Goal: Task Accomplishment & Management: Manage account settings

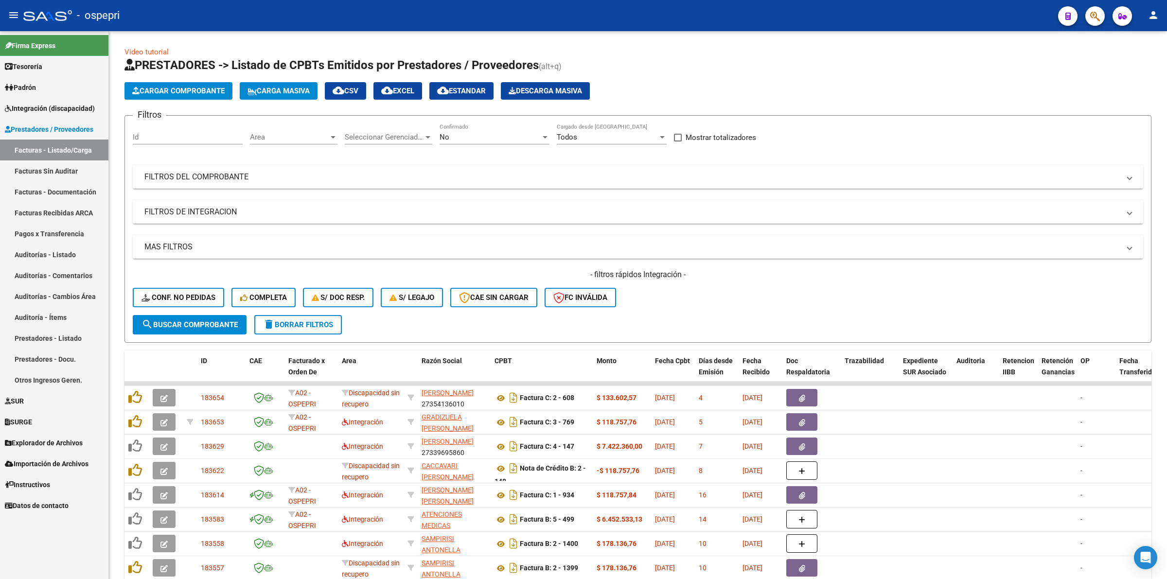
scroll to position [117, 0]
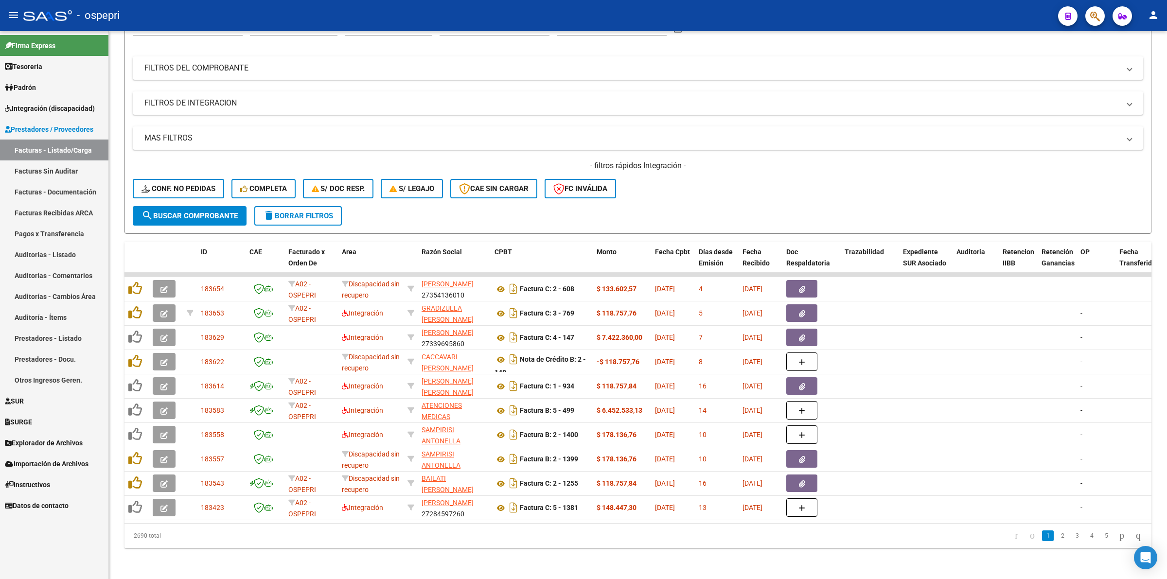
drag, startPoint x: 76, startPoint y: 109, endPoint x: 67, endPoint y: 125, distance: 18.5
click at [74, 109] on span "Integración (discapacidad)" at bounding box center [50, 108] width 90 height 11
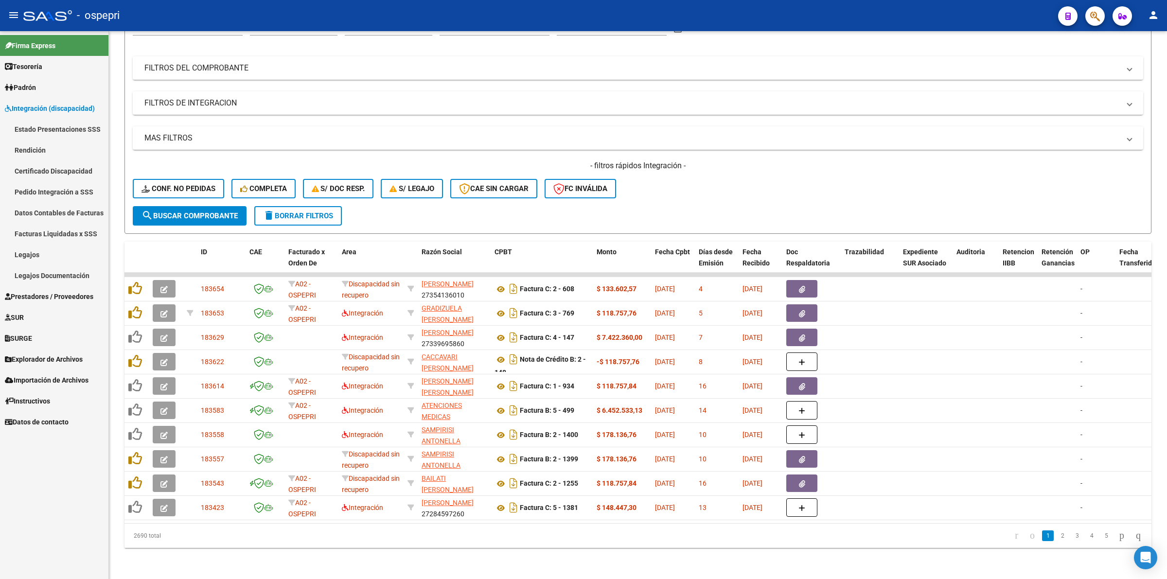
click at [74, 189] on link "Pedido Integración a SSS" at bounding box center [54, 191] width 108 height 21
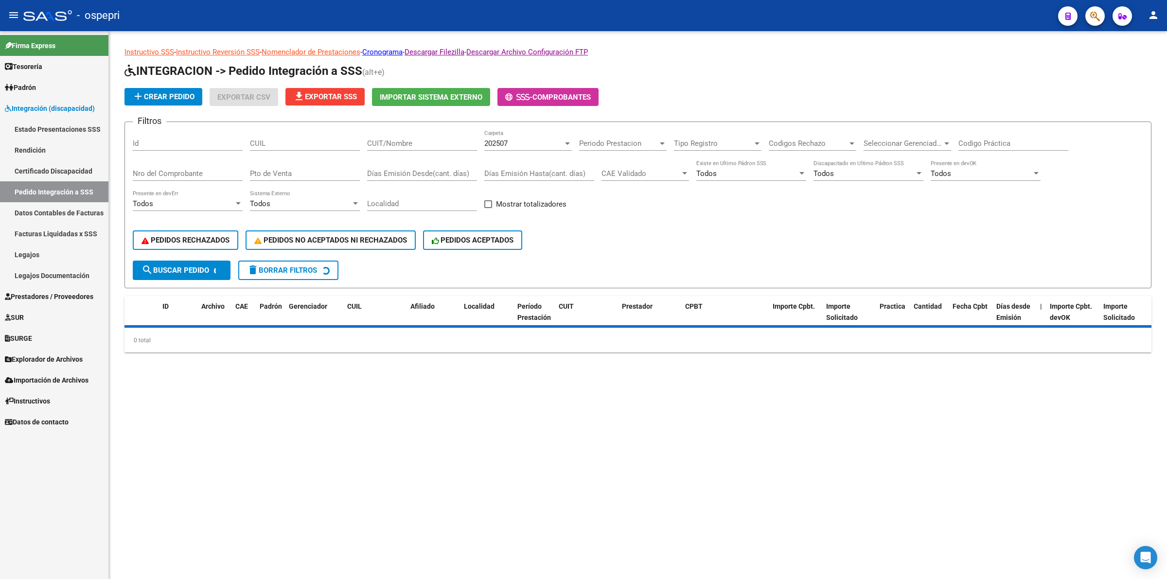
click at [382, 146] on div "CUIT/Nombre" at bounding box center [422, 140] width 110 height 21
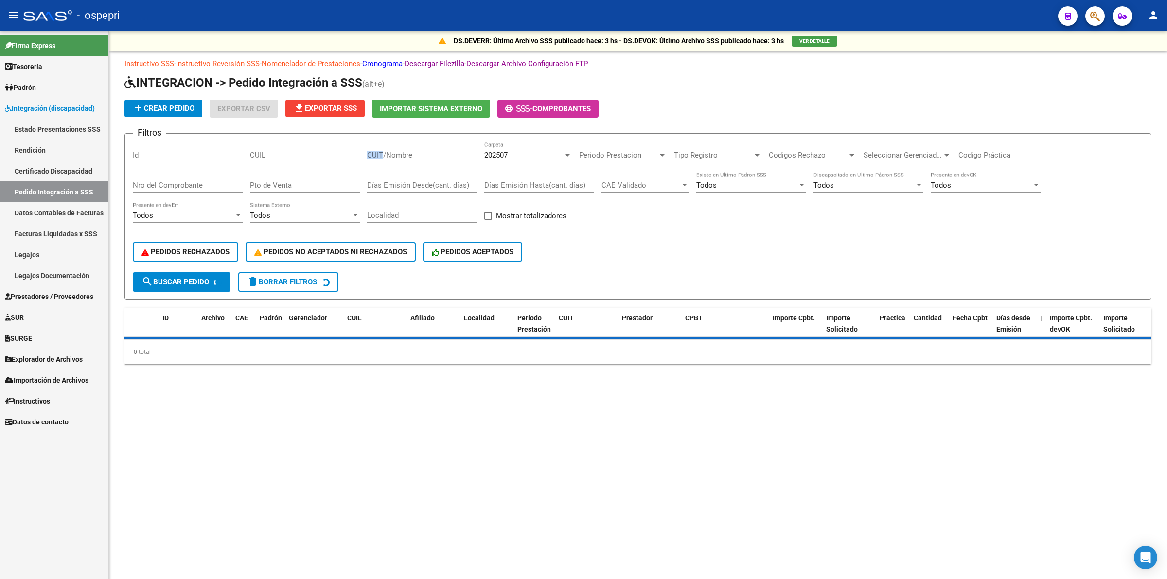
click at [384, 143] on div "CUIT/Nombre" at bounding box center [422, 152] width 110 height 21
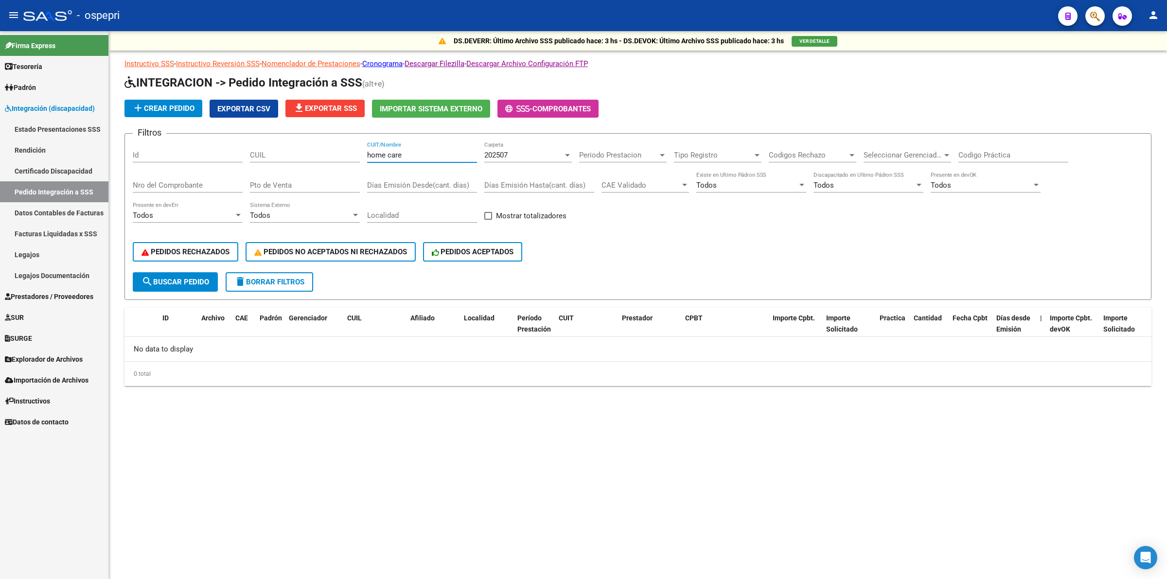
type input "home care"
click at [494, 155] on span "202507" at bounding box center [495, 155] width 23 height 9
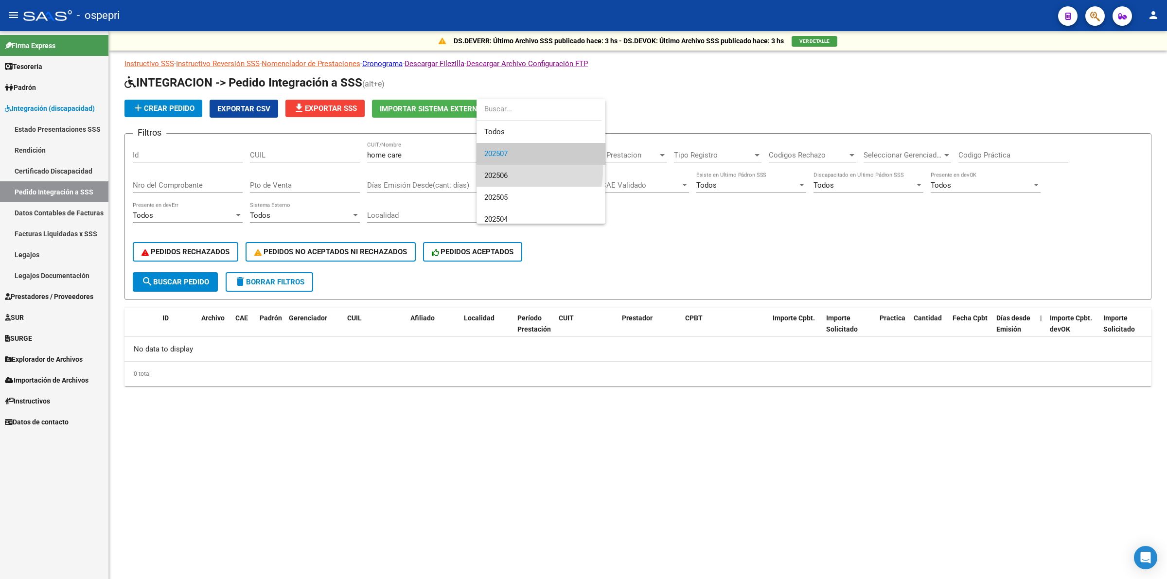
click at [508, 170] on span "202506" at bounding box center [540, 176] width 113 height 22
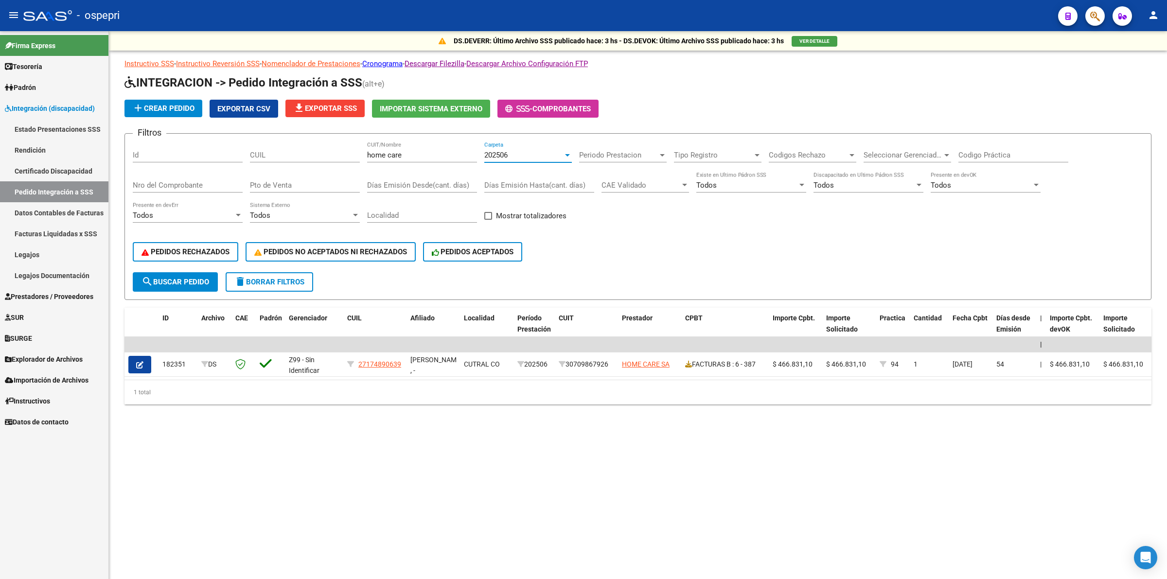
click at [487, 156] on span "202506" at bounding box center [495, 155] width 23 height 9
click at [497, 138] on span "202507" at bounding box center [540, 132] width 113 height 22
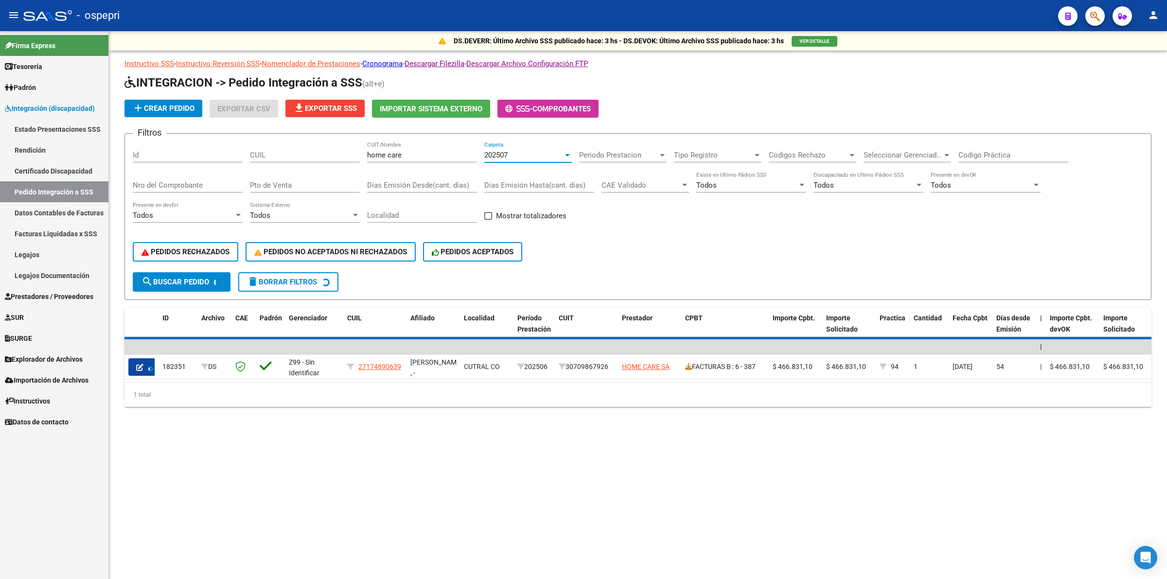
scroll to position [22, 0]
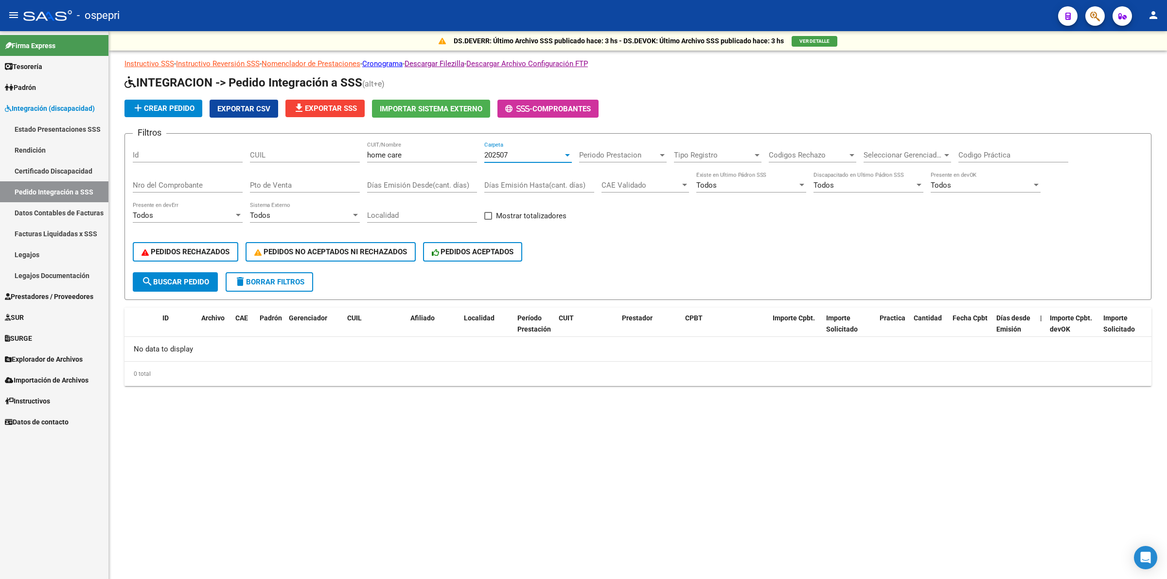
click at [263, 278] on span "delete Borrar Filtros" at bounding box center [269, 282] width 70 height 9
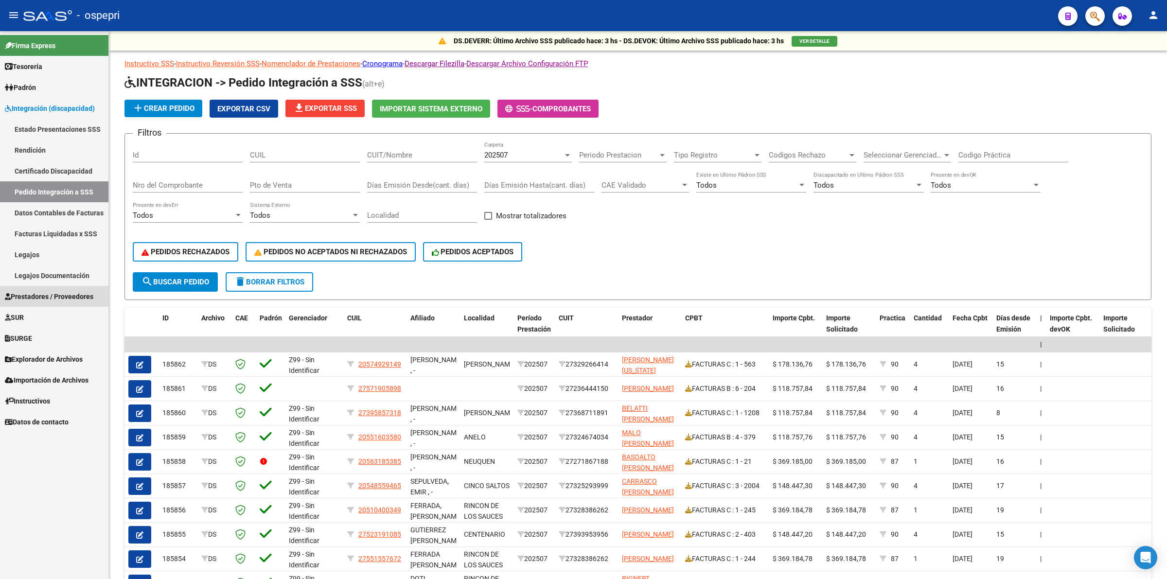
click at [57, 288] on link "Prestadores / Proveedores" at bounding box center [54, 296] width 108 height 21
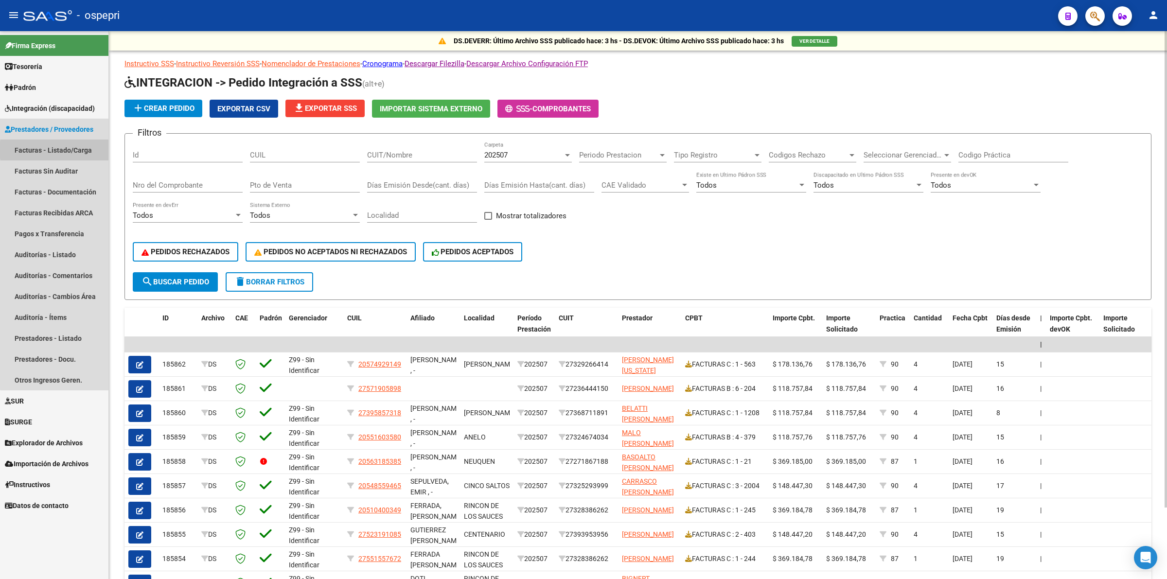
drag, startPoint x: 77, startPoint y: 150, endPoint x: 109, endPoint y: 142, distance: 33.5
click at [77, 149] on link "Facturas - Listado/Carga" at bounding box center [54, 150] width 108 height 21
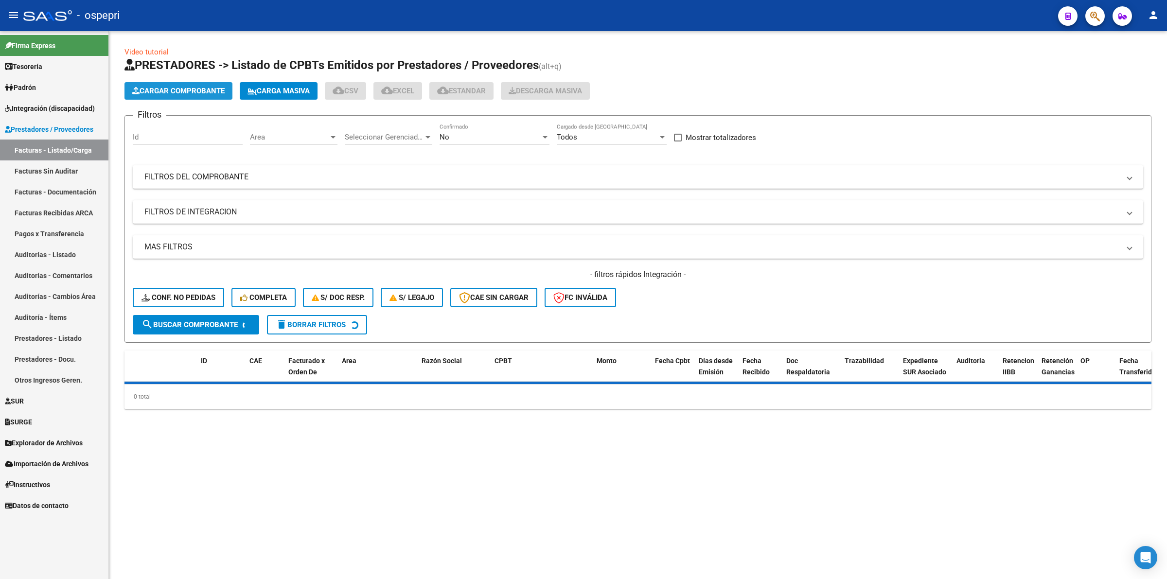
click at [196, 95] on button "Cargar Comprobante" at bounding box center [179, 91] width 108 height 18
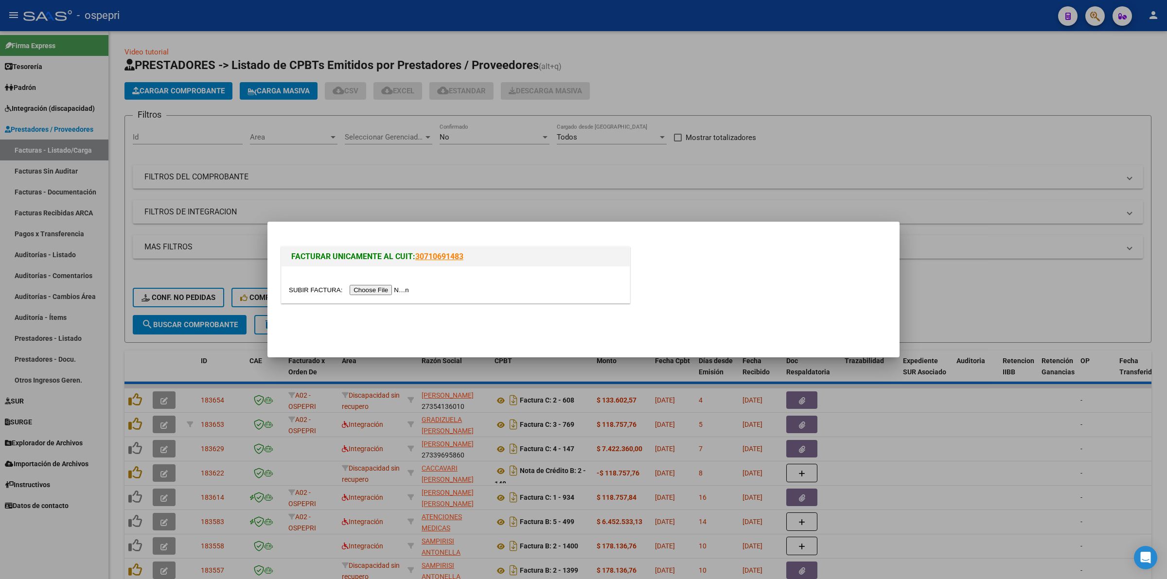
click at [382, 285] on div at bounding box center [456, 290] width 334 height 11
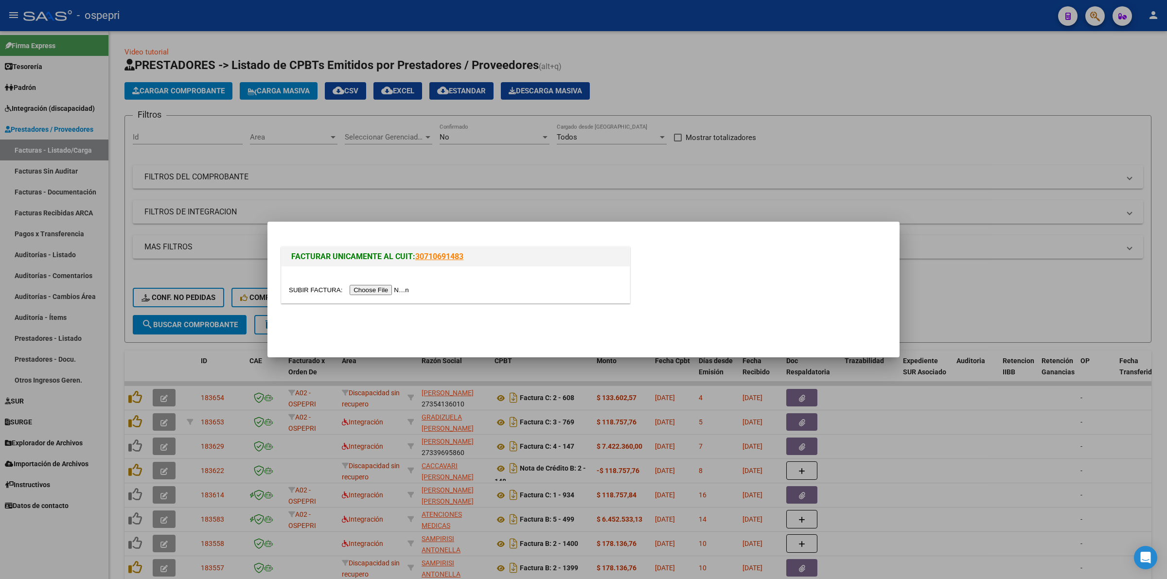
click at [395, 293] on input "file" at bounding box center [350, 290] width 123 height 10
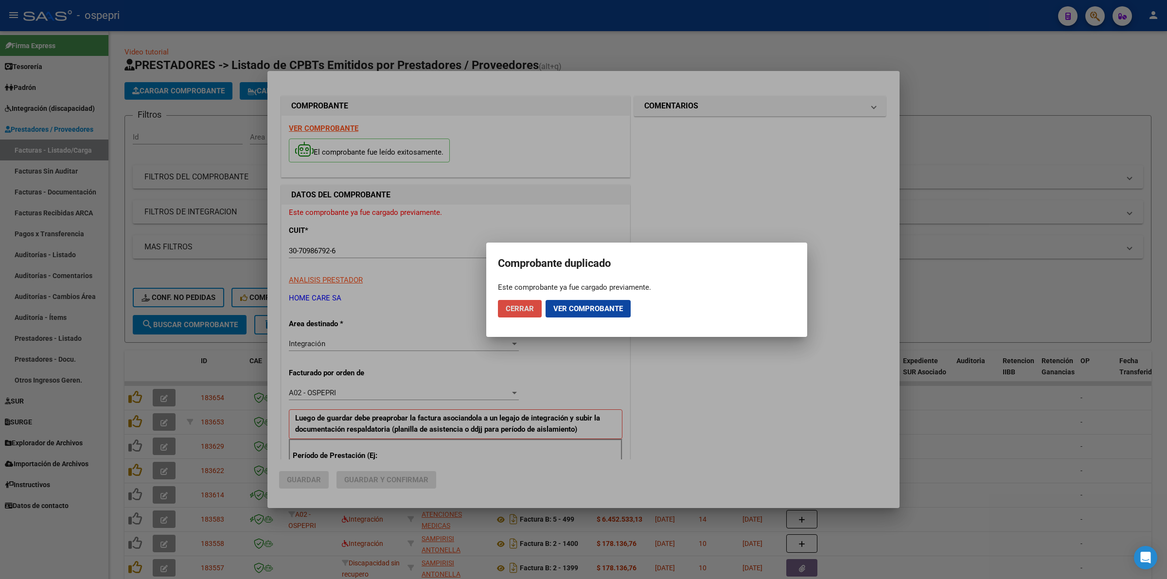
click at [531, 304] on span "Cerrar" at bounding box center [520, 308] width 28 height 9
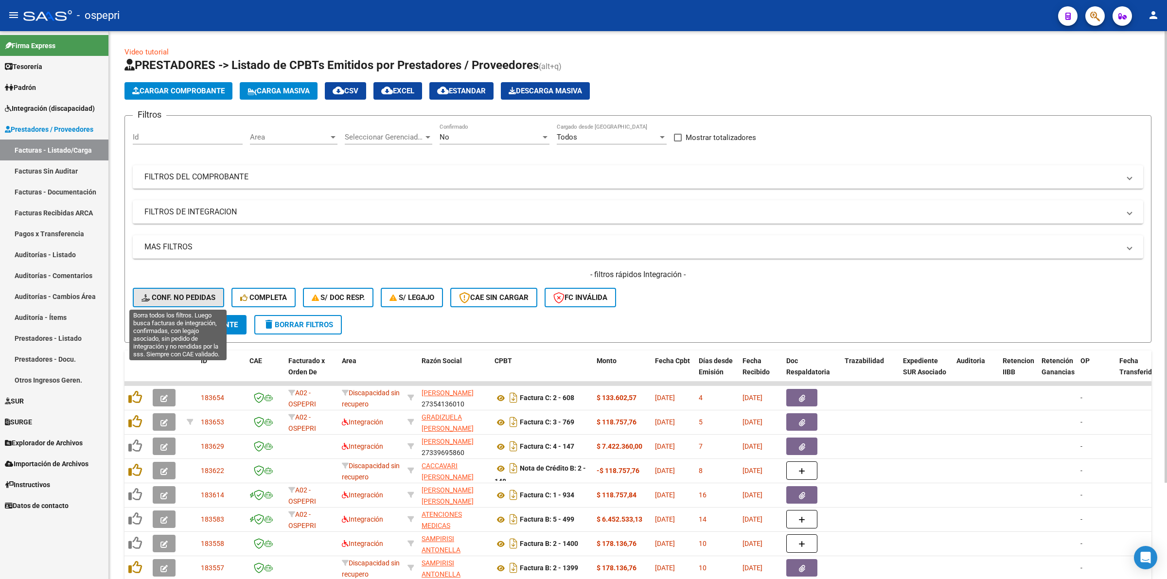
click at [186, 296] on span "Conf. no pedidas" at bounding box center [179, 297] width 74 height 9
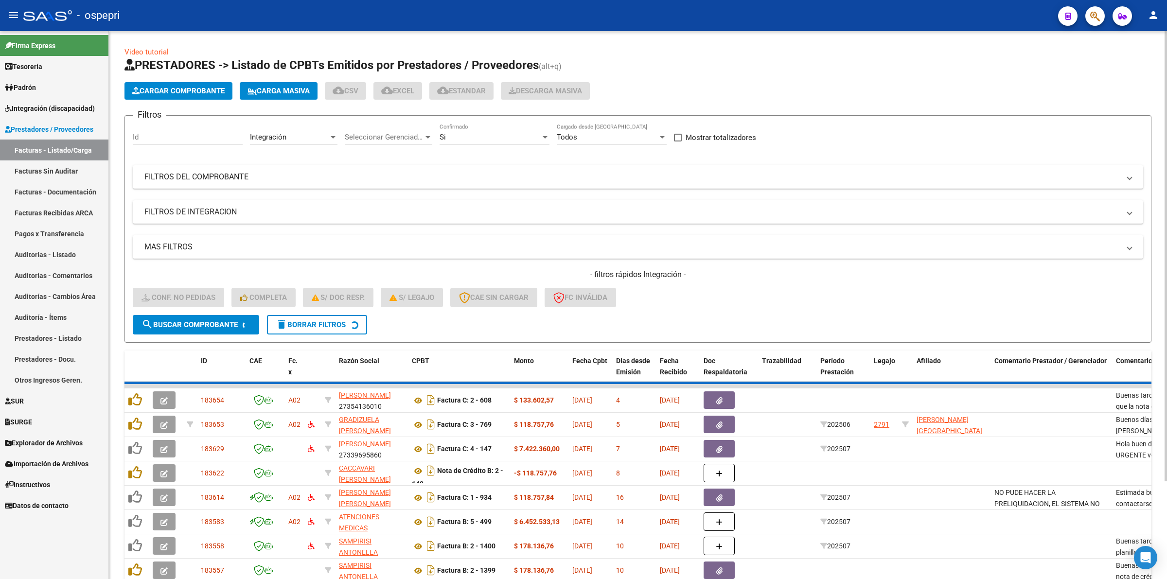
drag, startPoint x: 227, startPoint y: 181, endPoint x: 616, endPoint y: 240, distance: 393.4
click at [228, 180] on mat-expansion-panel-header "FILTROS DEL COMPROBANTE" at bounding box center [638, 176] width 1011 height 23
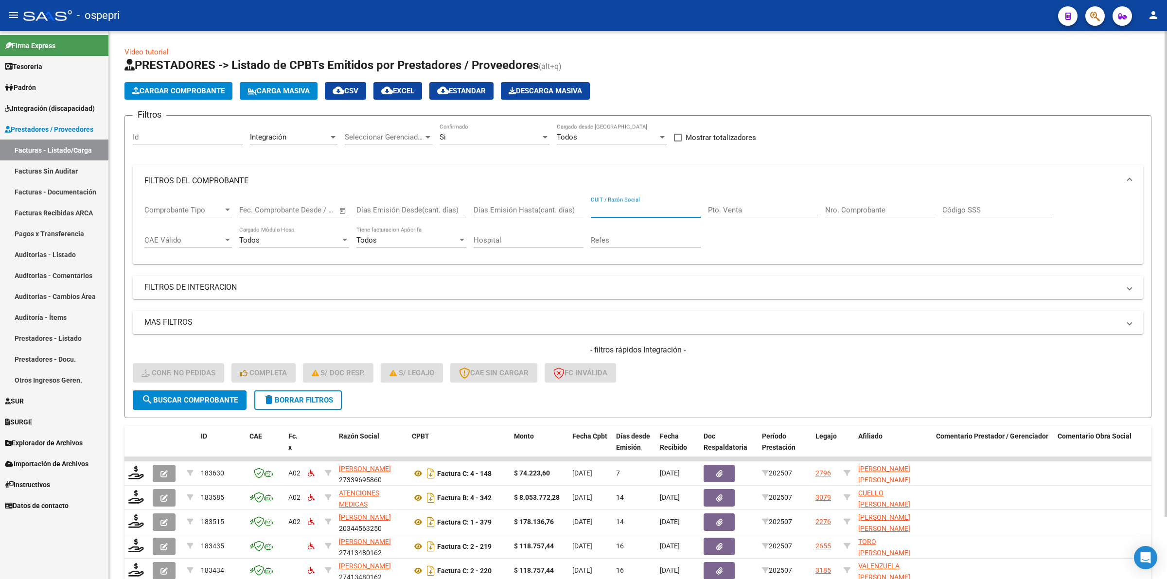
click at [613, 212] on input "CUIT / Razón Social" at bounding box center [646, 210] width 110 height 9
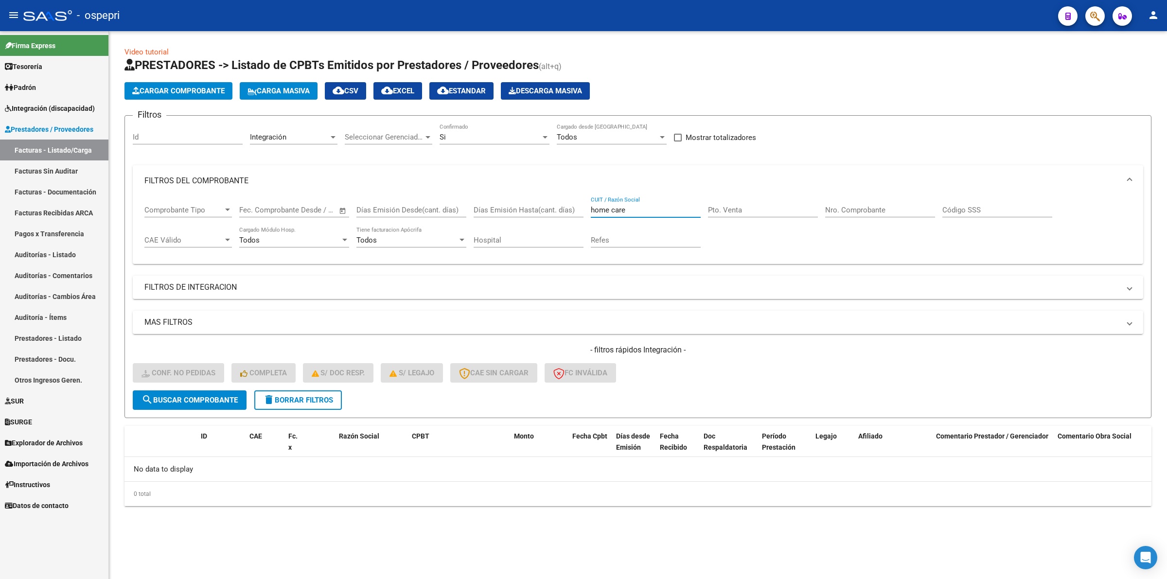
drag, startPoint x: 643, startPoint y: 205, endPoint x: 546, endPoint y: 200, distance: 97.9
click at [640, 203] on div "home care CUIT / Razón Social" at bounding box center [646, 206] width 110 height 21
type input "home care"
click at [85, 147] on link "Facturas - Listado/Carga" at bounding box center [54, 150] width 108 height 21
click at [83, 108] on span "Integración (discapacidad)" at bounding box center [50, 108] width 90 height 11
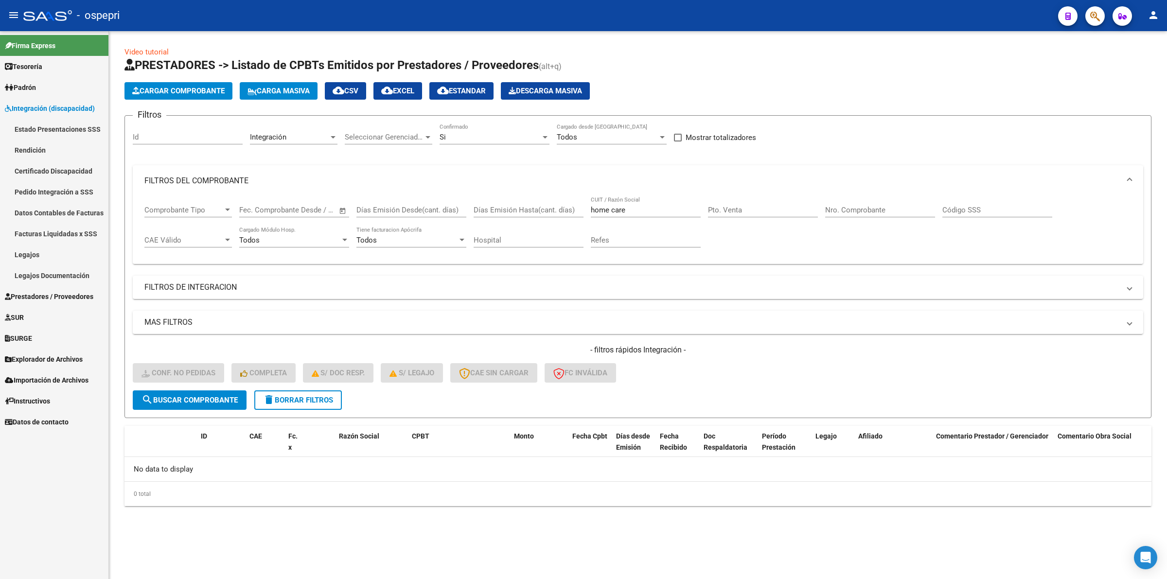
click at [71, 186] on link "Pedido Integración a SSS" at bounding box center [54, 191] width 108 height 21
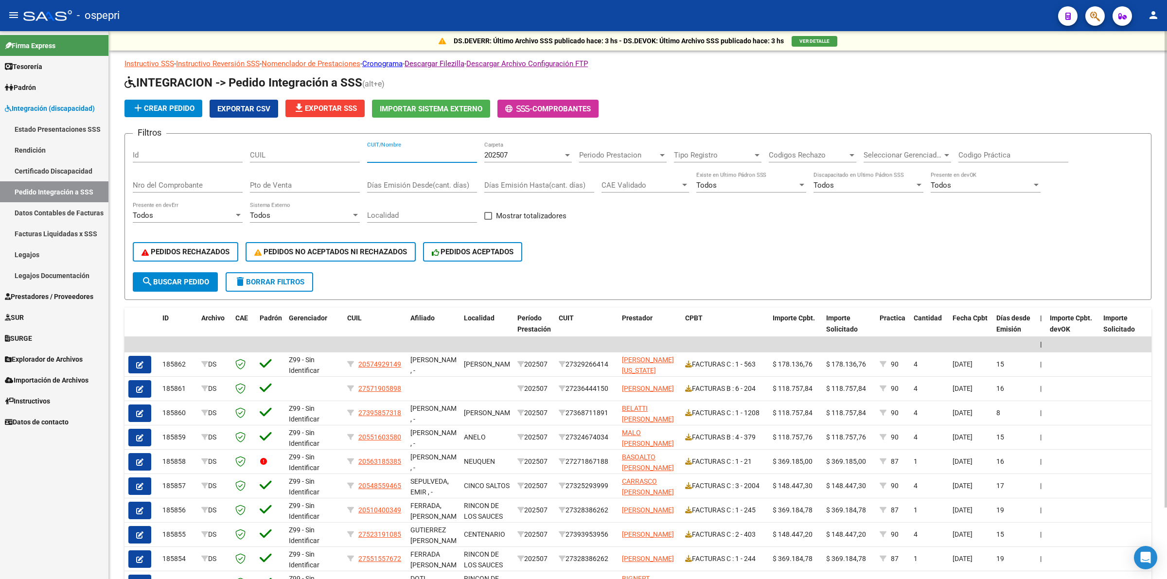
click at [403, 151] on input "CUIT/Nombre" at bounding box center [422, 155] width 110 height 9
click at [214, 183] on input "Nro del Comprobante" at bounding box center [188, 185] width 110 height 9
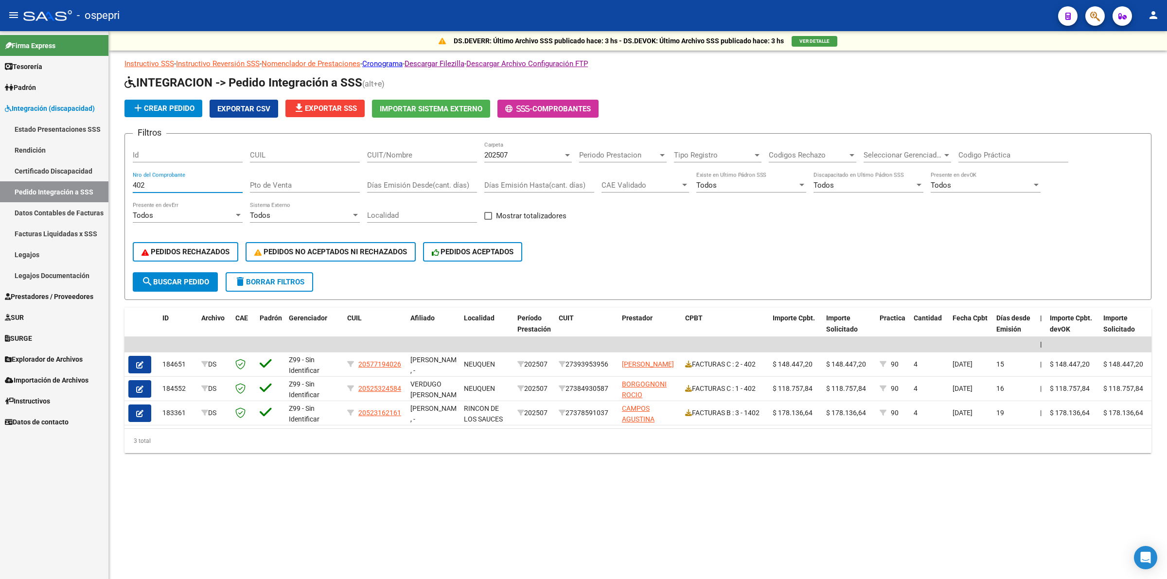
type input "402"
click at [505, 157] on span "202507" at bounding box center [495, 155] width 23 height 9
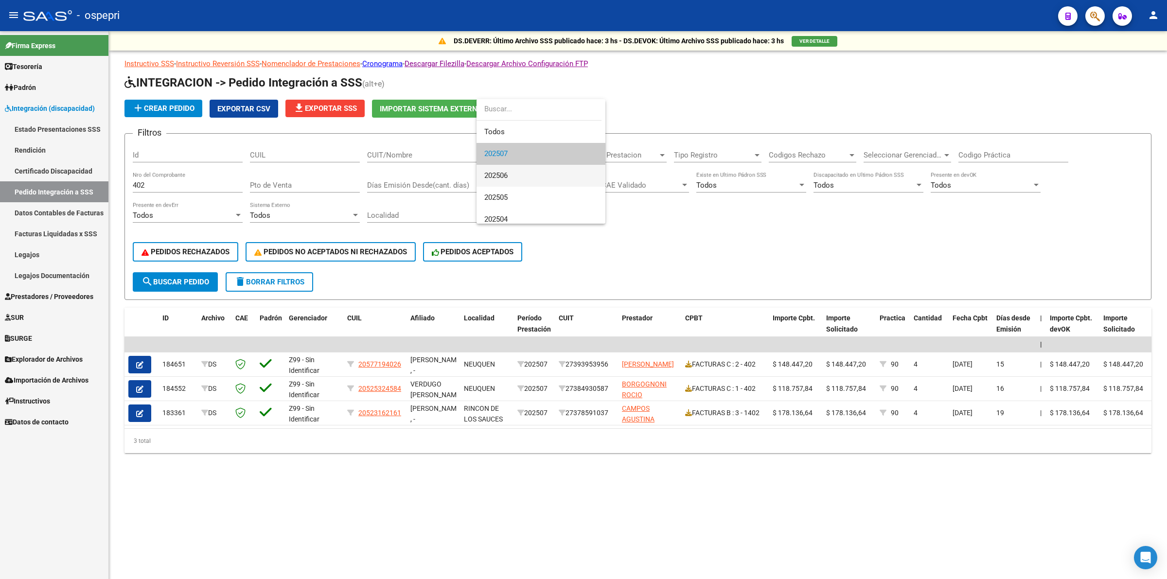
click at [515, 172] on span "202506" at bounding box center [540, 176] width 113 height 22
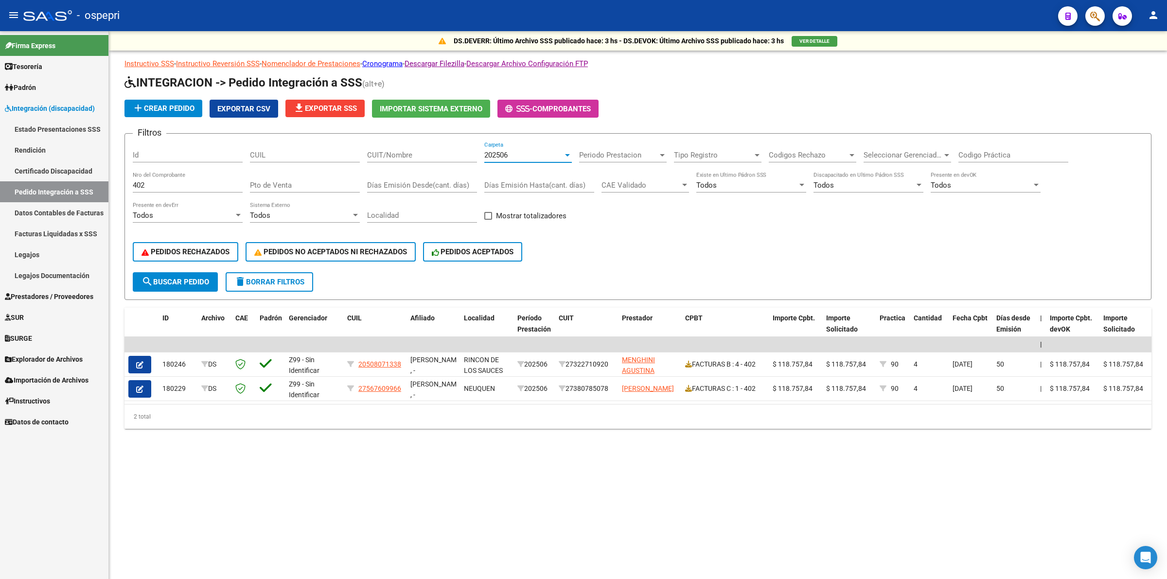
click at [517, 152] on div "202506" at bounding box center [523, 155] width 79 height 9
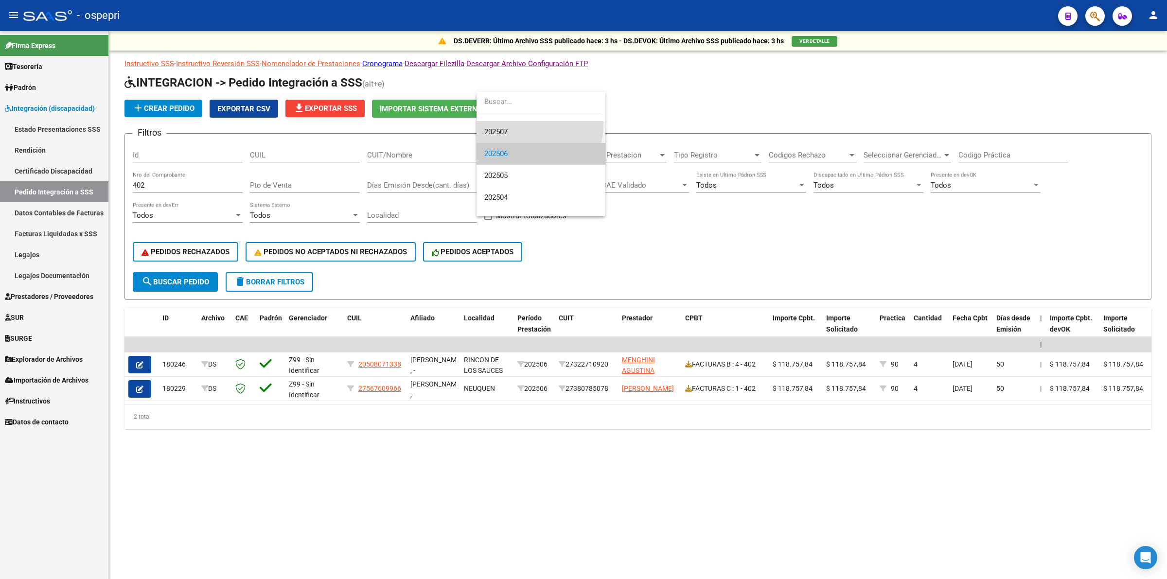
click at [521, 125] on span "202507" at bounding box center [540, 132] width 113 height 22
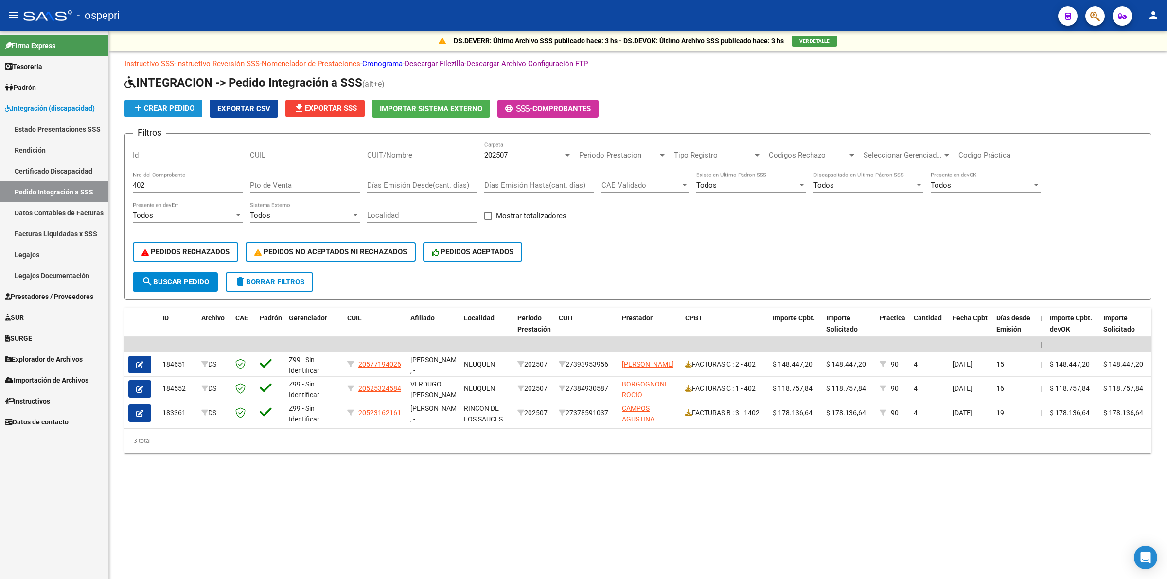
click at [183, 107] on span "add Crear Pedido" at bounding box center [163, 108] width 62 height 9
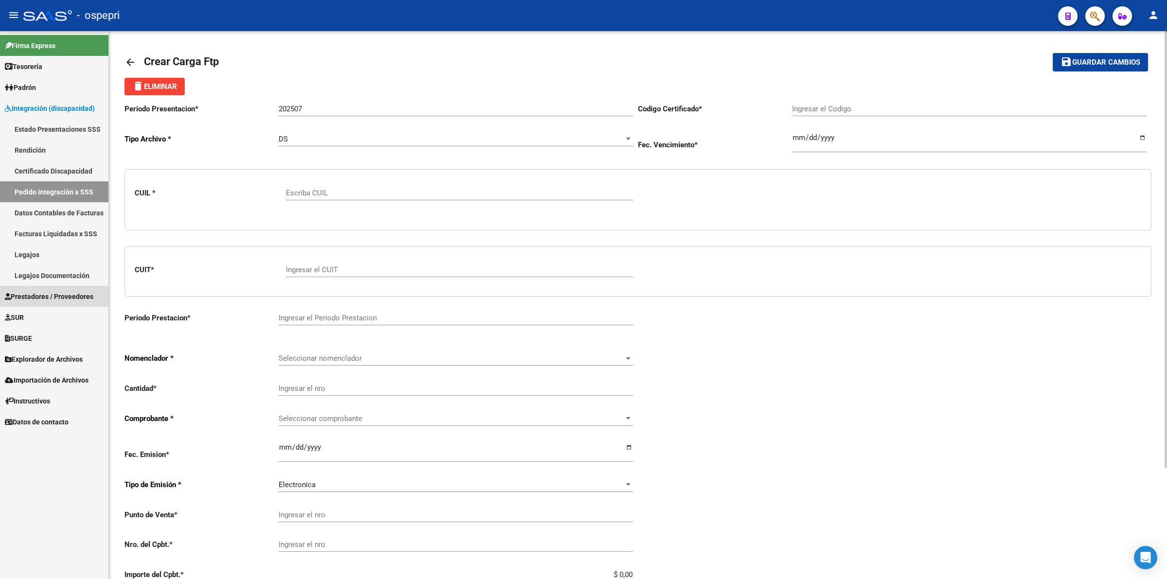
click at [27, 303] on link "Prestadores / Proveedores" at bounding box center [54, 296] width 108 height 21
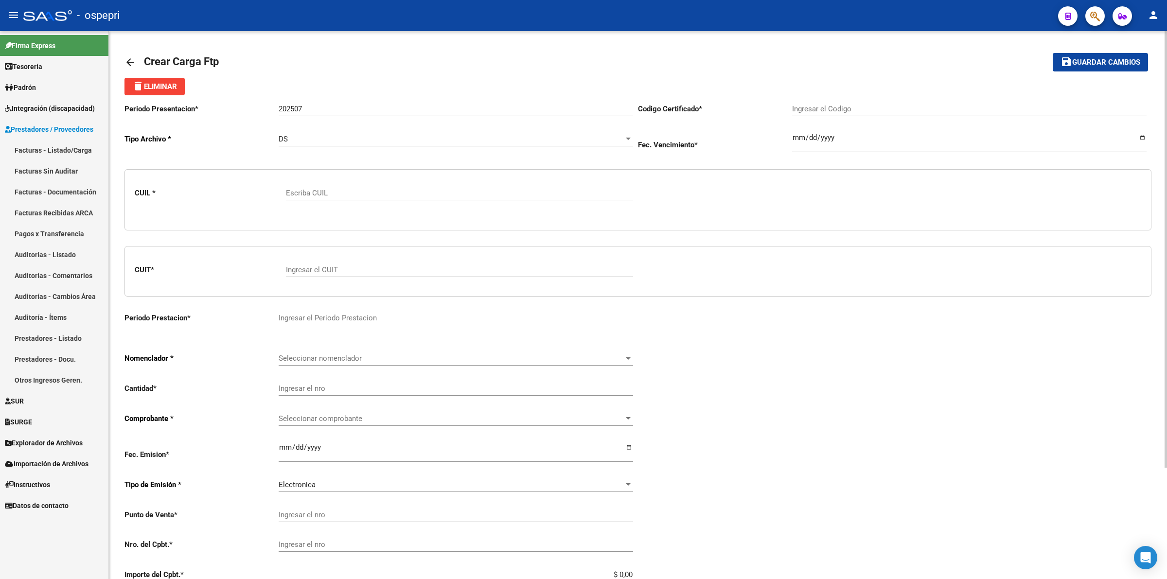
drag, startPoint x: 61, startPoint y: 152, endPoint x: 102, endPoint y: 151, distance: 41.3
click at [61, 152] on link "Facturas - Listado/Carga" at bounding box center [54, 150] width 108 height 21
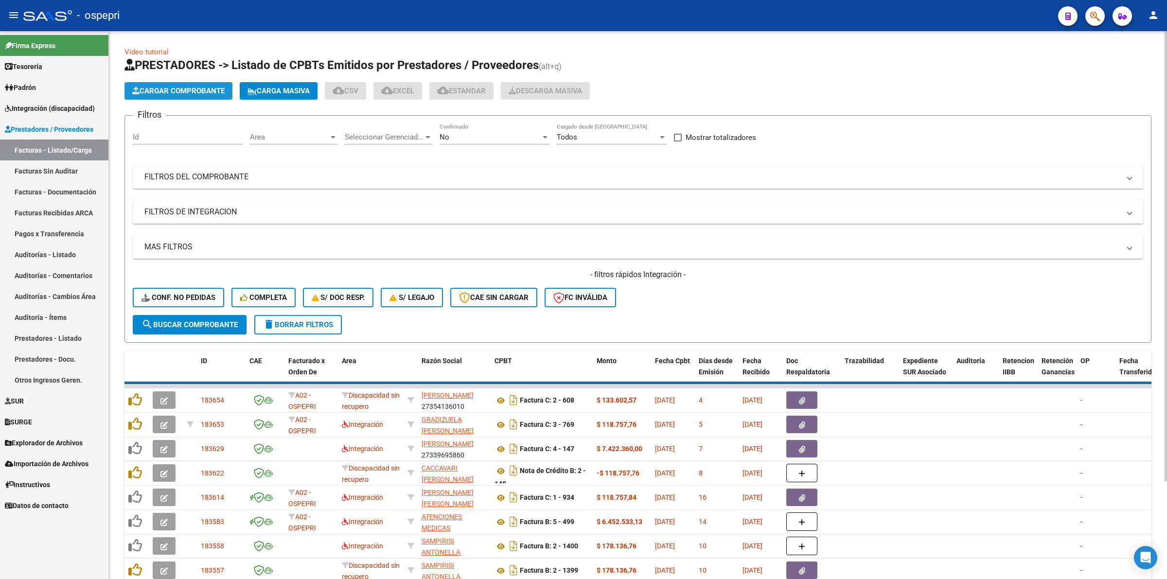
click at [206, 90] on span "Cargar Comprobante" at bounding box center [178, 91] width 92 height 9
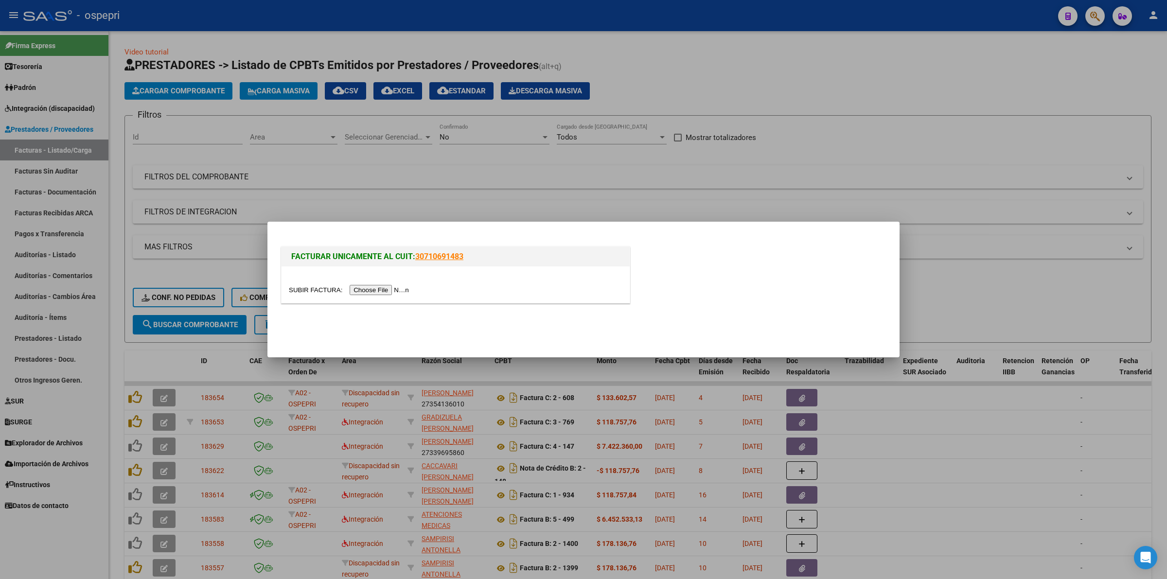
click at [409, 292] on input "file" at bounding box center [350, 290] width 123 height 10
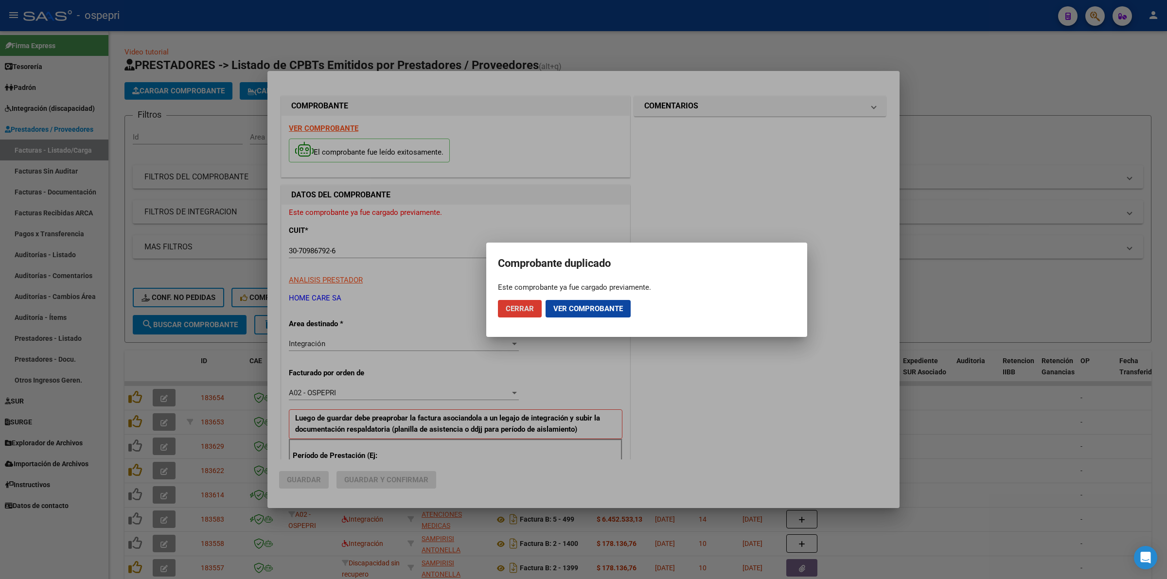
click at [607, 304] on span "Ver comprobante" at bounding box center [588, 308] width 70 height 9
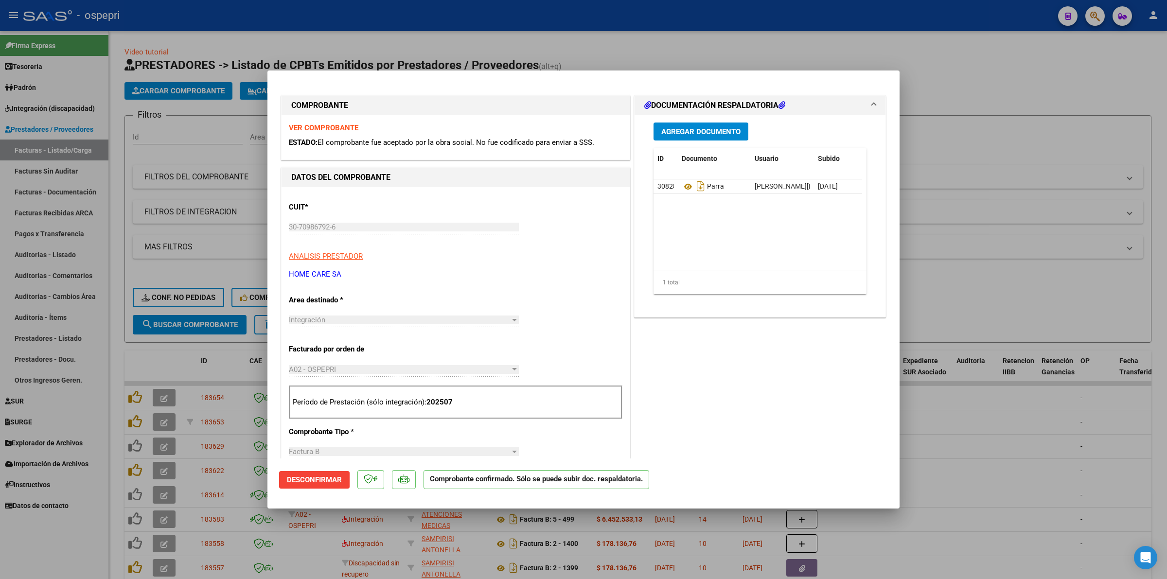
click at [339, 125] on strong "VER COMPROBANTE" at bounding box center [324, 128] width 70 height 9
click at [317, 472] on button "Desconfirmar" at bounding box center [314, 480] width 71 height 18
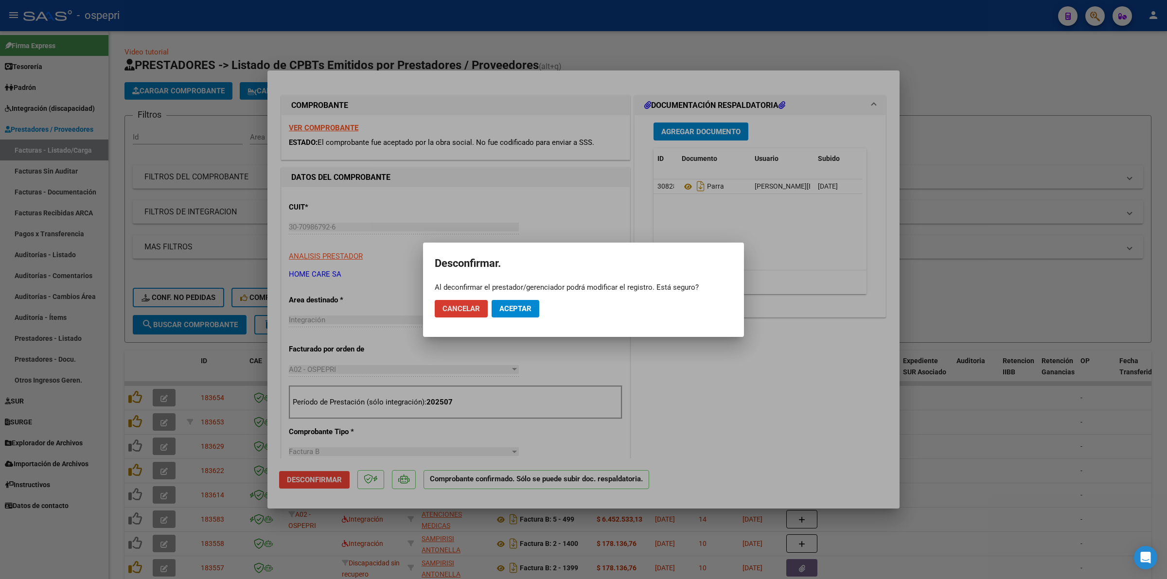
click at [508, 305] on span "Aceptar" at bounding box center [515, 308] width 32 height 9
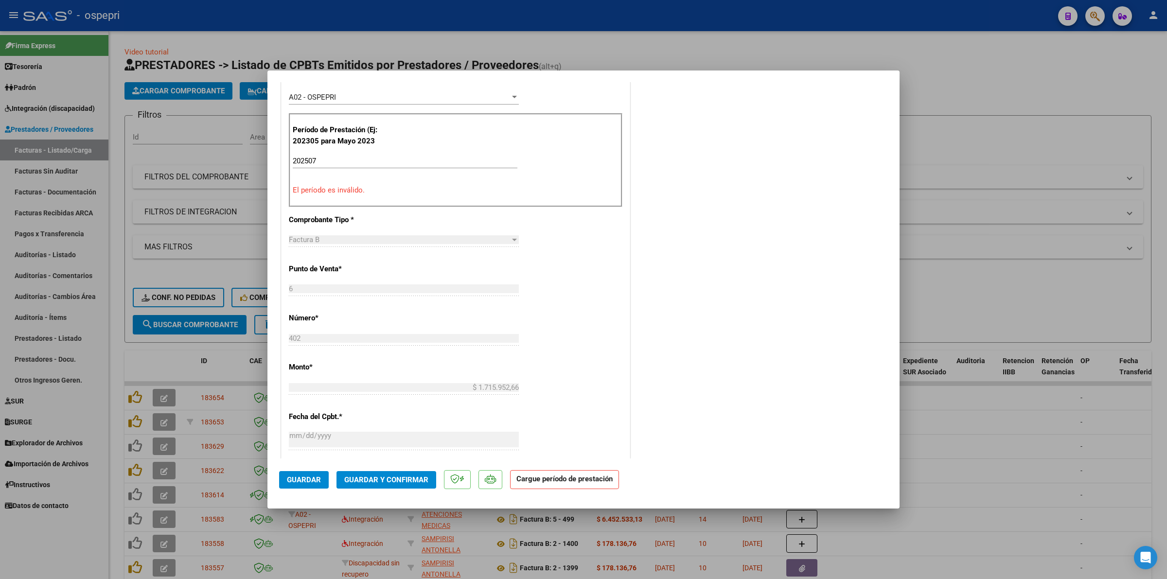
scroll to position [243, 0]
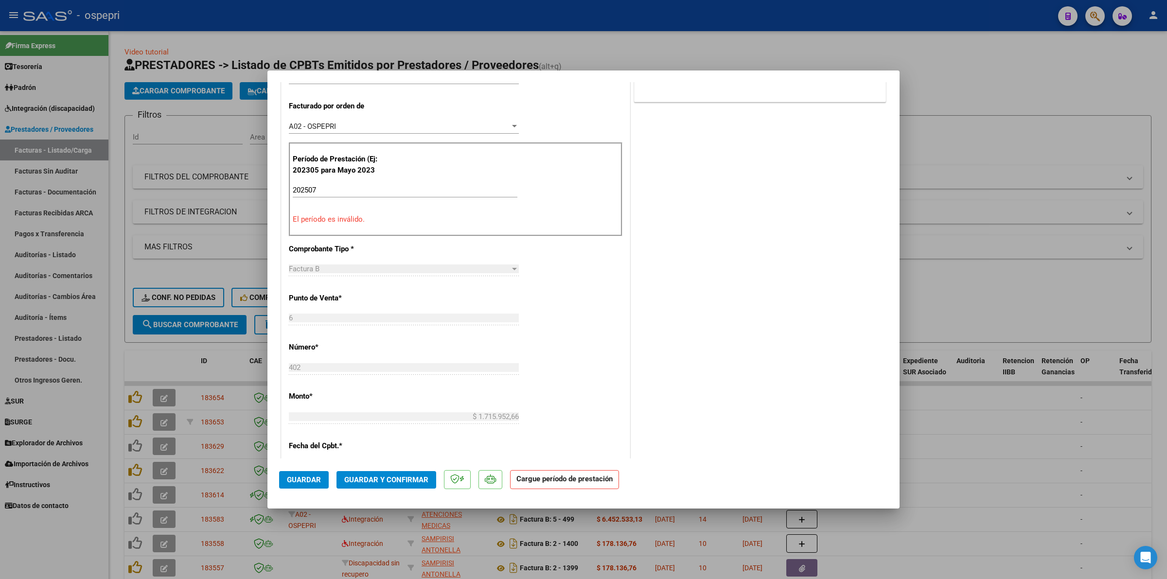
click at [336, 194] on input "202507" at bounding box center [405, 190] width 225 height 9
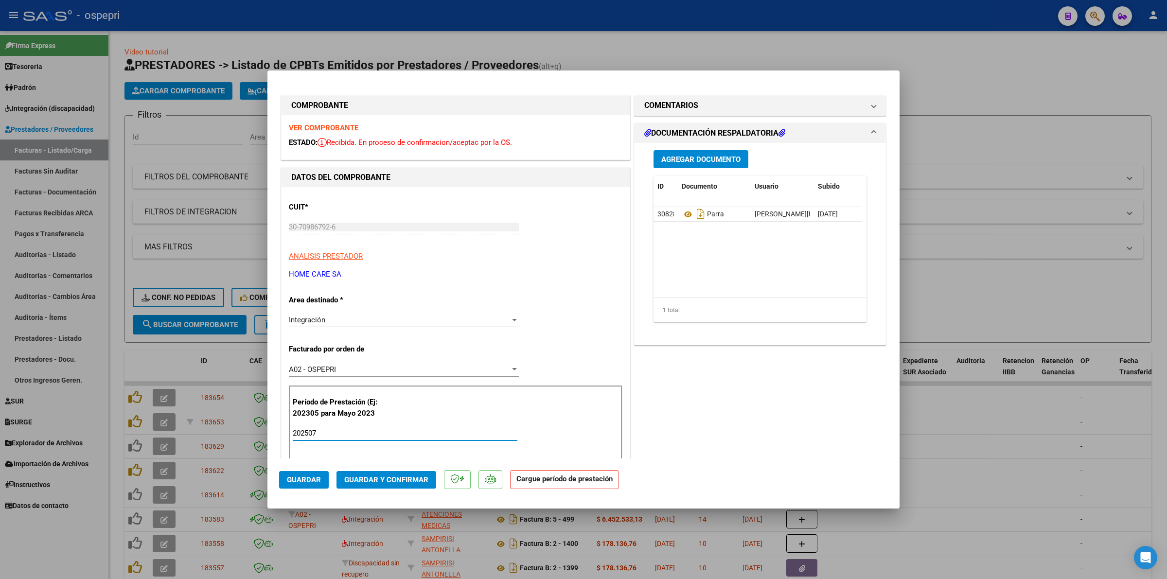
click at [336, 127] on strong "VER COMPROBANTE" at bounding box center [324, 128] width 70 height 9
click at [322, 438] on input "202507" at bounding box center [405, 433] width 225 height 9
drag, startPoint x: 324, startPoint y: 436, endPoint x: 176, endPoint y: 433, distance: 148.4
click at [175, 434] on div "COMPROBANTE VER COMPROBANTE ESTADO: Recibida. En proceso de confirmacion/acepta…" at bounding box center [583, 289] width 1167 height 579
type input "202507"
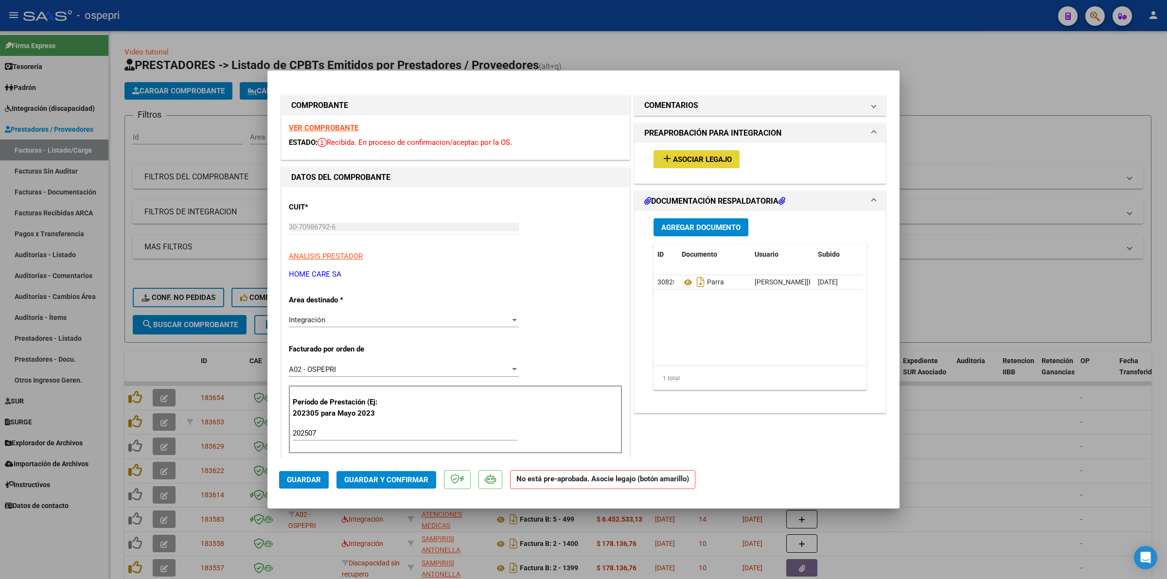
click at [689, 151] on button "add Asociar Legajo" at bounding box center [697, 159] width 86 height 18
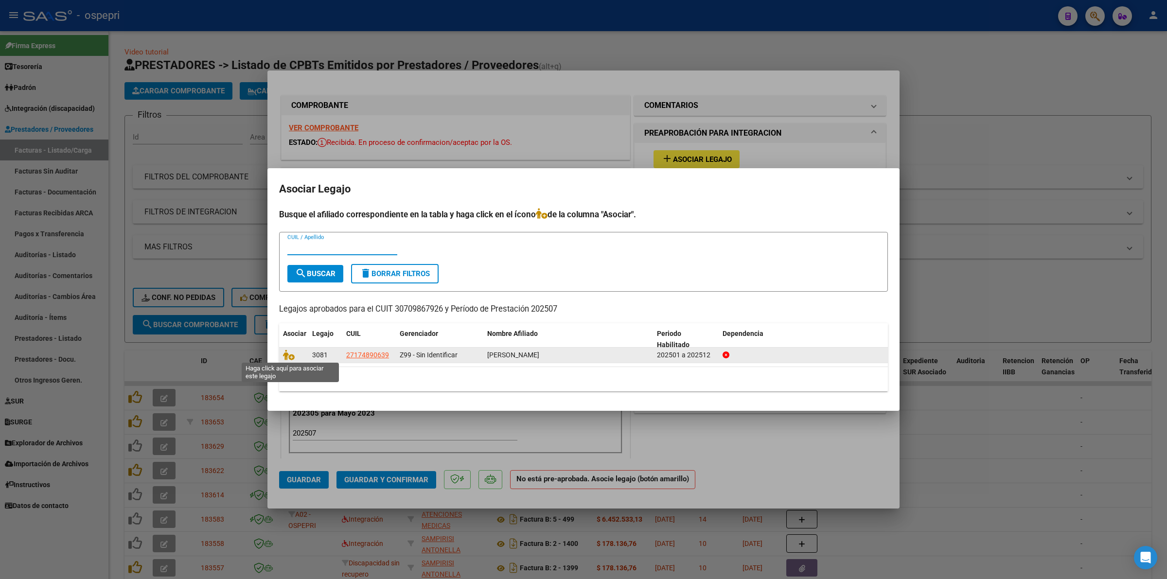
drag, startPoint x: 291, startPoint y: 357, endPoint x: 564, endPoint y: 360, distance: 273.4
click at [300, 357] on div at bounding box center [293, 355] width 21 height 11
click at [289, 353] on icon at bounding box center [289, 355] width 12 height 11
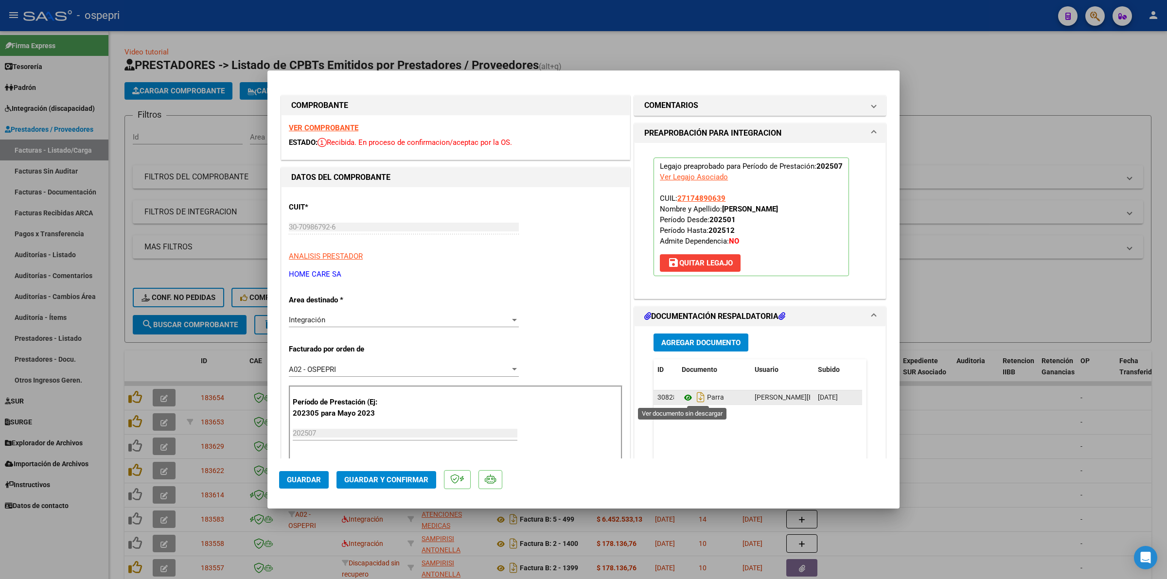
click at [682, 394] on icon at bounding box center [688, 398] width 13 height 12
click at [386, 479] on span "Guardar y Confirmar" at bounding box center [386, 480] width 84 height 9
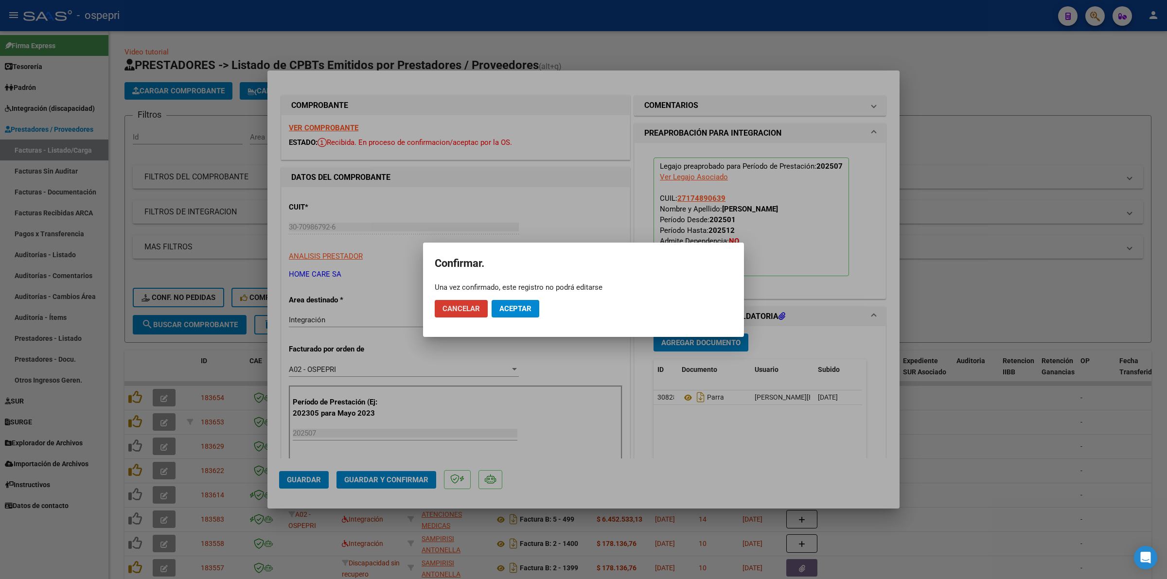
drag, startPoint x: 528, startPoint y: 292, endPoint x: 528, endPoint y: 297, distance: 5.3
click at [528, 296] on app-popup "Confirmar. Una vez confirmado, este registro no podrá editarse Cancelar Aceptar" at bounding box center [584, 289] width 298 height 71
click at [531, 303] on button "Aceptar" at bounding box center [516, 309] width 48 height 18
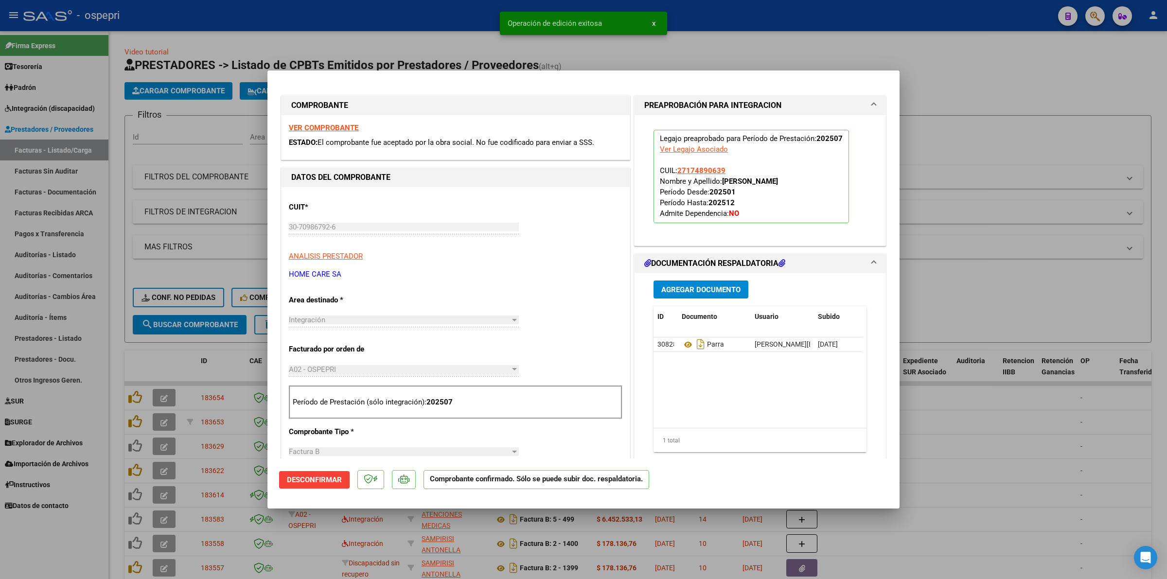
type input "$ 0,00"
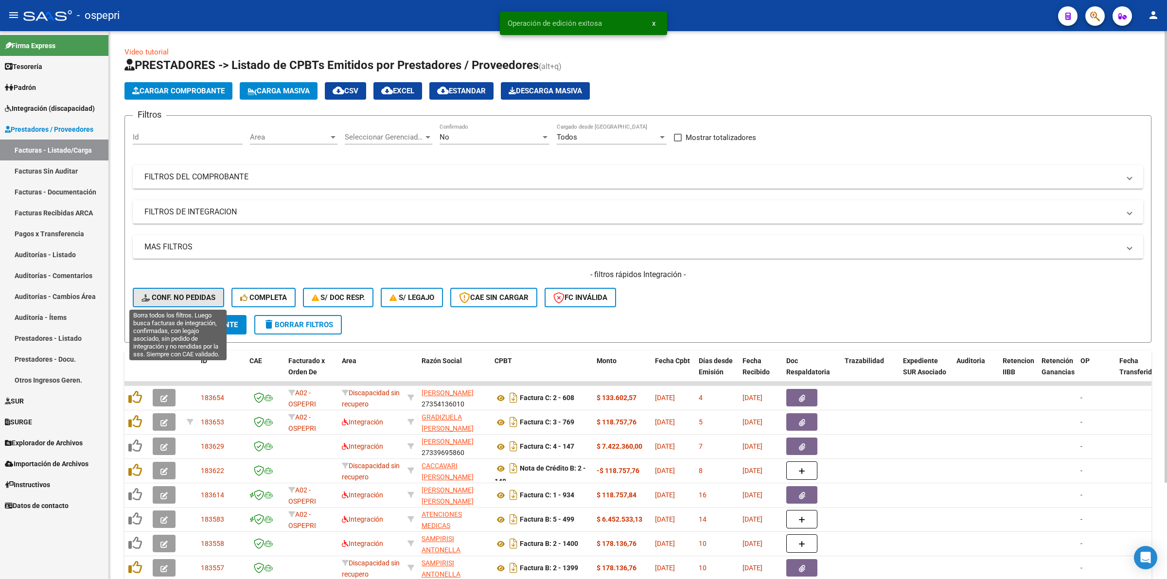
drag, startPoint x: 186, startPoint y: 293, endPoint x: 181, endPoint y: 346, distance: 52.8
click at [186, 293] on span "Conf. no pedidas" at bounding box center [179, 297] width 74 height 9
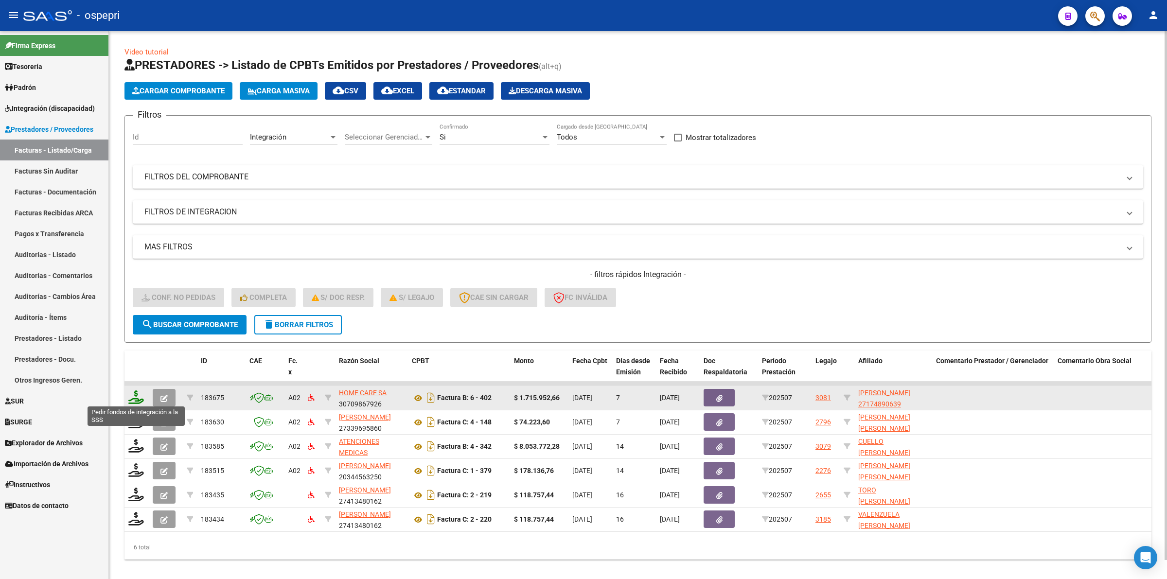
click at [133, 395] on icon at bounding box center [136, 398] width 16 height 14
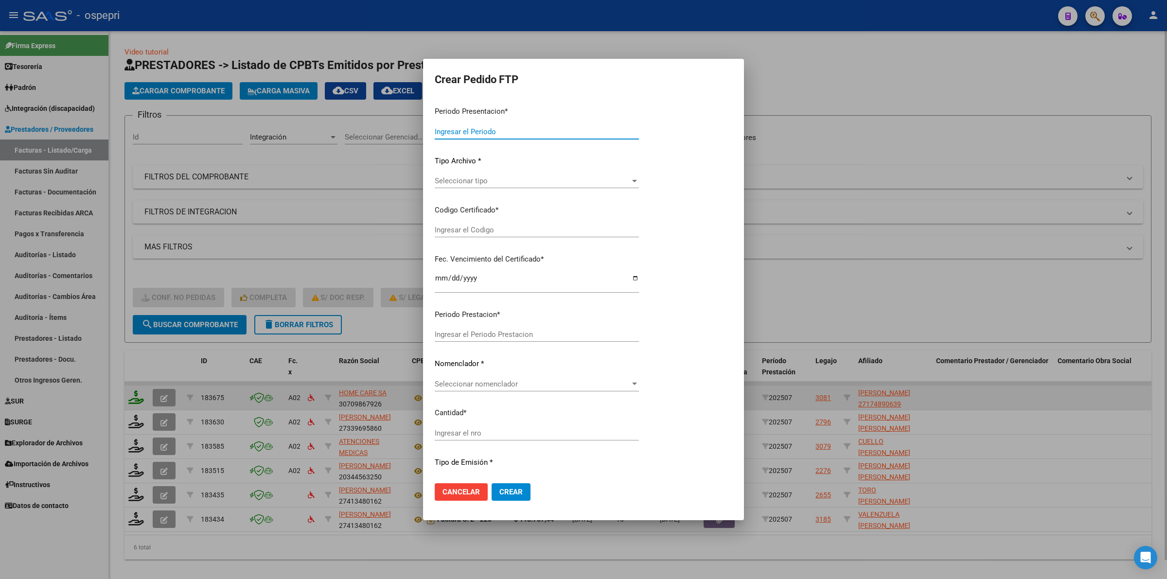
type input "202507"
type input "$ 1.715.952,66"
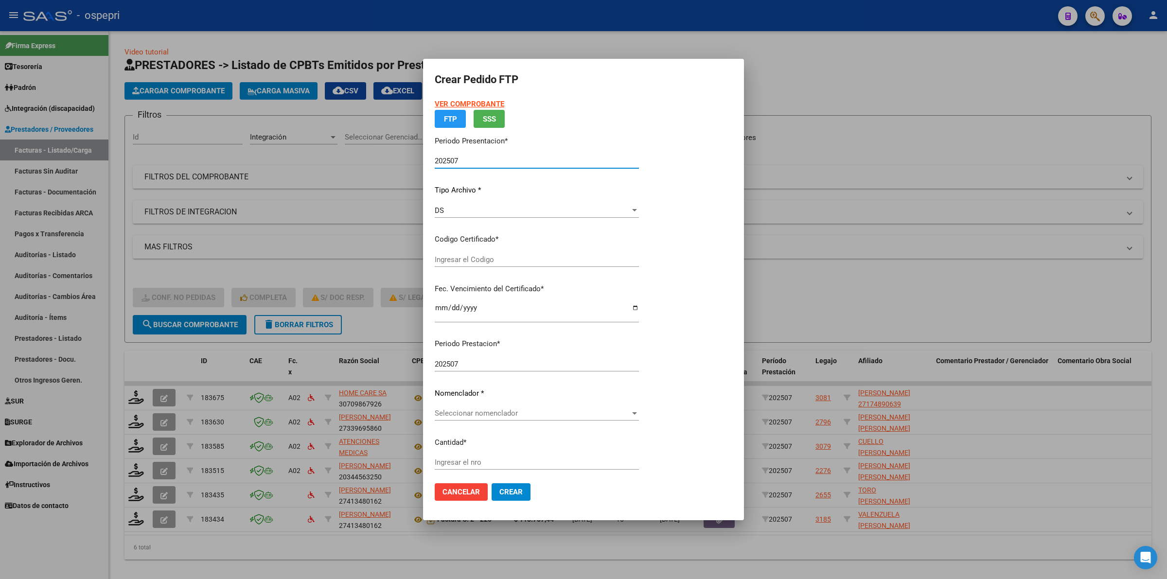
type input "ARG01000174890632017020120270201NQN249"
type input "2027-02-01"
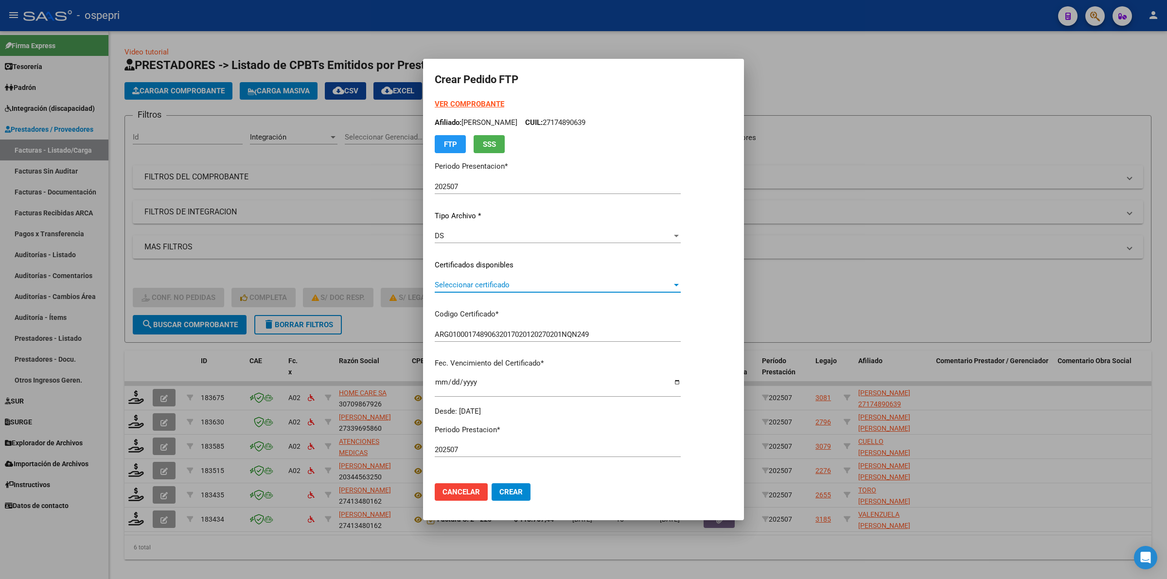
click at [461, 288] on span "Seleccionar certificado" at bounding box center [553, 285] width 237 height 9
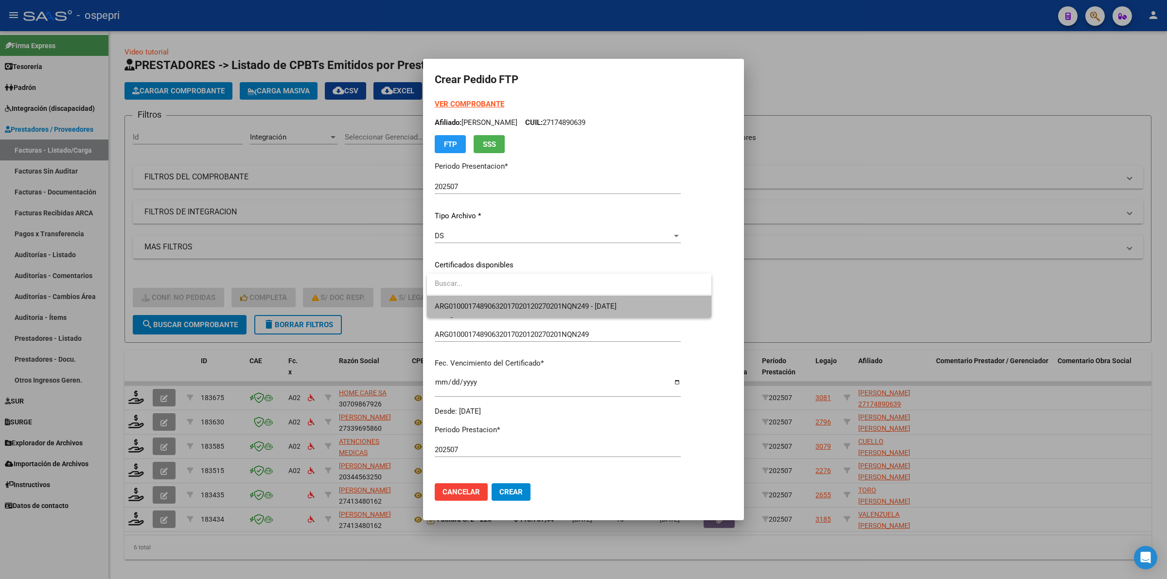
click at [464, 299] on span "ARG01000174890632017020120270201NQN249 - 2027-02-01" at bounding box center [569, 307] width 269 height 22
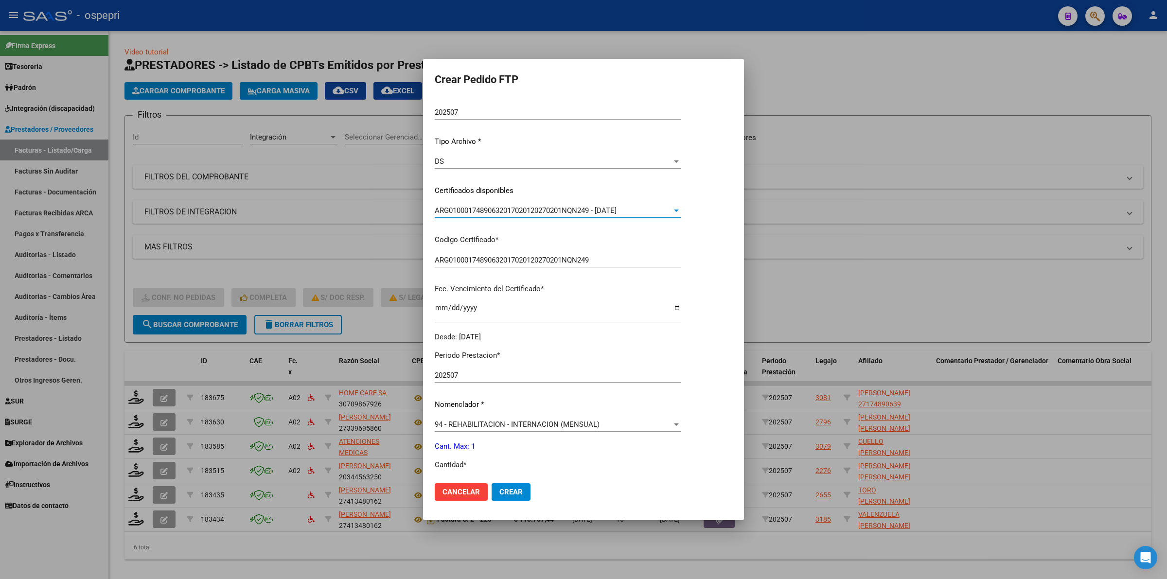
scroll to position [243, 0]
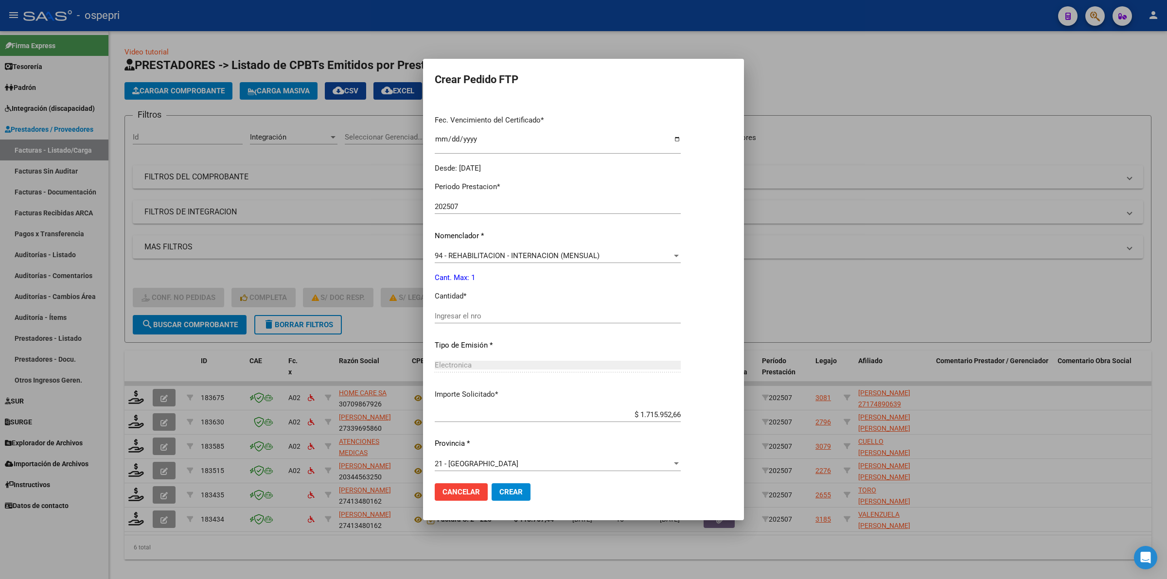
drag, startPoint x: 453, startPoint y: 310, endPoint x: 456, endPoint y: 315, distance: 5.4
click at [453, 311] on div "Ingresar el nro" at bounding box center [558, 316] width 246 height 15
click at [457, 316] on input "Ingresar el nro" at bounding box center [558, 316] width 246 height 9
type input "1"
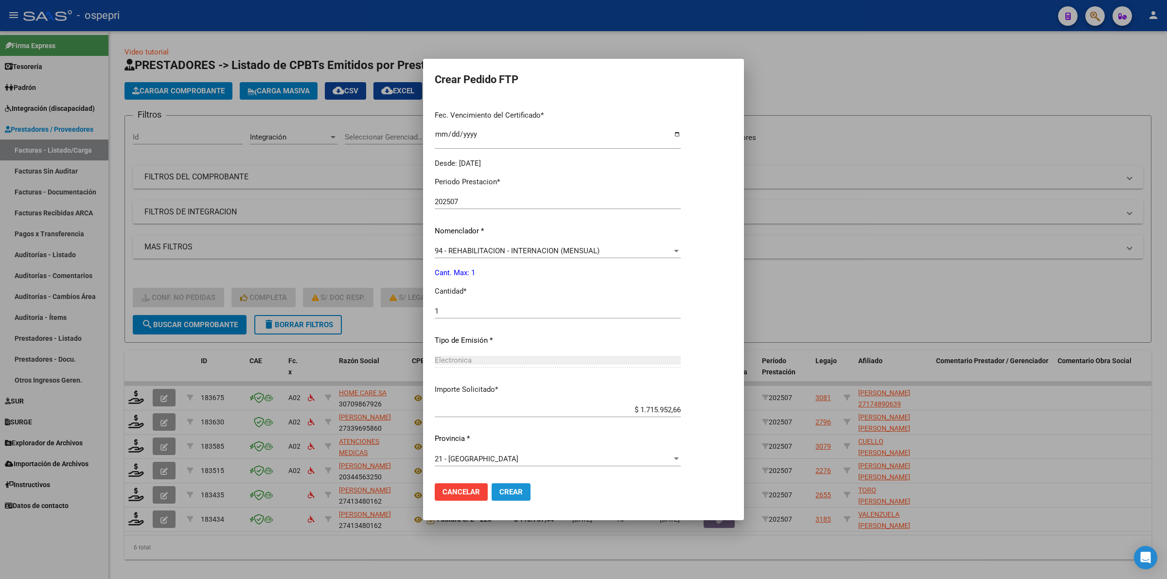
click at [504, 488] on span "Crear" at bounding box center [510, 492] width 23 height 9
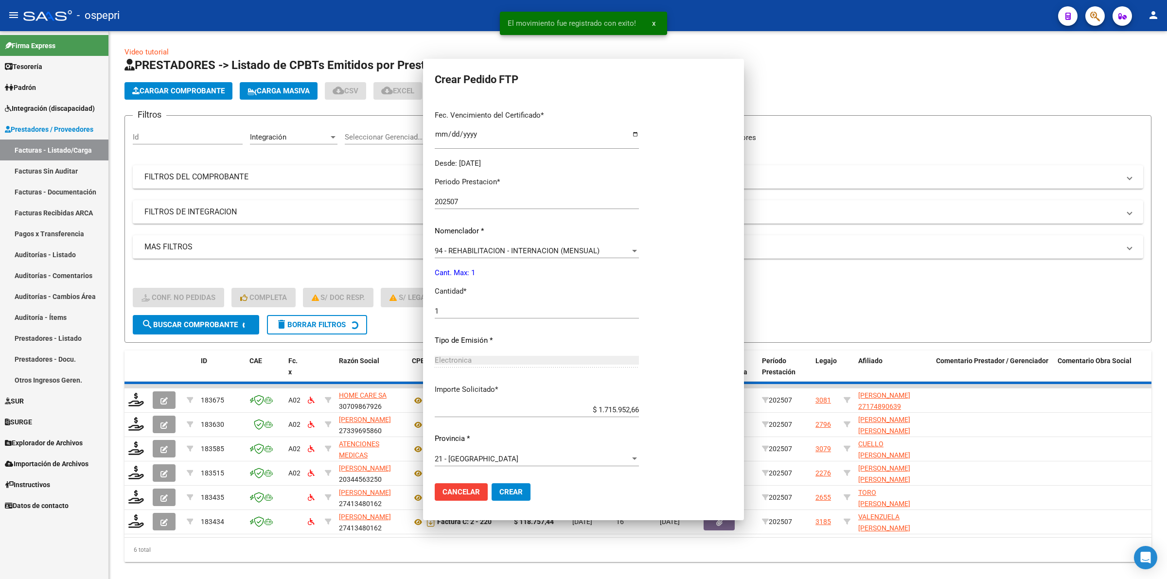
scroll to position [0, 0]
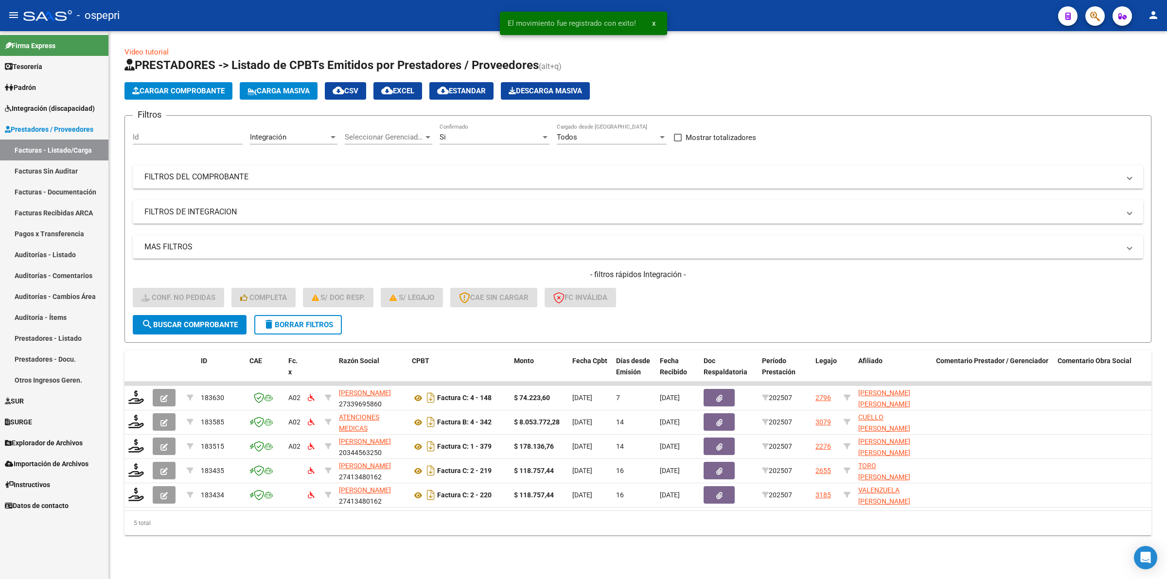
click at [98, 110] on link "Integración (discapacidad)" at bounding box center [54, 108] width 108 height 21
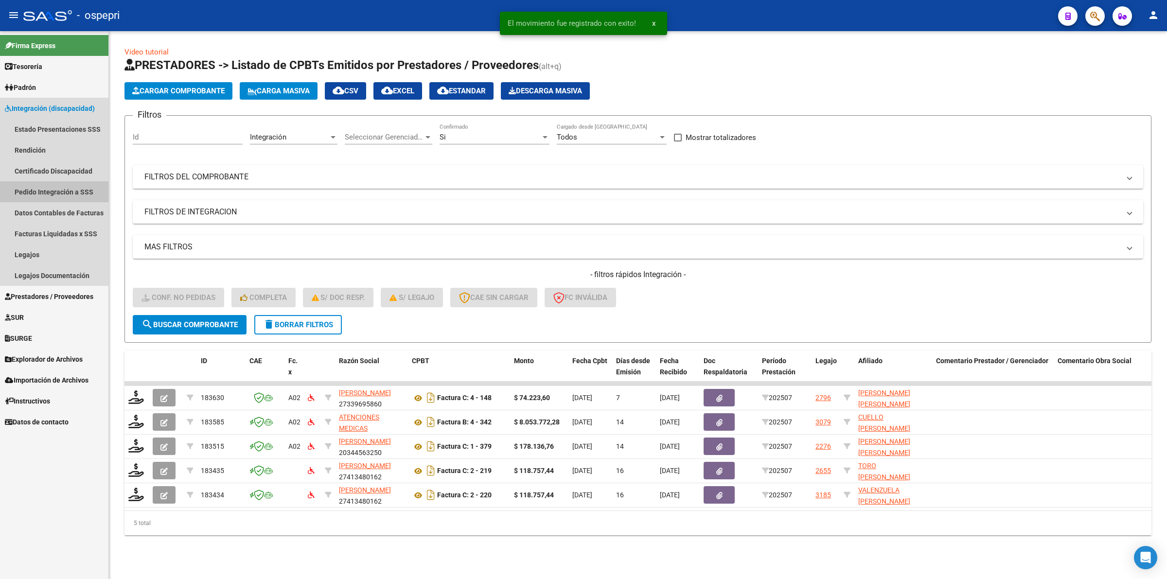
click at [79, 195] on link "Pedido Integración a SSS" at bounding box center [54, 191] width 108 height 21
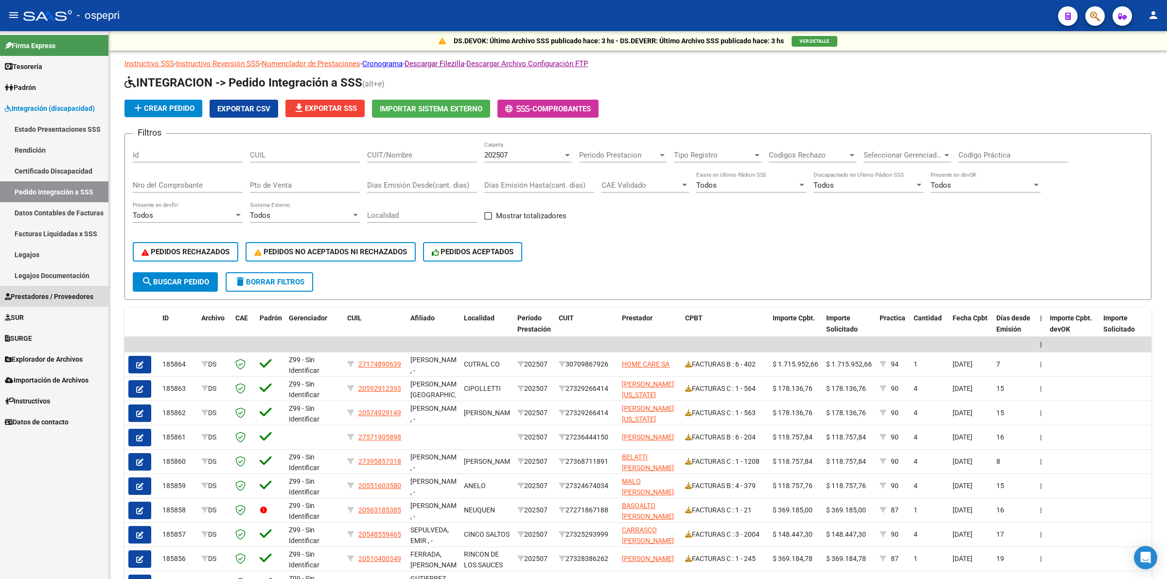
click at [41, 292] on span "Prestadores / Proveedores" at bounding box center [49, 296] width 89 height 11
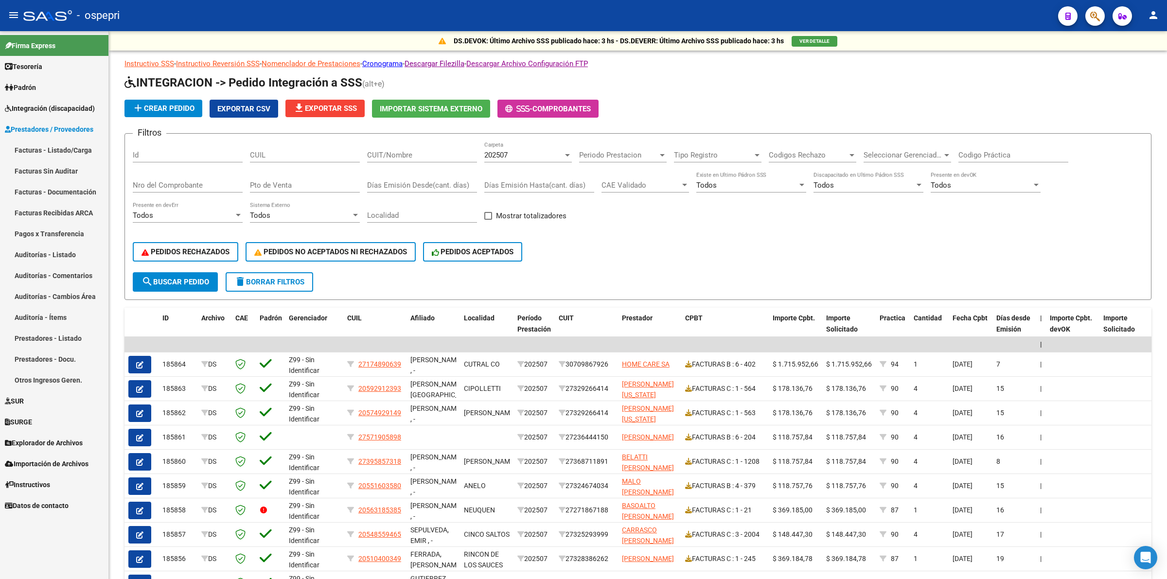
click at [62, 112] on span "Integración (discapacidad)" at bounding box center [50, 108] width 90 height 11
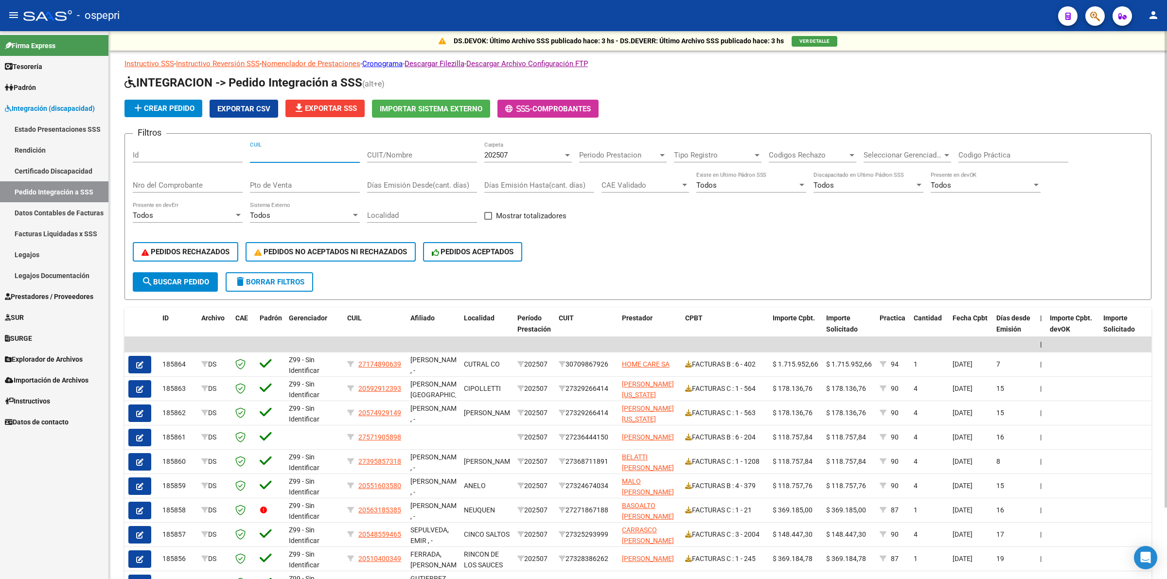
click at [299, 154] on input "CUIL" at bounding box center [305, 155] width 110 height 9
paste input "20563199785"
type input "20563199785"
click at [196, 280] on span "search Buscar Pedido" at bounding box center [176, 282] width 68 height 9
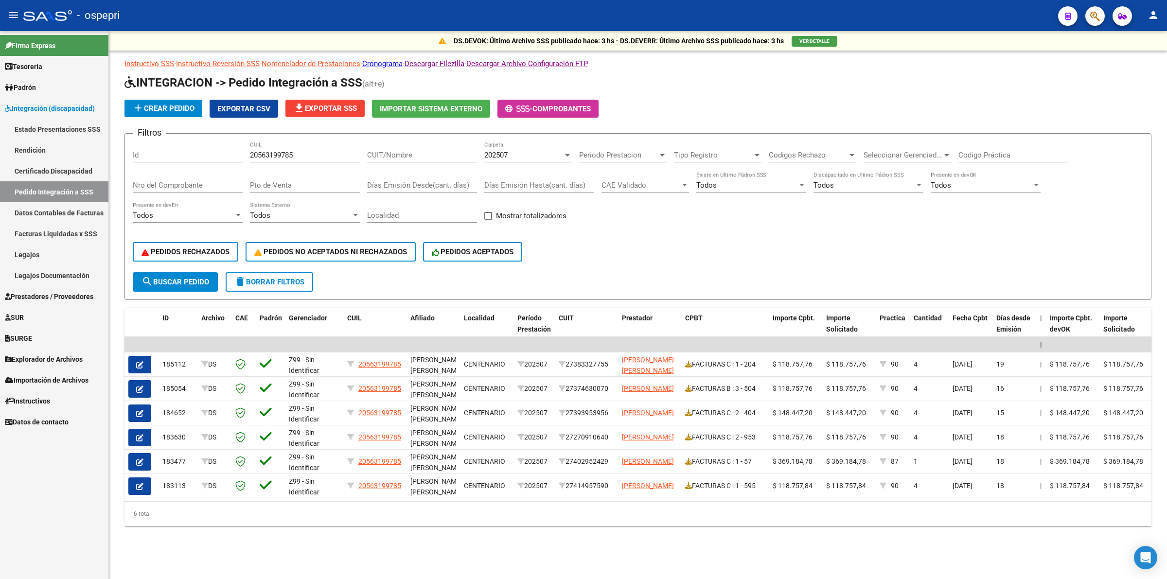
click at [505, 151] on span "202507" at bounding box center [495, 155] width 23 height 9
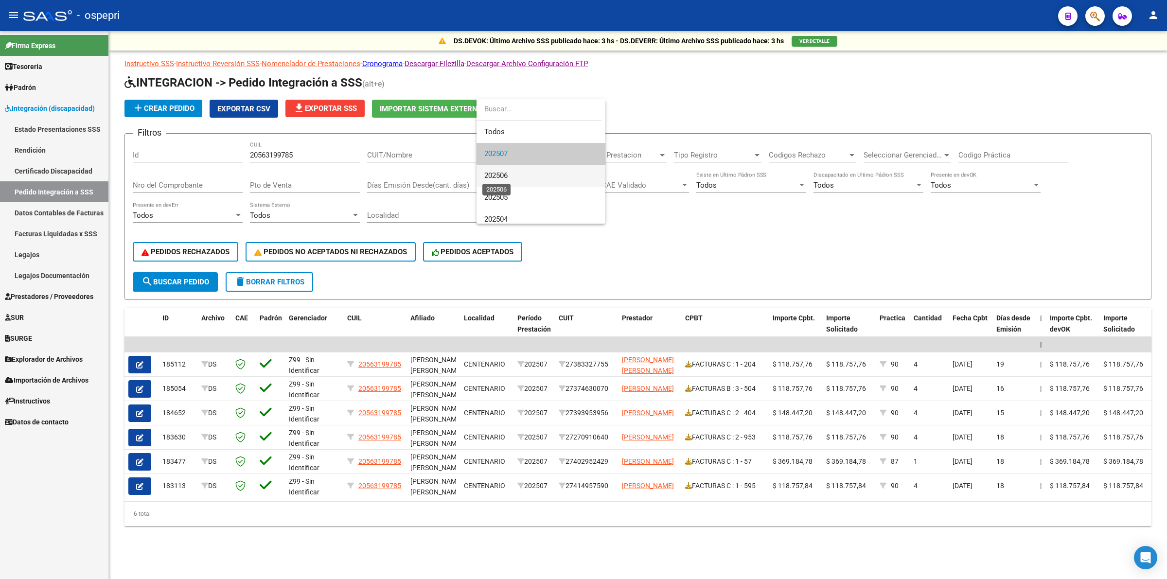
click at [505, 177] on span "202506" at bounding box center [495, 175] width 23 height 9
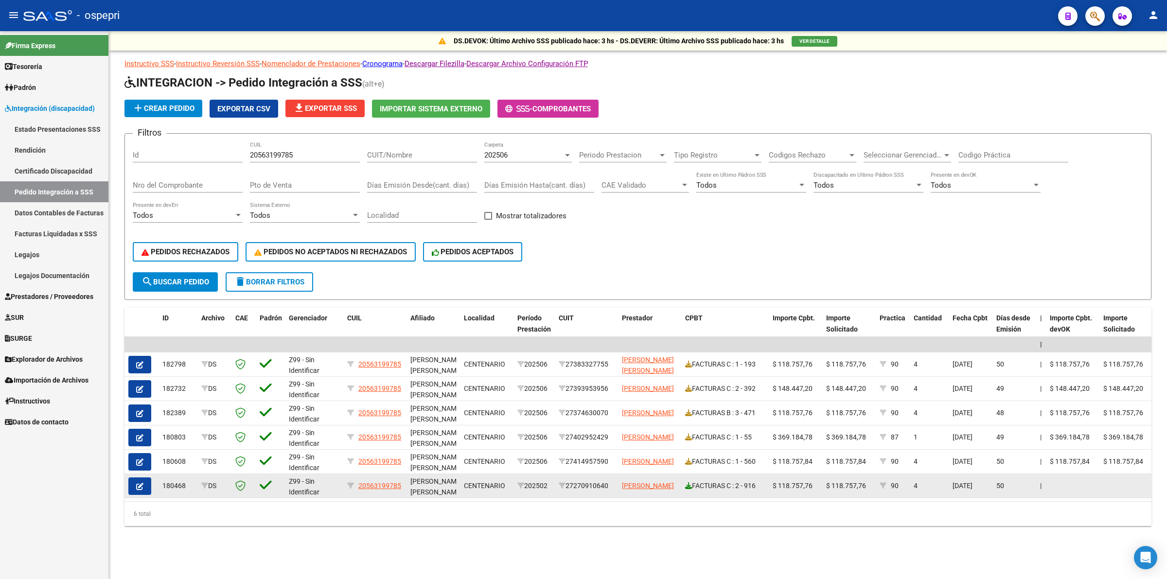
click at [690, 483] on icon at bounding box center [688, 485] width 7 height 7
click at [138, 484] on icon "button" at bounding box center [139, 486] width 7 height 7
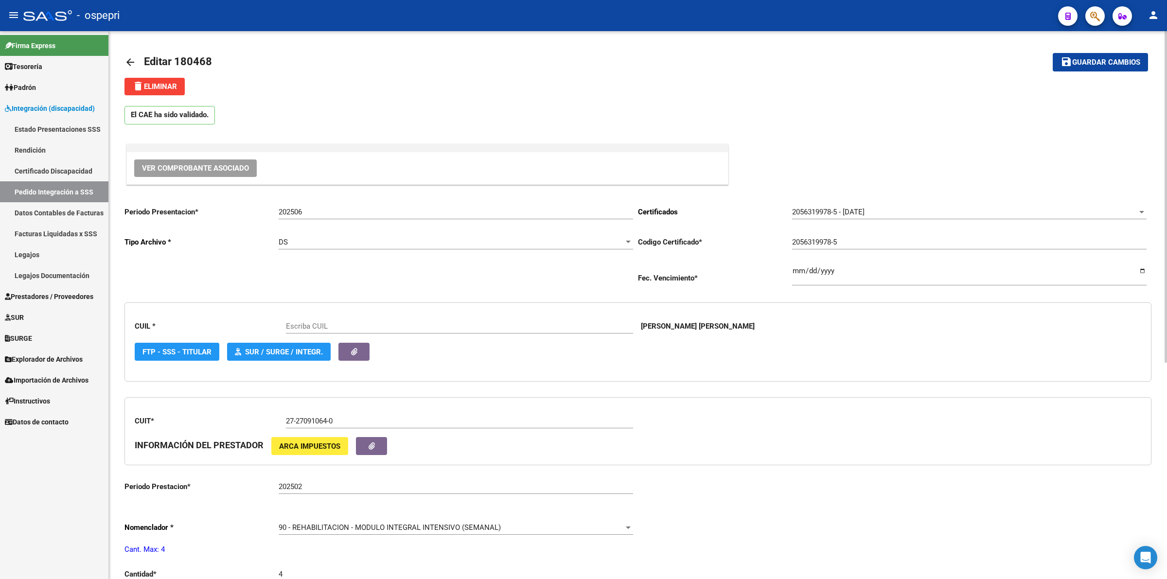
type input "20563199785"
click at [159, 83] on span "delete Eliminar" at bounding box center [154, 86] width 45 height 9
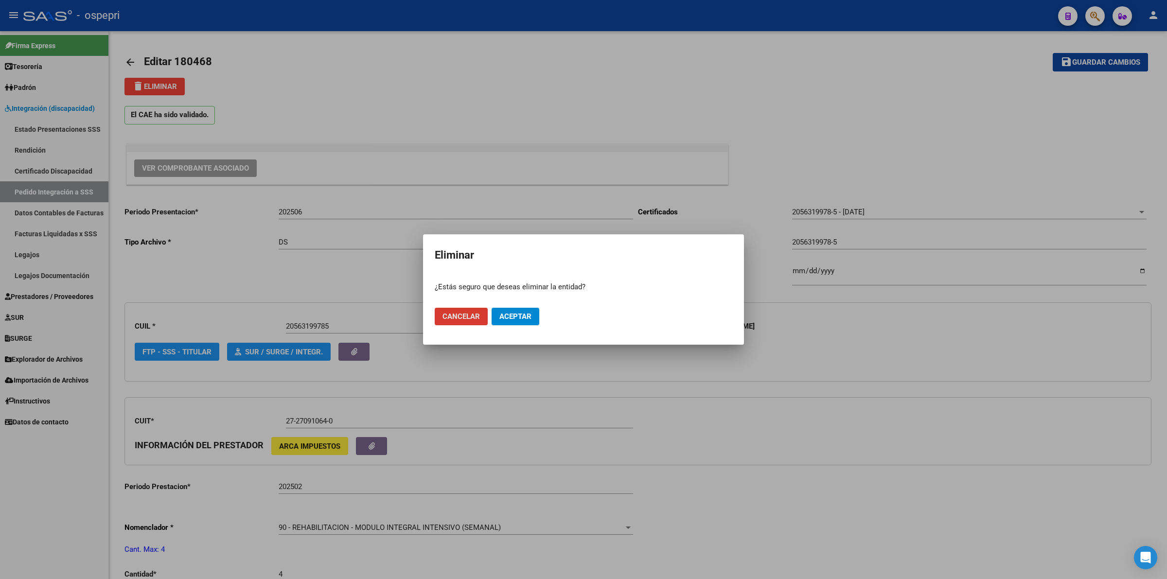
click at [514, 319] on span "Aceptar" at bounding box center [515, 316] width 32 height 9
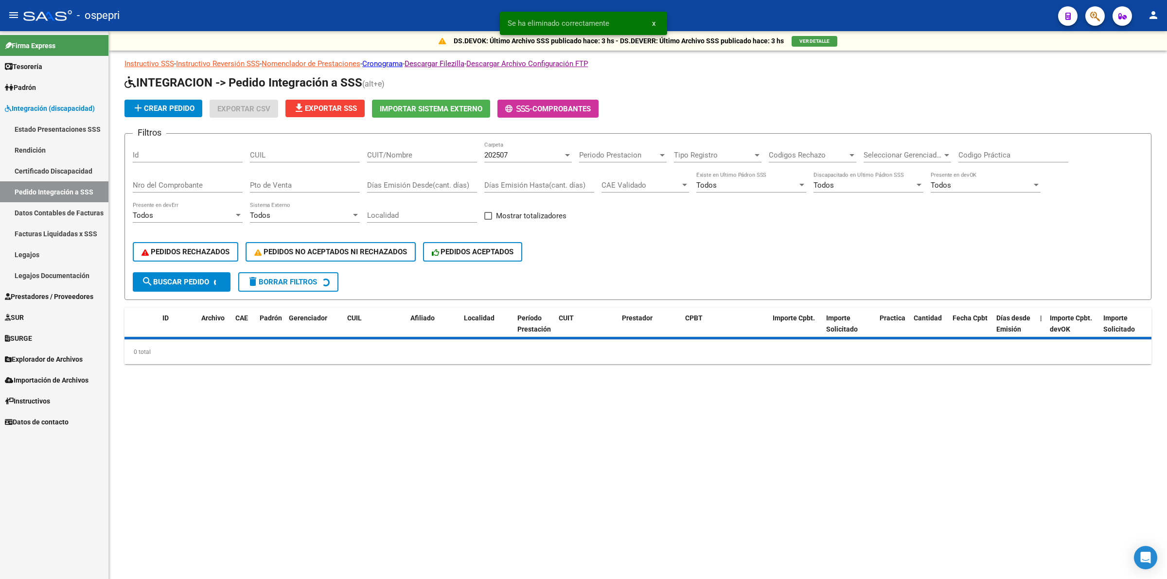
click at [50, 293] on span "Prestadores / Proveedores" at bounding box center [49, 296] width 89 height 11
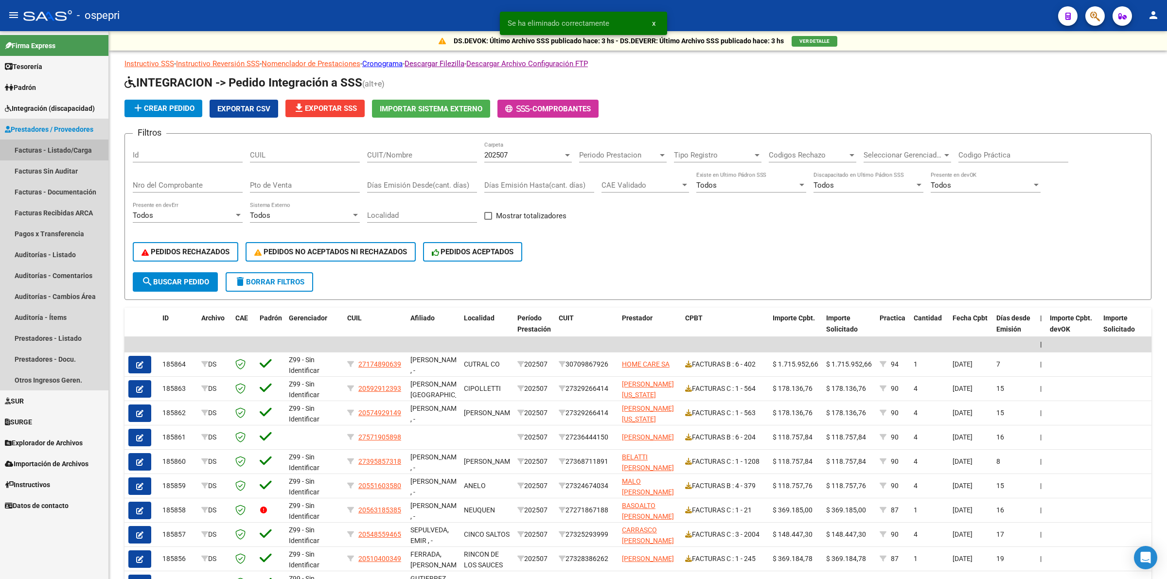
click at [62, 149] on link "Facturas - Listado/Carga" at bounding box center [54, 150] width 108 height 21
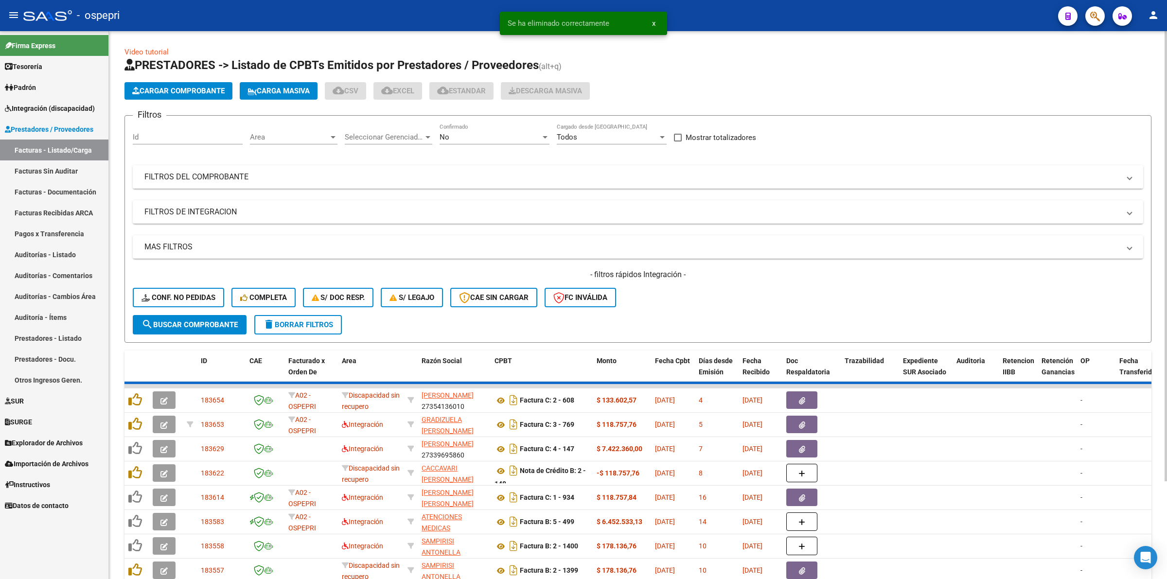
drag, startPoint x: 215, startPoint y: 180, endPoint x: 535, endPoint y: 195, distance: 320.4
click at [216, 179] on mat-panel-title "FILTROS DEL COMPROBANTE" at bounding box center [632, 177] width 976 height 11
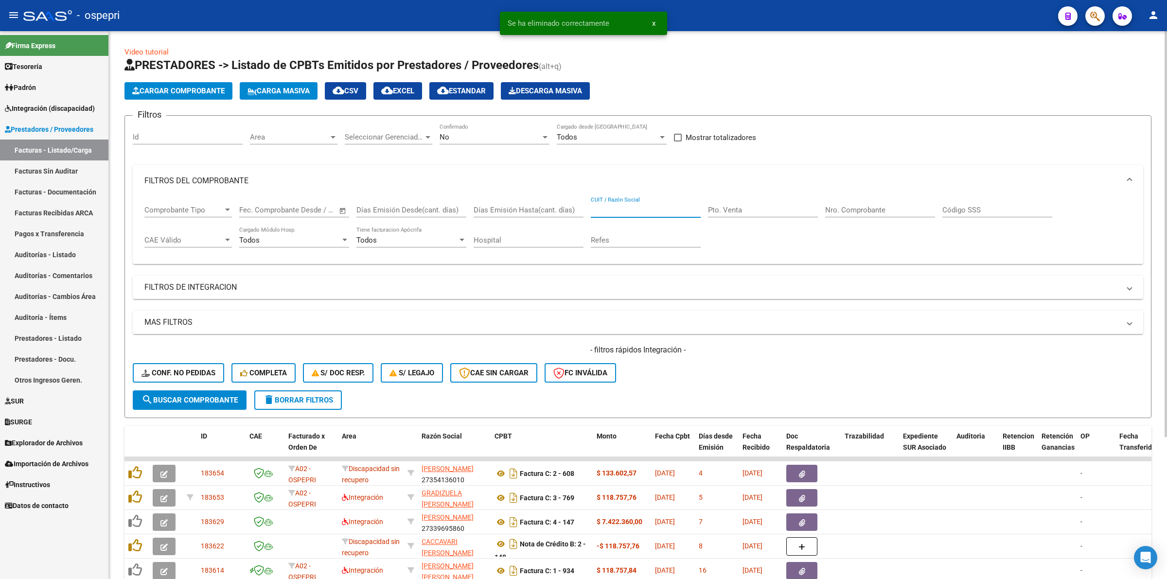
drag, startPoint x: 651, startPoint y: 205, endPoint x: 657, endPoint y: 200, distance: 7.6
click at [653, 203] on div "CUIT / Razón Social" at bounding box center [646, 206] width 110 height 21
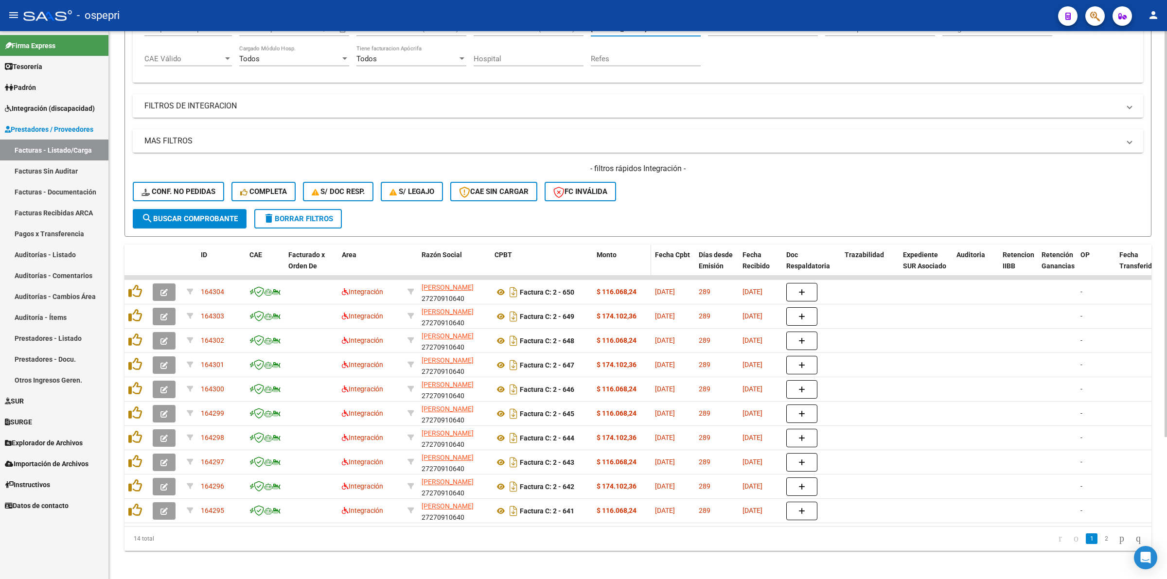
scroll to position [191, 0]
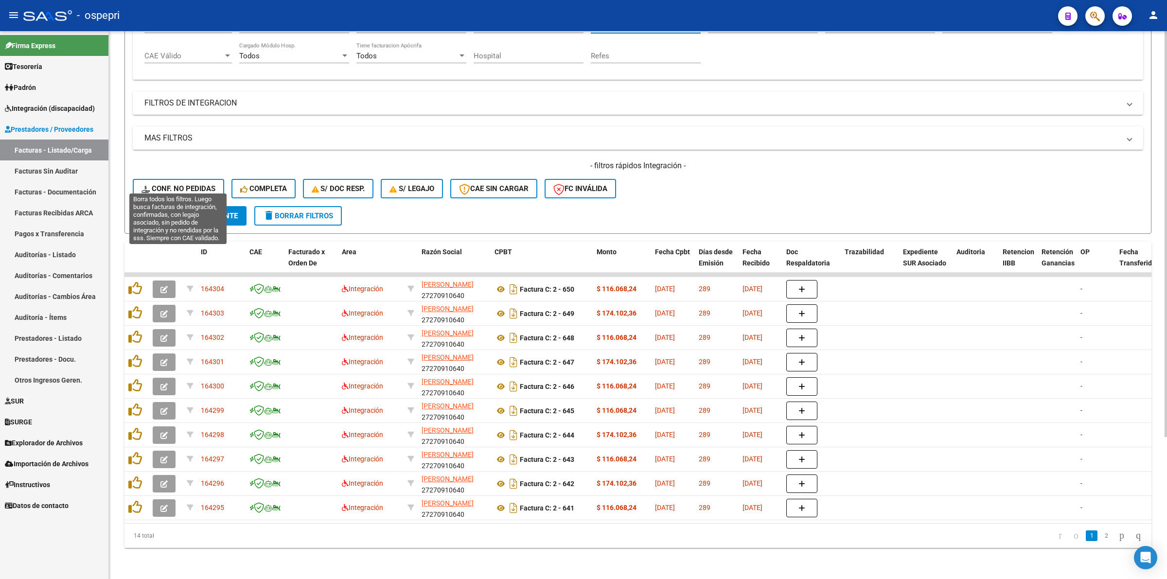
type input "ruiz maria"
drag, startPoint x: 205, startPoint y: 185, endPoint x: 315, endPoint y: 191, distance: 110.5
click at [204, 185] on button "Conf. no pedidas" at bounding box center [178, 188] width 91 height 19
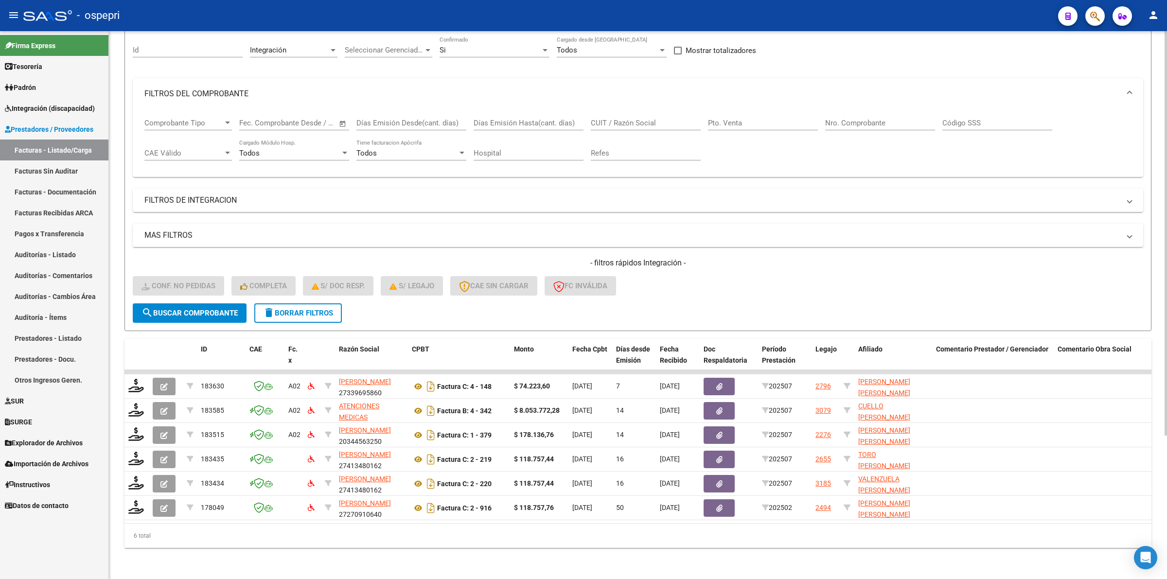
scroll to position [94, 0]
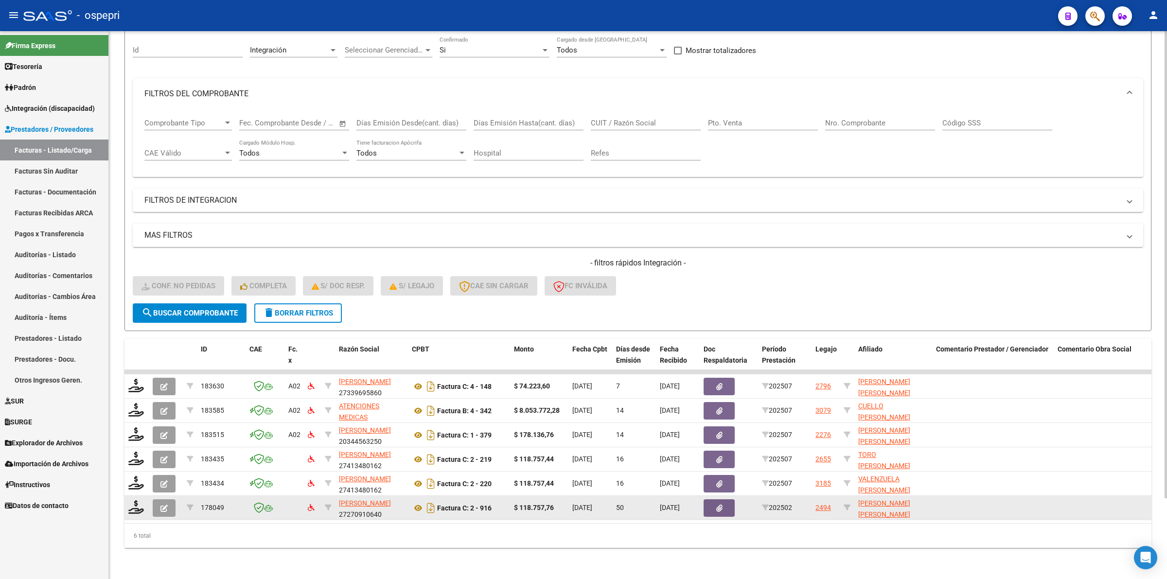
click at [159, 499] on button "button" at bounding box center [164, 508] width 23 height 18
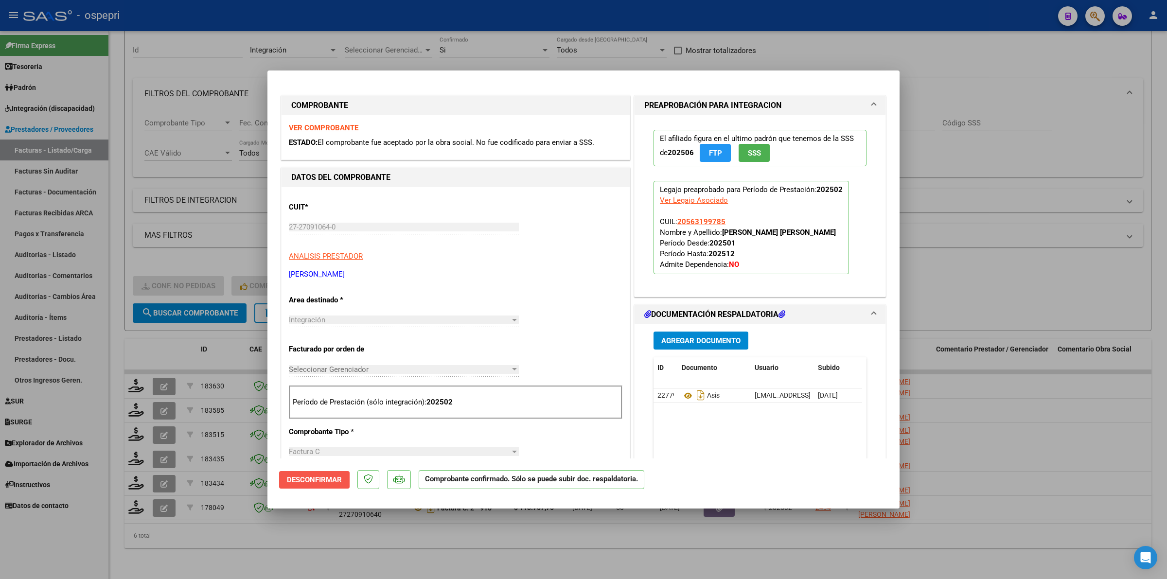
click at [339, 477] on span "Desconfirmar" at bounding box center [314, 480] width 55 height 9
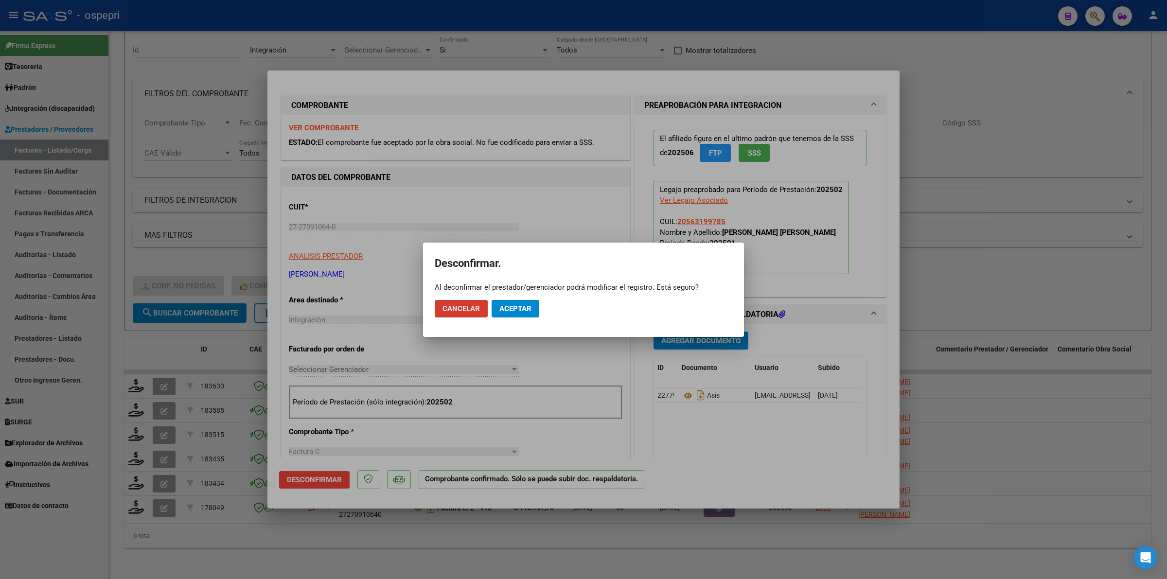
click at [504, 310] on span "Aceptar" at bounding box center [515, 308] width 32 height 9
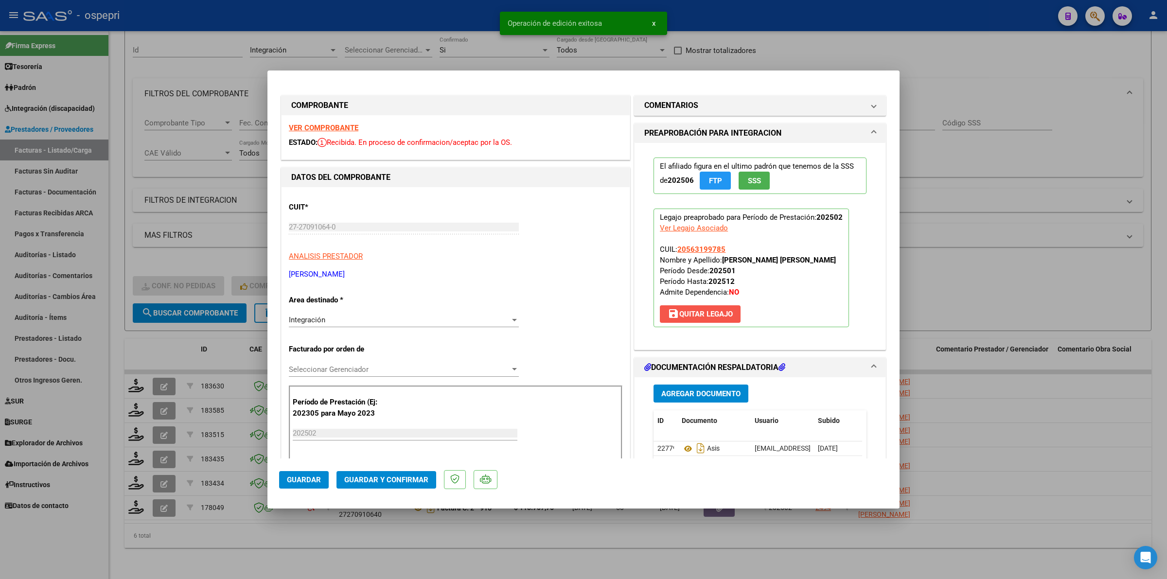
click at [686, 312] on span "save Quitar Legajo" at bounding box center [700, 314] width 65 height 9
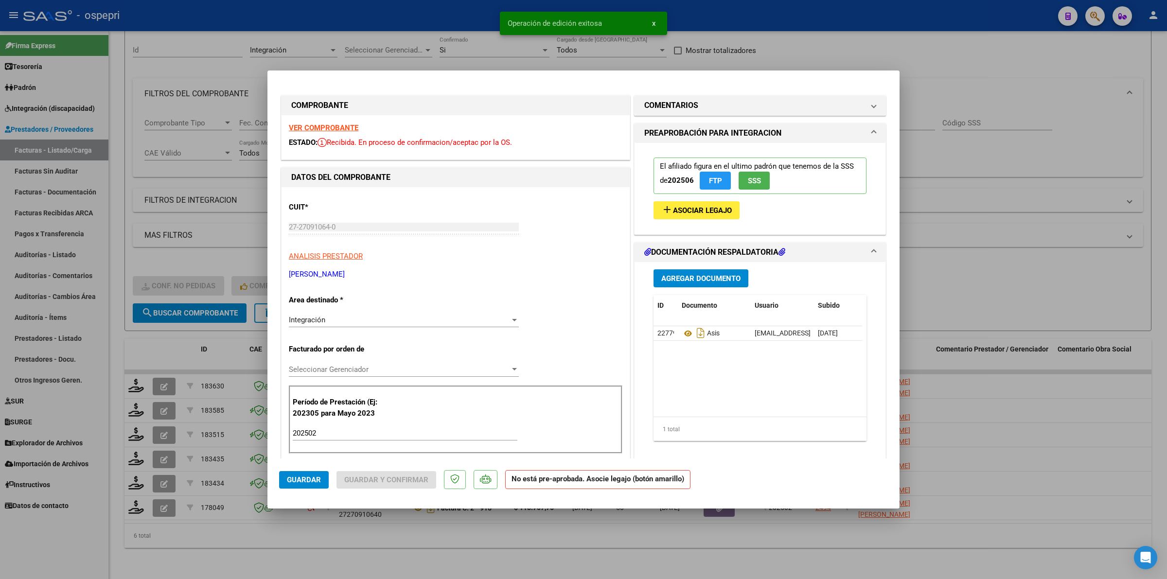
click at [336, 432] on input "202502" at bounding box center [405, 433] width 225 height 9
type input "202506"
click at [717, 205] on button "add Asociar Legajo" at bounding box center [697, 210] width 86 height 18
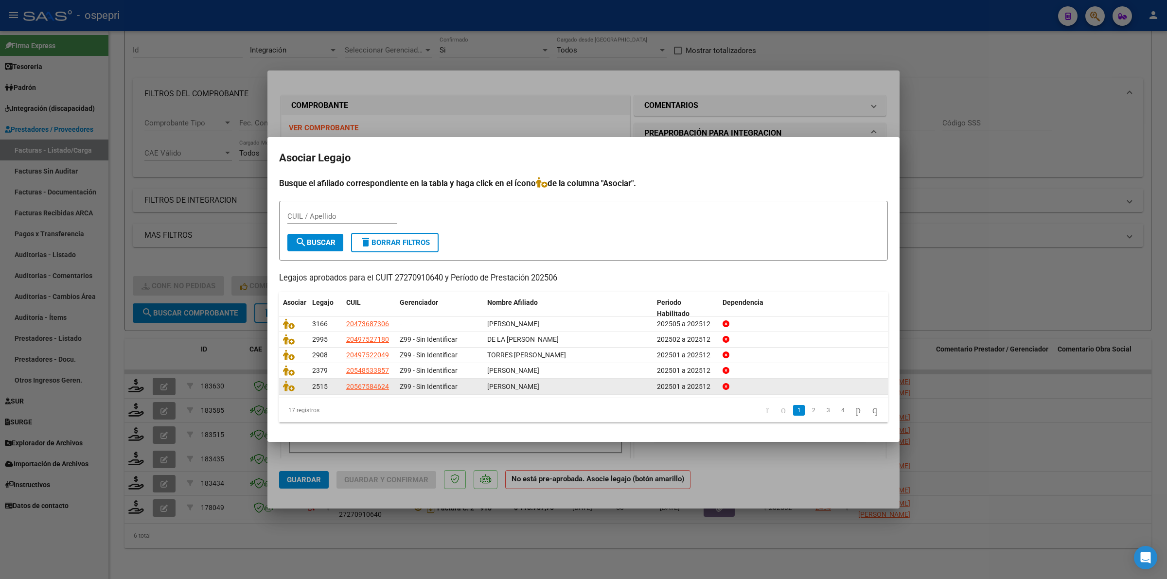
drag, startPoint x: 803, startPoint y: 410, endPoint x: 821, endPoint y: 415, distance: 18.2
click at [808, 410] on link "2" at bounding box center [814, 410] width 12 height 11
click at [291, 387] on icon at bounding box center [289, 386] width 12 height 11
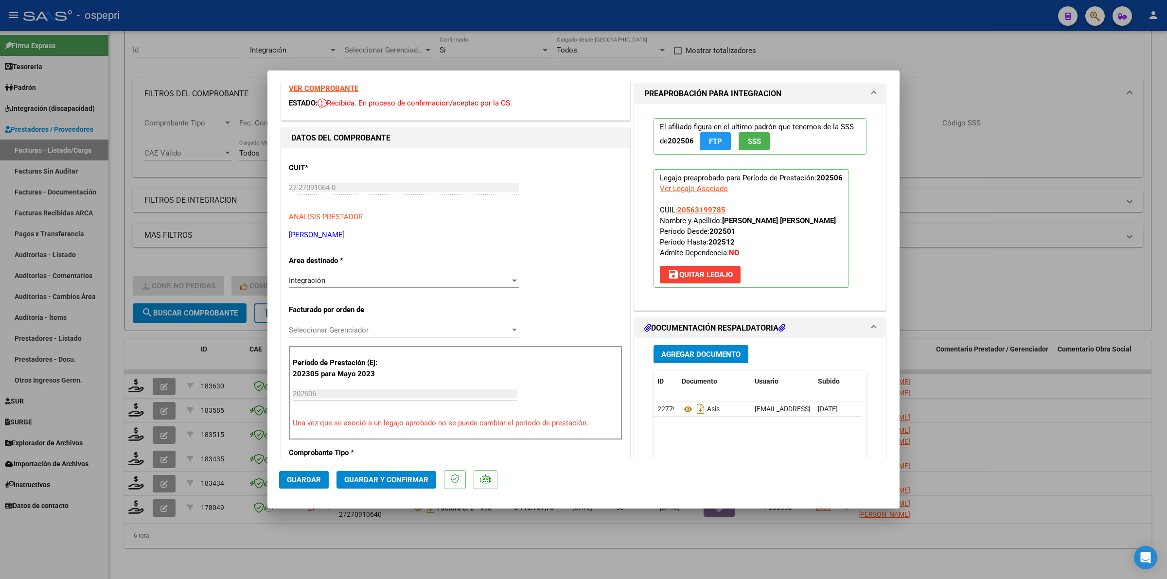
scroll to position [61, 0]
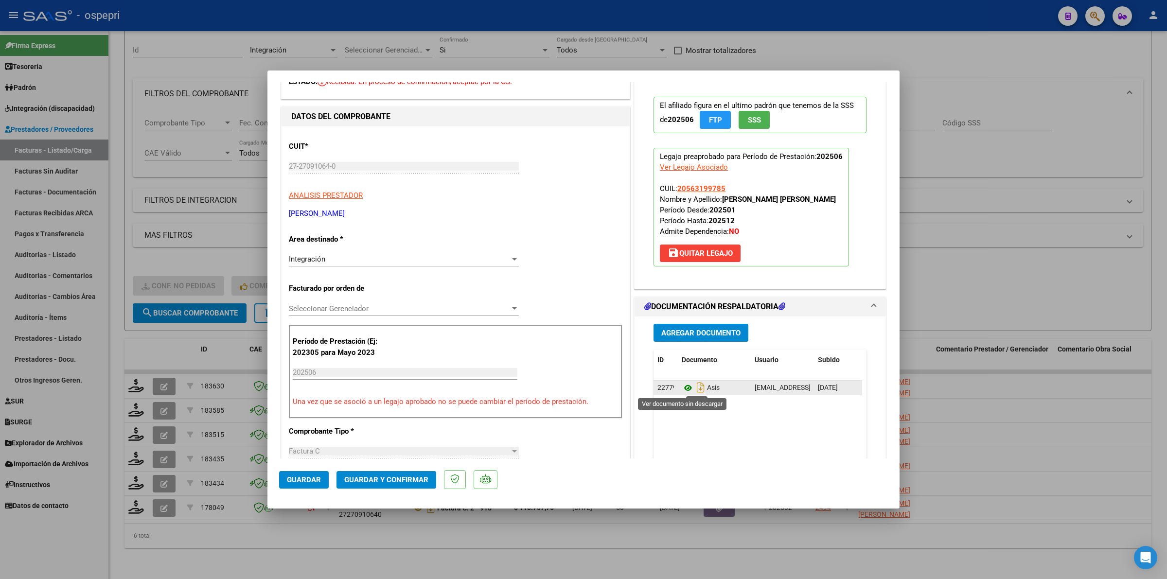
click at [684, 390] on icon at bounding box center [688, 388] width 13 height 12
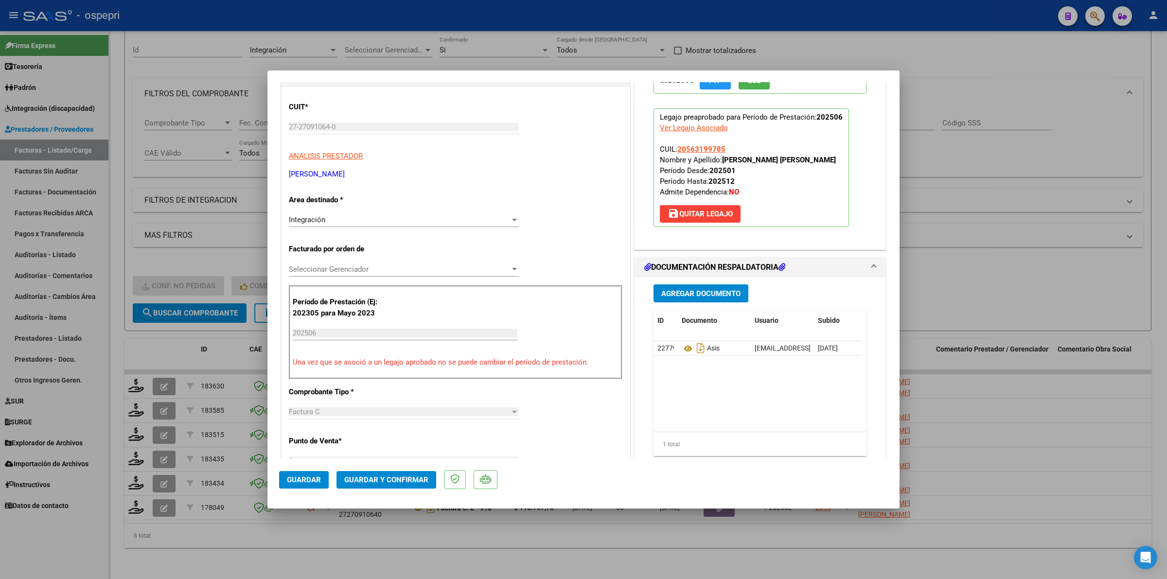
scroll to position [122, 0]
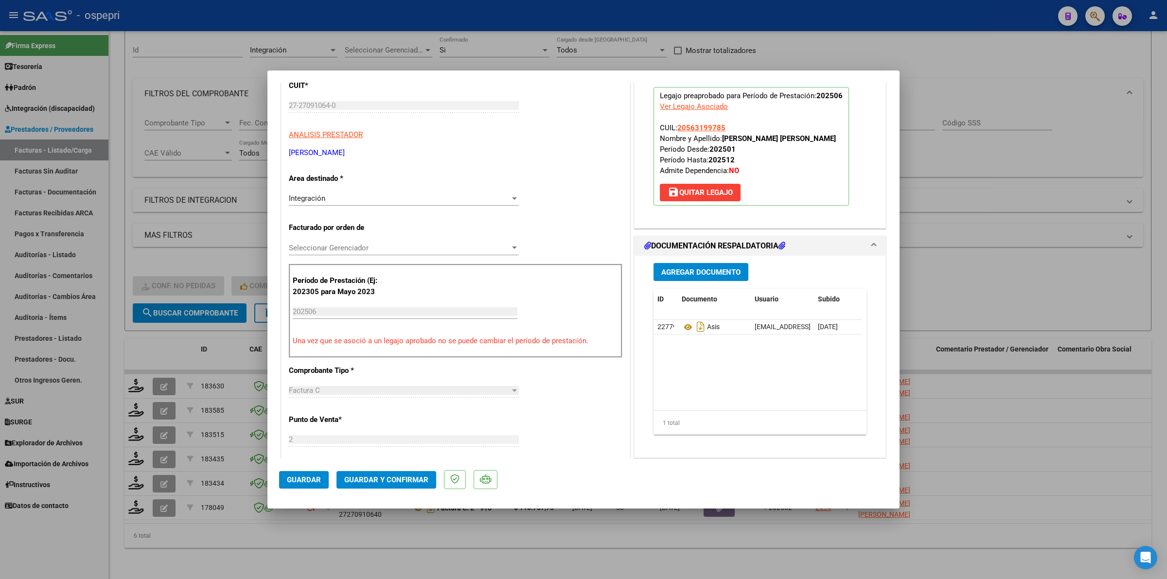
click at [409, 480] on span "Guardar y Confirmar" at bounding box center [386, 480] width 84 height 9
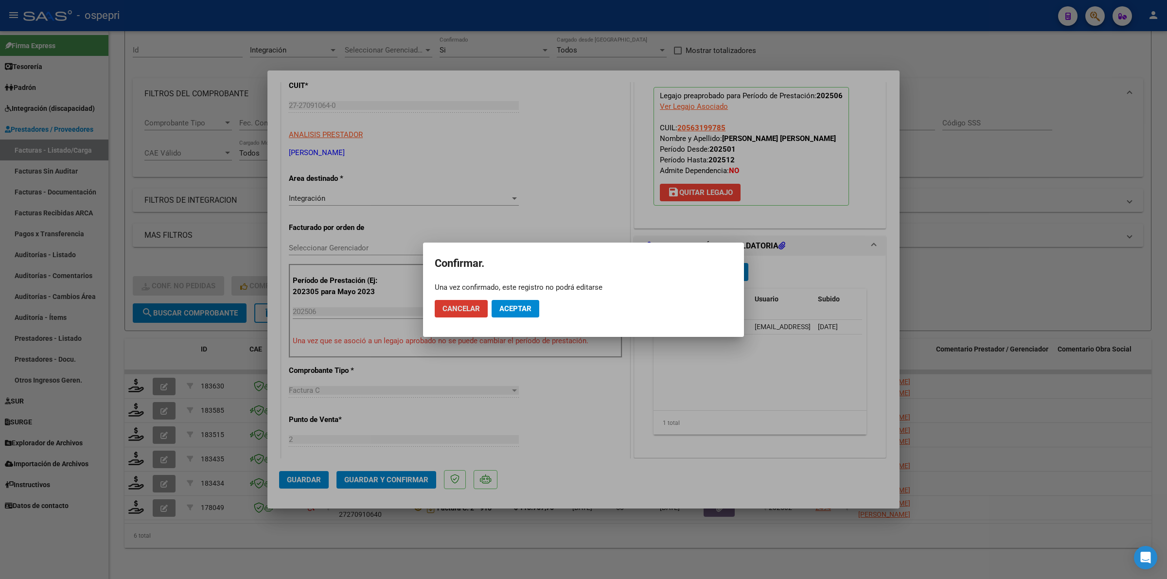
click at [512, 305] on span "Aceptar" at bounding box center [515, 308] width 32 height 9
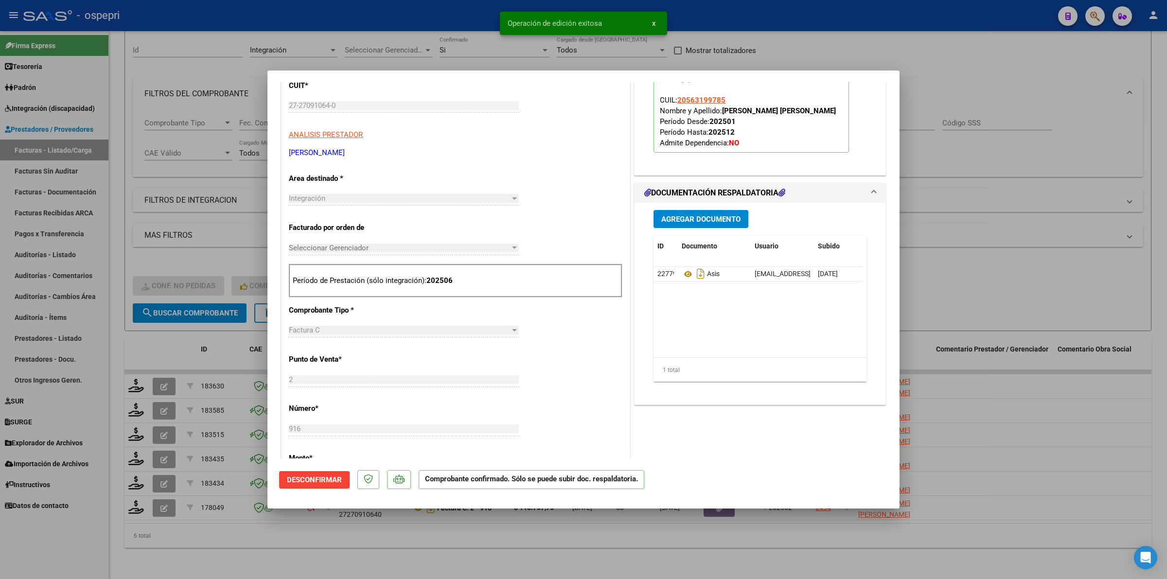
type input "$ 0,00"
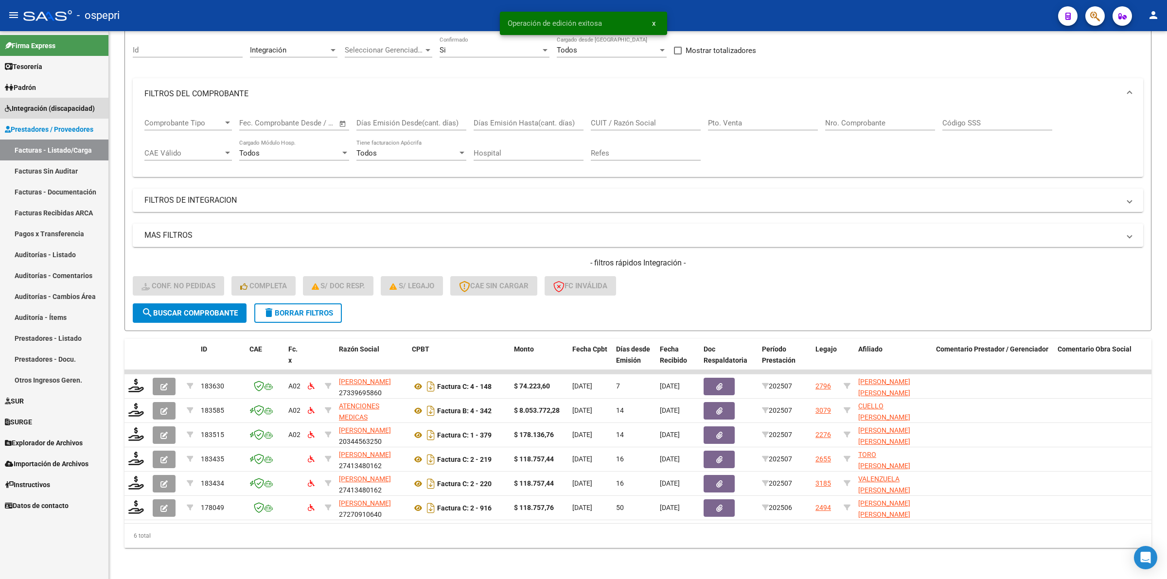
click at [78, 103] on span "Integración (discapacidad)" at bounding box center [50, 108] width 90 height 11
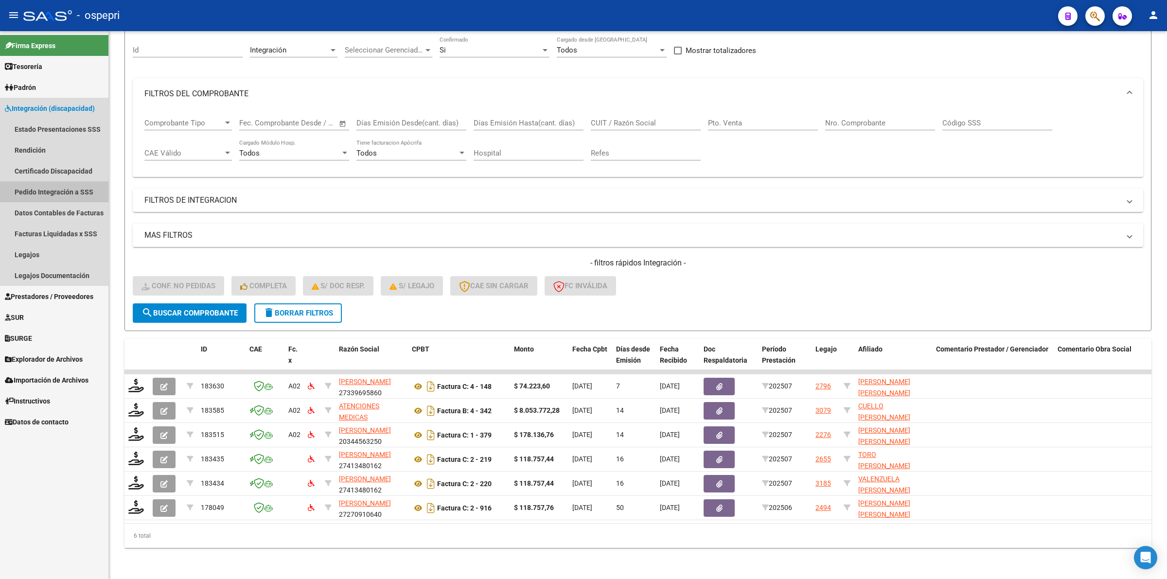
click at [63, 191] on link "Pedido Integración a SSS" at bounding box center [54, 191] width 108 height 21
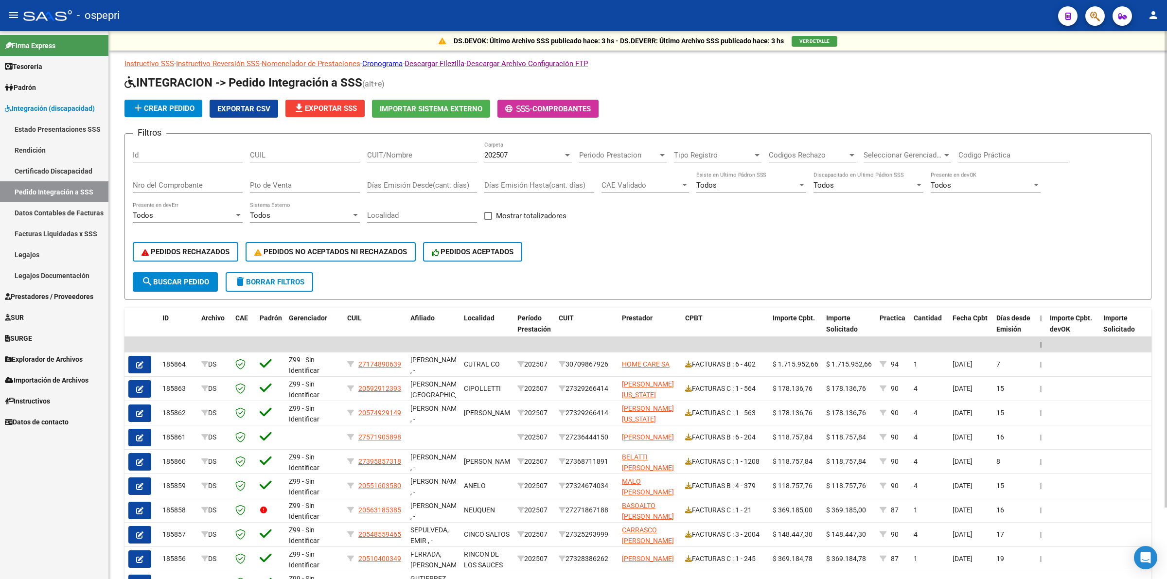
click at [392, 156] on input "CUIT/Nombre" at bounding box center [422, 155] width 110 height 9
drag, startPoint x: 410, startPoint y: 152, endPoint x: 154, endPoint y: 152, distance: 256.3
click at [154, 152] on div "Filtros Id CUIL fernandez CUIT/Nombre 202507 Carpeta Periodo Prestacion Periodo…" at bounding box center [638, 207] width 1011 height 131
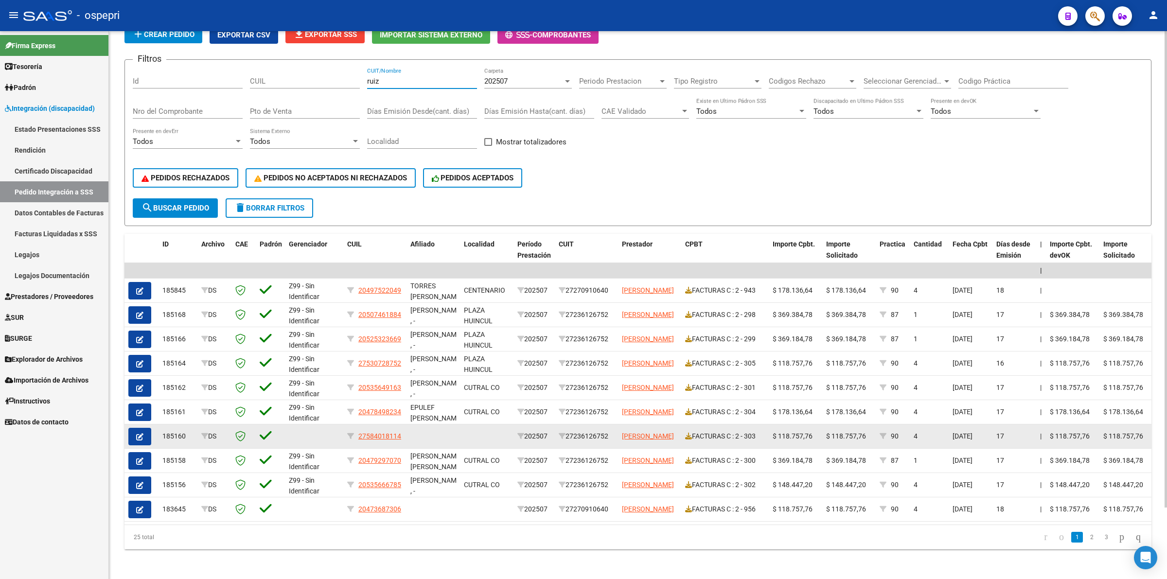
scroll to position [82, 0]
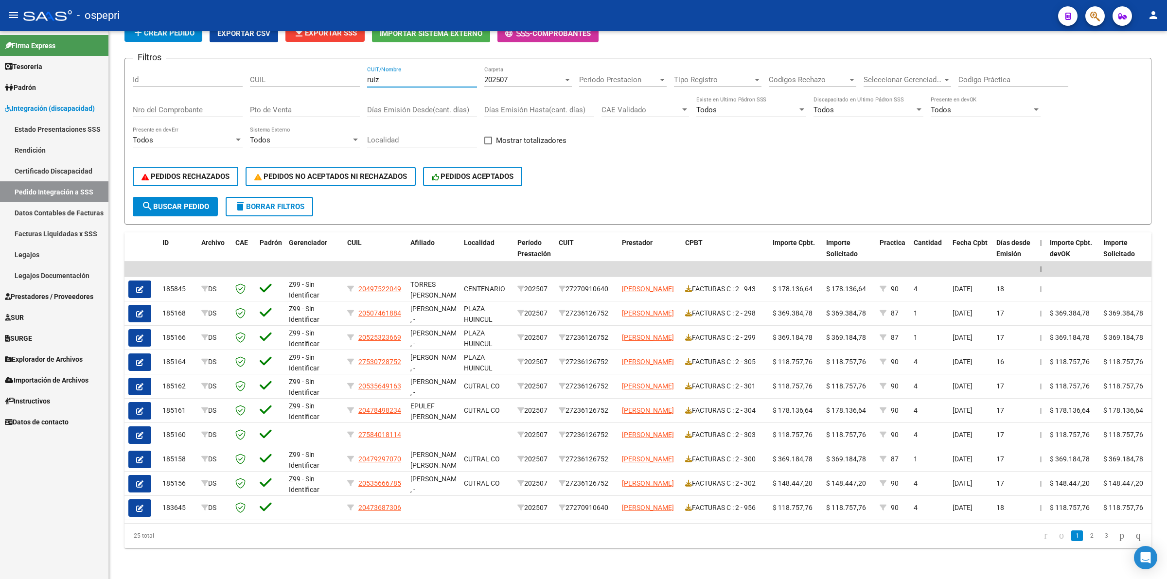
type input "ruiz"
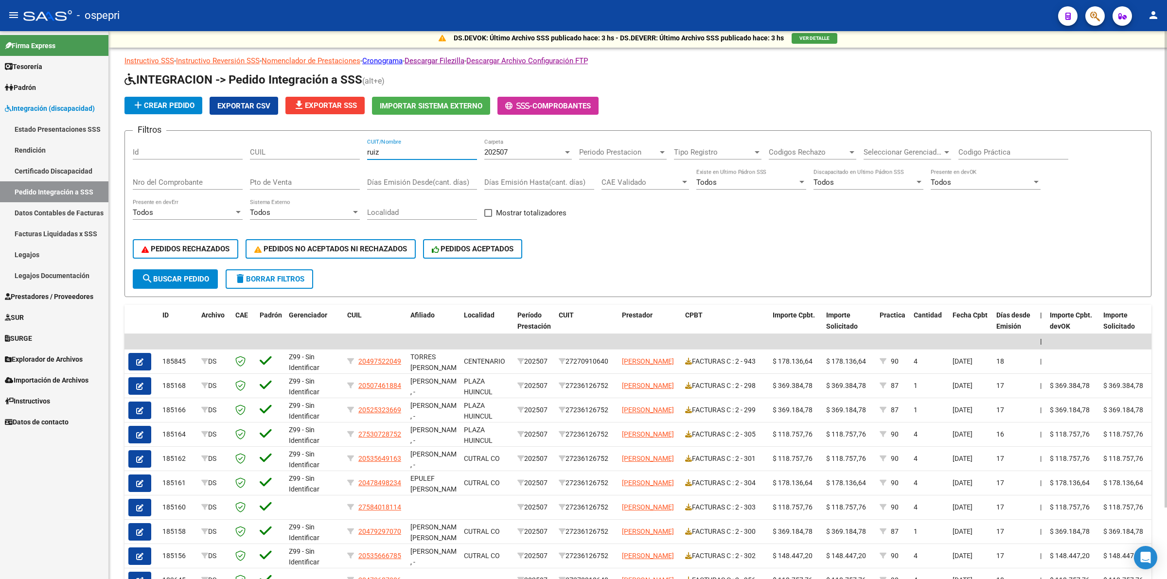
scroll to position [0, 0]
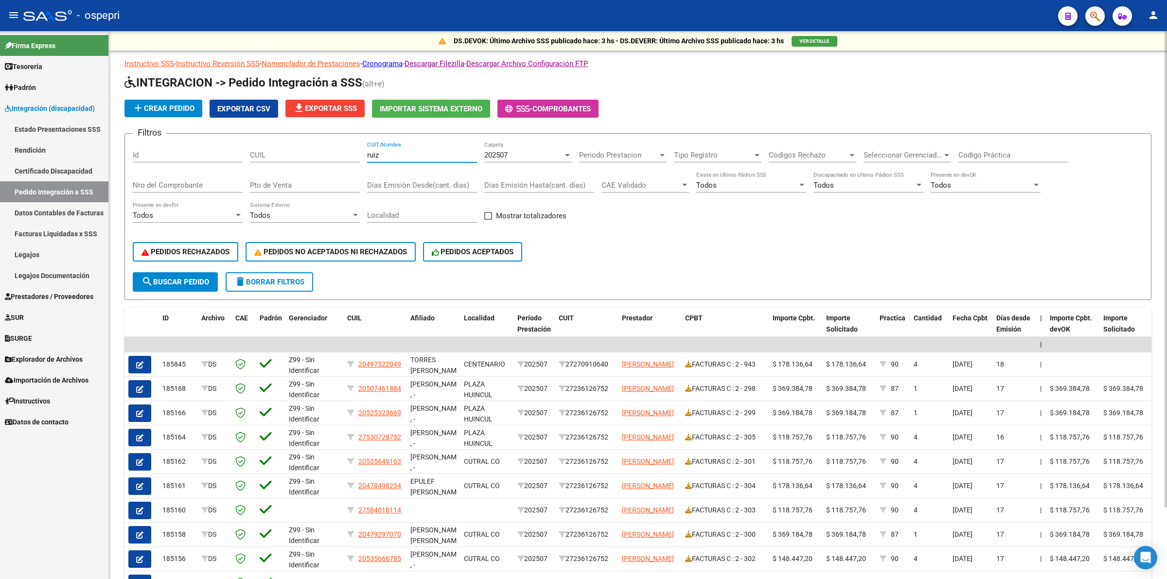
click at [190, 183] on input "Nro del Comprobante" at bounding box center [188, 185] width 110 height 9
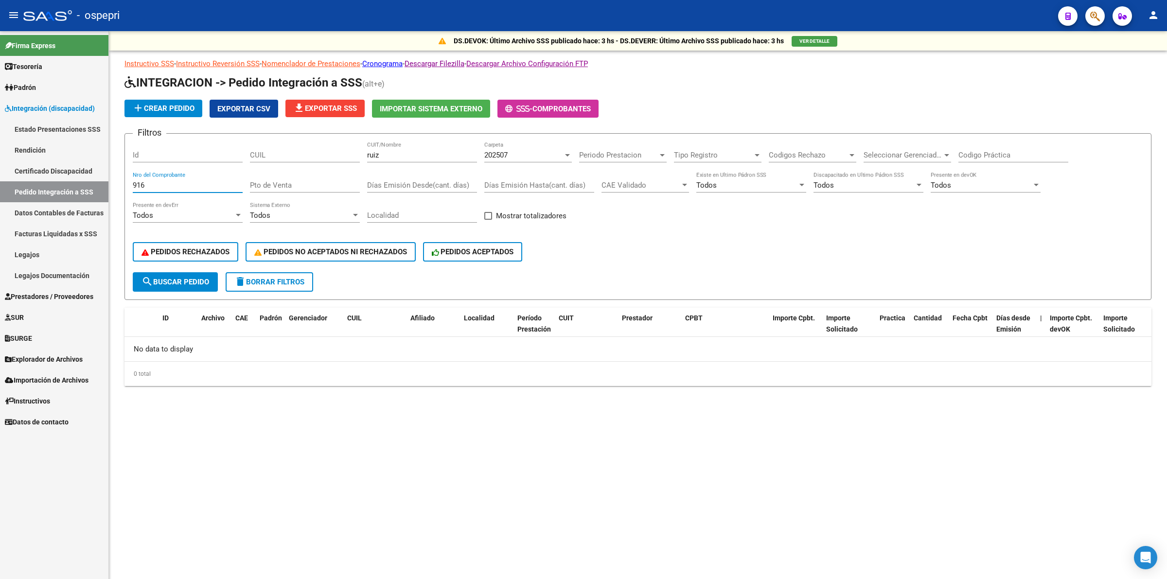
type input "916"
click at [511, 151] on div "202507" at bounding box center [523, 155] width 79 height 9
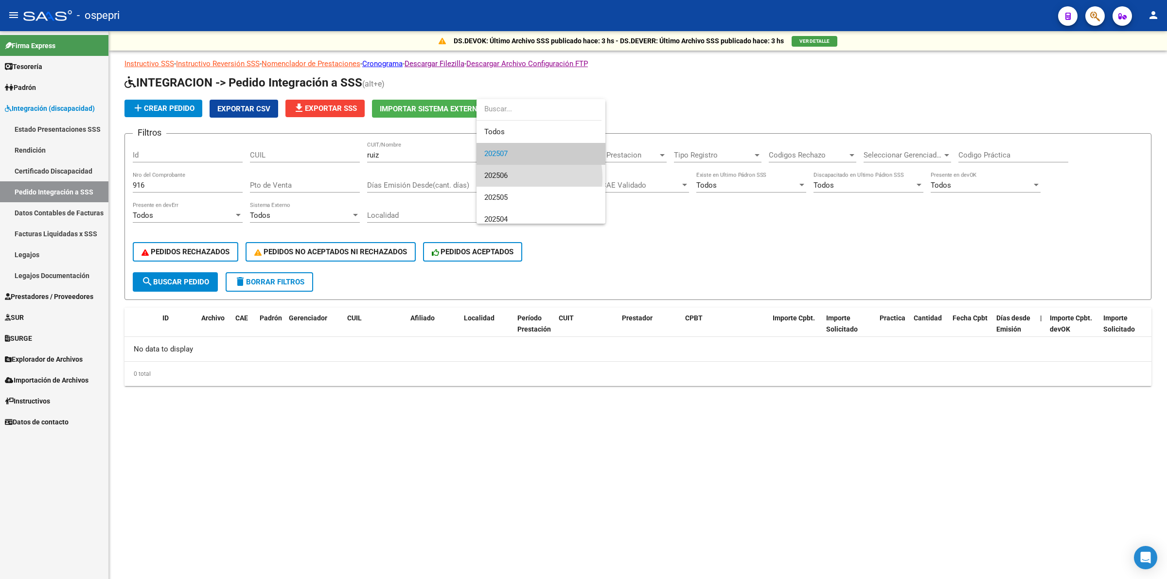
click at [512, 178] on span "202506" at bounding box center [540, 176] width 113 height 22
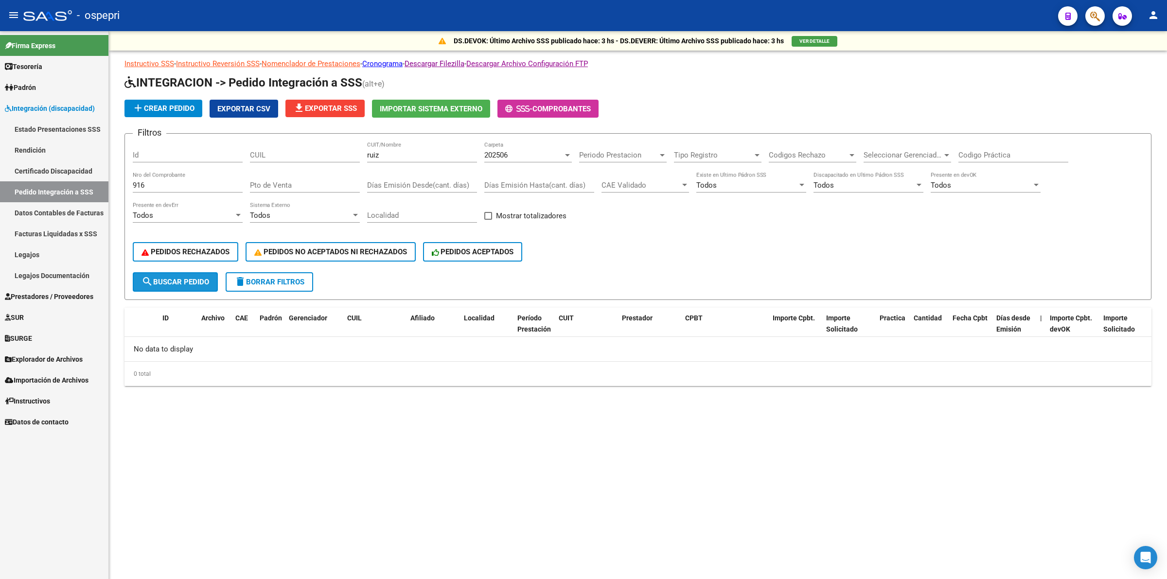
click at [198, 280] on span "search Buscar Pedido" at bounding box center [176, 282] width 68 height 9
drag, startPoint x: 516, startPoint y: 151, endPoint x: 412, endPoint y: 151, distance: 104.1
click at [412, 151] on div "Filtros Id CUIL ruiz CUIT/Nombre 202506 Carpeta Periodo Prestacion Periodo Pres…" at bounding box center [638, 207] width 1011 height 131
click at [256, 283] on span "delete Borrar Filtros" at bounding box center [269, 282] width 70 height 9
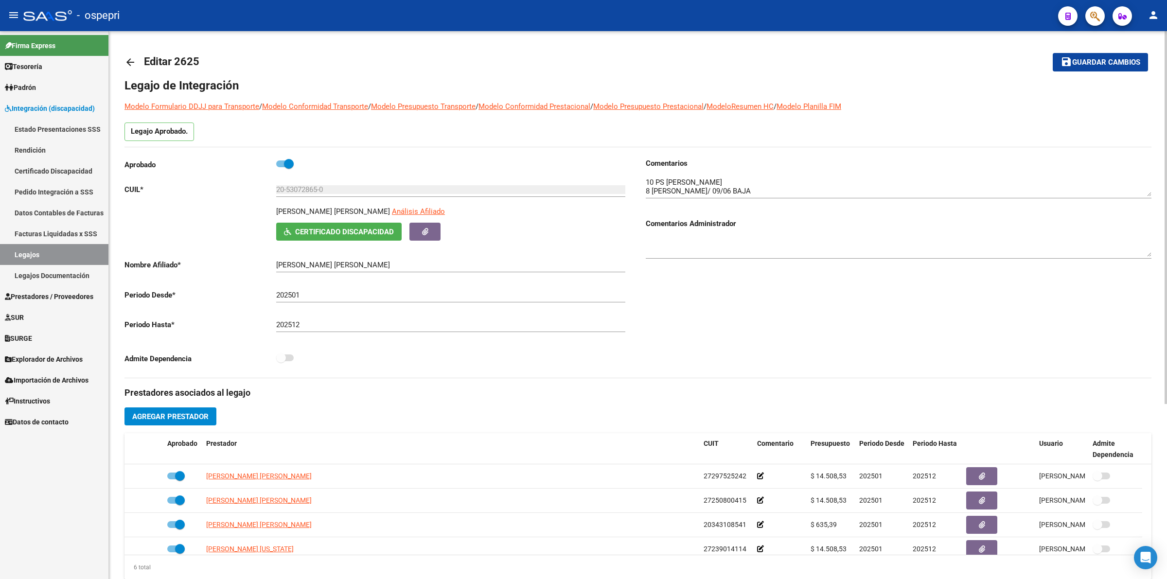
click at [130, 64] on mat-icon "arrow_back" at bounding box center [131, 62] width 12 height 12
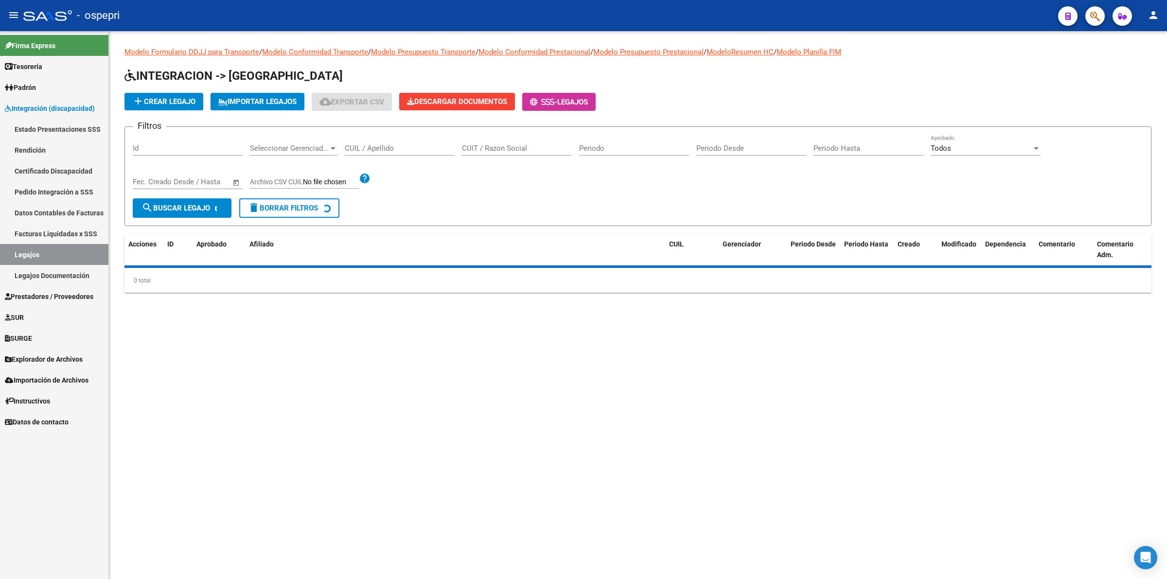
drag, startPoint x: 379, startPoint y: 139, endPoint x: 385, endPoint y: 153, distance: 15.5
click at [380, 141] on div "CUIL / Apellido" at bounding box center [400, 145] width 110 height 21
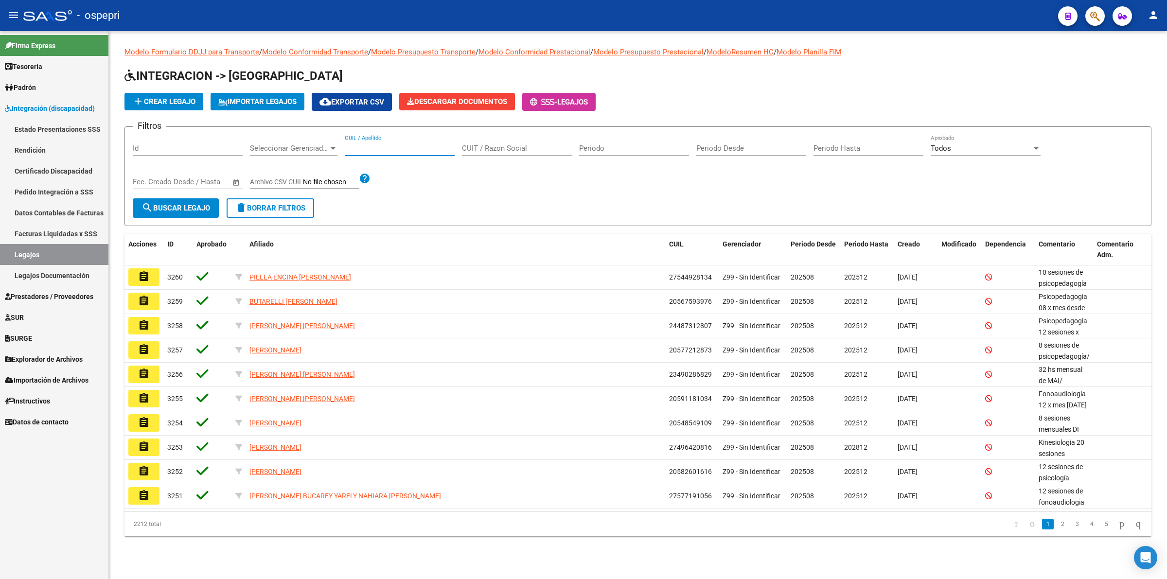
click at [382, 146] on input "CUIL / Apellido" at bounding box center [400, 148] width 110 height 9
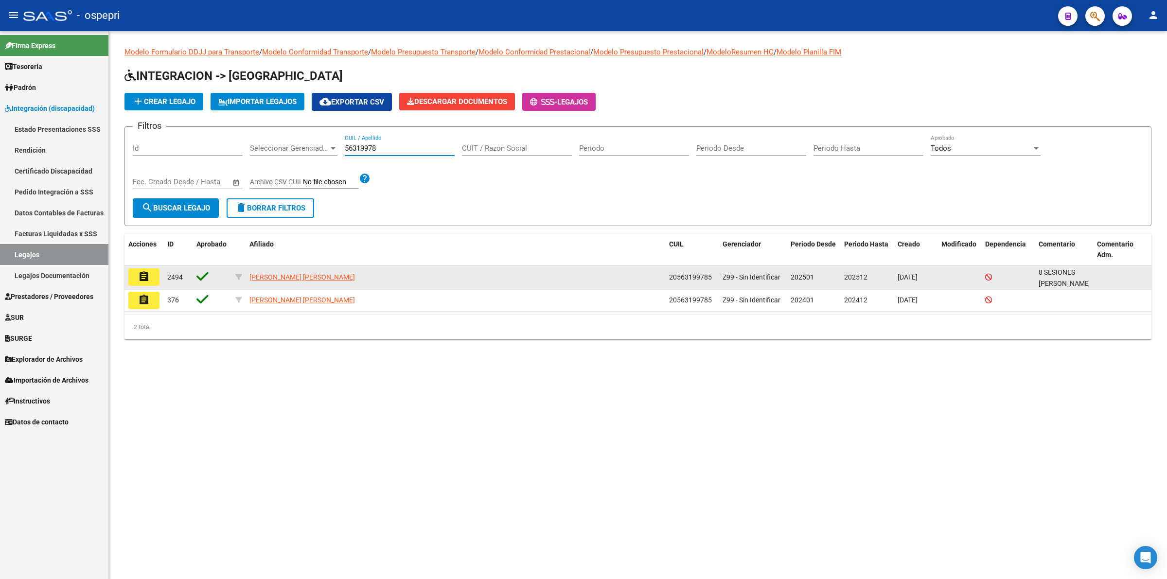
type input "56319978"
click at [138, 271] on mat-icon "assignment" at bounding box center [144, 277] width 12 height 12
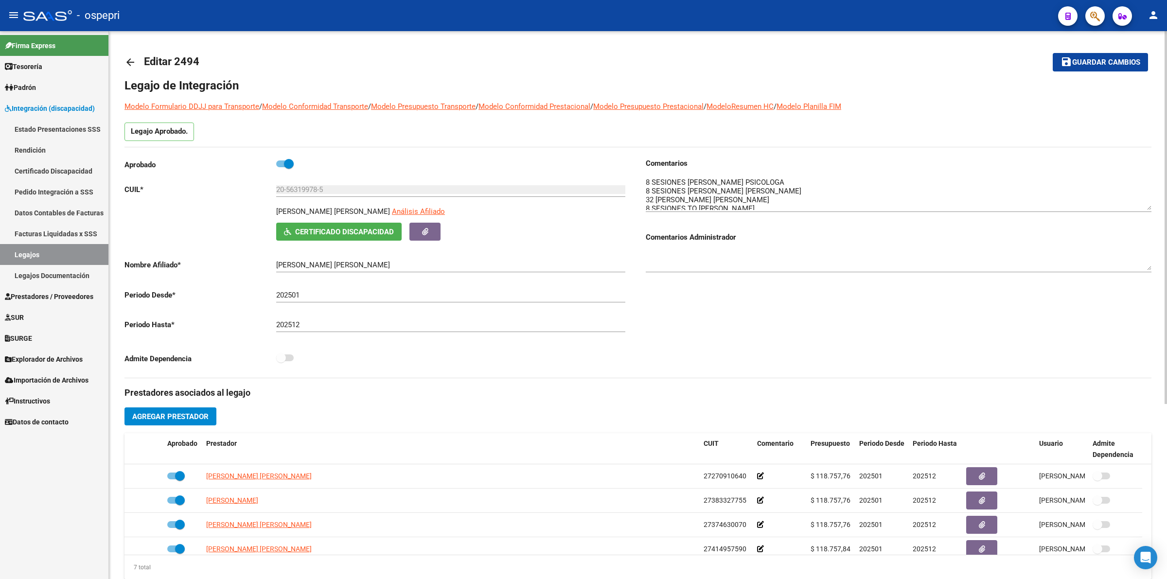
drag, startPoint x: 1148, startPoint y: 190, endPoint x: 1153, endPoint y: 204, distance: 14.9
click at [1153, 204] on div "arrow_back Editar 2494 save Guardar cambios Legajo de Integración Modelo Formul…" at bounding box center [638, 433] width 1058 height 805
drag, startPoint x: 1146, startPoint y: 201, endPoint x: 1161, endPoint y: 272, distance: 73.2
click at [1161, 272] on div "arrow_back Editar 2494 save Guardar cambios Legajo de Integración Modelo Formul…" at bounding box center [638, 433] width 1058 height 805
click at [128, 61] on mat-icon "arrow_back" at bounding box center [131, 62] width 12 height 12
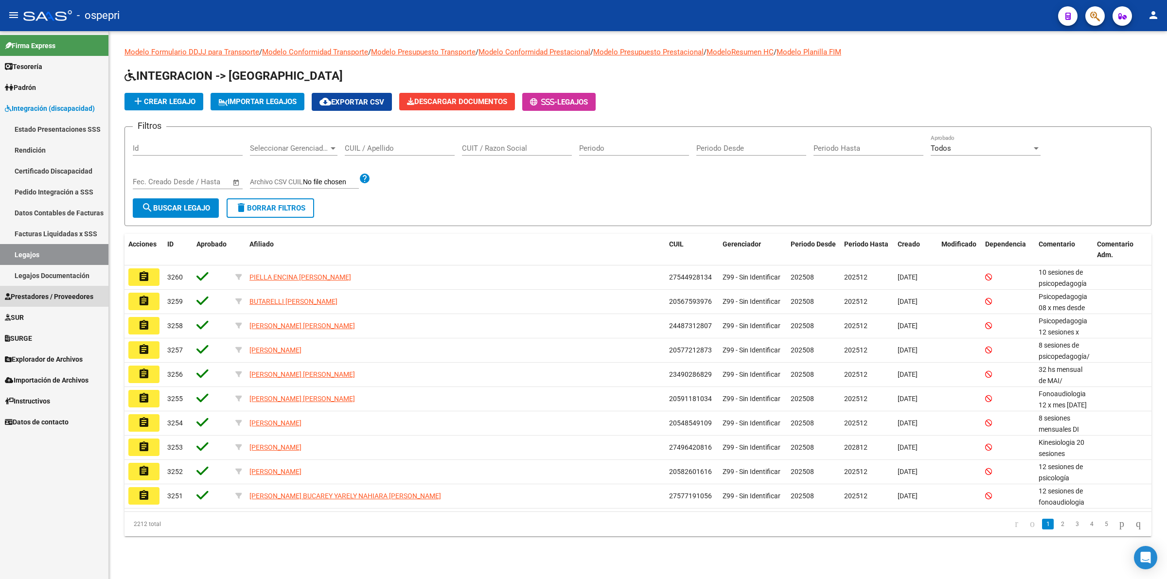
click at [79, 296] on span "Prestadores / Proveedores" at bounding box center [49, 296] width 89 height 11
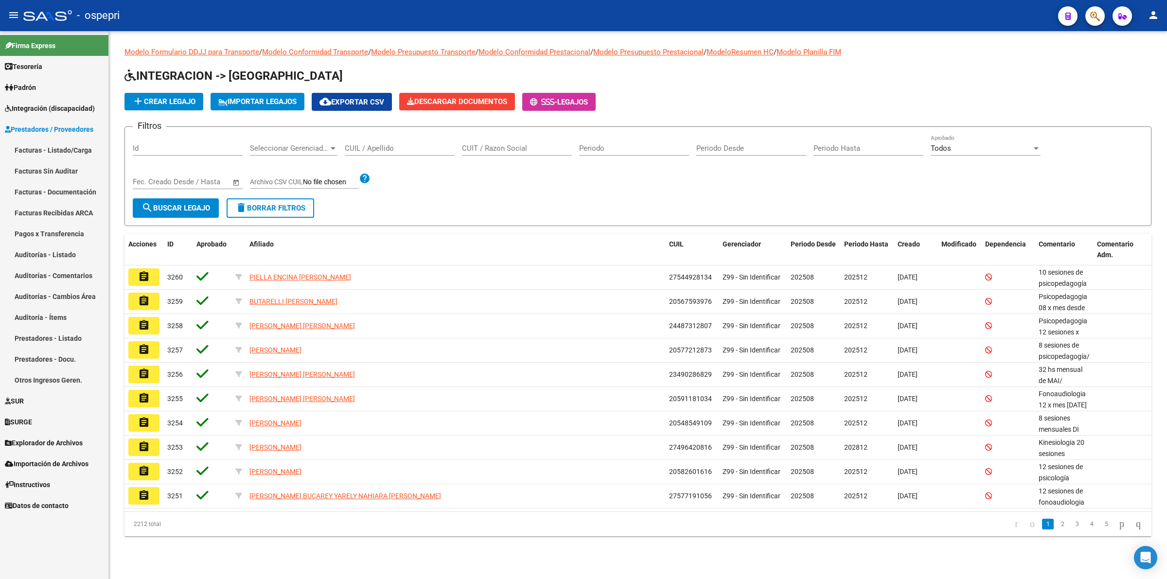
click at [47, 101] on link "Integración (discapacidad)" at bounding box center [54, 108] width 108 height 21
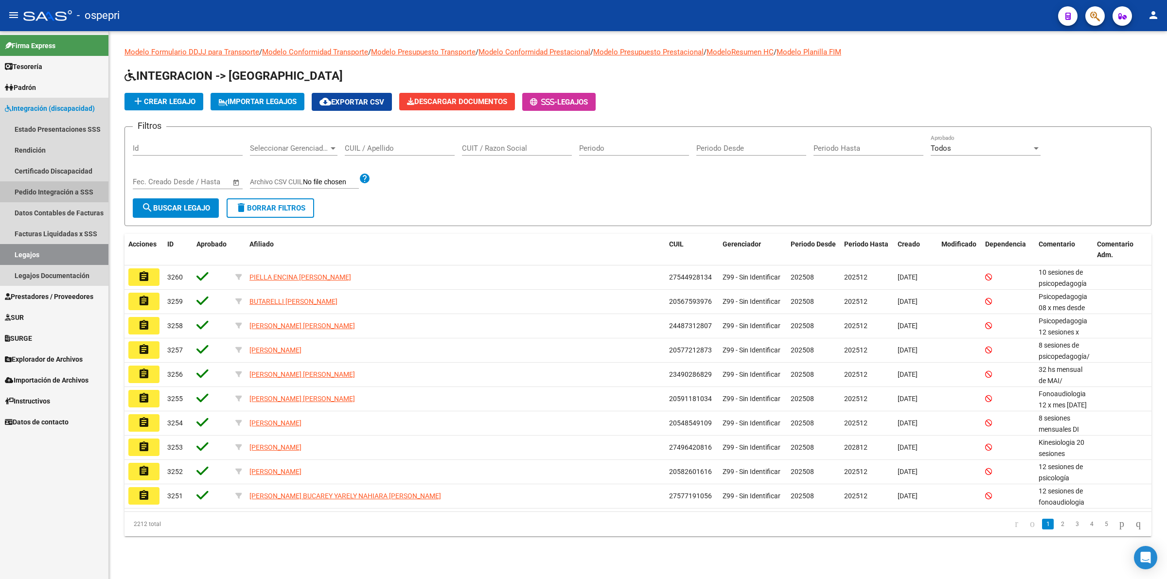
drag, startPoint x: 64, startPoint y: 195, endPoint x: 122, endPoint y: 191, distance: 58.0
click at [64, 193] on link "Pedido Integración a SSS" at bounding box center [54, 191] width 108 height 21
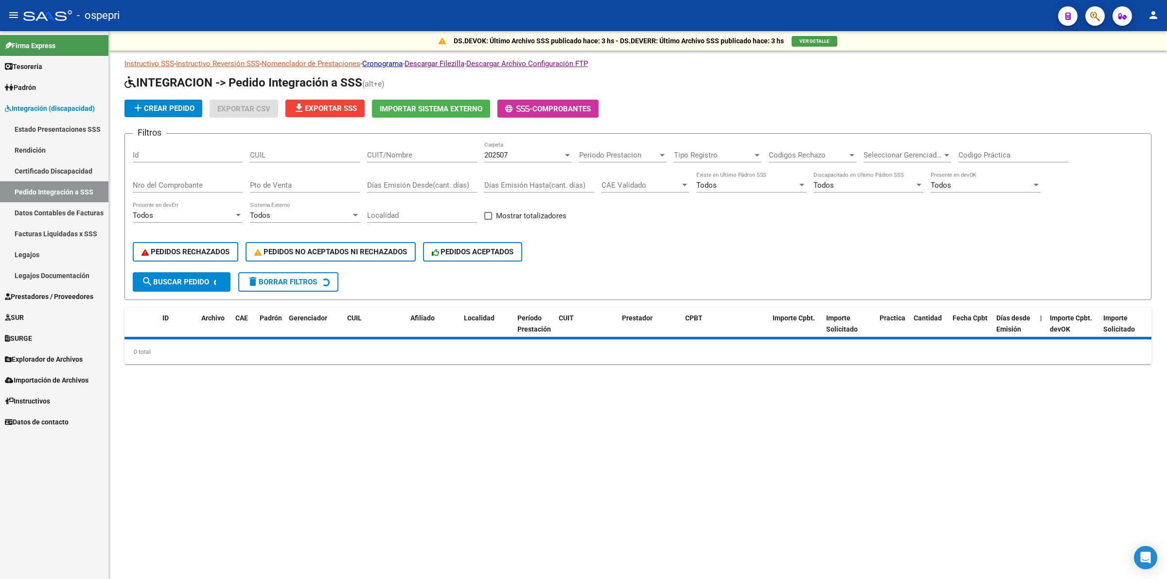
click at [303, 147] on div "CUIL" at bounding box center [305, 152] width 110 height 21
click at [303, 154] on input "CUIL" at bounding box center [305, 155] width 110 height 9
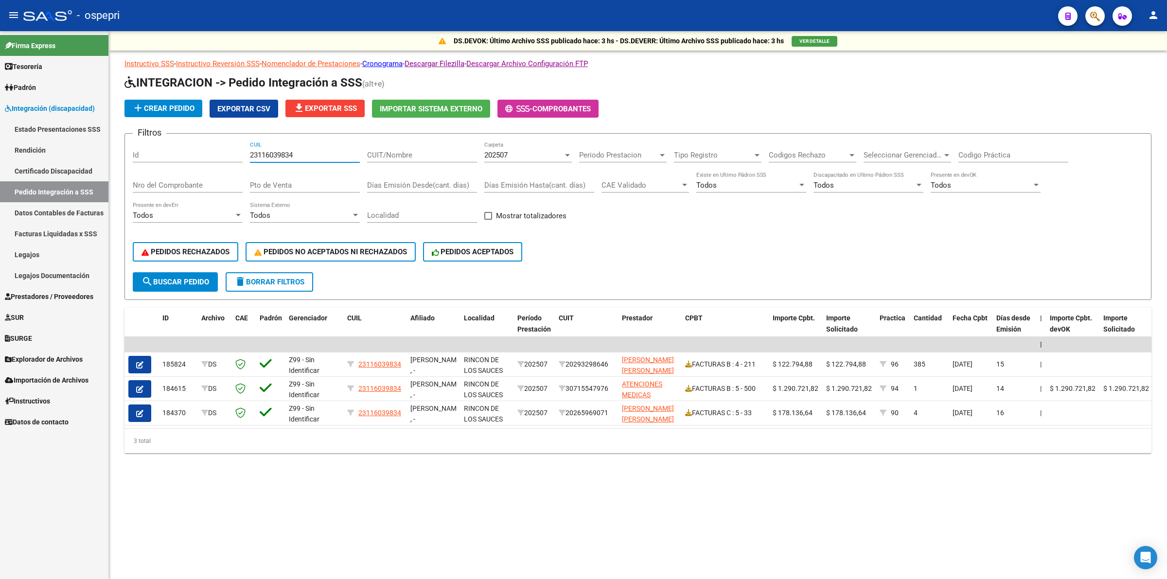
type input "23116039834"
click at [496, 156] on span "202507" at bounding box center [495, 155] width 23 height 9
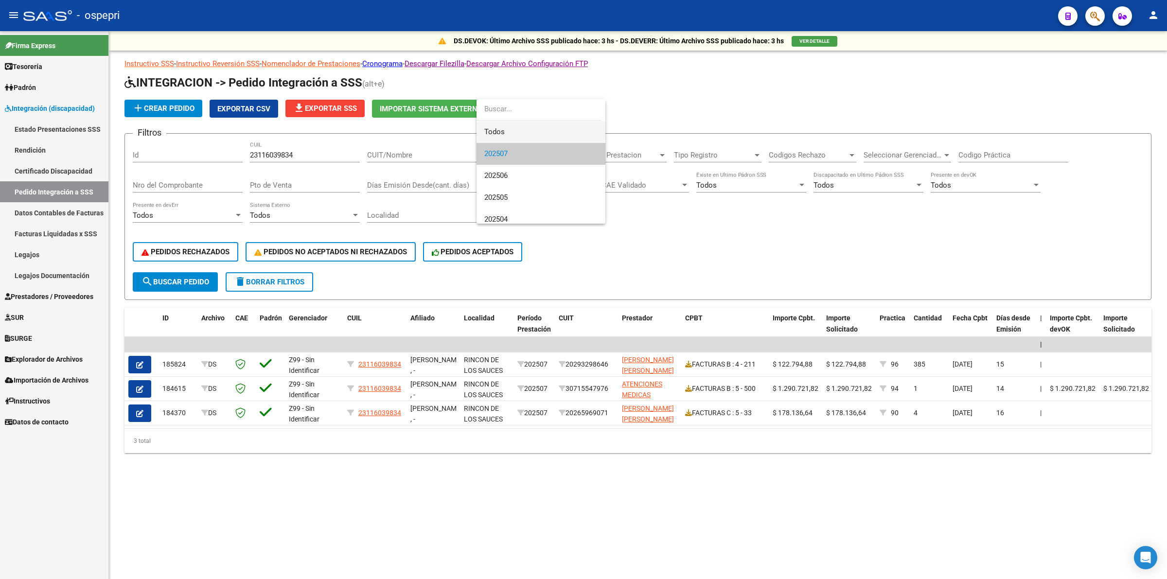
click at [496, 135] on span "Todos" at bounding box center [540, 132] width 113 height 22
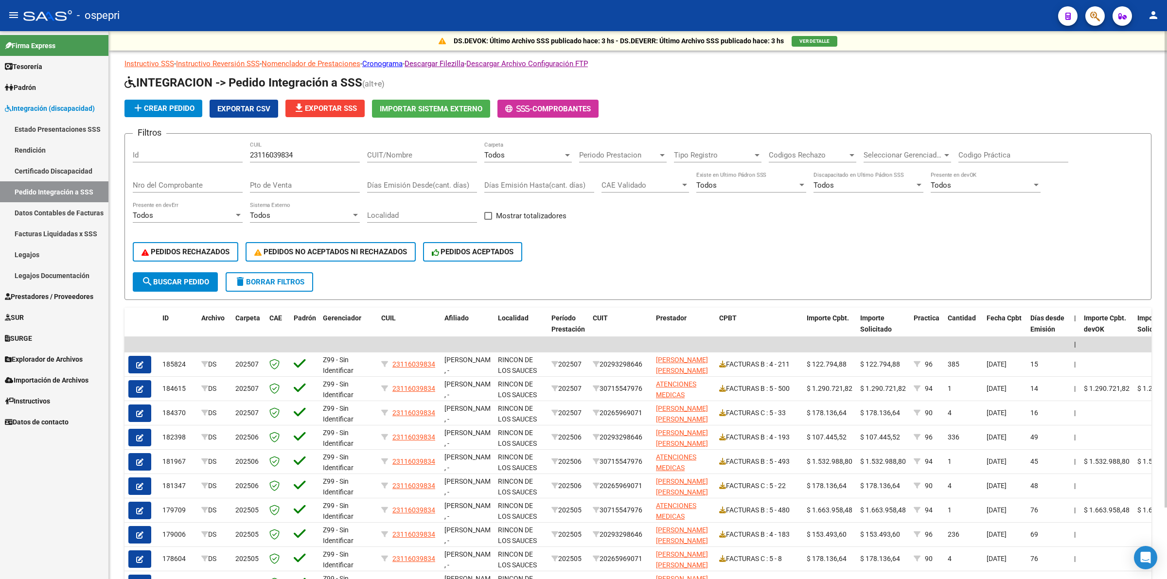
click at [993, 161] on div "Codigo Práctica" at bounding box center [1014, 157] width 110 height 30
drag, startPoint x: 1005, startPoint y: 140, endPoint x: 1006, endPoint y: 148, distance: 8.8
click at [1005, 140] on form "Filtros Id 23116039834 CUIL CUIT/Nombre Todos Carpeta Periodo Prestacion Period…" at bounding box center [638, 216] width 1027 height 167
click at [1007, 148] on div "Codigo Práctica" at bounding box center [1014, 152] width 110 height 21
type input "94"
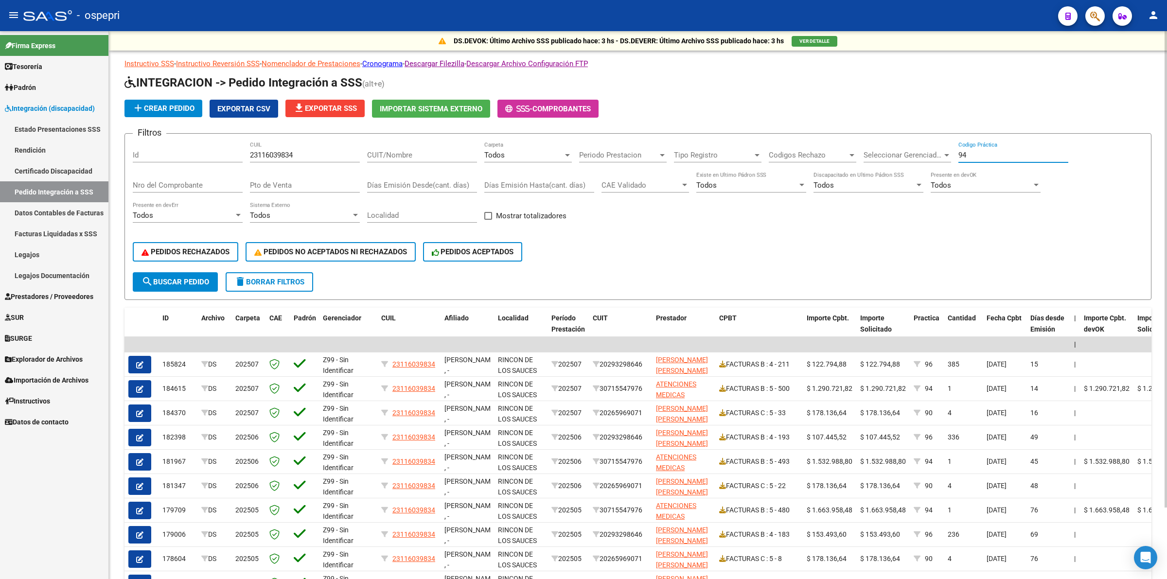
click at [140, 280] on button "search Buscar Pedido" at bounding box center [175, 281] width 85 height 19
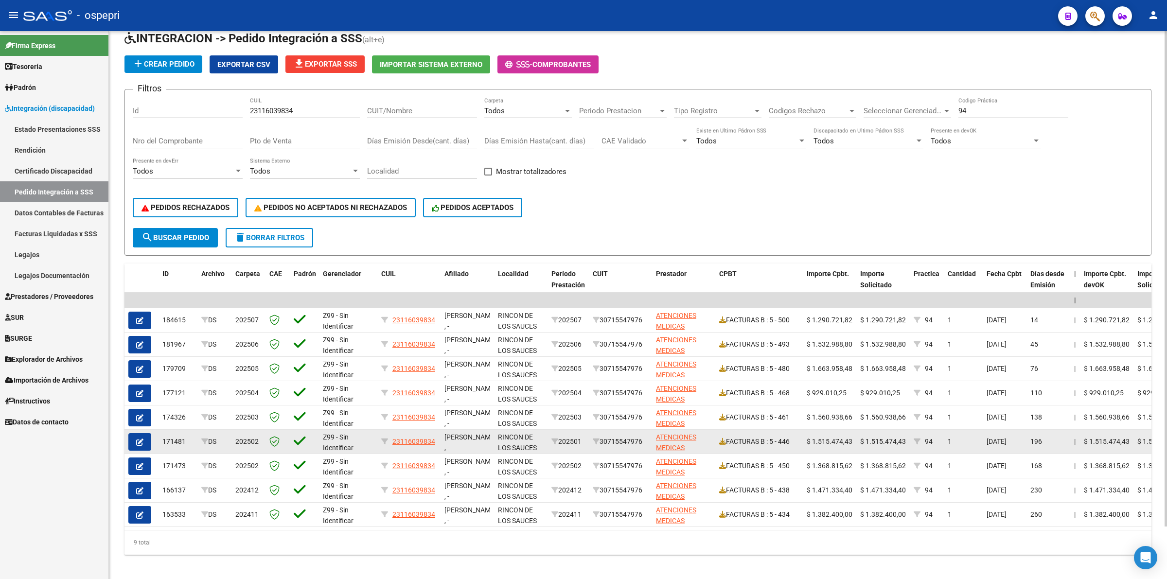
scroll to position [57, 0]
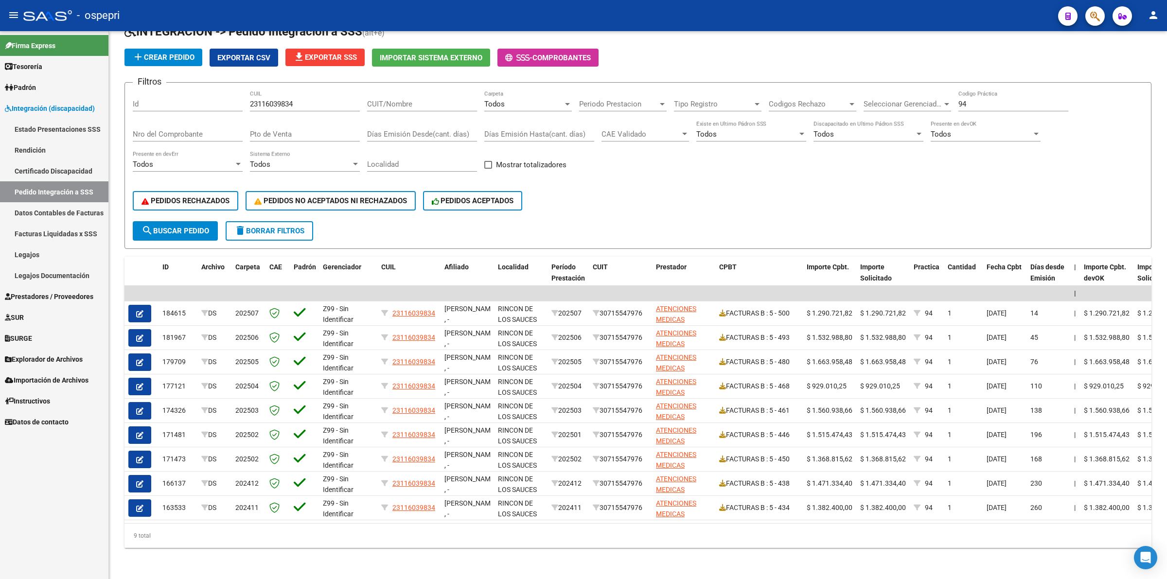
click at [144, 451] on button "button" at bounding box center [139, 460] width 23 height 18
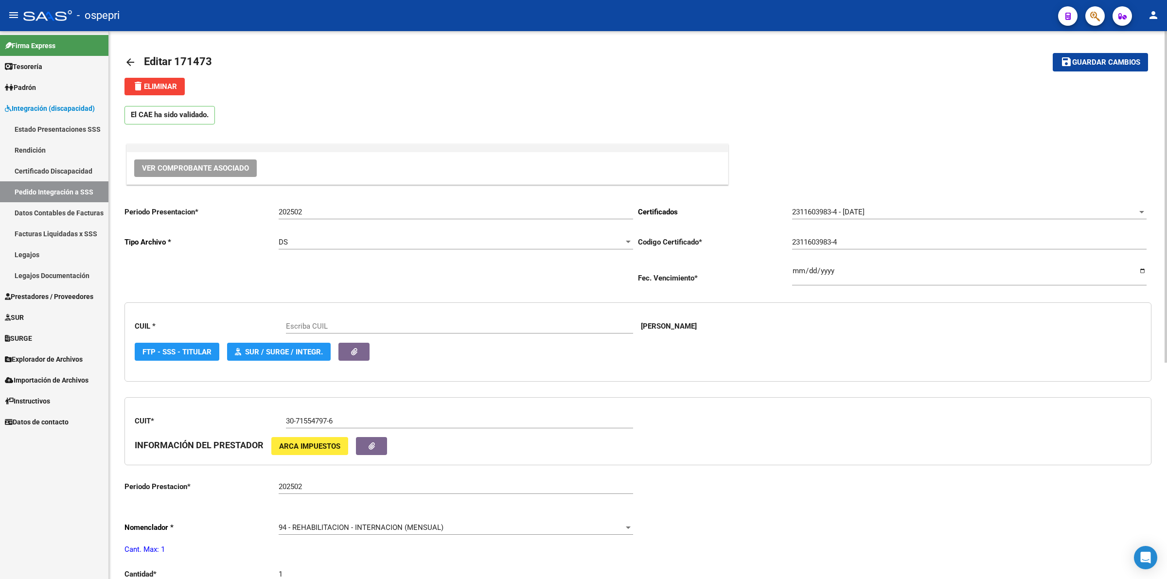
click at [198, 176] on div "Ver Comprobante Asociado" at bounding box center [427, 168] width 601 height 32
click at [232, 168] on span "Ver Comprobante Asociado" at bounding box center [195, 168] width 107 height 9
type input "23116039834"
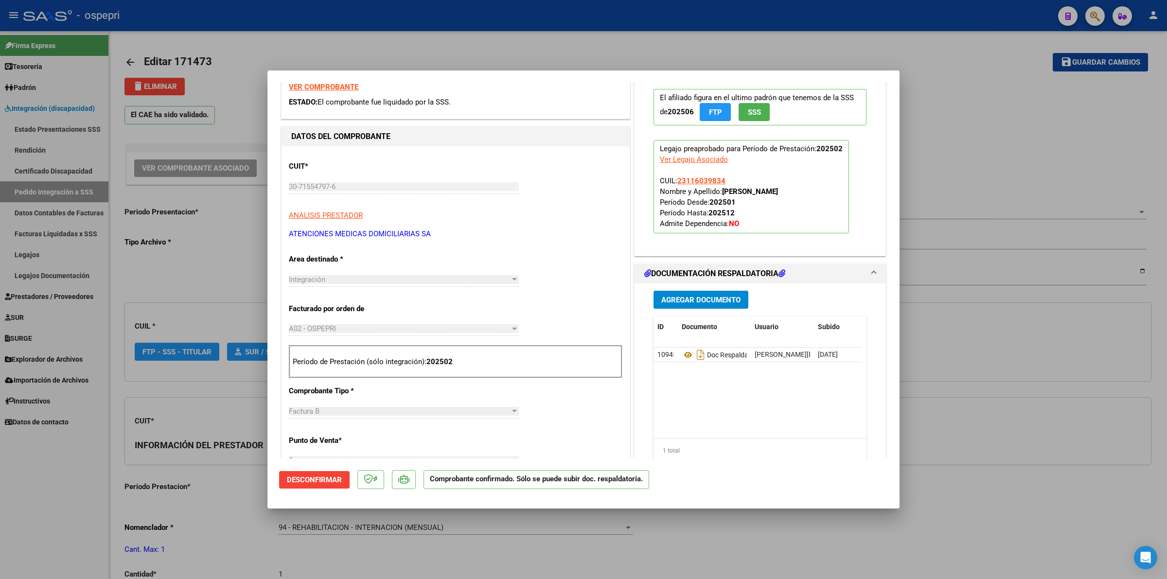
scroll to position [182, 0]
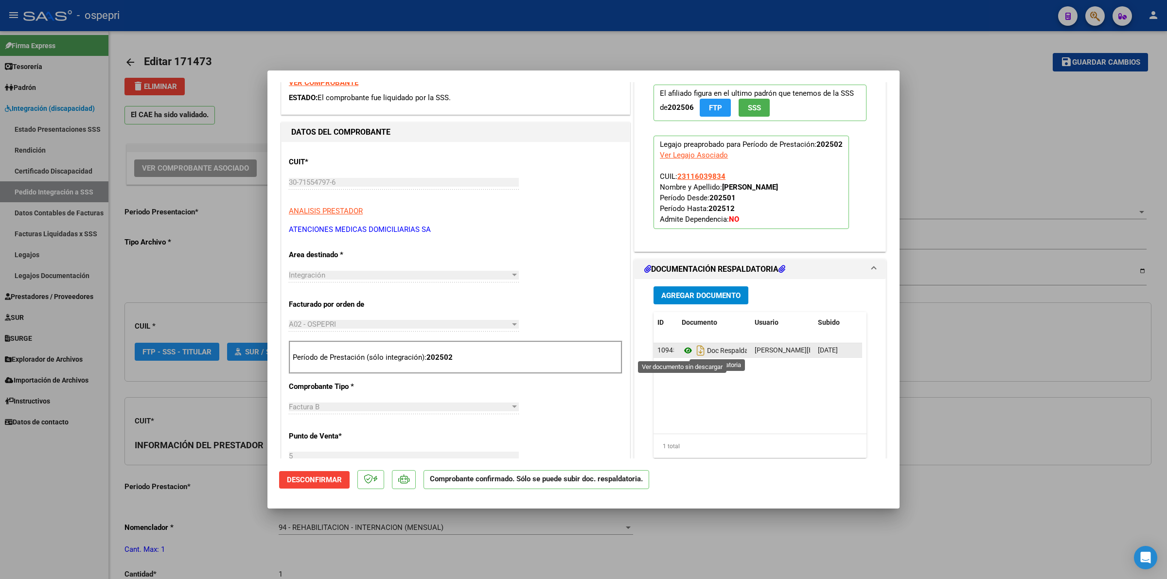
click at [682, 351] on icon at bounding box center [688, 351] width 13 height 12
type input "$ 0,00"
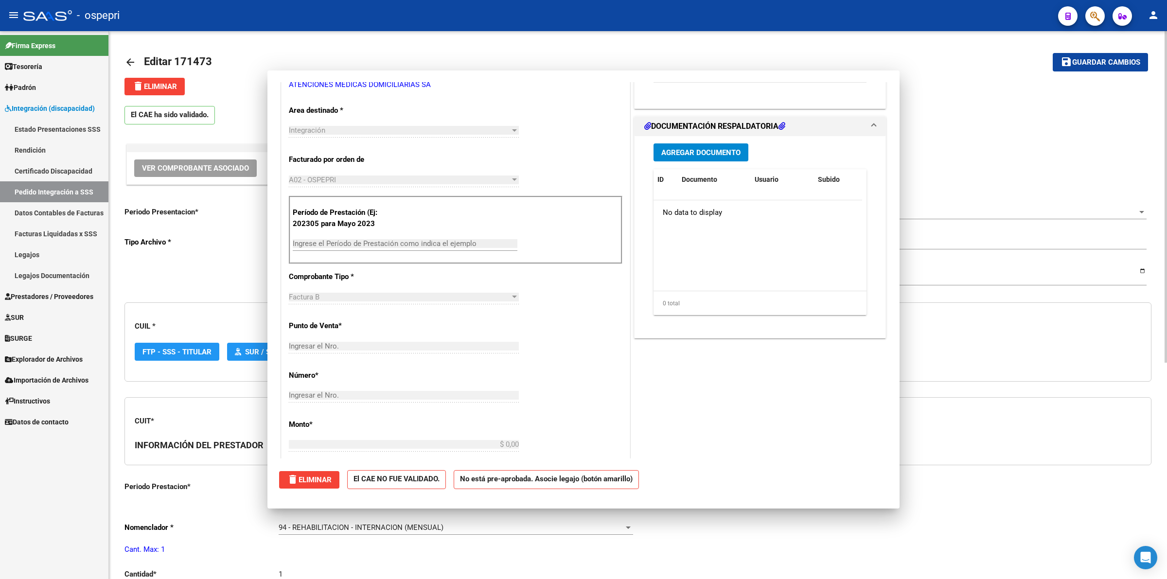
scroll to position [0, 0]
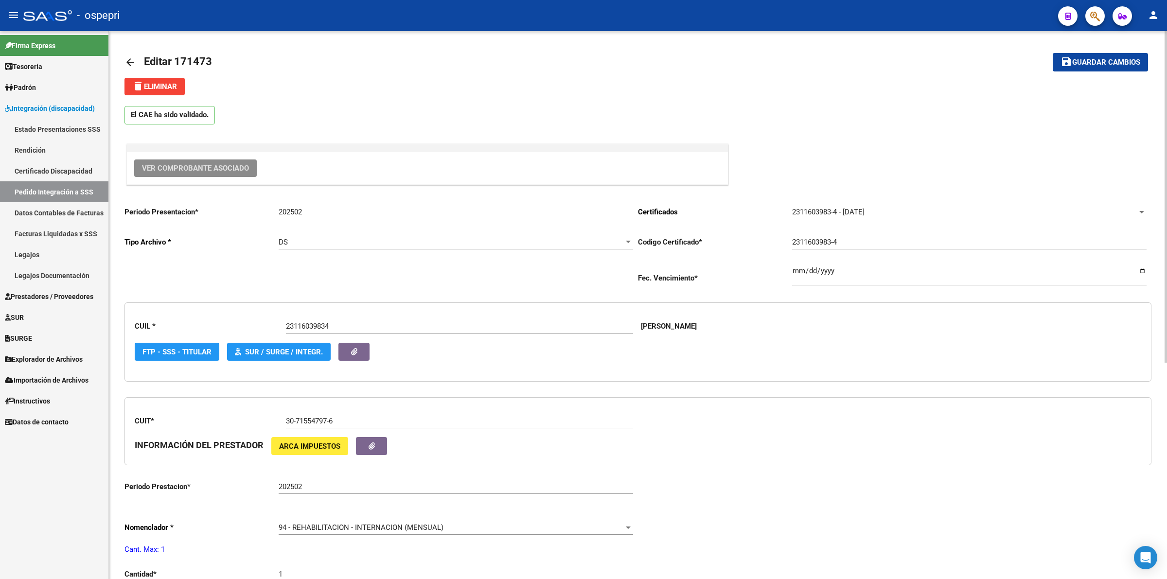
click at [128, 56] on mat-icon "arrow_back" at bounding box center [131, 62] width 12 height 12
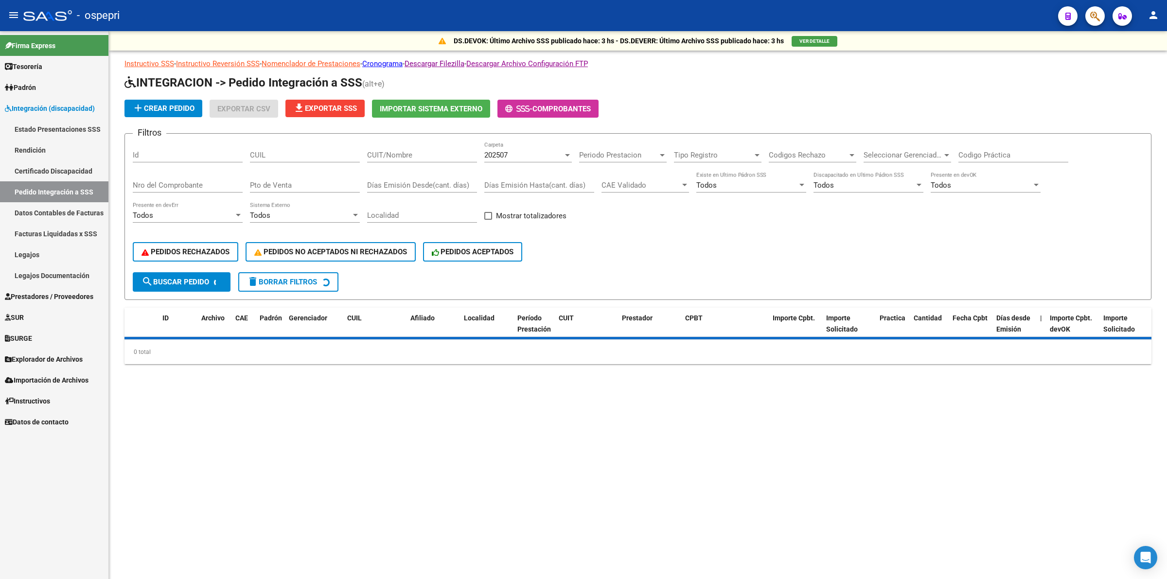
click at [293, 154] on input "CUIL" at bounding box center [305, 155] width 110 height 9
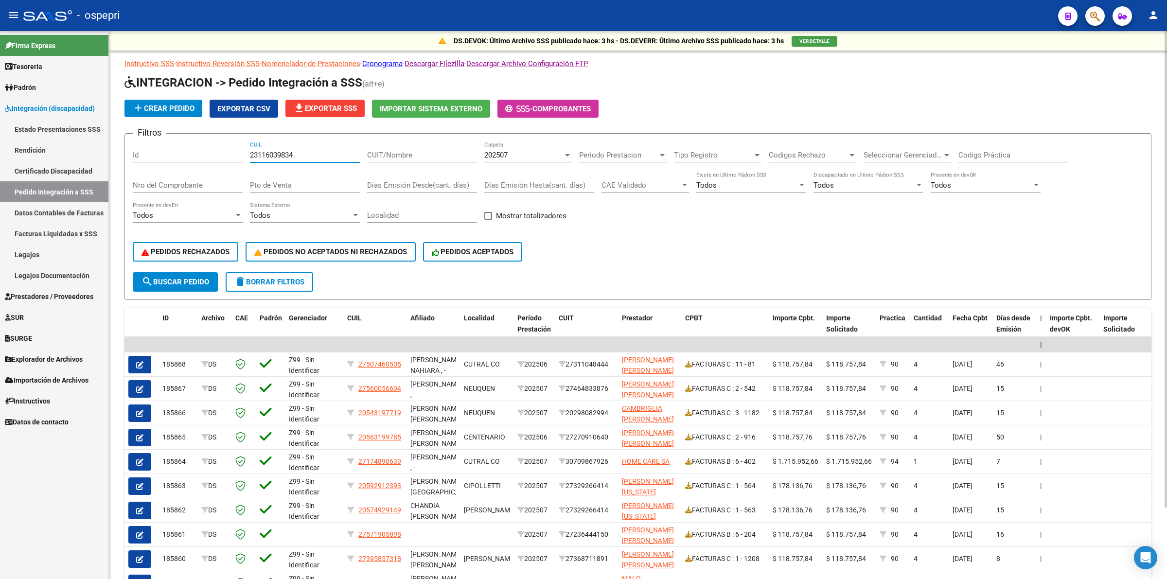
type input "23116039834"
click at [526, 151] on div "202507" at bounding box center [523, 155] width 79 height 9
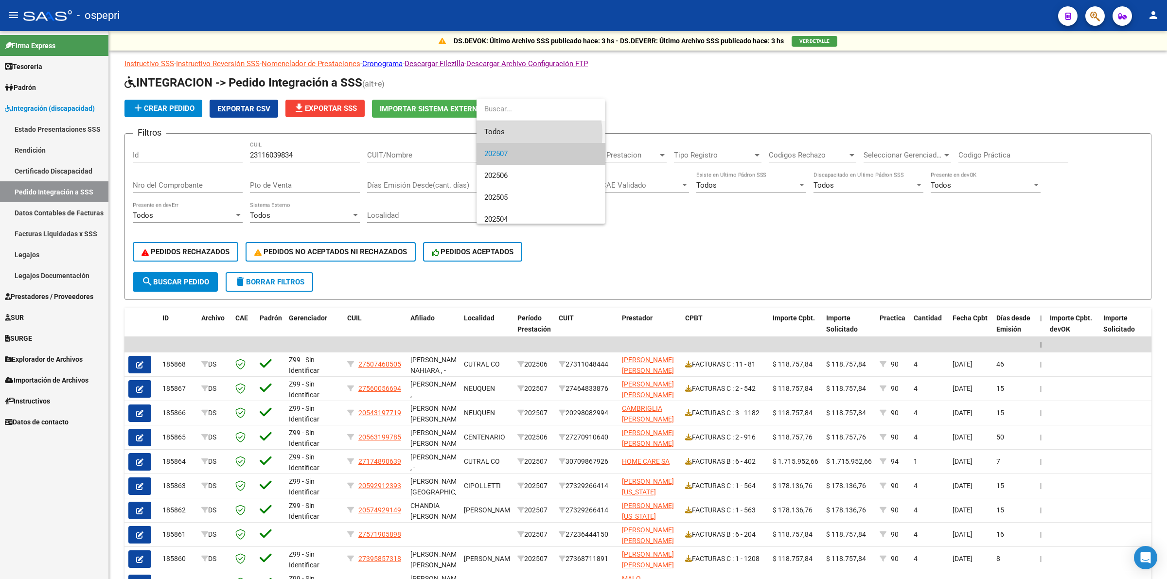
drag, startPoint x: 516, startPoint y: 134, endPoint x: 360, endPoint y: 217, distance: 176.0
click at [514, 134] on span "Todos" at bounding box center [540, 132] width 113 height 22
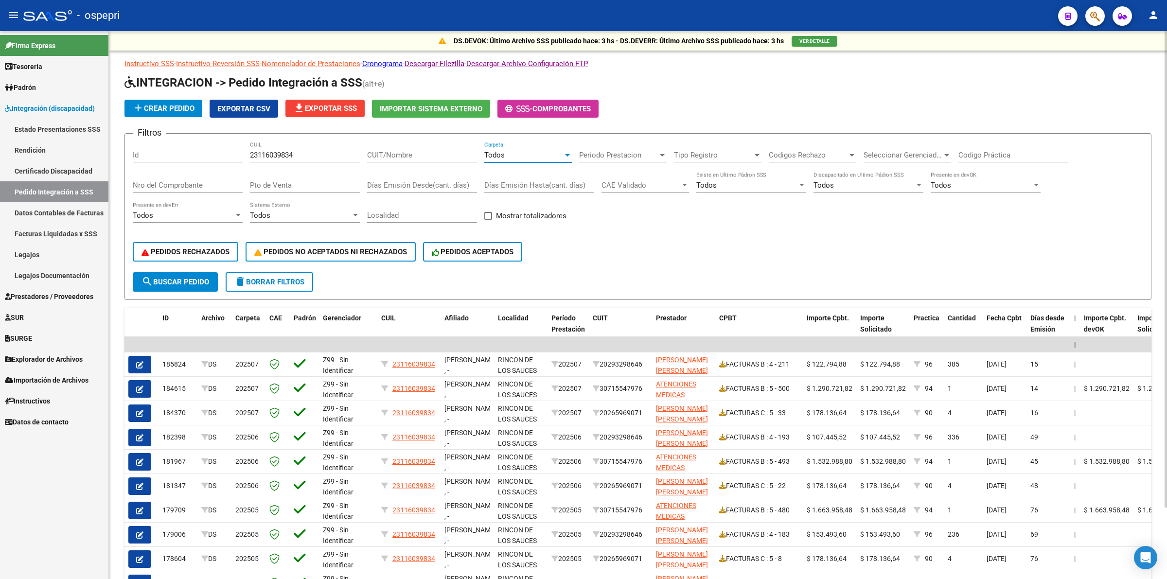
click at [966, 157] on input "Codigo Práctica" at bounding box center [1014, 155] width 110 height 9
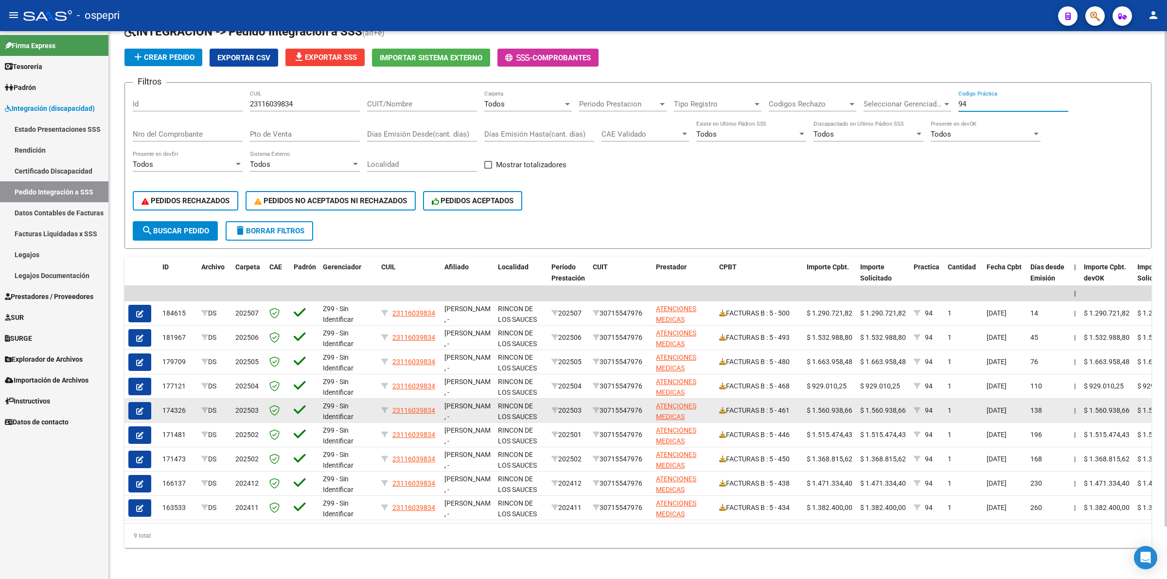
scroll to position [57, 0]
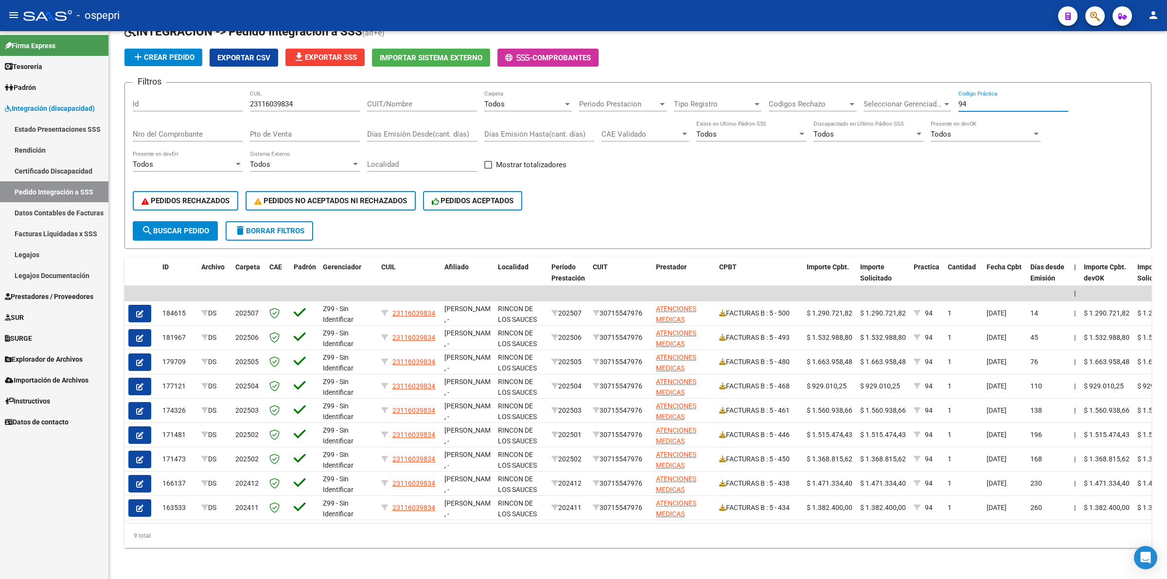
type input "94"
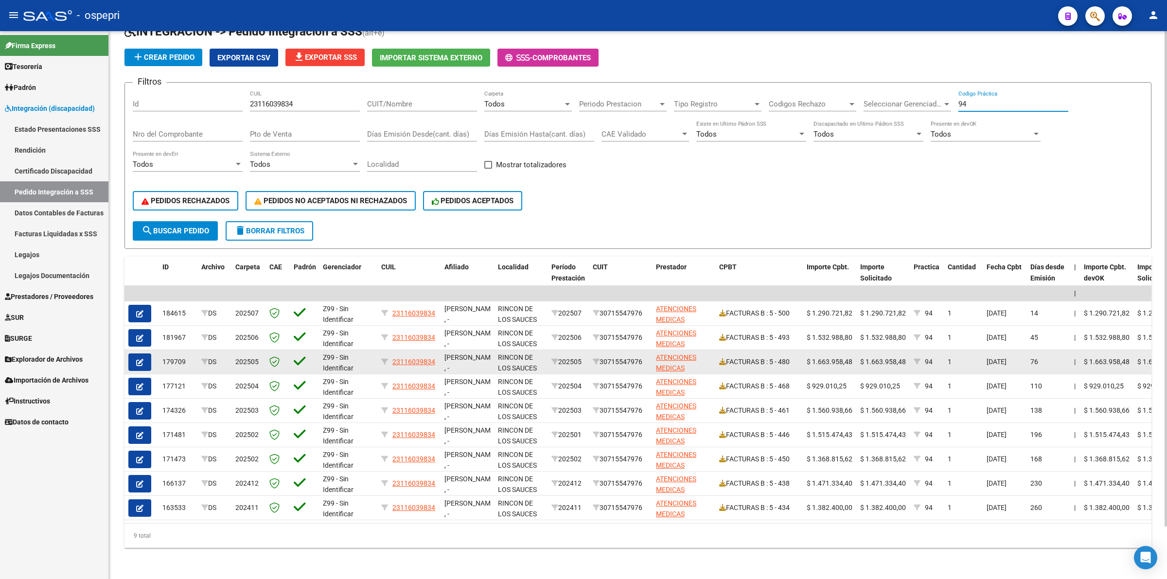
click at [139, 359] on icon "button" at bounding box center [139, 362] width 7 height 7
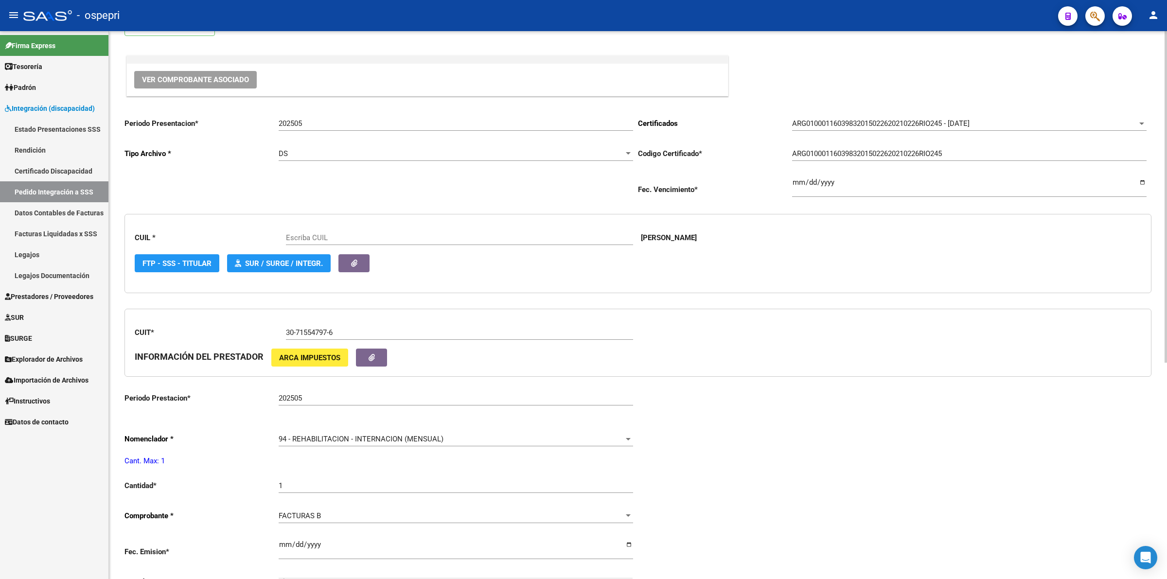
scroll to position [122, 0]
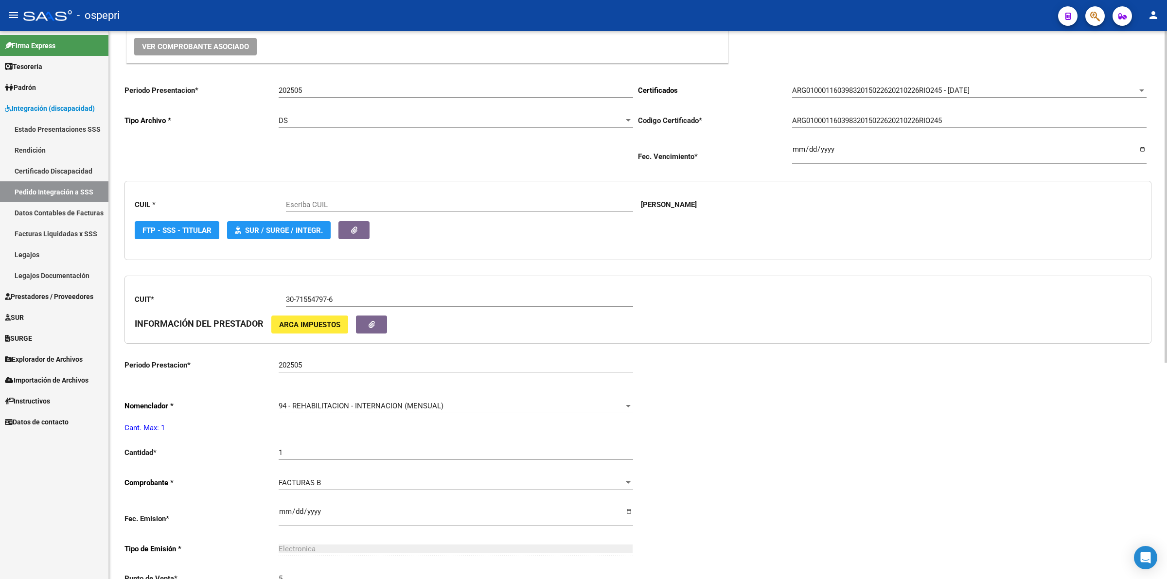
click at [238, 46] on span "Ver Comprobante Asociado" at bounding box center [195, 46] width 107 height 9
type input "23116039834"
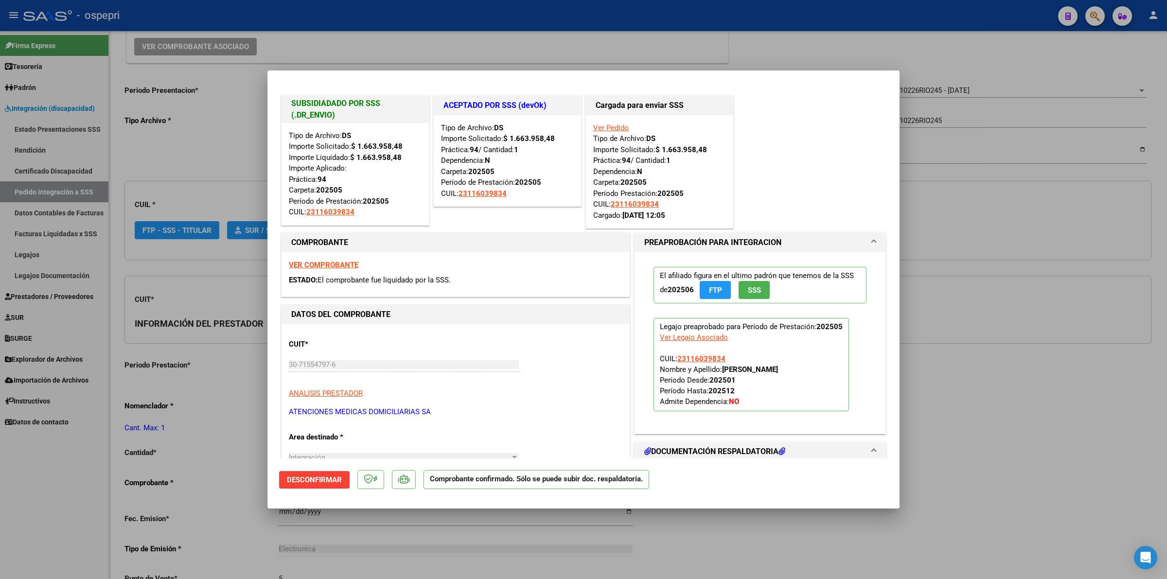
scroll to position [61, 0]
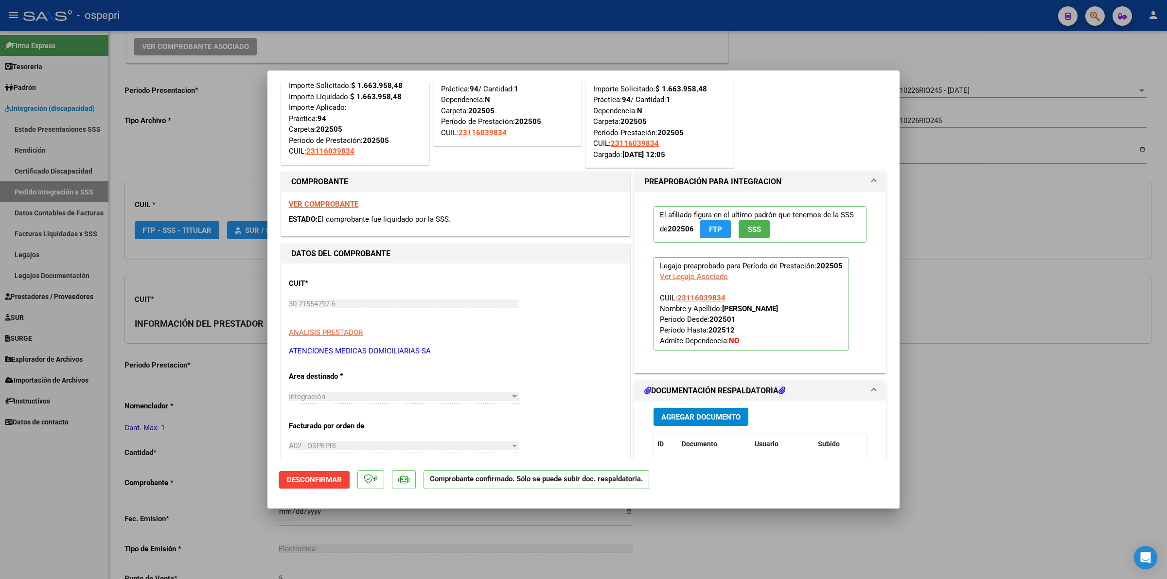
type input "$ 0,00"
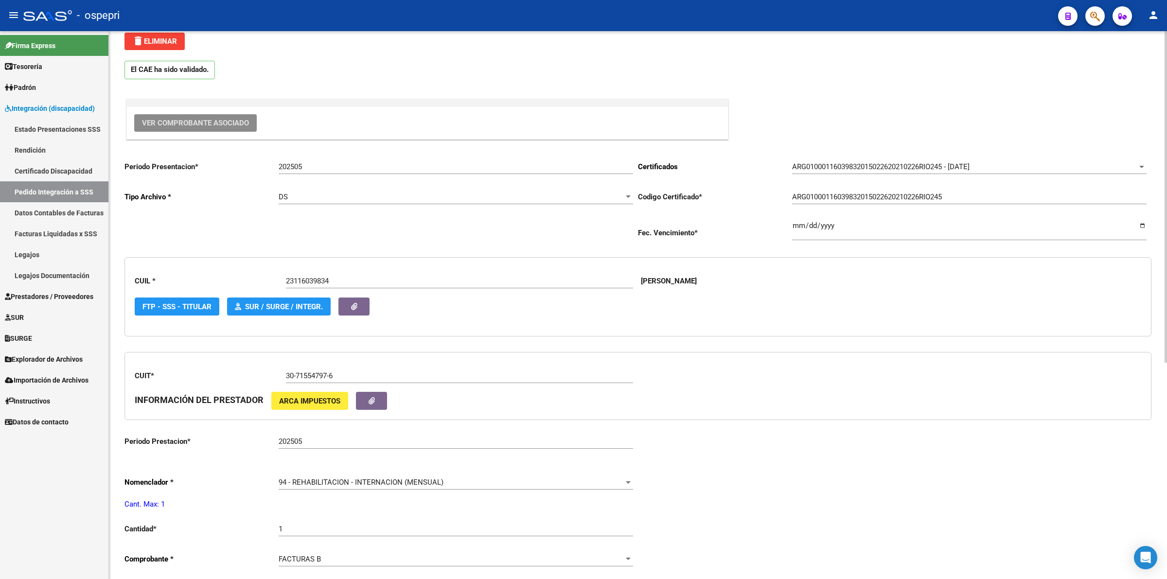
scroll to position [0, 0]
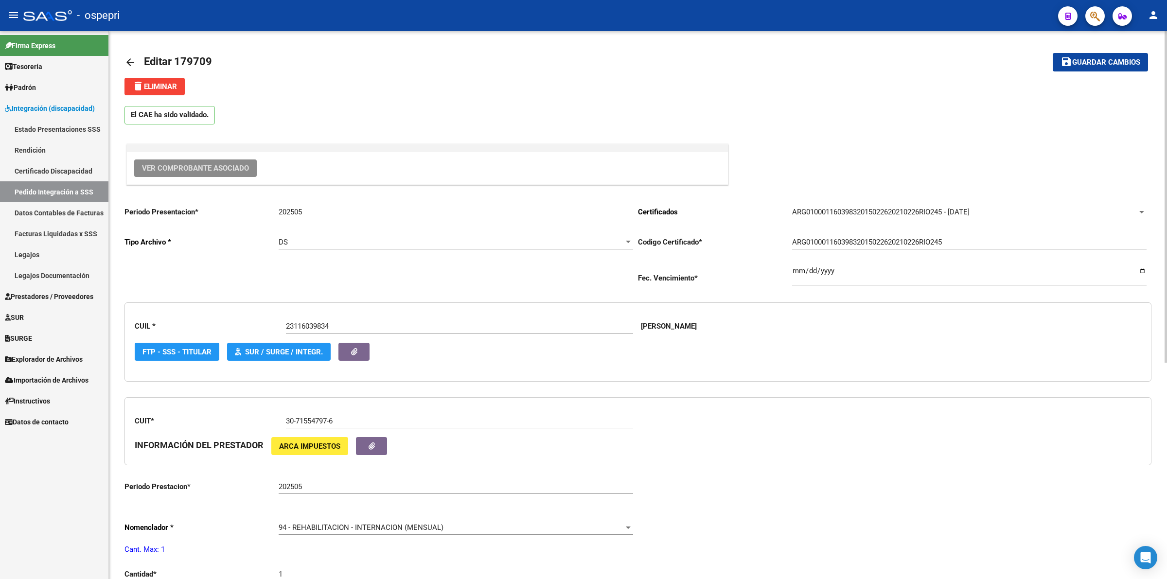
click at [130, 57] on mat-icon "arrow_back" at bounding box center [131, 62] width 12 height 12
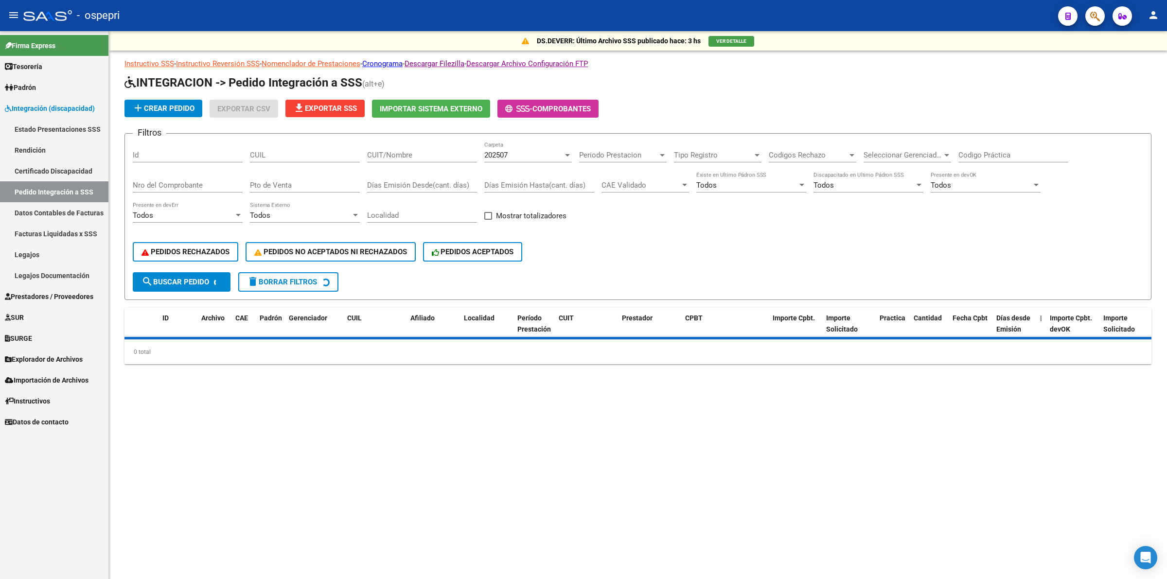
click at [313, 148] on div "CUIL" at bounding box center [305, 152] width 110 height 21
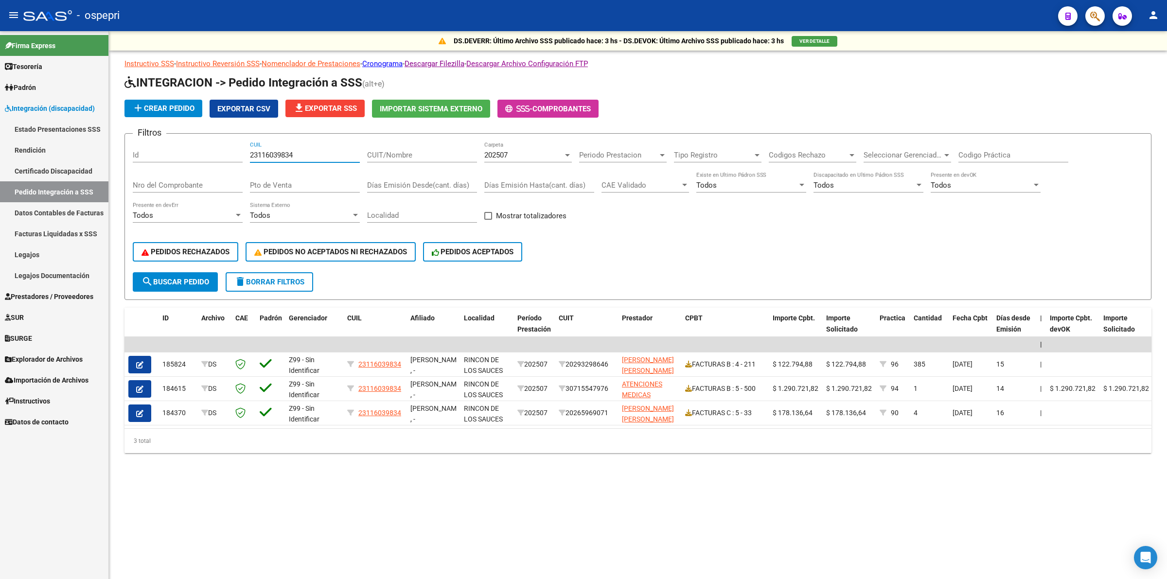
type input "23116039834"
click at [497, 153] on span "202507" at bounding box center [495, 155] width 23 height 9
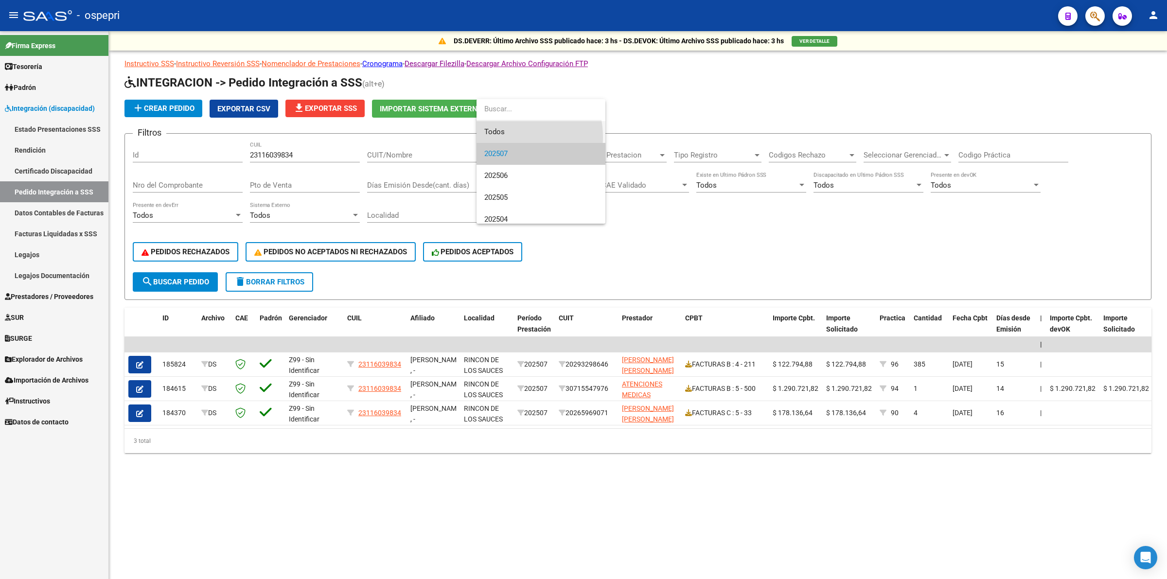
click at [503, 137] on span "Todos" at bounding box center [540, 132] width 113 height 22
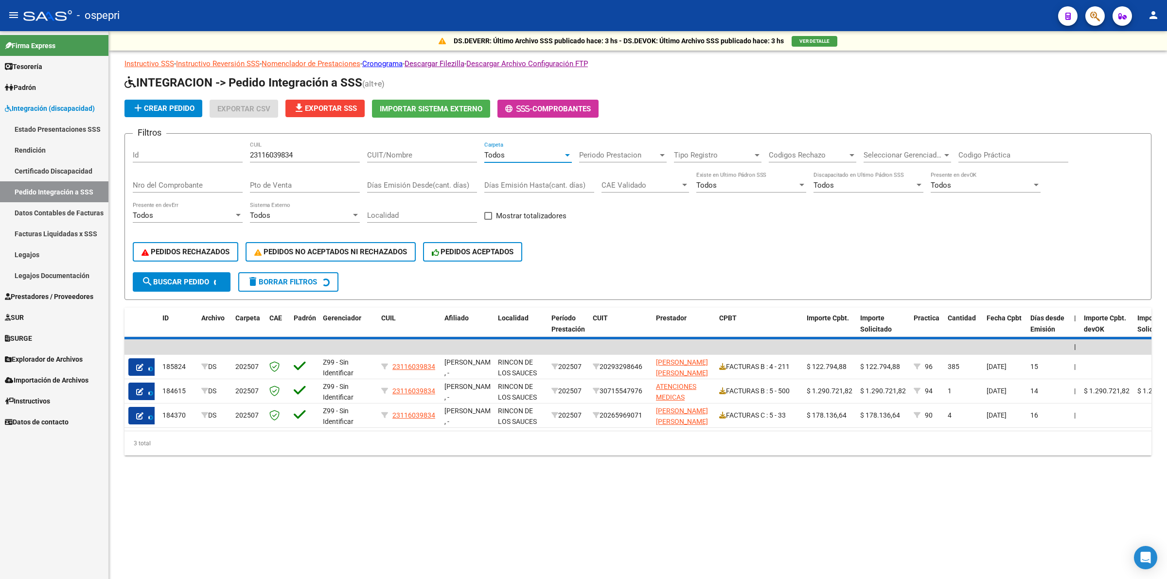
click at [1009, 159] on div "Codigo Práctica" at bounding box center [1014, 152] width 110 height 21
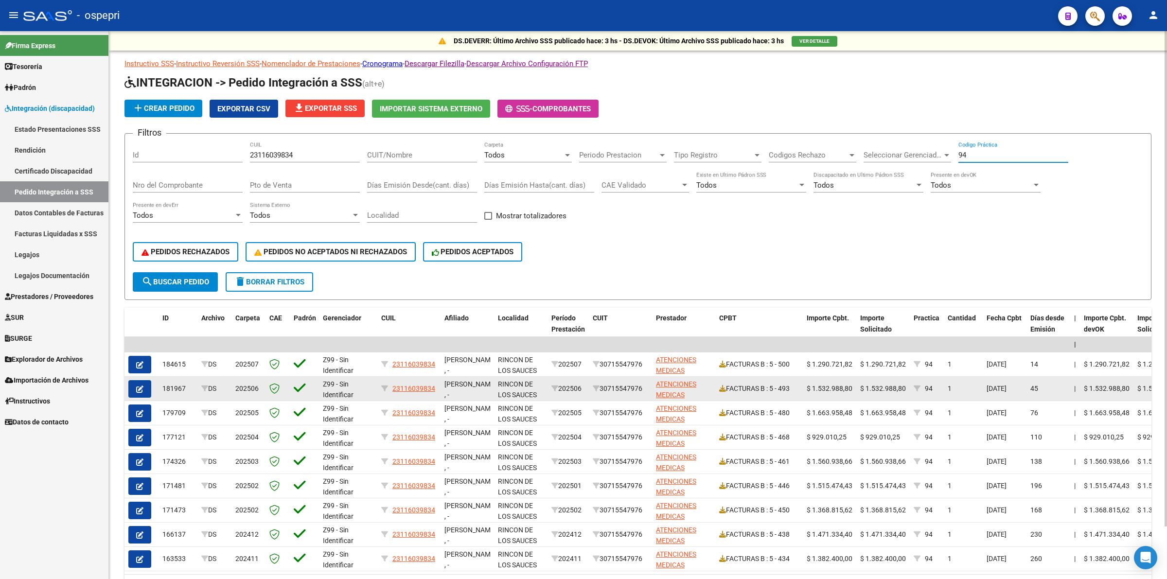
type input "94"
click at [139, 386] on icon "button" at bounding box center [139, 389] width 7 height 7
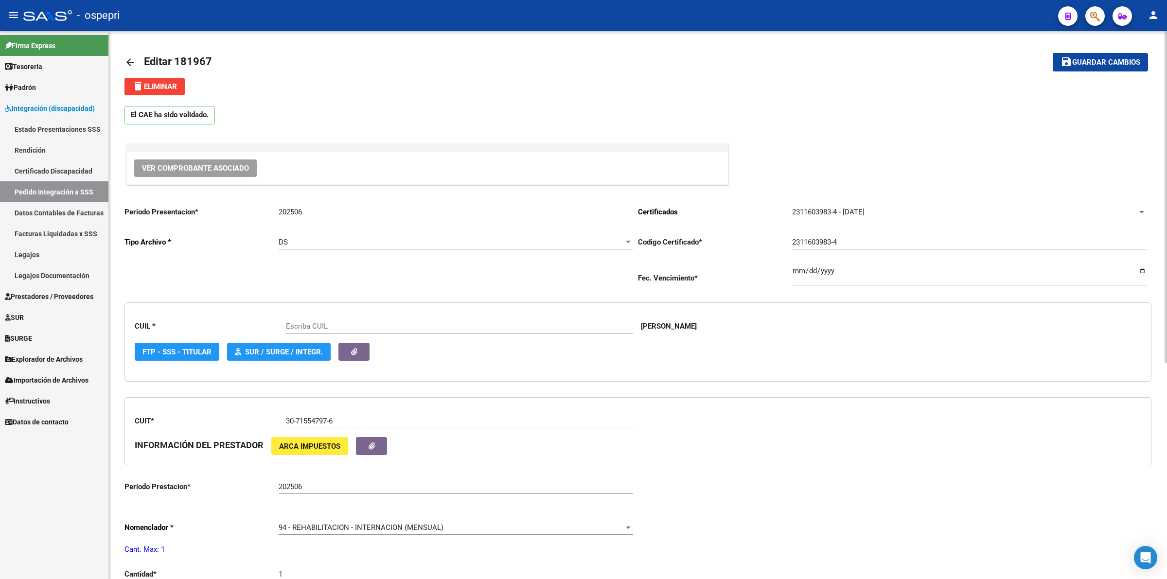
click at [168, 173] on button "Ver Comprobante Asociado" at bounding box center [195, 169] width 123 height 18
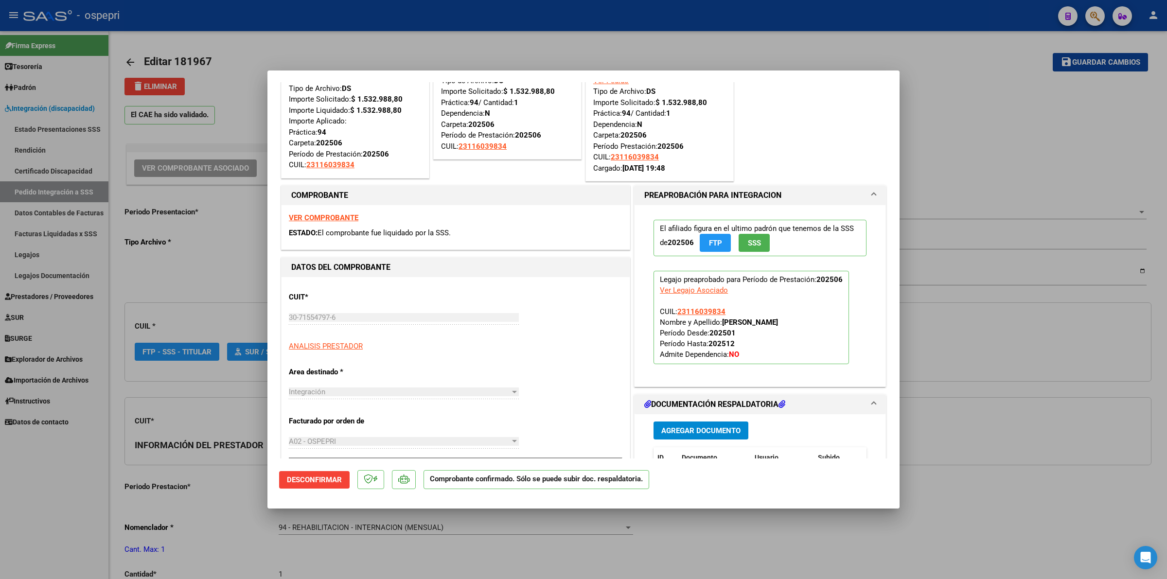
type input "23116039834"
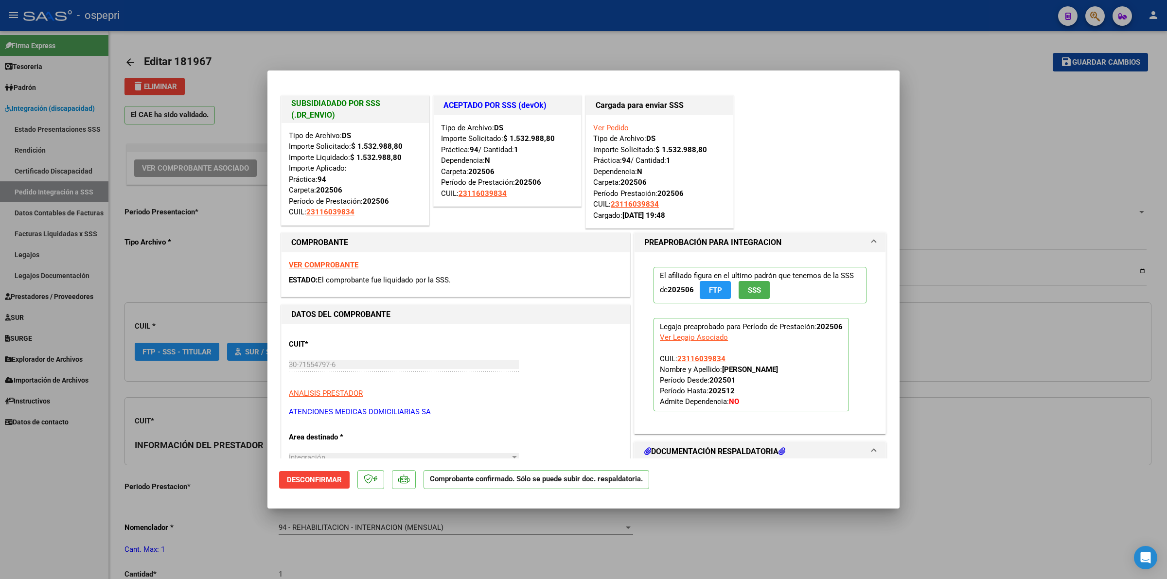
type input "$ 0,00"
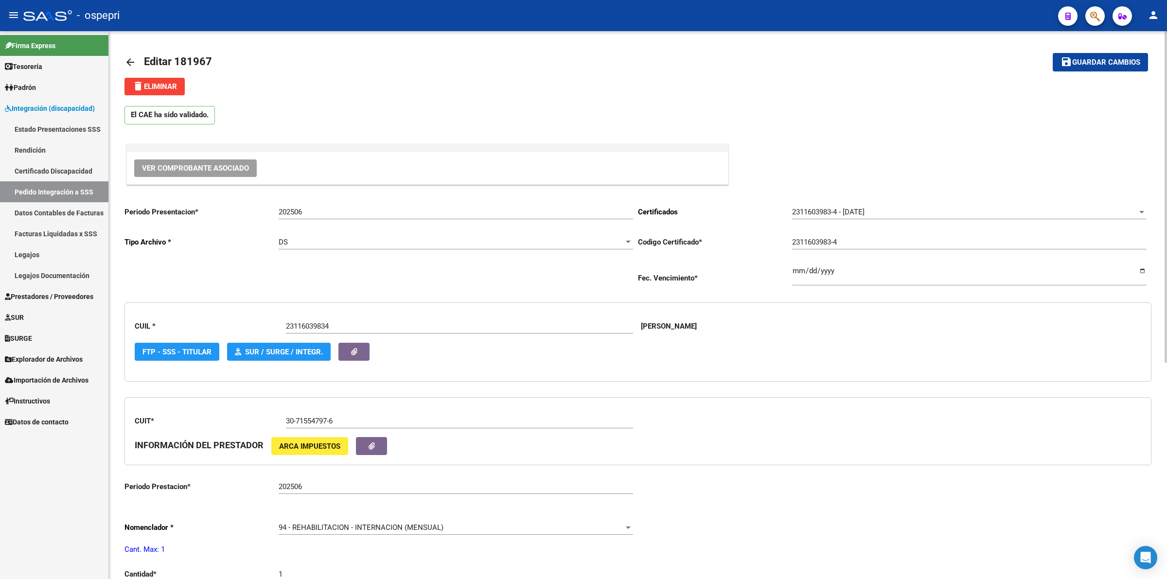
click at [133, 53] on link "arrow_back" at bounding box center [134, 62] width 19 height 23
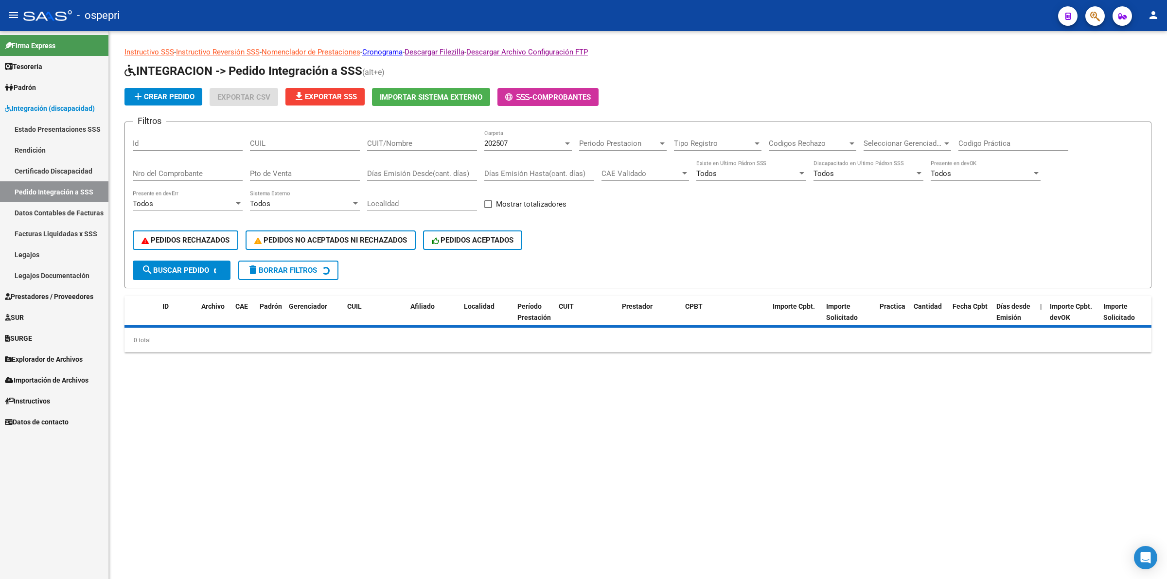
click at [274, 143] on input "CUIL" at bounding box center [305, 143] width 110 height 9
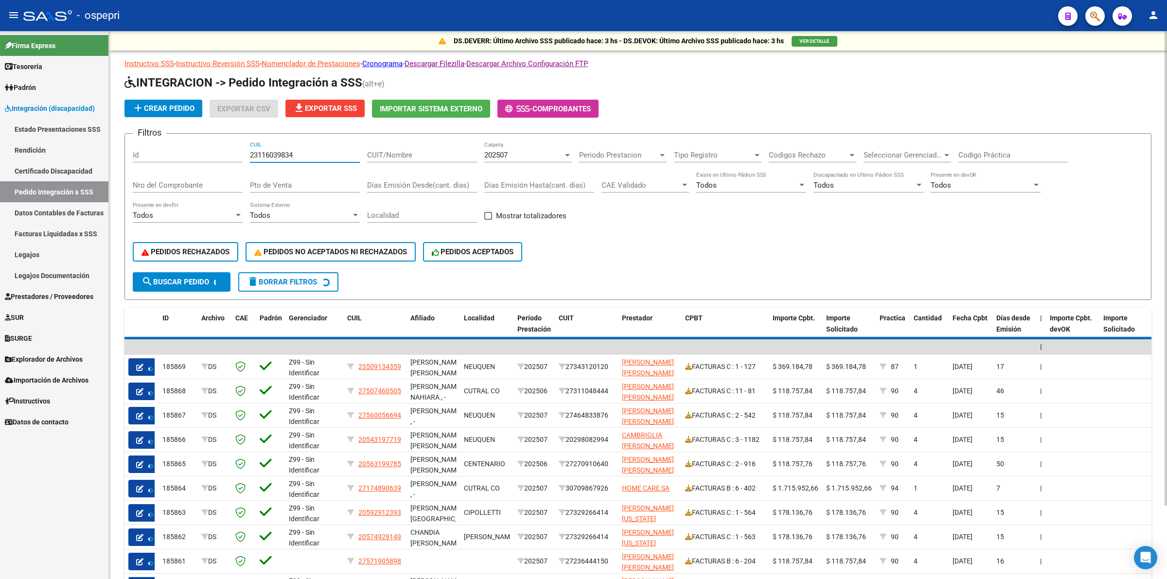
type input "23116039834"
click at [512, 160] on div "202507 Carpeta" at bounding box center [528, 152] width 88 height 21
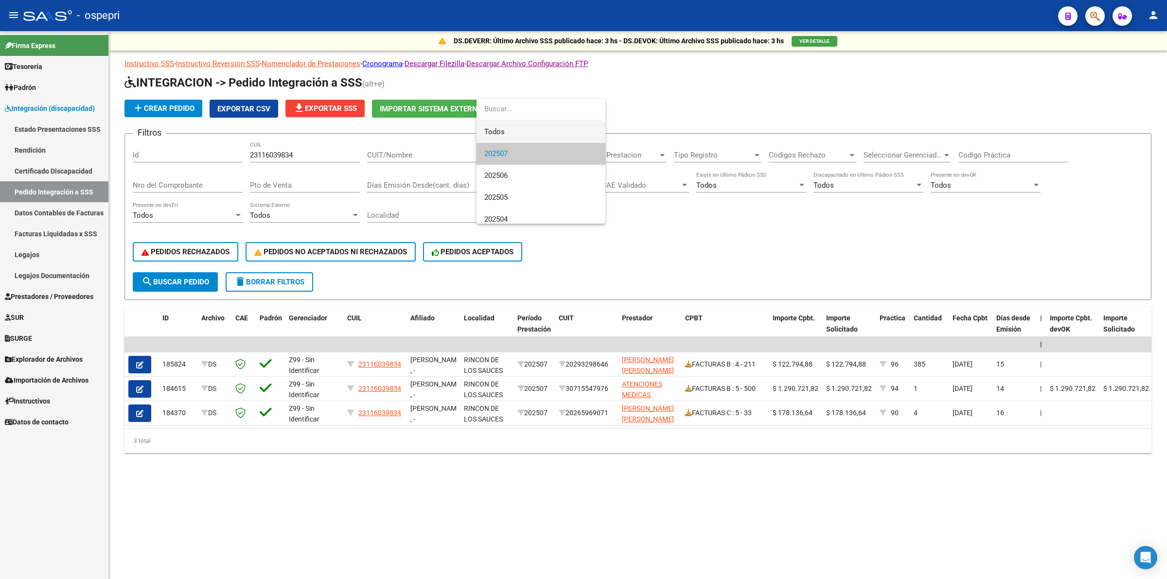
click at [508, 137] on span "Todos" at bounding box center [540, 132] width 113 height 22
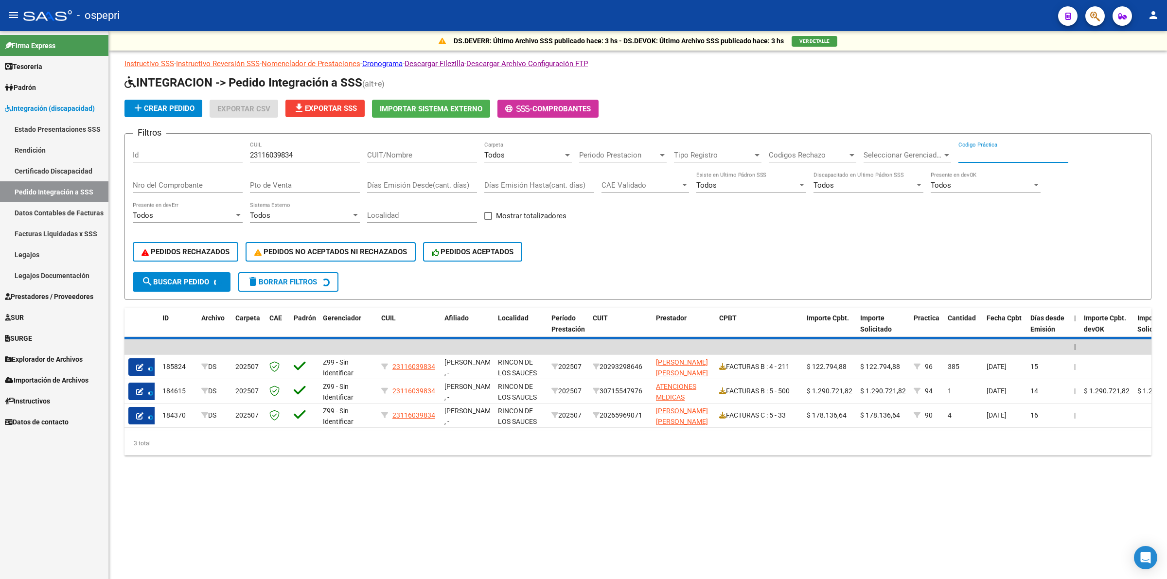
click at [998, 154] on input "Codigo Práctica" at bounding box center [1014, 155] width 110 height 9
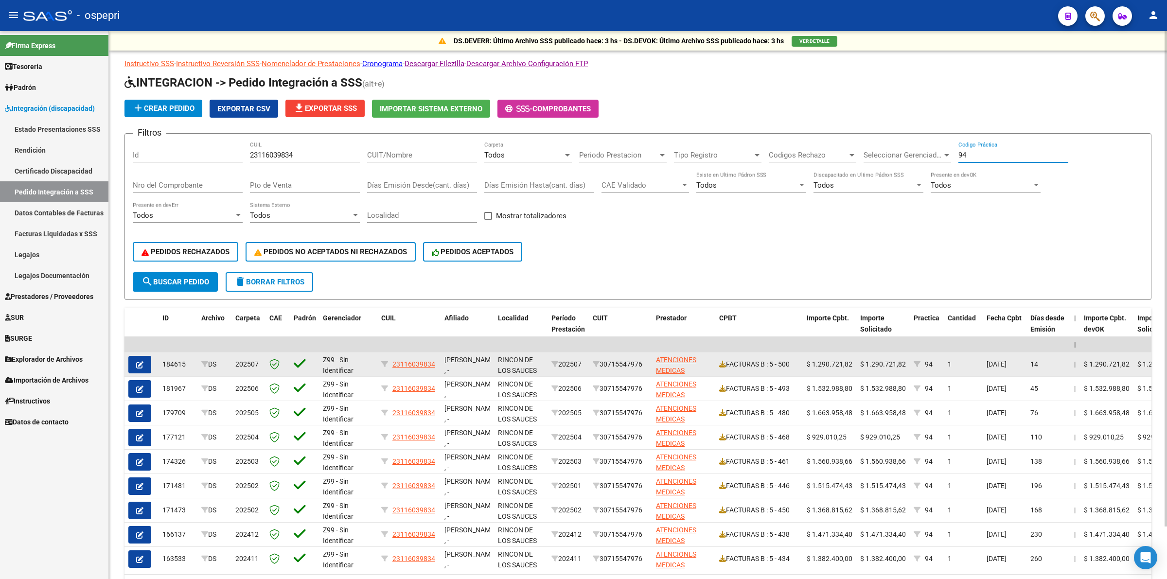
type input "94"
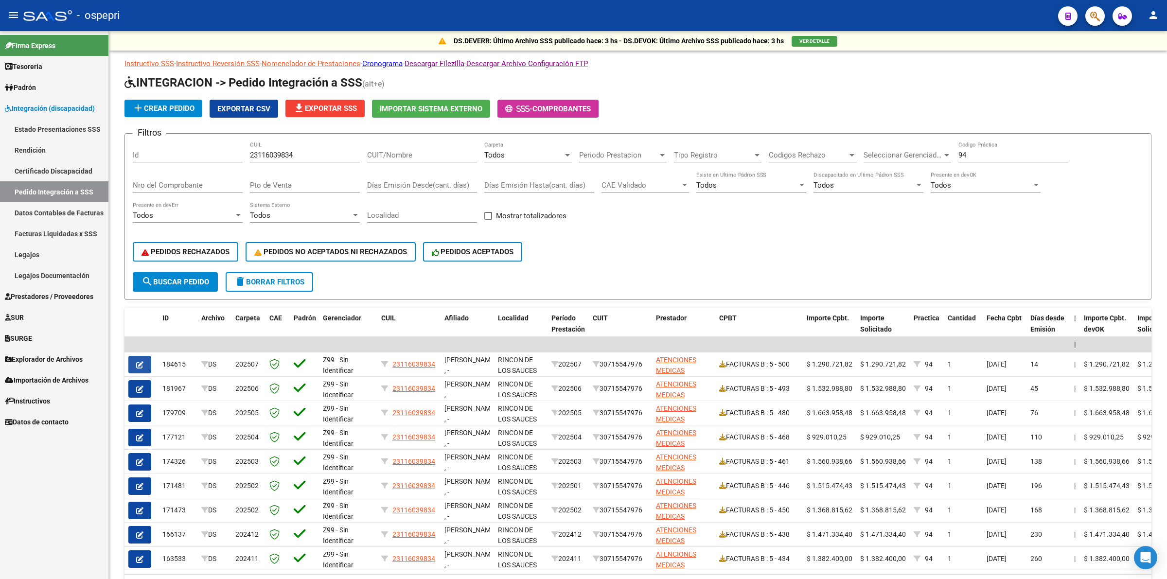
drag, startPoint x: 130, startPoint y: 363, endPoint x: 140, endPoint y: 362, distance: 10.2
click at [130, 362] on button "button" at bounding box center [139, 365] width 23 height 18
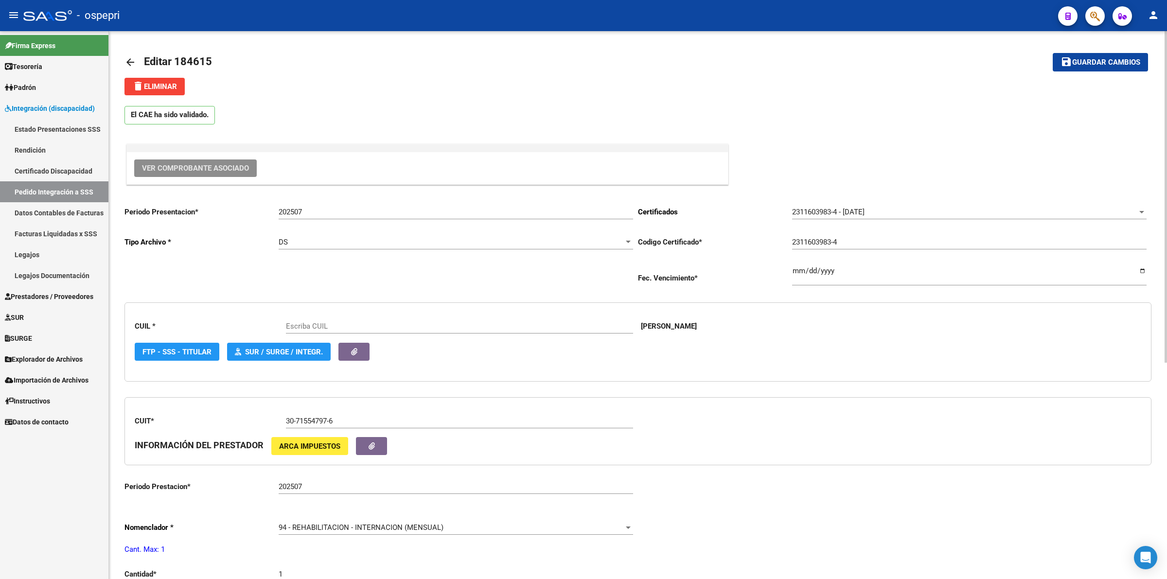
click at [193, 160] on button "Ver Comprobante Asociado" at bounding box center [195, 169] width 123 height 18
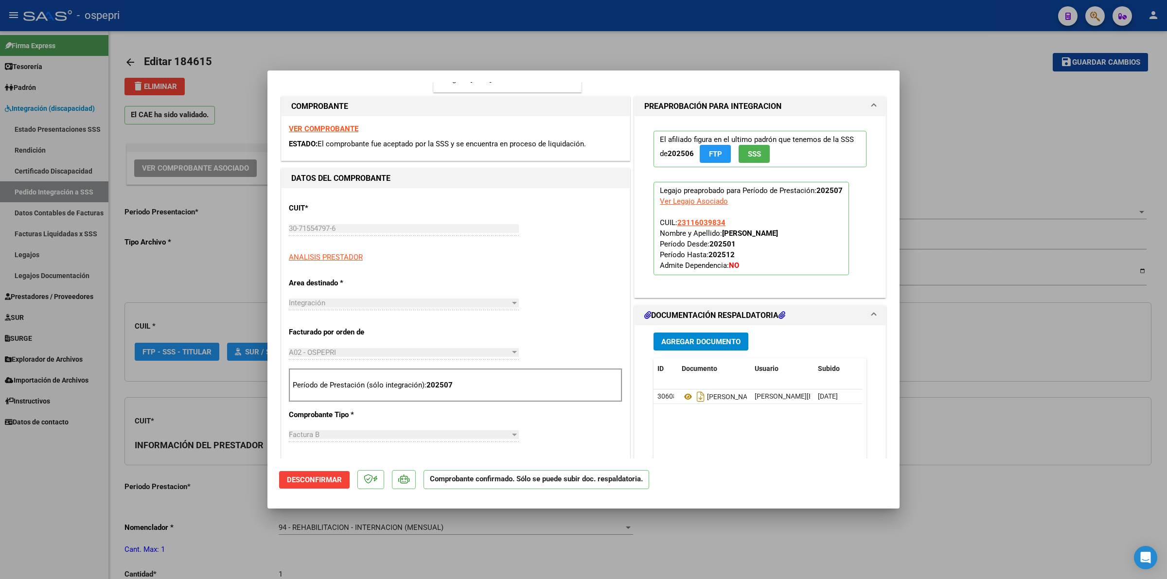
scroll to position [182, 0]
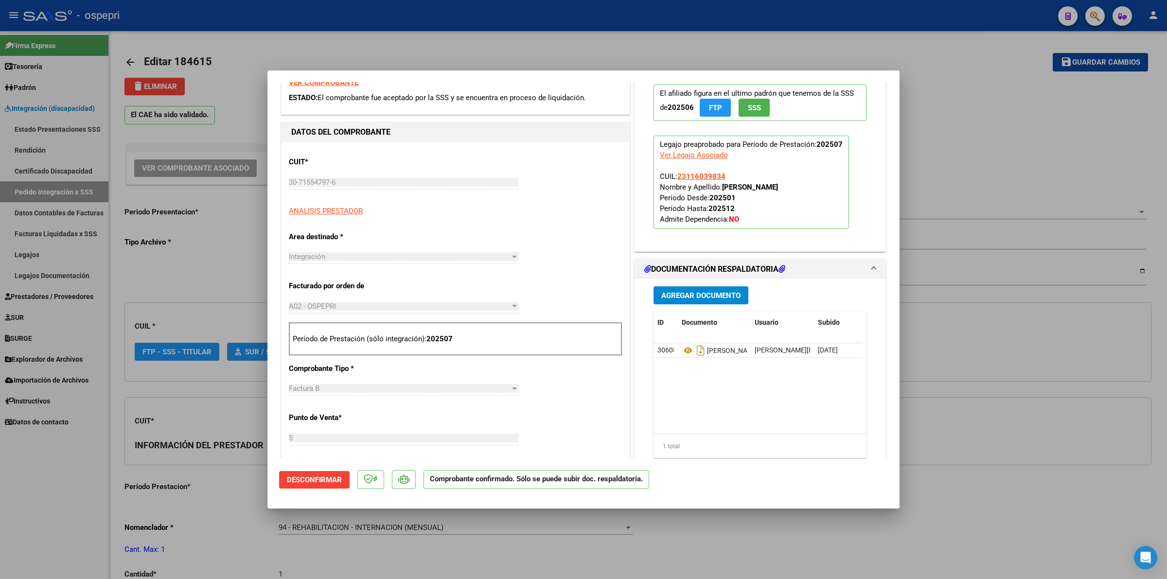
type input "23116039834"
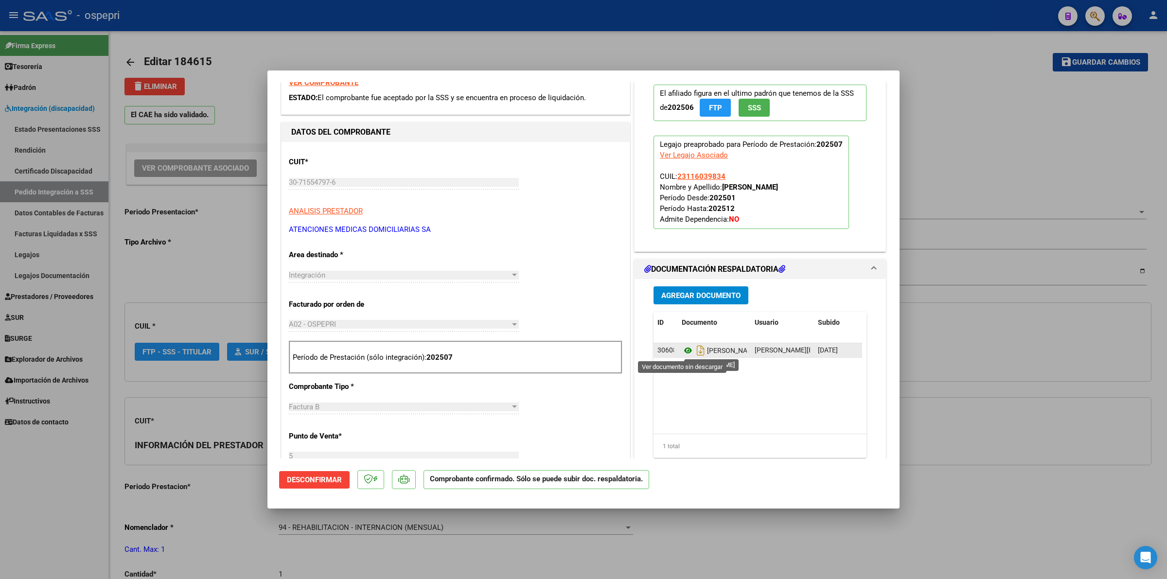
click at [682, 353] on icon at bounding box center [688, 351] width 13 height 12
type input "$ 0,00"
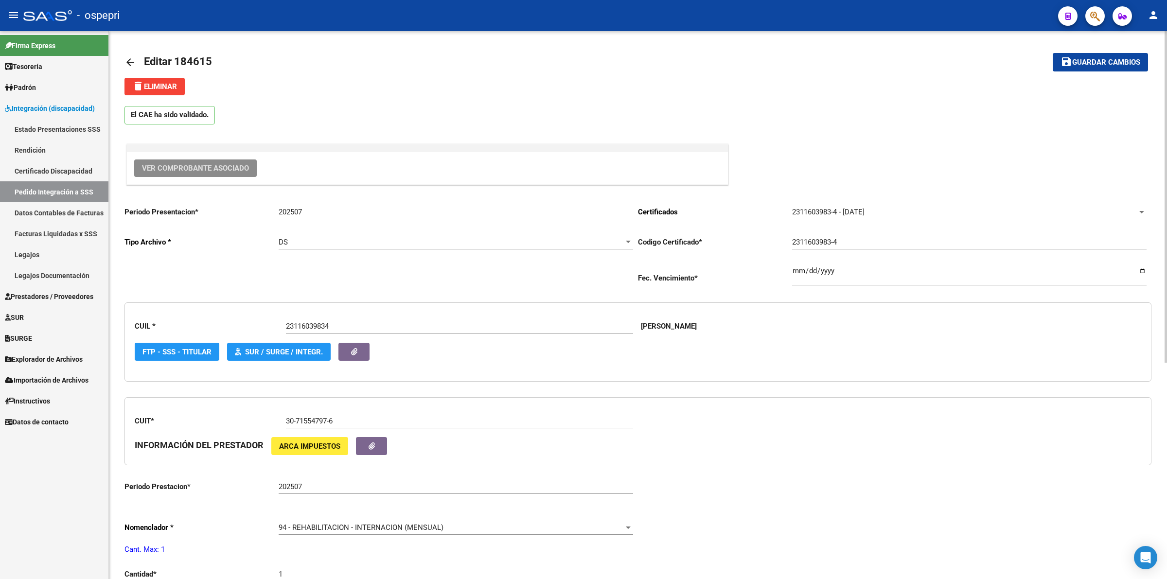
click at [129, 63] on mat-icon "arrow_back" at bounding box center [131, 62] width 12 height 12
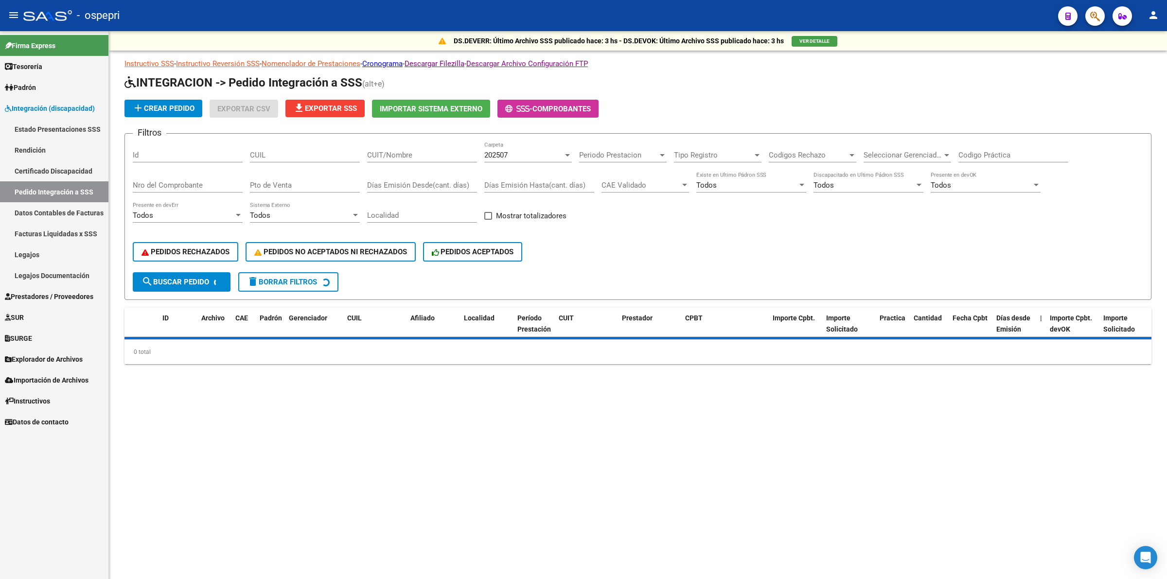
click at [321, 153] on input "CUIL" at bounding box center [305, 155] width 110 height 9
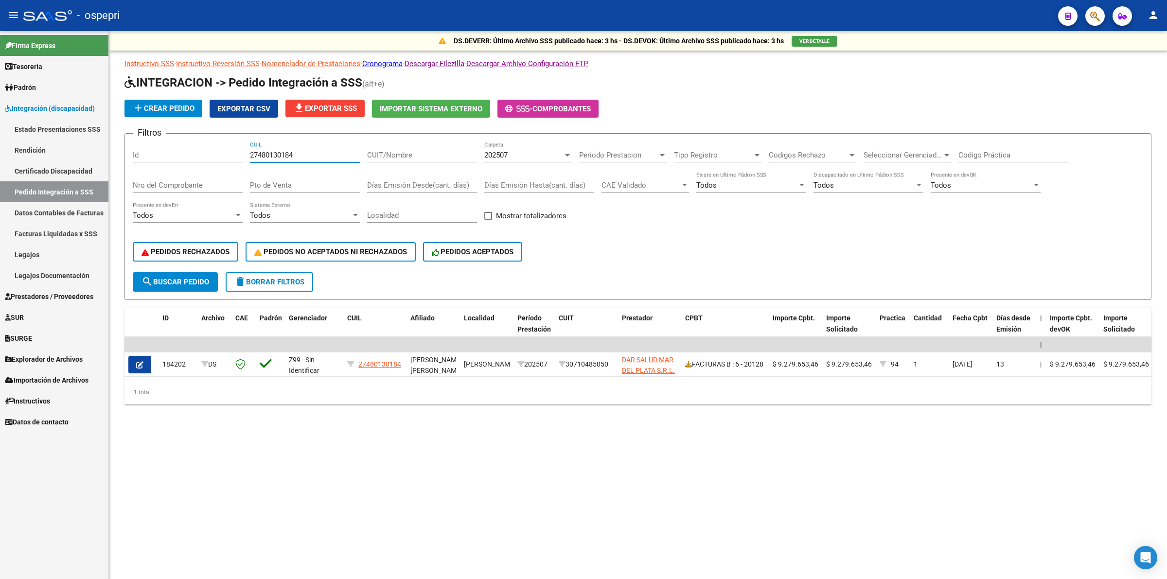
type input "27480130184"
click at [518, 159] on div "202507 Carpeta" at bounding box center [528, 152] width 88 height 21
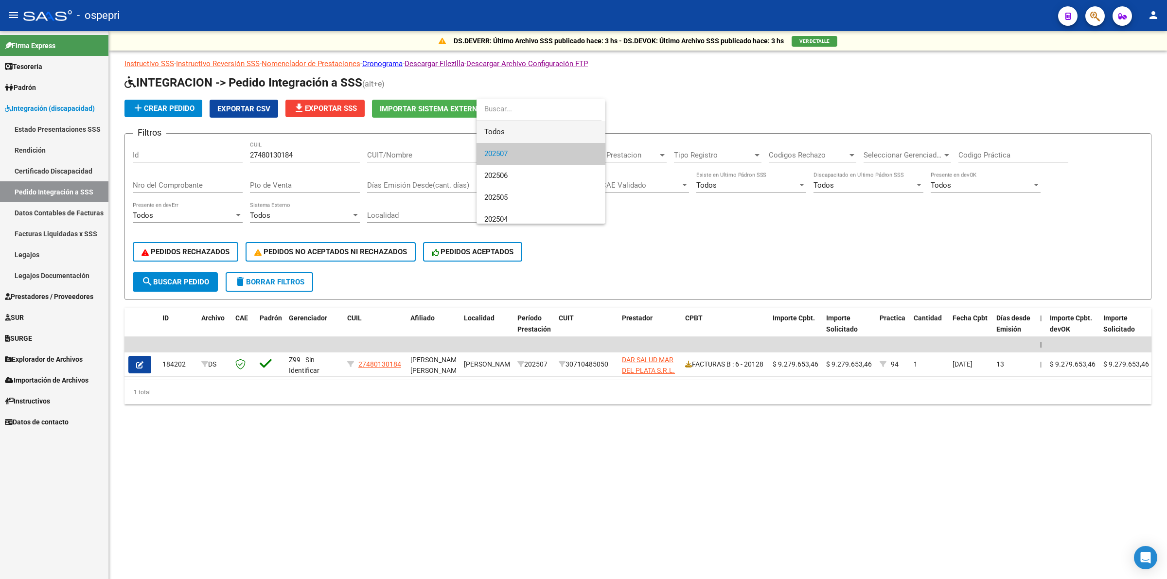
drag, startPoint x: 518, startPoint y: 142, endPoint x: 517, endPoint y: 137, distance: 5.0
click at [518, 140] on span "Todos" at bounding box center [540, 132] width 113 height 22
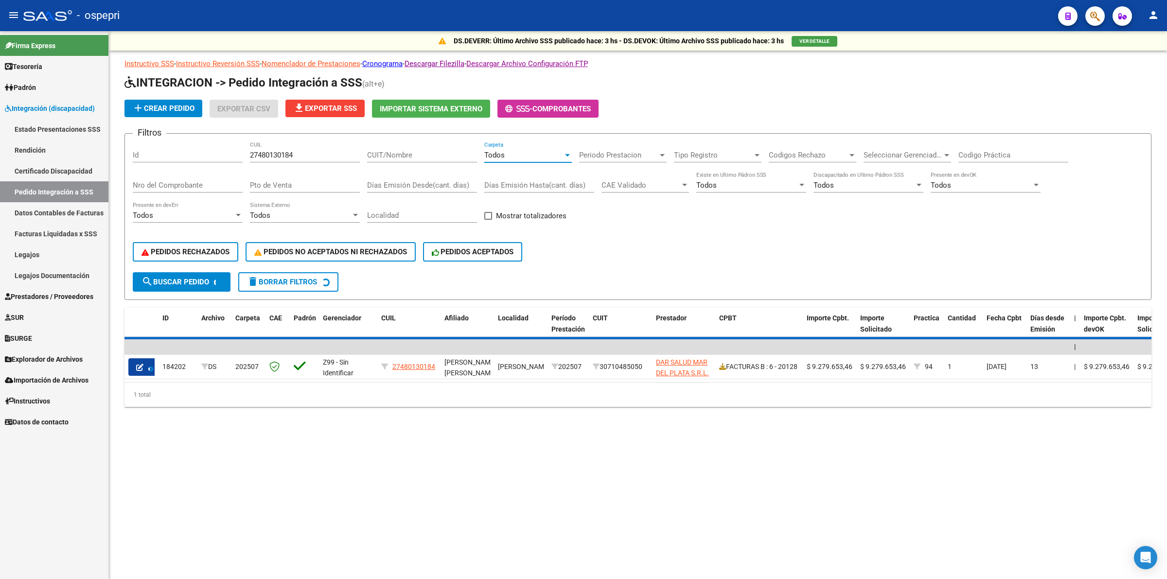
click at [1015, 147] on div "Codigo Práctica" at bounding box center [1014, 152] width 110 height 21
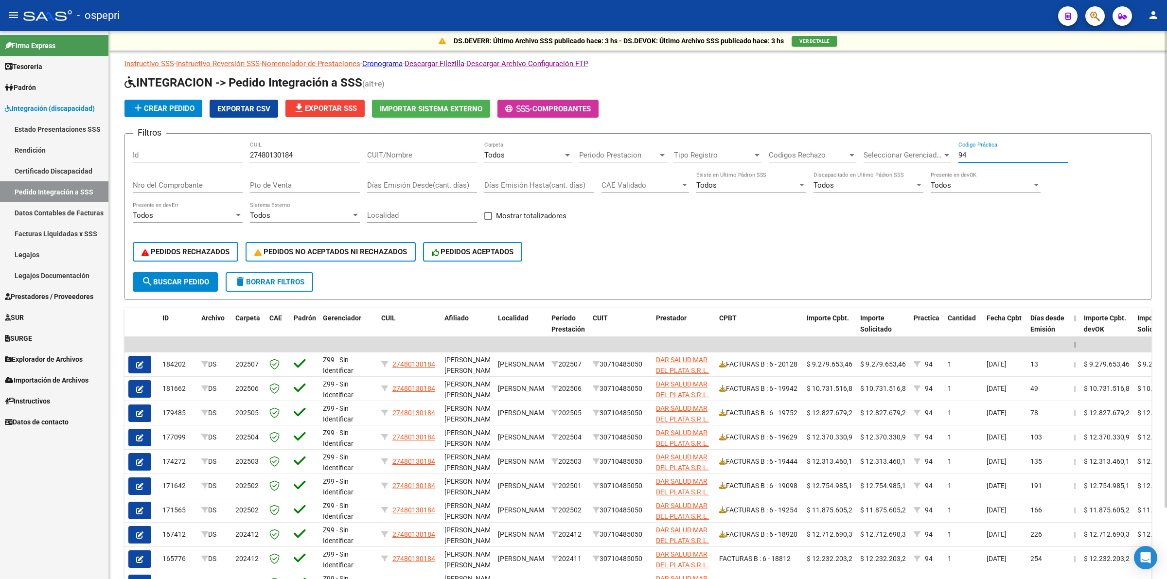
type input "94"
click at [193, 278] on span "search Buscar Pedido" at bounding box center [176, 282] width 68 height 9
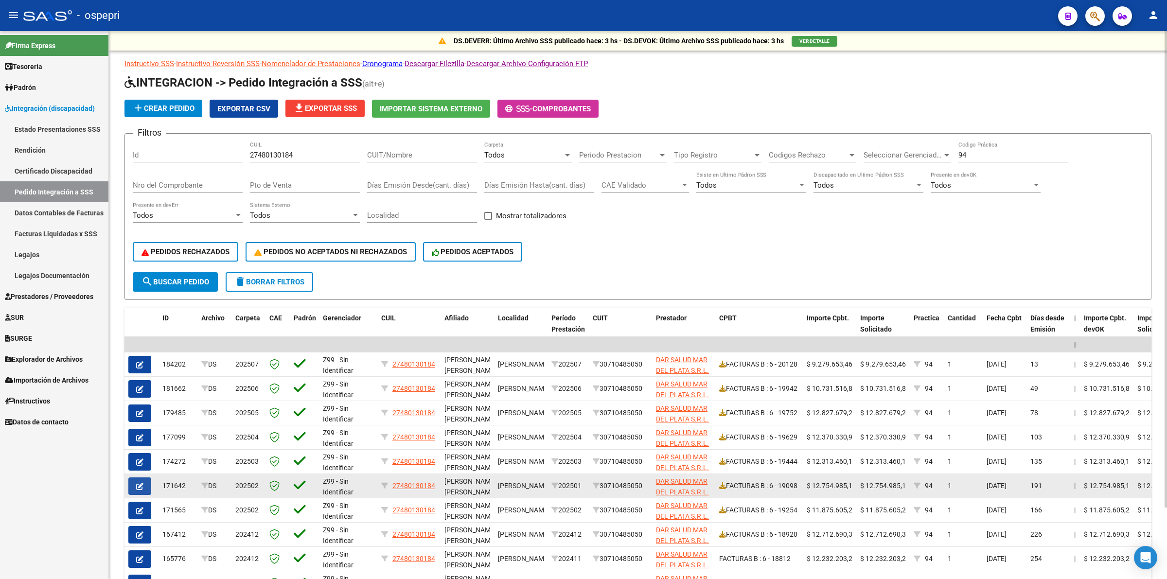
click at [137, 484] on icon "button" at bounding box center [139, 486] width 7 height 7
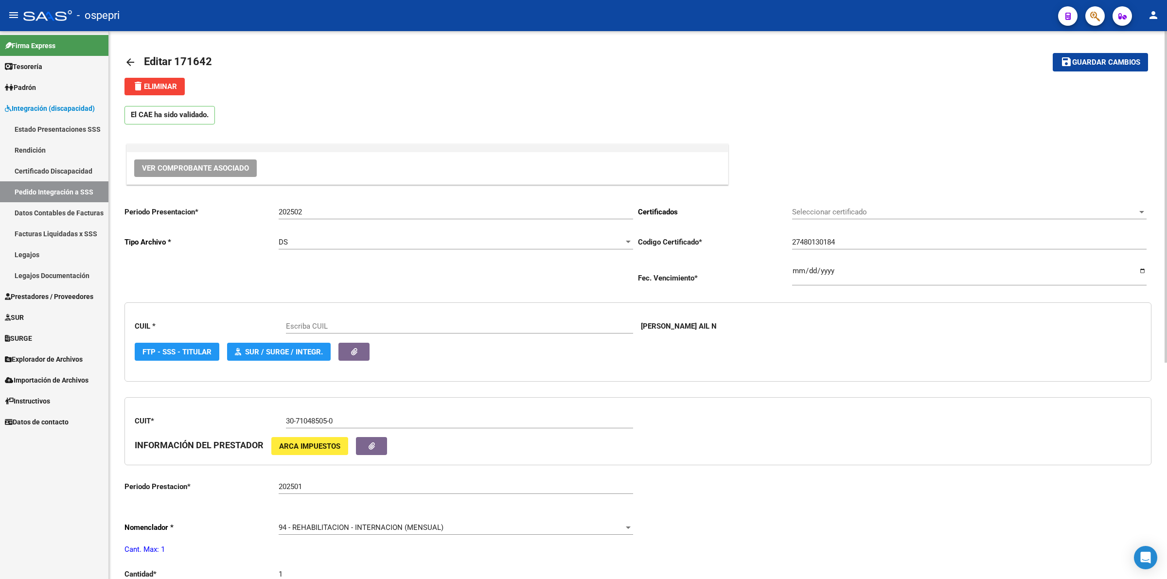
click at [247, 166] on span "Ver Comprobante Asociado" at bounding box center [195, 168] width 107 height 9
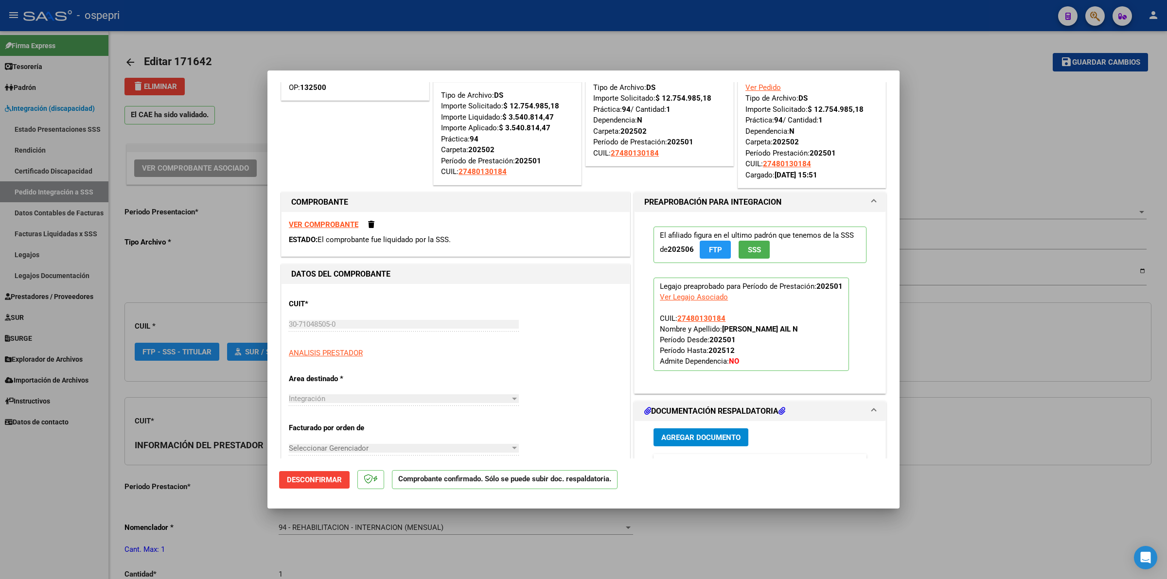
type input "27480130184"
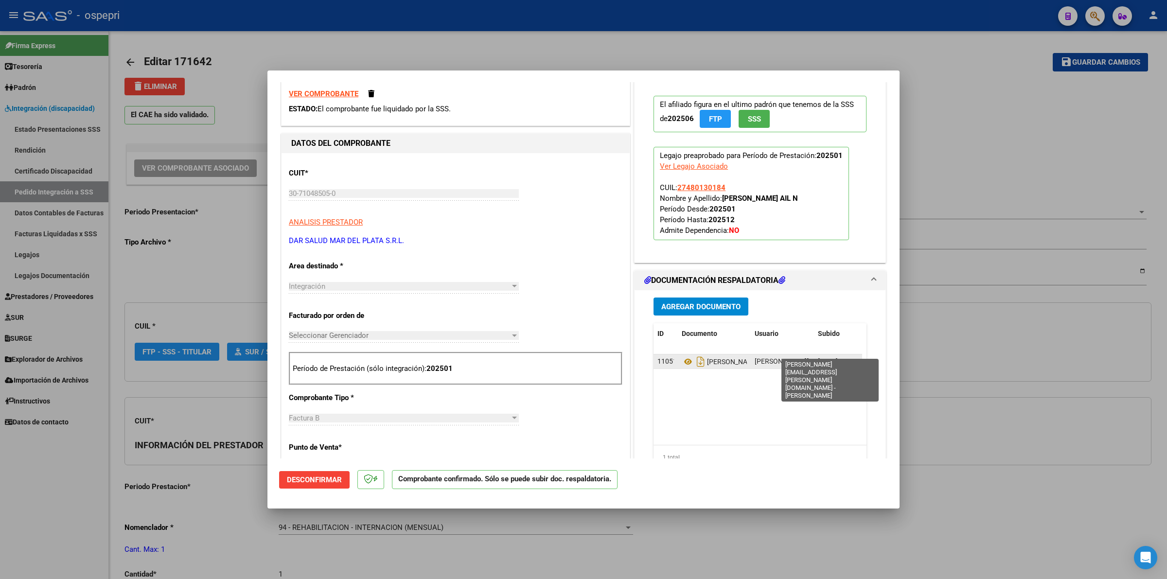
scroll to position [182, 0]
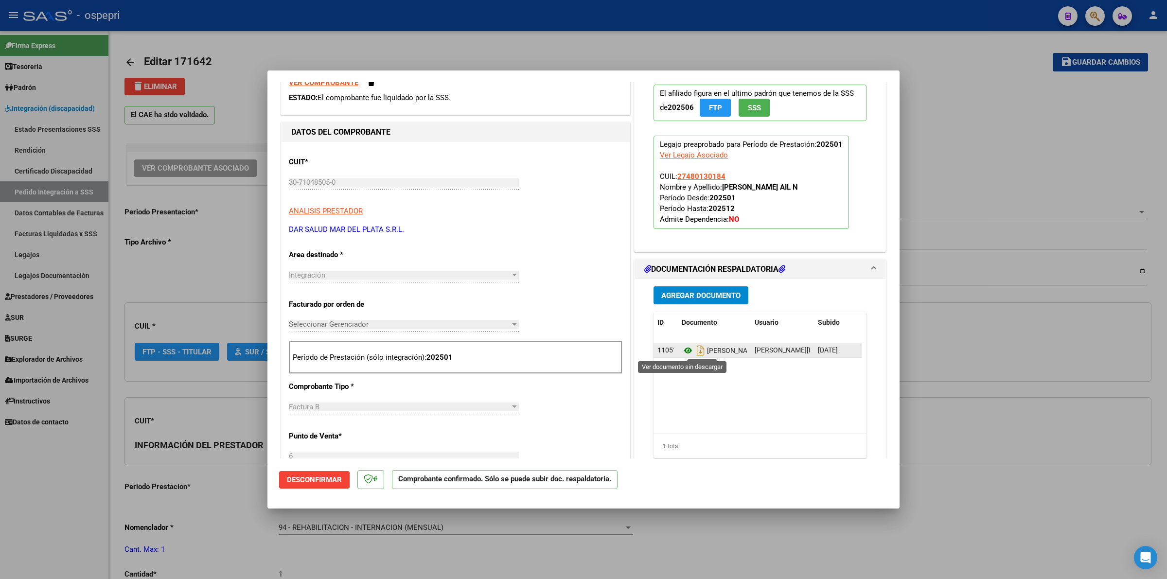
click at [682, 350] on icon at bounding box center [688, 351] width 13 height 12
type input "$ 0,00"
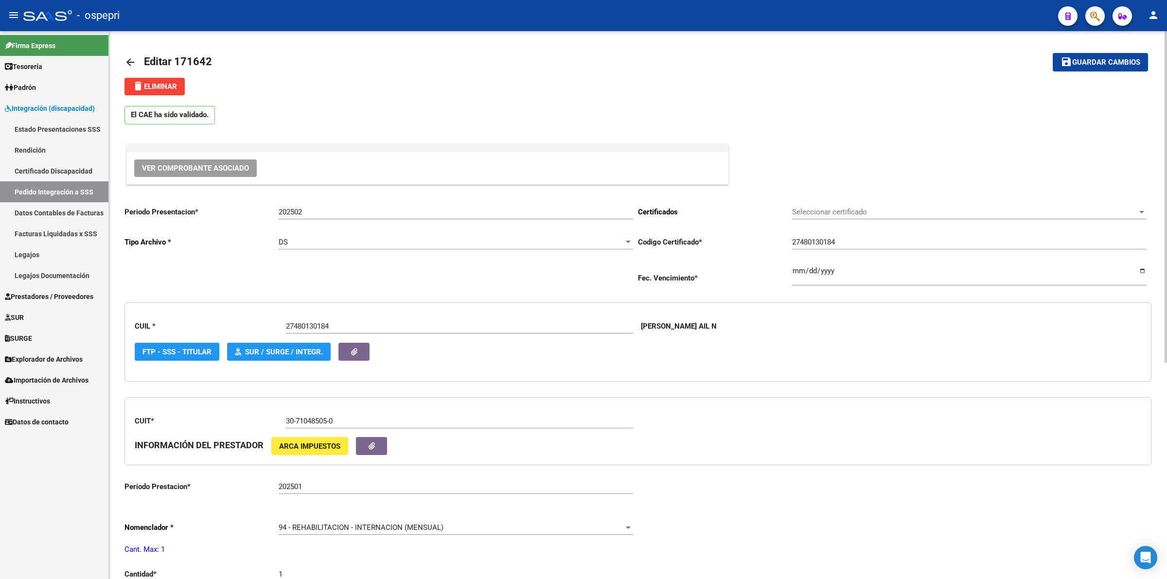
click at [130, 53] on link "arrow_back" at bounding box center [134, 62] width 19 height 23
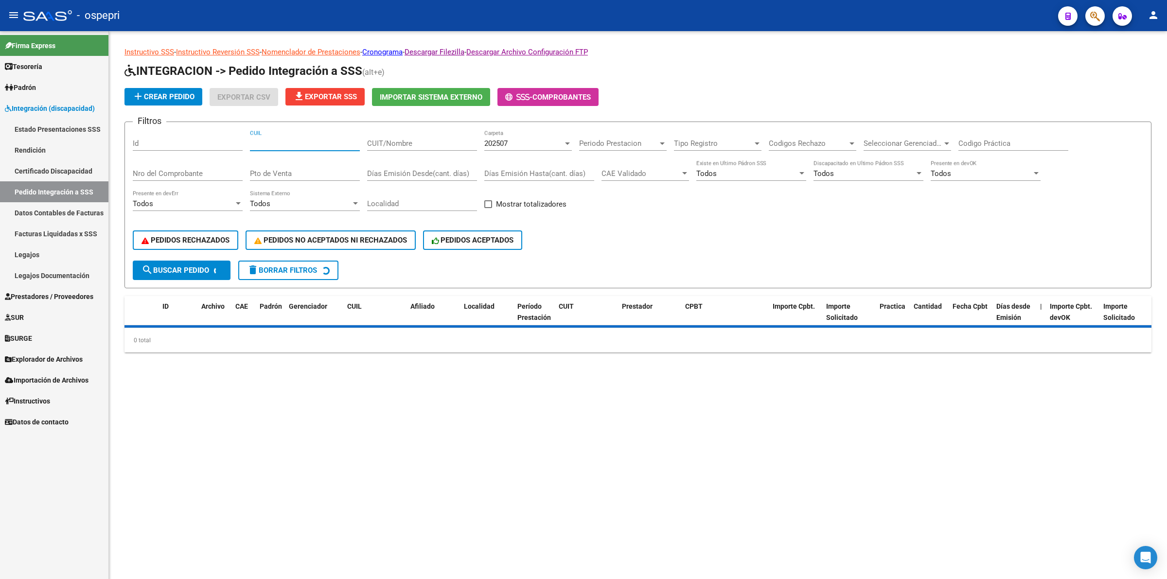
click at [315, 145] on div "CUIL" at bounding box center [305, 140] width 110 height 21
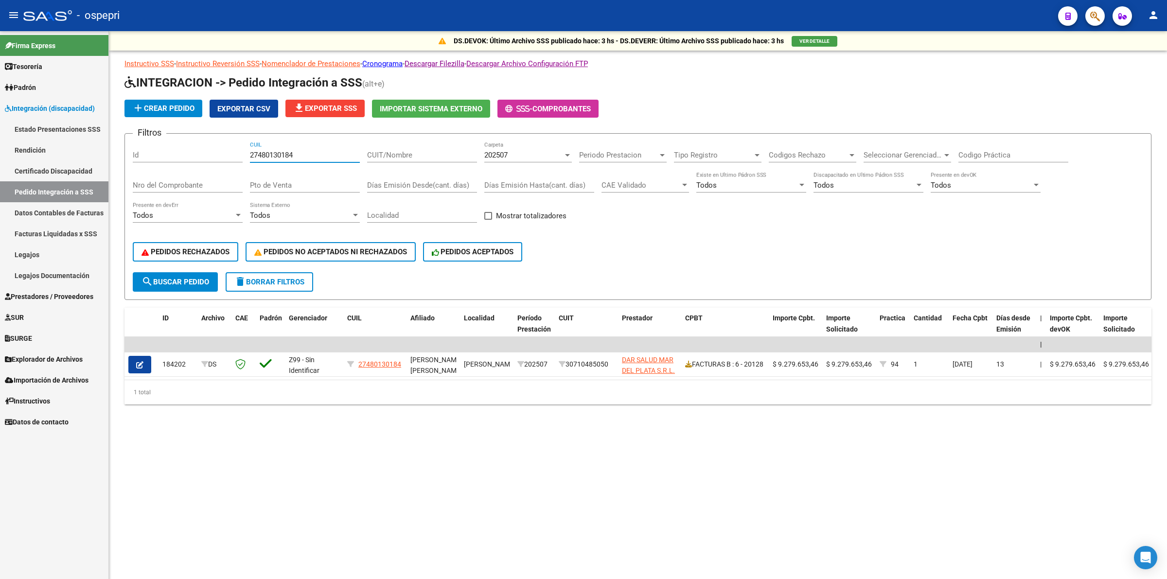
type input "27480130184"
click at [515, 159] on div "202507 Carpeta" at bounding box center [528, 152] width 88 height 21
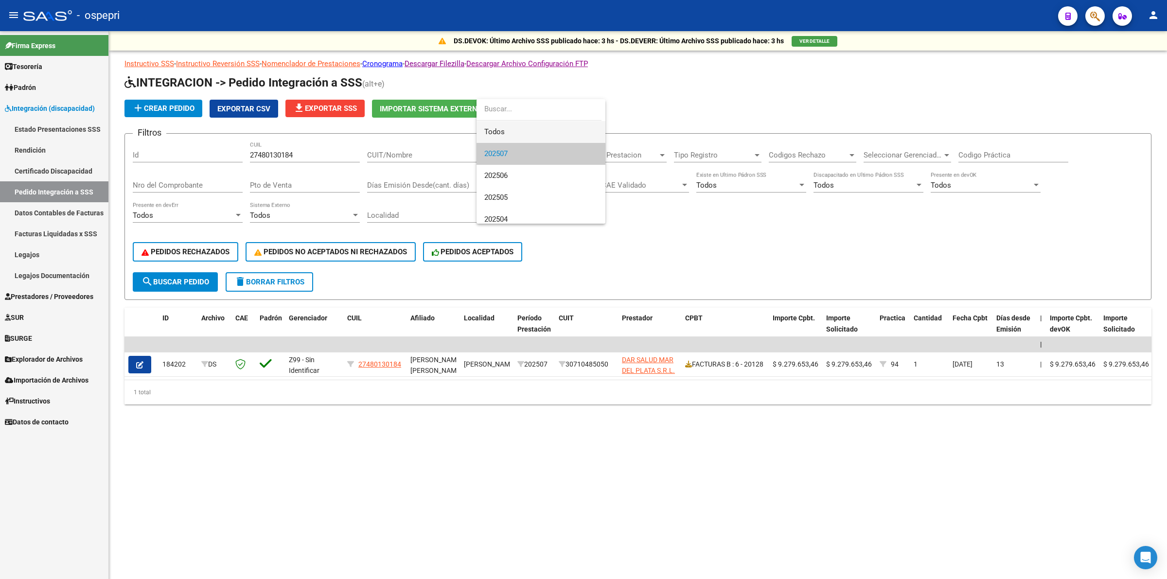
drag, startPoint x: 518, startPoint y: 139, endPoint x: 441, endPoint y: 202, distance: 99.5
click at [517, 139] on span "Todos" at bounding box center [540, 132] width 113 height 22
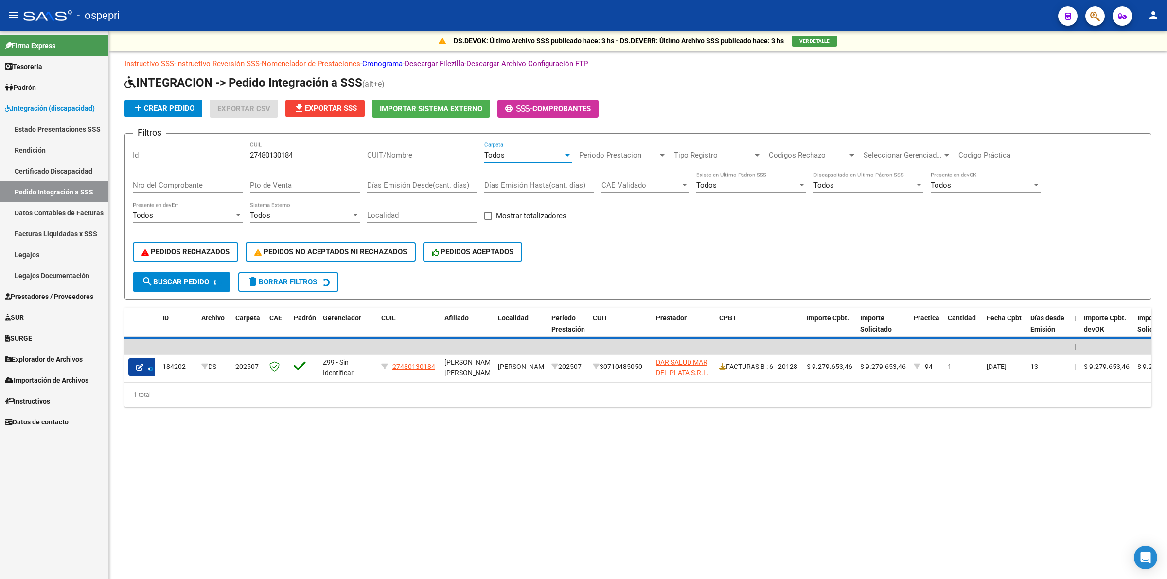
click at [1018, 156] on input "Codigo Práctica" at bounding box center [1014, 155] width 110 height 9
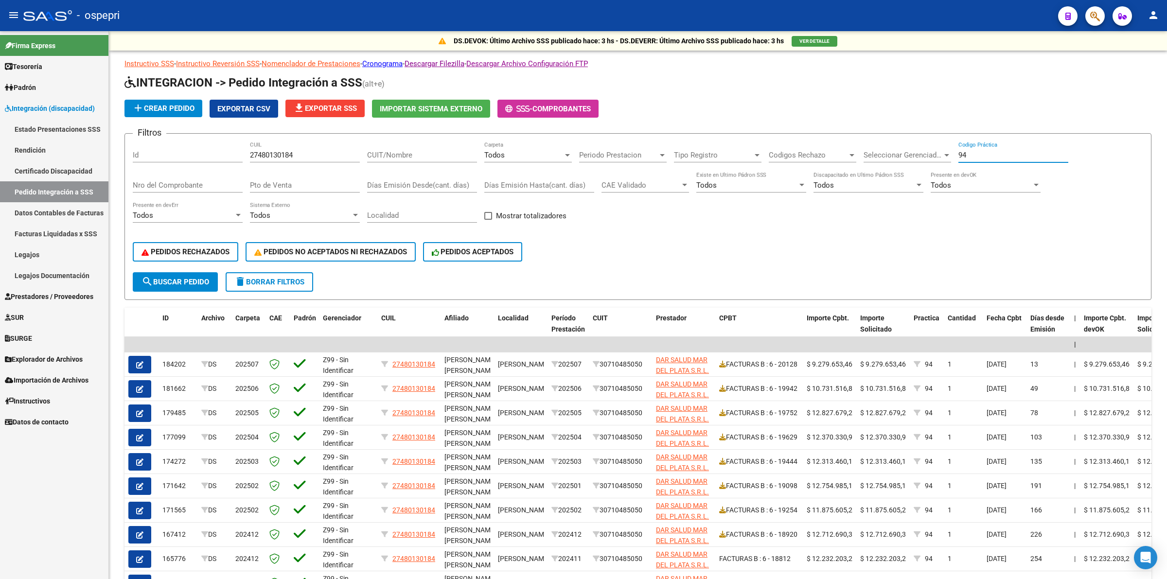
type input "94"
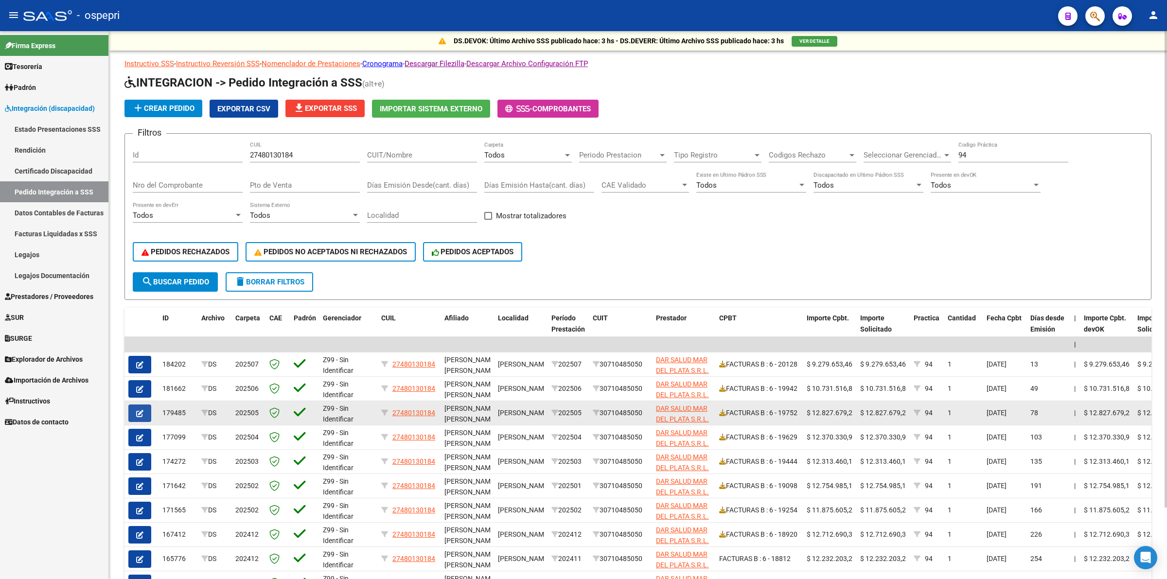
click at [138, 405] on button "button" at bounding box center [139, 414] width 23 height 18
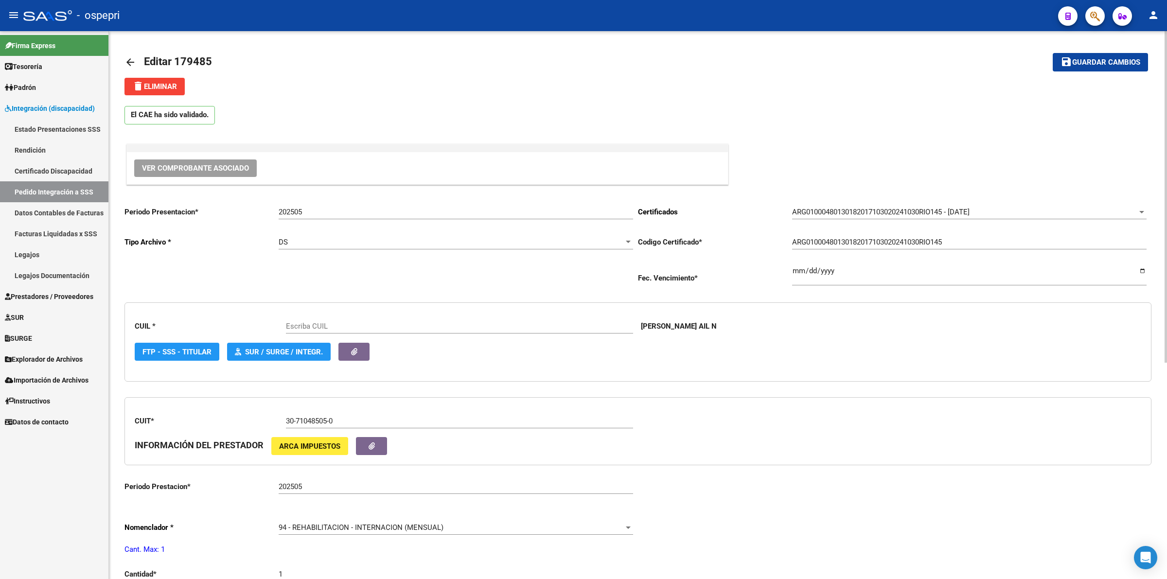
click at [231, 171] on span "Ver Comprobante Asociado" at bounding box center [195, 168] width 107 height 9
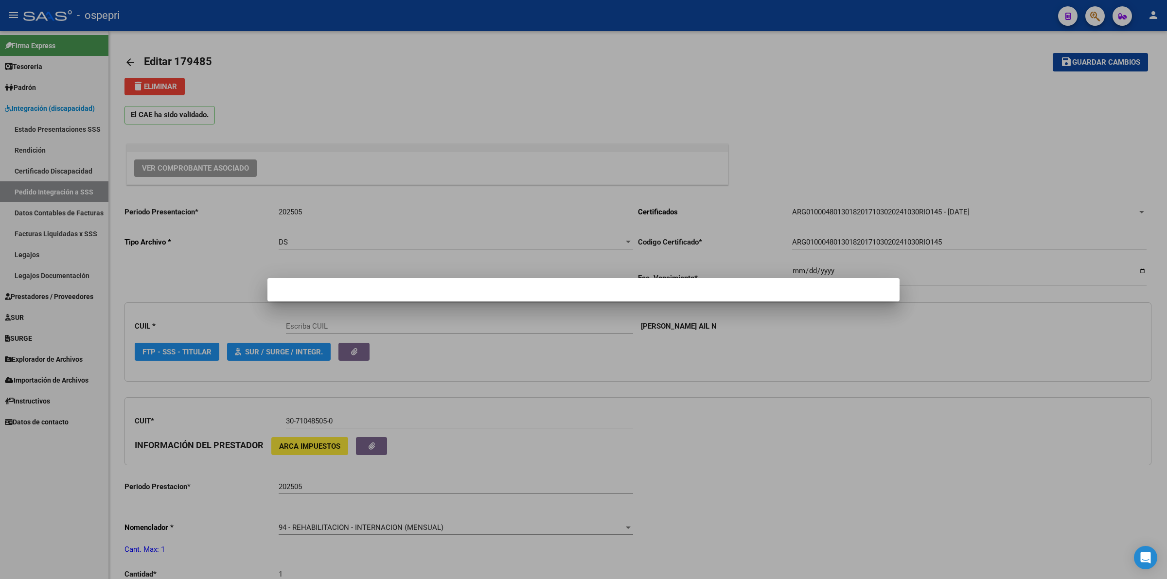
type input "27480130184"
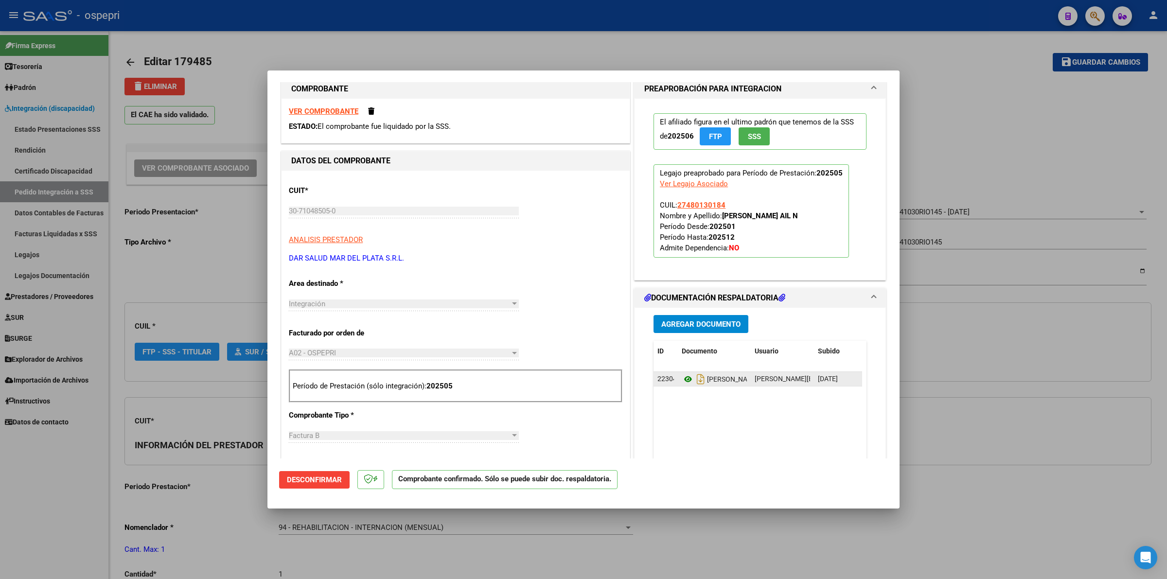
scroll to position [182, 0]
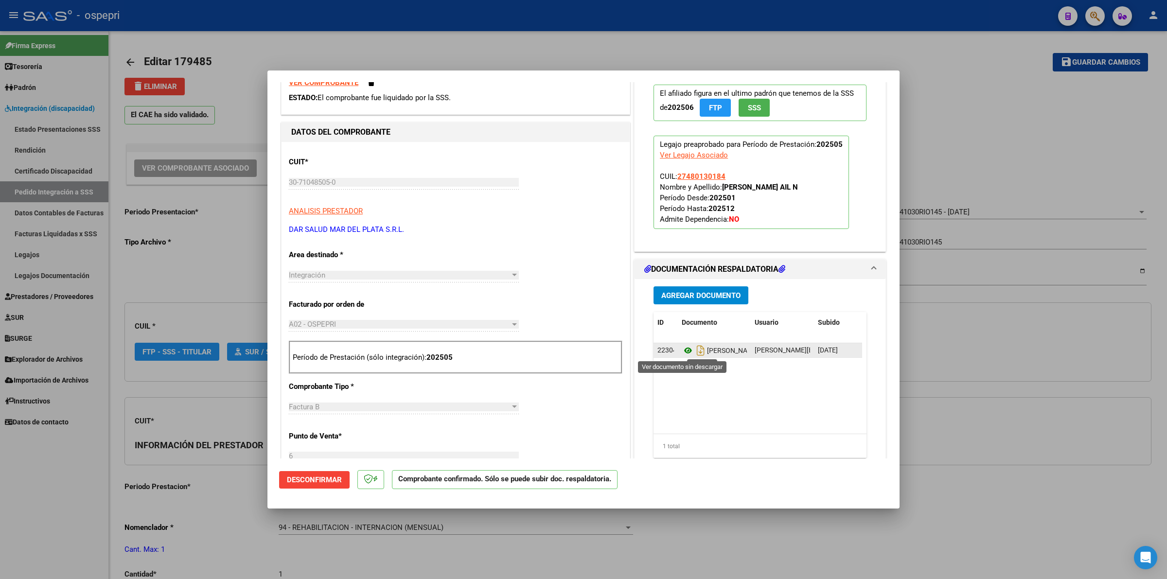
click at [682, 351] on icon at bounding box center [688, 351] width 13 height 12
type input "$ 0,00"
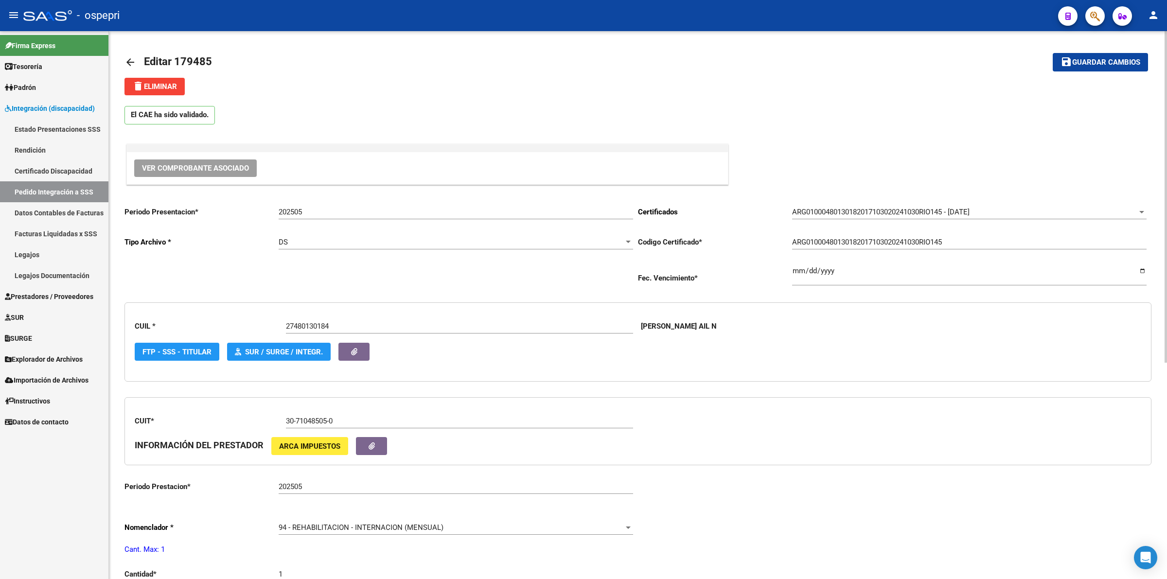
click at [127, 64] on mat-icon "arrow_back" at bounding box center [131, 62] width 12 height 12
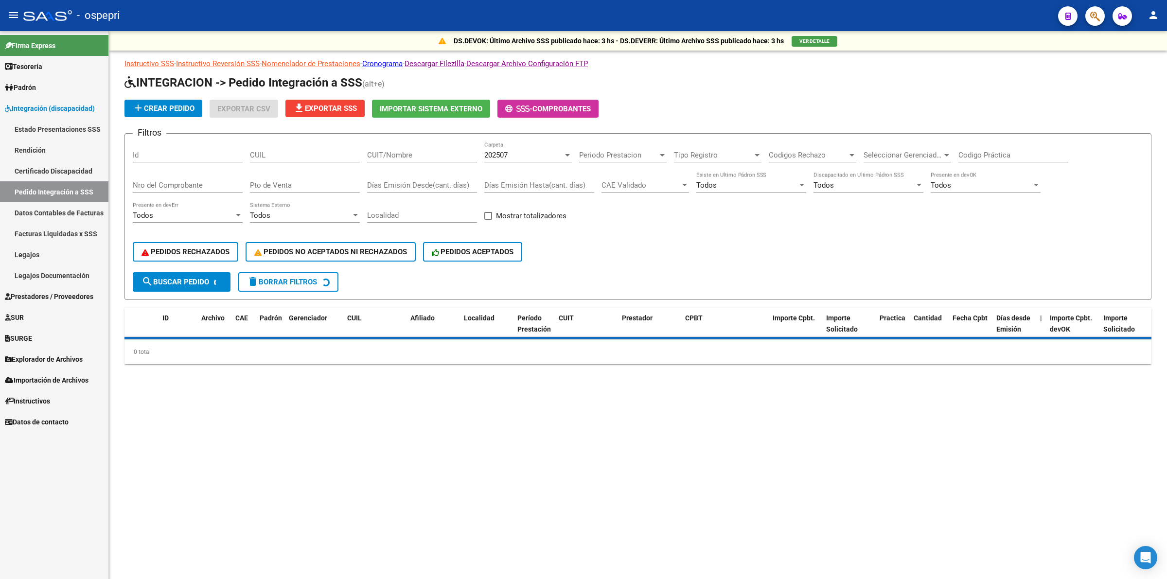
click at [325, 140] on form "Filtros Id CUIL CUIT/Nombre 202507 Carpeta Periodo Prestacion Periodo Prestacio…" at bounding box center [638, 216] width 1027 height 167
click at [332, 154] on input "CUIL" at bounding box center [305, 155] width 110 height 9
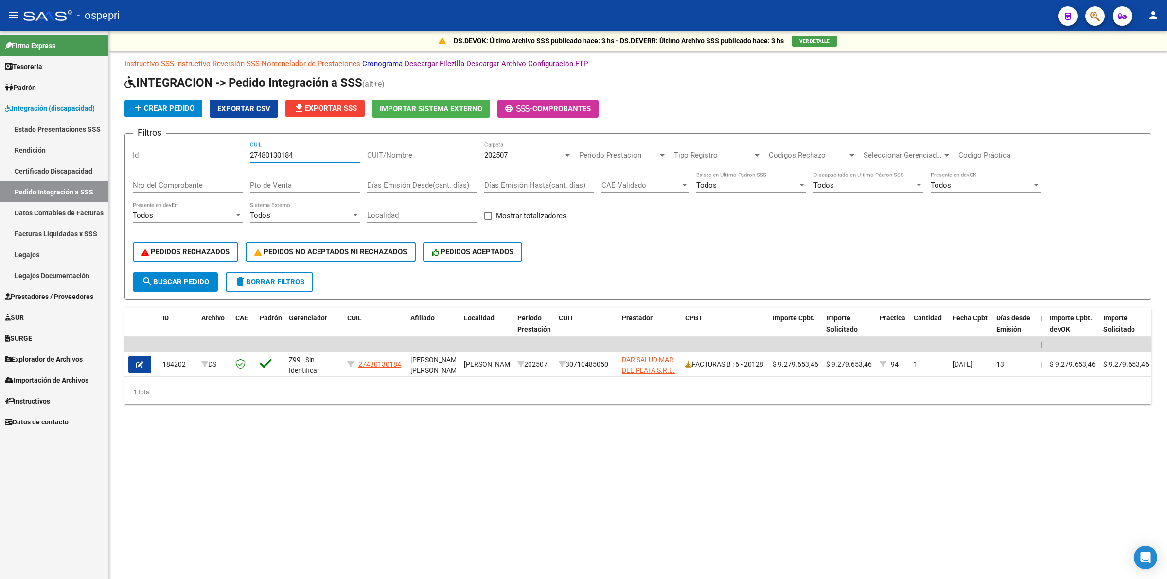
type input "27480130184"
click at [504, 158] on span "202507" at bounding box center [495, 155] width 23 height 9
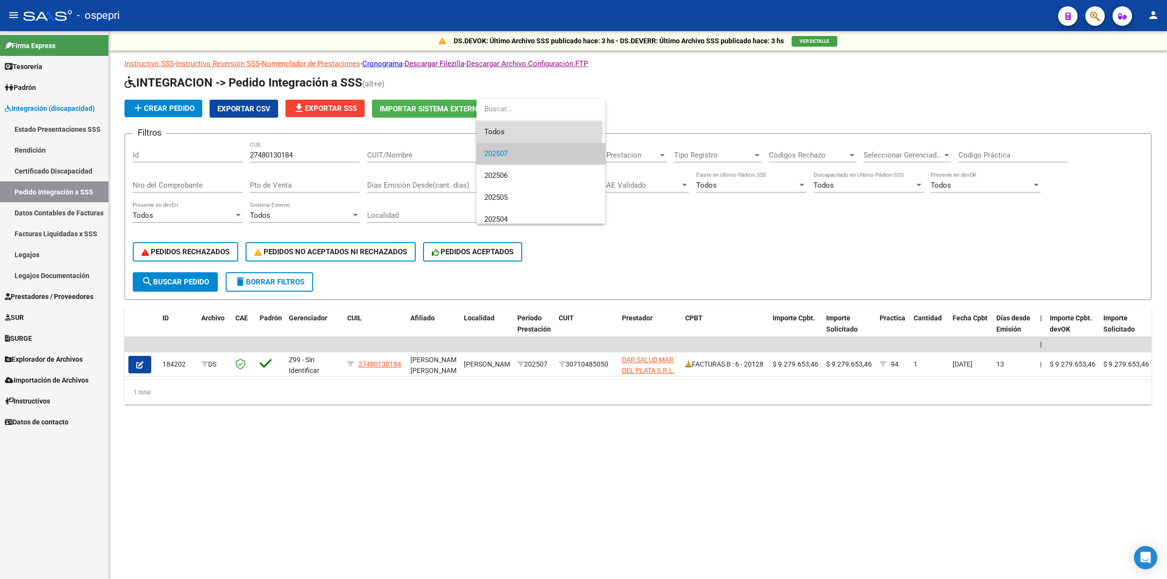
click at [503, 130] on span "Todos" at bounding box center [540, 132] width 113 height 22
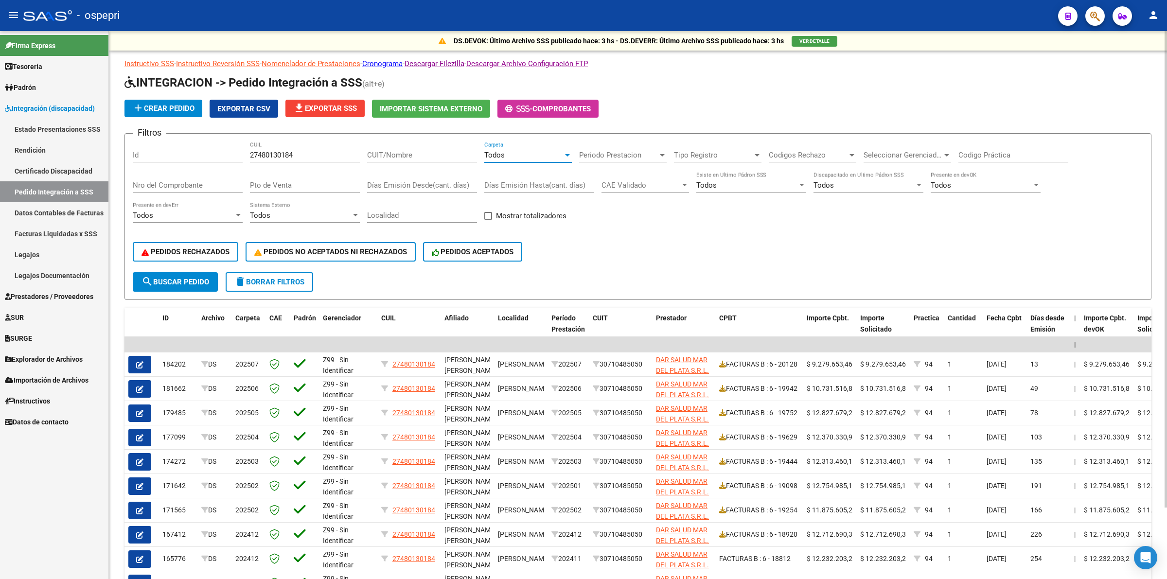
click at [962, 152] on input "Codigo Práctica" at bounding box center [1014, 155] width 110 height 9
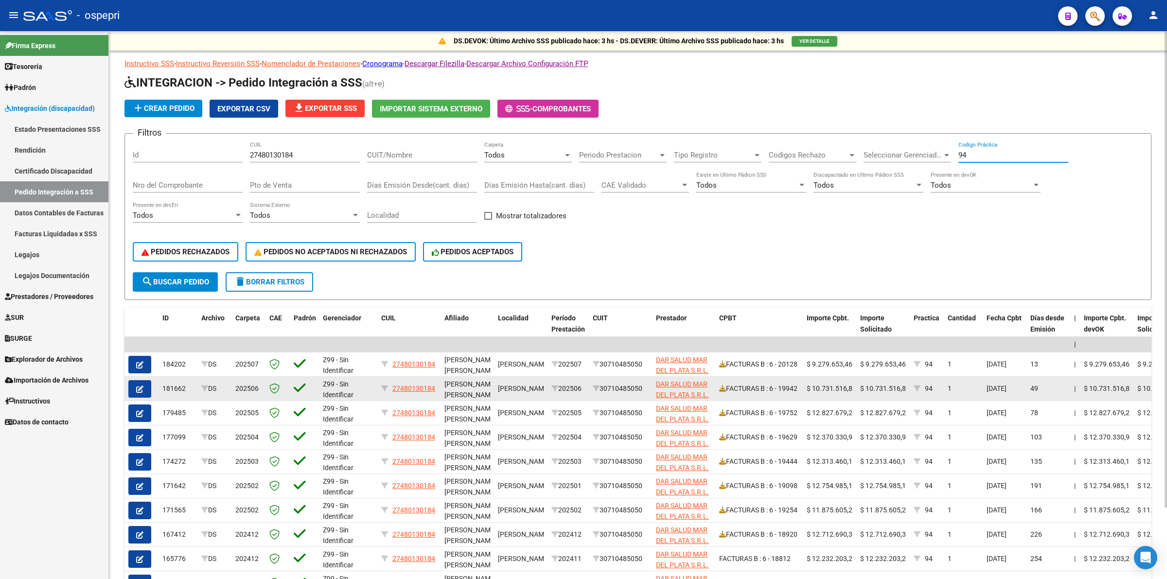
type input "94"
click at [139, 386] on icon "button" at bounding box center [139, 389] width 7 height 7
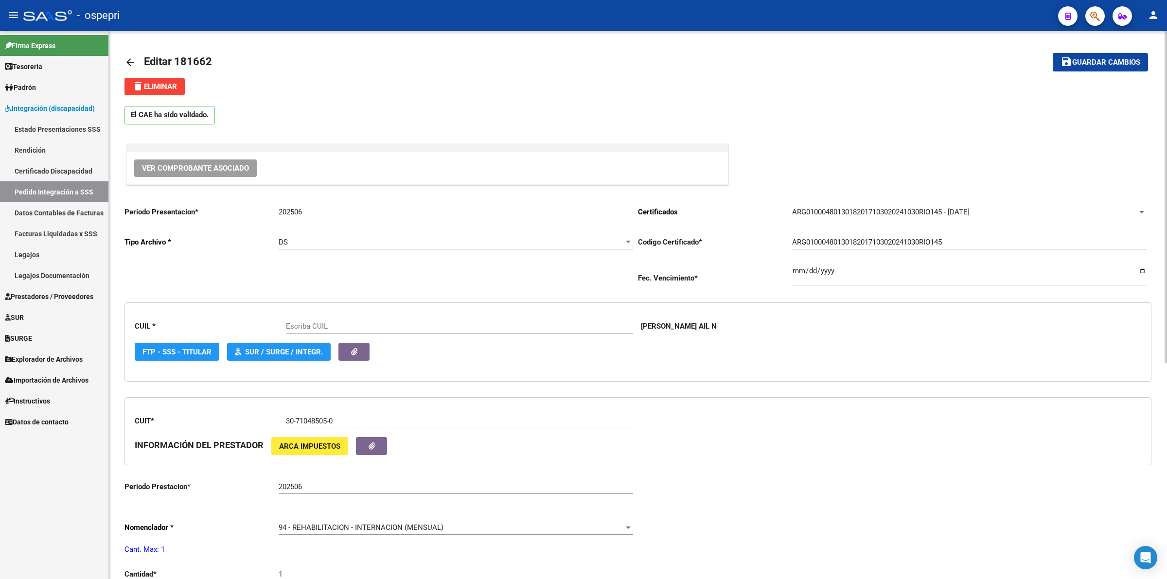
click at [229, 160] on button "Ver Comprobante Asociado" at bounding box center [195, 169] width 123 height 18
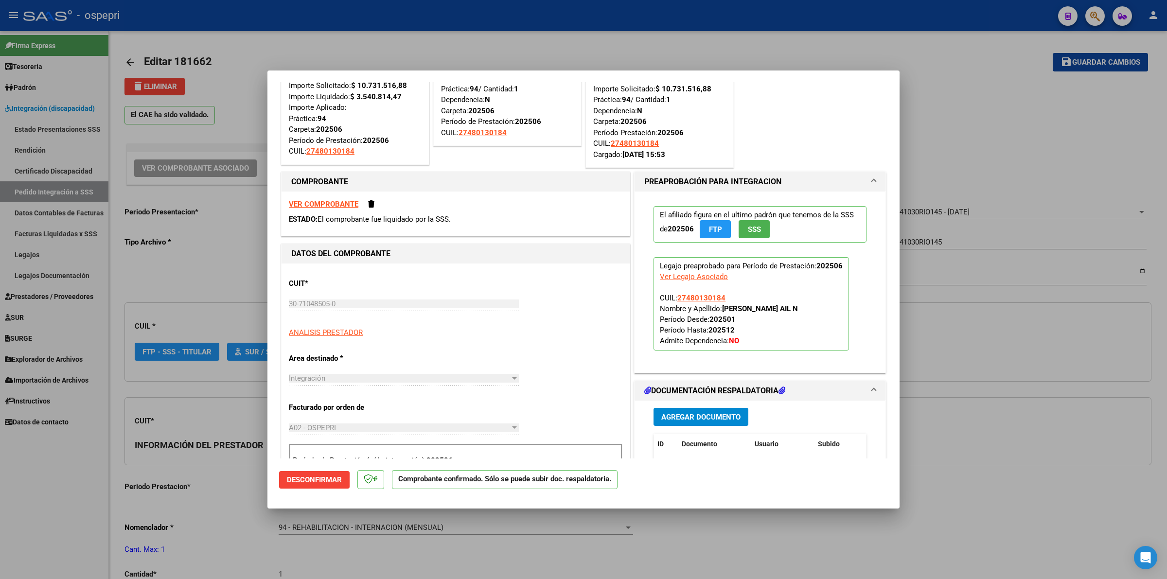
type input "27480130184"
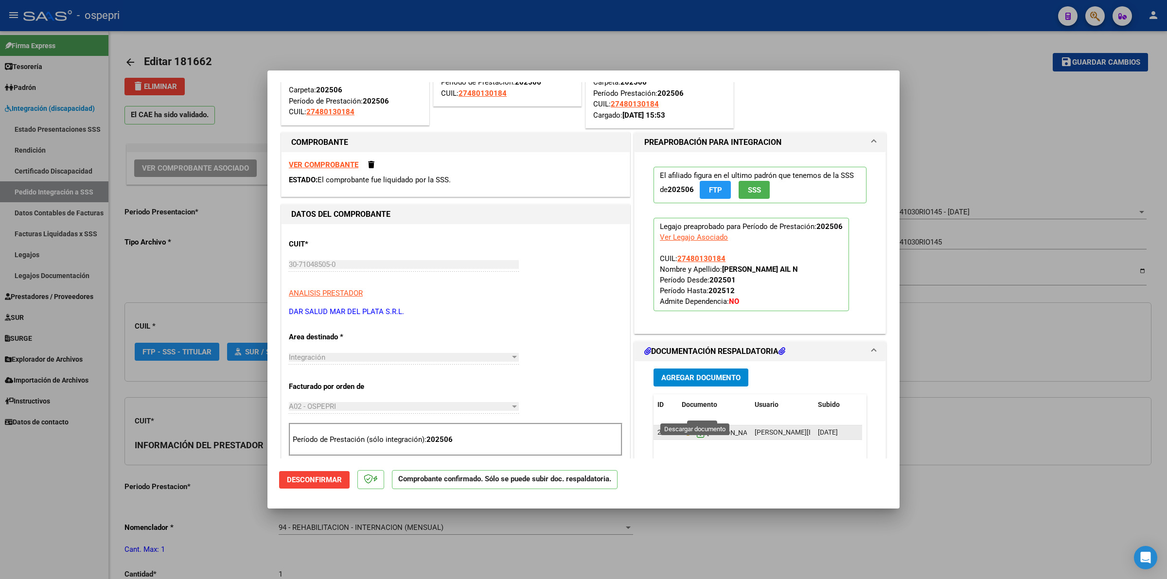
scroll to position [122, 0]
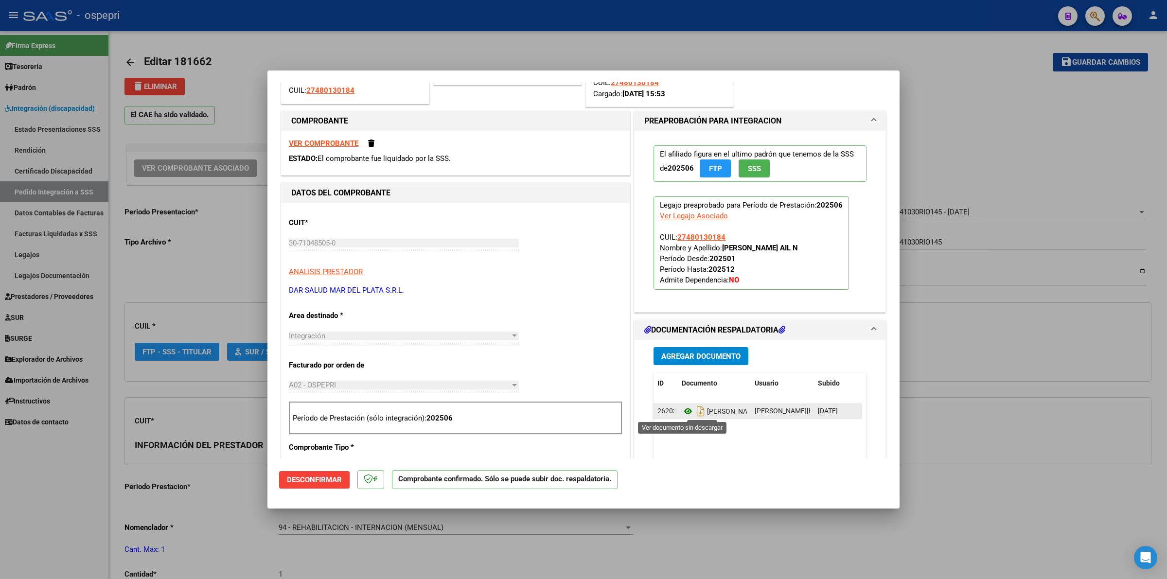
click at [682, 409] on icon at bounding box center [688, 412] width 13 height 12
type input "$ 0,00"
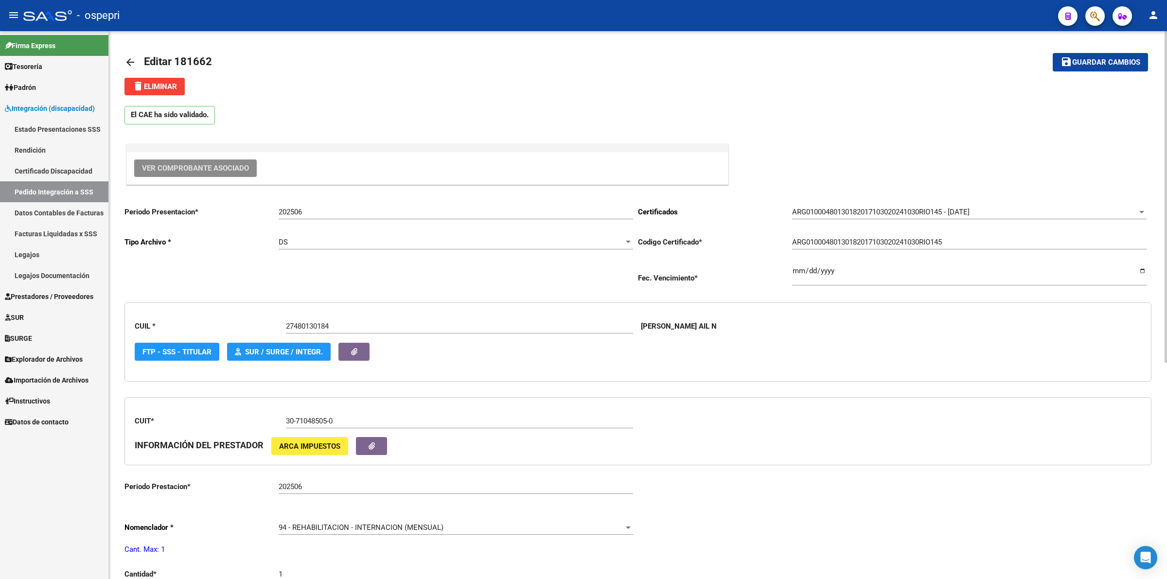
click at [126, 62] on mat-icon "arrow_back" at bounding box center [131, 62] width 12 height 12
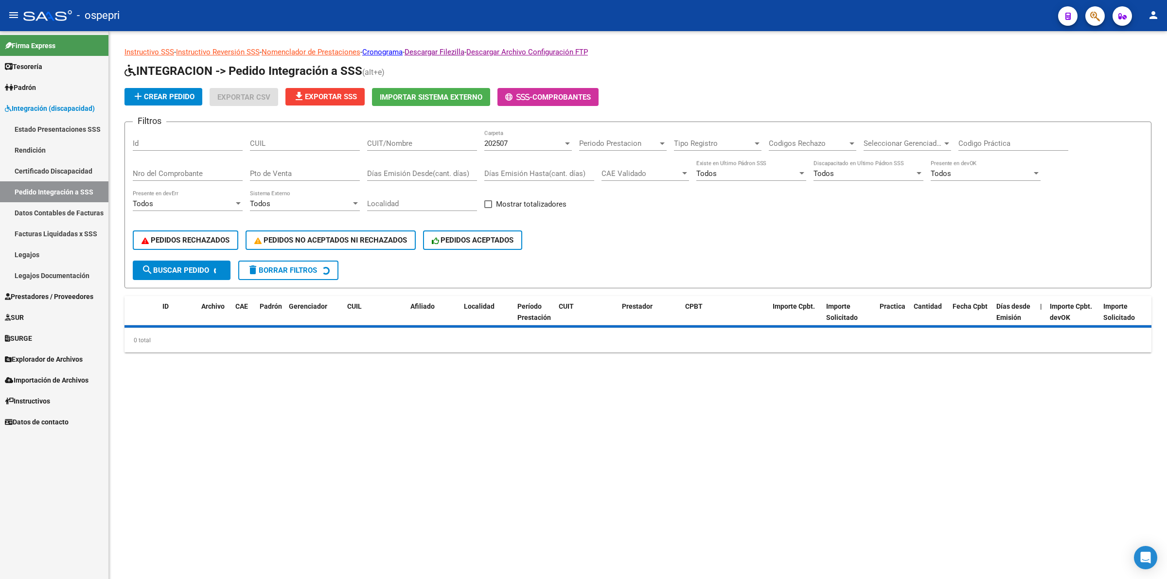
click at [296, 142] on input "CUIL" at bounding box center [305, 143] width 110 height 9
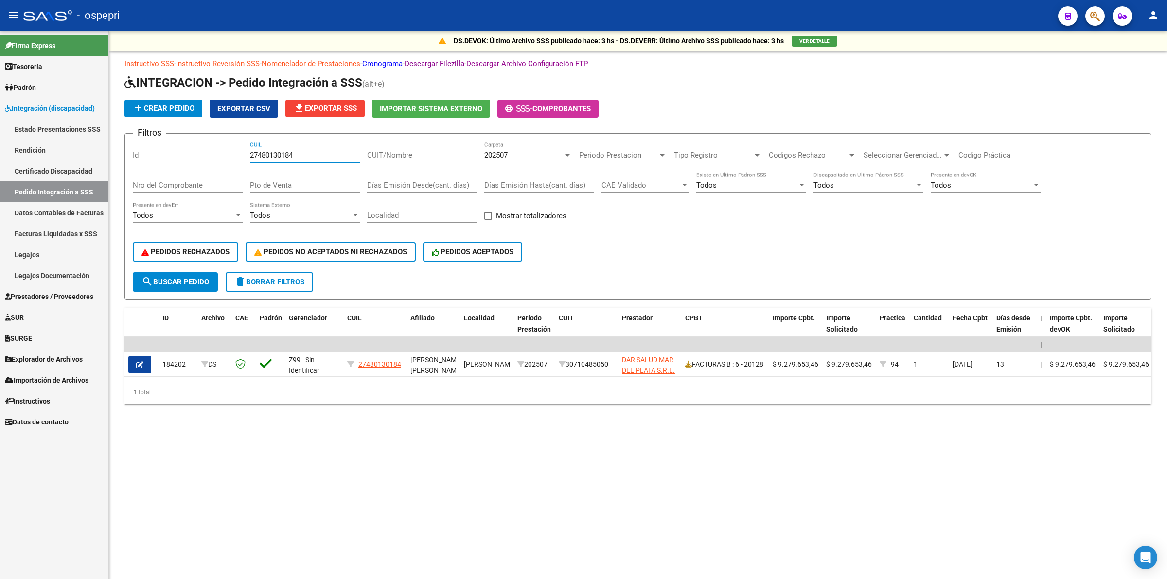
type input "27480130184"
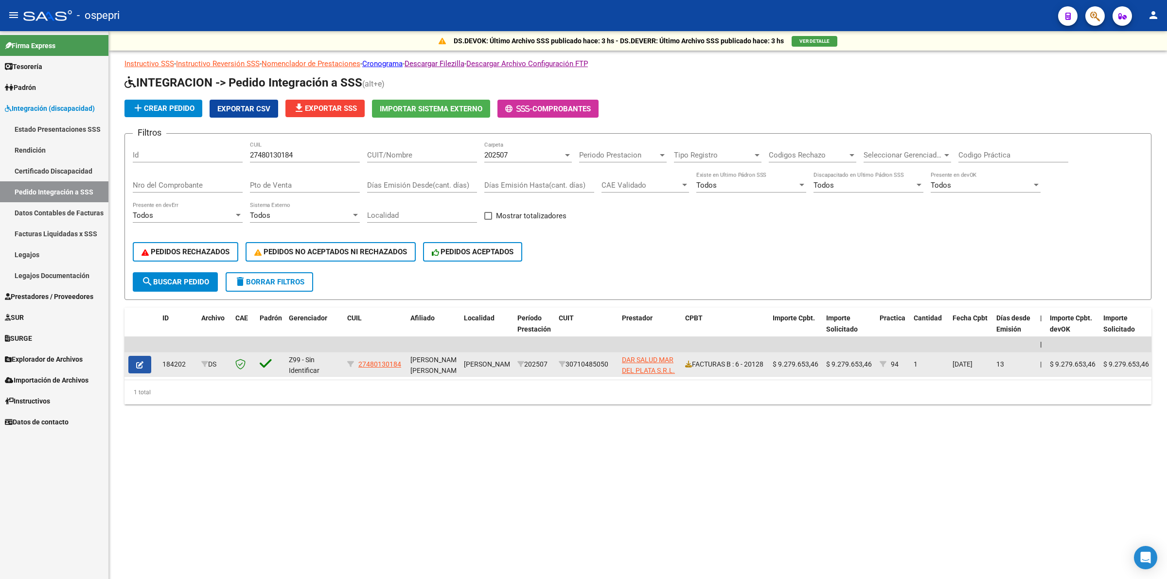
click at [137, 356] on button "button" at bounding box center [139, 365] width 23 height 18
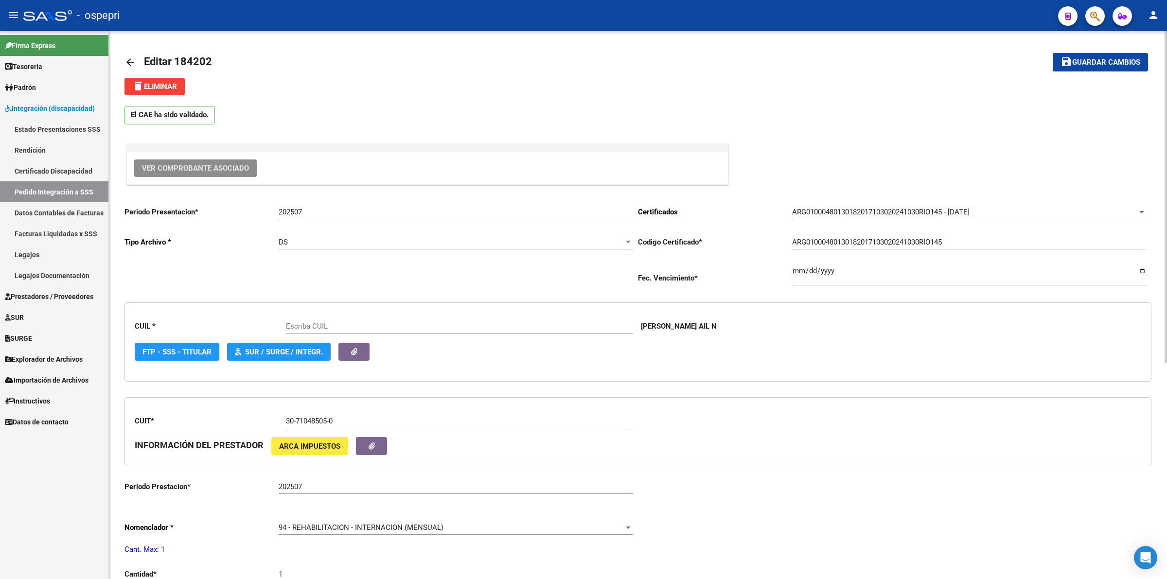
click at [227, 167] on span "Ver Comprobante Asociado" at bounding box center [195, 168] width 107 height 9
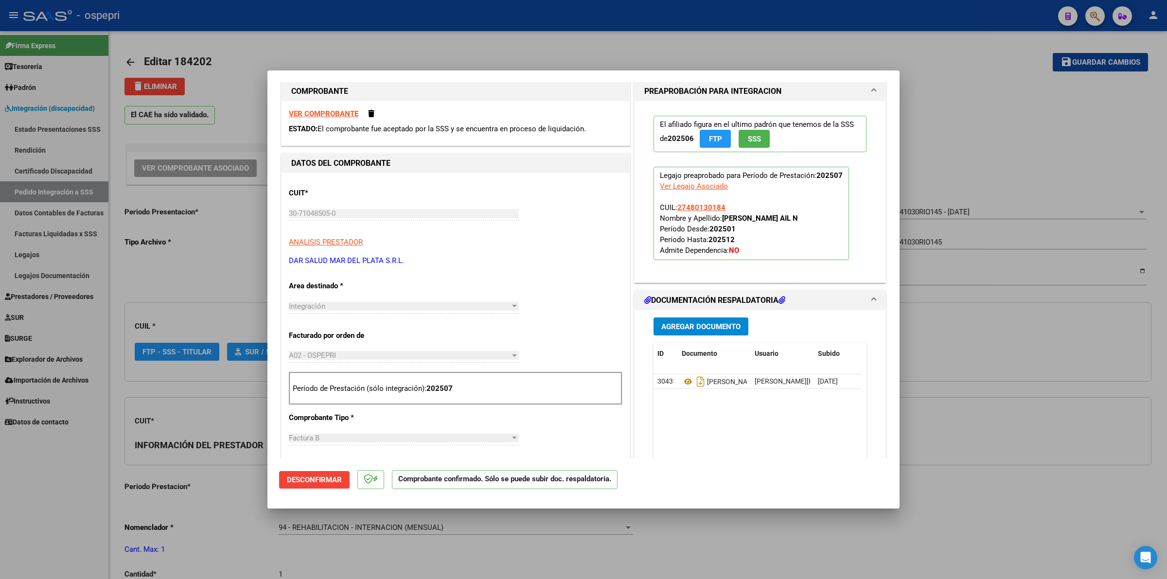
scroll to position [182, 0]
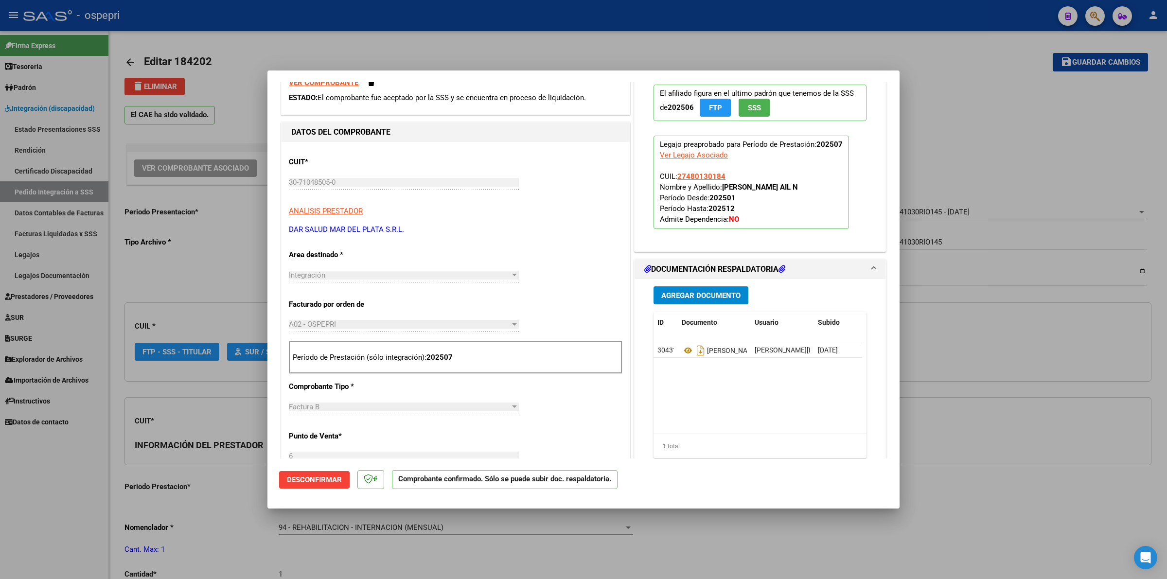
type input "27480130184"
click at [682, 354] on icon at bounding box center [688, 351] width 13 height 12
type input "$ 0,00"
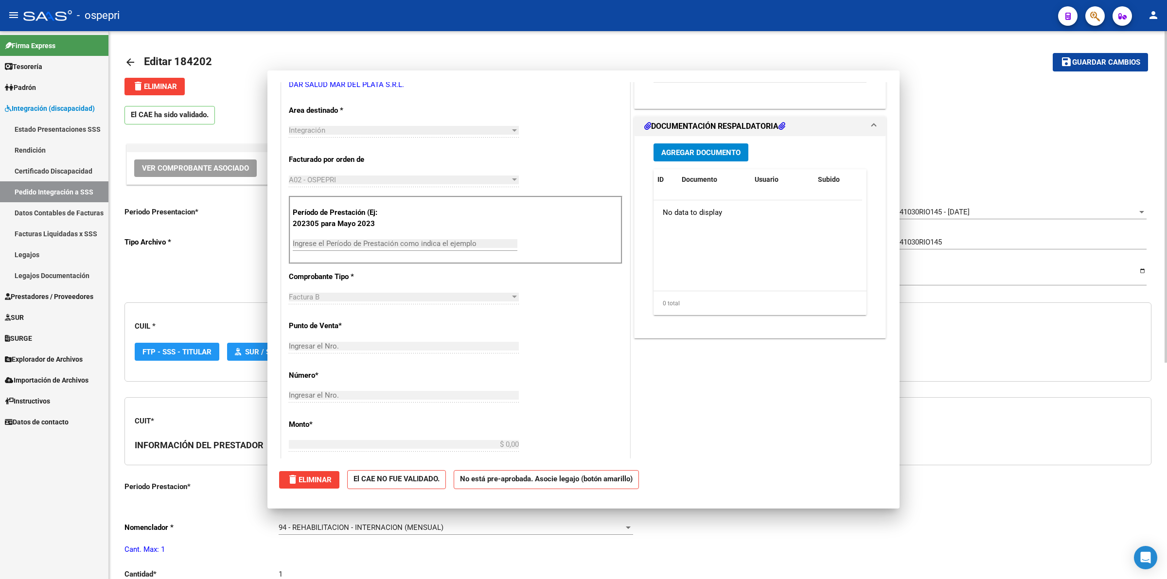
scroll to position [0, 0]
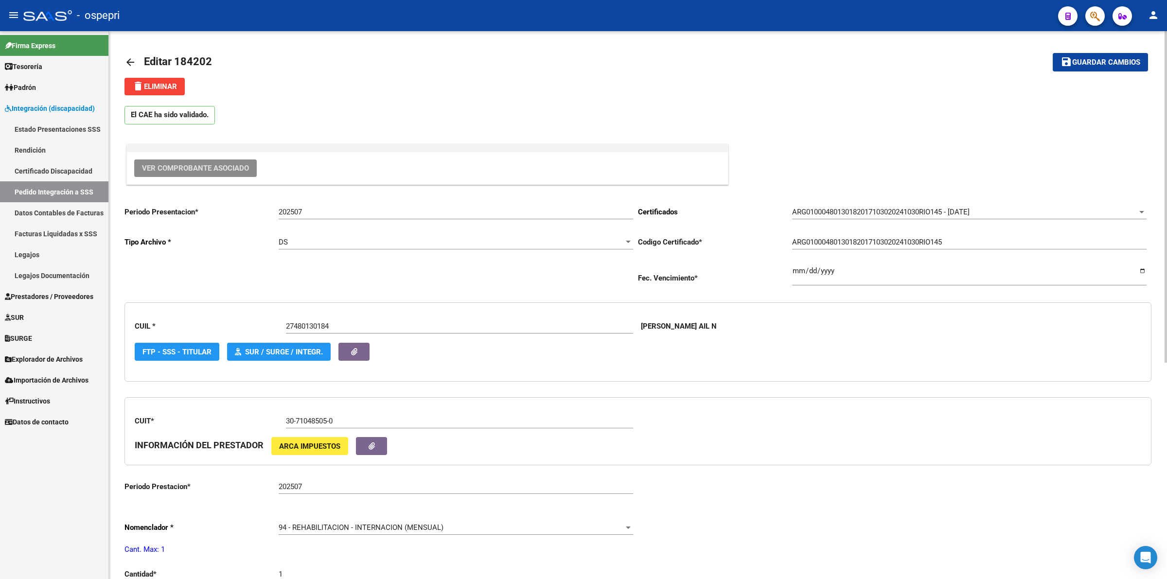
drag, startPoint x: 123, startPoint y: 59, endPoint x: 151, endPoint y: 69, distance: 29.4
click at [124, 59] on div "arrow_back Editar 184202 save Guardar cambios delete Eliminar El CAE ha sido va…" at bounding box center [638, 485] width 1058 height 909
click at [130, 62] on mat-icon "arrow_back" at bounding box center [131, 62] width 12 height 12
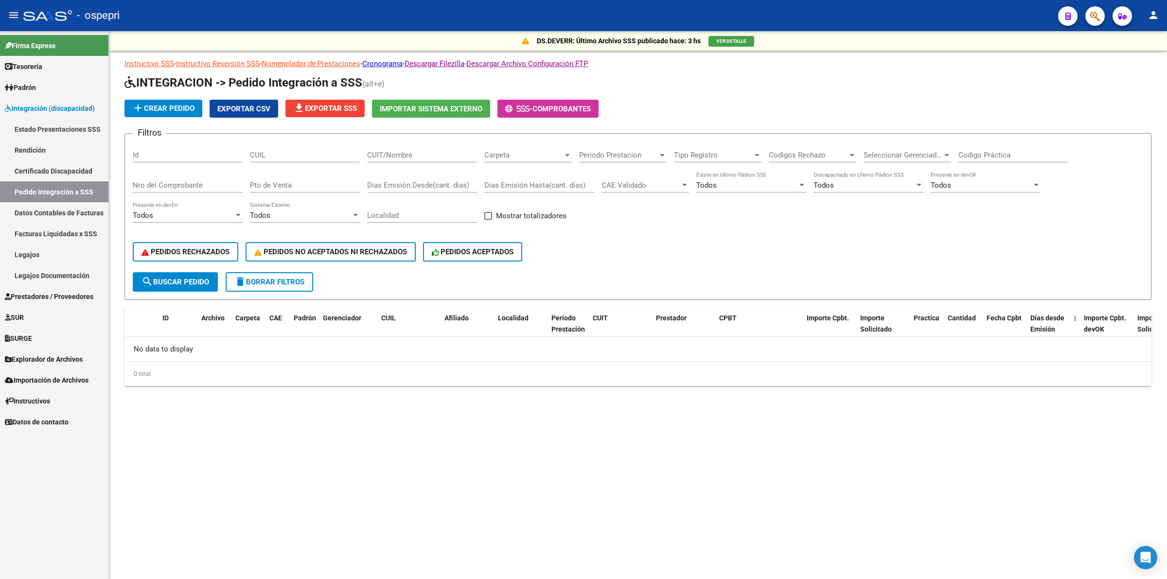
click at [278, 147] on div "CUIL" at bounding box center [305, 152] width 110 height 21
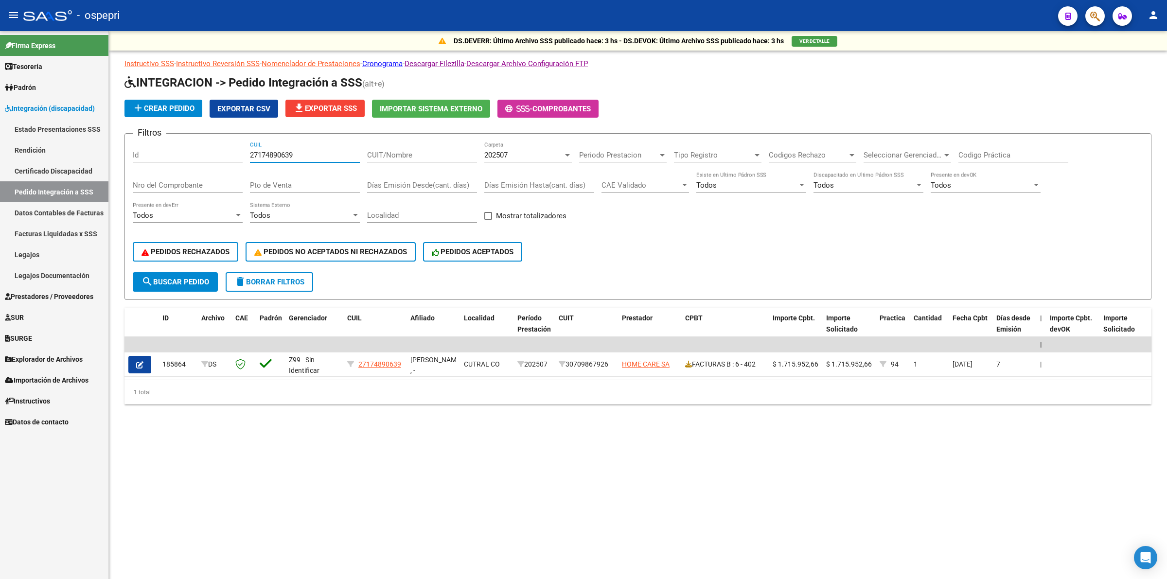
type input "27174890639"
click at [514, 159] on div "202507 Carpeta" at bounding box center [528, 152] width 88 height 21
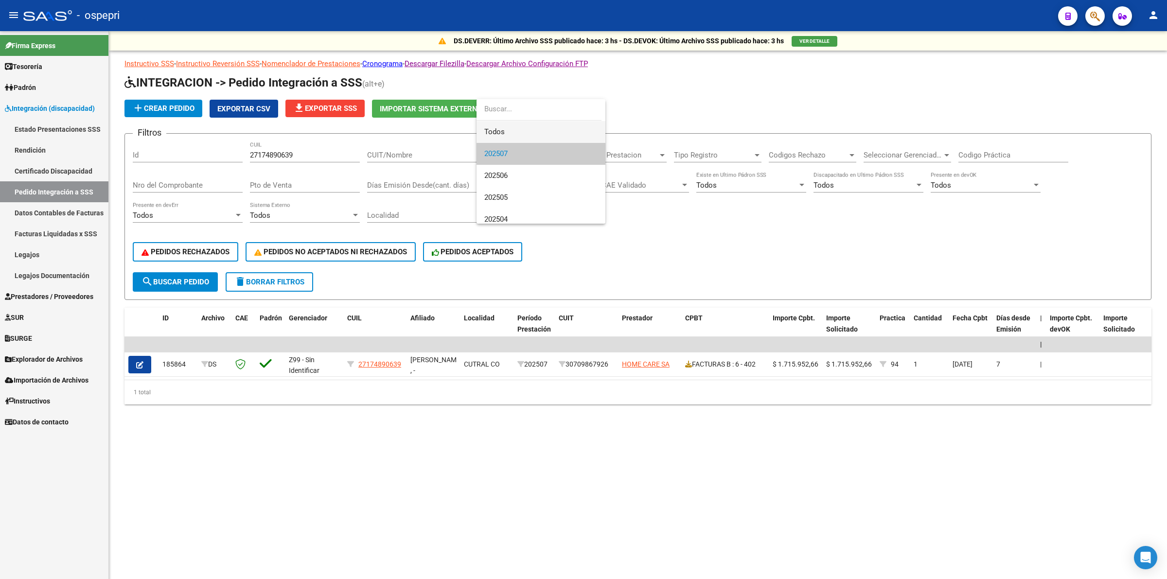
click at [508, 129] on span "Todos" at bounding box center [540, 132] width 113 height 22
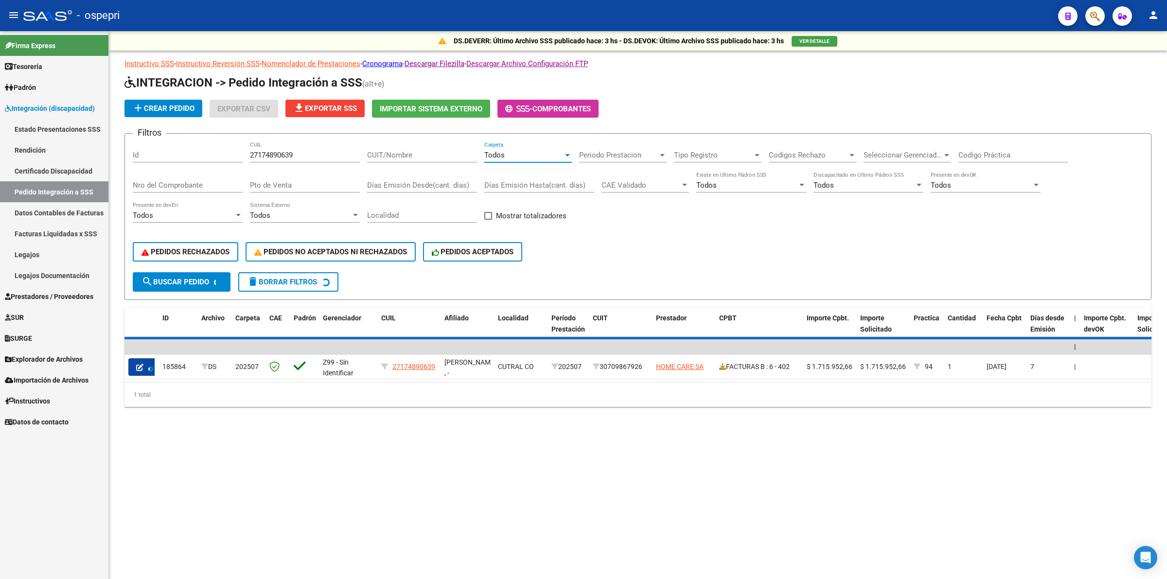
click at [970, 154] on input "Codigo Práctica" at bounding box center [1014, 155] width 110 height 9
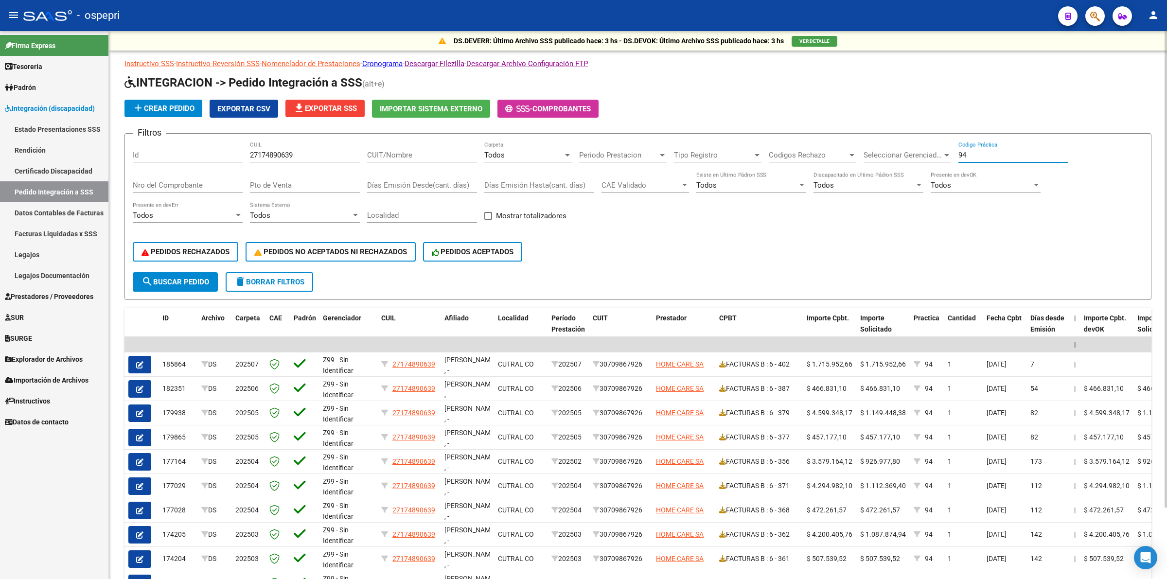
type input "94"
click at [214, 275] on button "search Buscar Pedido" at bounding box center [175, 281] width 85 height 19
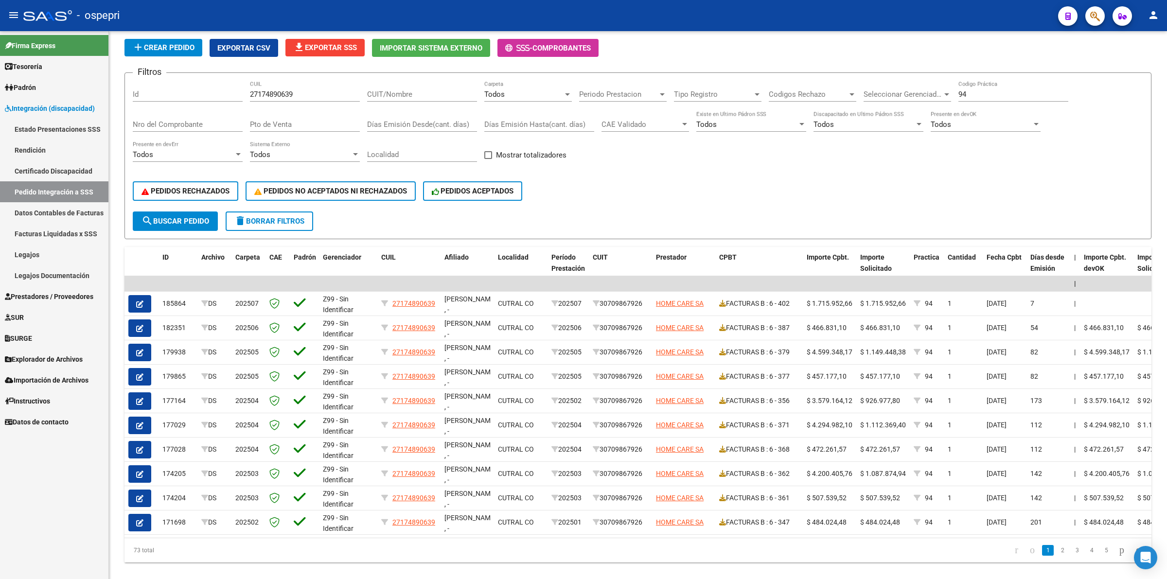
click at [145, 397] on button "button" at bounding box center [139, 401] width 23 height 18
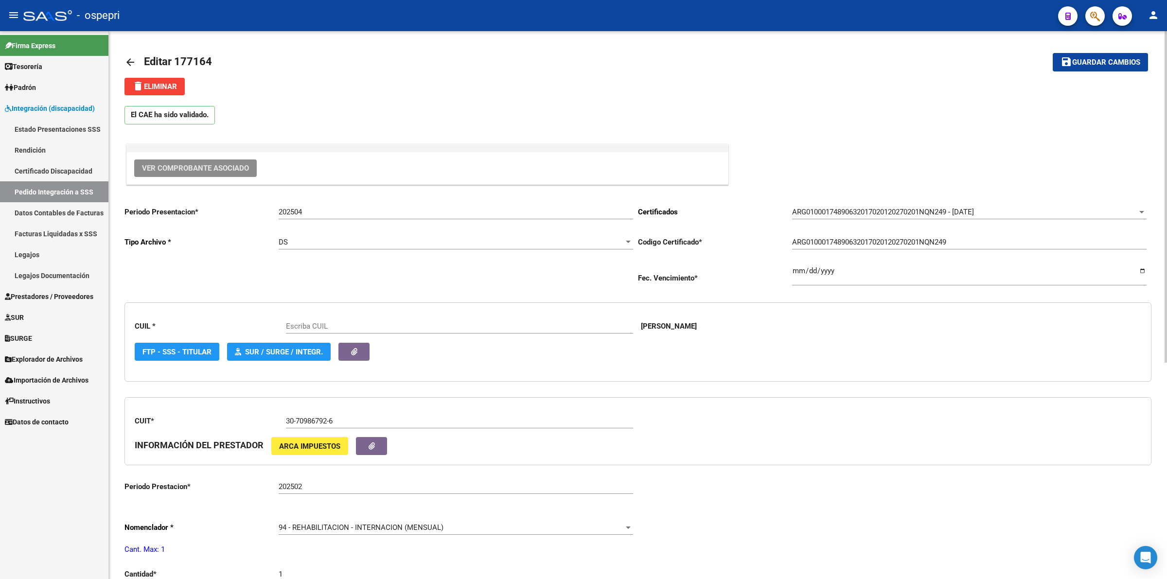
click at [182, 164] on span "Ver Comprobante Asociado" at bounding box center [195, 168] width 107 height 9
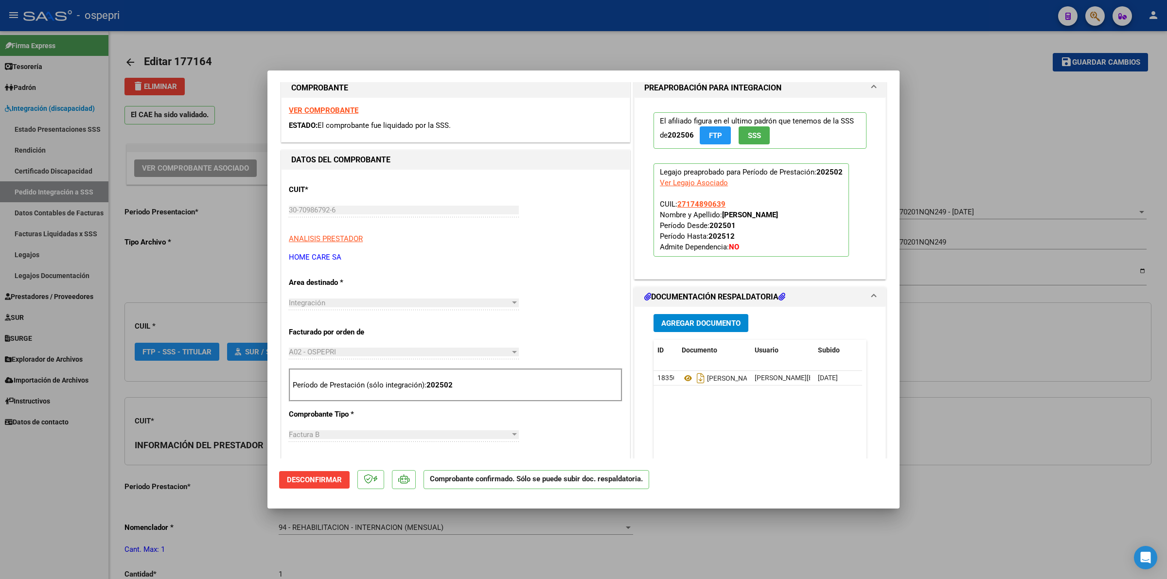
type input "27174890639"
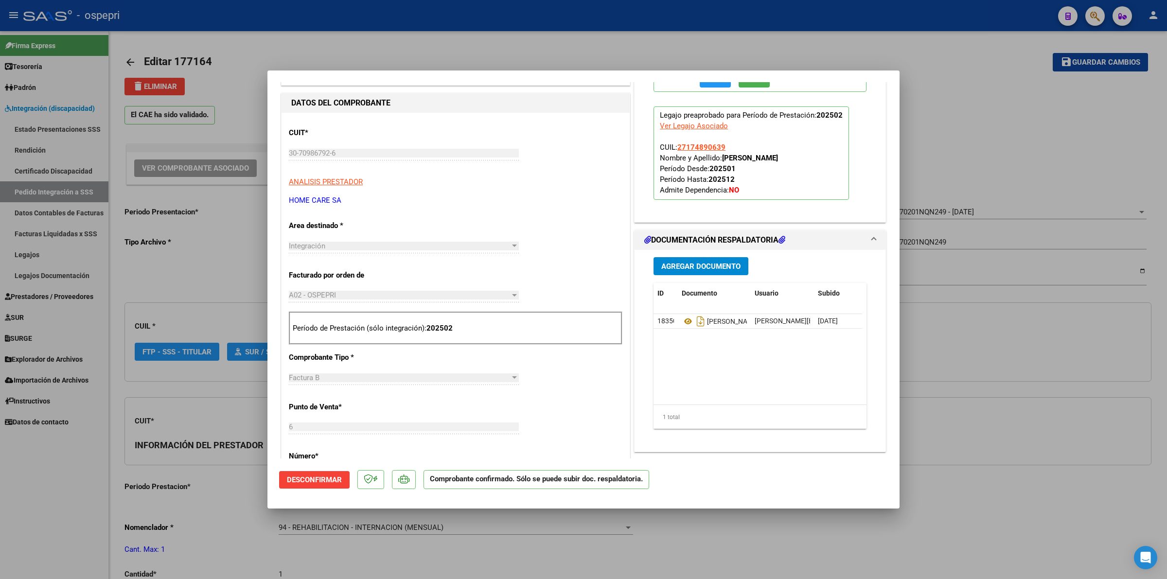
scroll to position [243, 0]
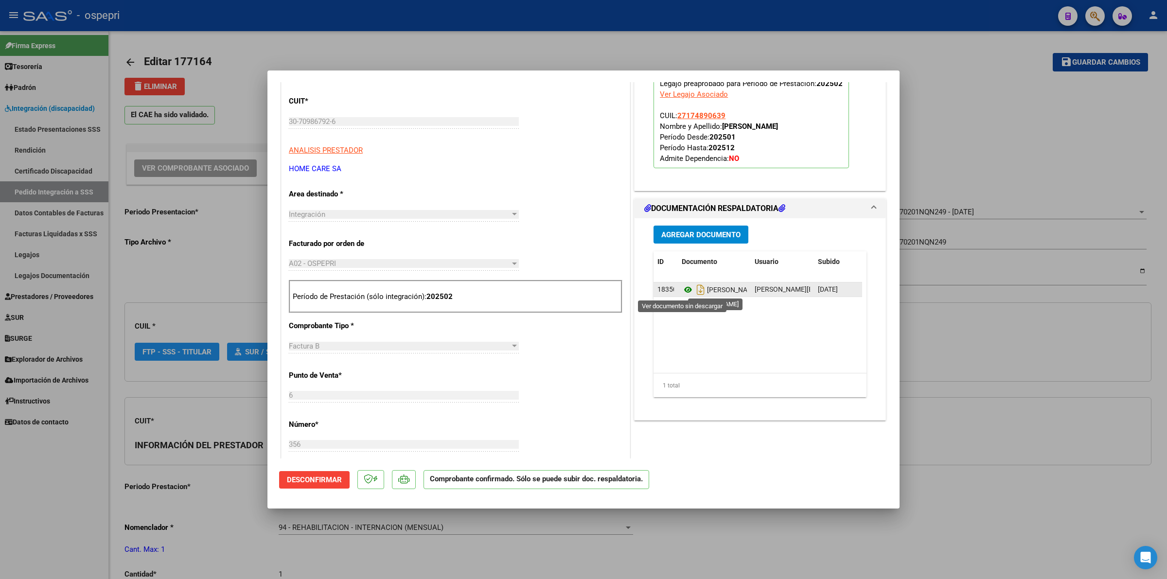
click at [686, 292] on icon at bounding box center [688, 290] width 13 height 12
type input "$ 0,00"
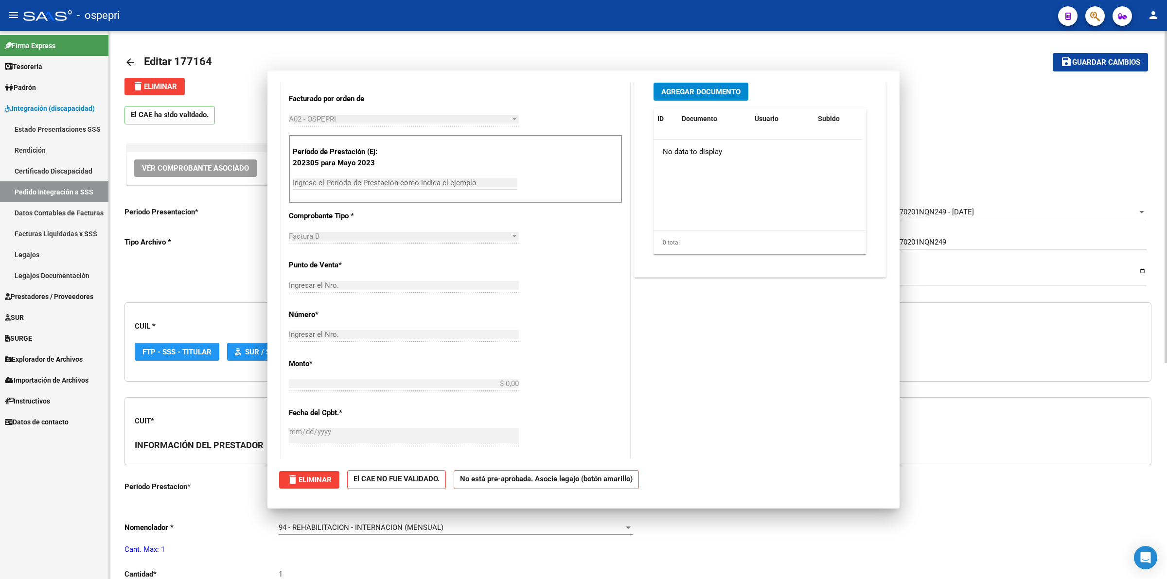
scroll to position [0, 0]
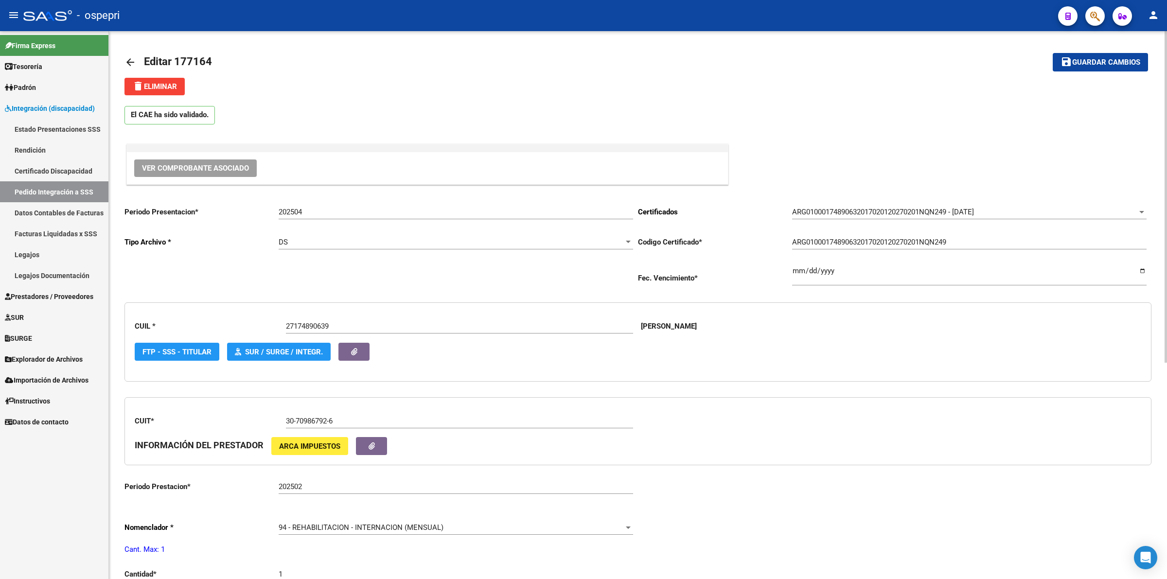
click at [132, 57] on mat-icon "arrow_back" at bounding box center [131, 62] width 12 height 12
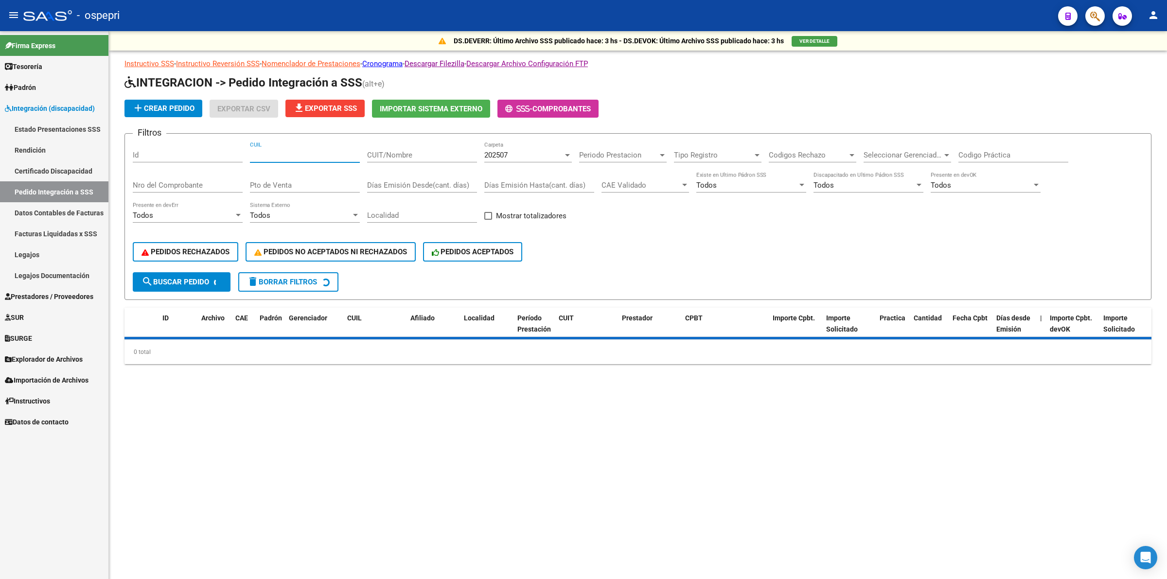
drag, startPoint x: 309, startPoint y: 151, endPoint x: 313, endPoint y: 156, distance: 6.2
click at [309, 152] on input "CUIL" at bounding box center [305, 155] width 110 height 9
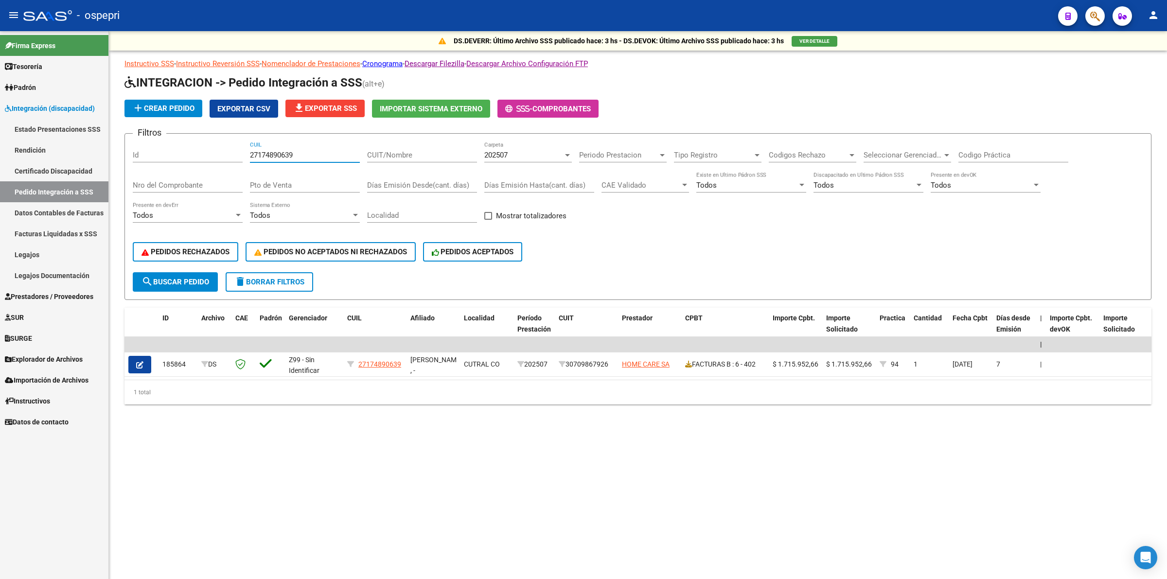
type input "27174890639"
click at [495, 151] on span "202507" at bounding box center [495, 155] width 23 height 9
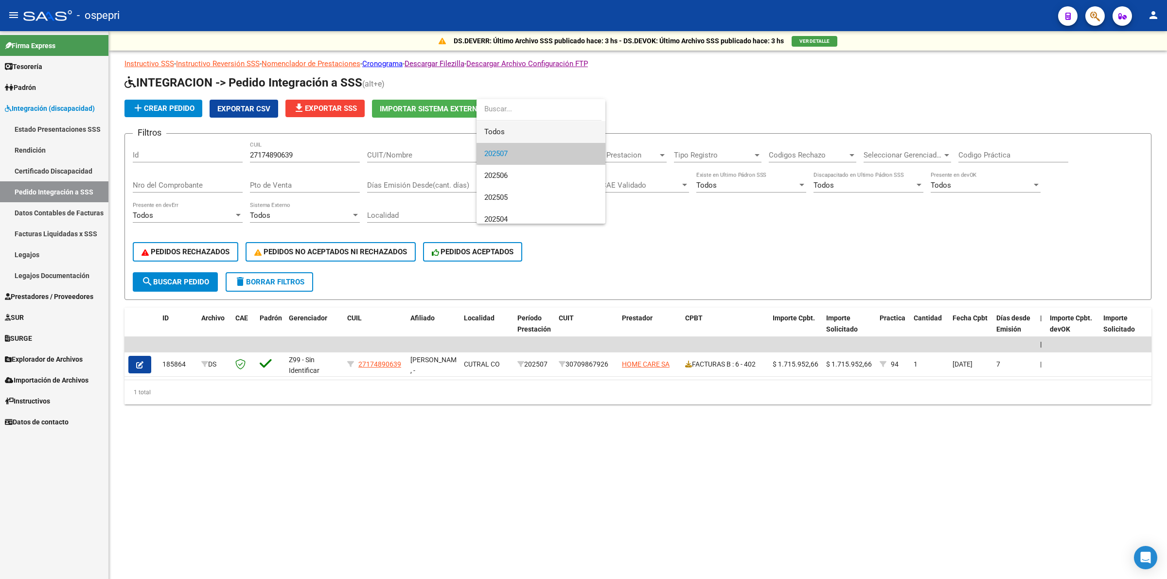
click at [499, 129] on span "Todos" at bounding box center [540, 132] width 113 height 22
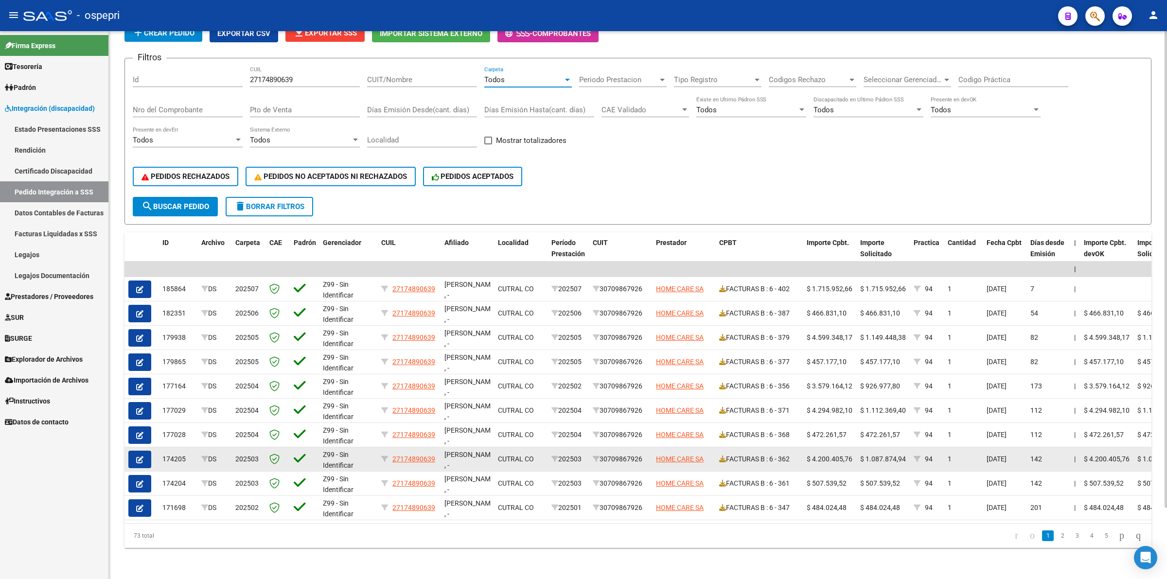
scroll to position [82, 0]
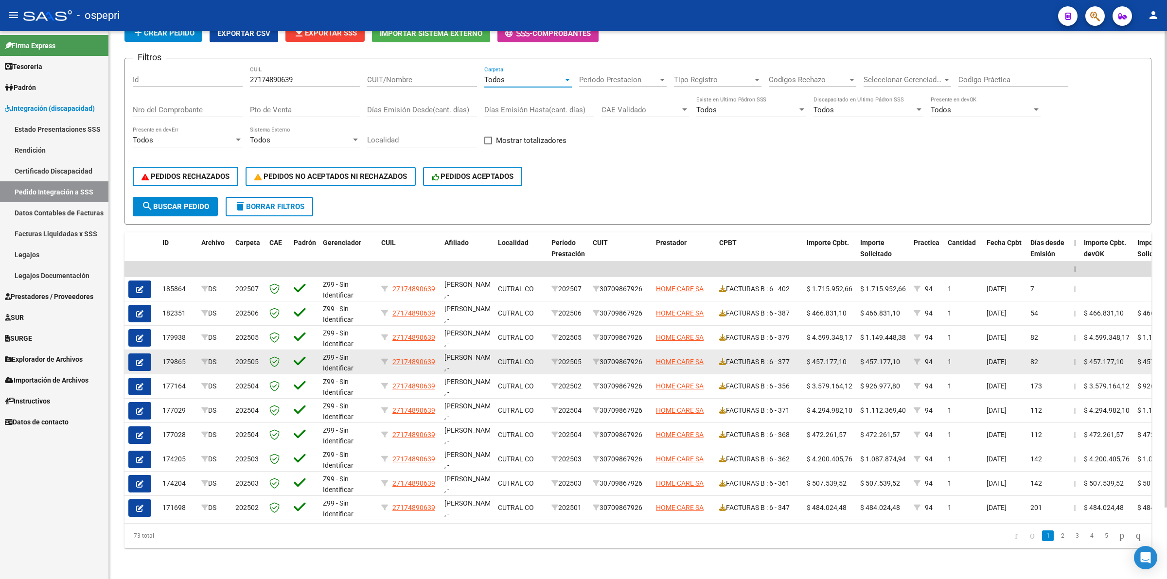
click at [144, 354] on button "button" at bounding box center [139, 363] width 23 height 18
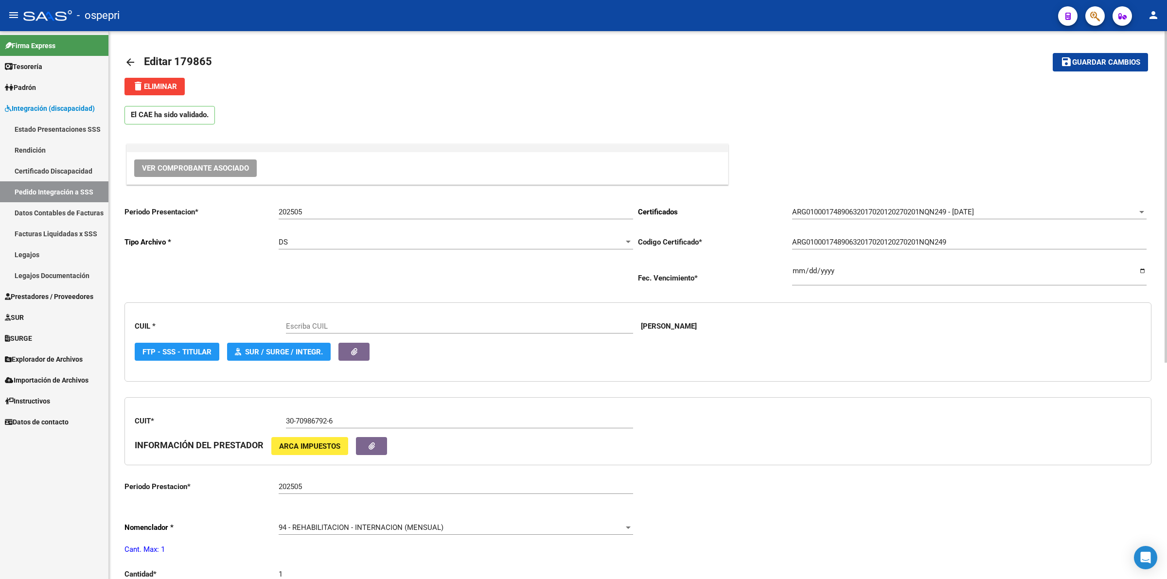
click at [227, 162] on button "Ver Comprobante Asociado" at bounding box center [195, 169] width 123 height 18
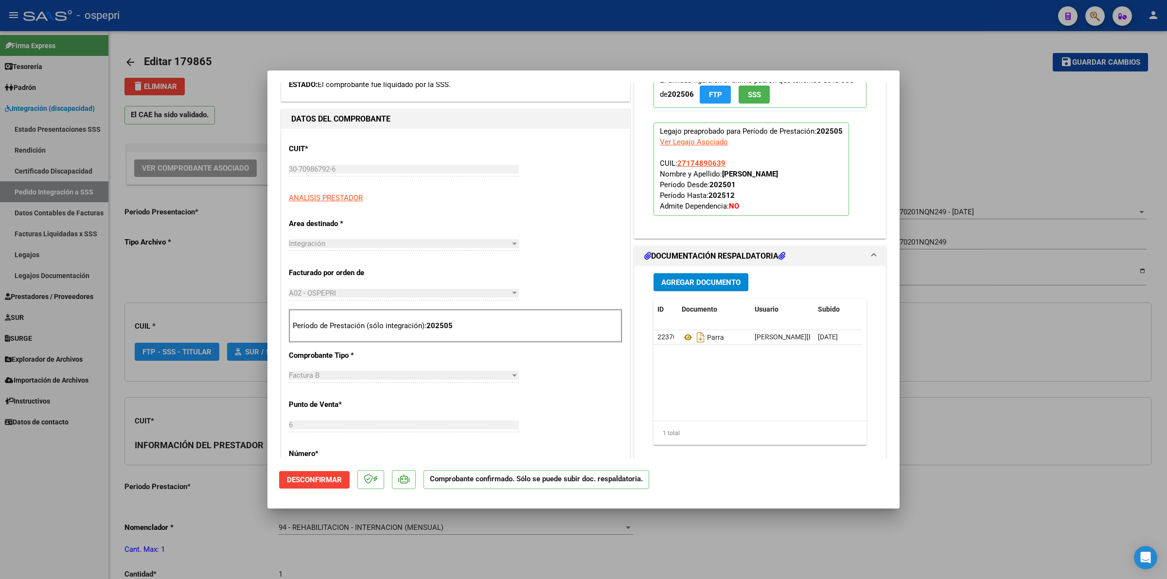
scroll to position [243, 0]
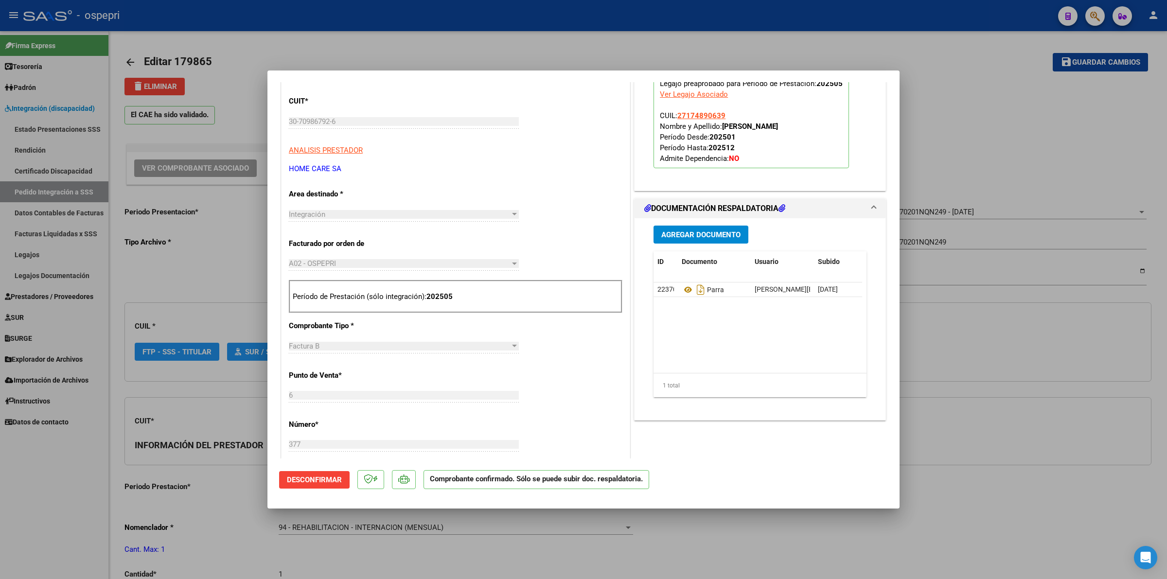
type input "27174890639"
click at [688, 288] on icon at bounding box center [688, 290] width 13 height 12
type input "$ 0,00"
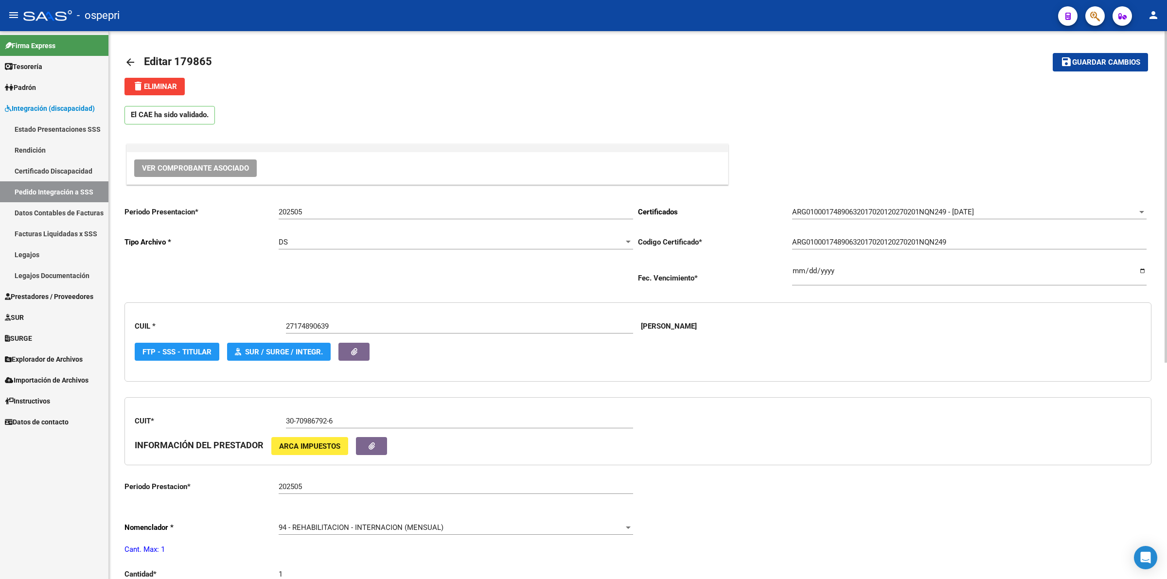
drag, startPoint x: 131, startPoint y: 59, endPoint x: 137, endPoint y: 58, distance: 5.9
click at [137, 58] on link "arrow_back" at bounding box center [134, 62] width 19 height 23
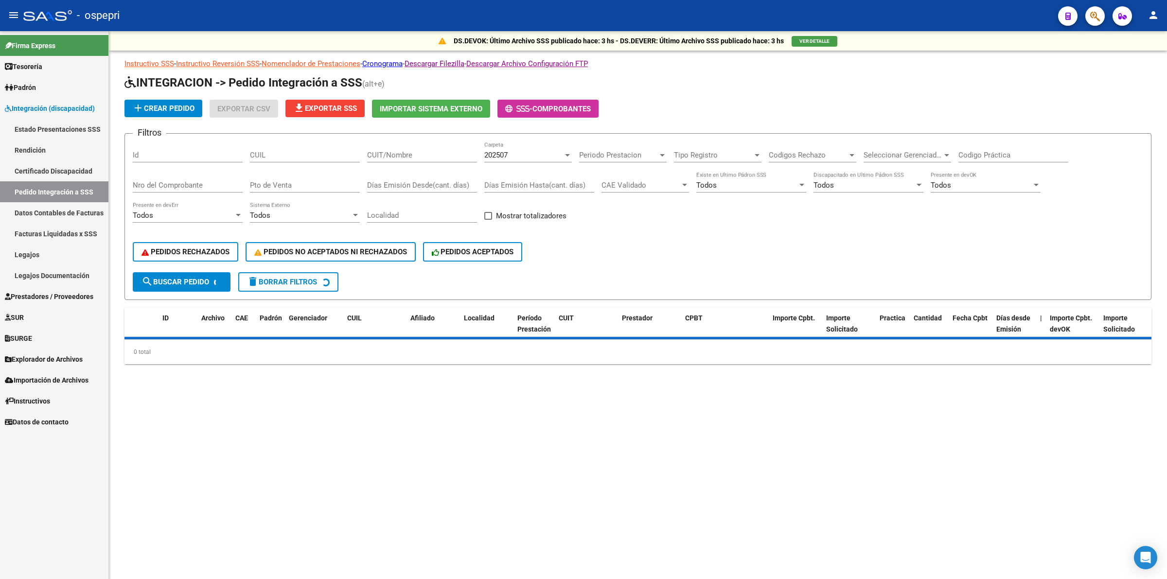
drag, startPoint x: 307, startPoint y: 153, endPoint x: 312, endPoint y: 164, distance: 12.0
click at [307, 154] on input "CUIL" at bounding box center [305, 155] width 110 height 9
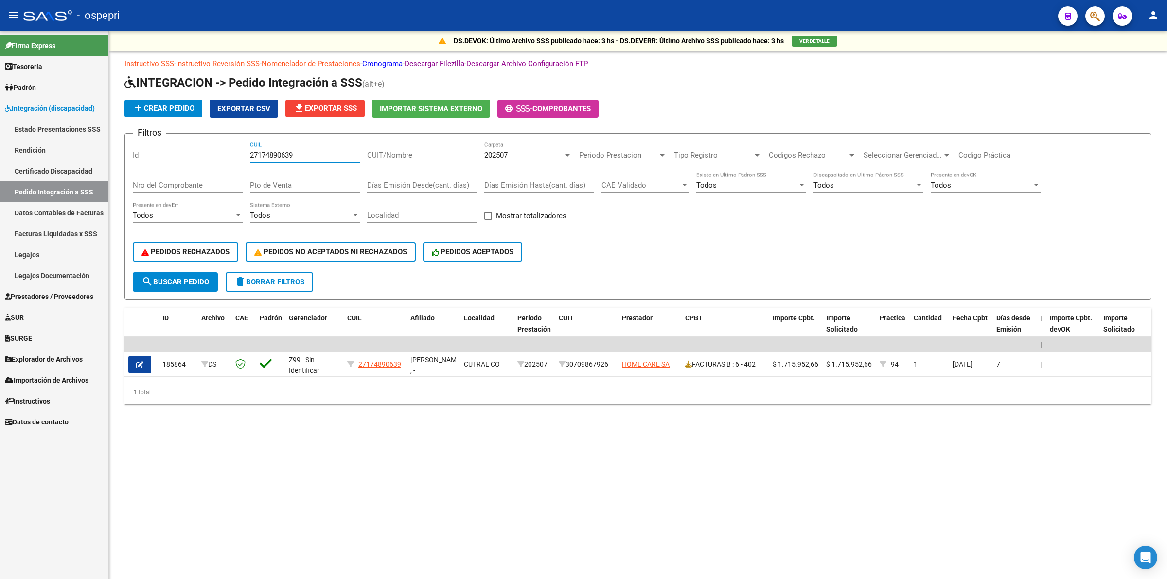
type input "27174890639"
click at [499, 151] on span "202507" at bounding box center [495, 155] width 23 height 9
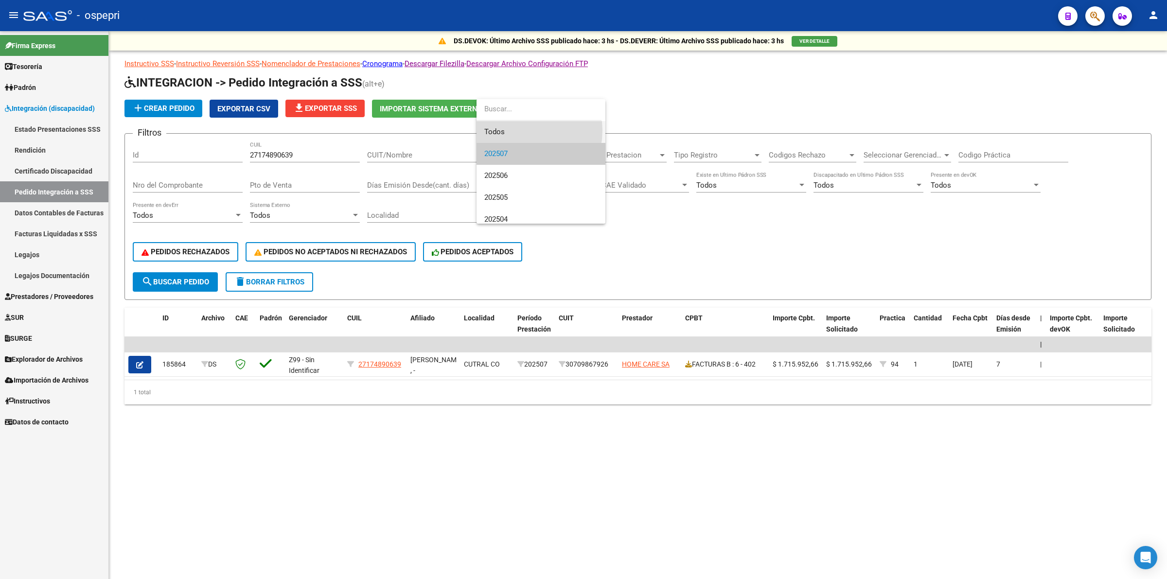
click at [515, 130] on span "Todos" at bounding box center [540, 132] width 113 height 22
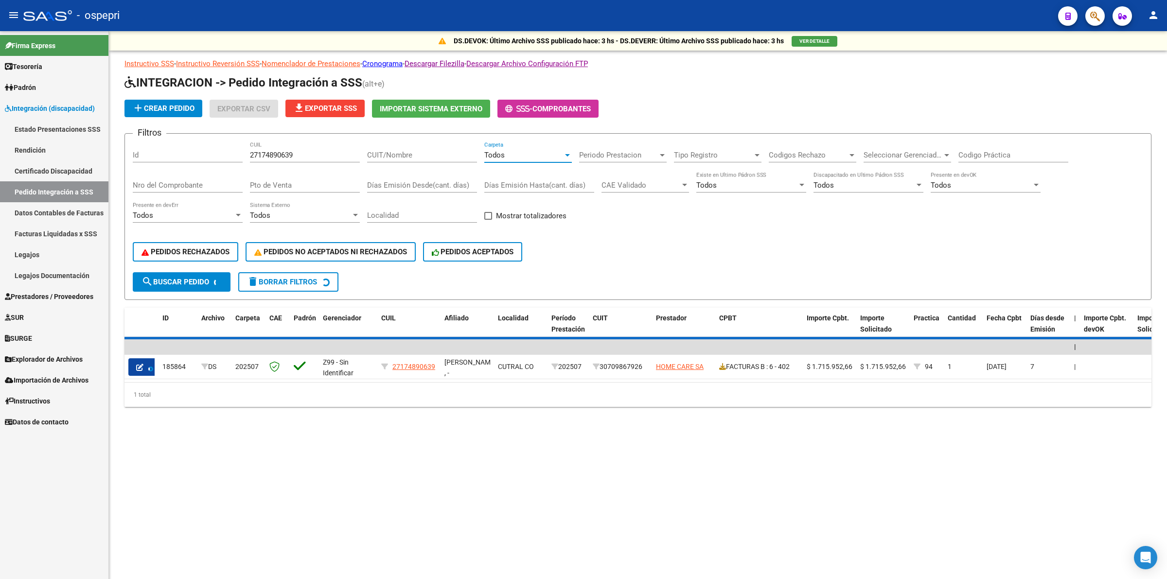
click at [169, 285] on button "search Buscar Pedido" at bounding box center [182, 281] width 98 height 19
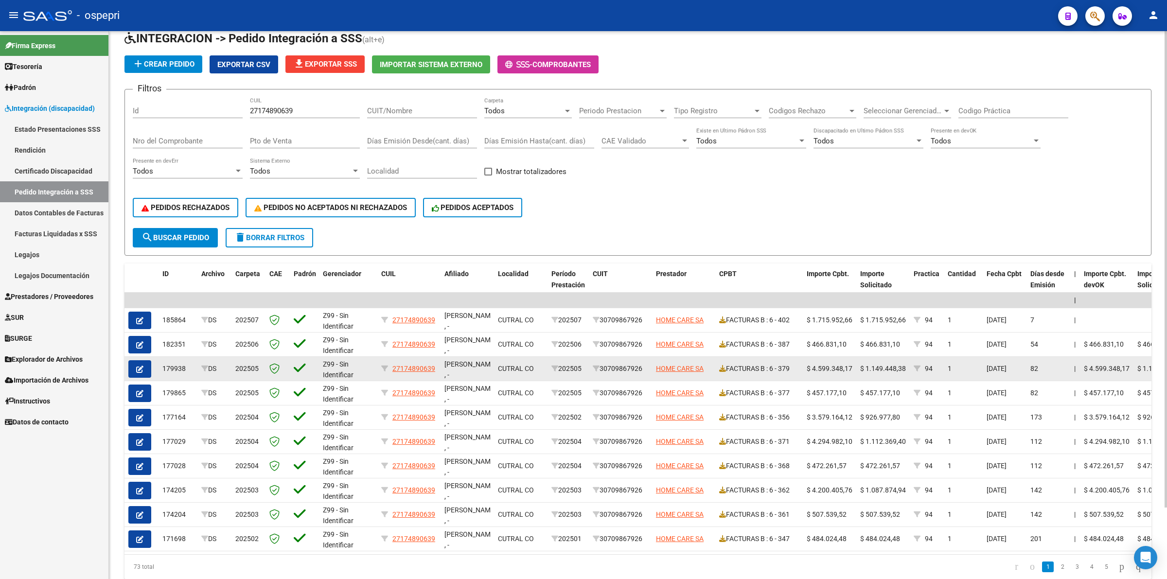
scroll to position [61, 0]
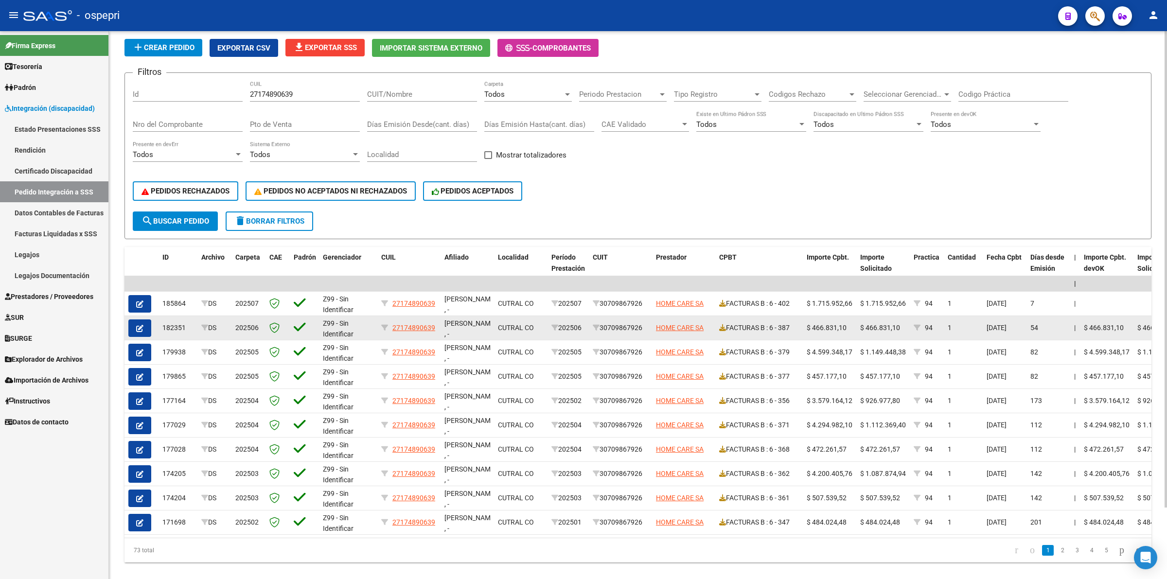
click at [149, 324] on button "button" at bounding box center [139, 329] width 23 height 18
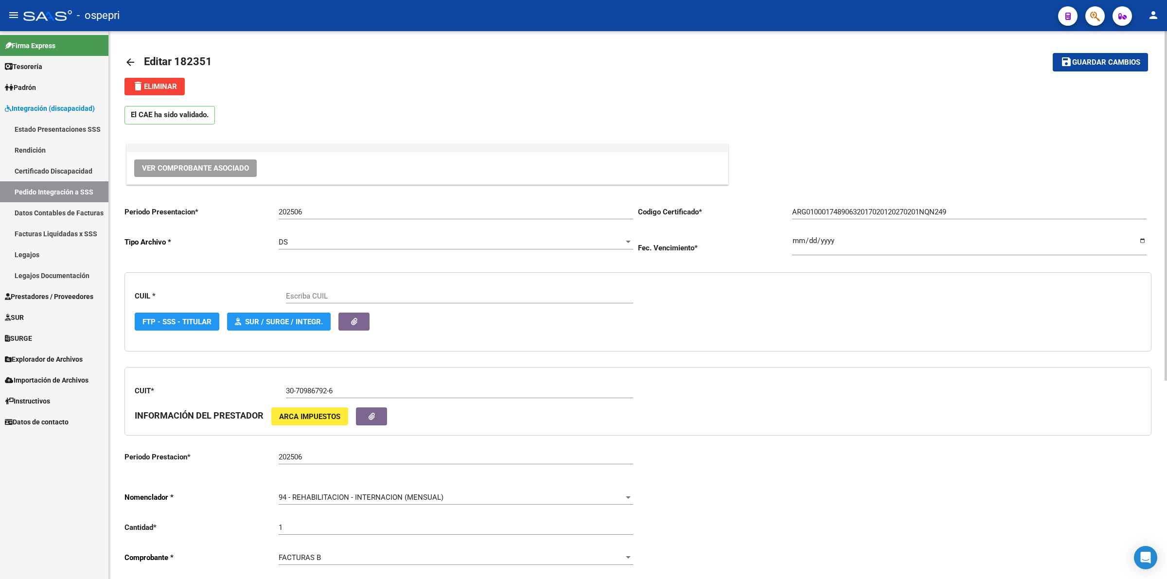
click at [234, 166] on span "Ver Comprobante Asociado" at bounding box center [195, 168] width 107 height 9
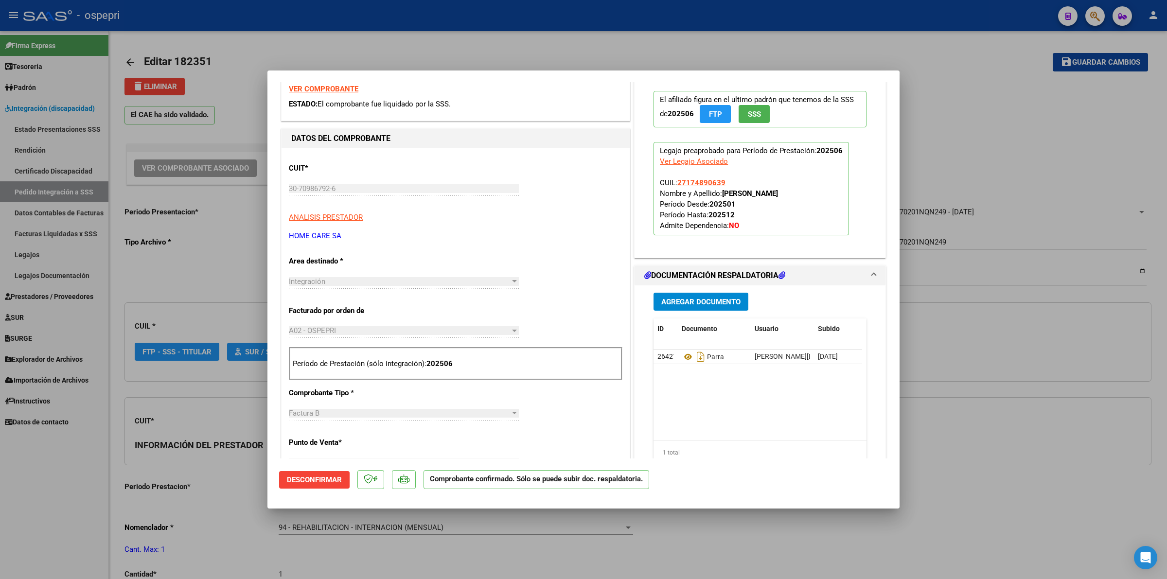
scroll to position [182, 0]
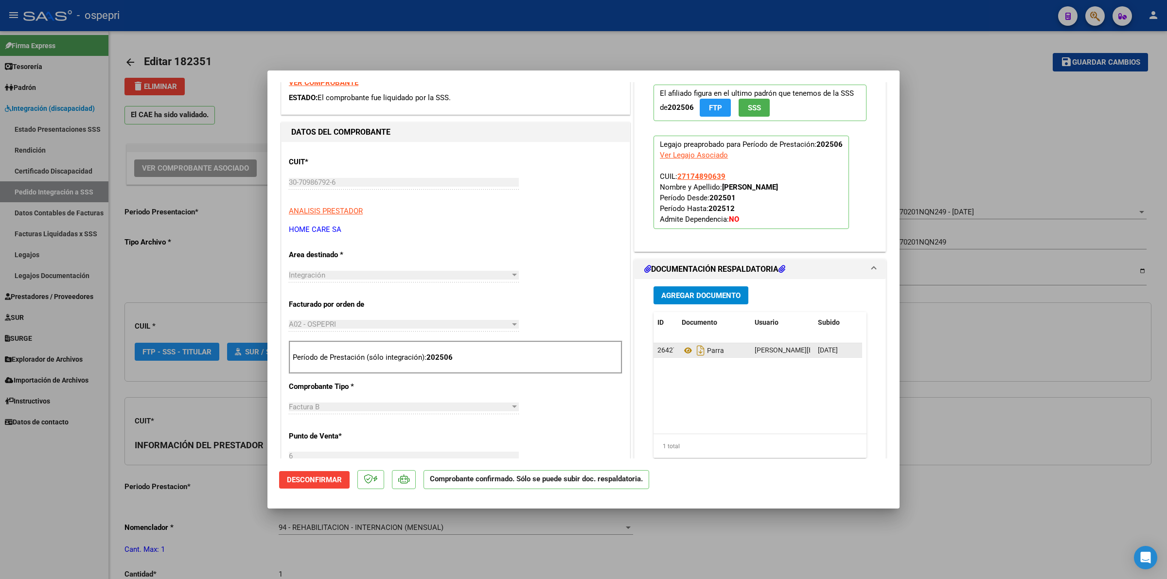
type input "27174890639"
click at [682, 348] on icon at bounding box center [688, 351] width 13 height 12
type input "$ 0,00"
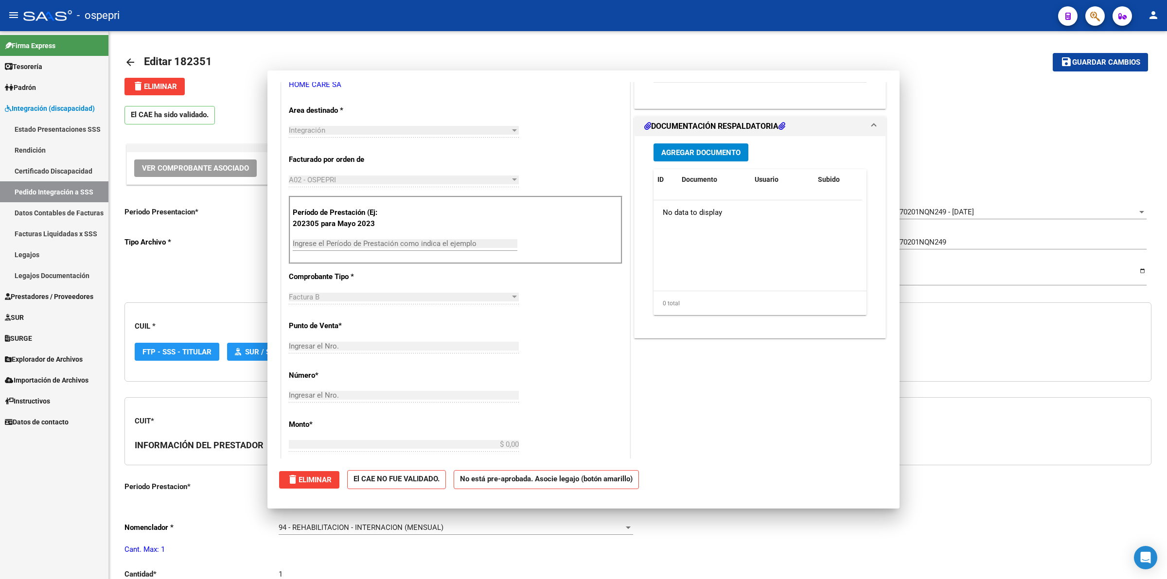
scroll to position [0, 0]
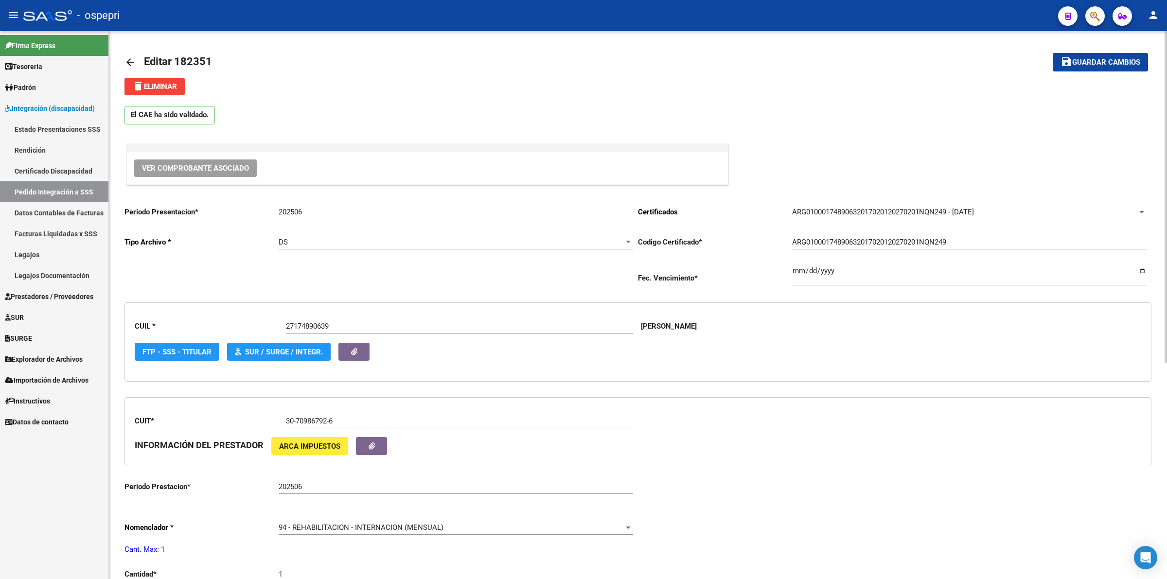
click at [132, 56] on link "arrow_back" at bounding box center [134, 62] width 19 height 23
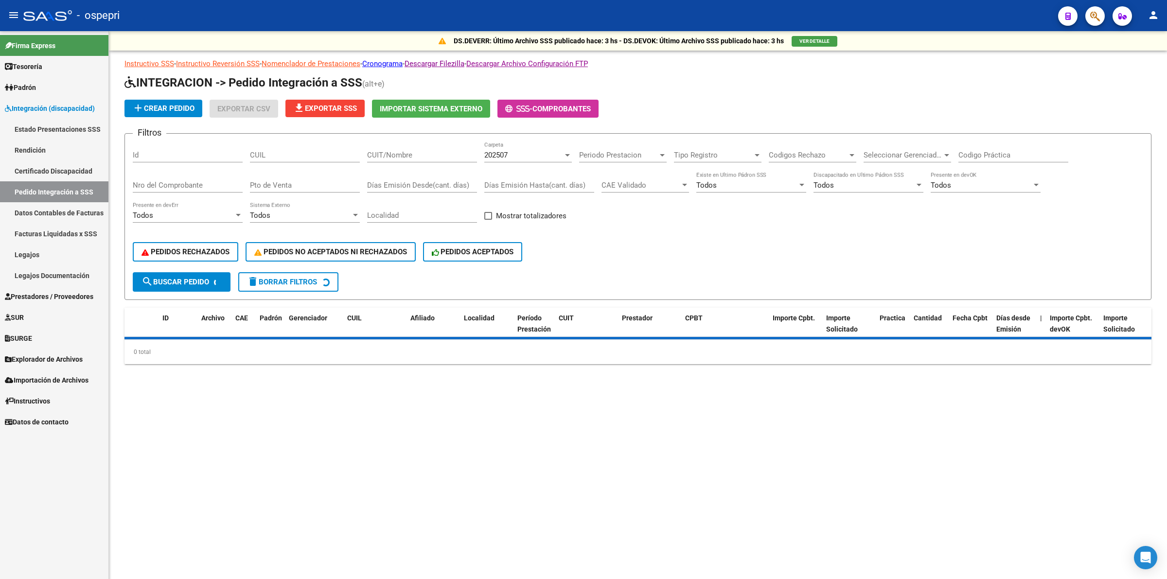
click at [302, 147] on div "CUIL" at bounding box center [305, 152] width 110 height 21
click at [305, 154] on input "CUIL" at bounding box center [305, 155] width 110 height 9
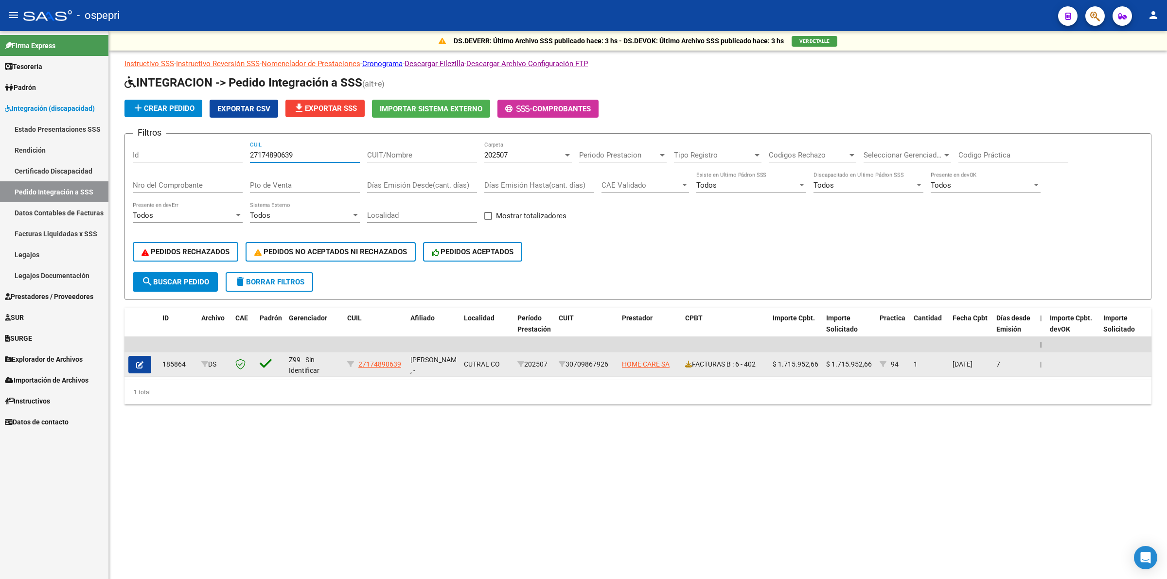
type input "27174890639"
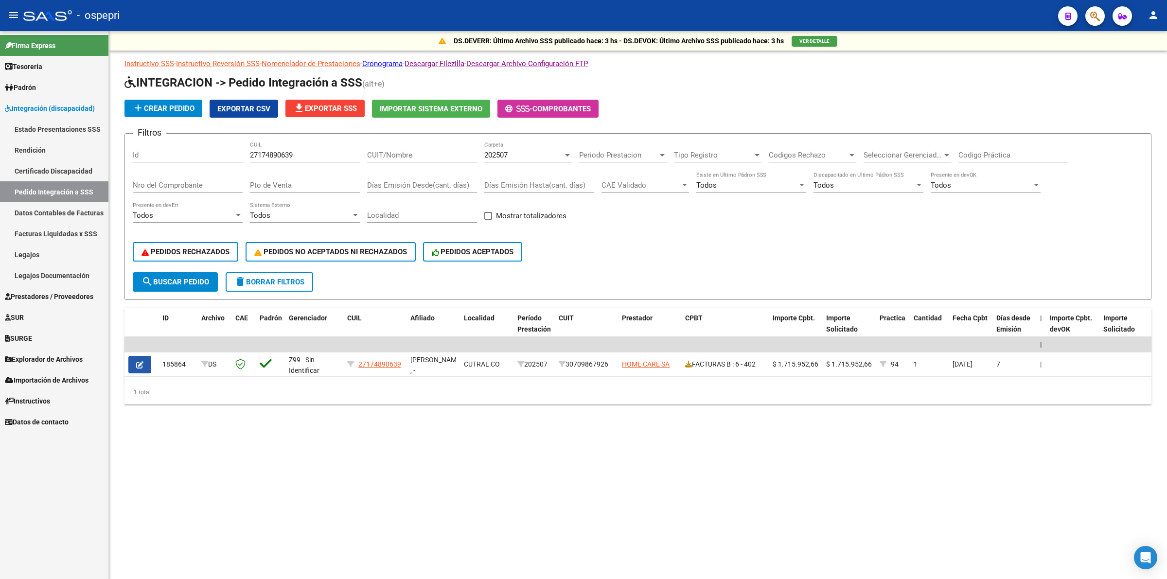
drag, startPoint x: 148, startPoint y: 357, endPoint x: 178, endPoint y: 348, distance: 31.3
click at [147, 356] on button "button" at bounding box center [139, 365] width 23 height 18
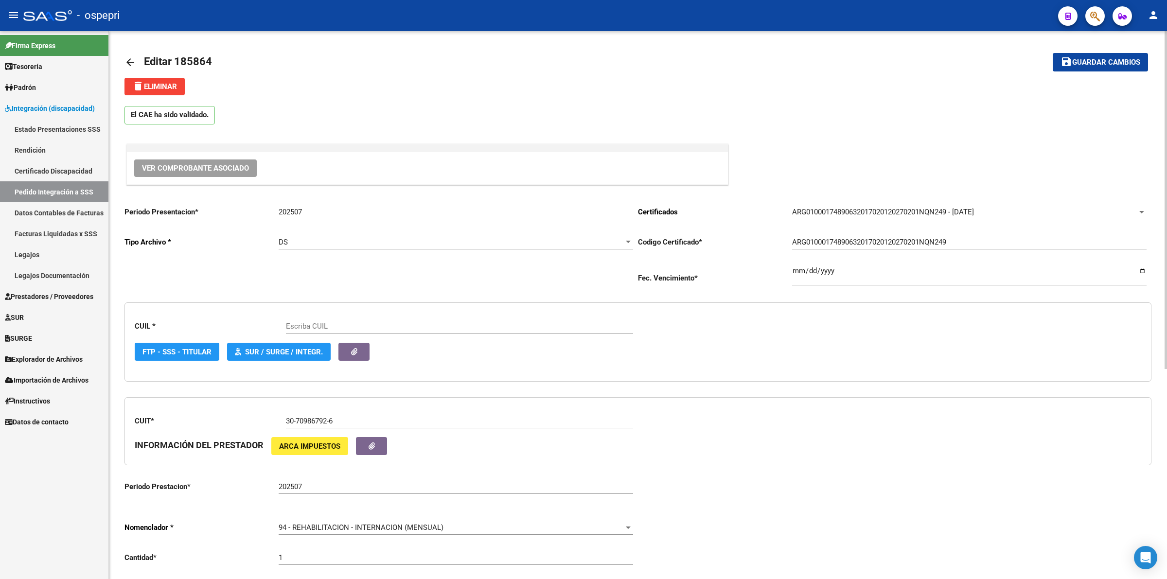
click at [231, 171] on span "Ver Comprobante Asociado" at bounding box center [195, 168] width 107 height 9
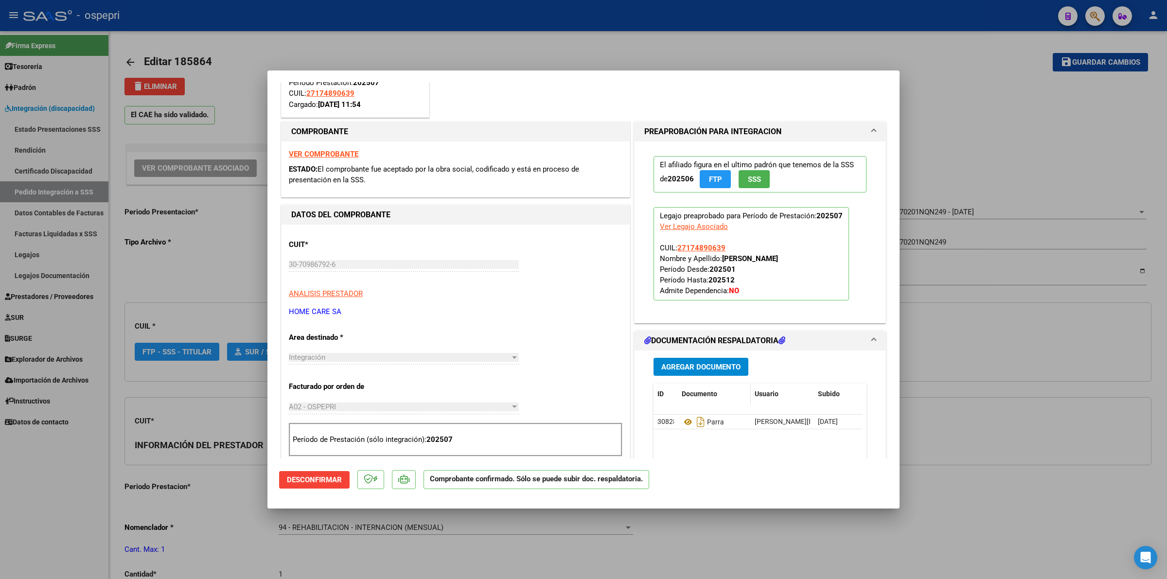
scroll to position [122, 0]
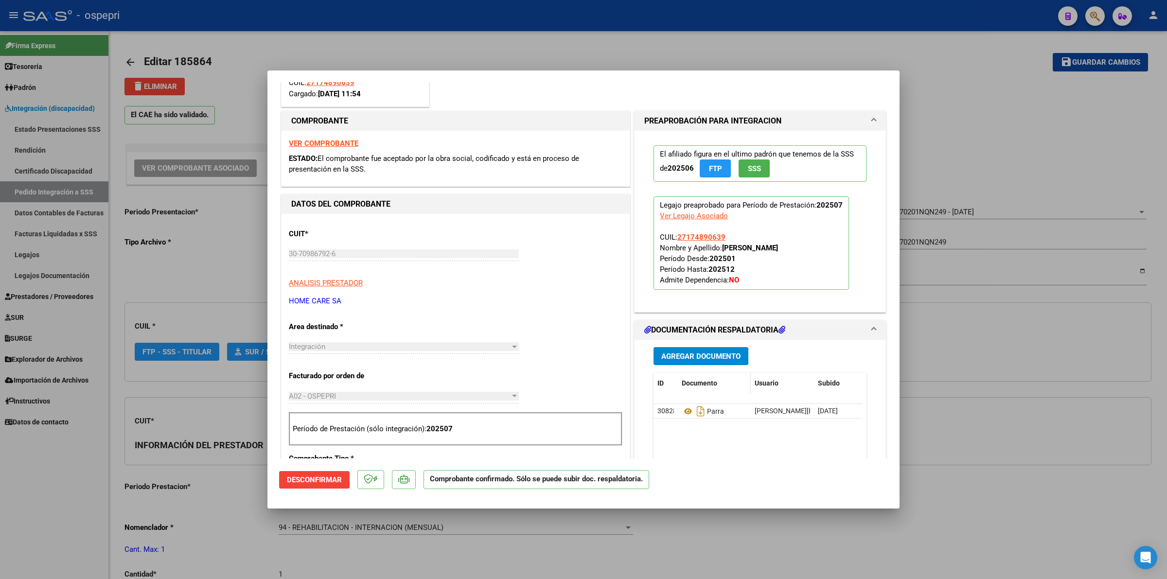
type input "27174890639"
click at [682, 410] on icon at bounding box center [688, 412] width 13 height 12
type input "$ 0,00"
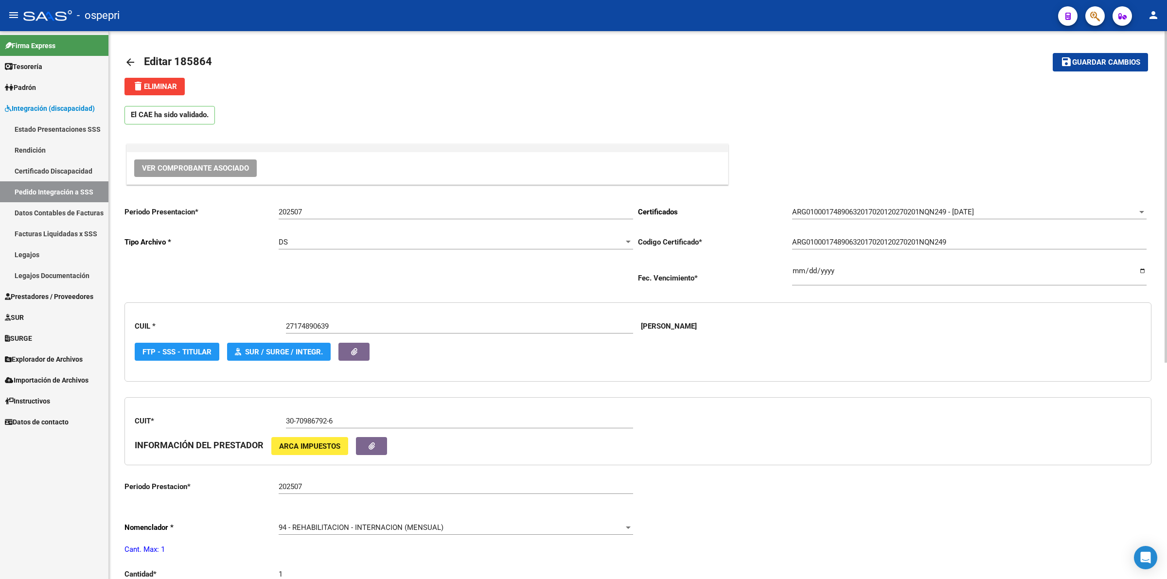
click at [133, 65] on mat-icon "arrow_back" at bounding box center [131, 62] width 12 height 12
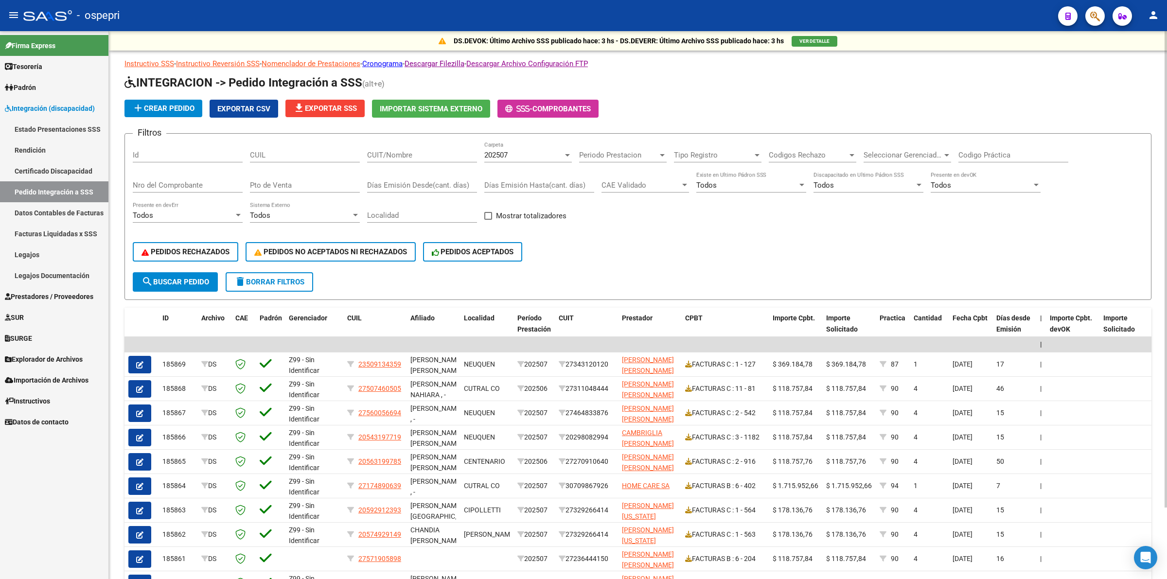
click at [319, 159] on div "CUIL" at bounding box center [305, 152] width 110 height 21
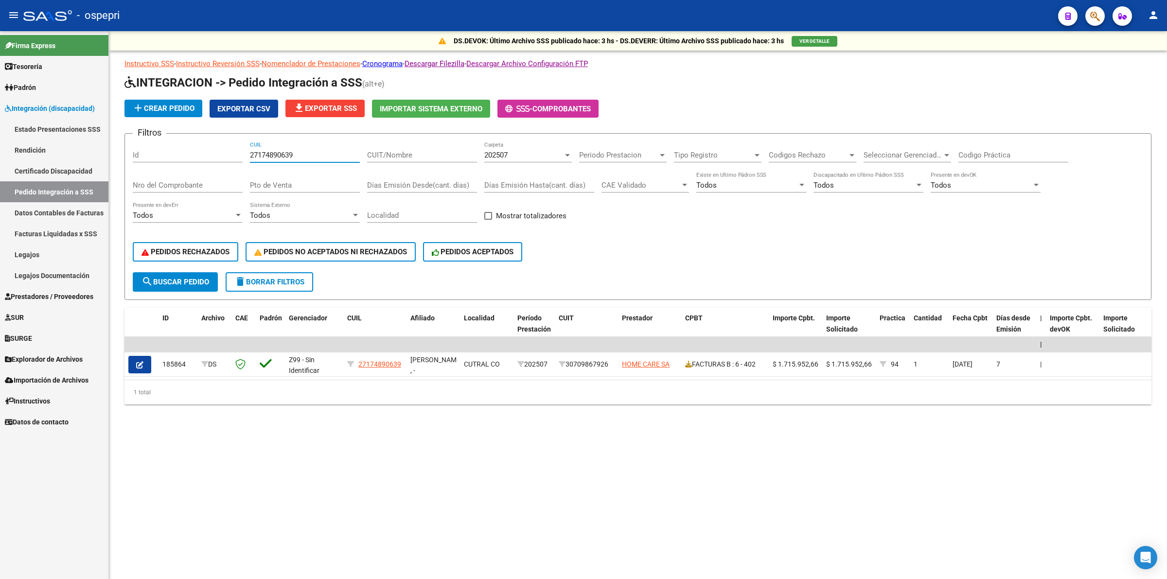
drag, startPoint x: 307, startPoint y: 153, endPoint x: 63, endPoint y: 152, distance: 244.2
click at [63, 152] on mat-sidenav-container "Firma Express Tesorería Extractos Procesados (csv) Extractos Originales (pdf) O…" at bounding box center [583, 305] width 1167 height 548
type input "27481231057"
click at [507, 152] on span "202507" at bounding box center [495, 155] width 23 height 9
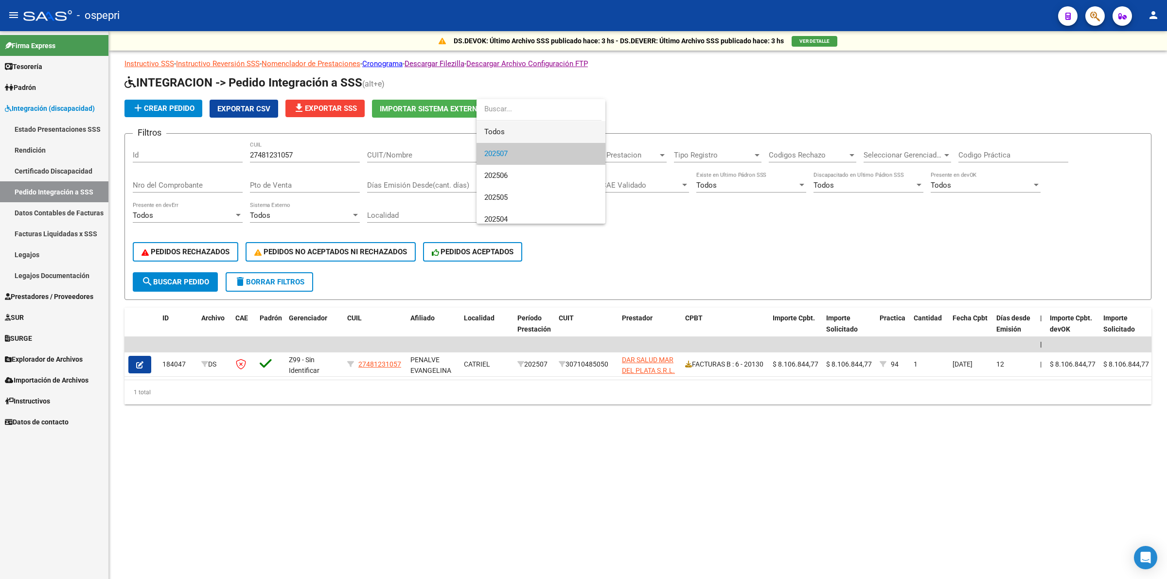
click at [512, 135] on span "Todos" at bounding box center [540, 132] width 113 height 22
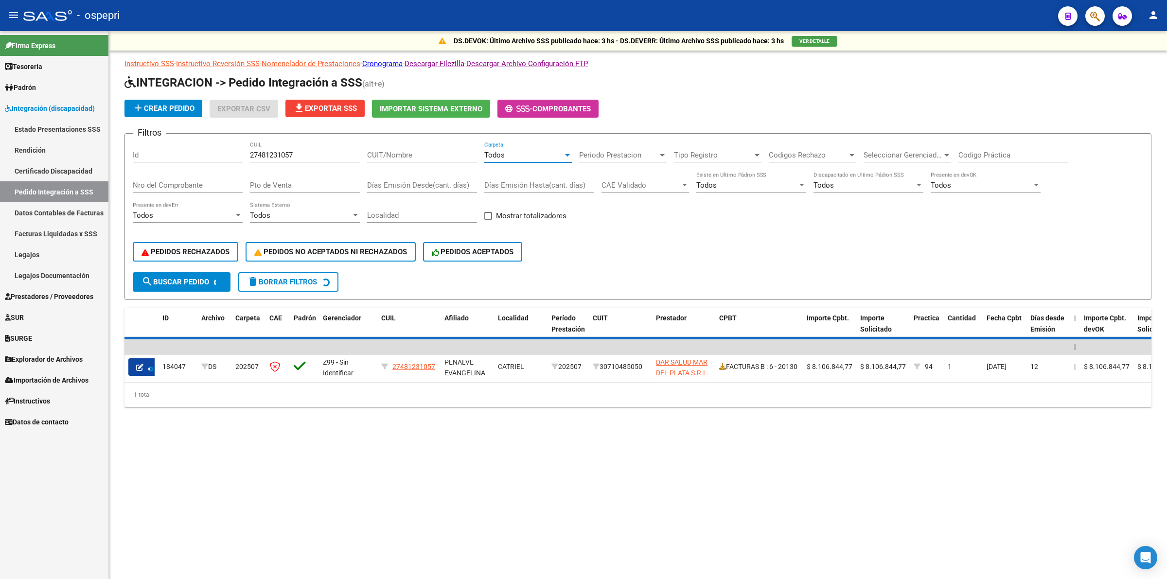
click at [1007, 152] on input "Codigo Práctica" at bounding box center [1014, 155] width 110 height 9
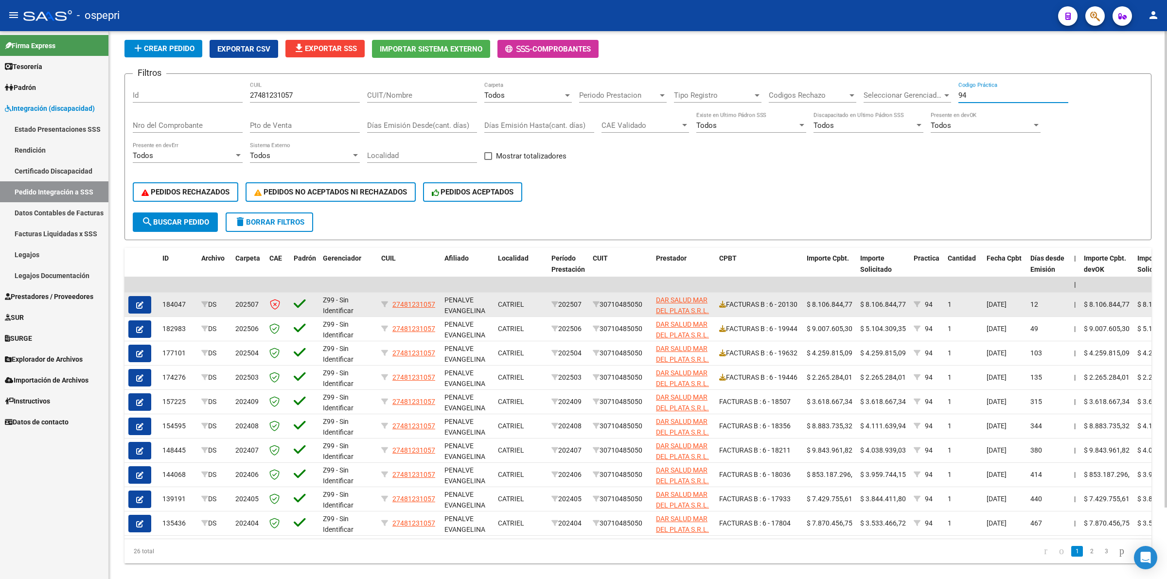
scroll to position [61, 0]
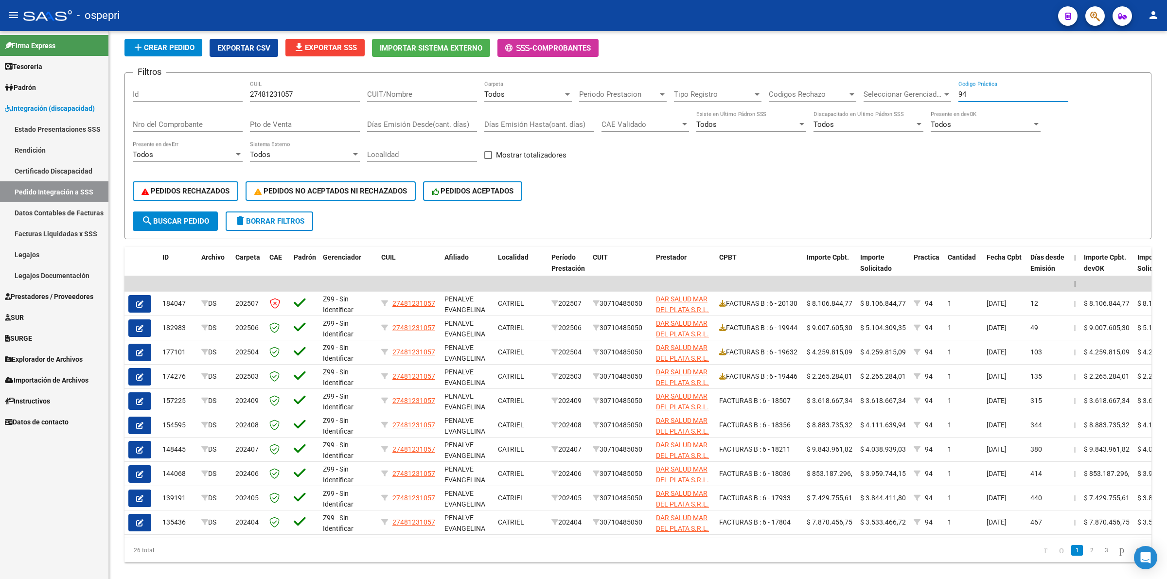
type input "94"
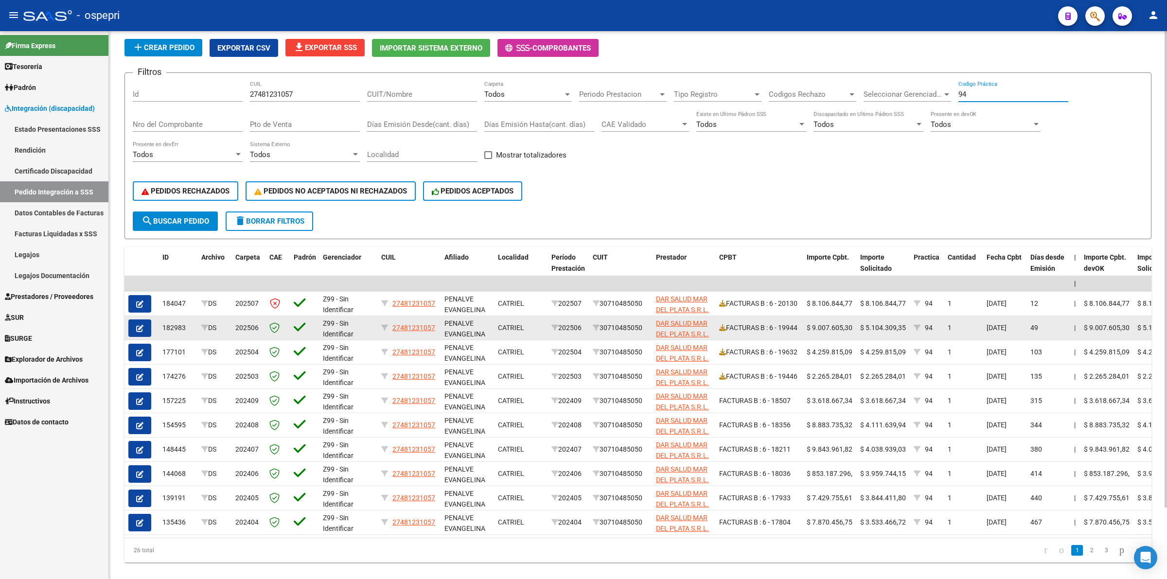
click at [145, 316] on datatable-body-cell at bounding box center [142, 328] width 34 height 24
click at [145, 322] on button "button" at bounding box center [139, 329] width 23 height 18
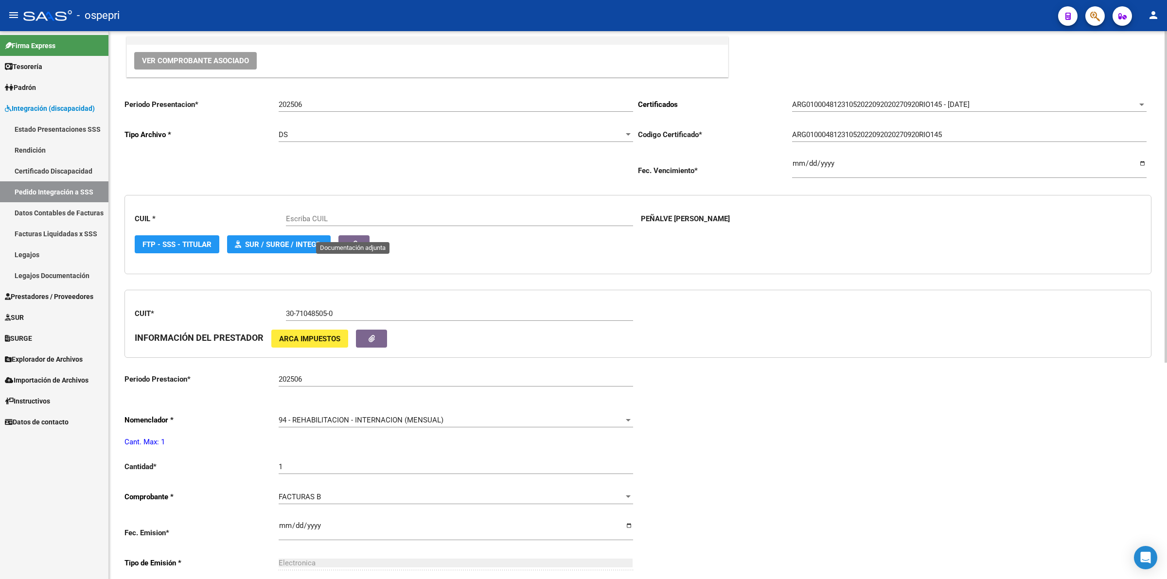
scroll to position [122, 0]
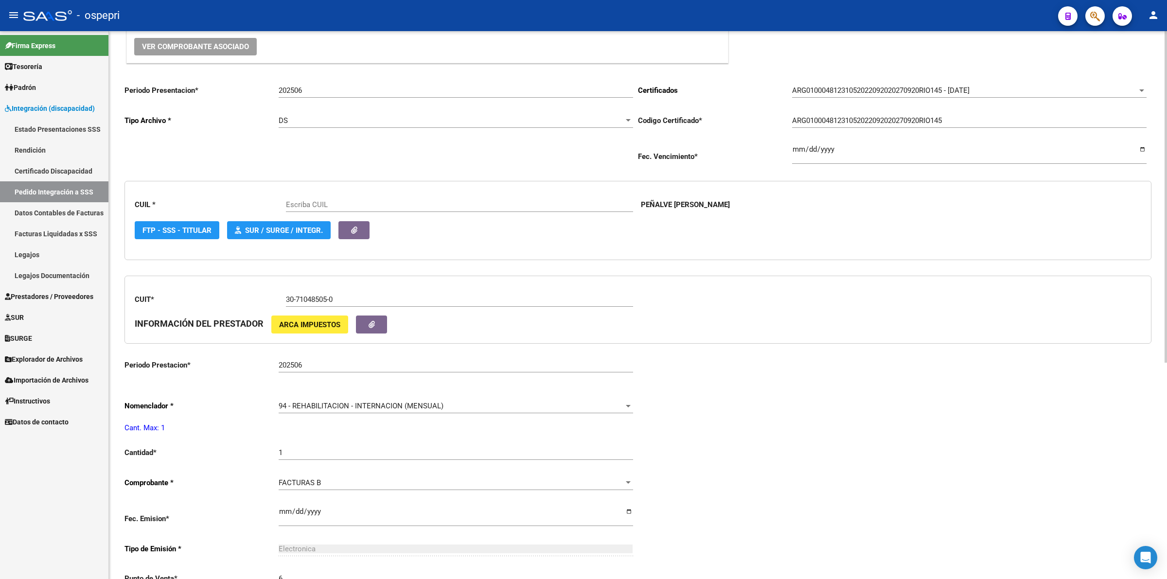
drag, startPoint x: 167, startPoint y: 37, endPoint x: 169, endPoint y: 42, distance: 5.7
click at [167, 37] on div "Ver Comprobante Asociado" at bounding box center [427, 47] width 601 height 32
click at [169, 42] on span "Ver Comprobante Asociado" at bounding box center [195, 46] width 107 height 9
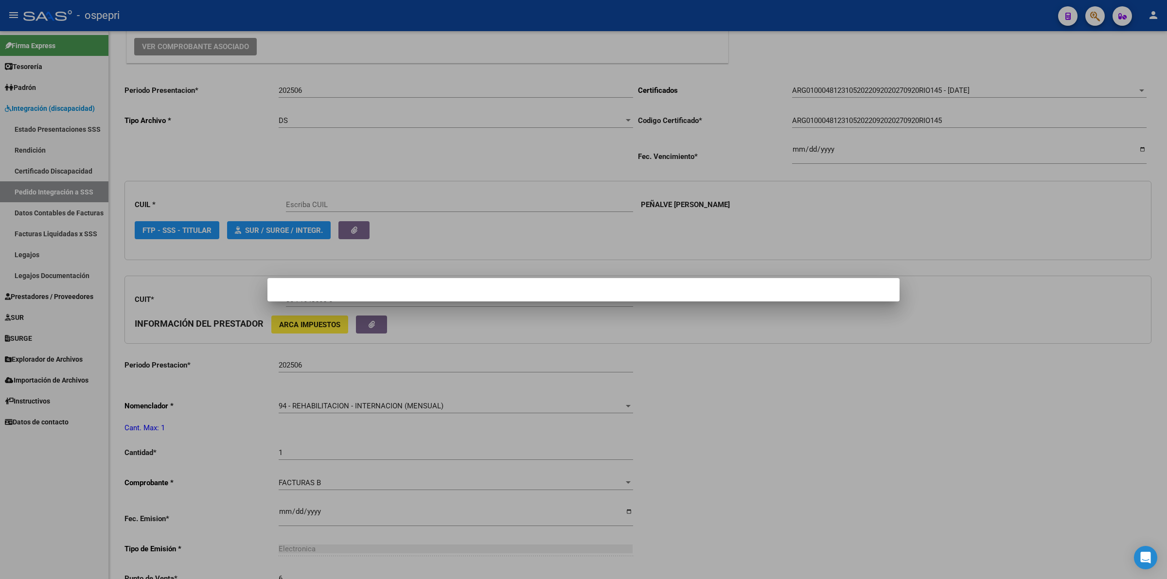
type input "27481231057"
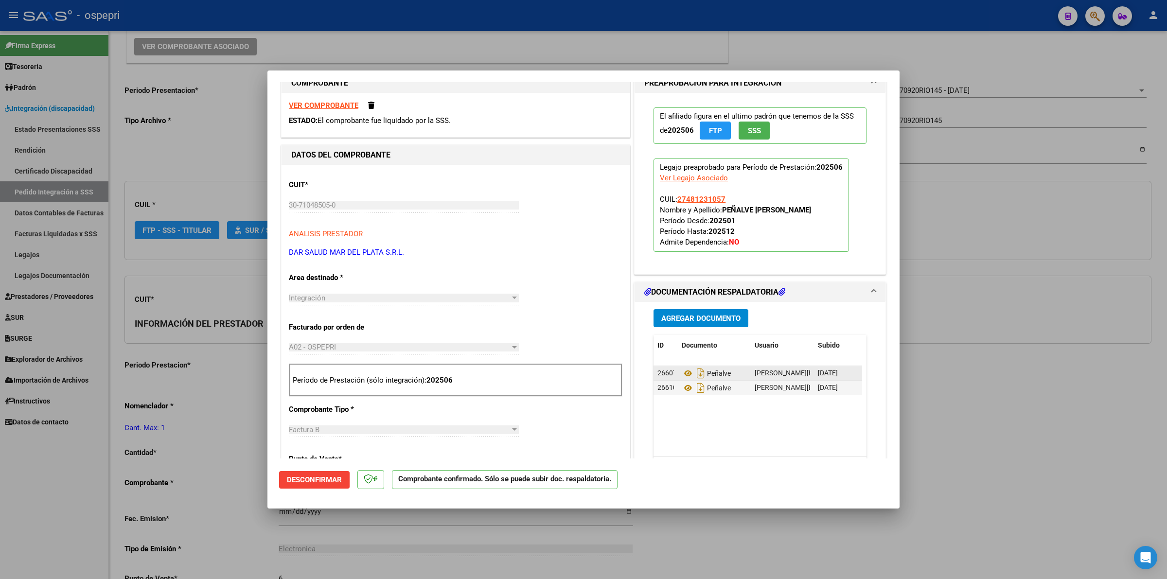
scroll to position [182, 0]
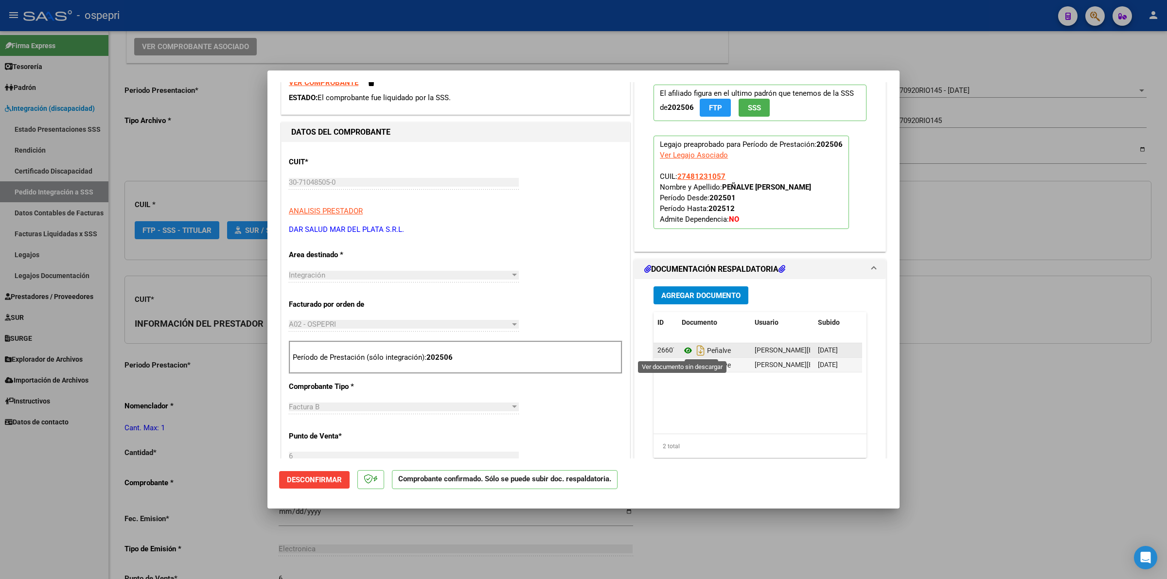
click at [687, 349] on icon at bounding box center [688, 351] width 13 height 12
type input "$ 0,00"
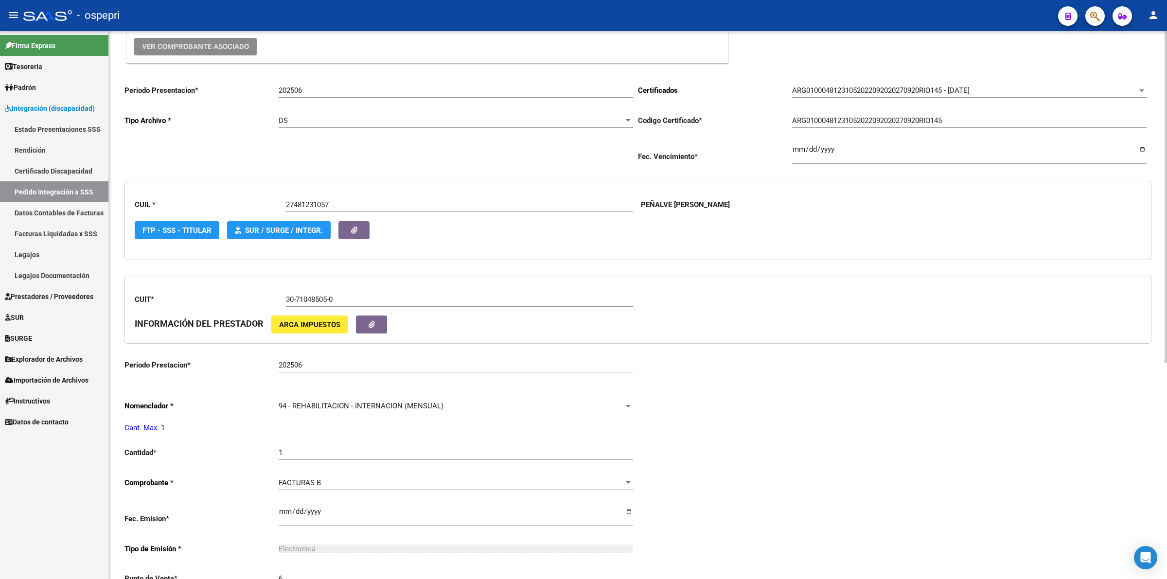
scroll to position [0, 0]
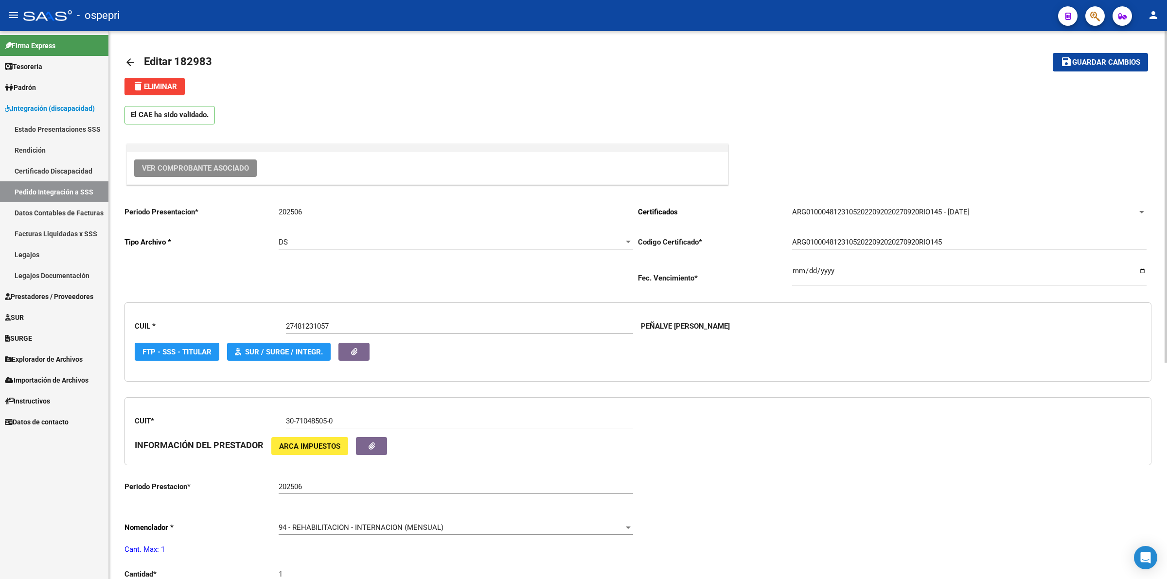
click at [130, 61] on mat-icon "arrow_back" at bounding box center [131, 62] width 12 height 12
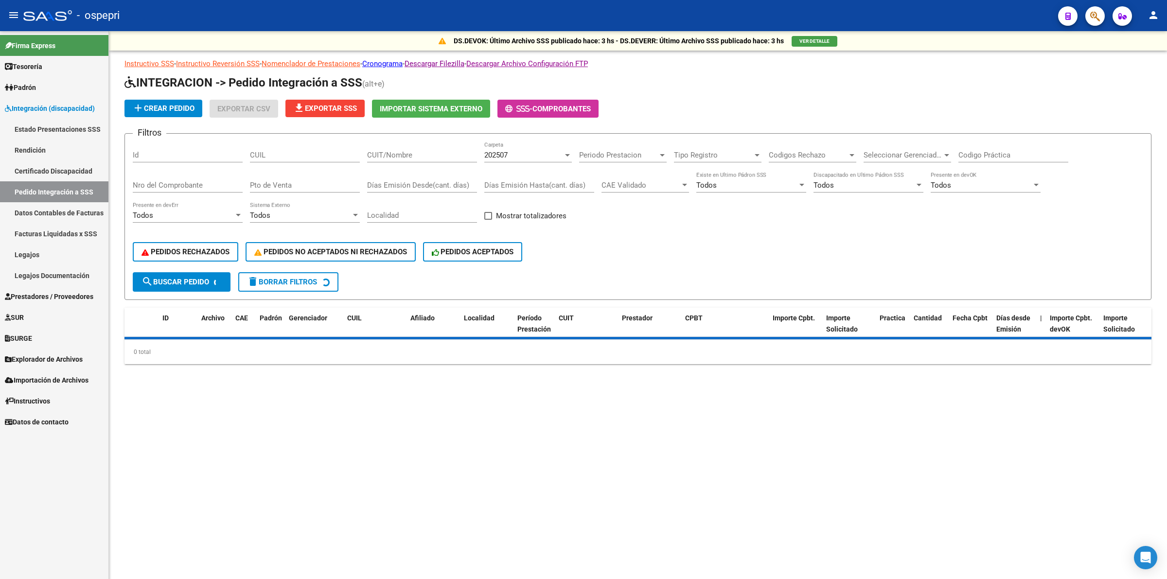
click at [388, 158] on input "CUIT/Nombre" at bounding box center [422, 155] width 110 height 9
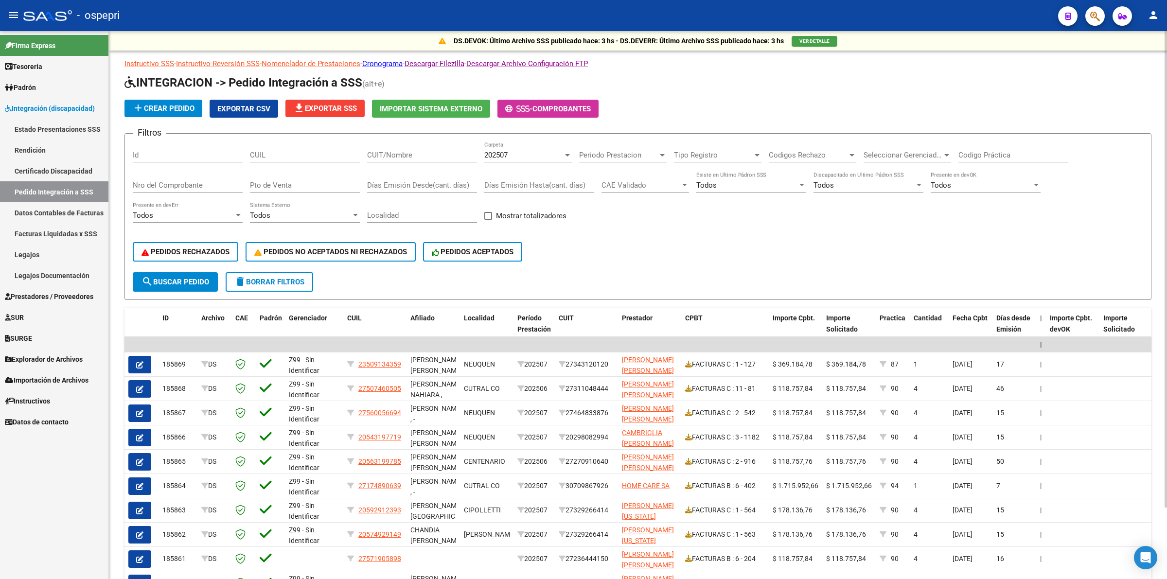
click at [324, 159] on div "CUIL" at bounding box center [305, 152] width 110 height 21
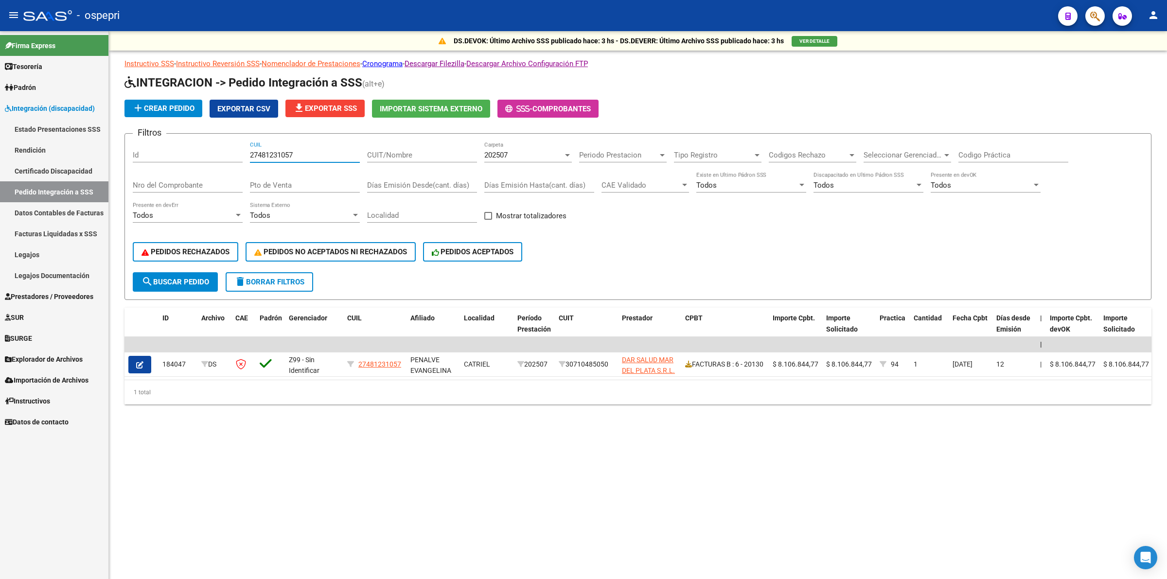
type input "27481231057"
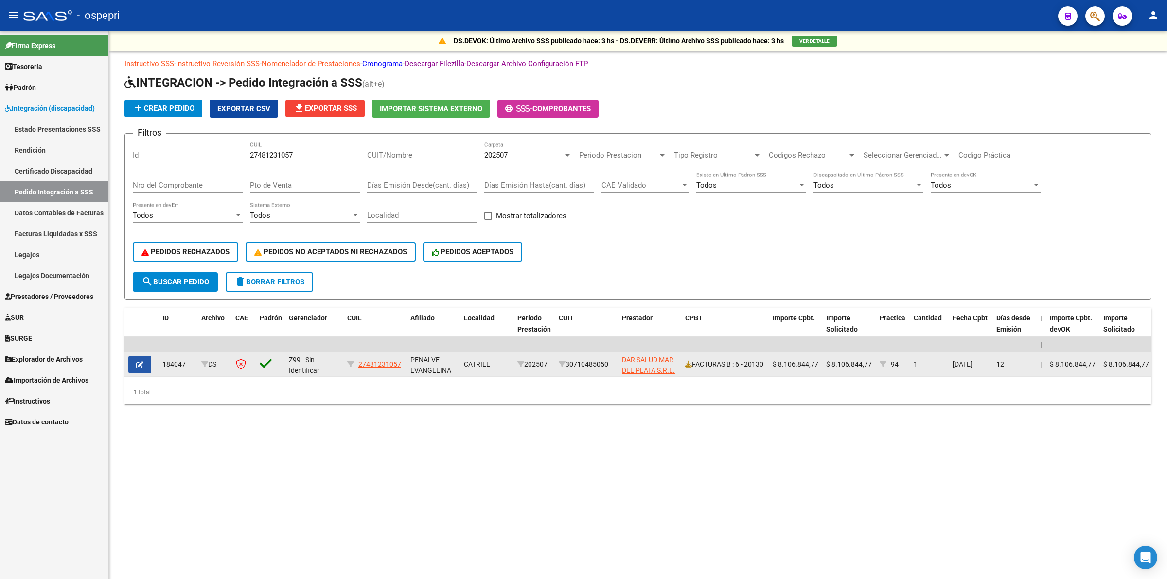
click at [144, 357] on button "button" at bounding box center [139, 365] width 23 height 18
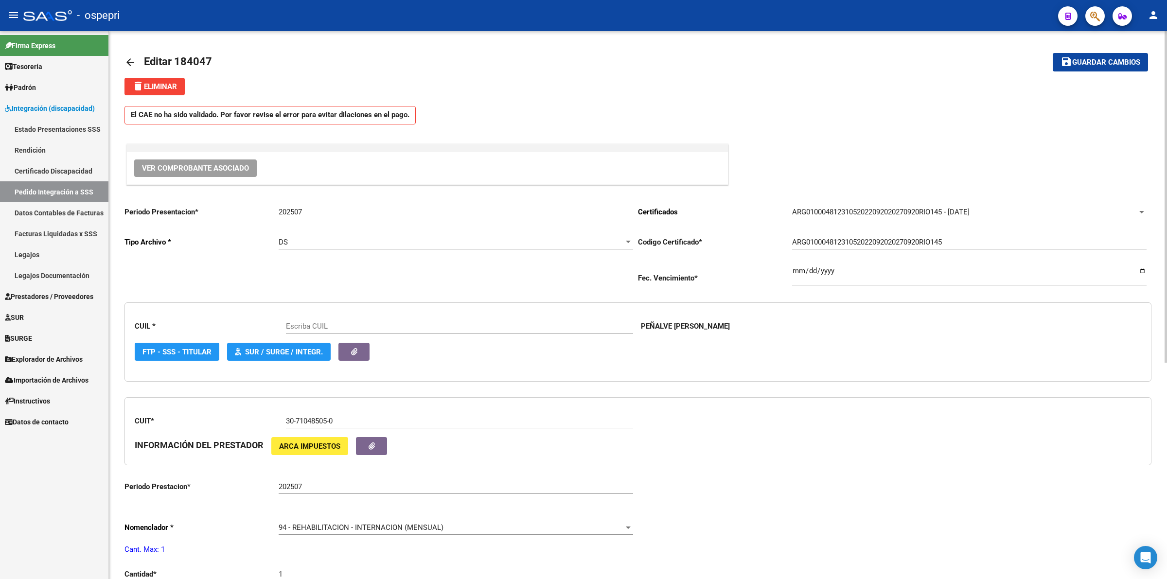
click at [218, 161] on button "Ver Comprobante Asociado" at bounding box center [195, 169] width 123 height 18
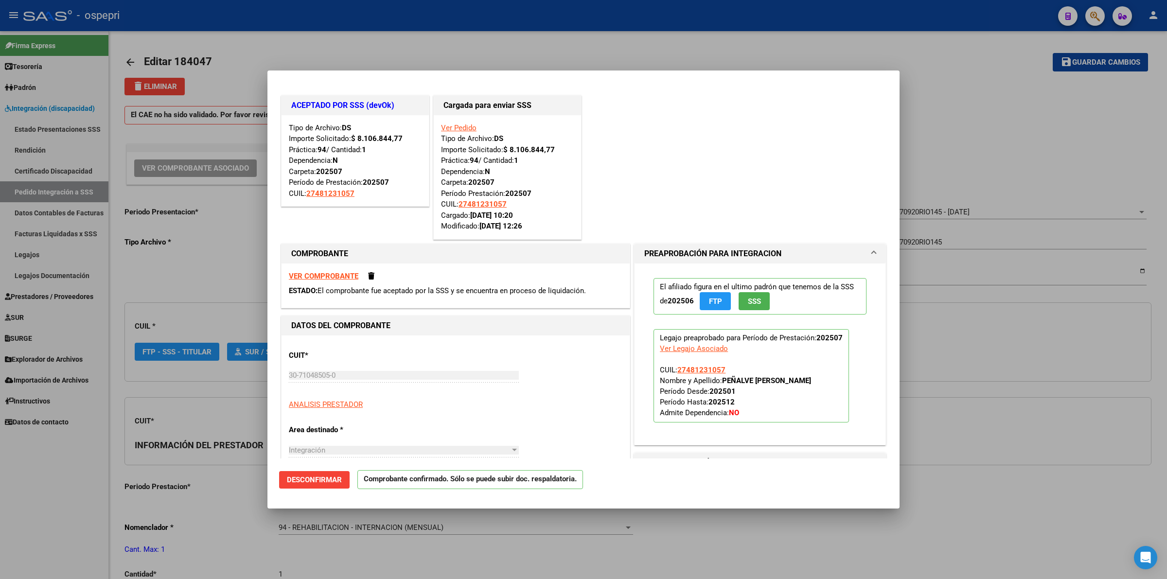
type input "27481231057"
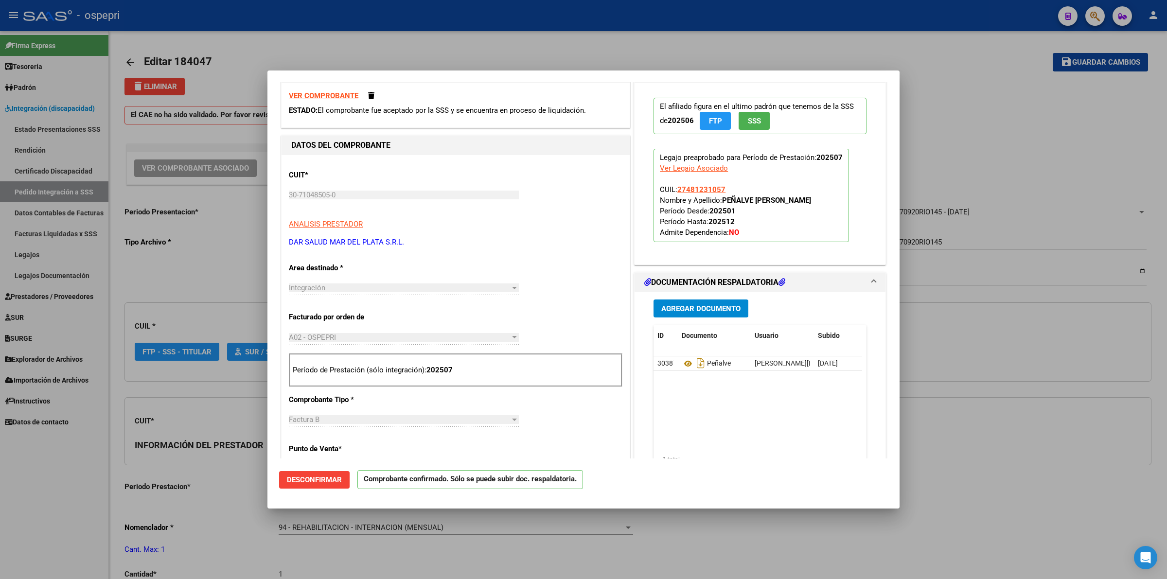
scroll to position [182, 0]
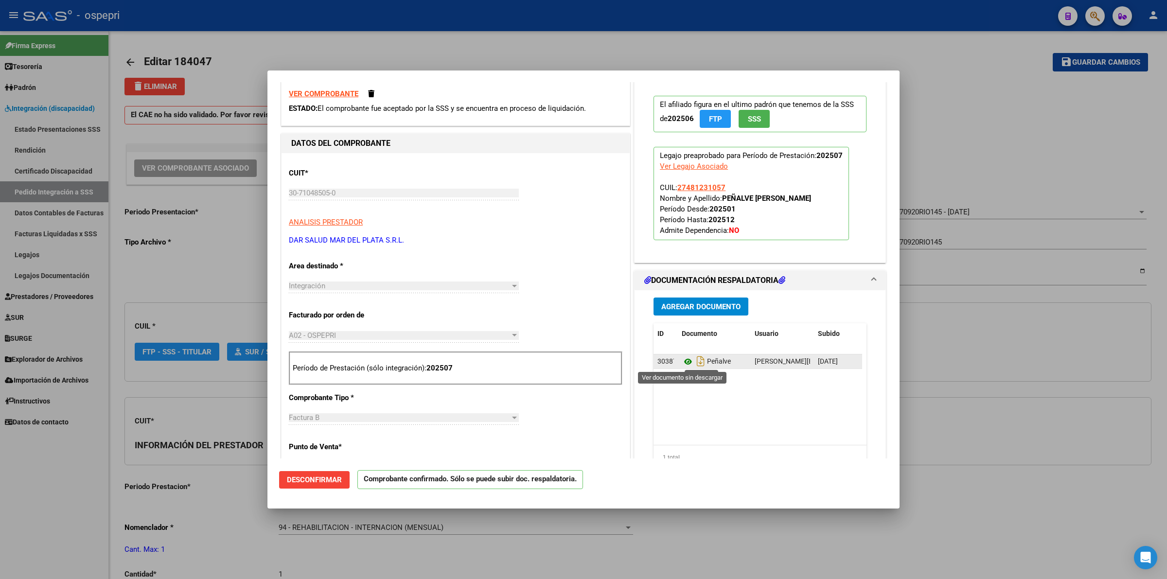
click at [682, 362] on icon at bounding box center [688, 362] width 13 height 12
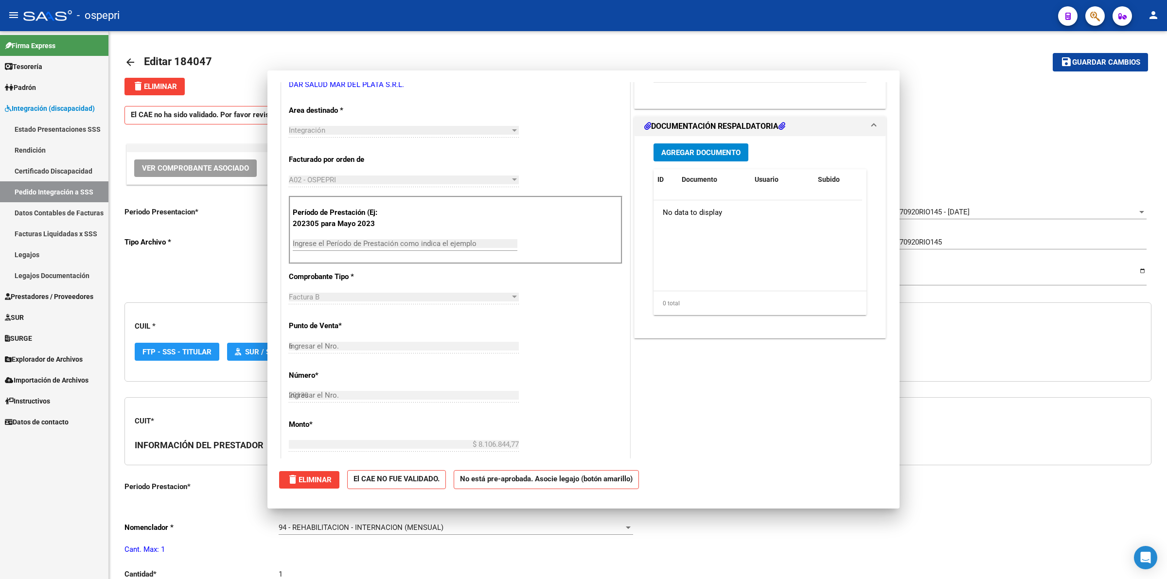
type input "$ 0,00"
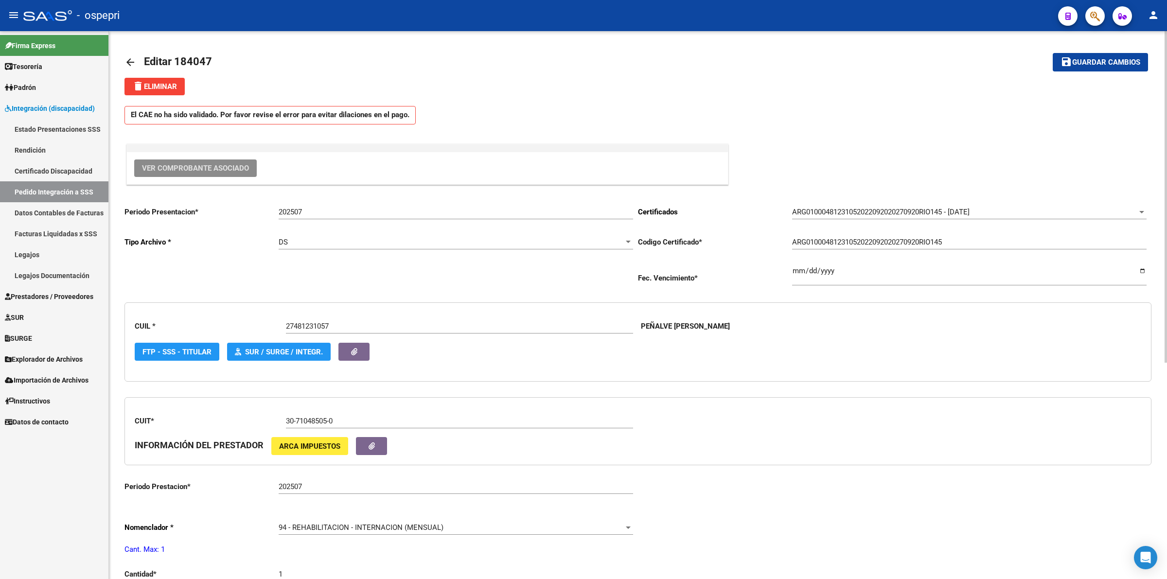
click at [132, 61] on mat-icon "arrow_back" at bounding box center [131, 62] width 12 height 12
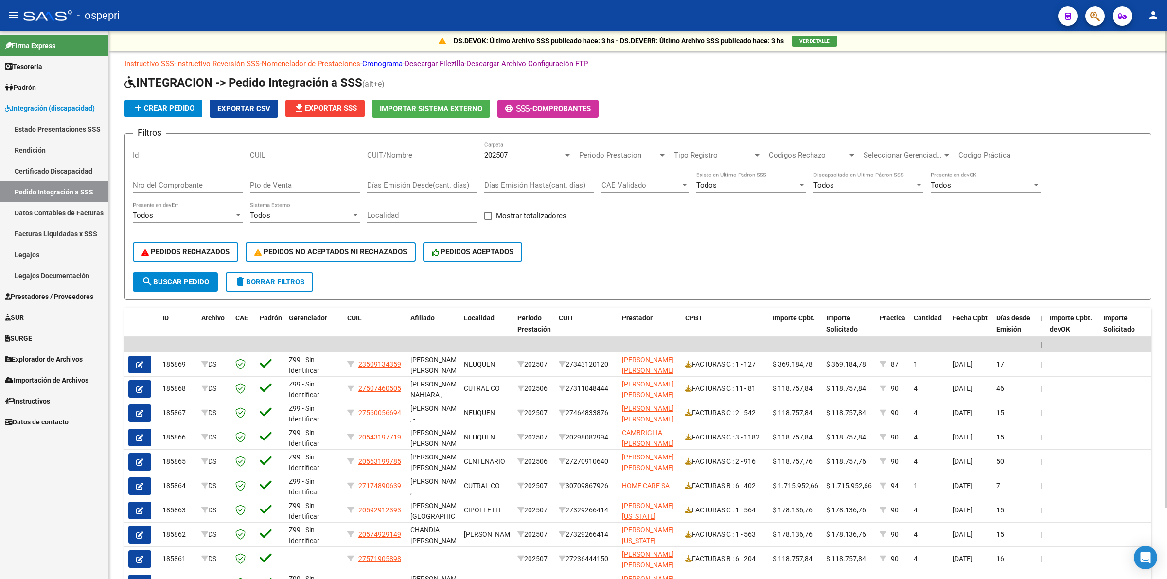
click at [280, 146] on div "CUIL" at bounding box center [305, 152] width 110 height 21
click at [285, 153] on input "CUIL" at bounding box center [305, 155] width 110 height 9
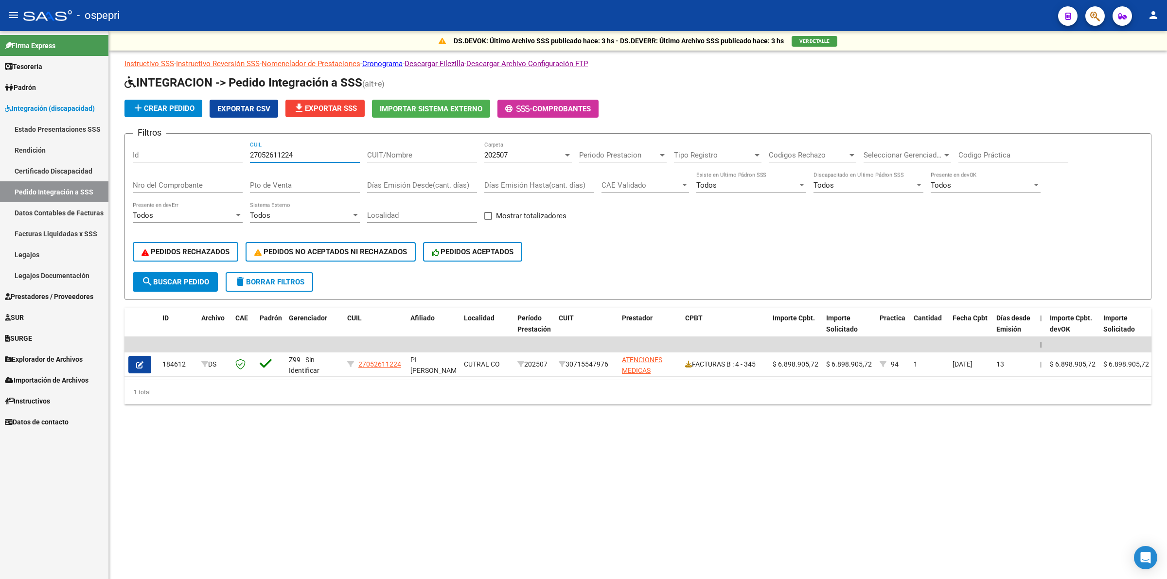
type input "27052611224"
click at [510, 155] on div "202507" at bounding box center [523, 155] width 79 height 9
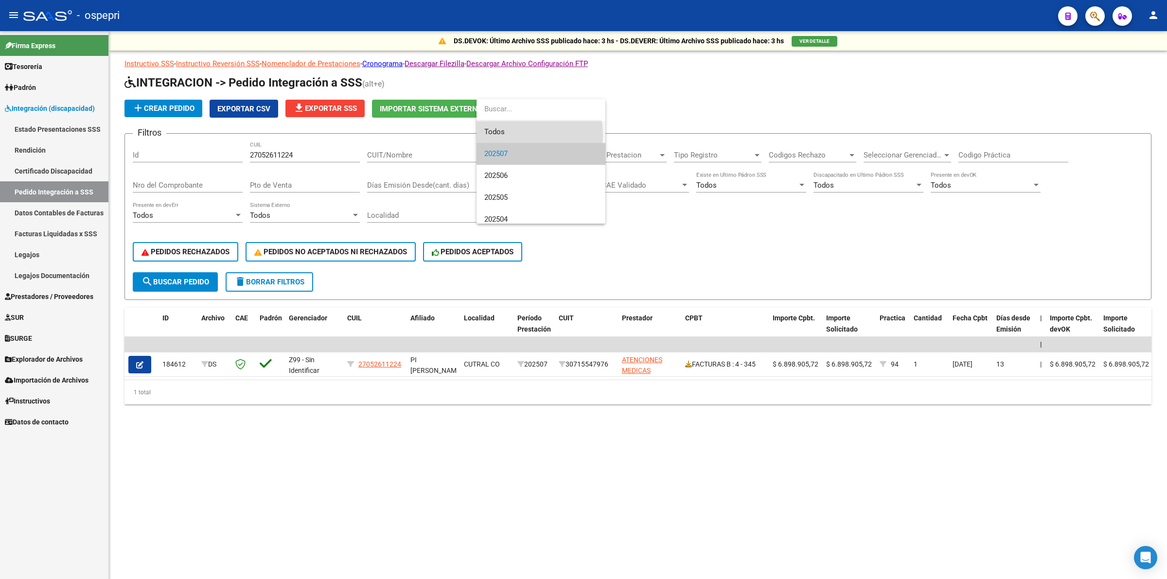
click at [521, 135] on span "Todos" at bounding box center [540, 132] width 113 height 22
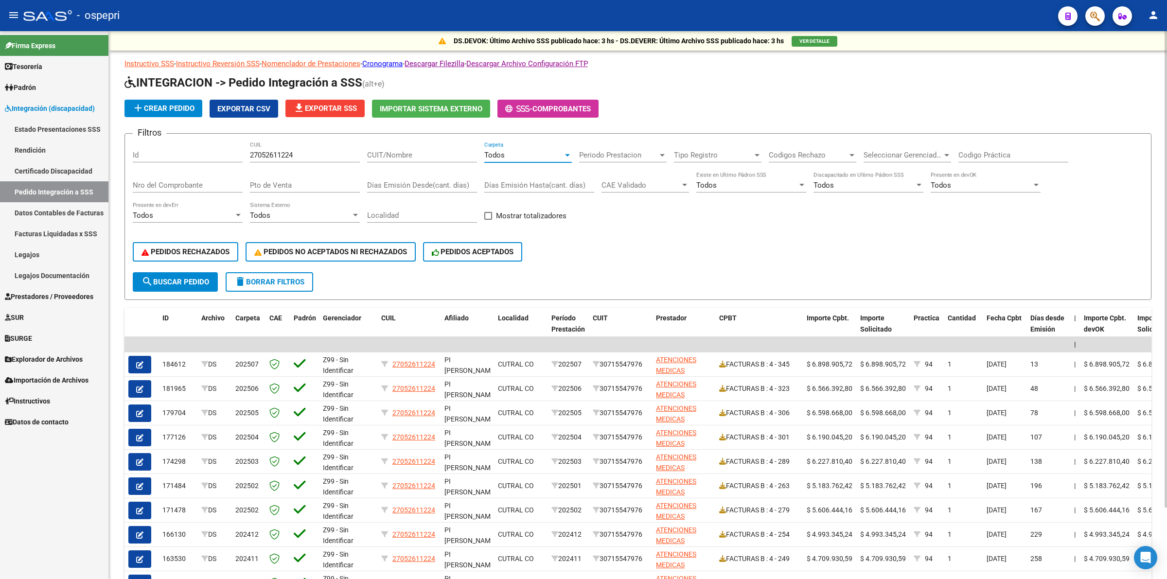
click at [974, 152] on input "Codigo Práctica" at bounding box center [1014, 155] width 110 height 9
type input "94"
click at [184, 282] on span "search Buscar Pedido" at bounding box center [176, 282] width 68 height 9
click at [199, 278] on span "search Buscar Pedido" at bounding box center [176, 282] width 68 height 9
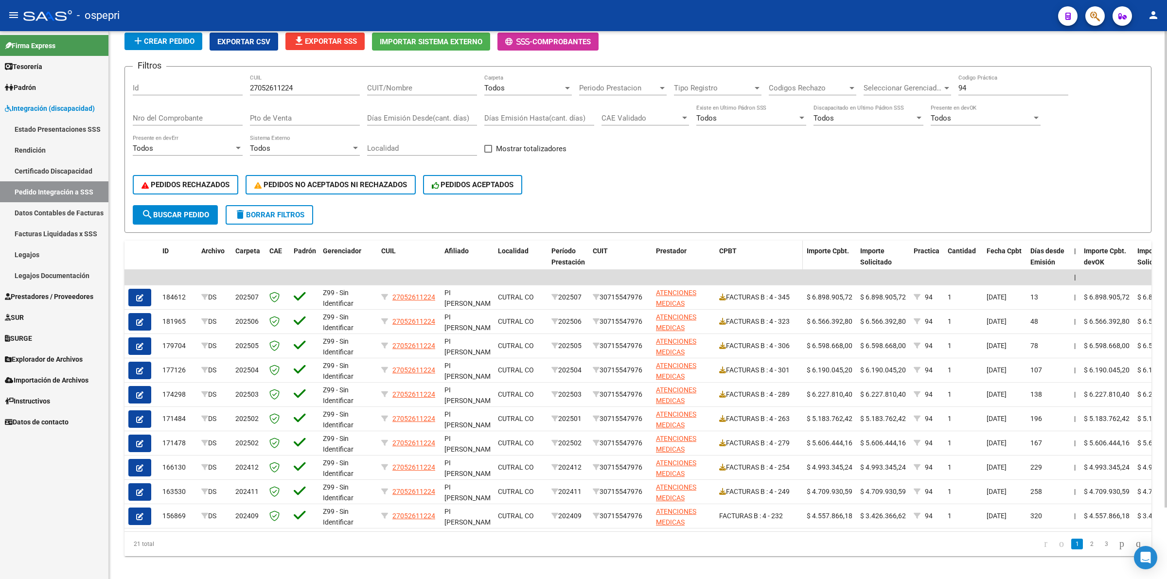
scroll to position [82, 0]
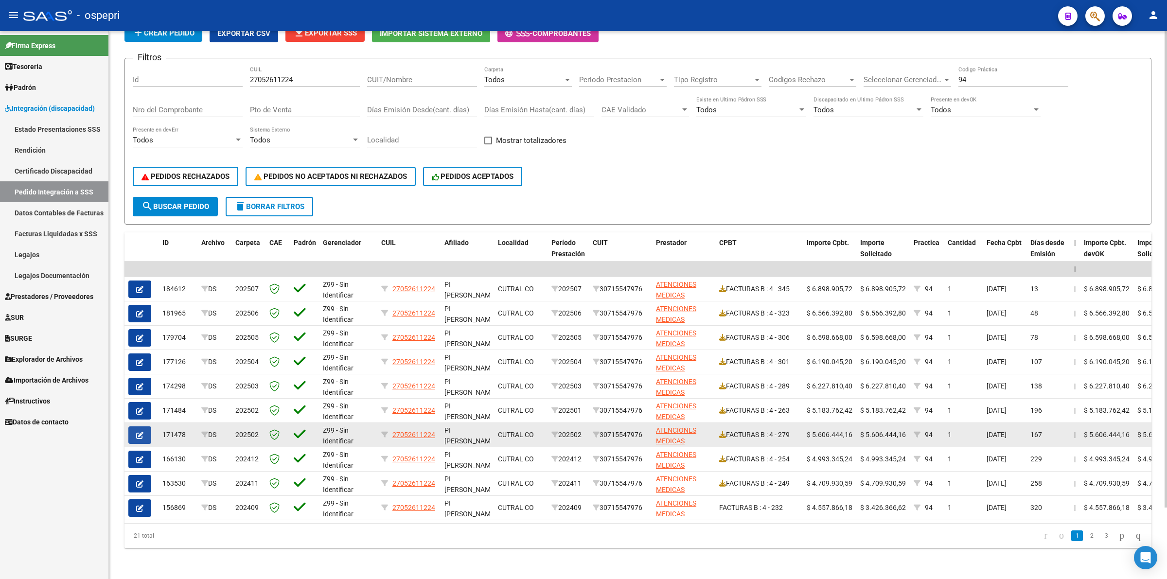
click at [143, 432] on icon "button" at bounding box center [139, 435] width 7 height 7
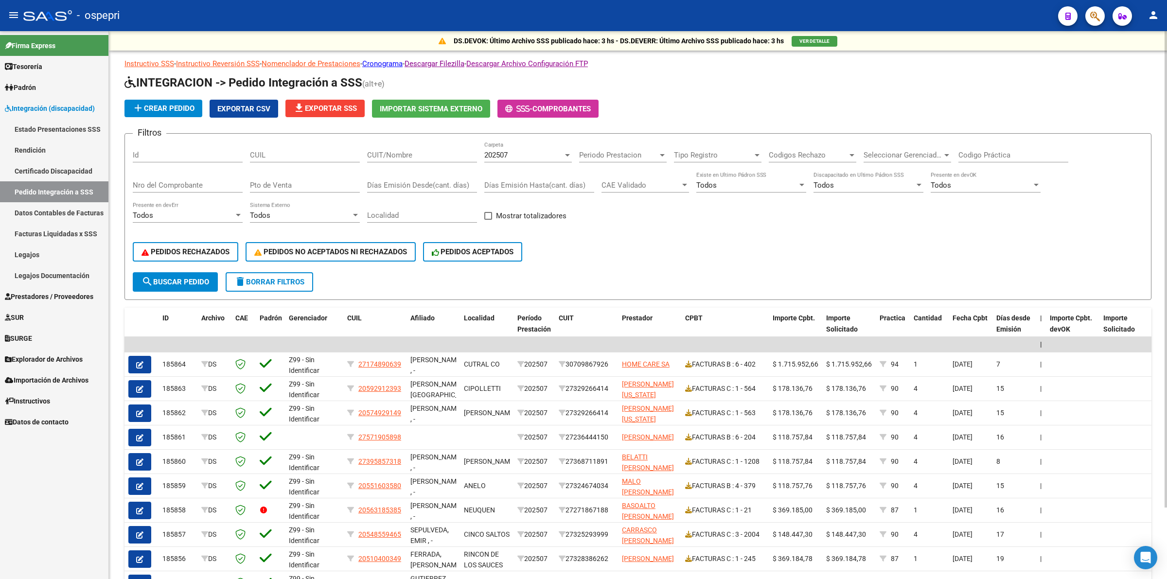
drag, startPoint x: 187, startPoint y: 186, endPoint x: 194, endPoint y: 187, distance: 6.4
click at [186, 186] on input "Nro del Comprobante" at bounding box center [188, 185] width 110 height 9
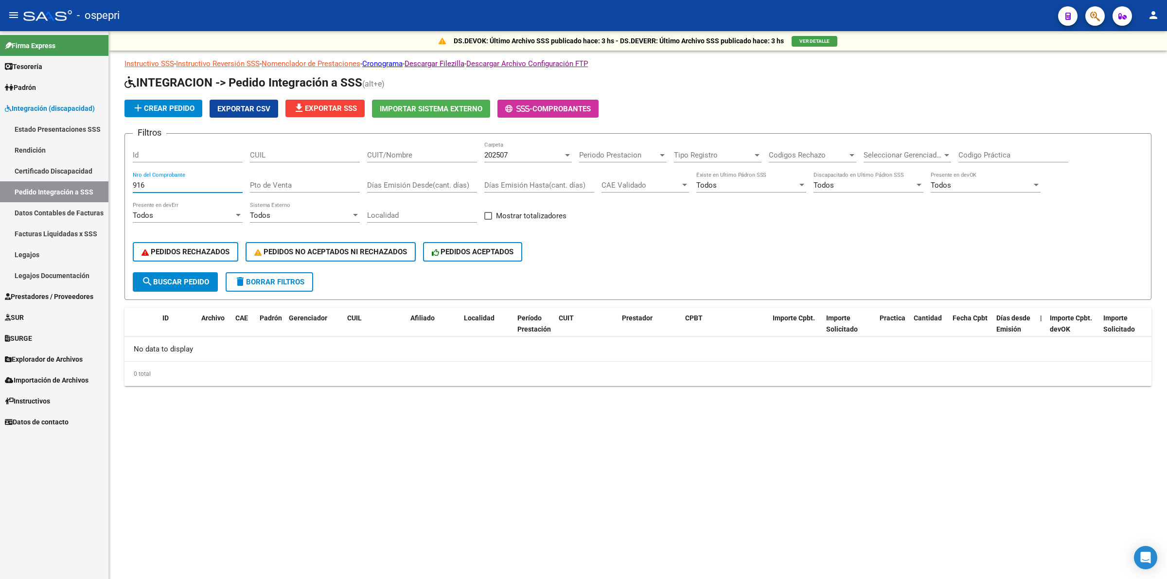
type input "916"
click at [33, 291] on span "Prestadores / Proveedores" at bounding box center [49, 296] width 89 height 11
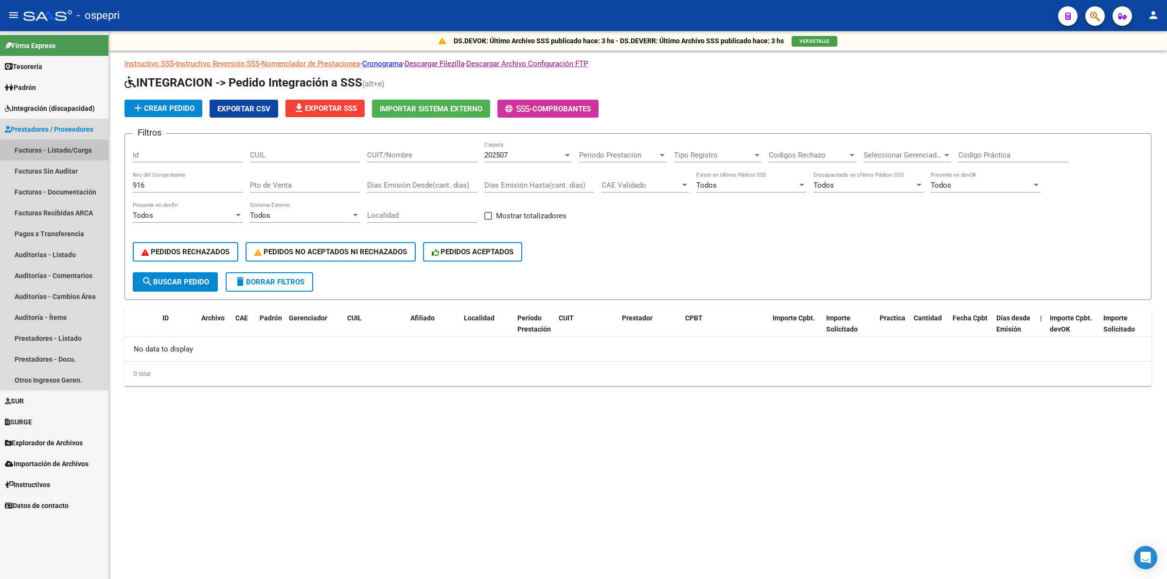
click at [49, 149] on link "Facturas - Listado/Carga" at bounding box center [54, 150] width 108 height 21
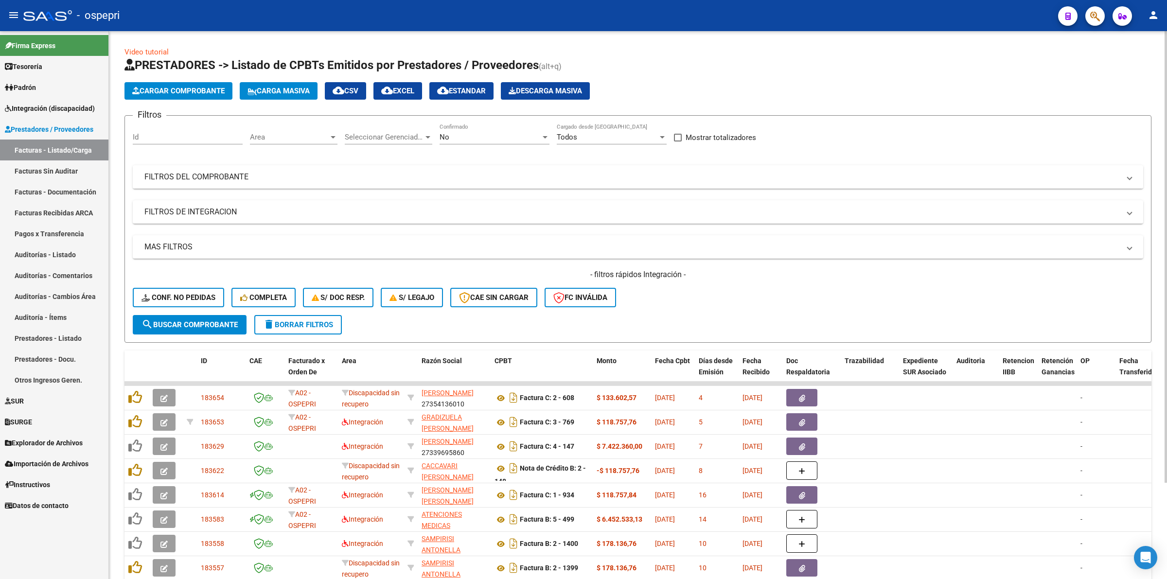
click at [207, 175] on mat-panel-title "FILTROS DEL COMPROBANTE" at bounding box center [632, 177] width 976 height 11
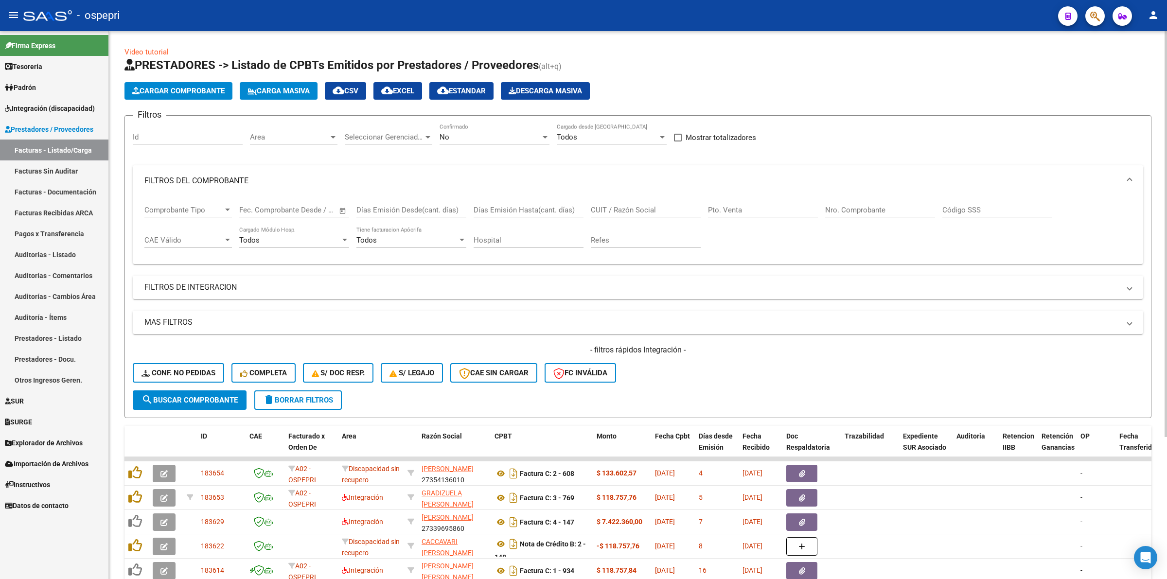
click at [868, 202] on div "Nro. Comprobante" at bounding box center [880, 206] width 110 height 21
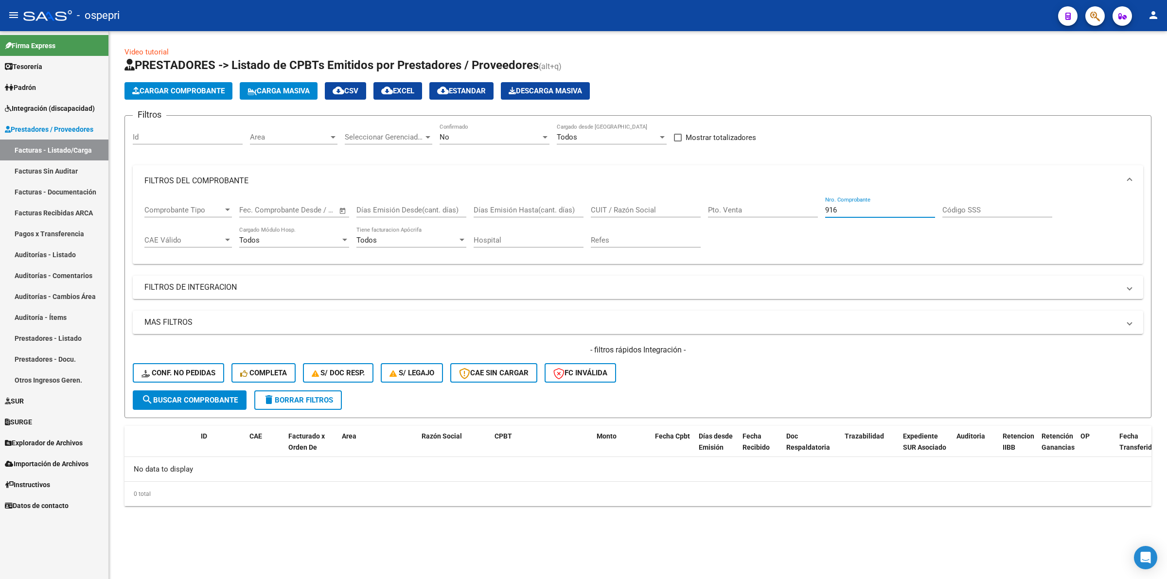
type input "916"
drag, startPoint x: 214, startPoint y: 385, endPoint x: 218, endPoint y: 396, distance: 11.8
click at [214, 387] on div "- filtros rápidos Integración - Conf. no pedidas Completa S/ Doc Resp. S/ legaj…" at bounding box center [638, 368] width 1011 height 46
click at [218, 396] on span "search Buscar Comprobante" at bounding box center [190, 400] width 96 height 9
click at [197, 374] on span "Conf. no pedidas" at bounding box center [179, 373] width 74 height 9
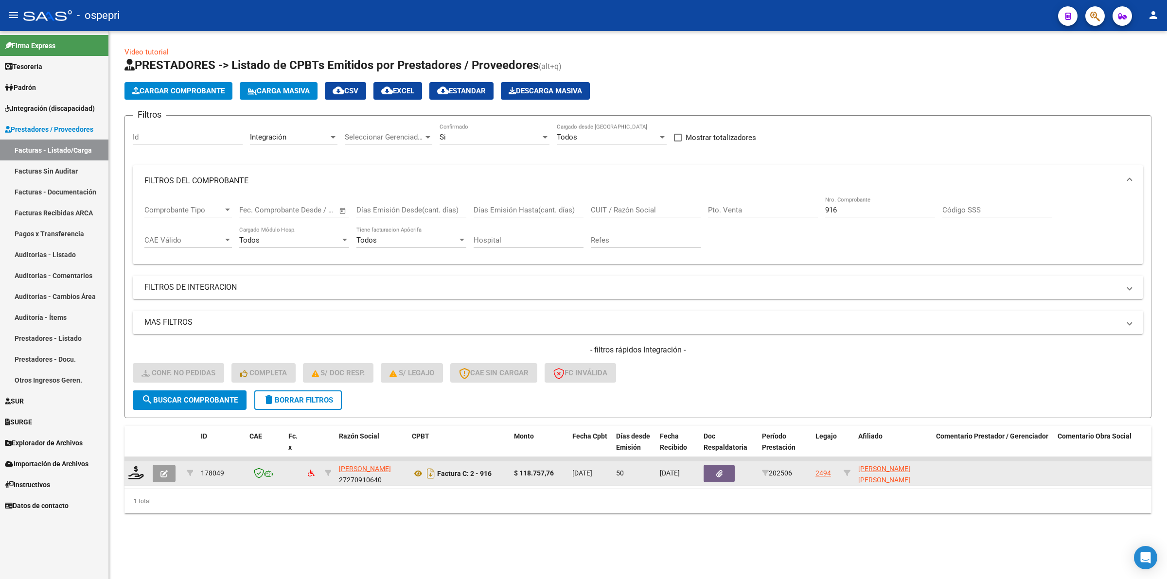
click at [166, 470] on icon "button" at bounding box center [163, 473] width 7 height 7
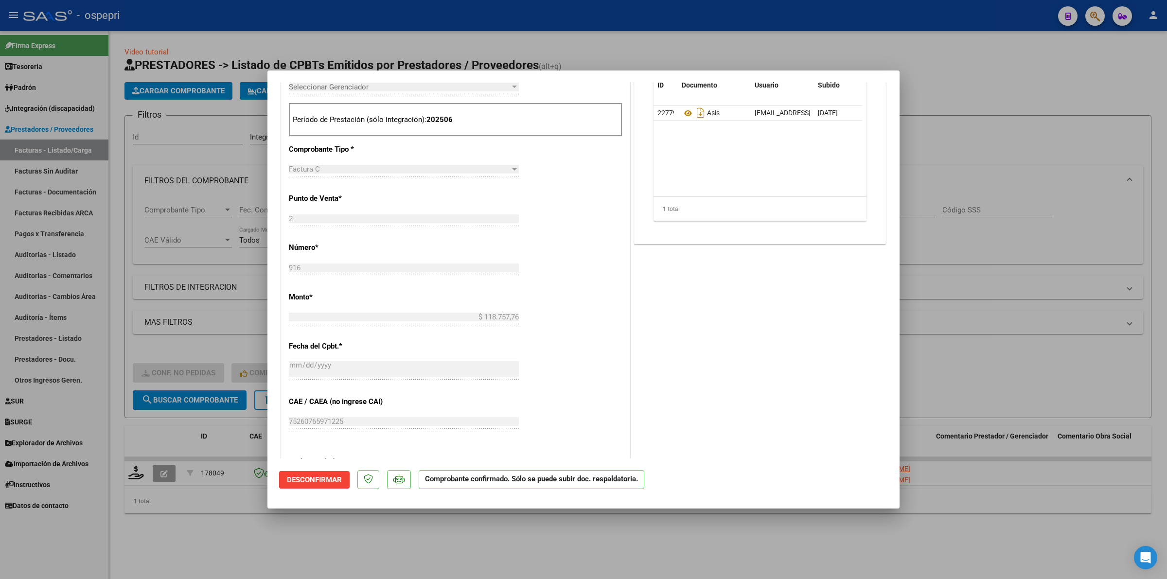
scroll to position [304, 0]
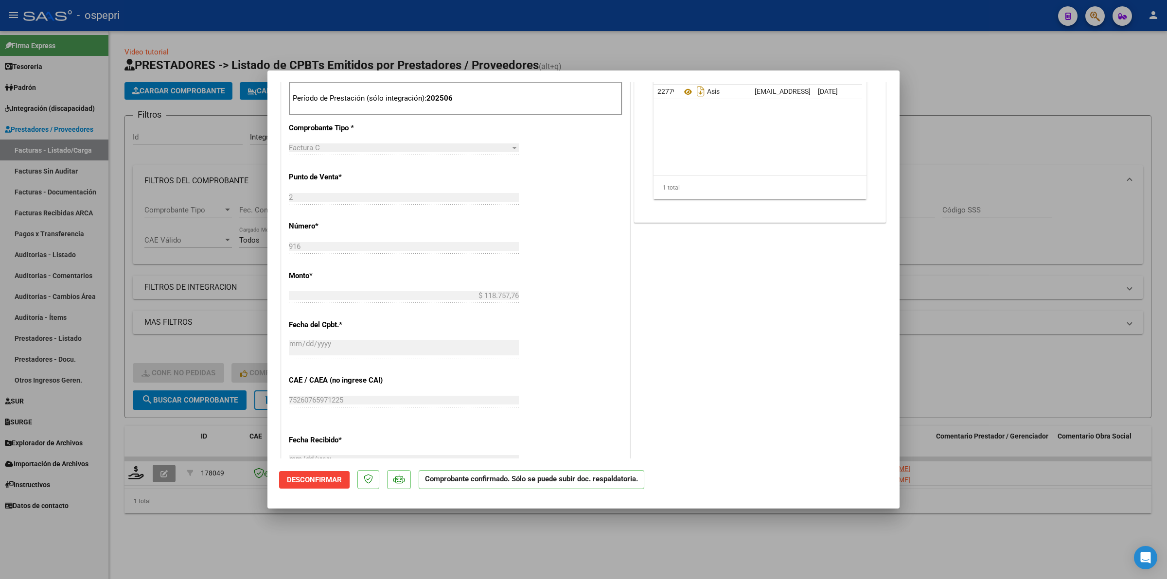
type input "$ 0,00"
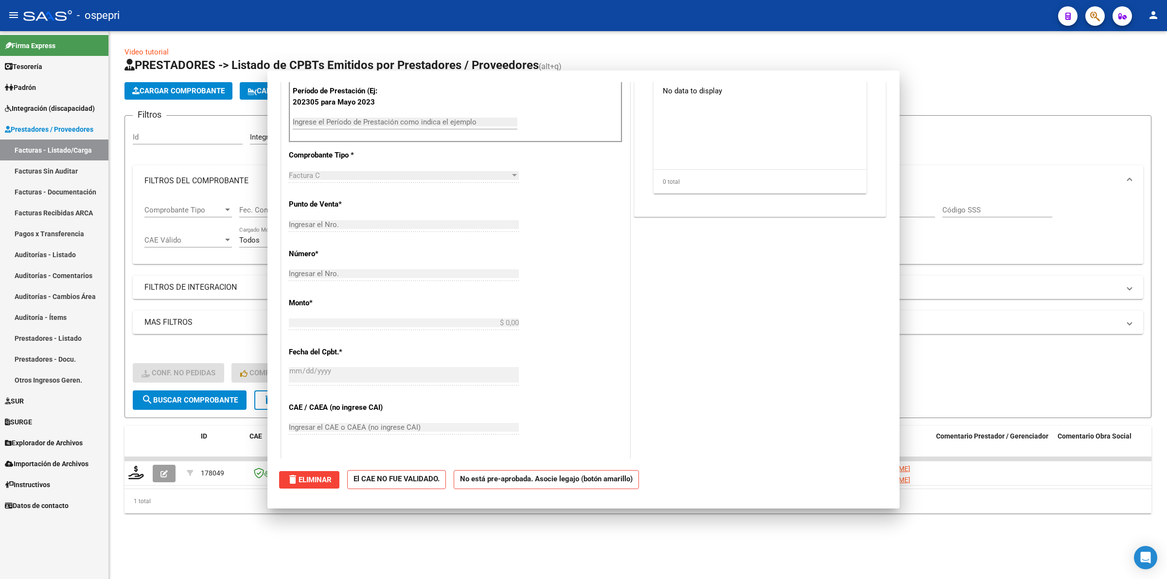
scroll to position [0, 0]
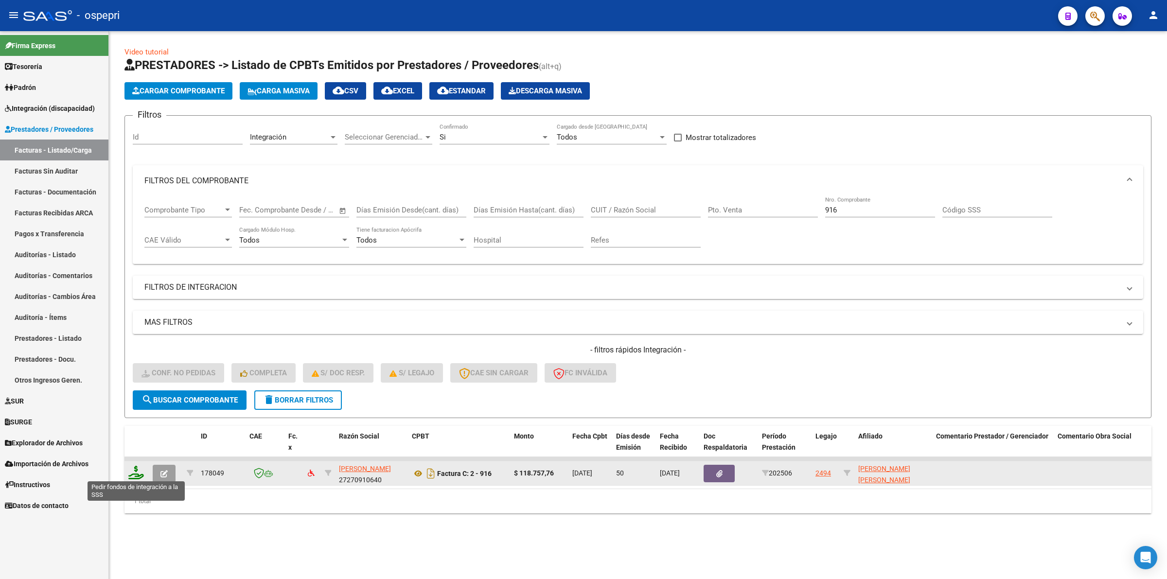
click at [141, 472] on icon at bounding box center [136, 473] width 16 height 14
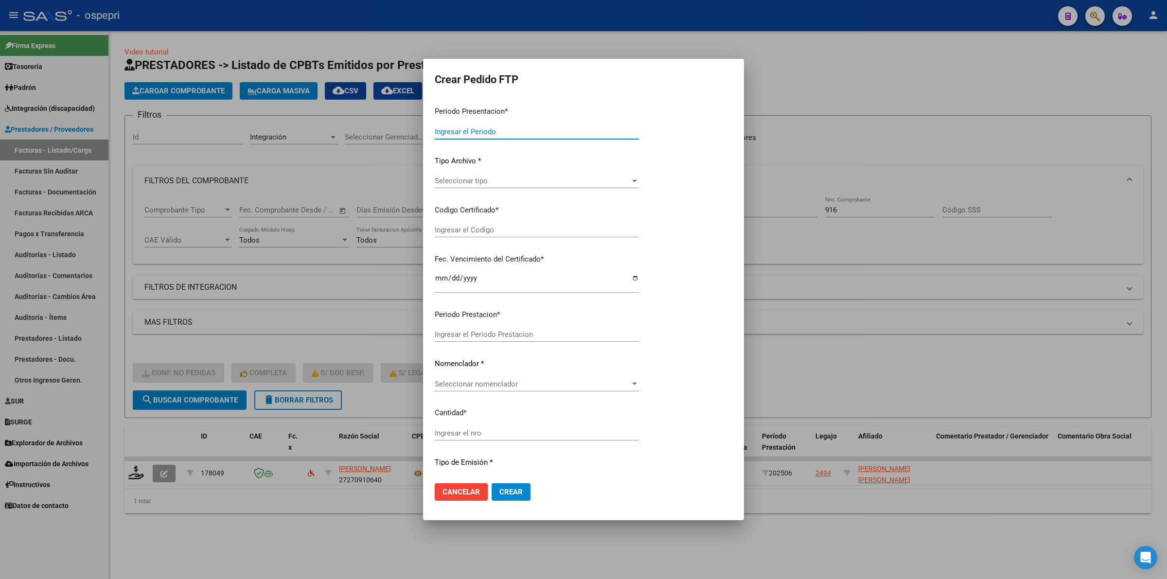
type input "202507"
type input "202506"
type input "$ 118.757,76"
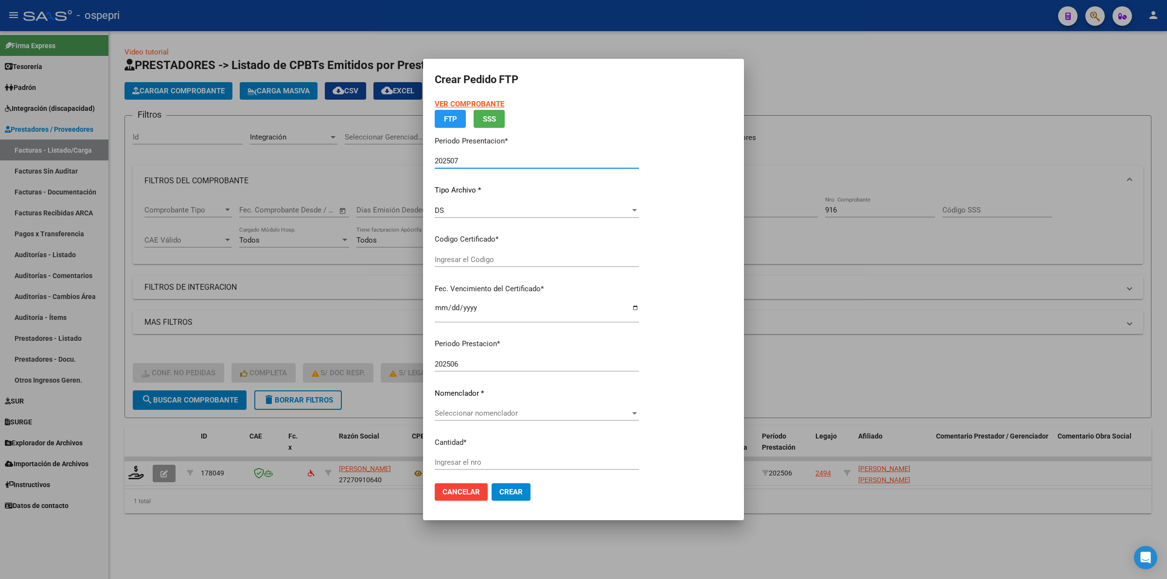
type input "2056319978-5"
type input "2026-01-25"
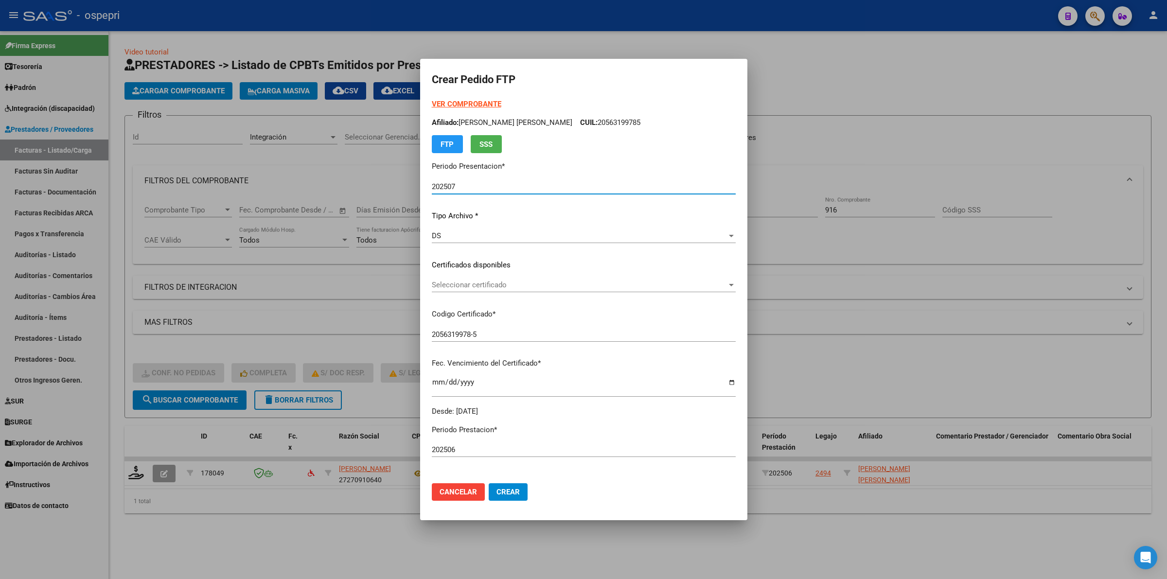
click at [444, 286] on span "Seleccionar certificado" at bounding box center [579, 285] width 295 height 9
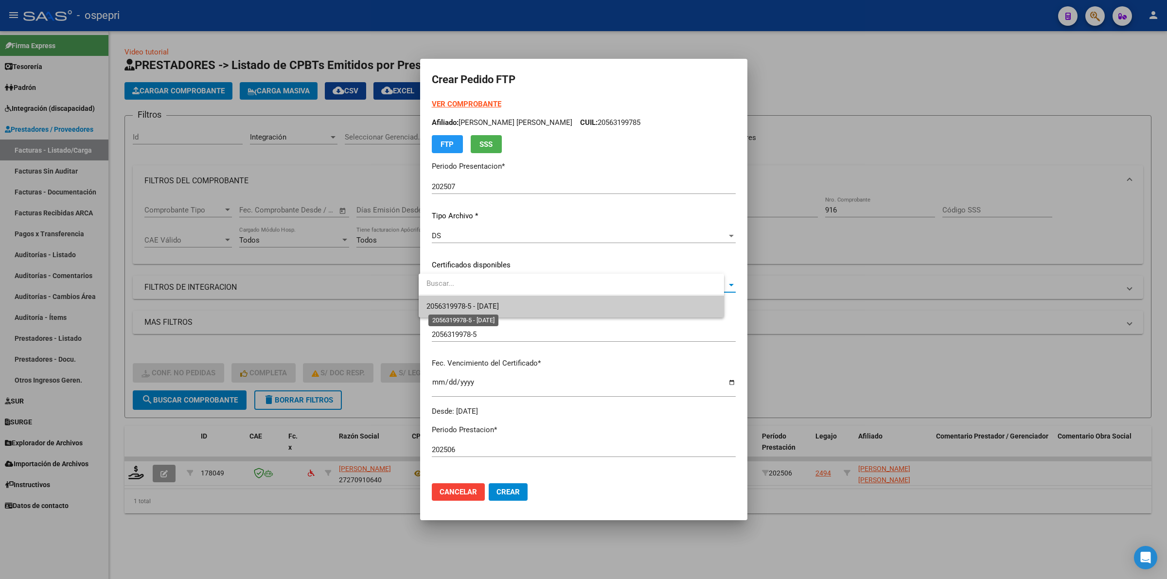
click at [446, 307] on span "2056319978-5 - 2026-01-25" at bounding box center [463, 306] width 72 height 9
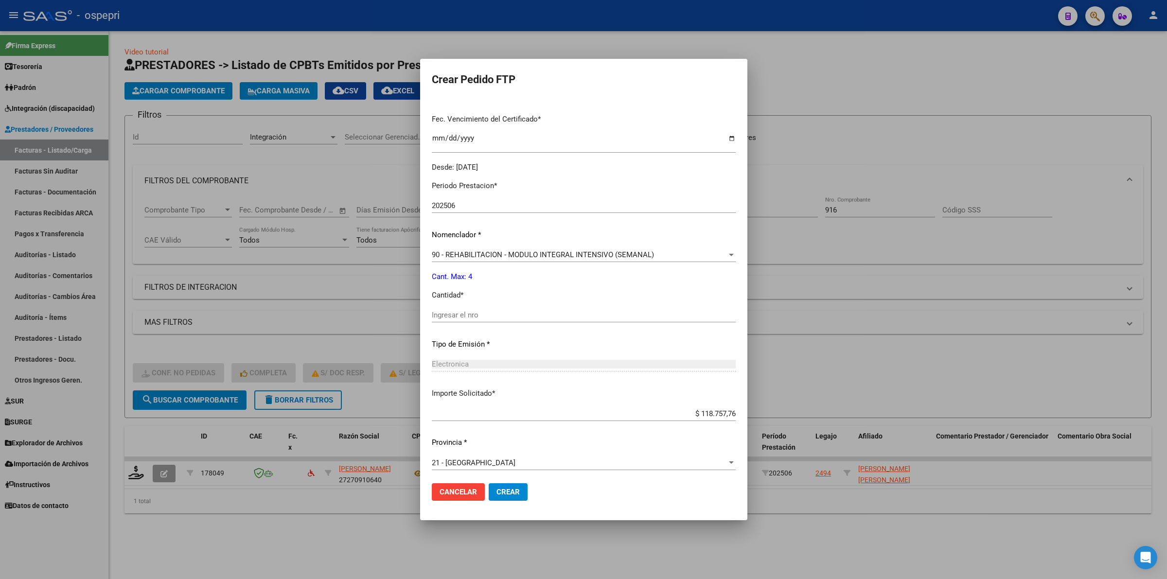
scroll to position [248, 0]
click at [452, 307] on input "Ingresar el nro" at bounding box center [584, 311] width 304 height 9
type input "4"
click at [499, 495] on span "Crear" at bounding box center [508, 492] width 23 height 9
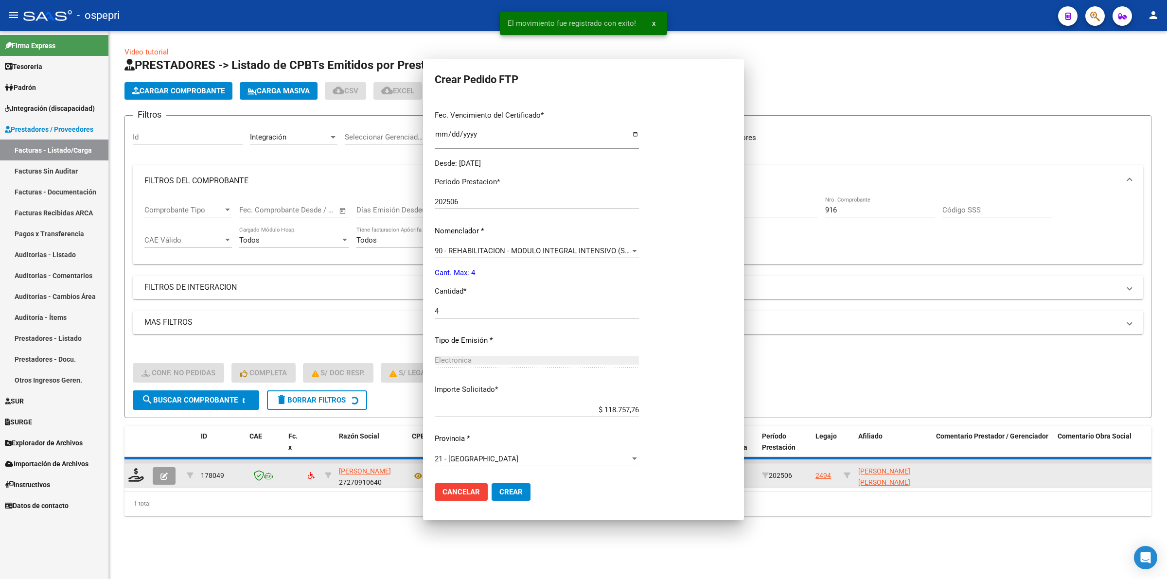
scroll to position [0, 0]
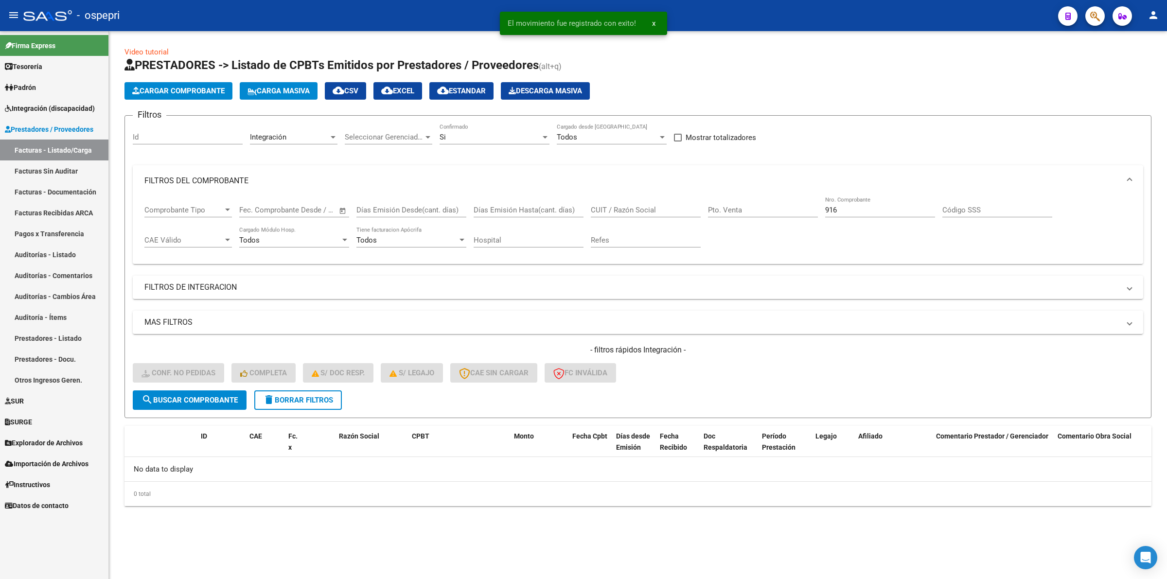
click at [323, 401] on span "delete Borrar Filtros" at bounding box center [298, 400] width 70 height 9
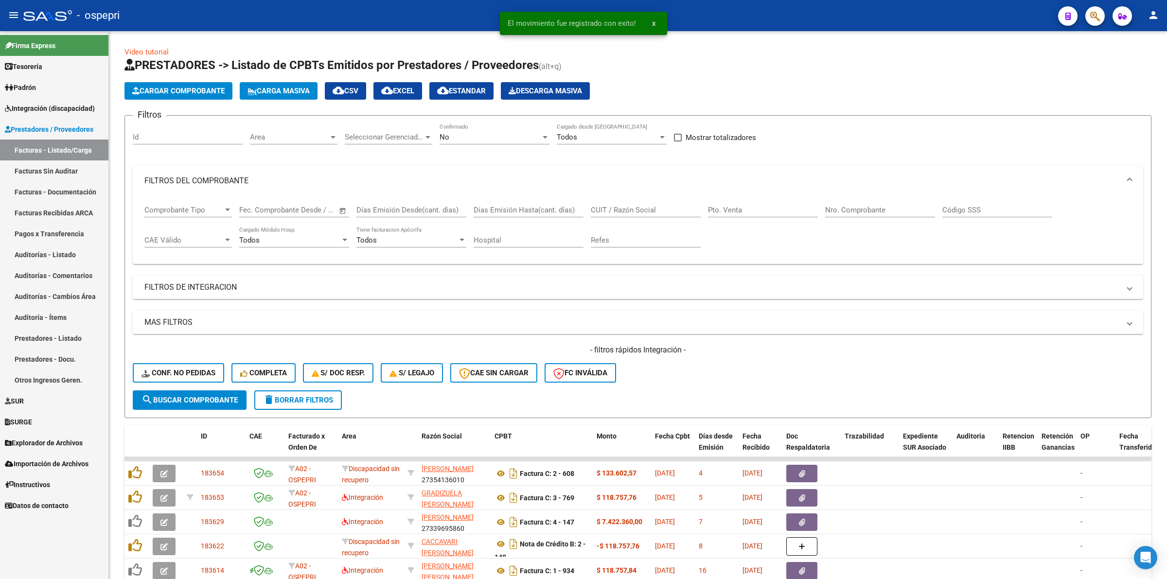
click at [69, 103] on span "Integración (discapacidad)" at bounding box center [50, 108] width 90 height 11
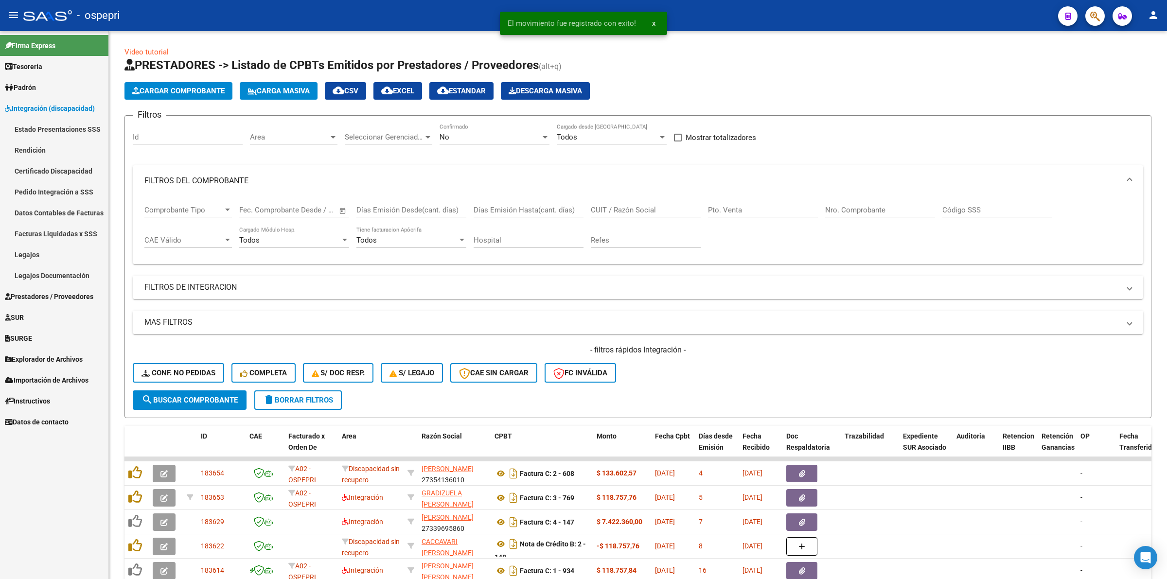
click at [53, 197] on link "Pedido Integración a SSS" at bounding box center [54, 191] width 108 height 21
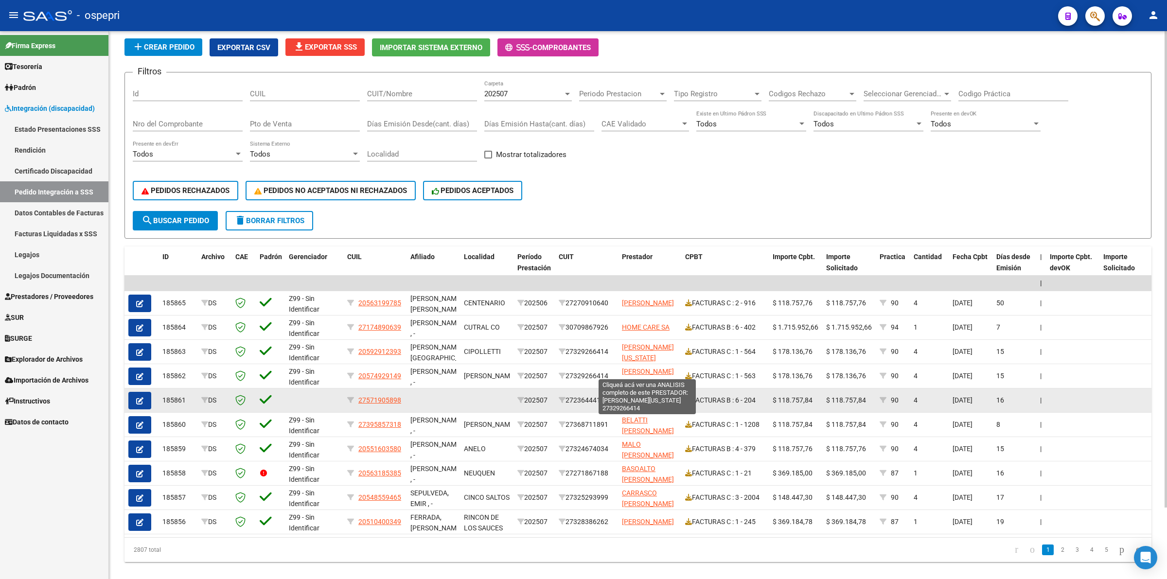
scroll to position [82, 0]
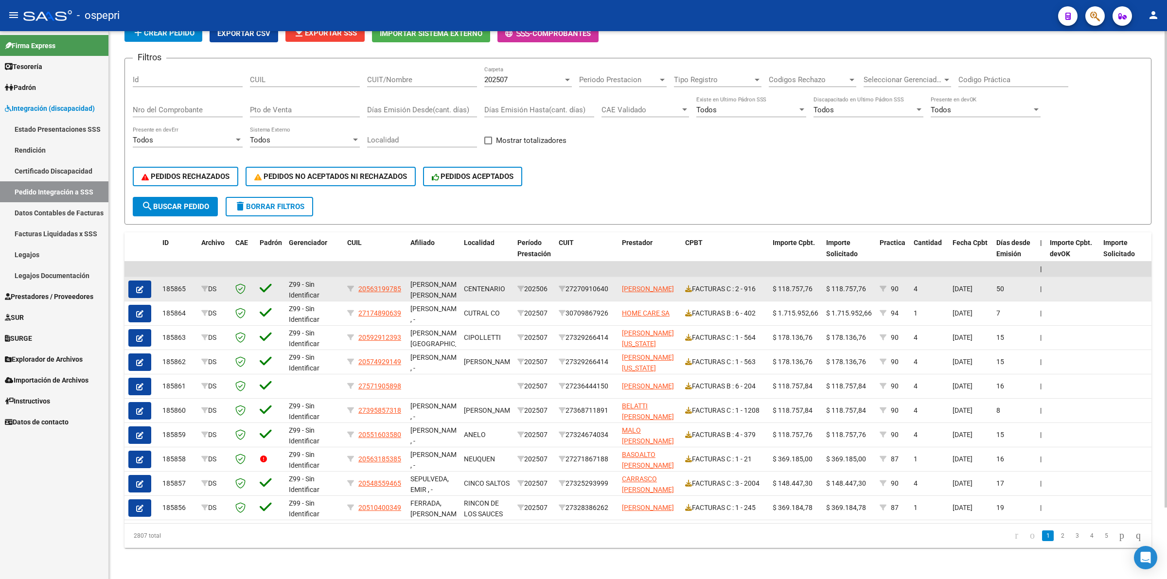
click at [694, 284] on div "FACTURAS C : 2 - 916" at bounding box center [725, 289] width 80 height 11
click at [690, 285] on icon at bounding box center [688, 288] width 7 height 7
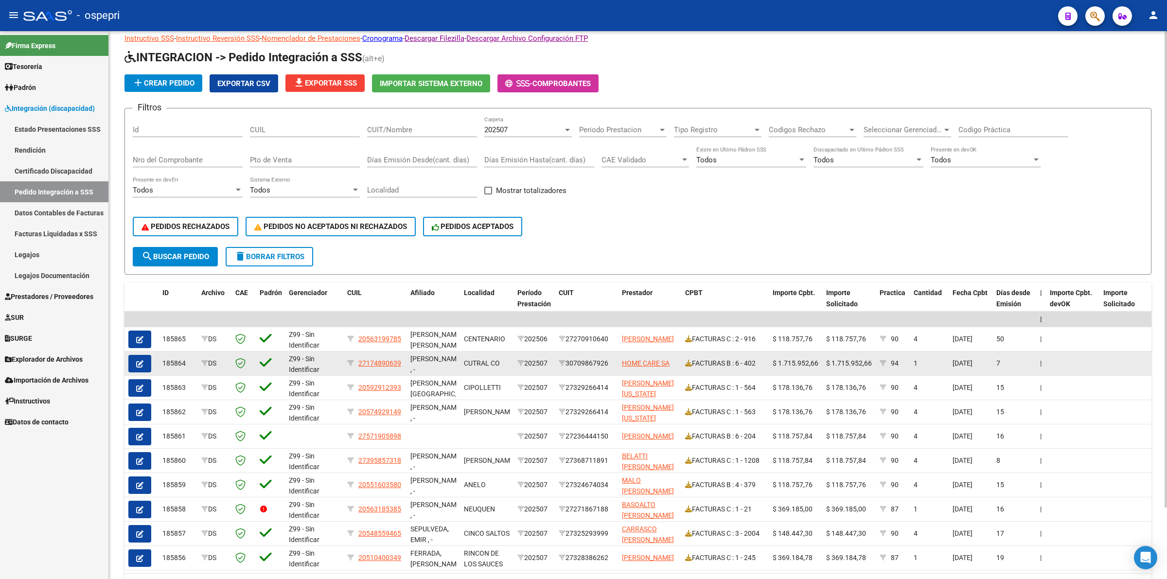
scroll to position [0, 0]
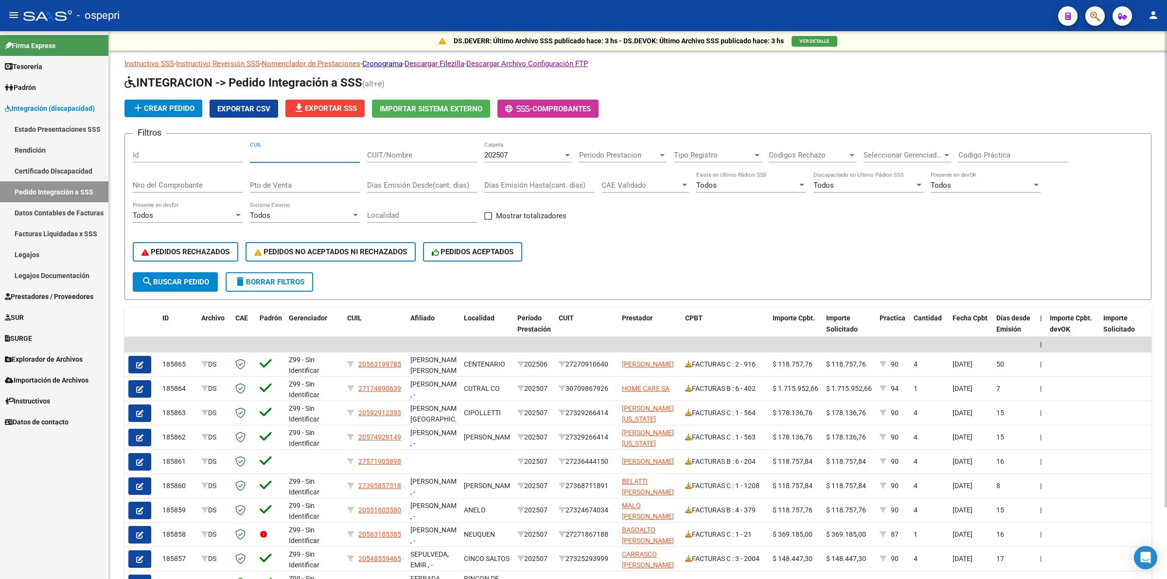
click at [311, 155] on input "CUIL" at bounding box center [305, 155] width 110 height 9
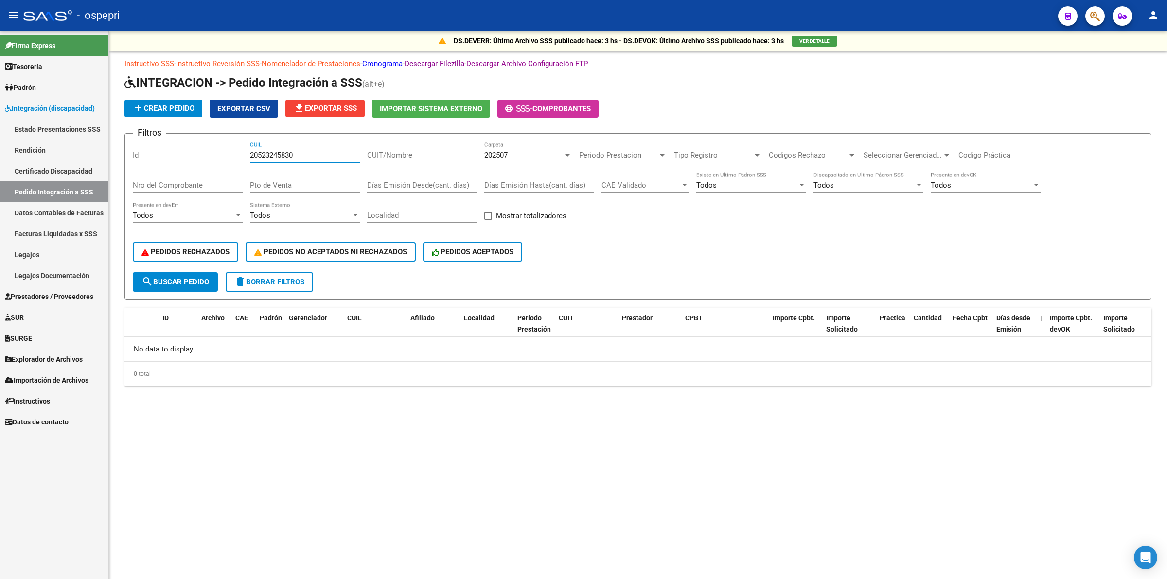
type input "20523245830"
click at [501, 154] on span "202507" at bounding box center [495, 155] width 23 height 9
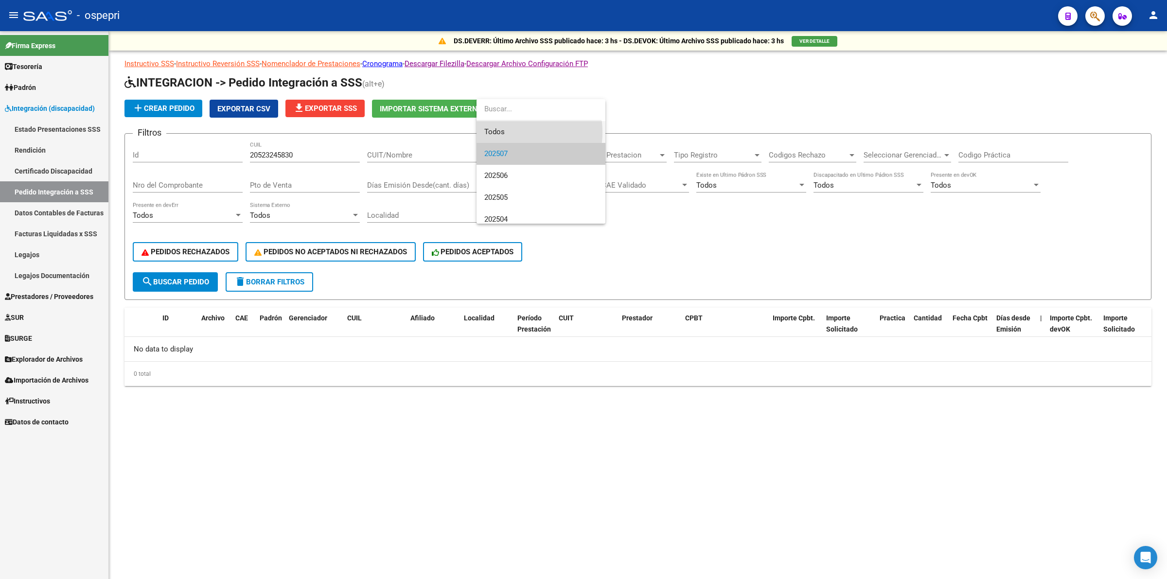
click at [506, 132] on span "Todos" at bounding box center [540, 132] width 113 height 22
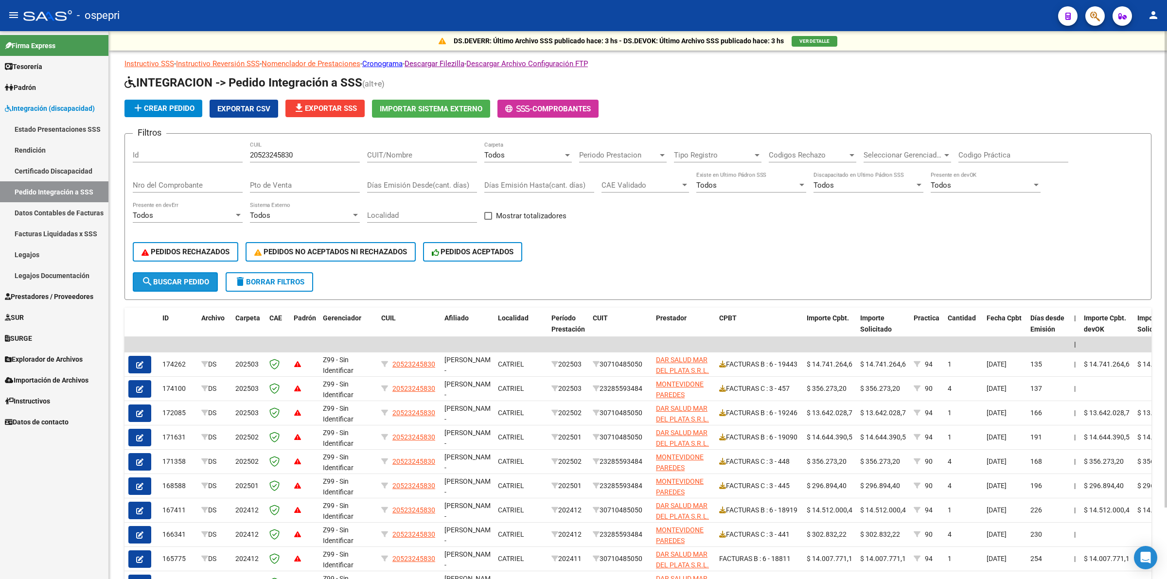
click at [208, 281] on span "search Buscar Pedido" at bounding box center [176, 282] width 68 height 9
click at [999, 156] on input "Codigo Práctica" at bounding box center [1014, 155] width 110 height 9
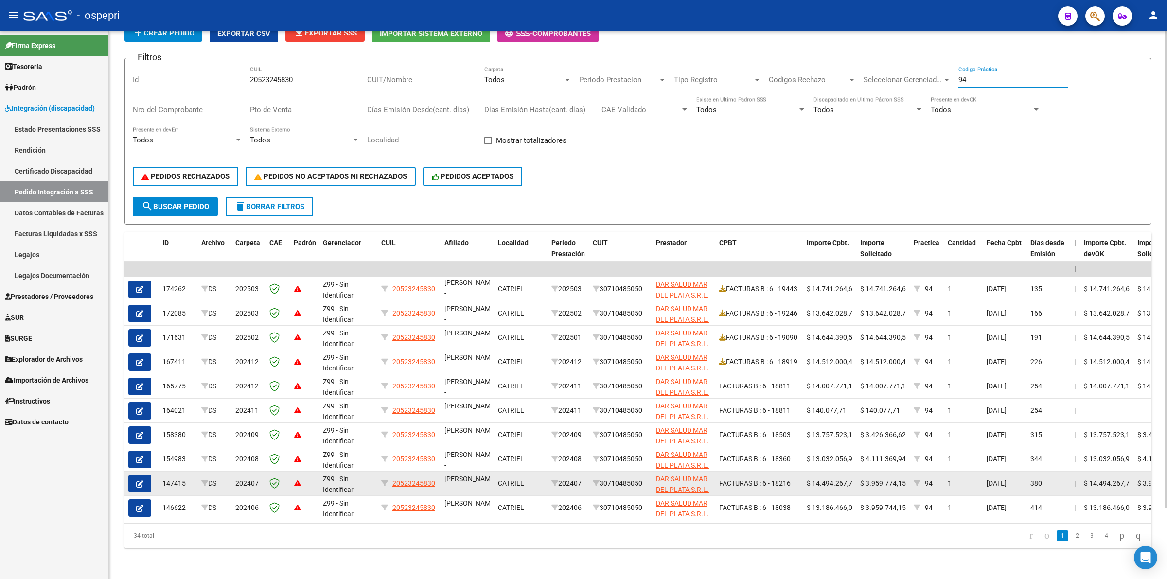
scroll to position [82, 0]
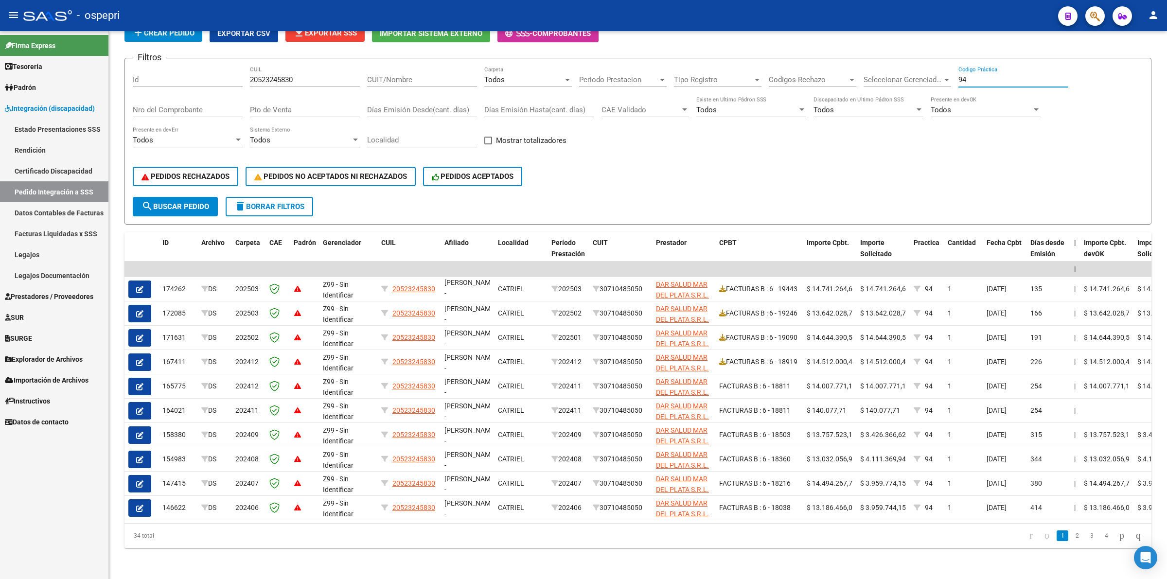
type input "94"
drag, startPoint x: 139, startPoint y: 305, endPoint x: 294, endPoint y: 300, distance: 155.2
click at [139, 310] on icon "button" at bounding box center [139, 313] width 7 height 7
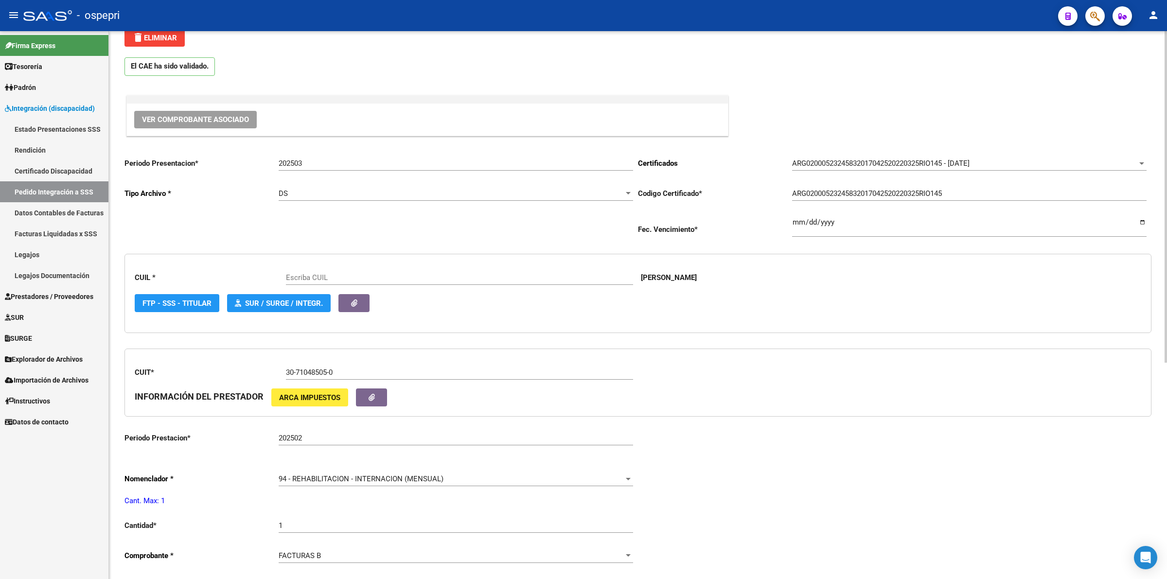
type input "20523245830"
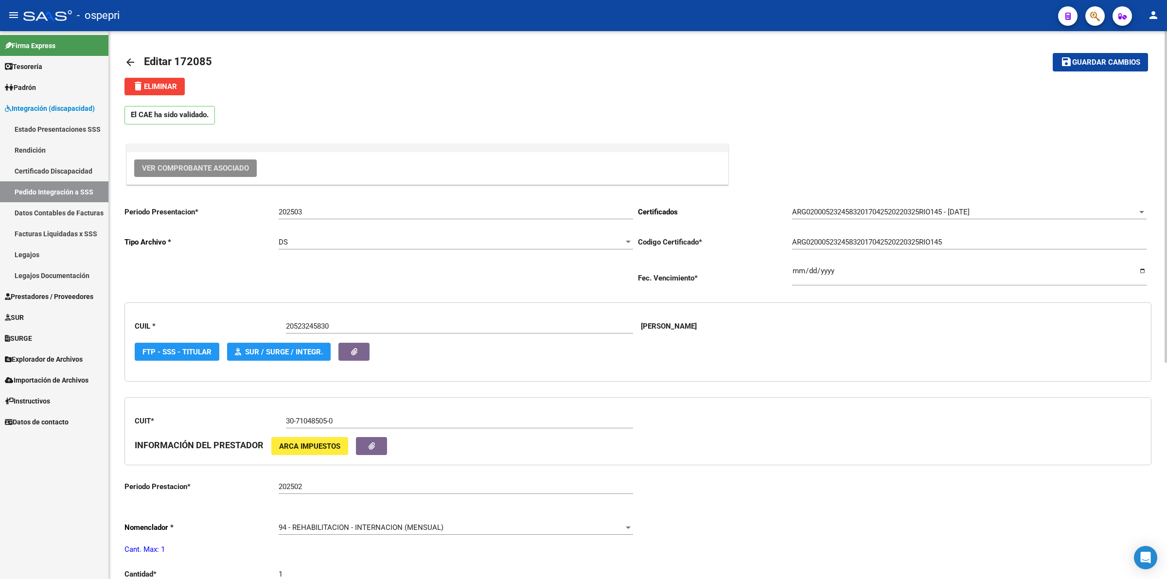
click at [206, 171] on button "Ver Comprobante Asociado" at bounding box center [195, 169] width 123 height 18
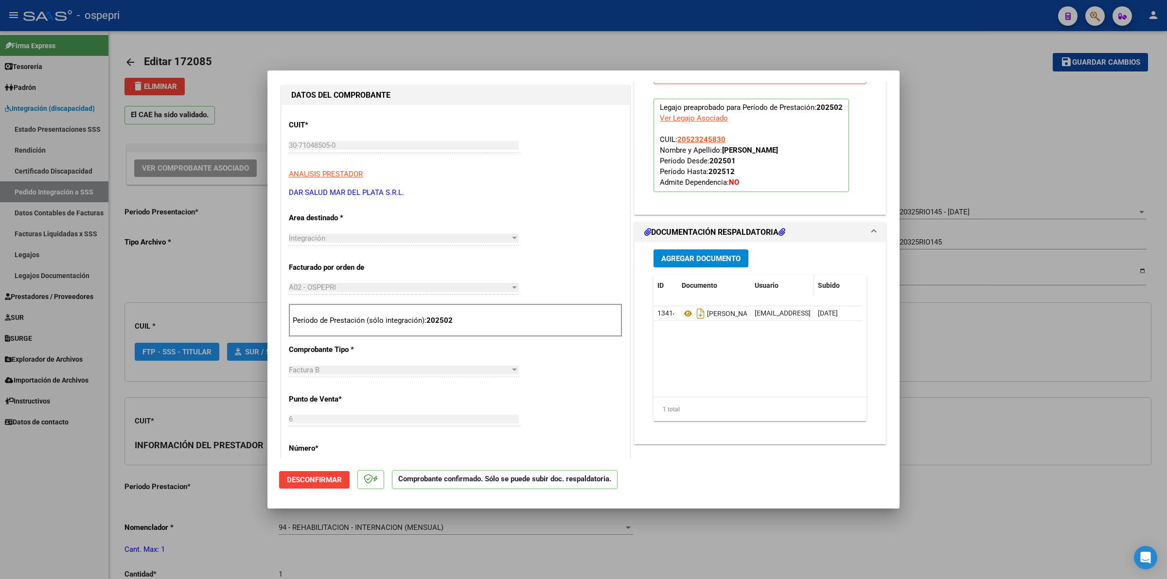
scroll to position [243, 0]
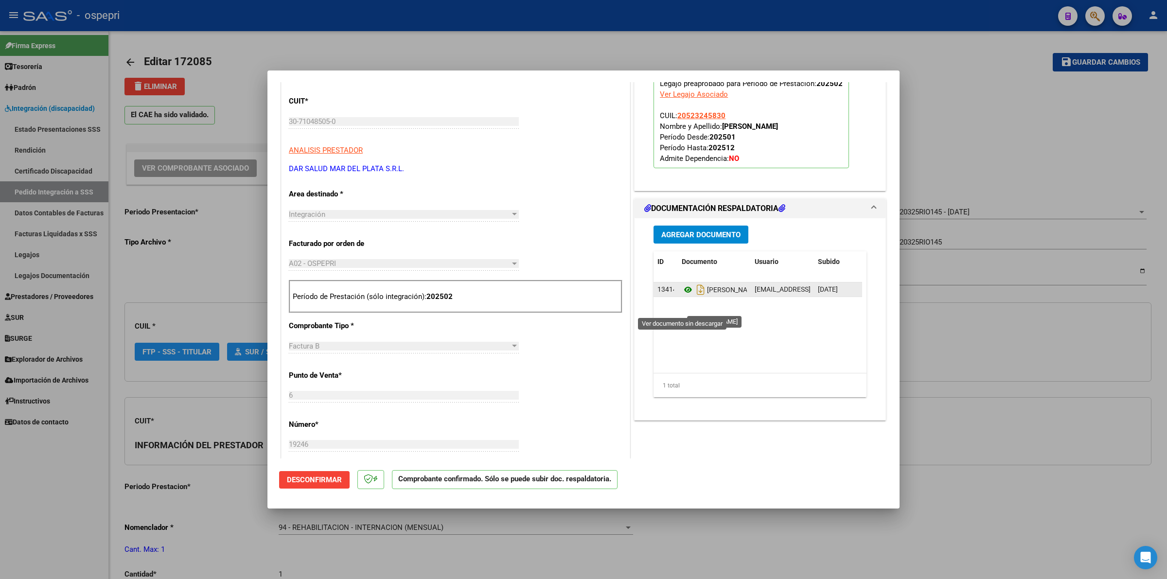
click at [682, 296] on icon at bounding box center [688, 290] width 13 height 12
type input "$ 0,00"
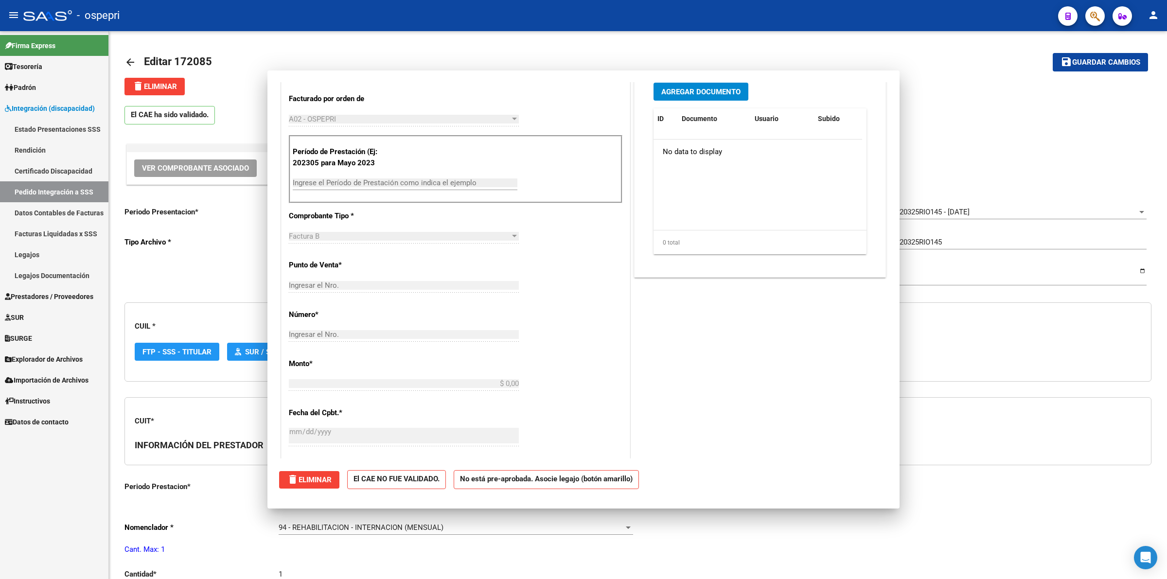
scroll to position [0, 0]
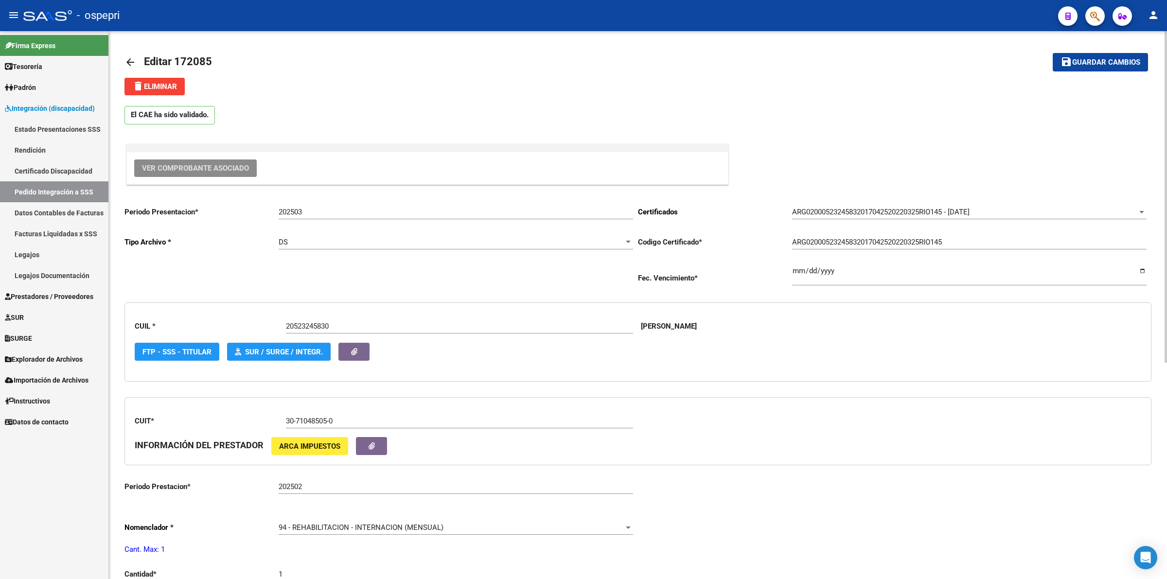
click at [134, 61] on mat-icon "arrow_back" at bounding box center [131, 62] width 12 height 12
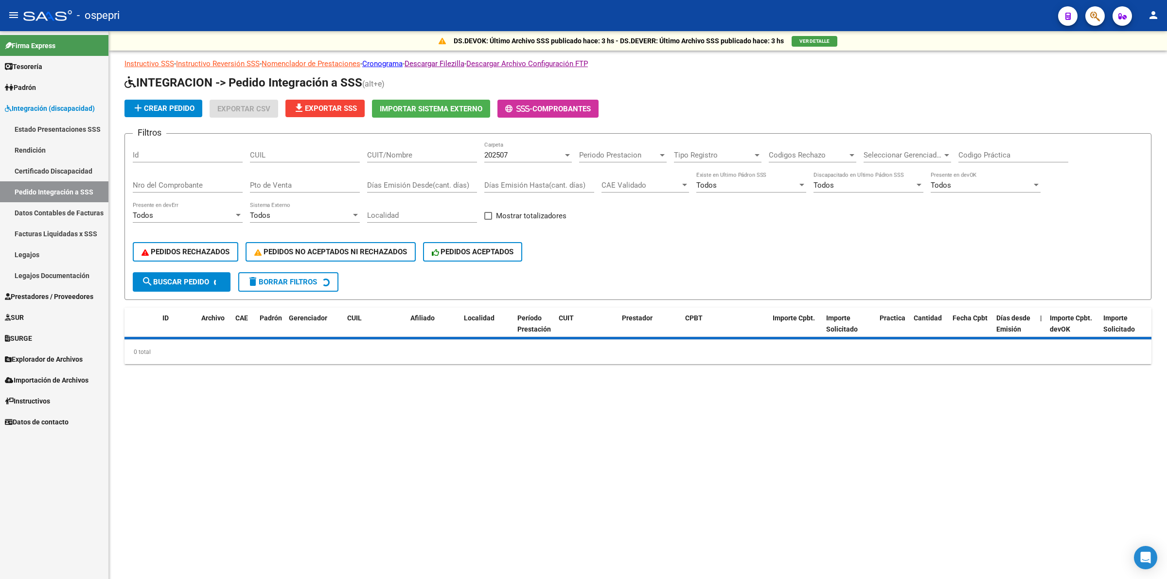
drag, startPoint x: 421, startPoint y: 146, endPoint x: 422, endPoint y: 160, distance: 14.6
click at [421, 147] on div "CUIT/Nombre" at bounding box center [422, 152] width 110 height 21
click at [422, 161] on div "CUIT/Nombre" at bounding box center [422, 157] width 110 height 30
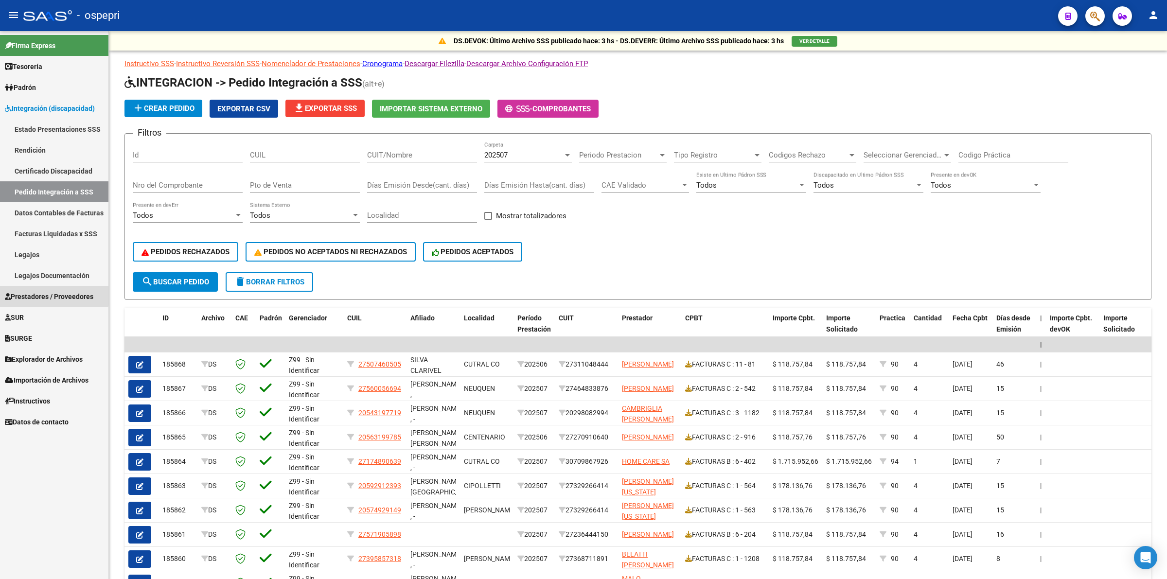
click at [49, 294] on span "Prestadores / Proveedores" at bounding box center [49, 296] width 89 height 11
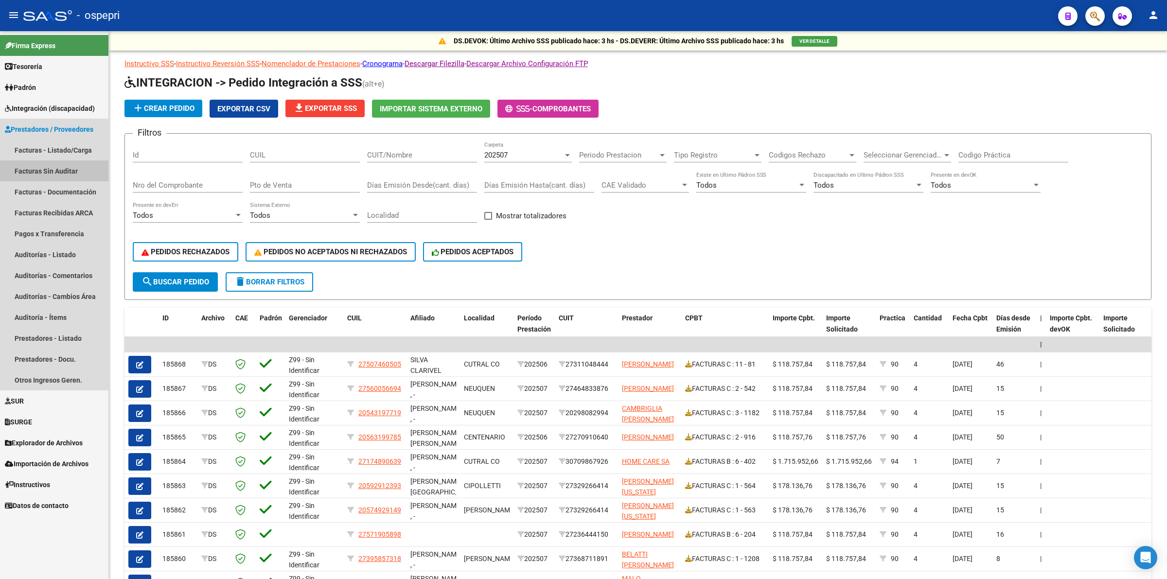
click at [53, 162] on link "Facturas Sin Auditar" at bounding box center [54, 170] width 108 height 21
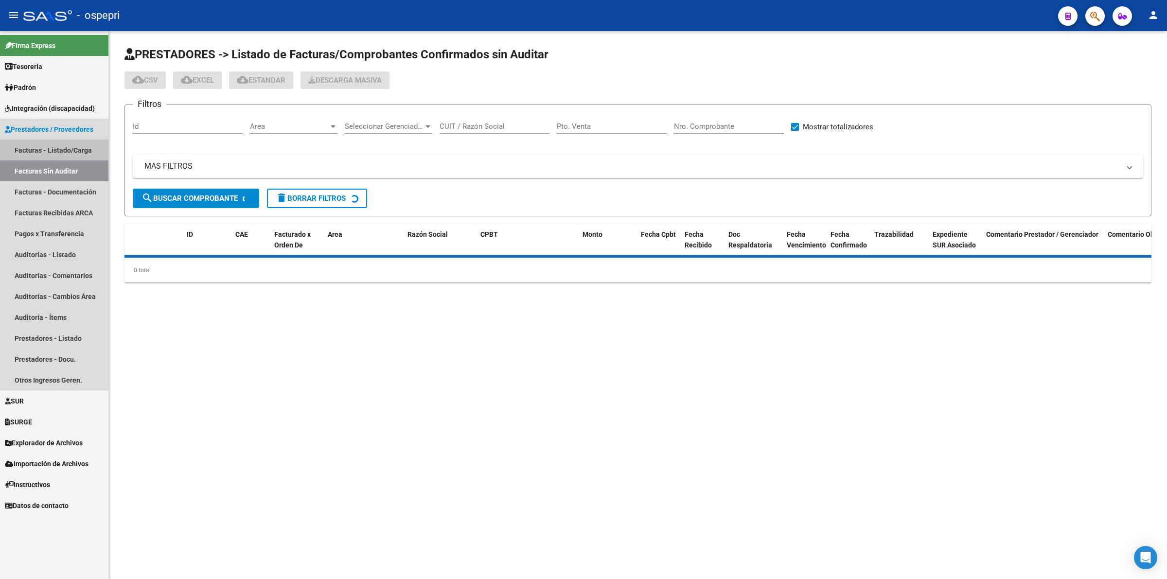
drag, startPoint x: 55, startPoint y: 151, endPoint x: 75, endPoint y: 158, distance: 21.5
click at [54, 151] on link "Facturas - Listado/Carga" at bounding box center [54, 150] width 108 height 21
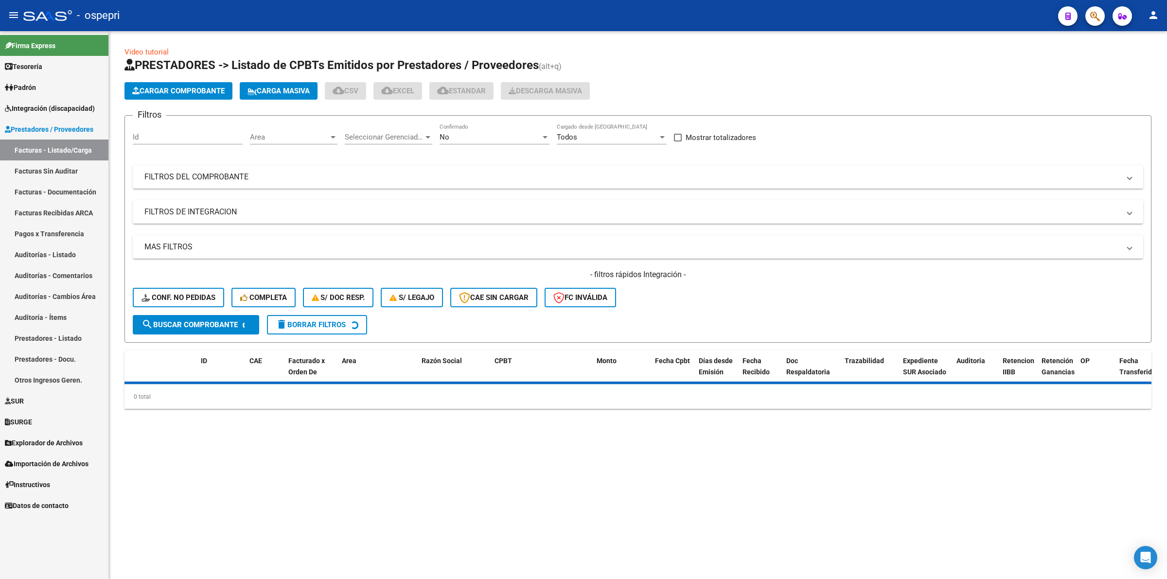
drag, startPoint x: 246, startPoint y: 171, endPoint x: 520, endPoint y: 201, distance: 276.0
click at [250, 172] on mat-panel-title "FILTROS DEL COMPROBANTE" at bounding box center [632, 177] width 976 height 11
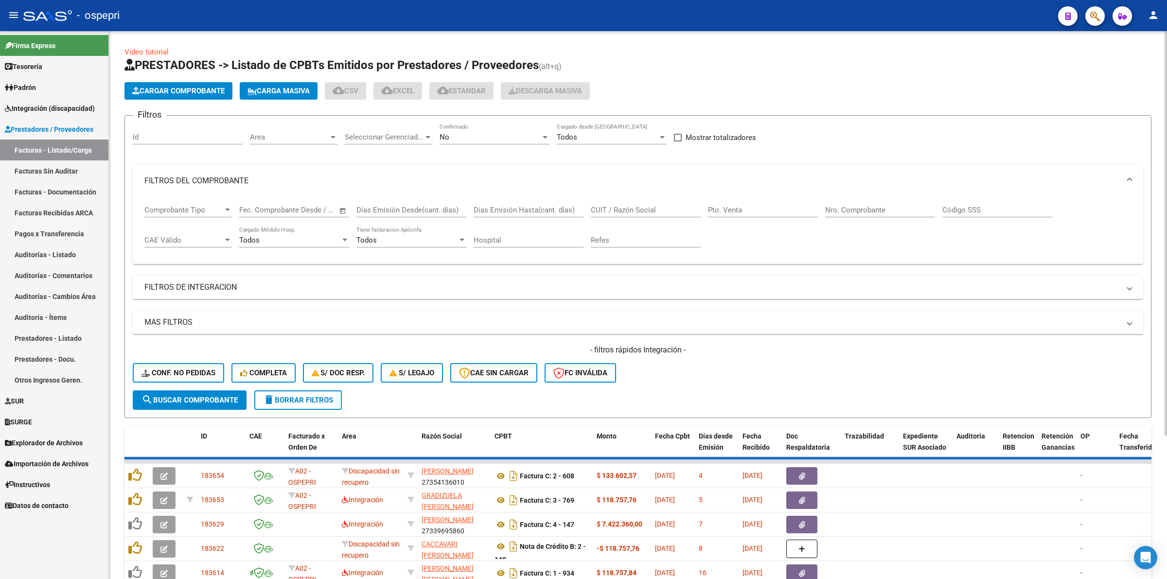
click at [650, 197] on div "CUIT / Razón Social" at bounding box center [646, 206] width 110 height 21
click at [655, 206] on input "CUIT / Razón Social" at bounding box center [646, 210] width 110 height 9
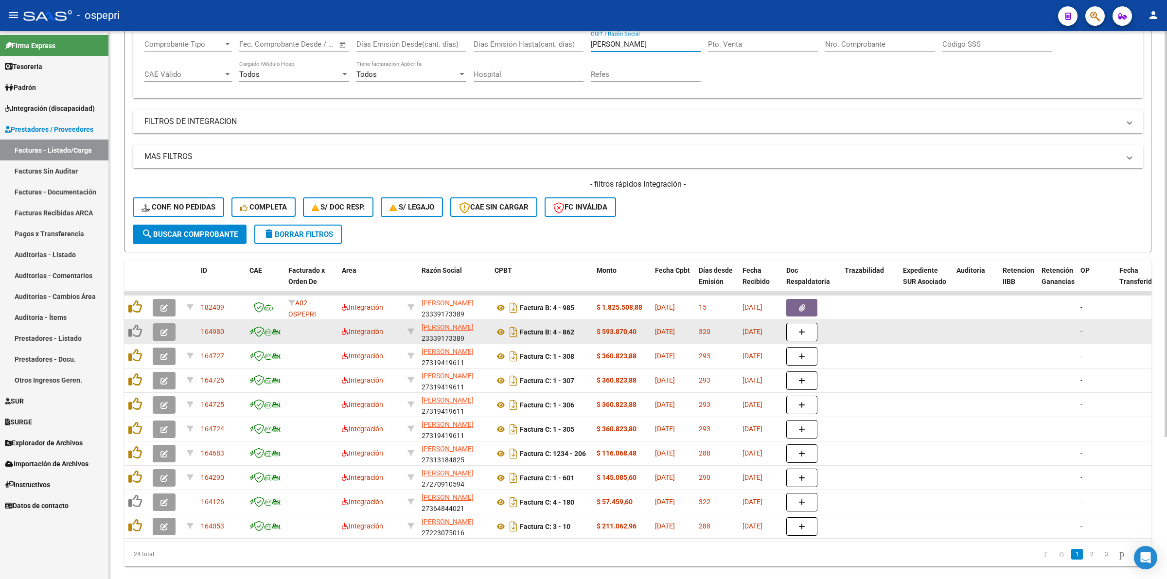
scroll to position [182, 0]
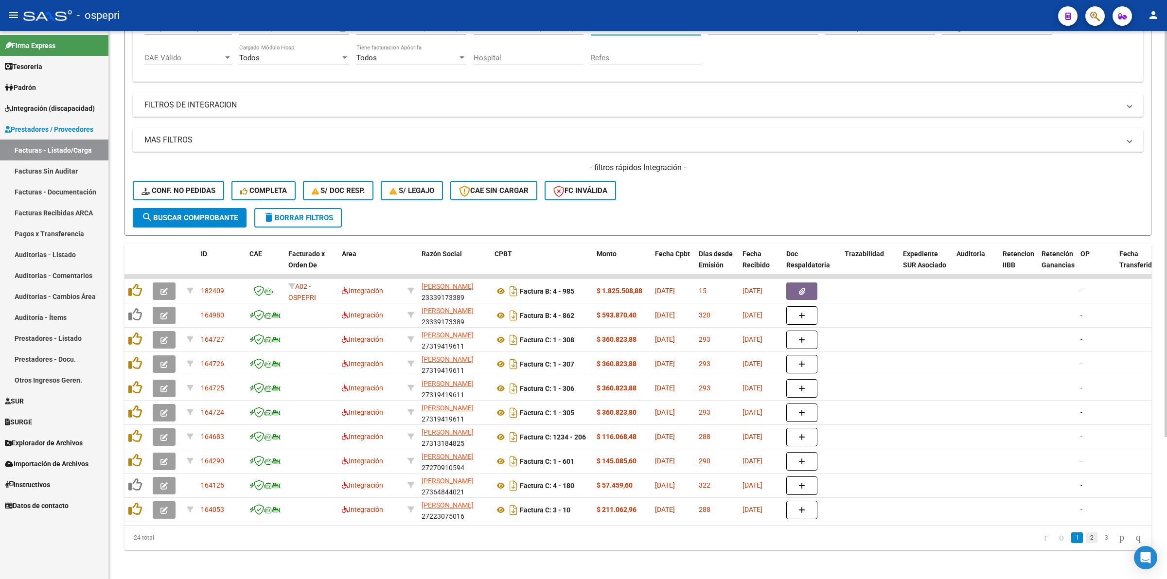
type input "FERNANDEZ"
click at [1086, 543] on link "2" at bounding box center [1092, 538] width 12 height 11
click at [1101, 543] on link "3" at bounding box center [1107, 538] width 12 height 11
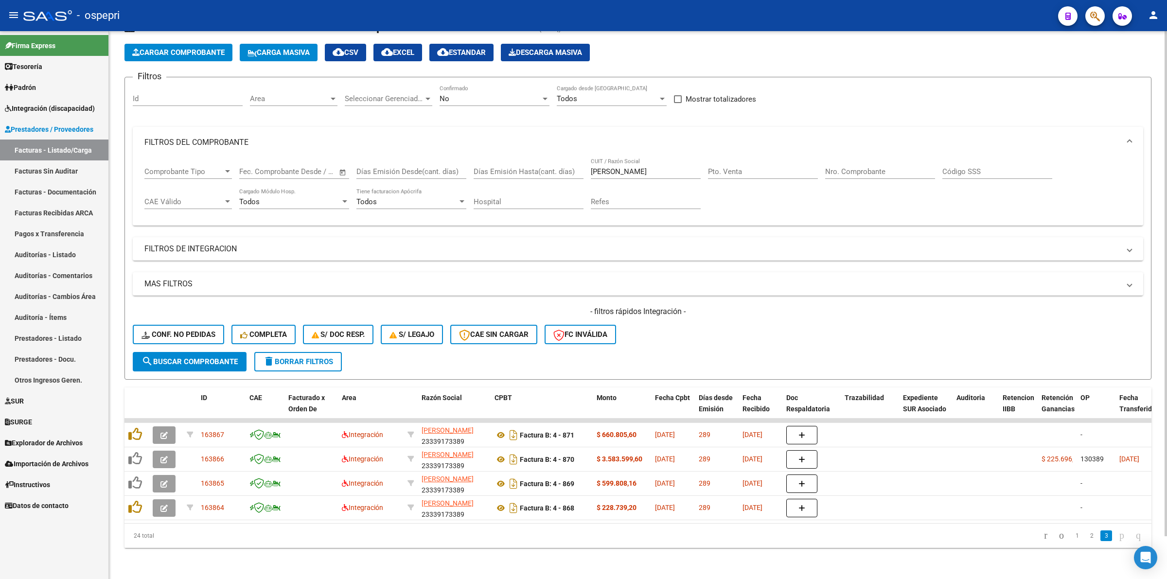
scroll to position [45, 0]
click at [76, 106] on span "Integración (discapacidad)" at bounding box center [50, 108] width 90 height 11
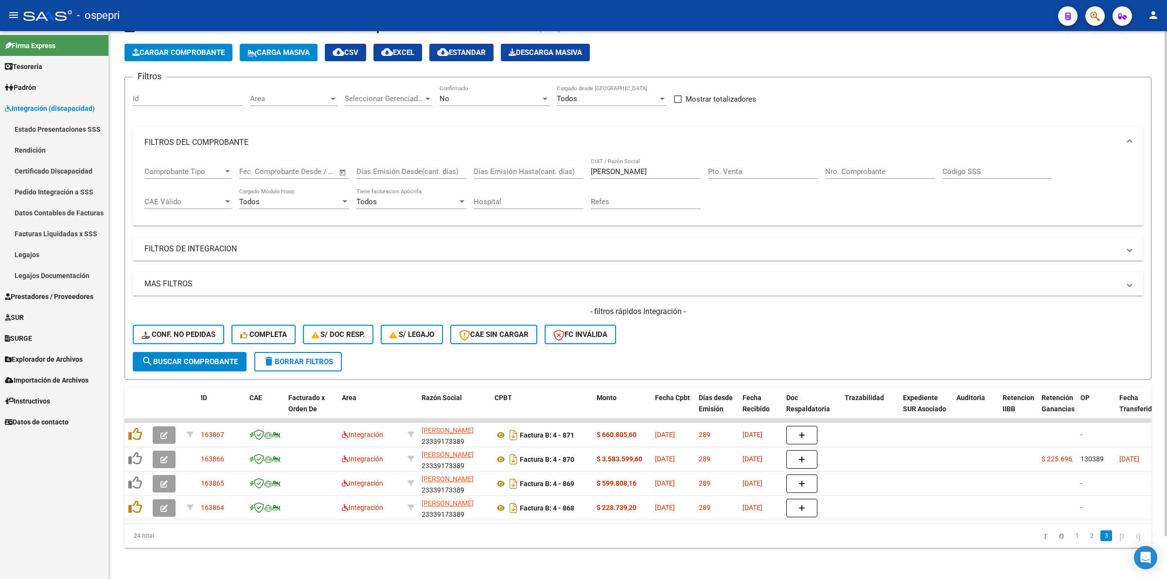
click at [56, 186] on link "Pedido Integración a SSS" at bounding box center [54, 191] width 108 height 21
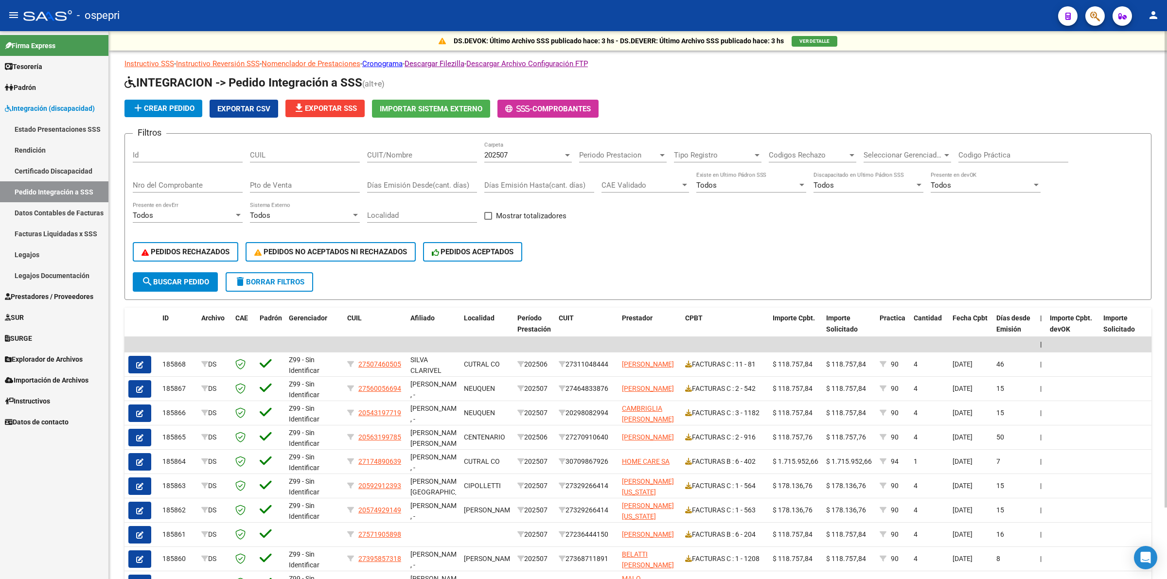
click at [412, 160] on div "CUIT/Nombre" at bounding box center [422, 152] width 110 height 21
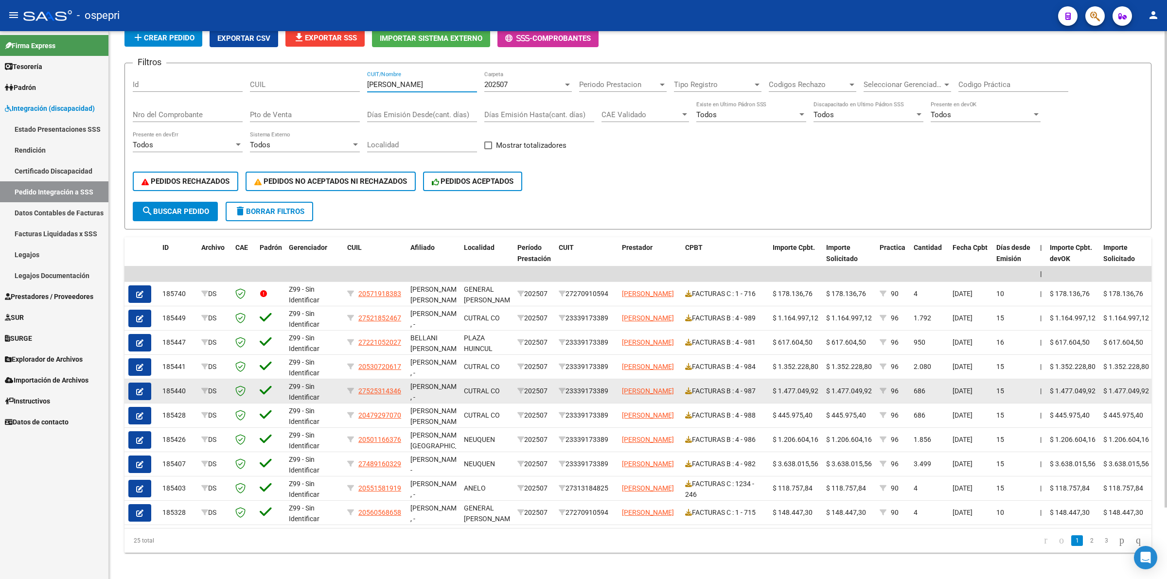
scroll to position [82, 0]
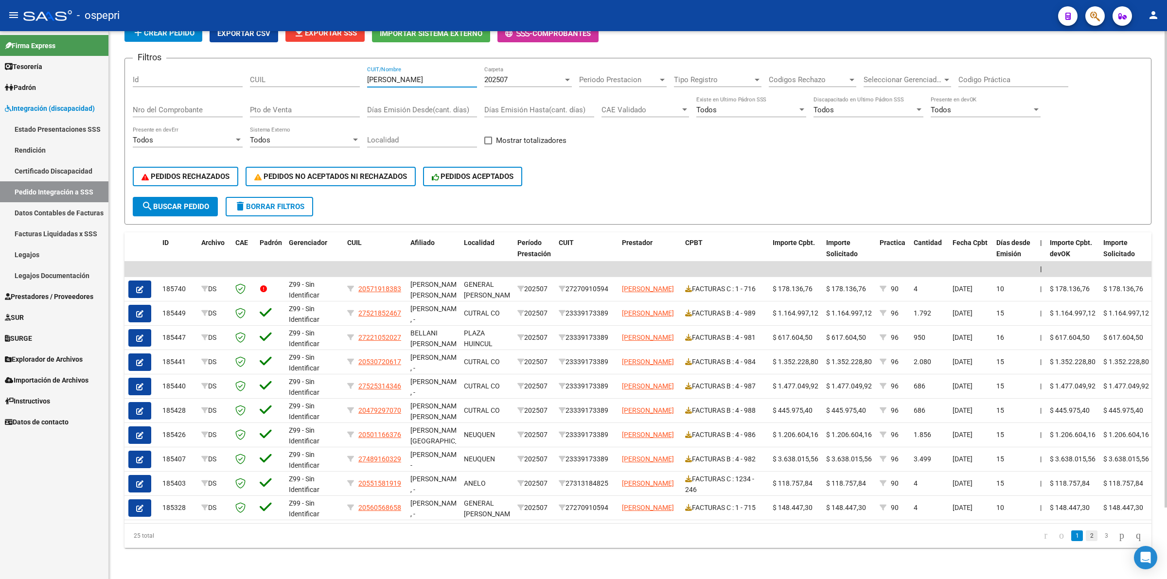
type input "FERNANDEZ"
click at [1086, 533] on link "2" at bounding box center [1092, 536] width 12 height 11
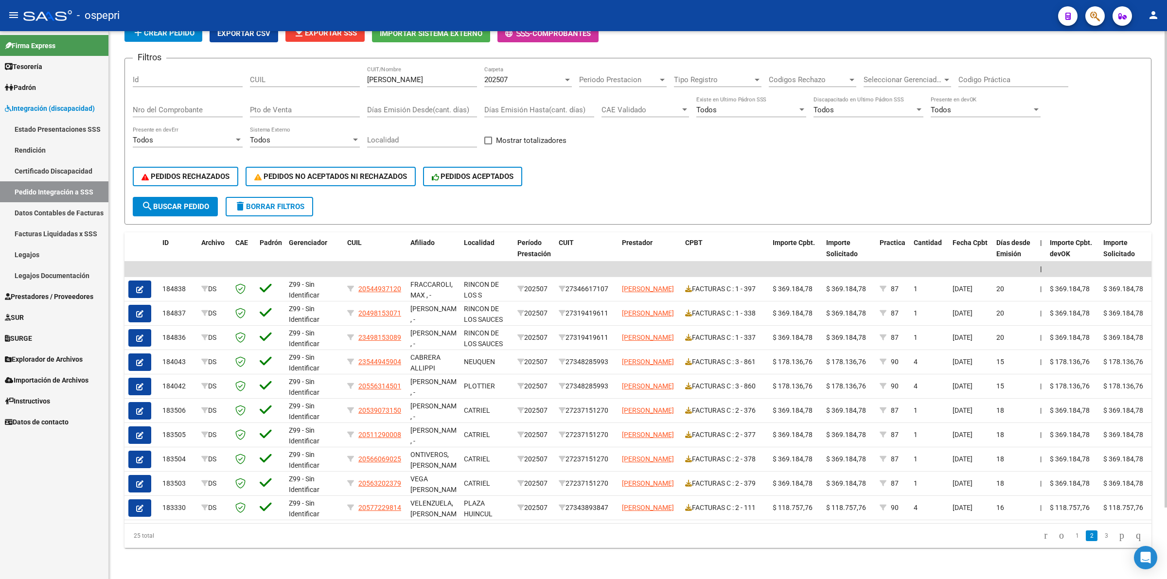
click at [53, 256] on link "Legajos" at bounding box center [54, 254] width 108 height 21
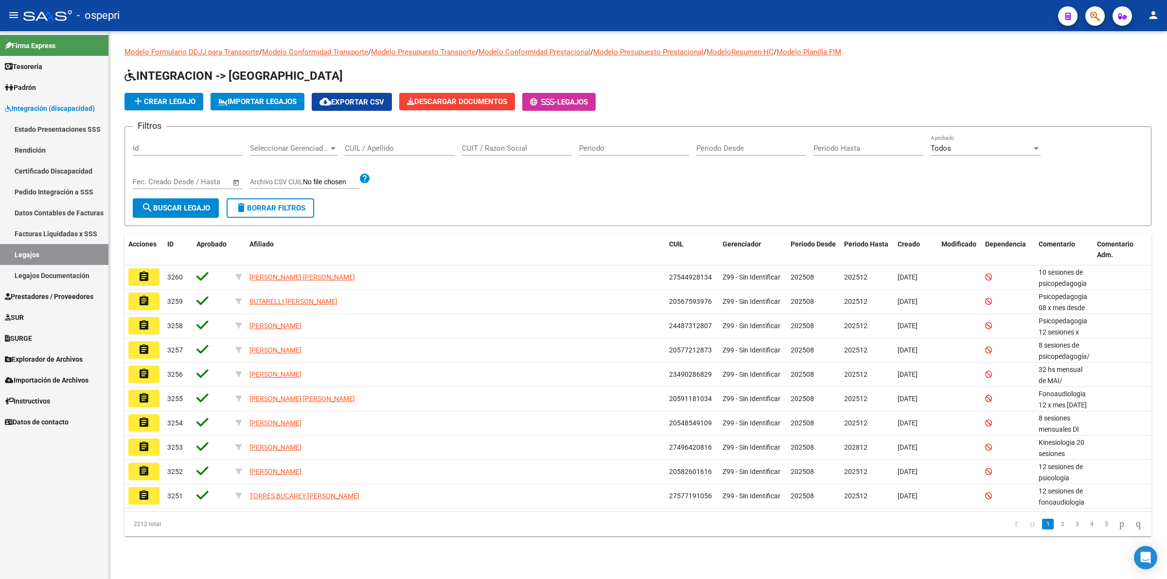
click at [262, 148] on span "Seleccionar Gerenciador" at bounding box center [289, 148] width 79 height 9
click at [390, 156] on div at bounding box center [583, 289] width 1167 height 579
click at [394, 148] on input "CUIL / Apellido" at bounding box center [400, 148] width 110 height 9
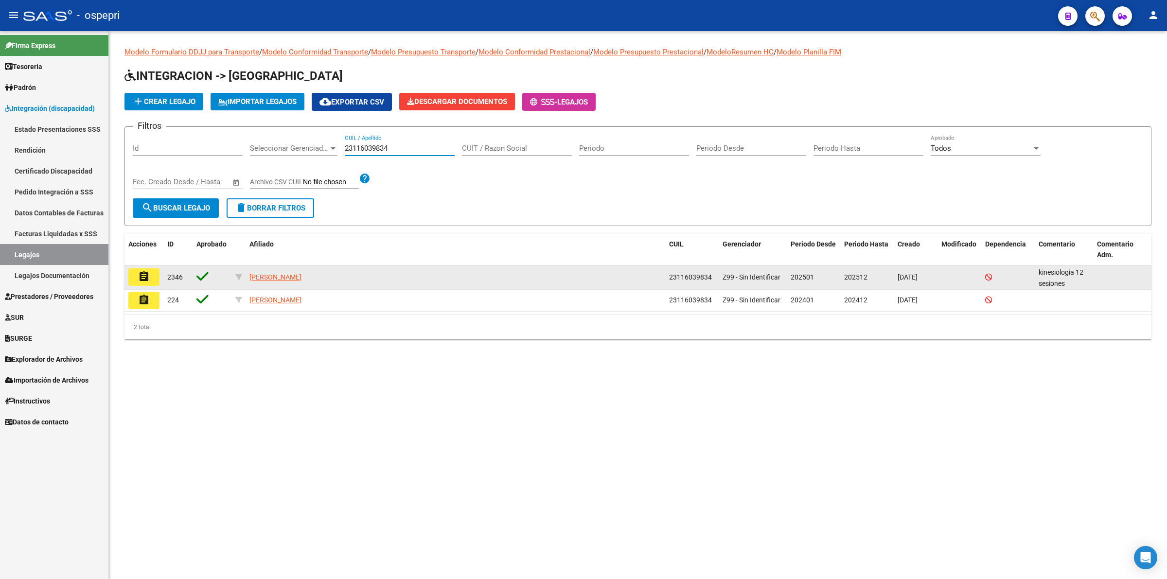
type input "23116039834"
click at [152, 271] on button "assignment" at bounding box center [143, 277] width 31 height 18
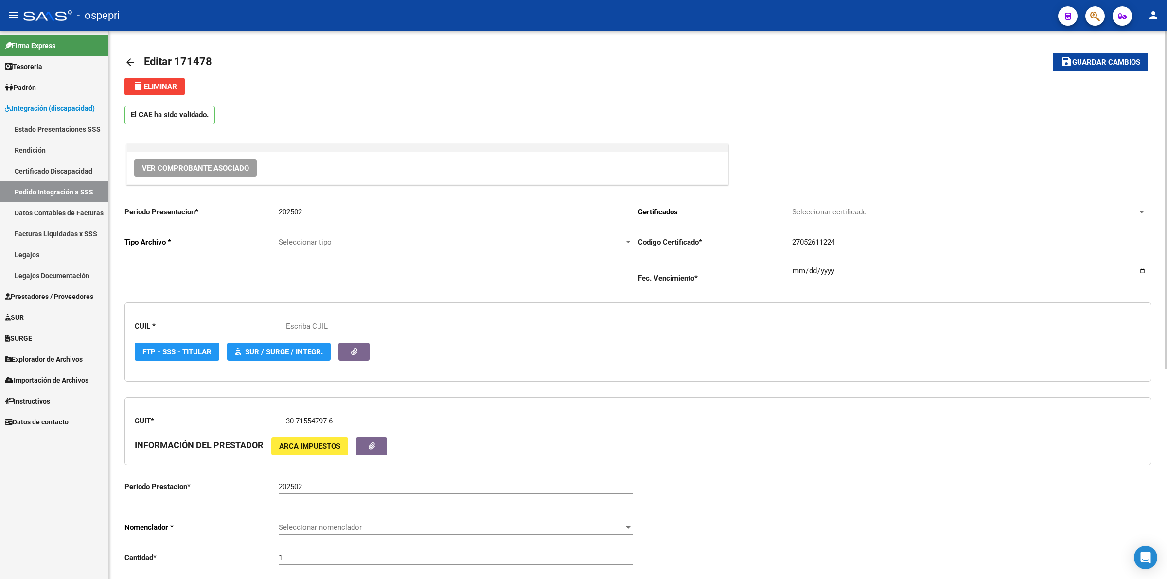
type input "27052611224"
click at [214, 168] on span "Ver Comprobante Asociado" at bounding box center [195, 168] width 107 height 9
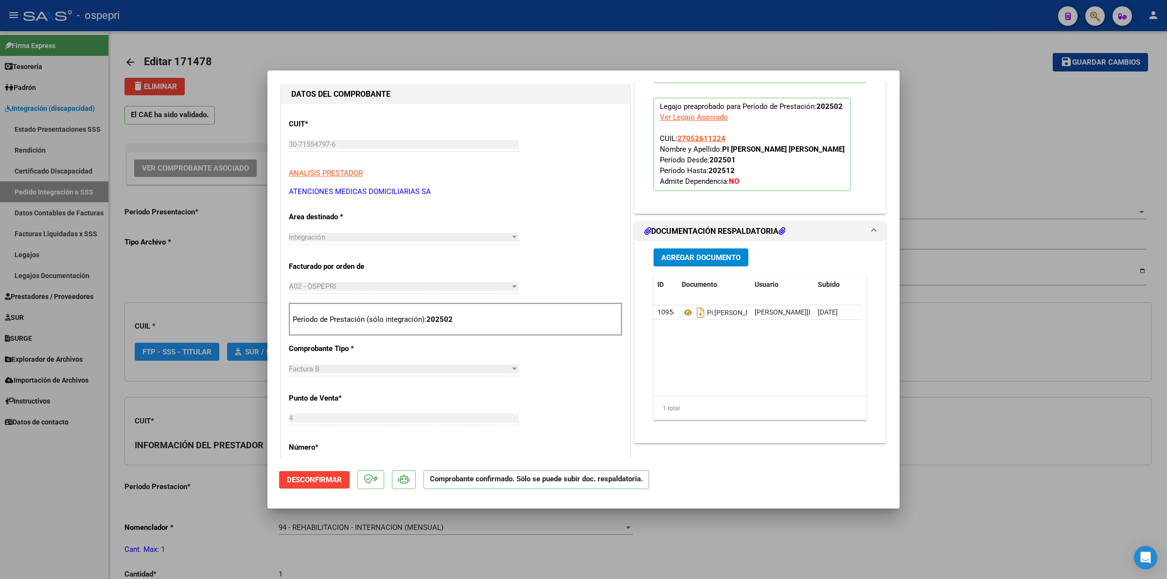
scroll to position [243, 0]
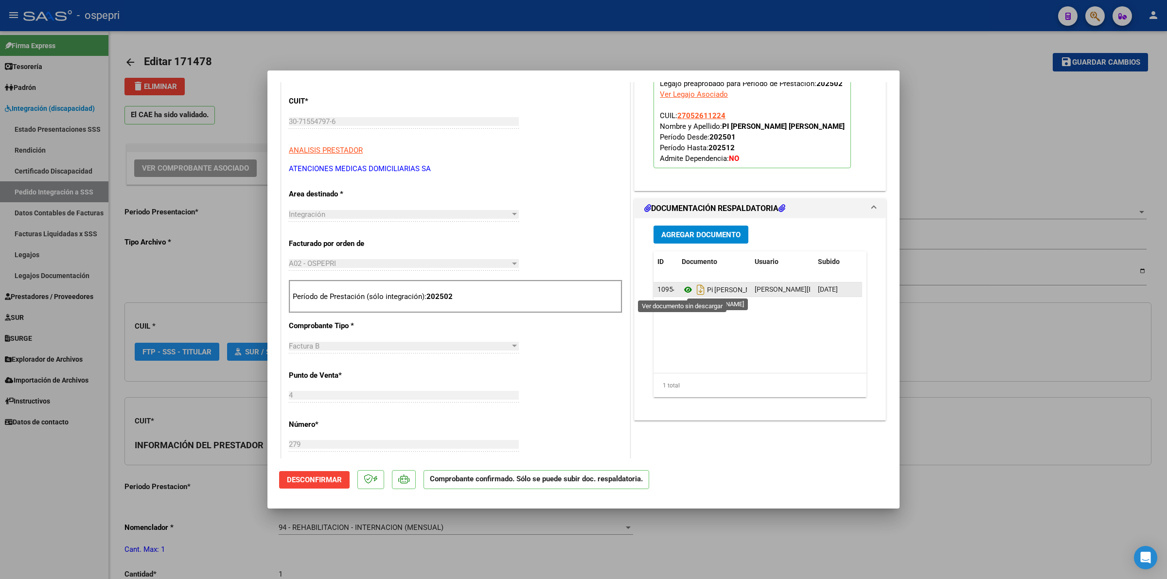
click at [682, 293] on icon at bounding box center [688, 290] width 13 height 12
type input "$ 0,00"
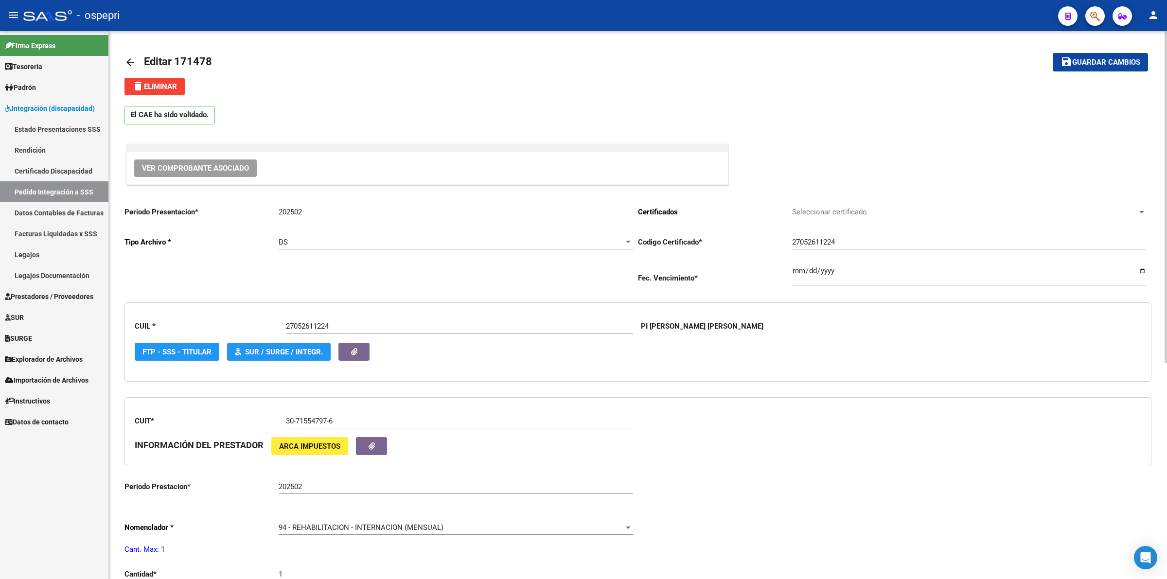
click at [126, 61] on mat-icon "arrow_back" at bounding box center [131, 62] width 12 height 12
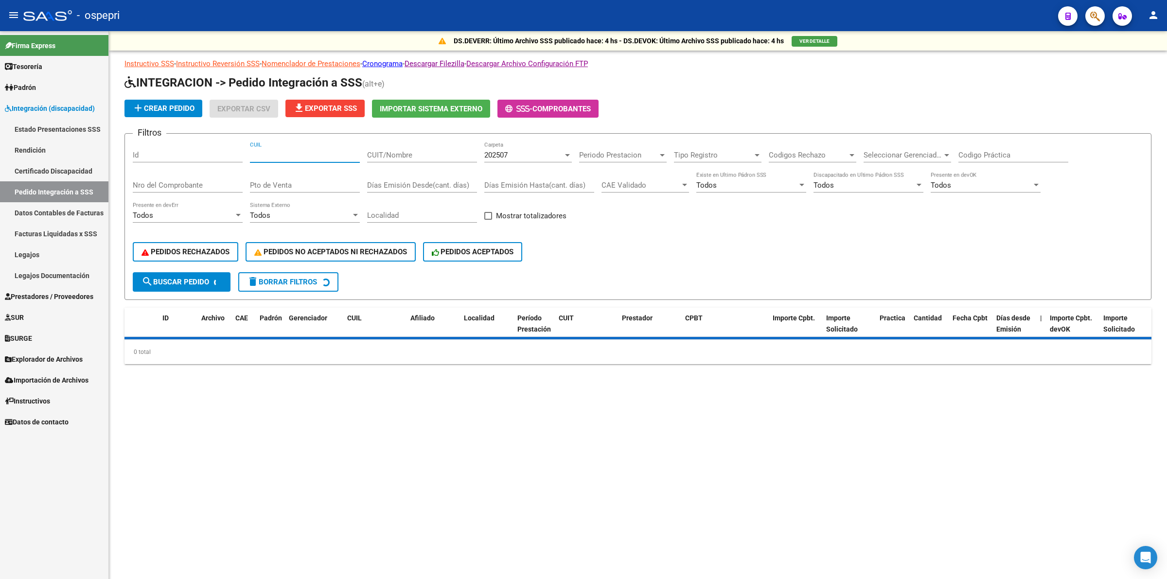
drag, startPoint x: 264, startPoint y: 153, endPoint x: 1036, endPoint y: 166, distance: 772.0
click at [266, 153] on input "CUIL" at bounding box center [305, 155] width 110 height 9
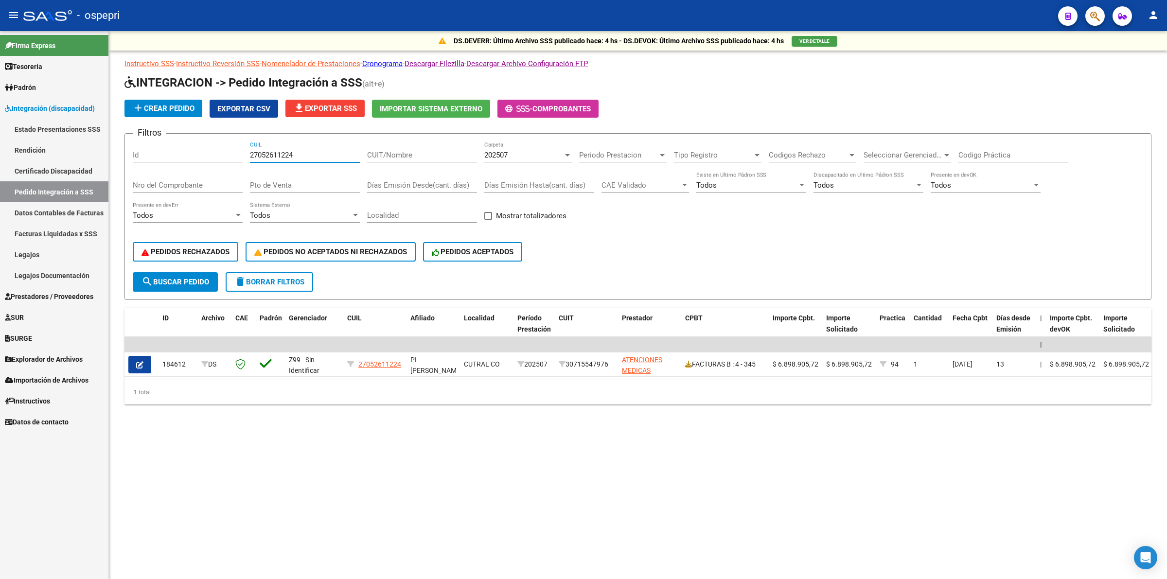
type input "27052611224"
click at [509, 163] on div "202507 Carpeta" at bounding box center [528, 157] width 88 height 30
click at [505, 152] on span "202507" at bounding box center [495, 155] width 23 height 9
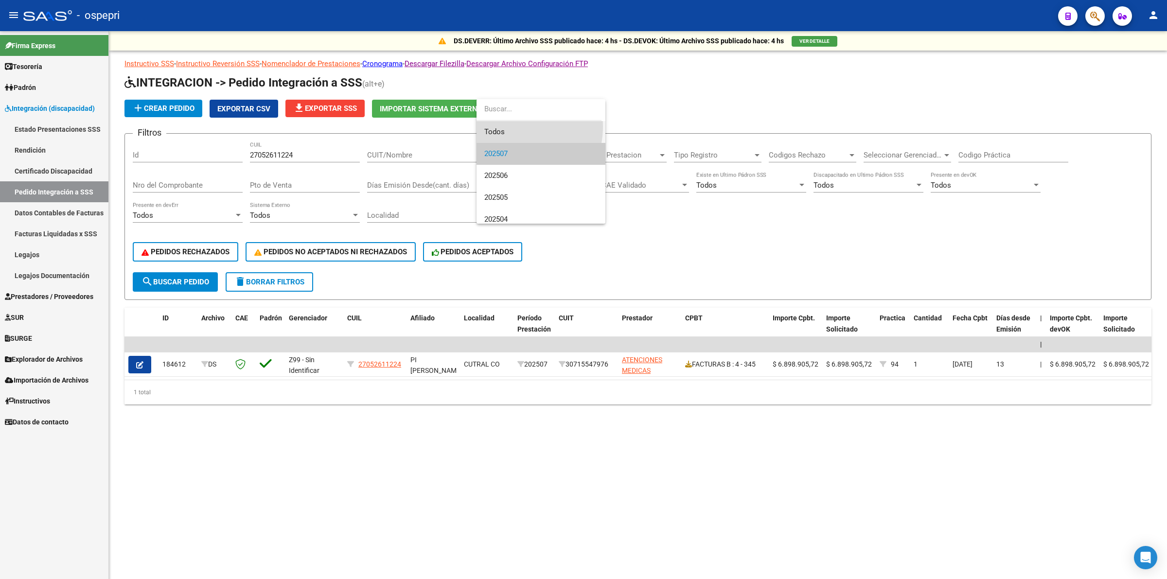
click at [512, 127] on span "Todos" at bounding box center [540, 132] width 113 height 22
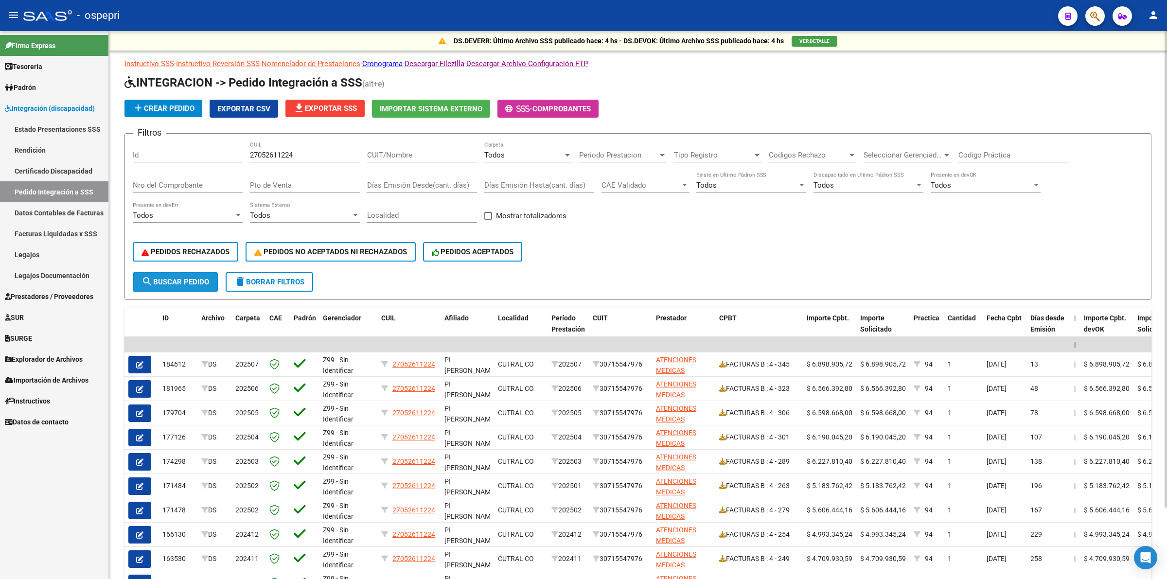
click at [170, 281] on span "search Buscar Pedido" at bounding box center [176, 282] width 68 height 9
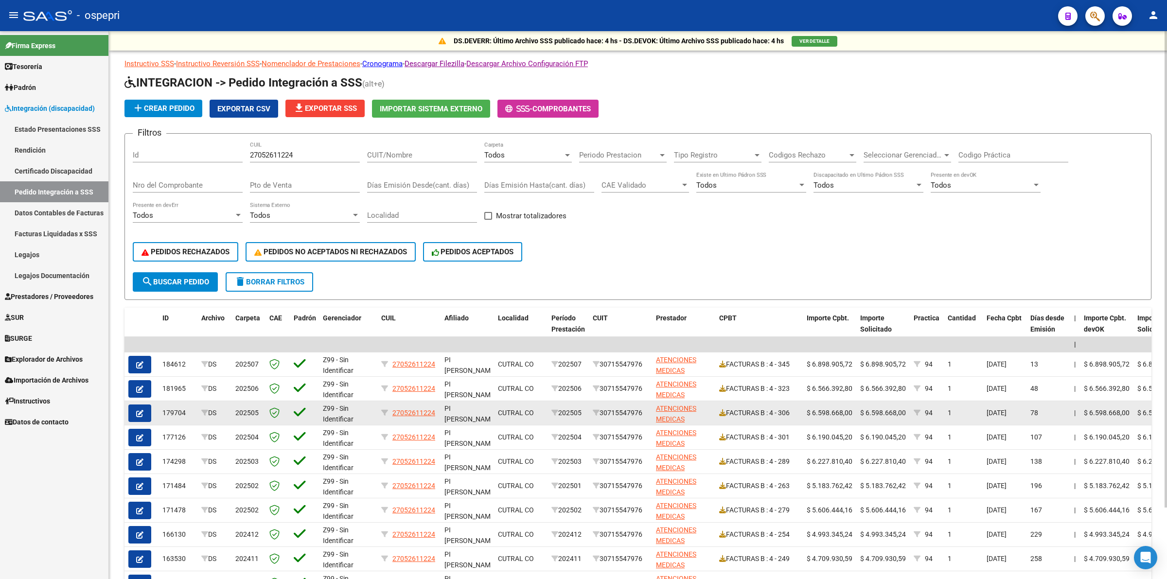
click at [146, 411] on button "button" at bounding box center [139, 414] width 23 height 18
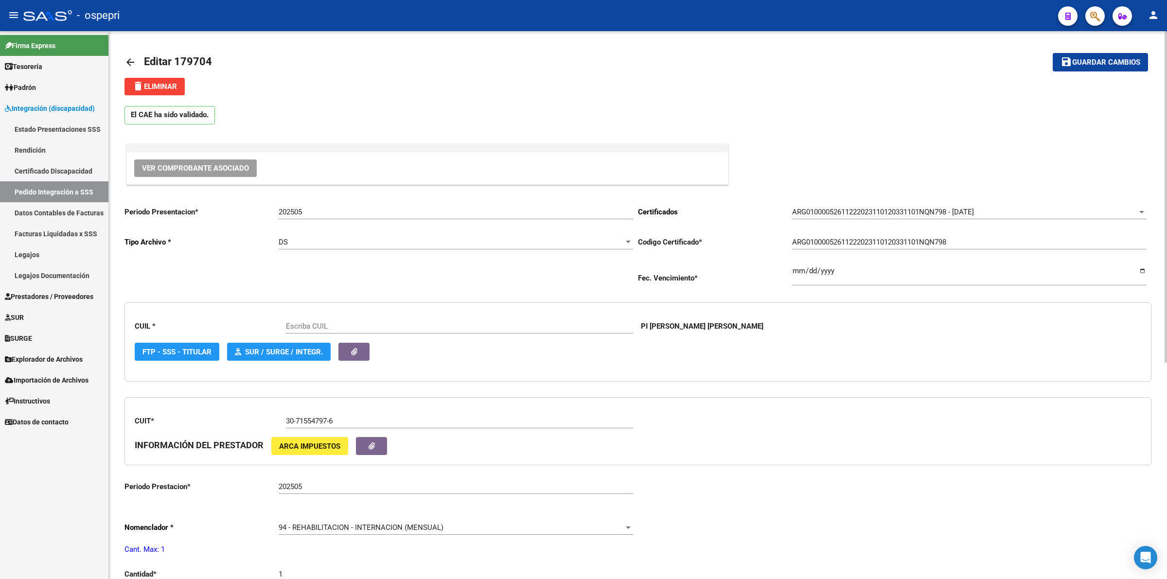
click at [181, 160] on button "Ver Comprobante Asociado" at bounding box center [195, 169] width 123 height 18
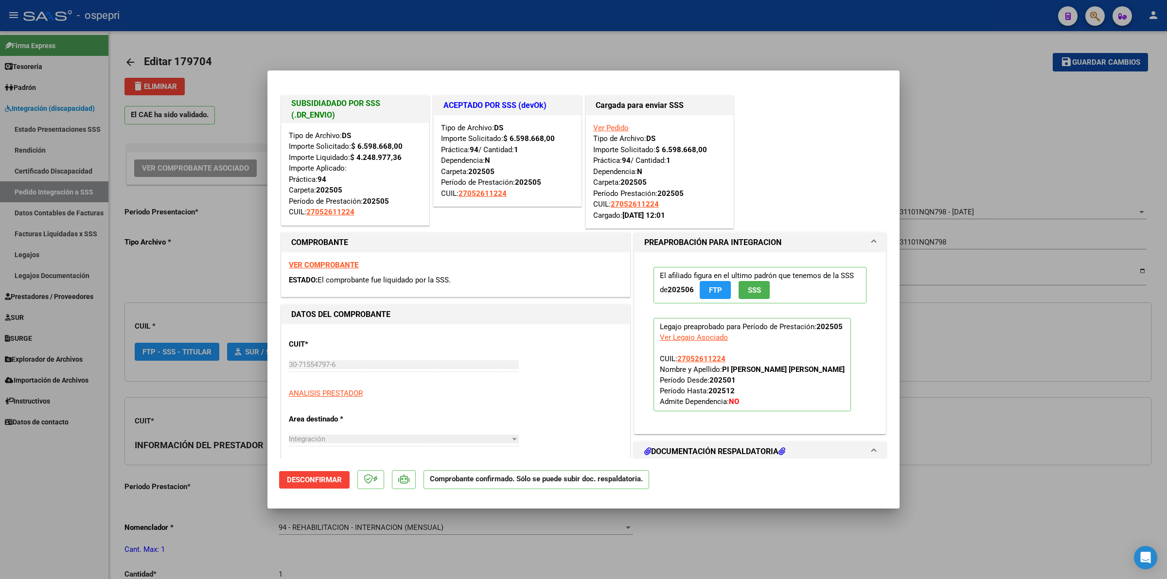
type input "27052611224"
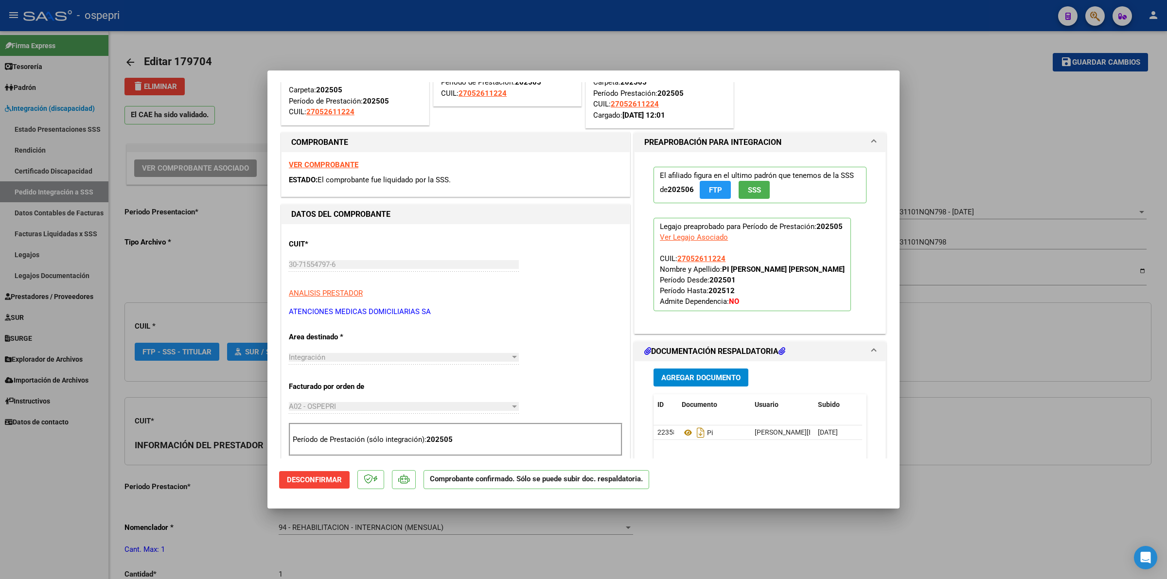
scroll to position [122, 0]
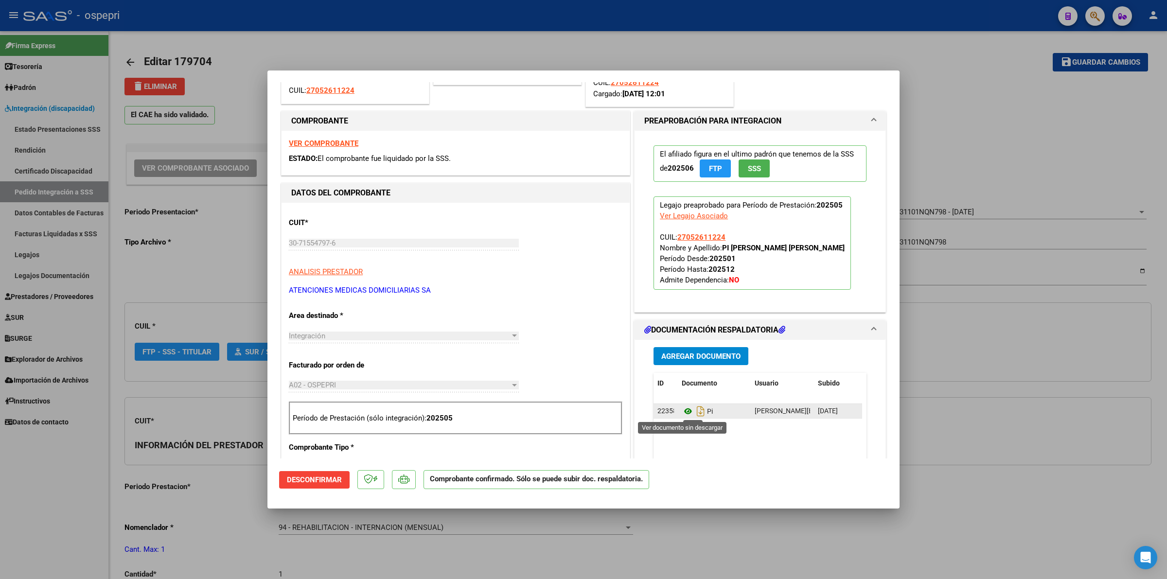
click at [682, 414] on icon at bounding box center [688, 412] width 13 height 12
type input "$ 0,00"
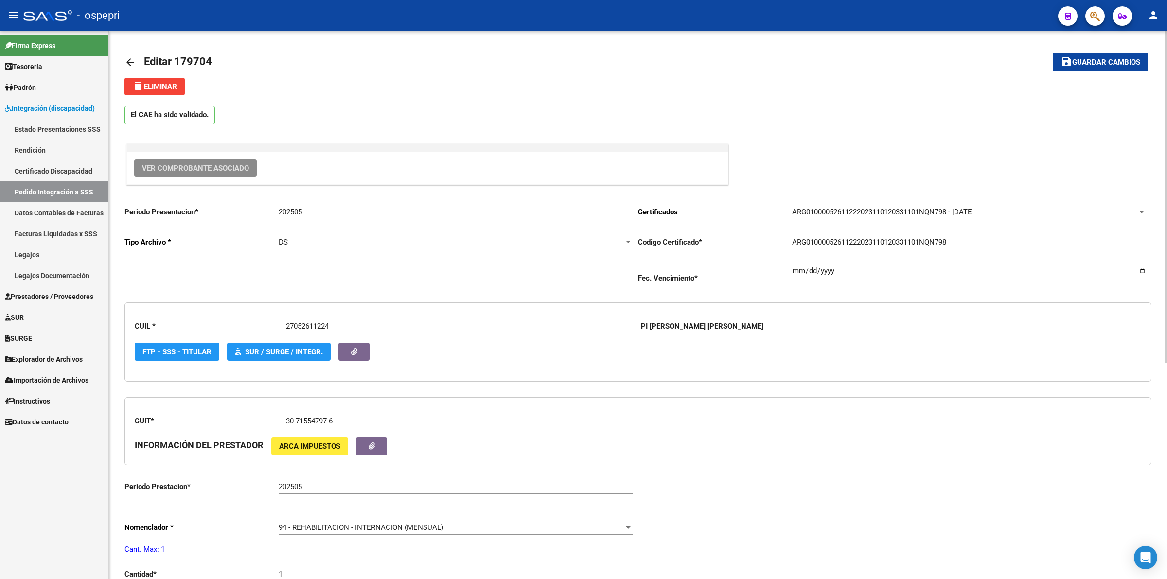
click at [131, 59] on mat-icon "arrow_back" at bounding box center [131, 62] width 12 height 12
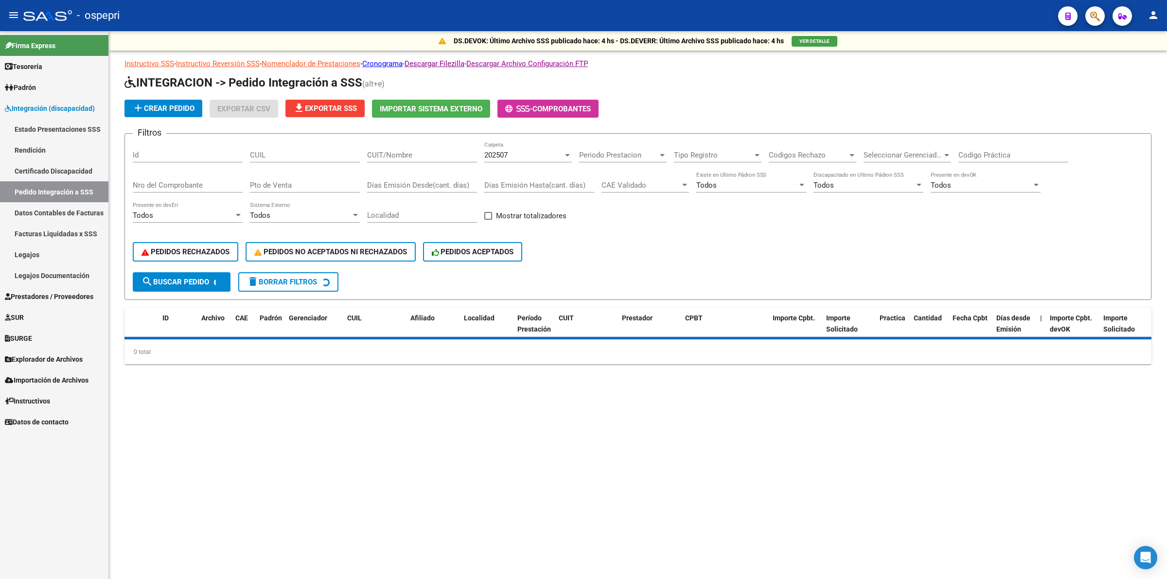
click at [270, 160] on div "CUIL" at bounding box center [305, 152] width 110 height 21
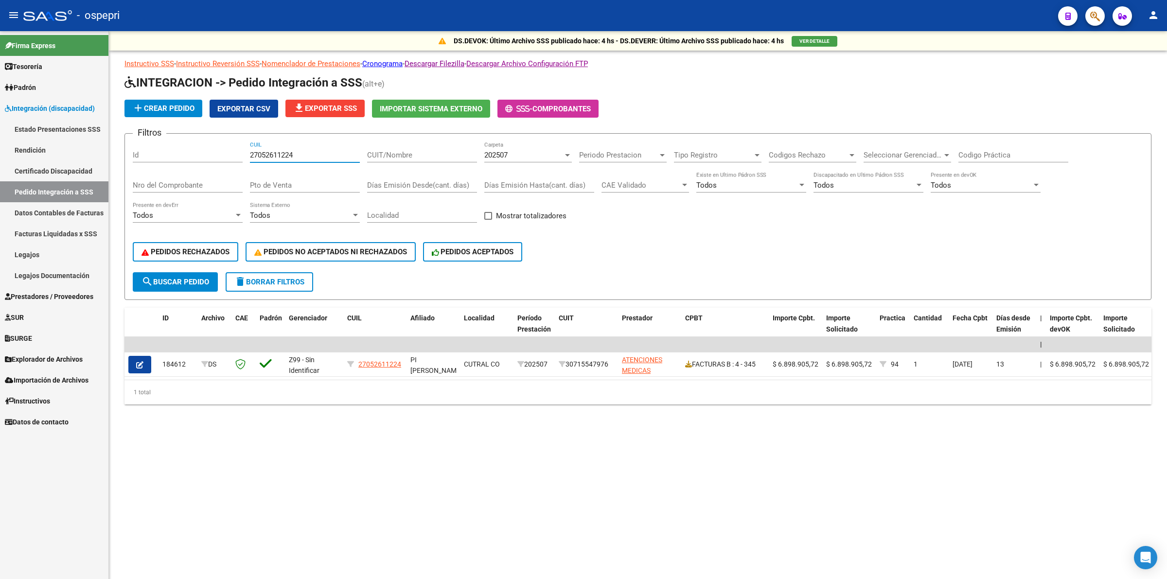
type input "27052611224"
click at [509, 156] on div "202507" at bounding box center [523, 155] width 79 height 9
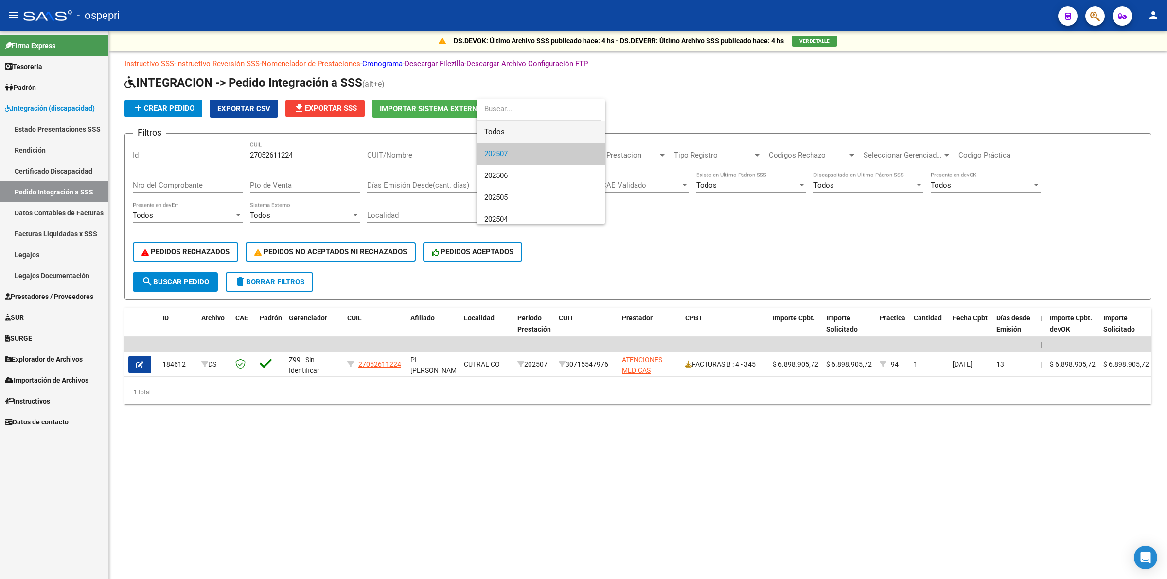
click at [513, 132] on span "Todos" at bounding box center [540, 132] width 113 height 22
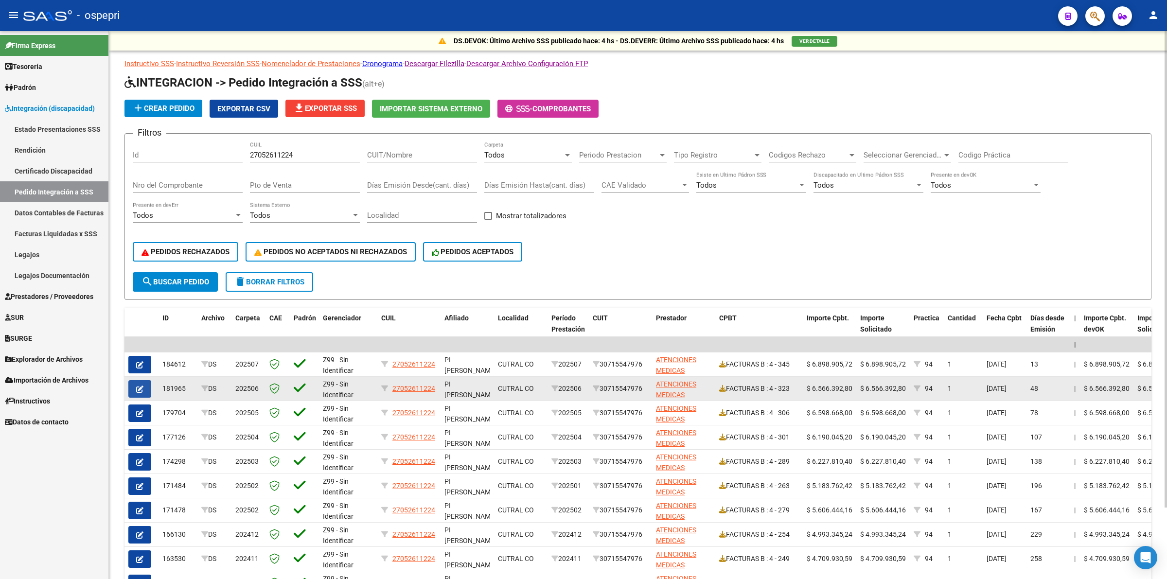
click at [139, 386] on icon "button" at bounding box center [139, 389] width 7 height 7
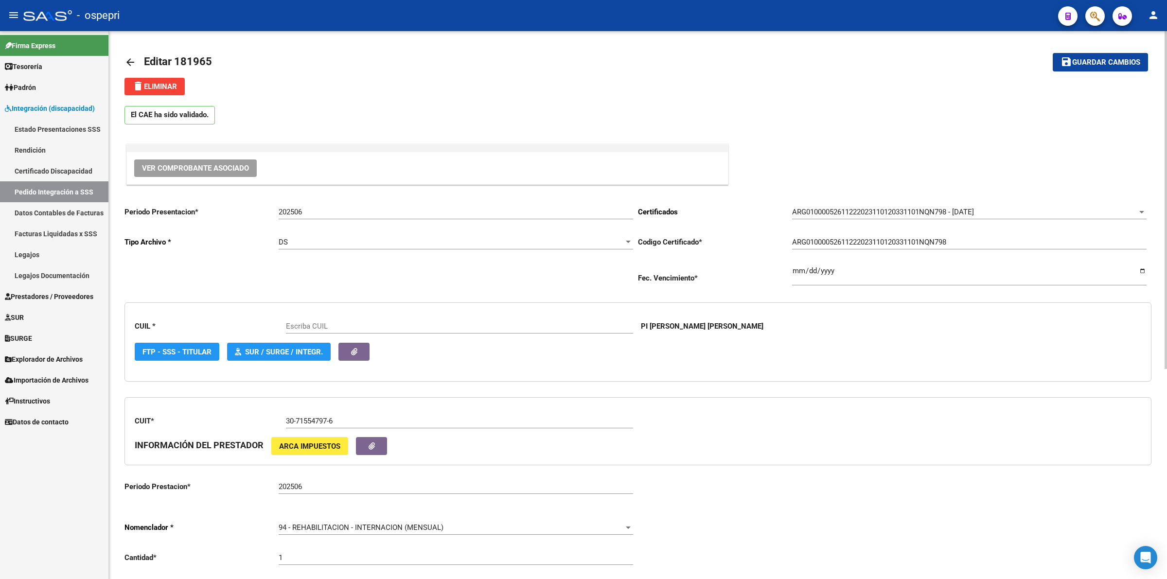
click at [215, 167] on span "Ver Comprobante Asociado" at bounding box center [195, 168] width 107 height 9
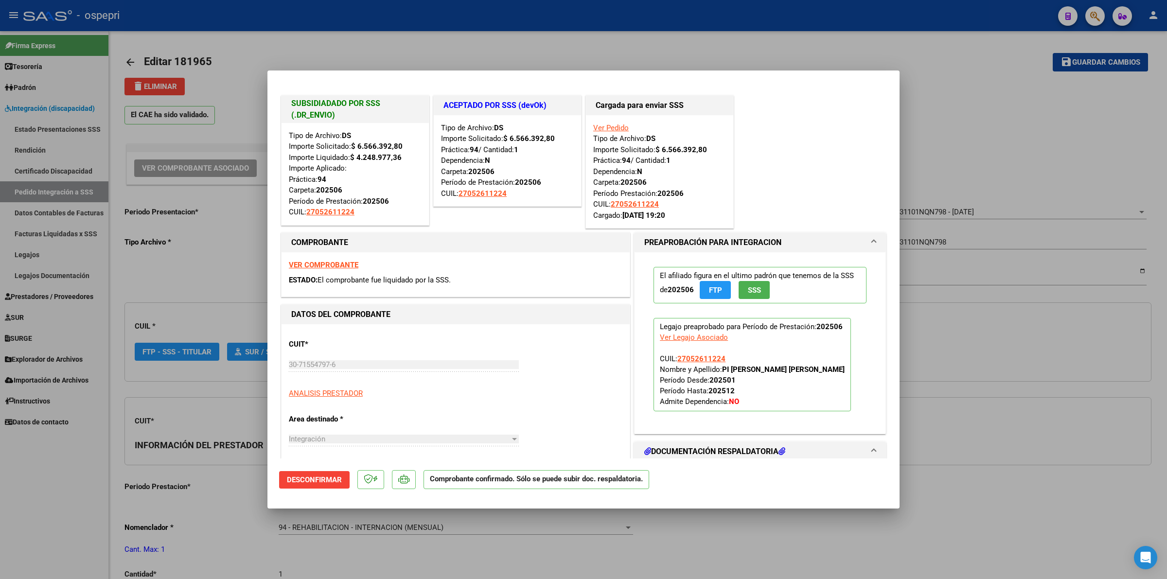
scroll to position [182, 0]
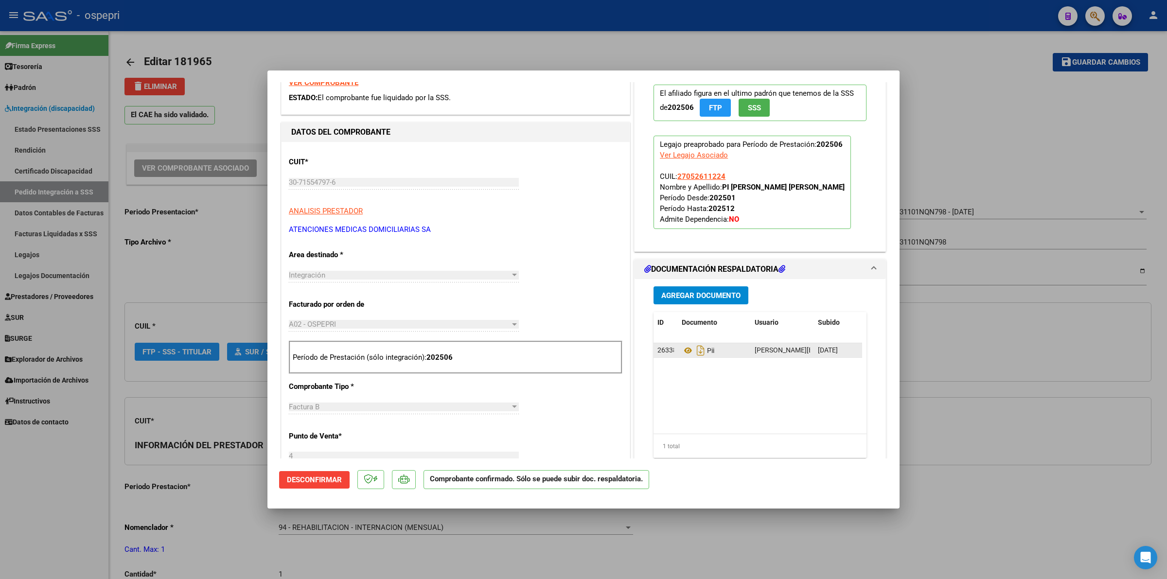
type input "27052611224"
click at [682, 352] on icon at bounding box center [688, 351] width 13 height 12
type input "$ 0,00"
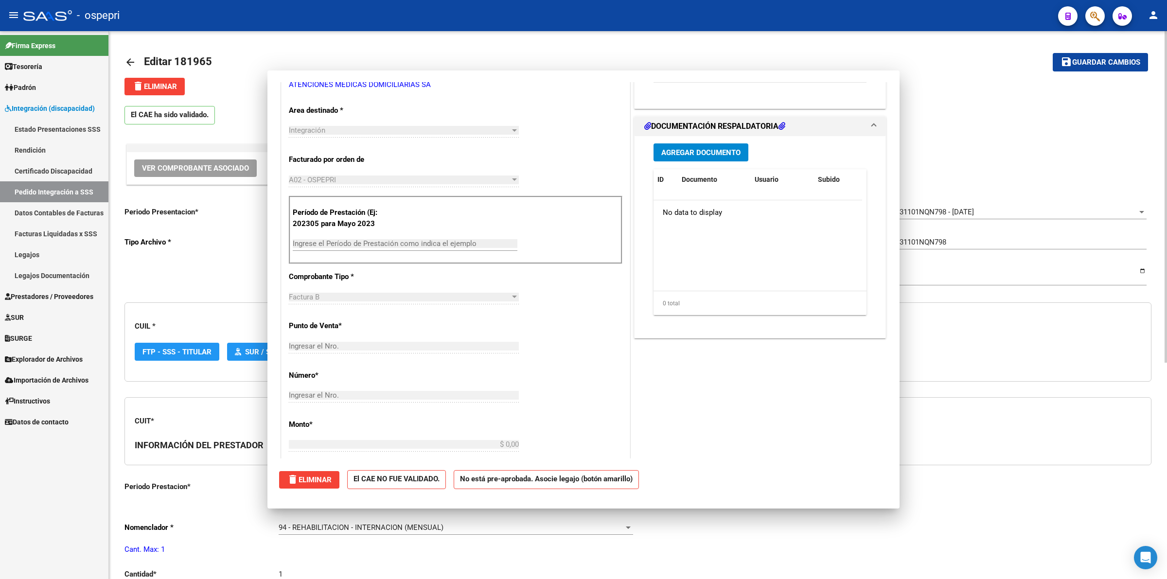
scroll to position [0, 0]
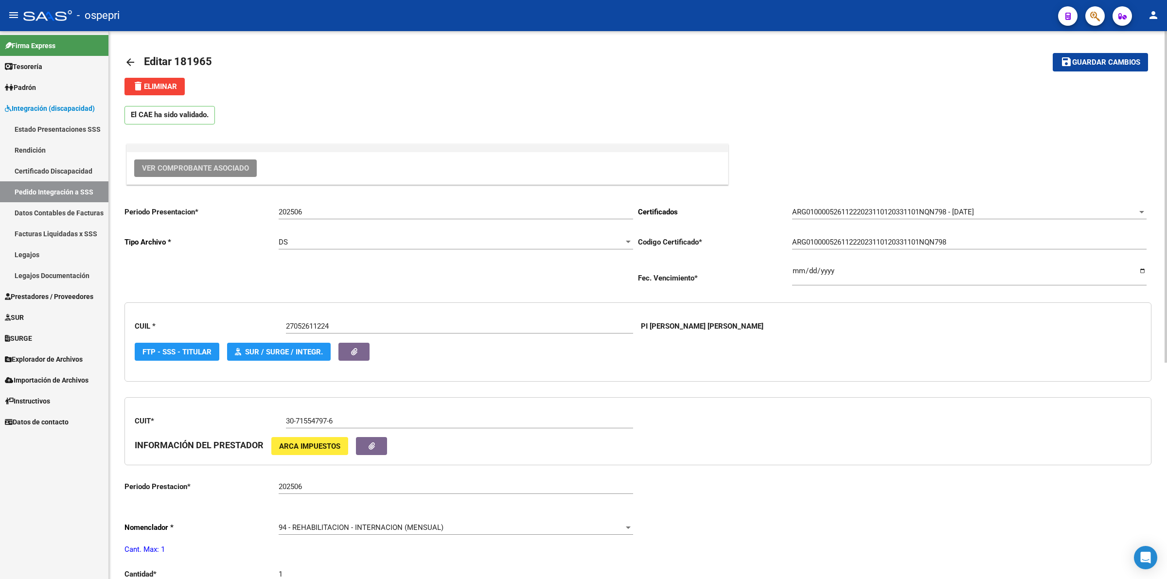
click at [127, 59] on mat-icon "arrow_back" at bounding box center [131, 62] width 12 height 12
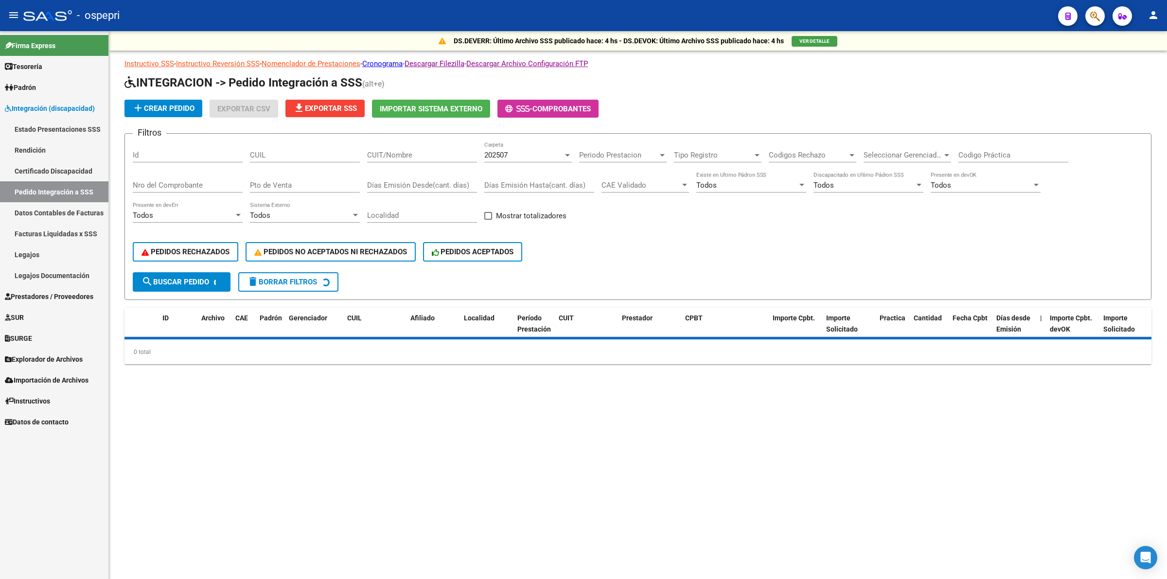
click at [305, 144] on div "CUIL" at bounding box center [305, 152] width 110 height 21
click at [306, 160] on div "CUIL" at bounding box center [305, 152] width 110 height 21
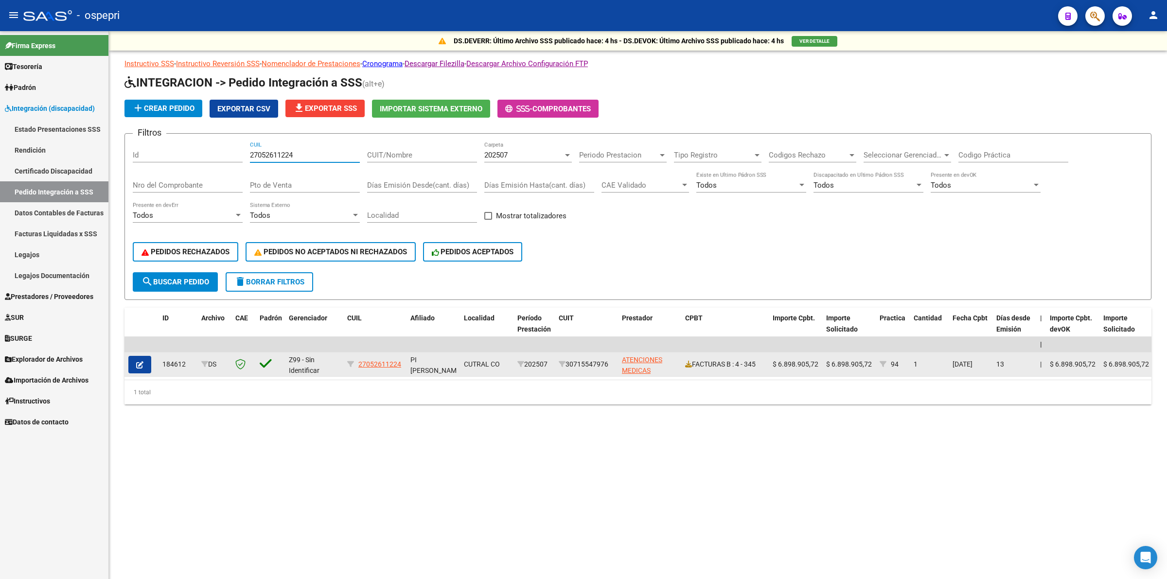
type input "27052611224"
click at [147, 363] on button "button" at bounding box center [139, 365] width 23 height 18
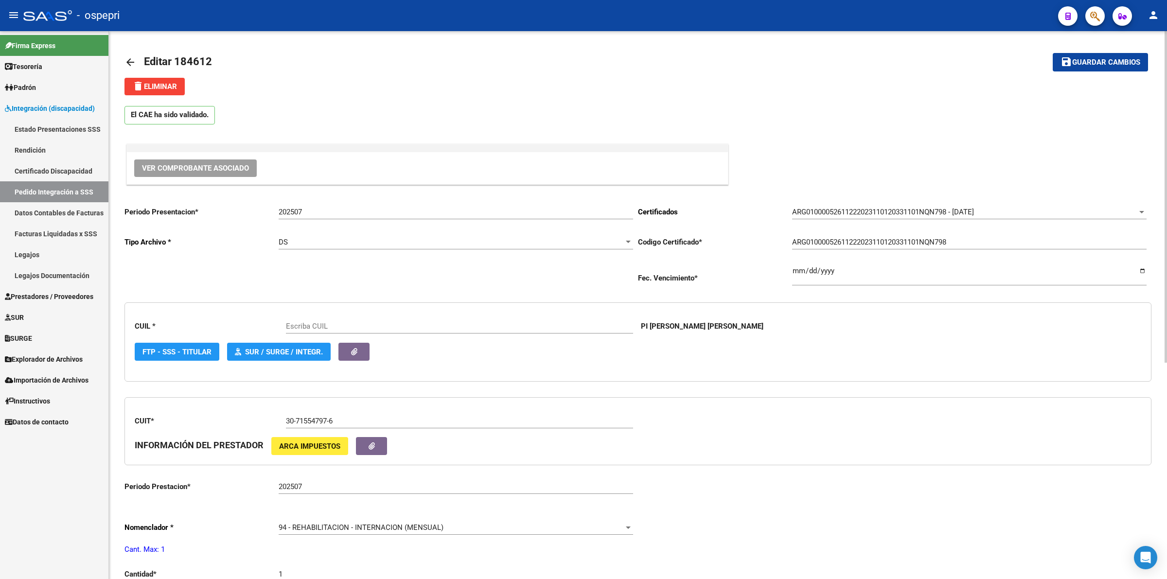
click at [207, 160] on button "Ver Comprobante Asociado" at bounding box center [195, 169] width 123 height 18
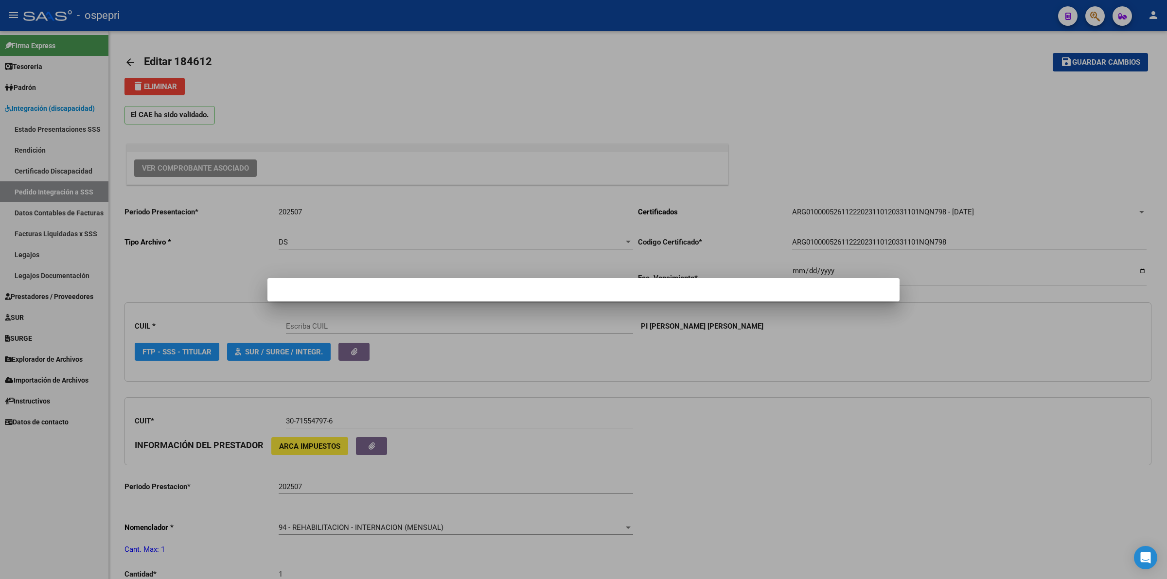
type input "27052611224"
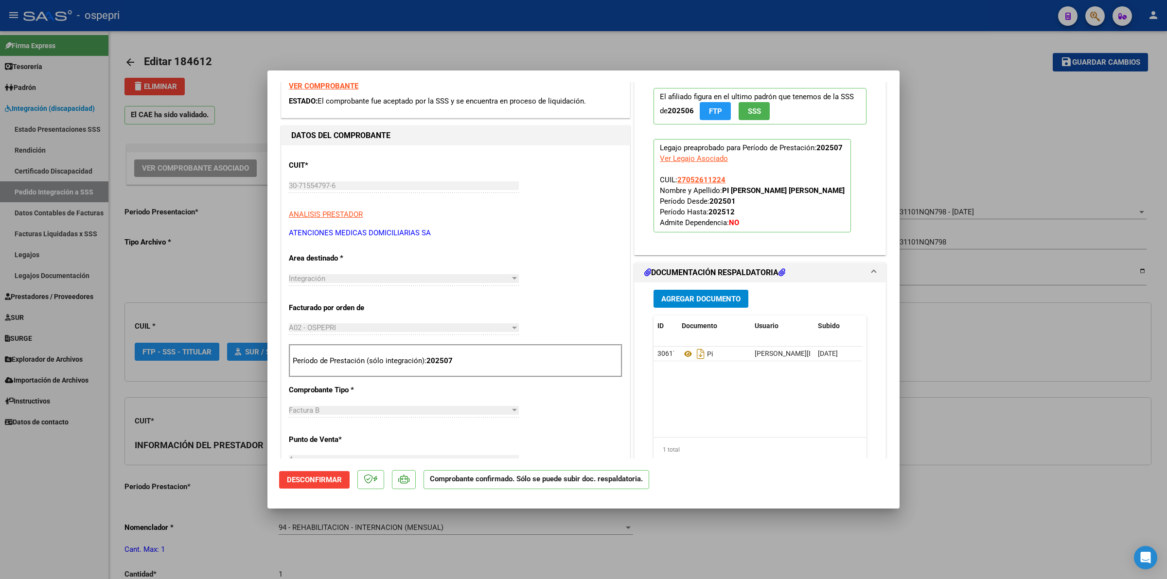
scroll to position [182, 0]
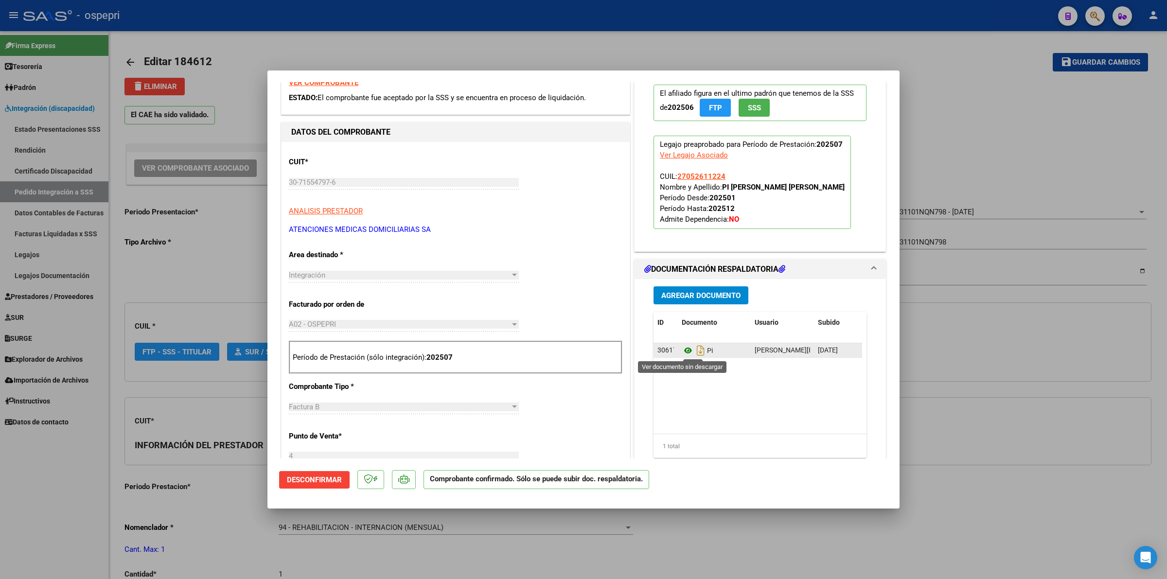
click at [684, 347] on icon at bounding box center [688, 351] width 13 height 12
type input "$ 0,00"
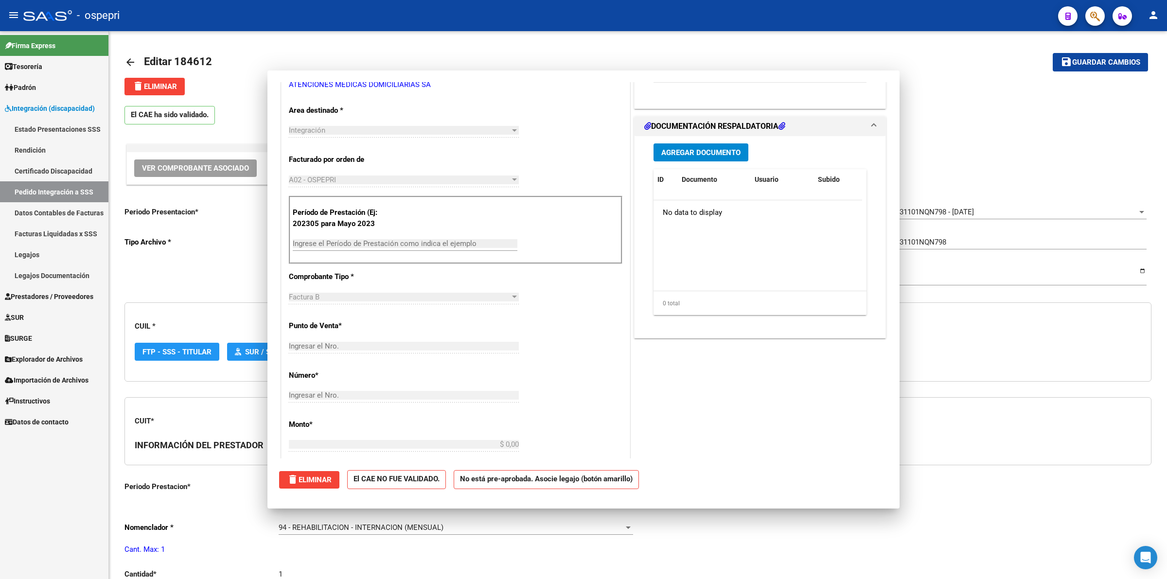
scroll to position [0, 0]
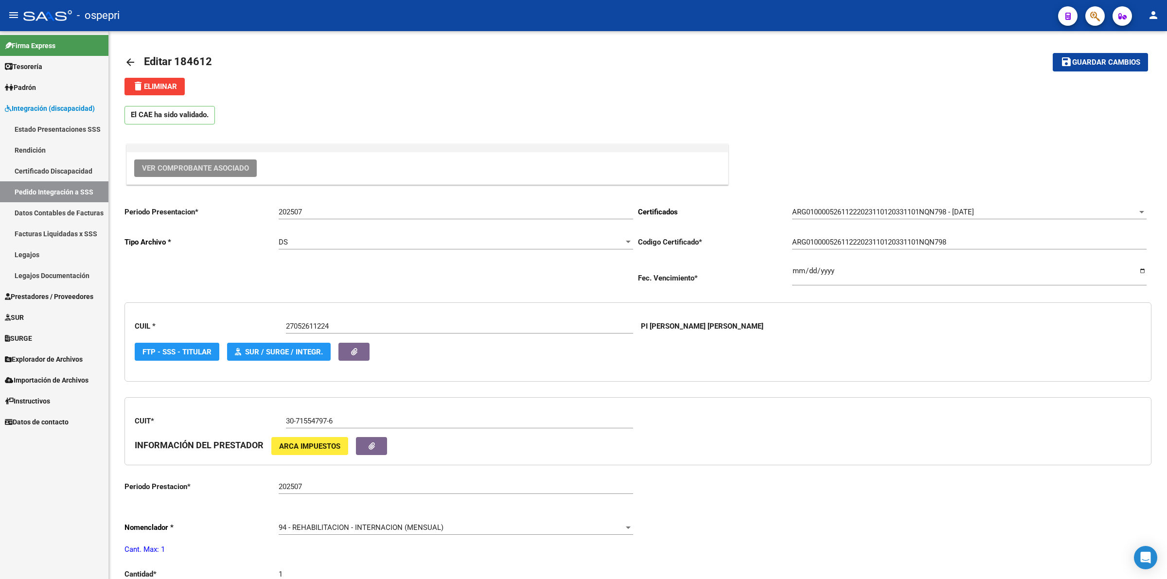
drag, startPoint x: 126, startPoint y: 60, endPoint x: 213, endPoint y: 11, distance: 99.5
click at [127, 59] on mat-icon "arrow_back" at bounding box center [131, 62] width 12 height 12
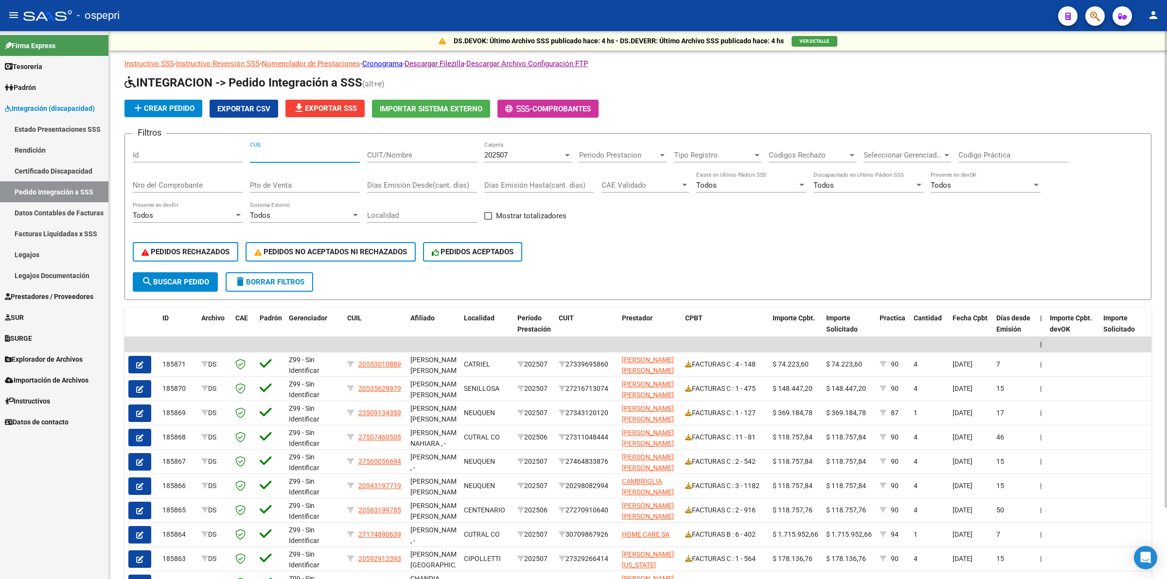
click at [281, 156] on input "CUIL" at bounding box center [305, 155] width 110 height 9
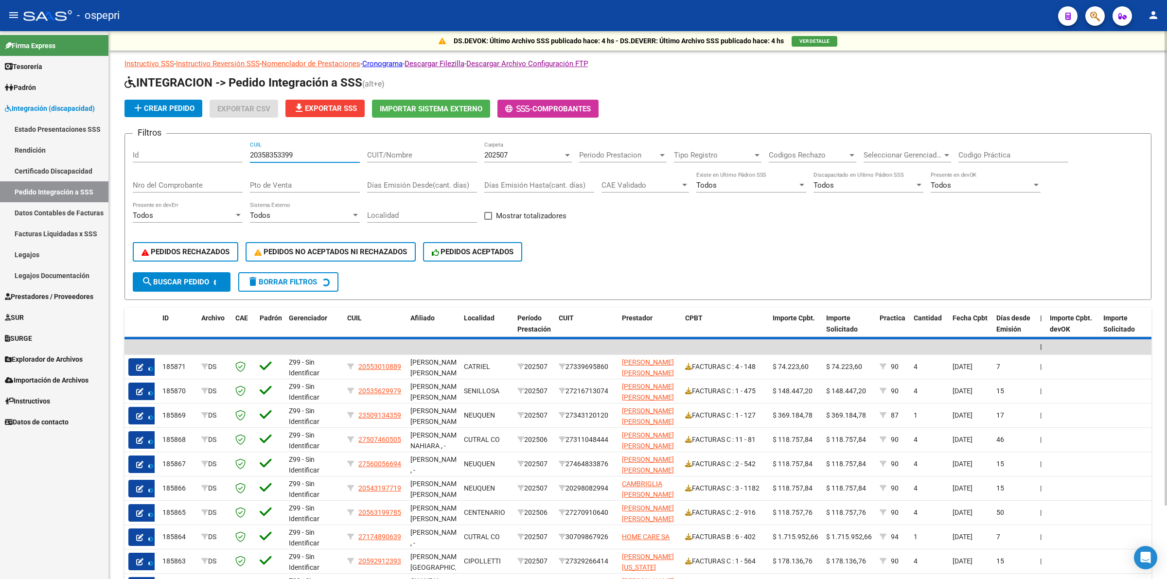
type input "20358353399"
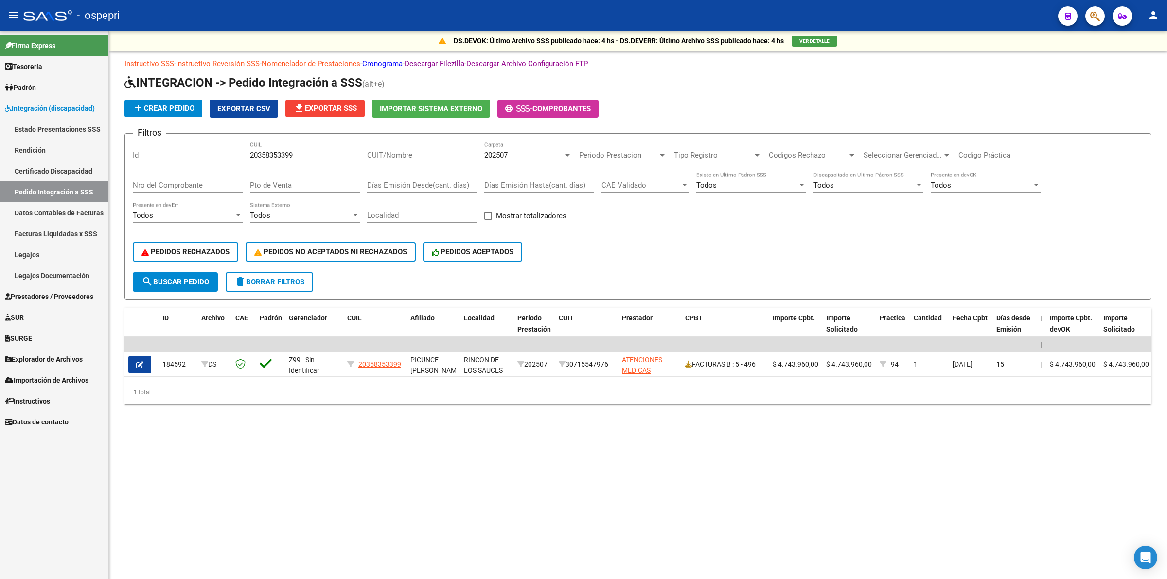
drag, startPoint x: 516, startPoint y: 163, endPoint x: 518, endPoint y: 158, distance: 5.7
click at [517, 163] on div "202507 Carpeta" at bounding box center [528, 157] width 88 height 30
click at [518, 154] on div "202507" at bounding box center [523, 155] width 79 height 9
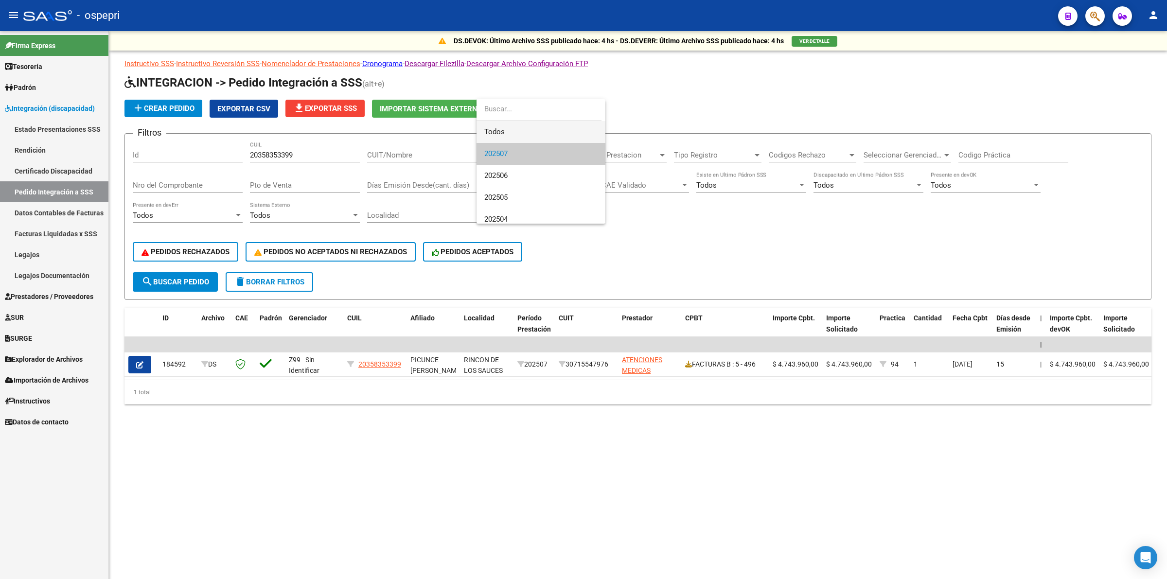
click at [521, 137] on span "Todos" at bounding box center [540, 132] width 113 height 22
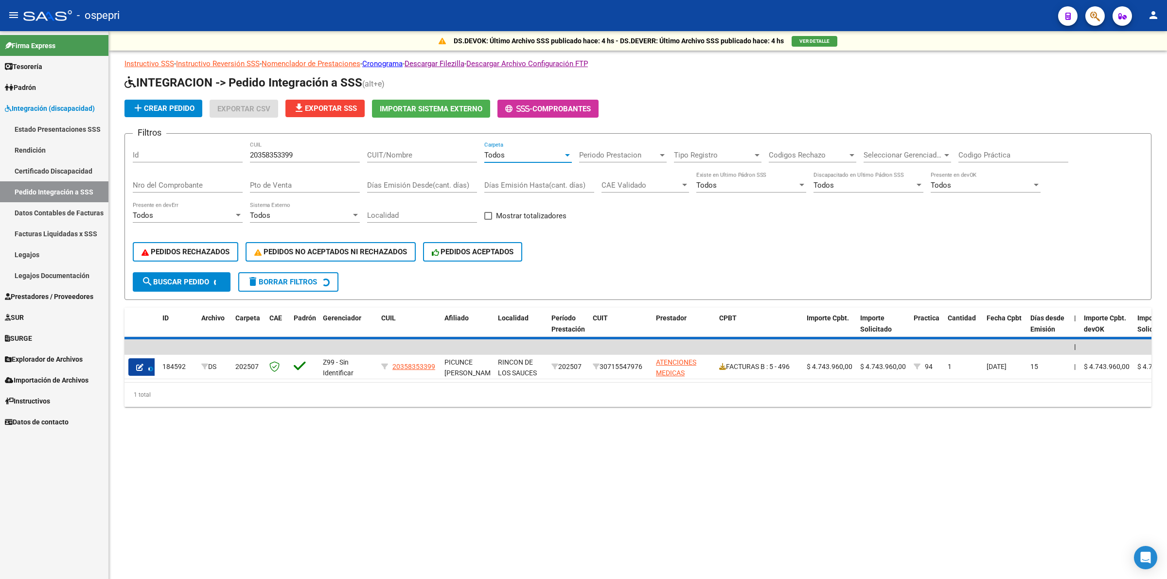
click at [1023, 157] on input "Codigo Práctica" at bounding box center [1014, 155] width 110 height 9
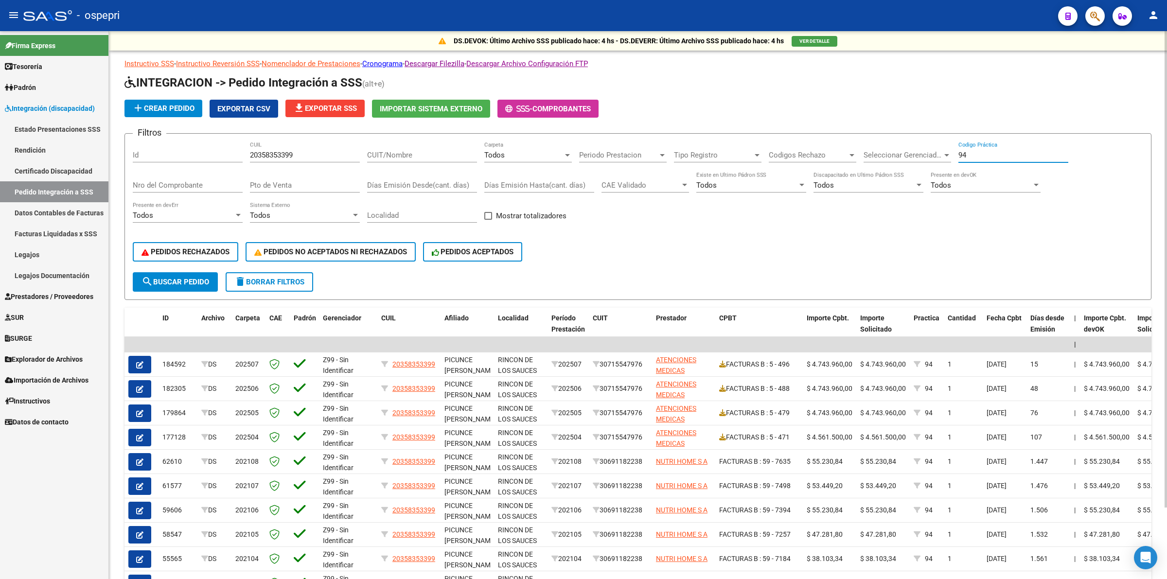
type input "94"
click at [180, 283] on span "search Buscar Pedido" at bounding box center [176, 282] width 68 height 9
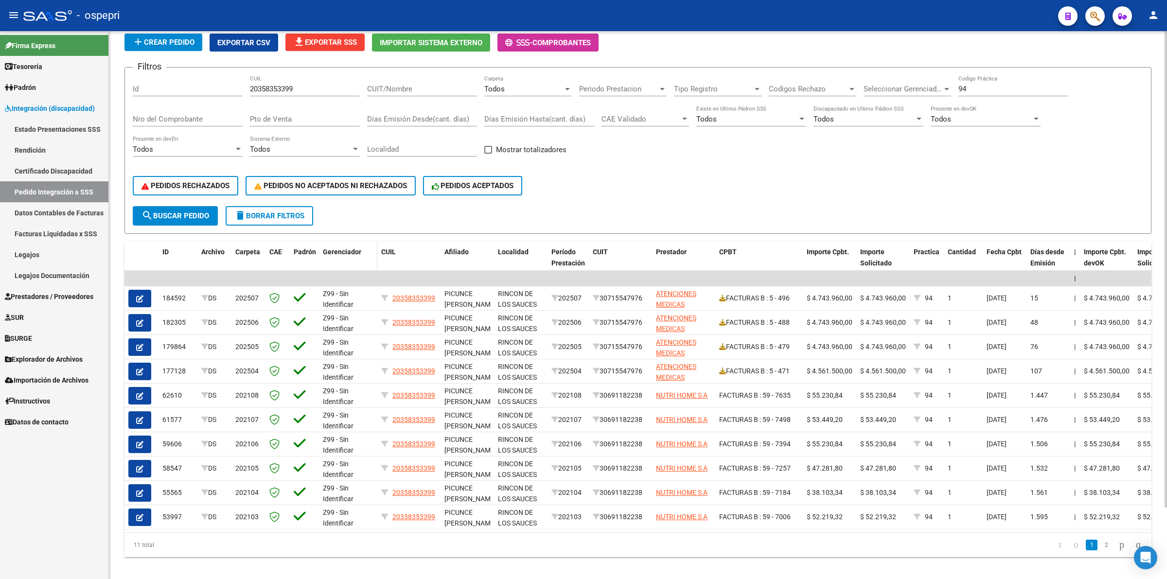
scroll to position [82, 0]
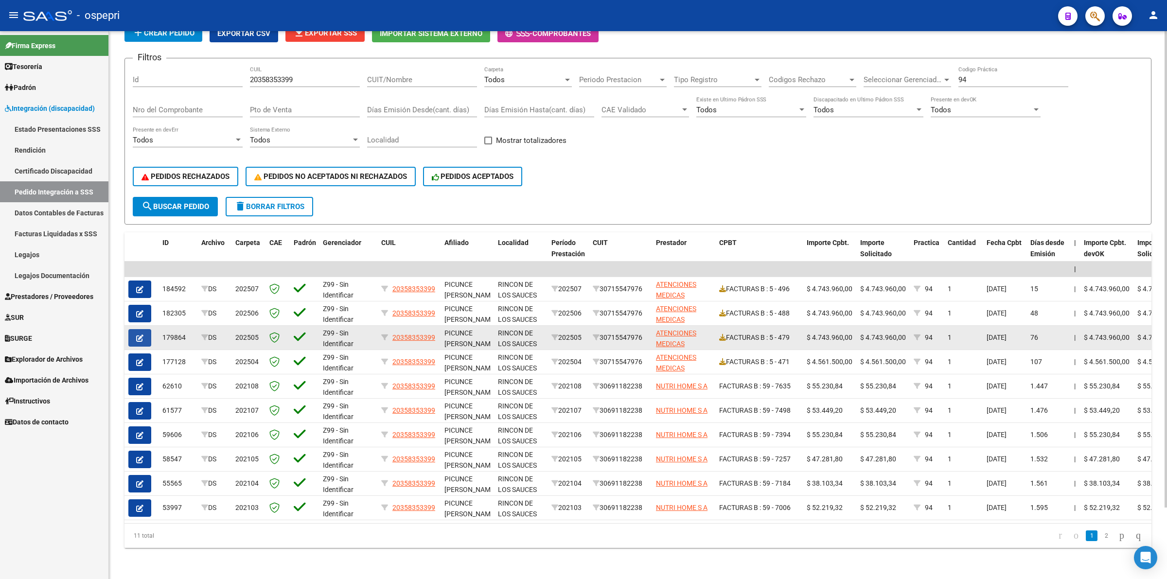
click at [139, 335] on icon "button" at bounding box center [139, 338] width 7 height 7
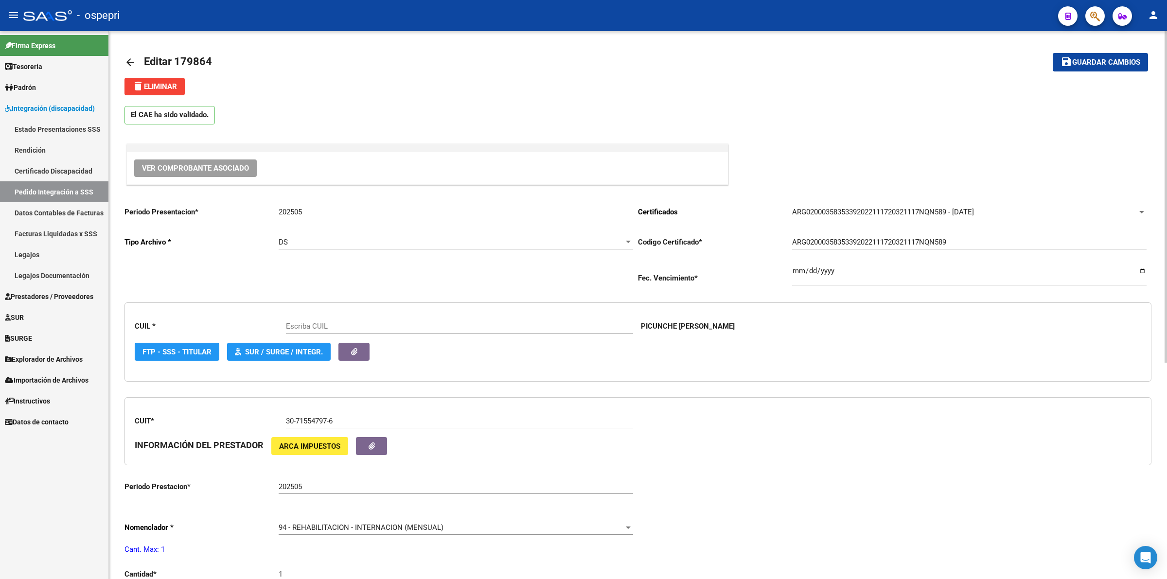
click at [241, 168] on span "Ver Comprobante Asociado" at bounding box center [195, 168] width 107 height 9
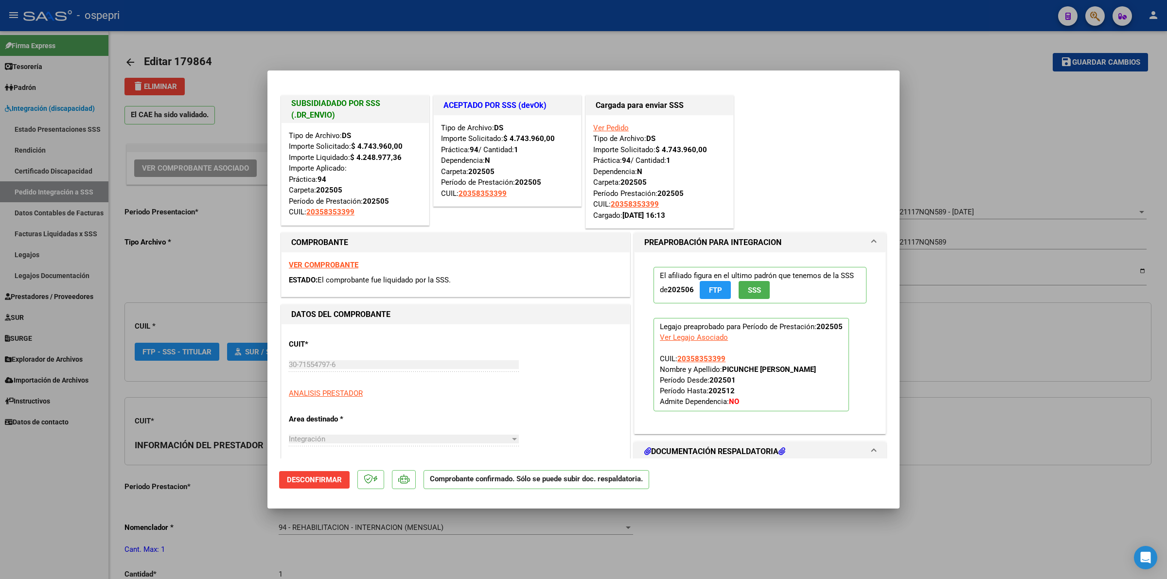
type input "20358353399"
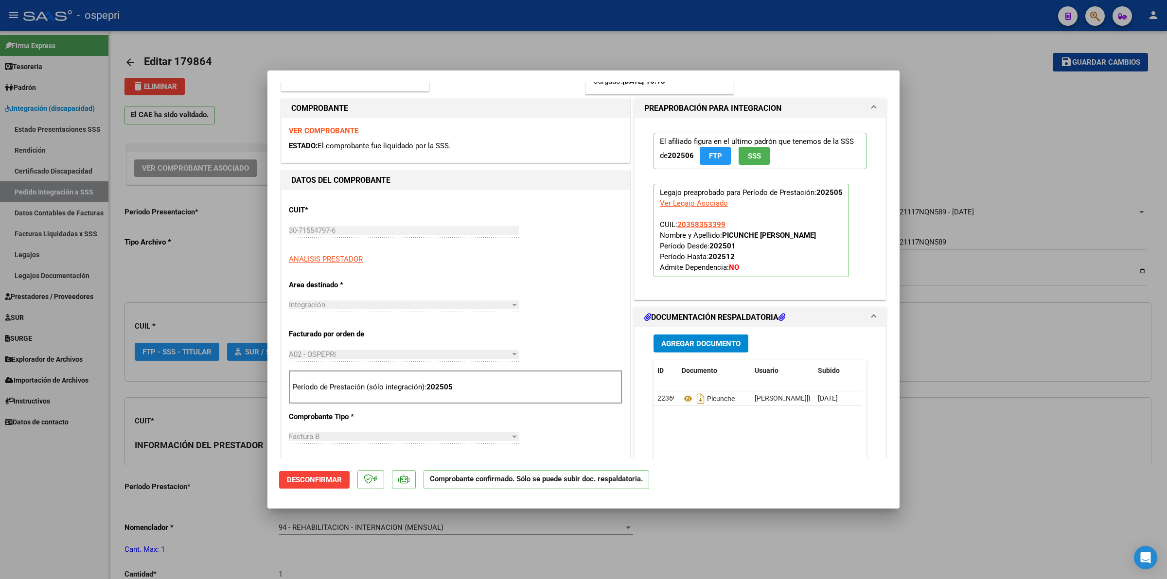
scroll to position [182, 0]
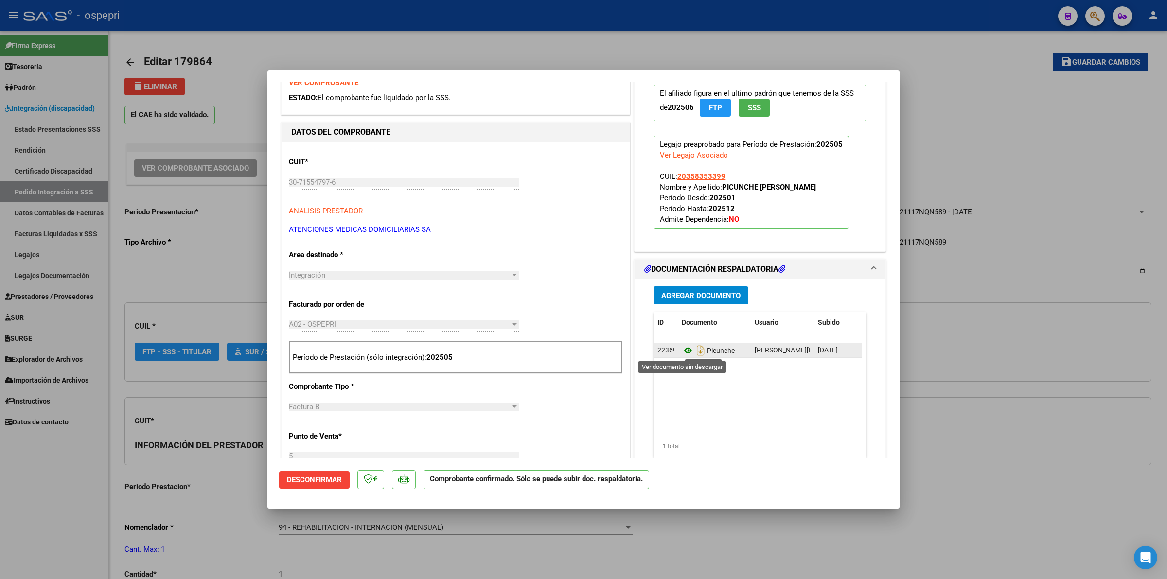
click at [683, 353] on icon at bounding box center [688, 351] width 13 height 12
click at [682, 353] on icon at bounding box center [688, 351] width 13 height 12
type input "$ 0,00"
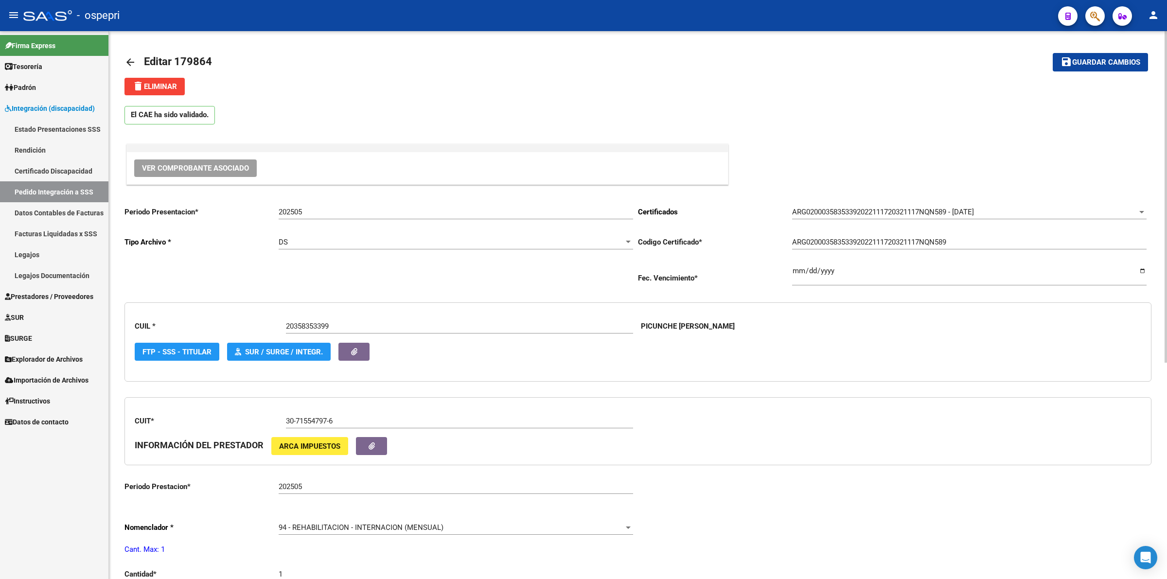
drag, startPoint x: 122, startPoint y: 54, endPoint x: 132, endPoint y: 61, distance: 12.7
click at [125, 56] on div "arrow_back Editar 179864 save Guardar cambios delete Eliminar El CAE ha sido va…" at bounding box center [638, 485] width 1058 height 909
click at [132, 61] on mat-icon "arrow_back" at bounding box center [131, 62] width 12 height 12
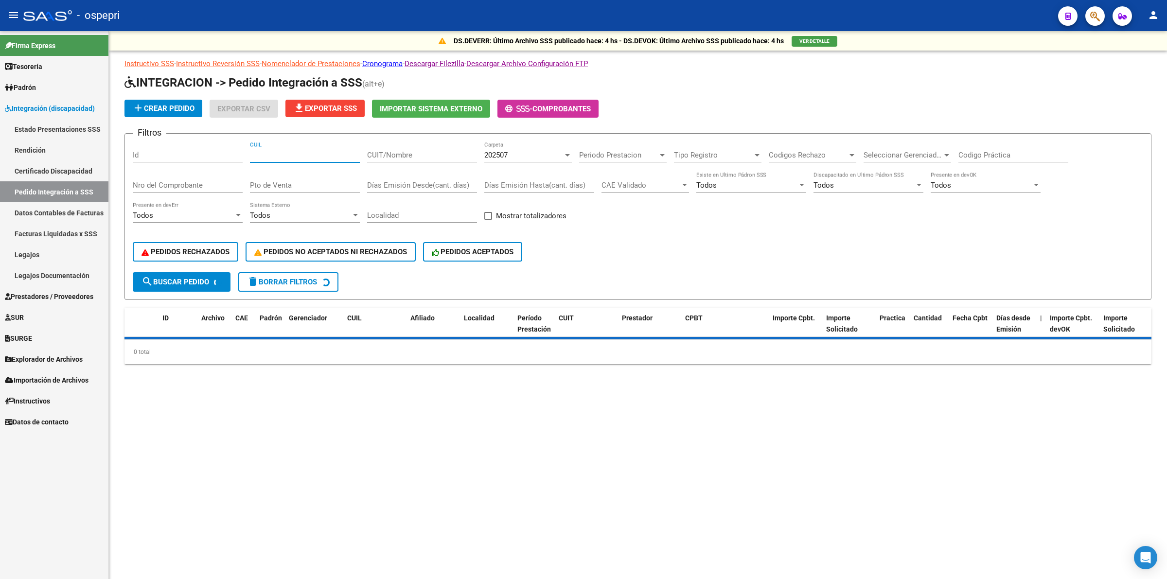
click at [332, 146] on div "CUIL" at bounding box center [305, 152] width 110 height 21
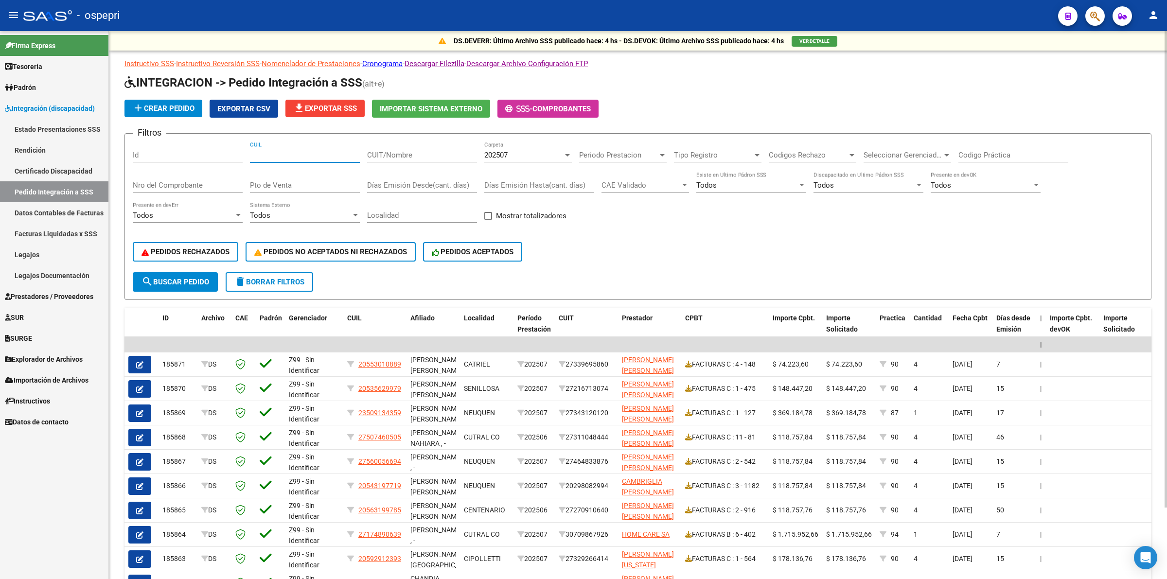
click at [428, 157] on input "CUIT/Nombre" at bounding box center [422, 155] width 110 height 9
drag, startPoint x: 290, startPoint y: 151, endPoint x: 293, endPoint y: 156, distance: 5.7
click at [290, 151] on input "CUIL" at bounding box center [305, 155] width 110 height 9
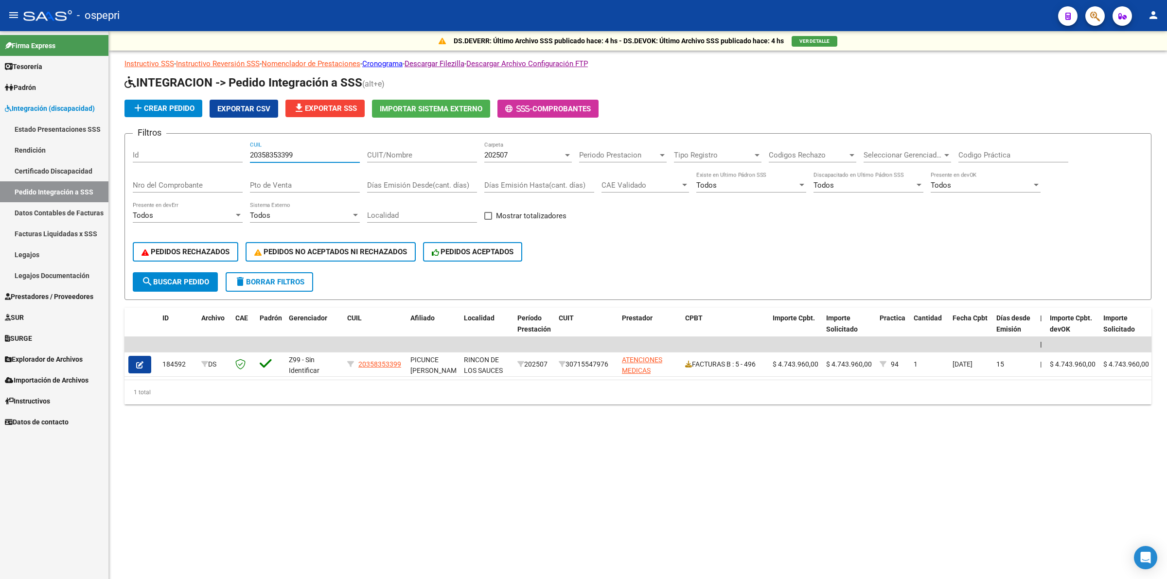
type input "20358353399"
click at [516, 149] on div "202507 Carpeta" at bounding box center [528, 152] width 88 height 21
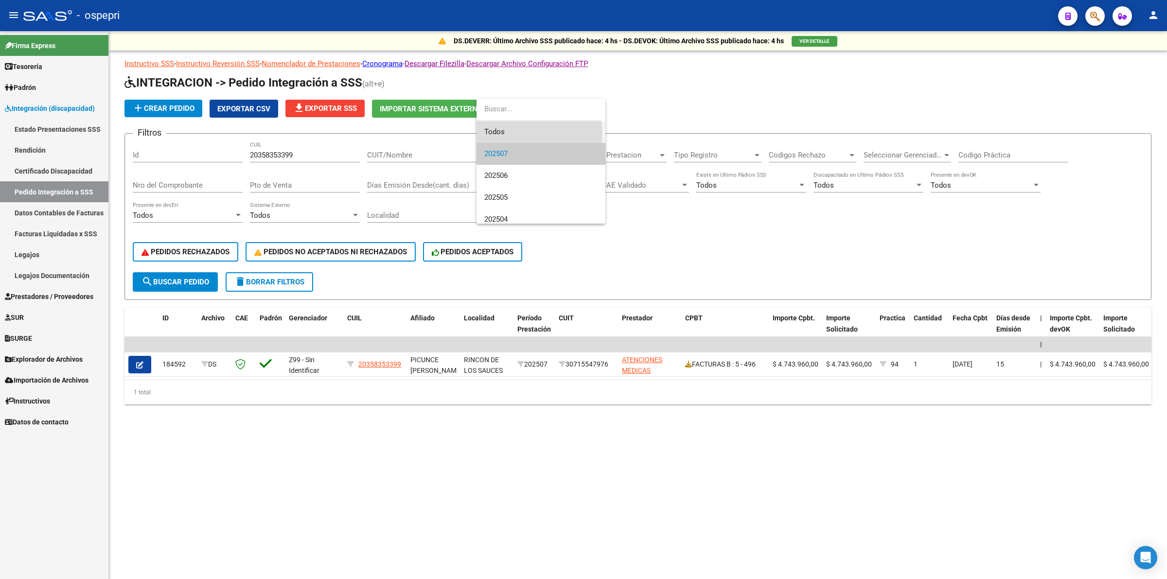
click at [516, 133] on span "Todos" at bounding box center [540, 132] width 113 height 22
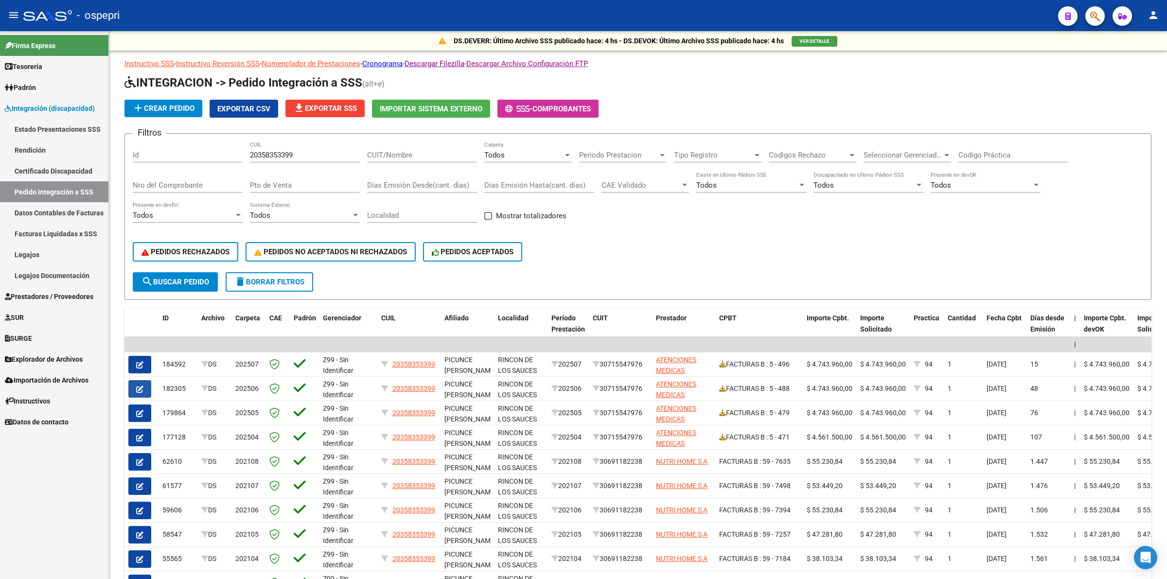
drag, startPoint x: 140, startPoint y: 382, endPoint x: 154, endPoint y: 377, distance: 14.5
click at [141, 386] on icon "button" at bounding box center [139, 389] width 7 height 7
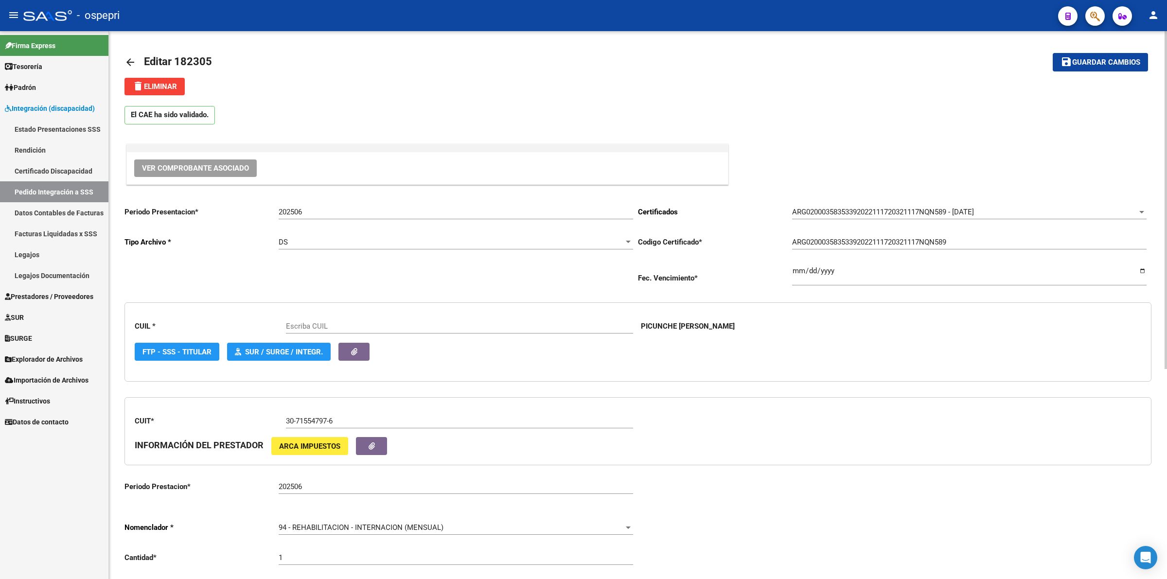
click at [245, 165] on span "Ver Comprobante Asociado" at bounding box center [195, 168] width 107 height 9
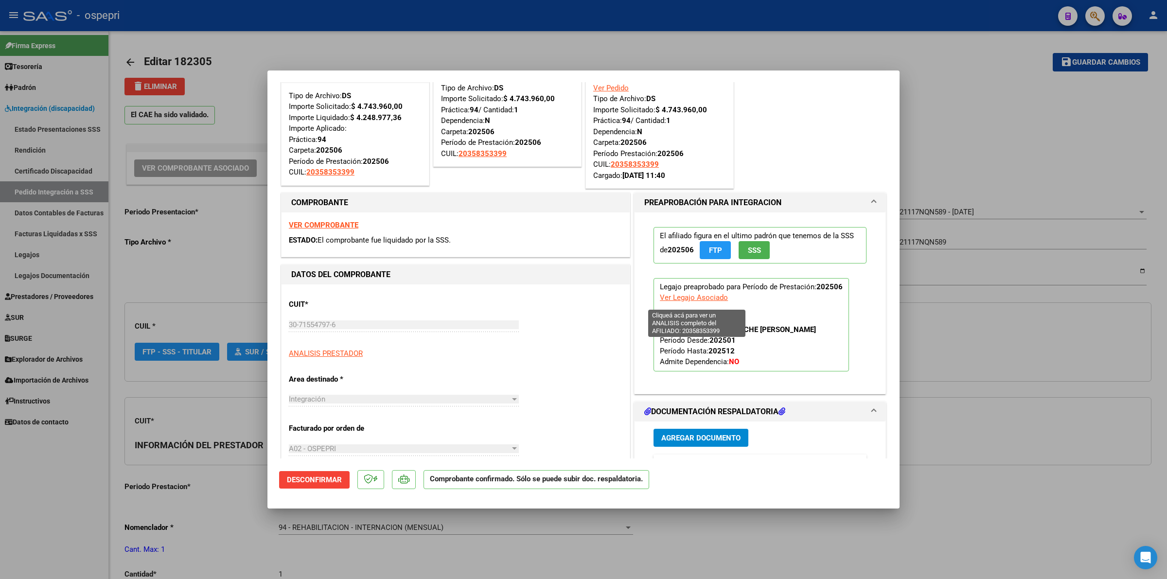
scroll to position [243, 0]
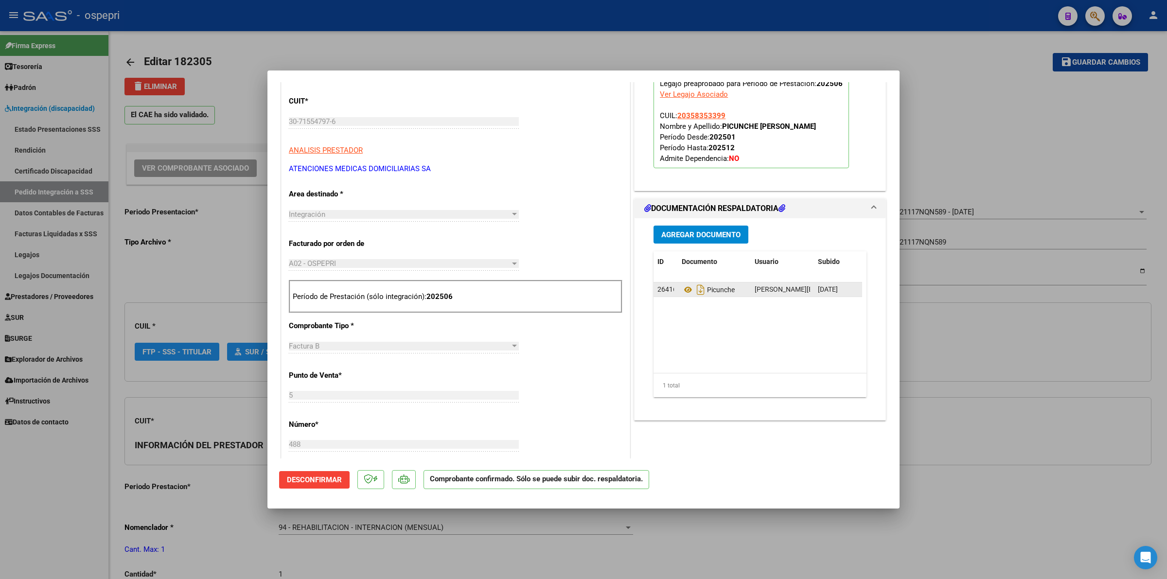
type input "20358353399"
click at [682, 290] on icon at bounding box center [688, 290] width 13 height 12
type input "$ 0,00"
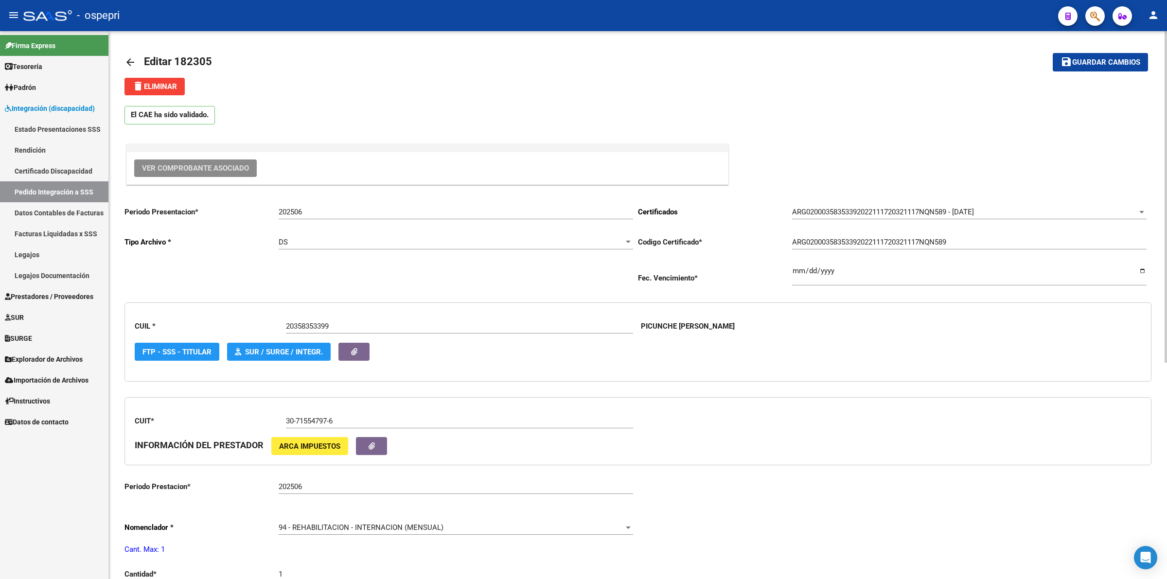
click at [129, 57] on mat-icon "arrow_back" at bounding box center [131, 62] width 12 height 12
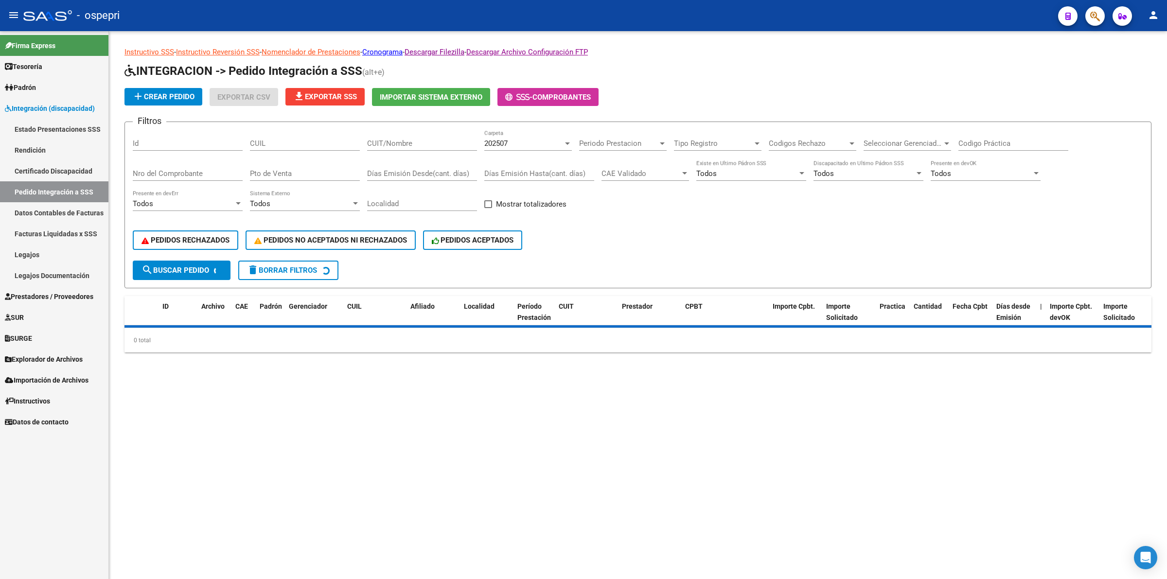
drag, startPoint x: 289, startPoint y: 141, endPoint x: 292, endPoint y: 146, distance: 5.7
click at [290, 142] on div "CUIL" at bounding box center [305, 140] width 110 height 21
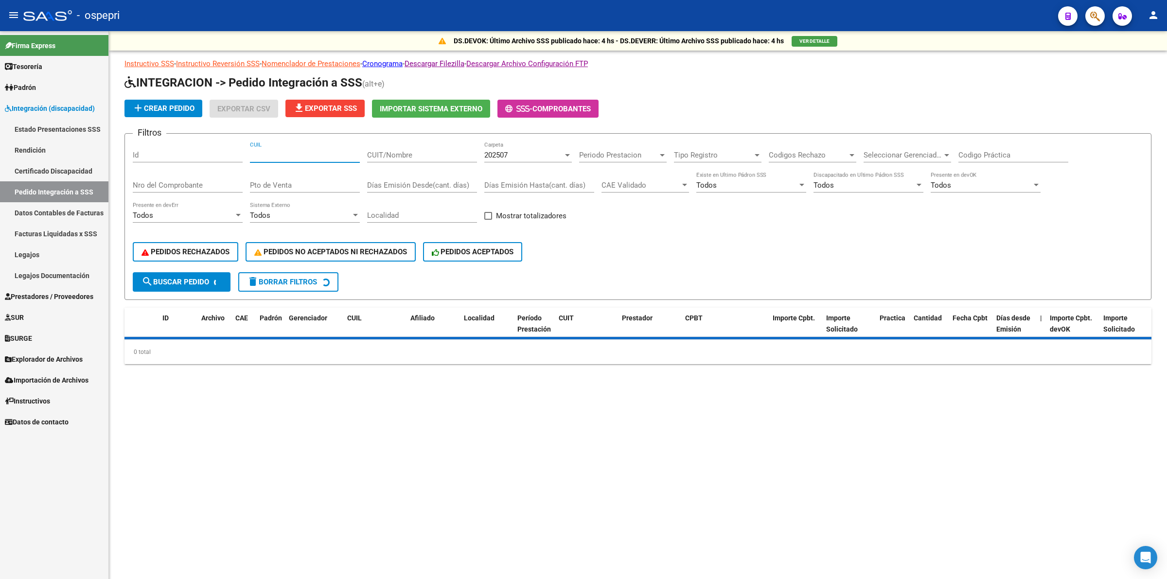
click at [294, 152] on input "CUIL" at bounding box center [305, 155] width 110 height 9
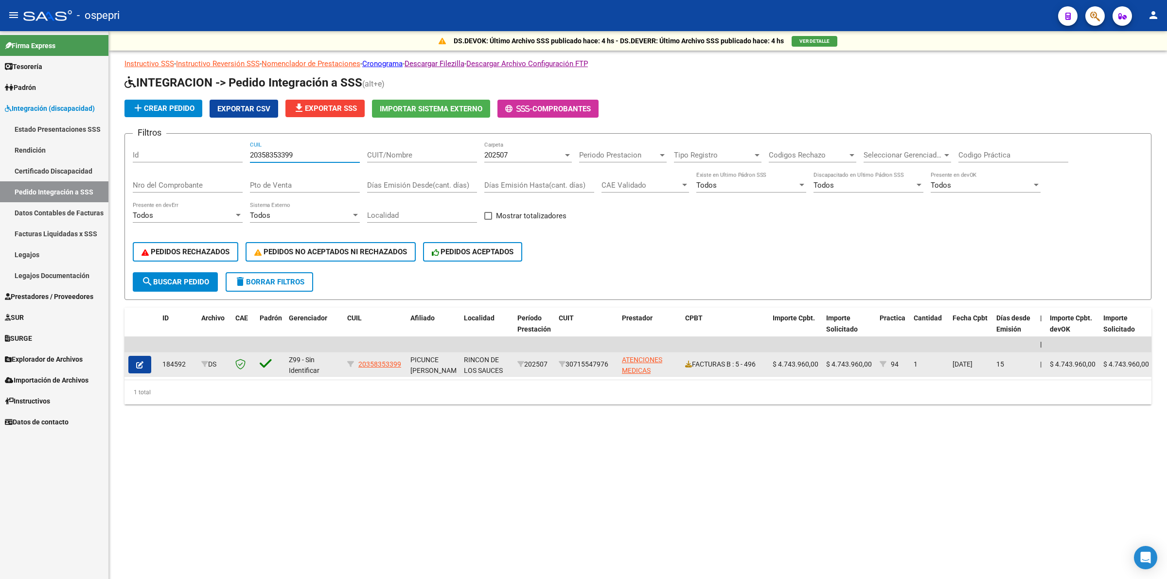
type input "20358353399"
click at [133, 358] on button "button" at bounding box center [139, 365] width 23 height 18
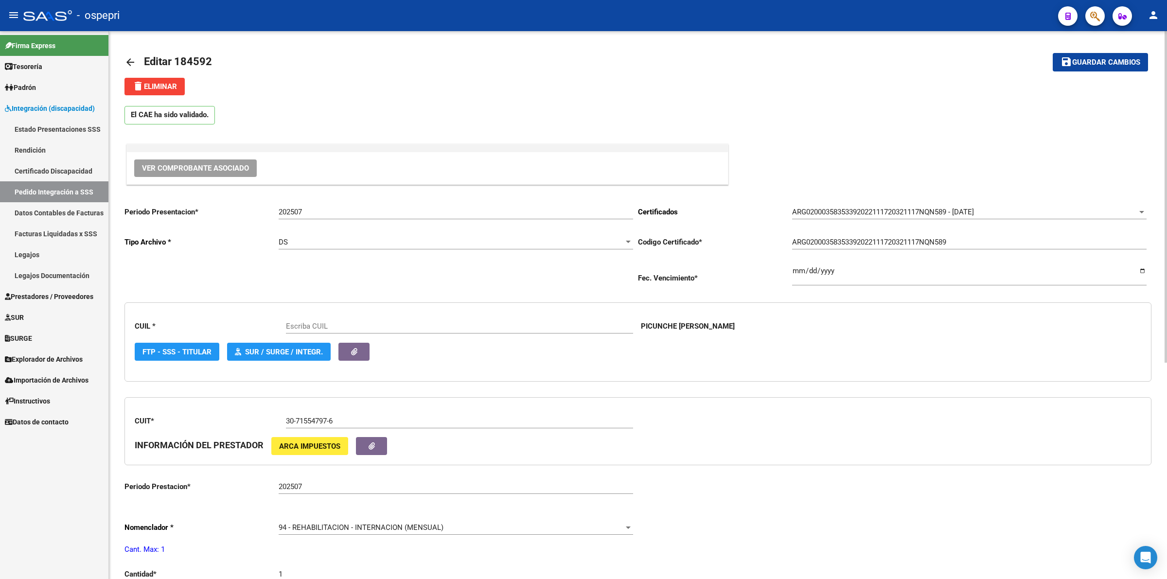
drag, startPoint x: 193, startPoint y: 151, endPoint x: 196, endPoint y: 164, distance: 13.6
click at [193, 154] on div "Ver Comprobante Asociado" at bounding box center [427, 164] width 602 height 41
click at [197, 164] on span "Ver Comprobante Asociado" at bounding box center [195, 168] width 107 height 9
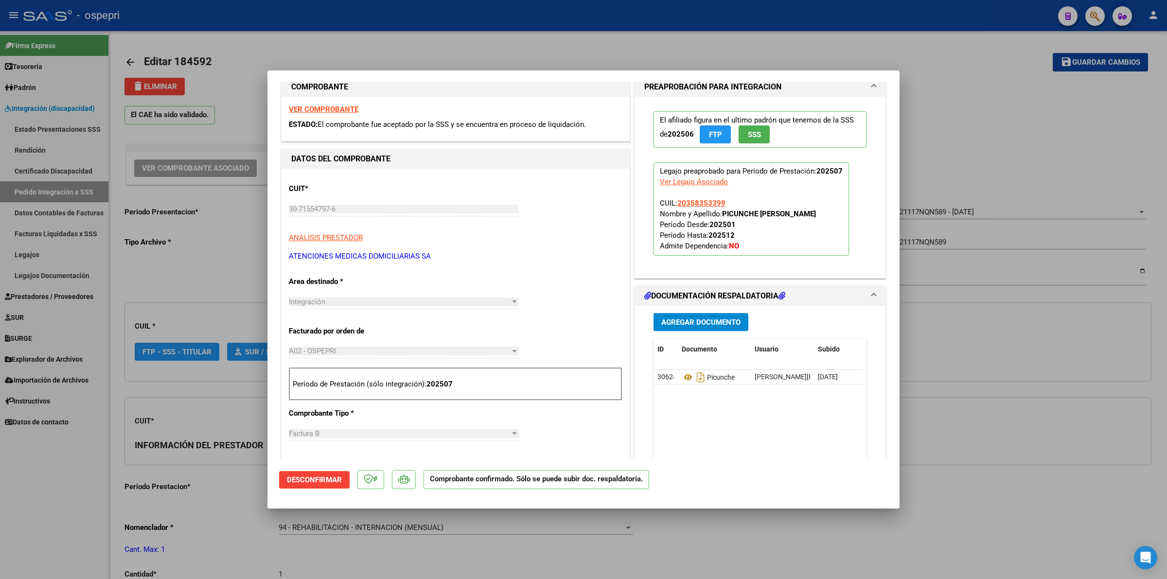
type input "20358353399"
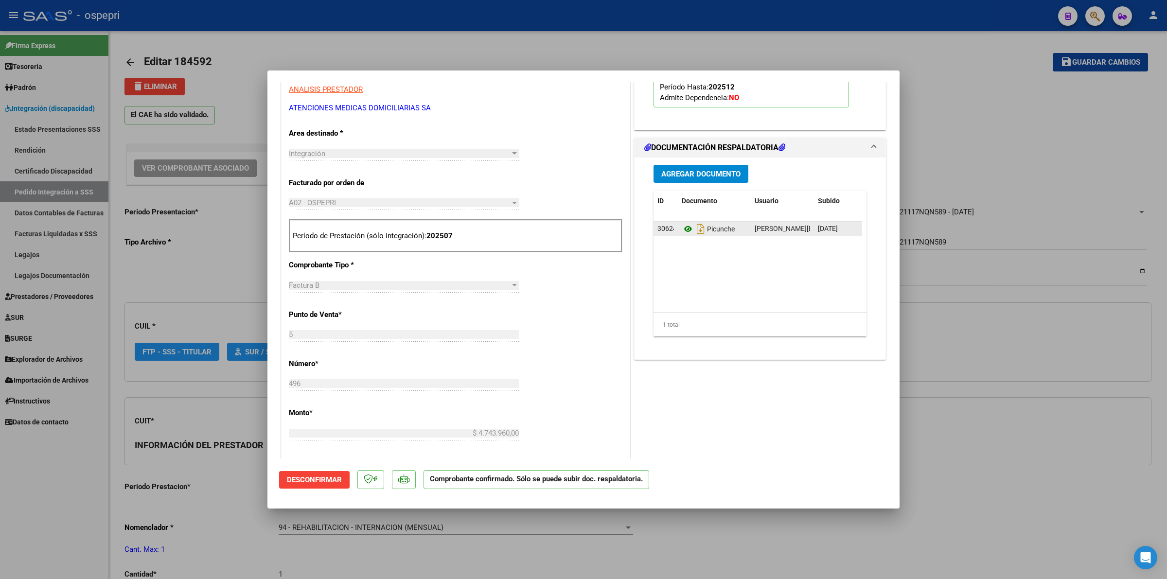
click at [684, 225] on icon at bounding box center [688, 229] width 13 height 12
type input "$ 0,00"
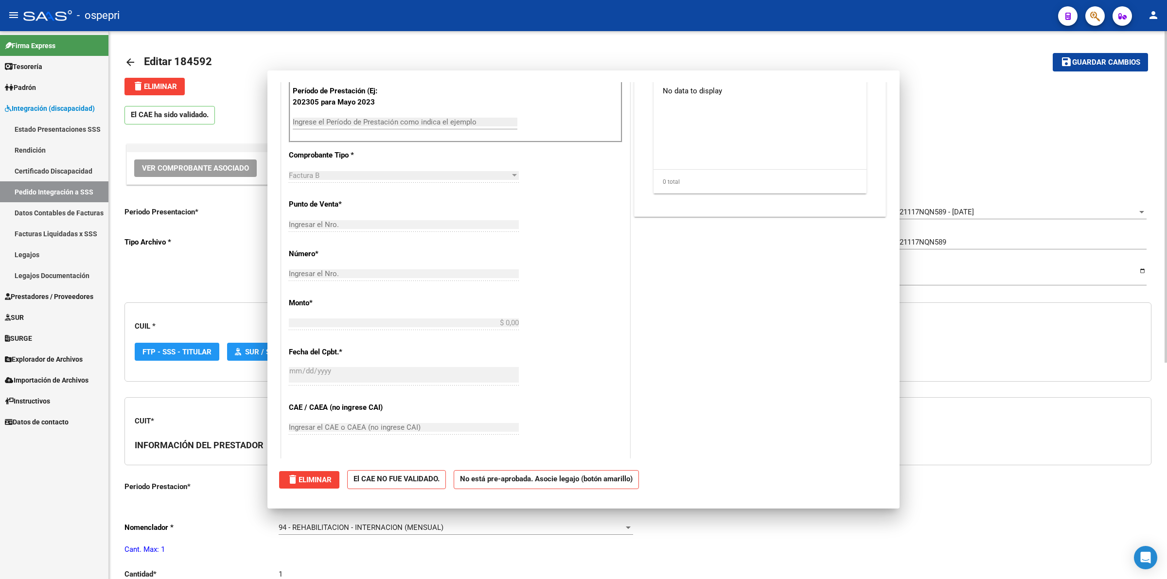
scroll to position [0, 0]
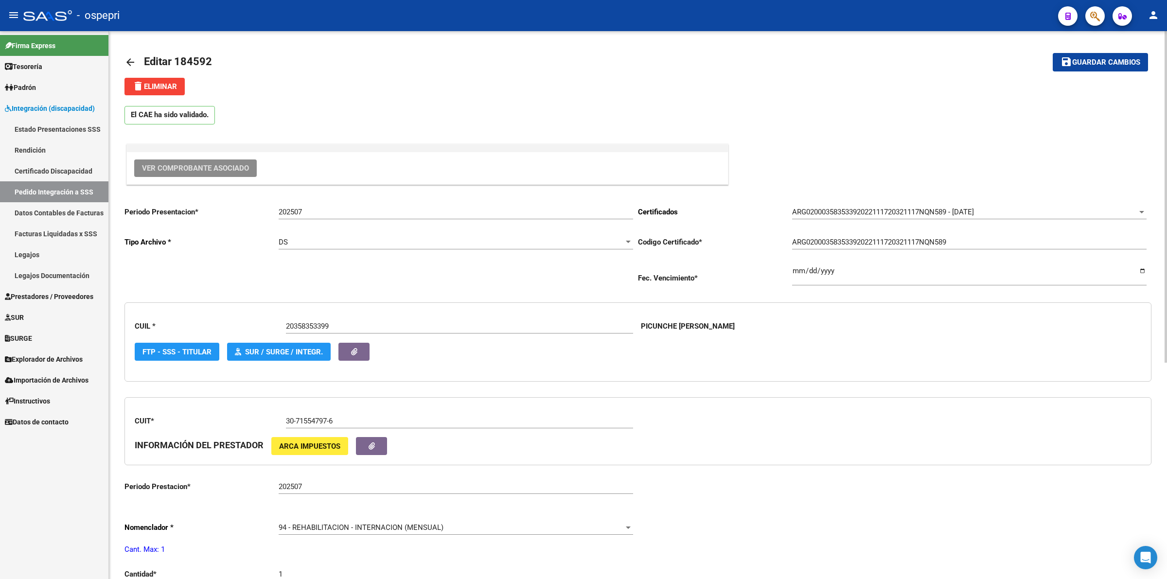
click at [125, 57] on mat-icon "arrow_back" at bounding box center [131, 62] width 12 height 12
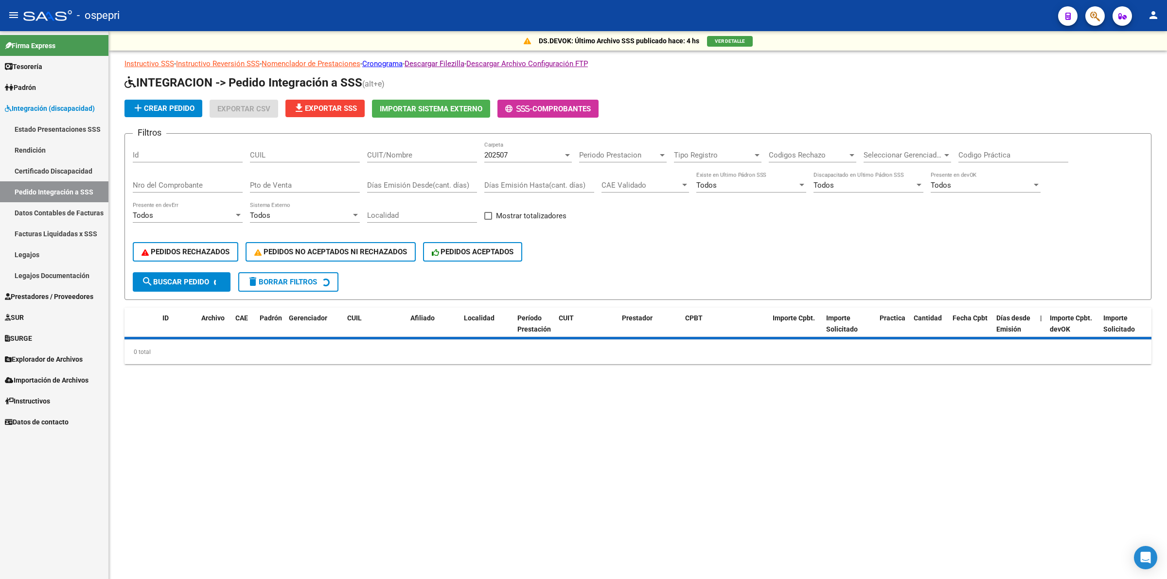
click at [295, 145] on div "CUIL" at bounding box center [305, 152] width 110 height 21
click at [302, 160] on div "CUIL" at bounding box center [305, 152] width 110 height 21
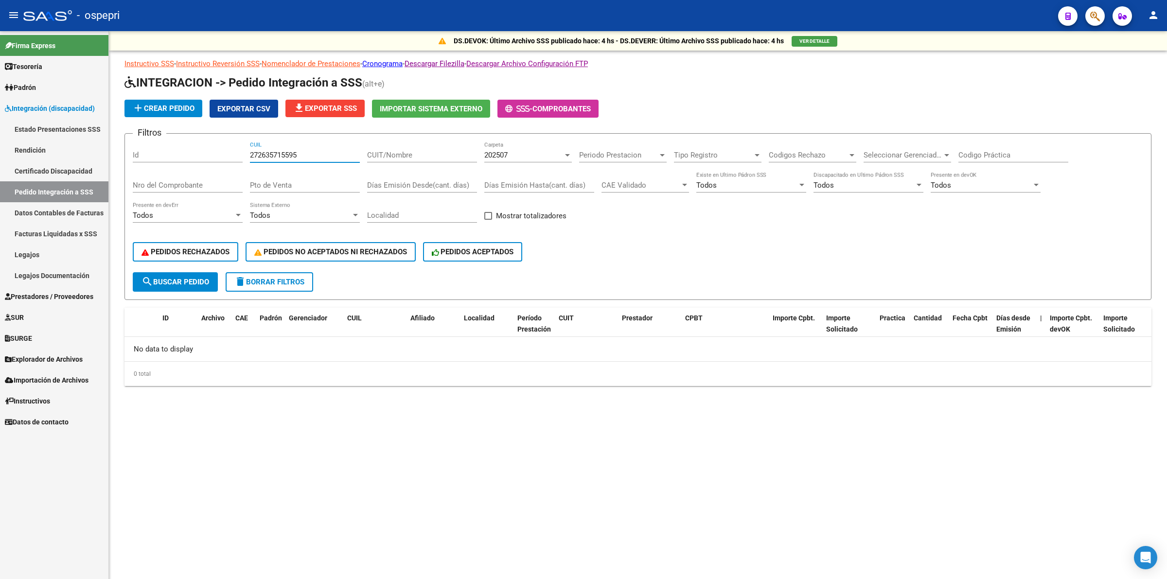
click at [296, 152] on input "272635715595" at bounding box center [305, 155] width 110 height 9
click at [327, 159] on div "272635715555 CUIL" at bounding box center [305, 152] width 110 height 21
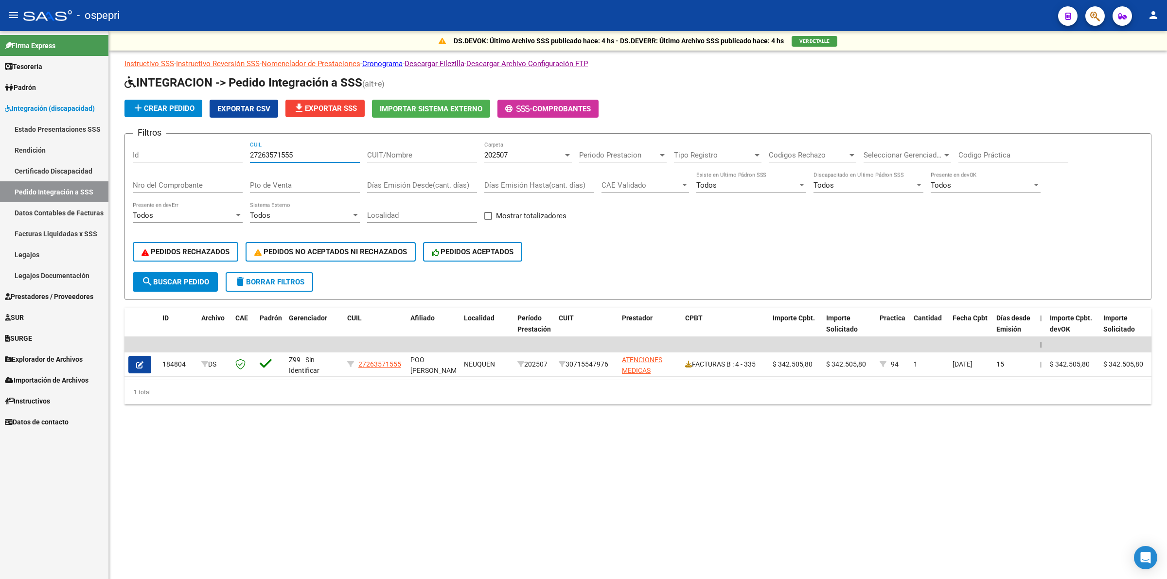
type input "27263571555"
click at [522, 160] on div "202507 Carpeta" at bounding box center [528, 152] width 88 height 21
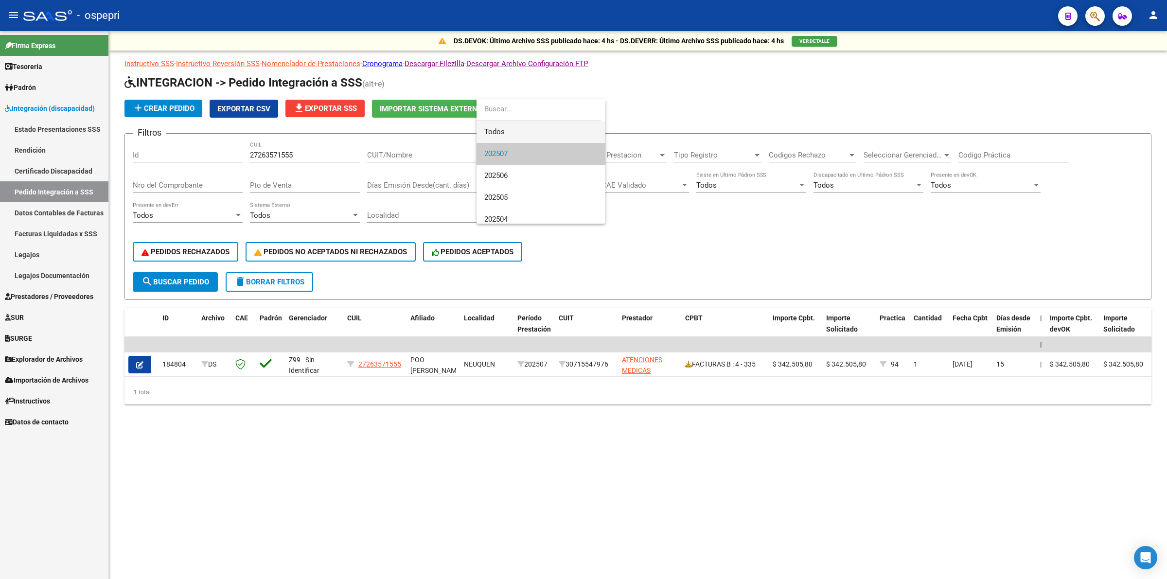
click at [514, 134] on span "Todos" at bounding box center [540, 132] width 113 height 22
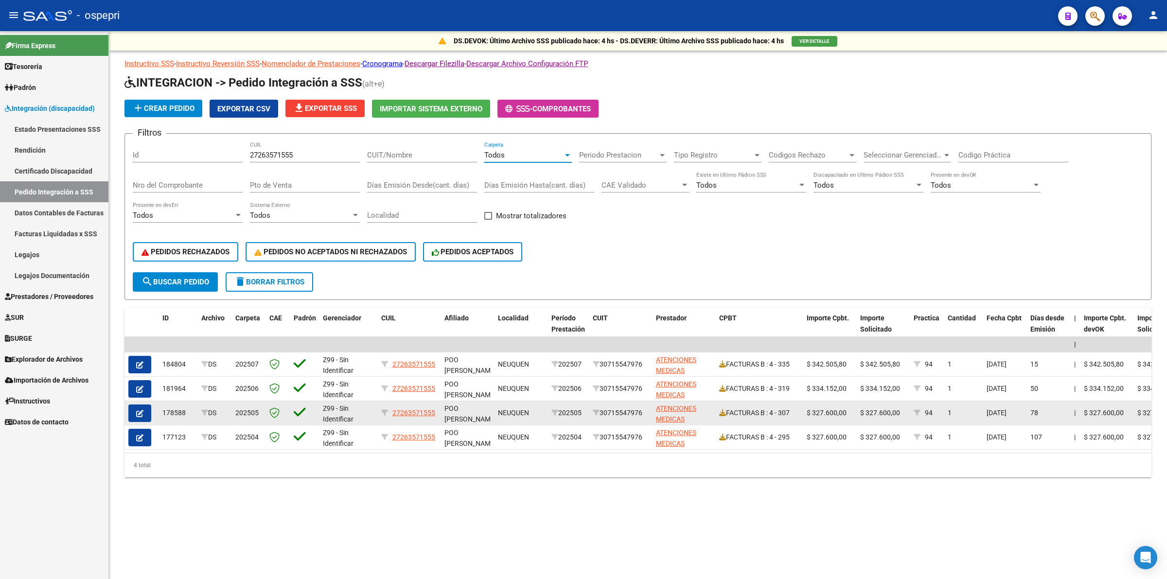
click at [142, 409] on span "button" at bounding box center [139, 413] width 7 height 9
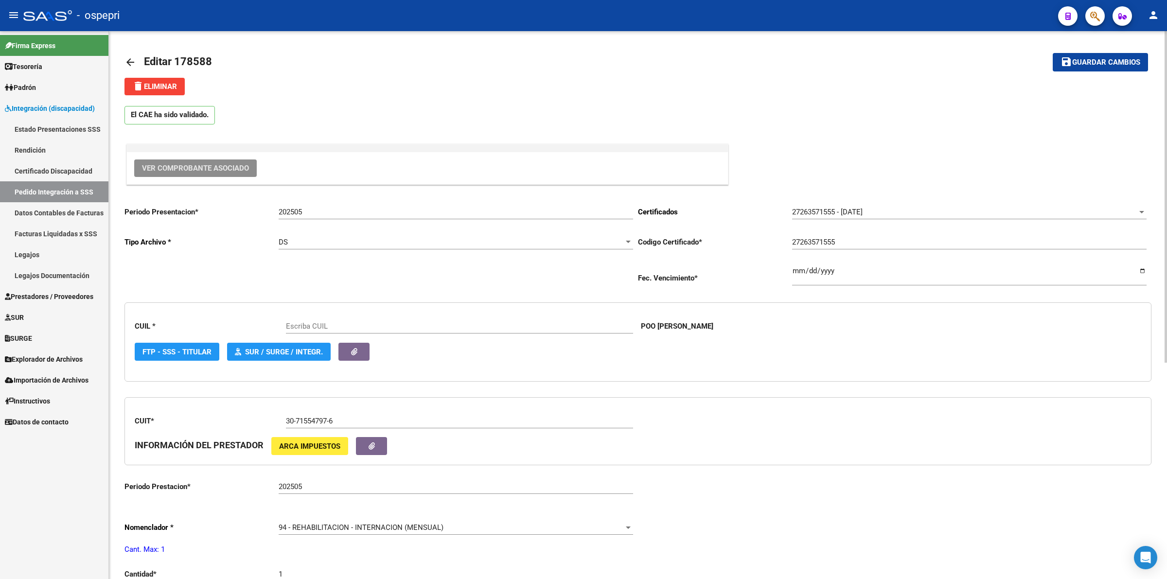
click at [204, 165] on span "Ver Comprobante Asociado" at bounding box center [195, 168] width 107 height 9
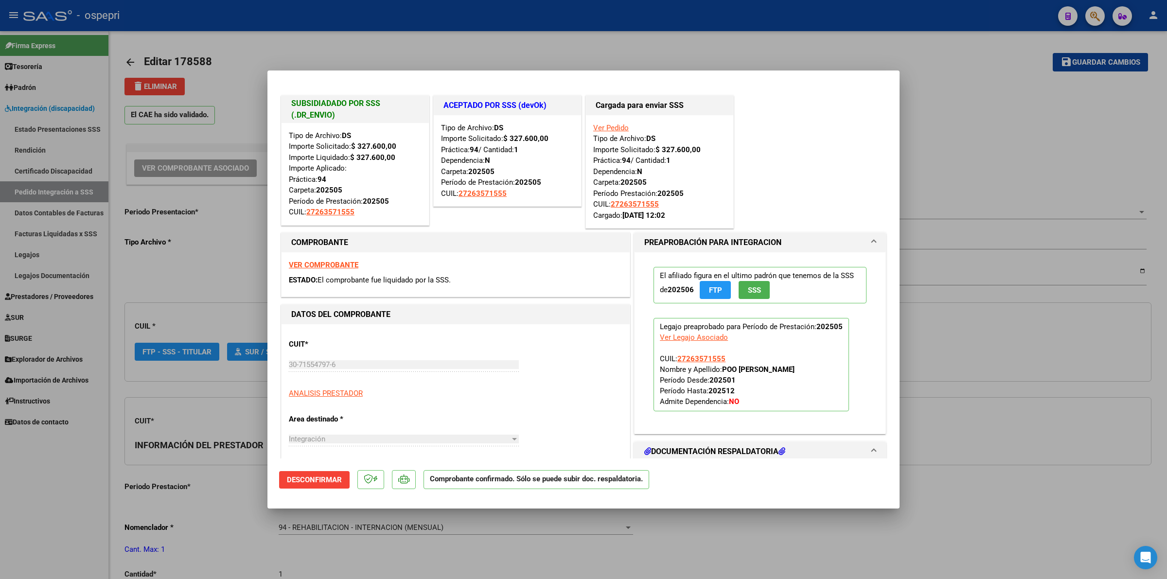
type input "27263571555"
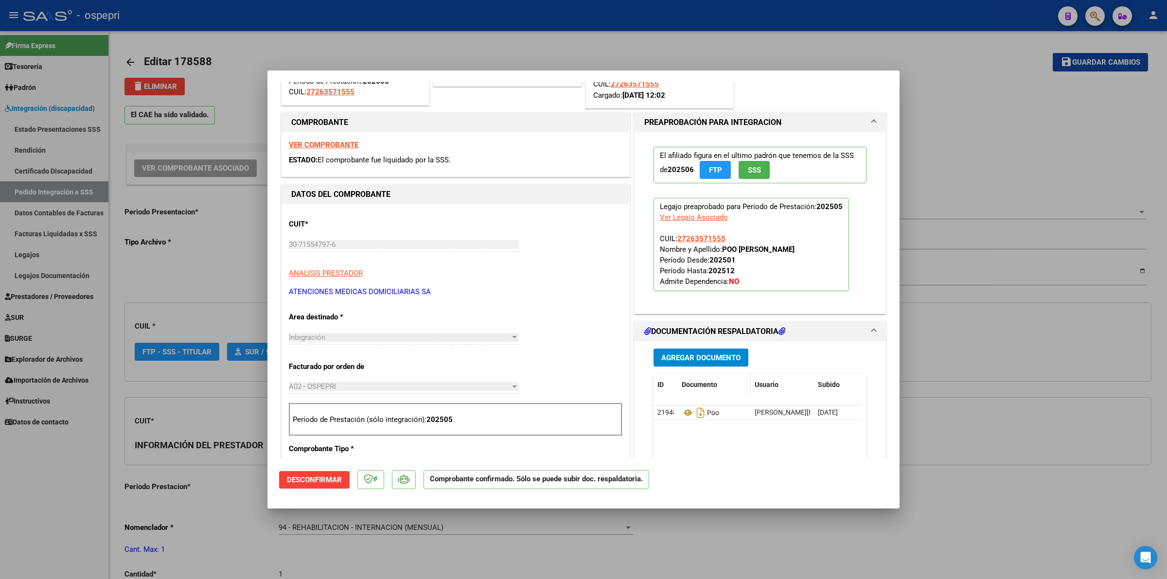
scroll to position [122, 0]
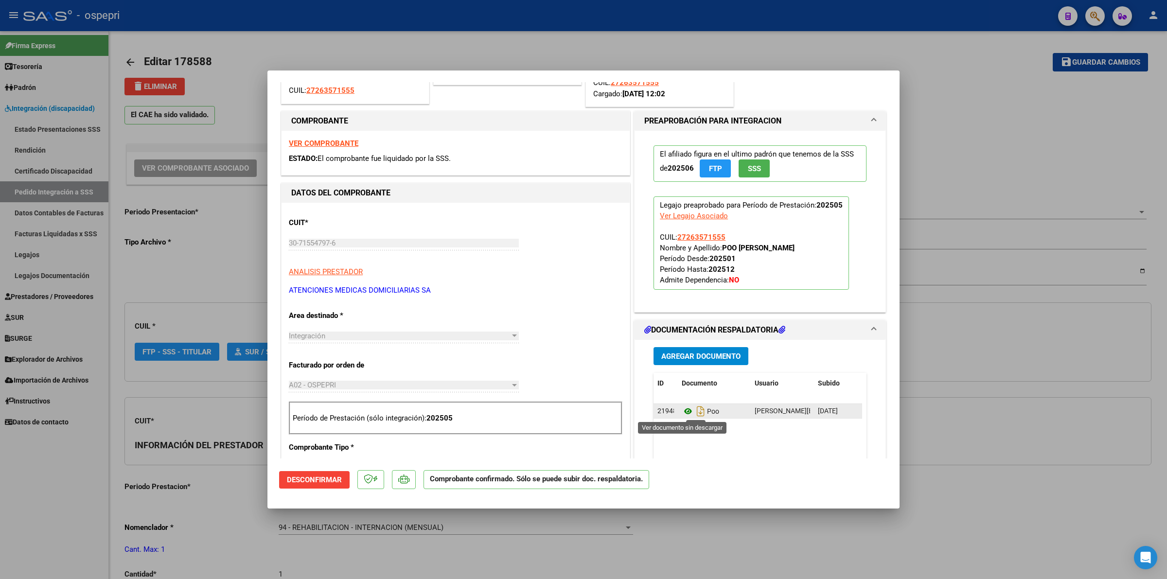
click at [682, 412] on icon at bounding box center [688, 412] width 13 height 12
type input "$ 0,00"
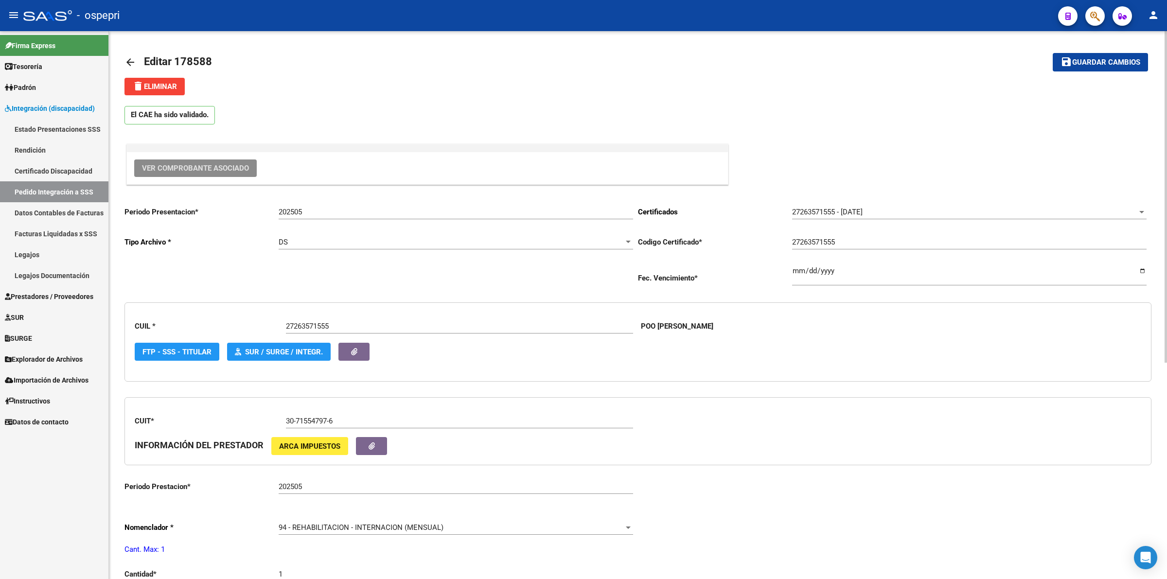
click at [129, 59] on mat-icon "arrow_back" at bounding box center [131, 62] width 12 height 12
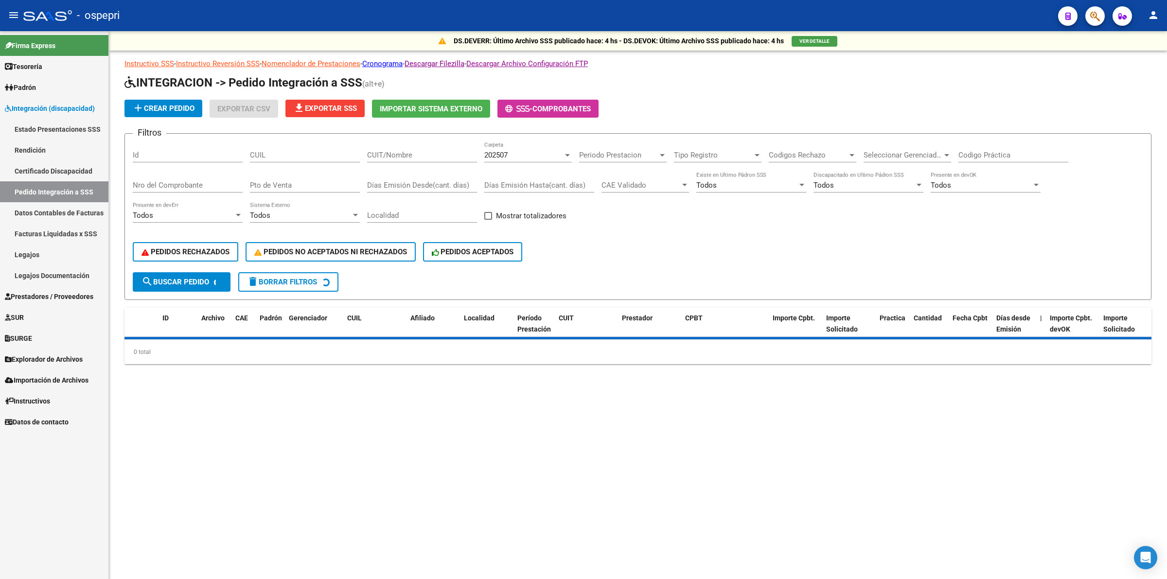
click at [403, 153] on input "CUIT/Nombre" at bounding box center [422, 155] width 110 height 9
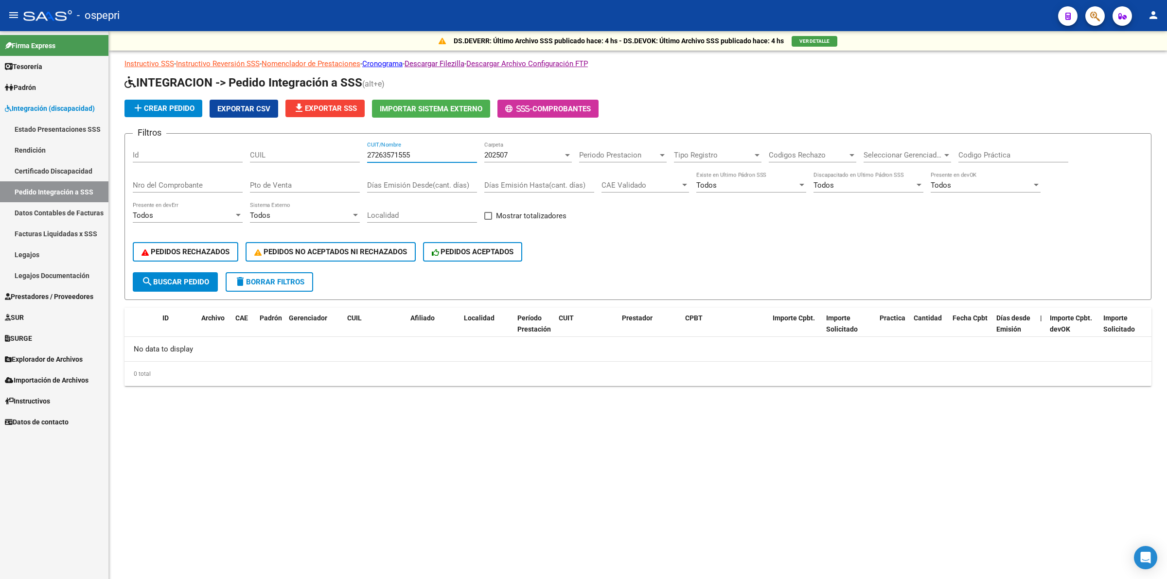
type input "27263571555"
click at [181, 284] on button "search Buscar Pedido" at bounding box center [175, 281] width 85 height 19
drag, startPoint x: 494, startPoint y: 164, endPoint x: 497, endPoint y: 156, distance: 8.5
click at [496, 159] on div "202507 Carpeta" at bounding box center [528, 157] width 88 height 30
click at [497, 156] on span "202507" at bounding box center [495, 155] width 23 height 9
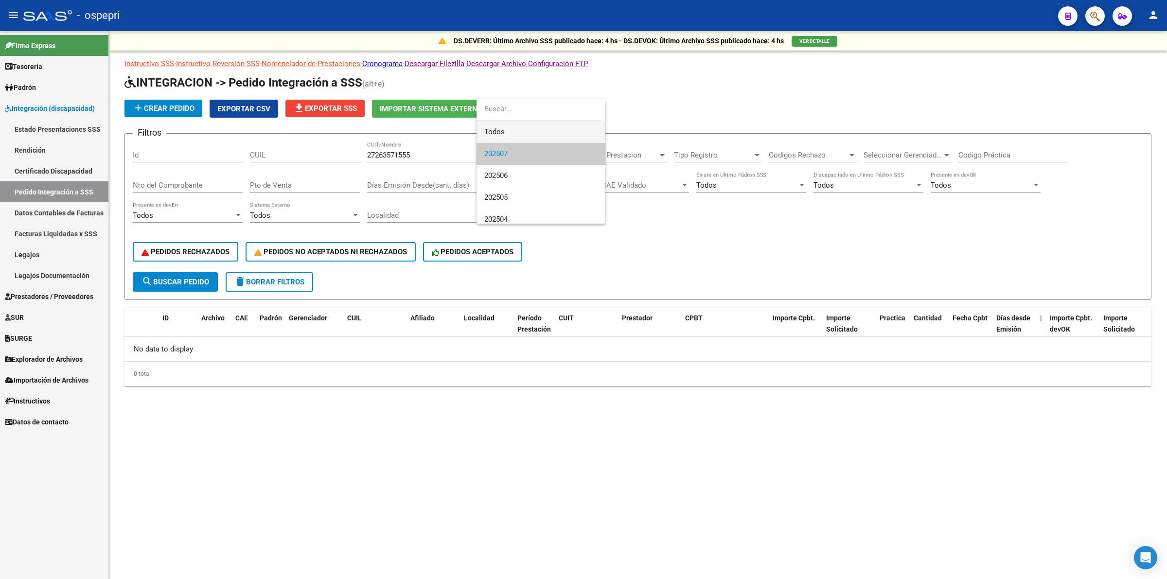
click at [502, 141] on span "Todos" at bounding box center [540, 132] width 113 height 22
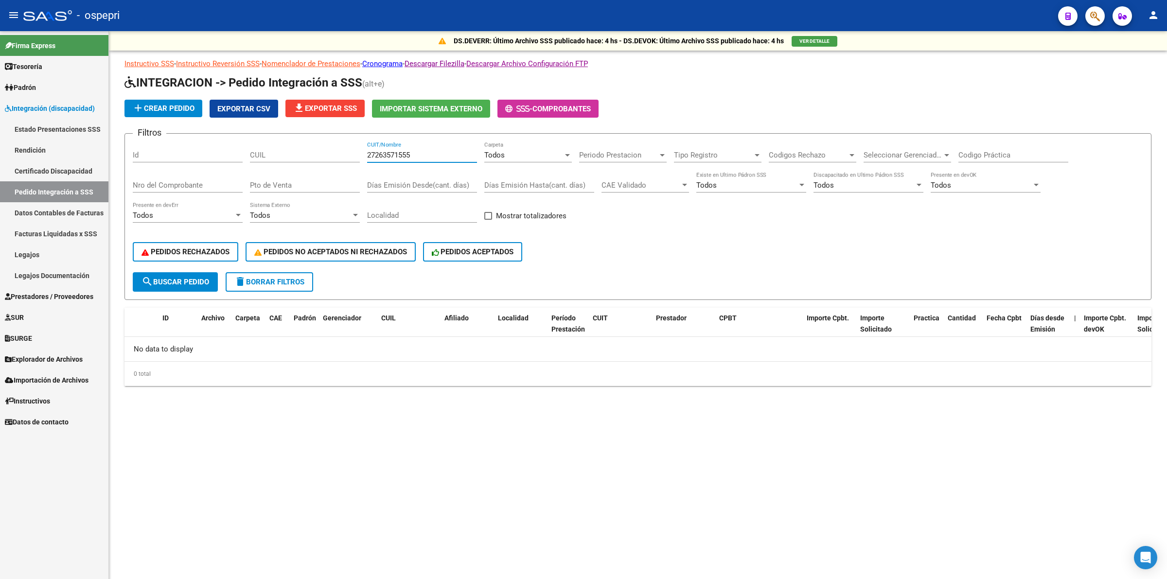
drag, startPoint x: 417, startPoint y: 153, endPoint x: 220, endPoint y: 134, distance: 197.5
click at [220, 134] on form "Filtros Id CUIL 27263571555 CUIT/Nombre Todos Carpeta Periodo Prestacion Period…" at bounding box center [638, 216] width 1027 height 167
click at [270, 157] on input "CUIL" at bounding box center [305, 155] width 110 height 9
paste input "27263571555"
type input "27263571555"
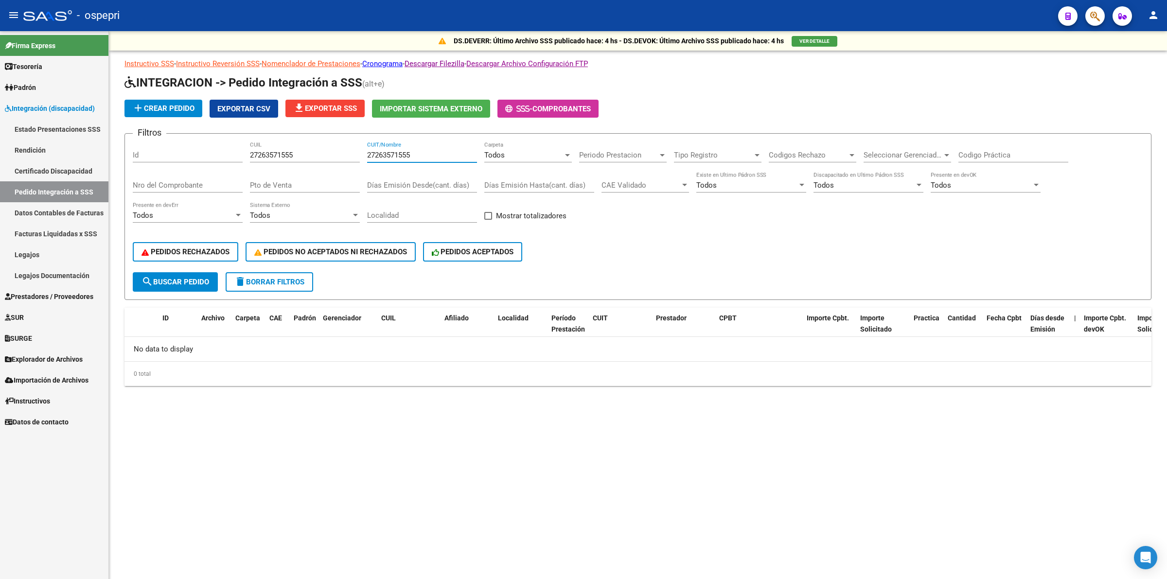
drag, startPoint x: 444, startPoint y: 155, endPoint x: 270, endPoint y: 154, distance: 173.1
click at [270, 154] on div "Filtros Id 27263571555 CUIL 27263571555 CUIT/Nombre Todos Carpeta Periodo Prest…" at bounding box center [638, 207] width 1011 height 131
click at [200, 272] on button "search Buscar Pedido" at bounding box center [175, 281] width 85 height 19
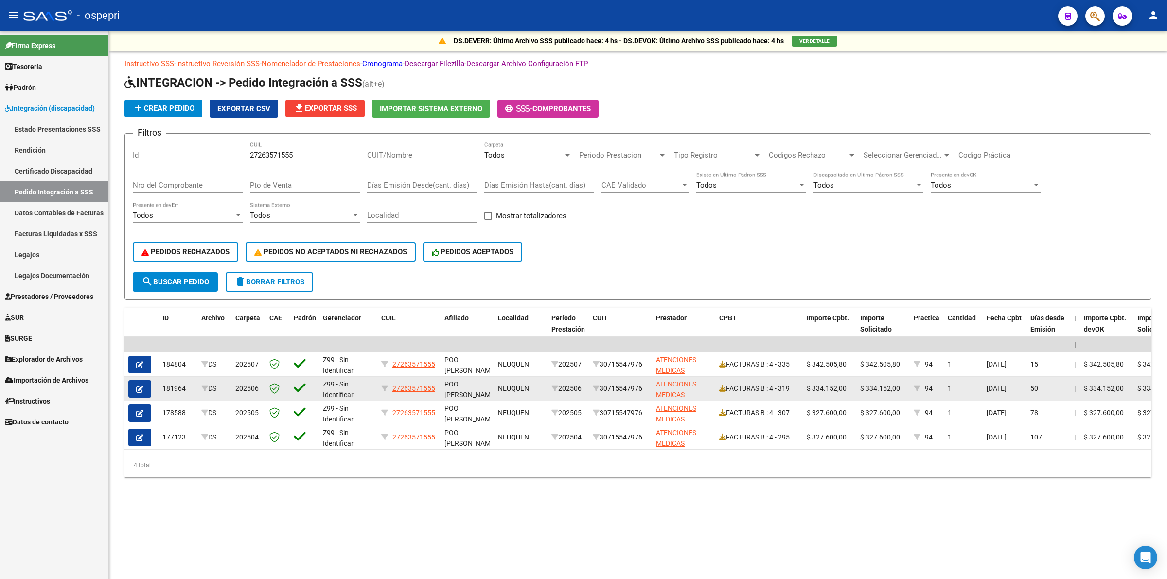
click at [138, 386] on icon "button" at bounding box center [139, 389] width 7 height 7
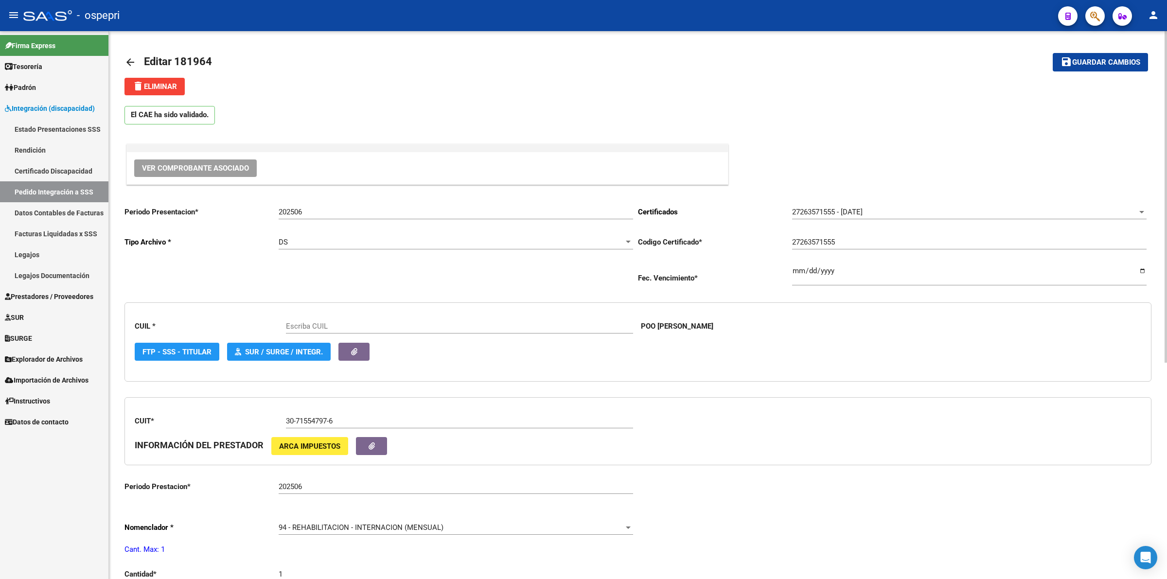
click at [234, 169] on span "Ver Comprobante Asociado" at bounding box center [195, 168] width 107 height 9
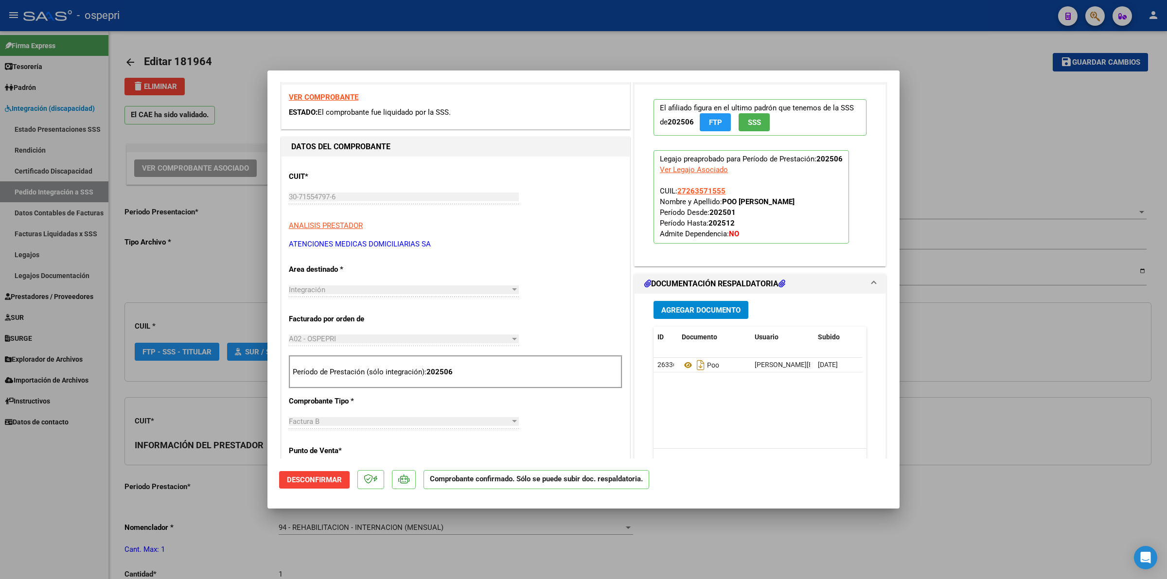
type input "27263571555"
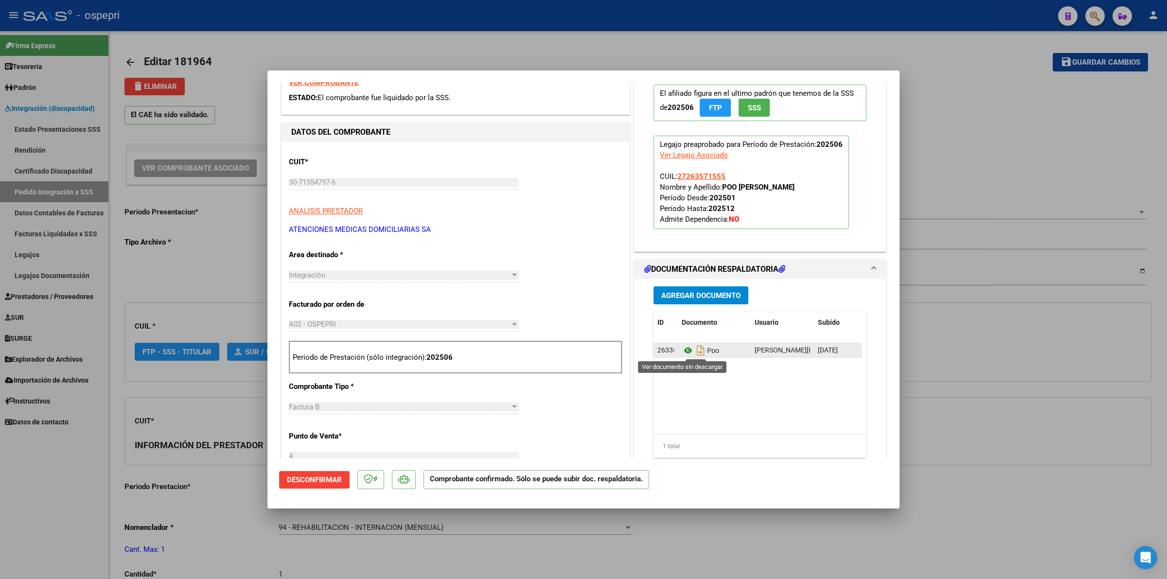
click at [682, 351] on icon at bounding box center [688, 351] width 13 height 12
type input "$ 0,00"
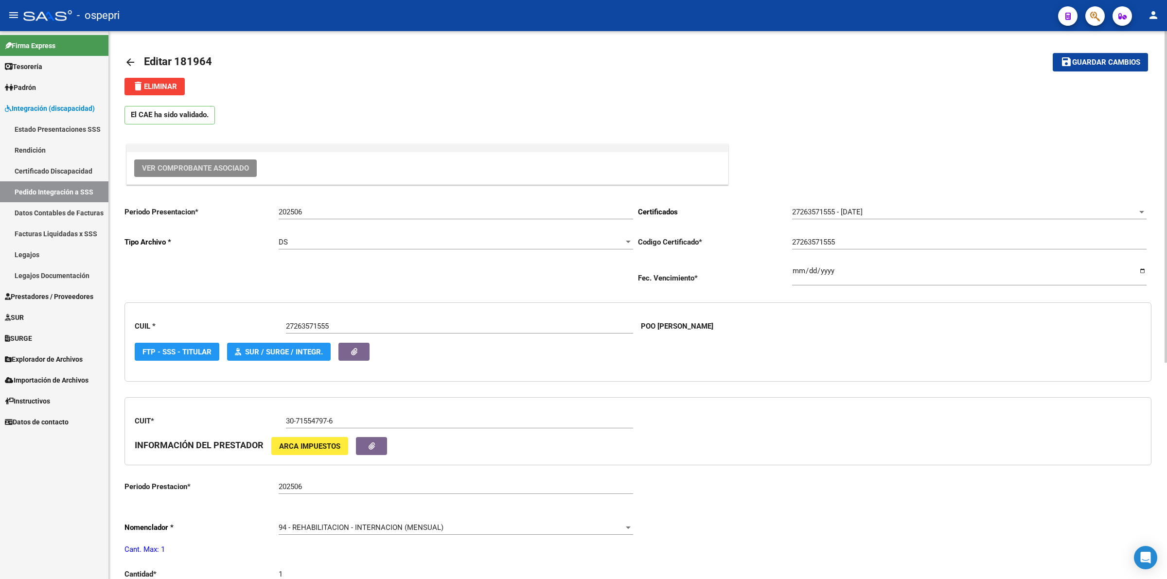
click at [134, 59] on mat-icon "arrow_back" at bounding box center [131, 62] width 12 height 12
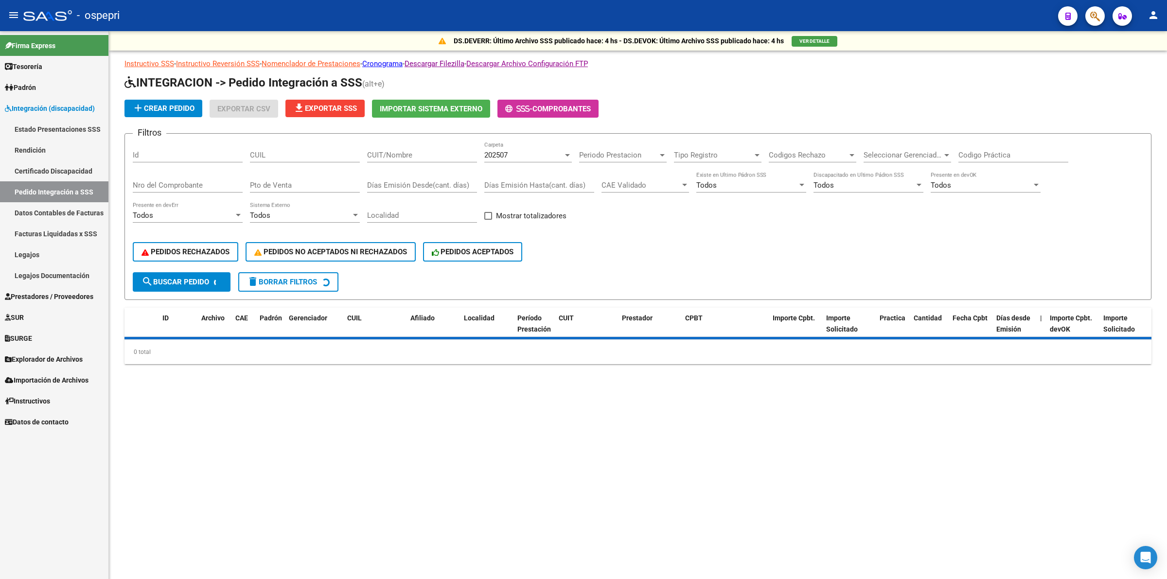
click at [305, 157] on input "CUIL" at bounding box center [305, 155] width 110 height 9
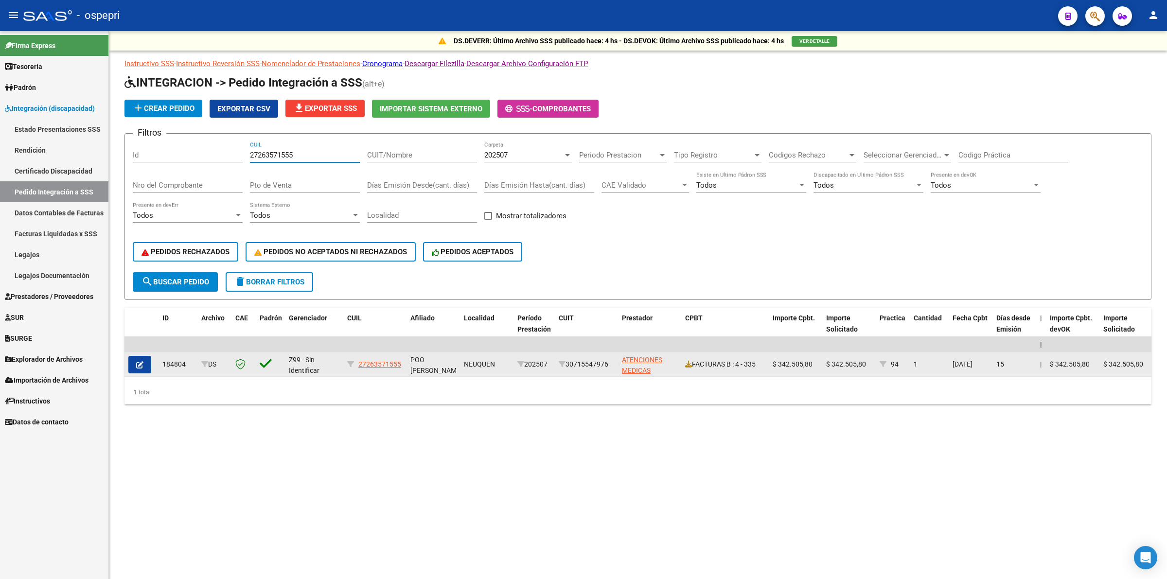
type input "27263571555"
click at [146, 360] on button "button" at bounding box center [139, 365] width 23 height 18
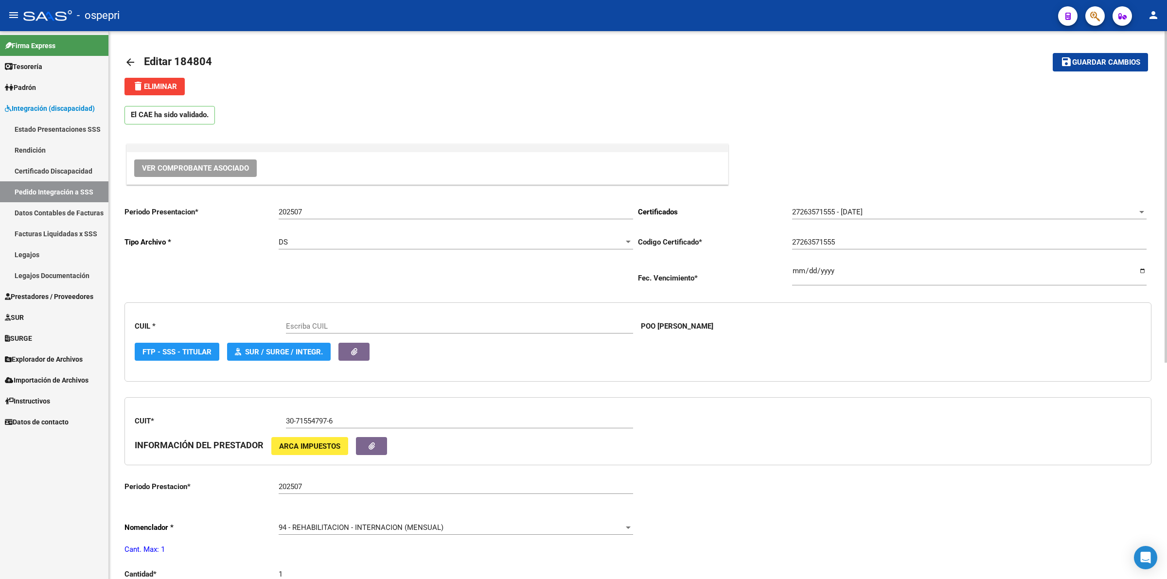
click at [210, 167] on span "Ver Comprobante Asociado" at bounding box center [195, 168] width 107 height 9
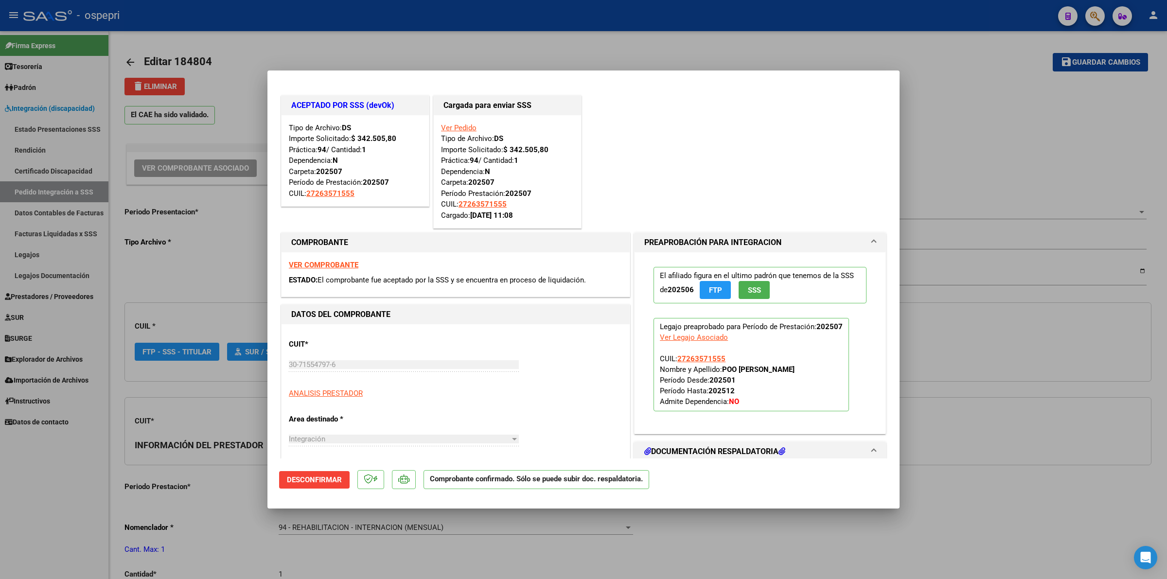
type input "27263571555"
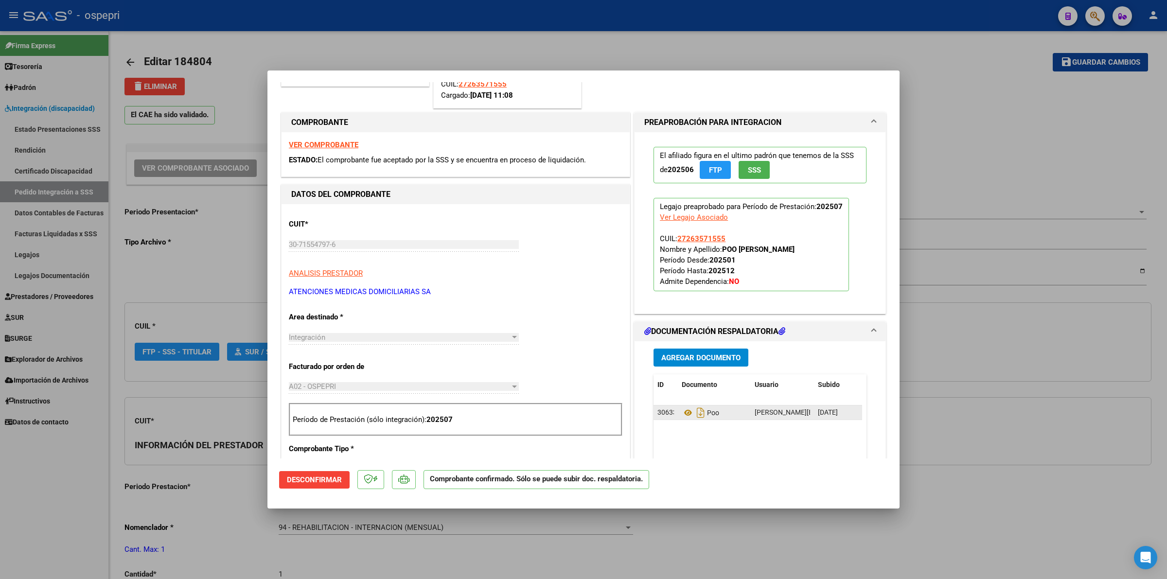
scroll to position [182, 0]
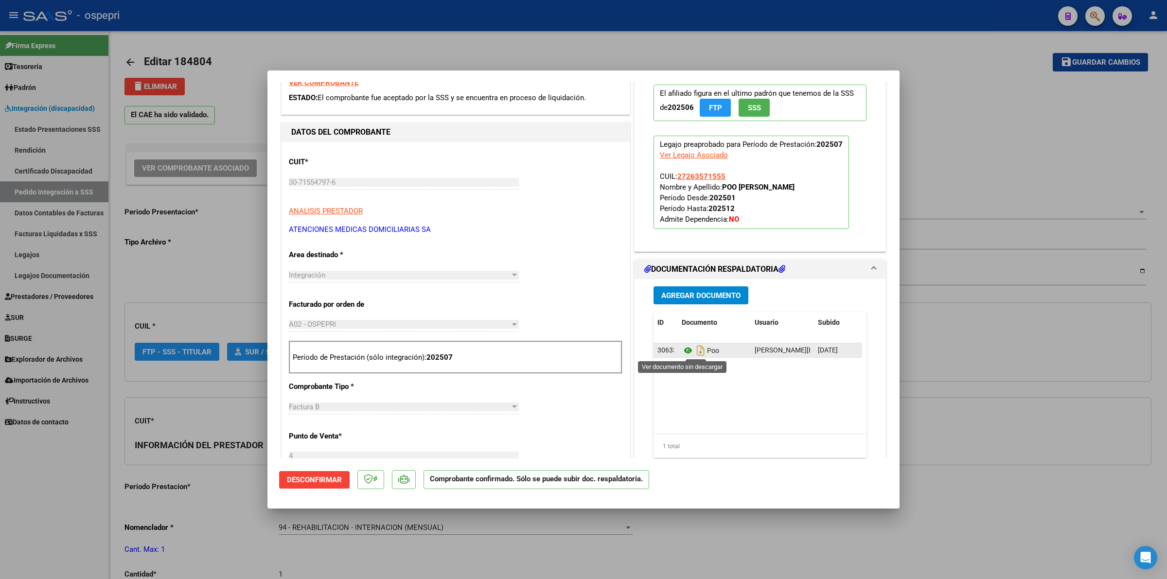
click at [684, 353] on icon at bounding box center [688, 351] width 13 height 12
type input "$ 0,00"
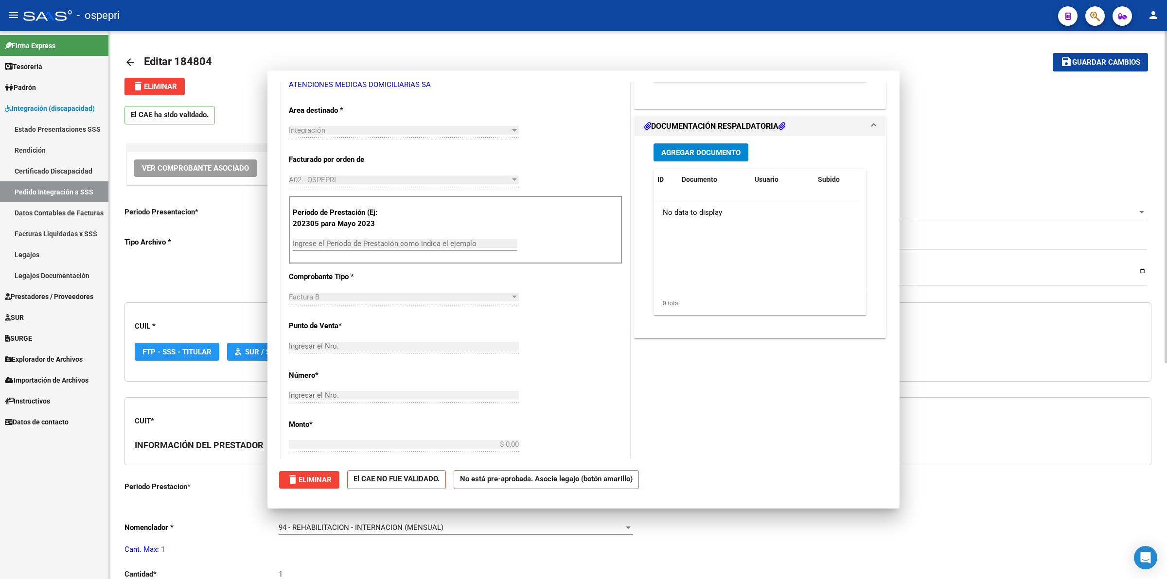
scroll to position [0, 0]
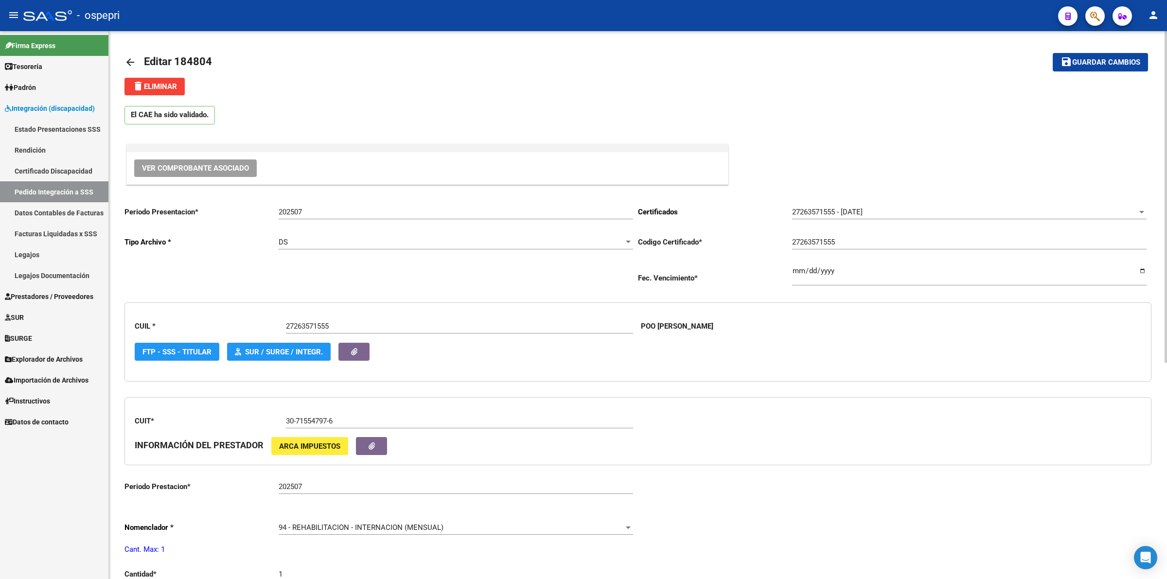
click at [125, 65] on mat-icon "arrow_back" at bounding box center [131, 62] width 12 height 12
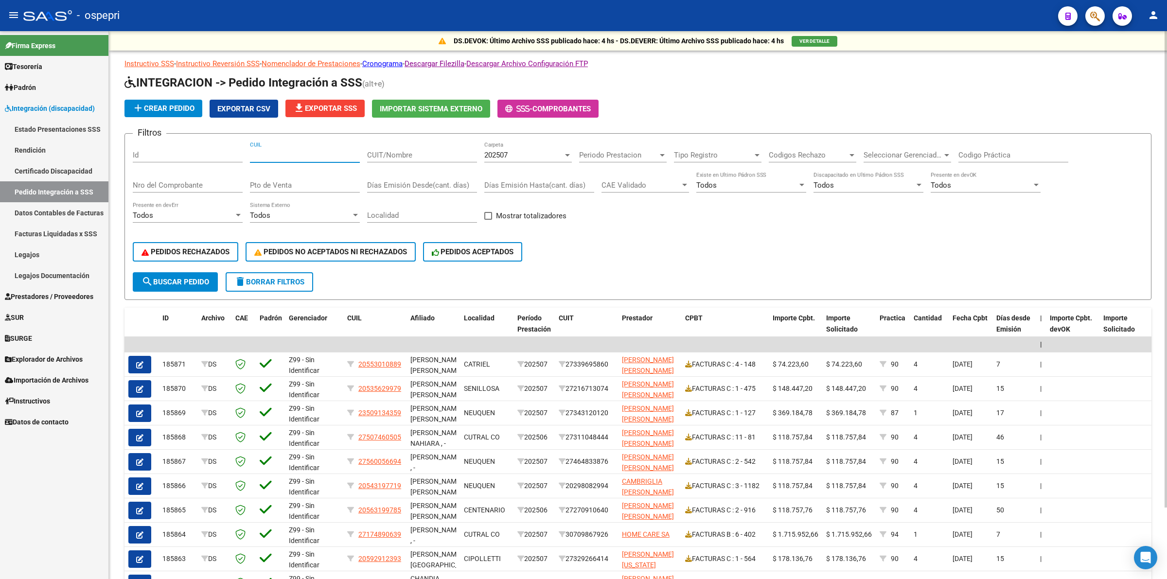
click at [297, 157] on input "CUIL" at bounding box center [305, 155] width 110 height 9
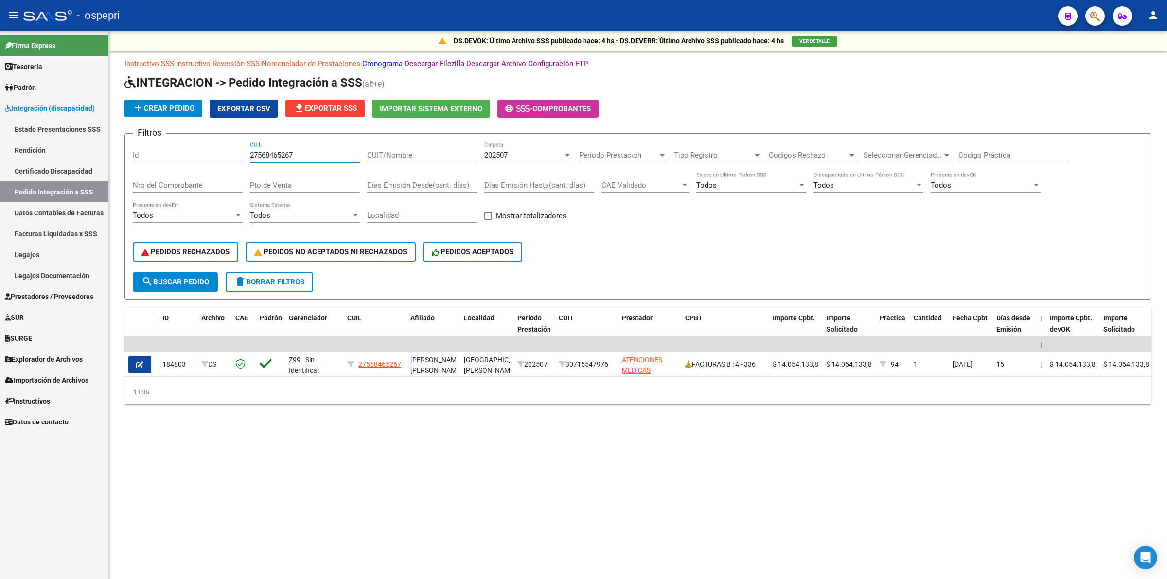
type input "27568465267"
click at [490, 157] on span "202507" at bounding box center [495, 155] width 23 height 9
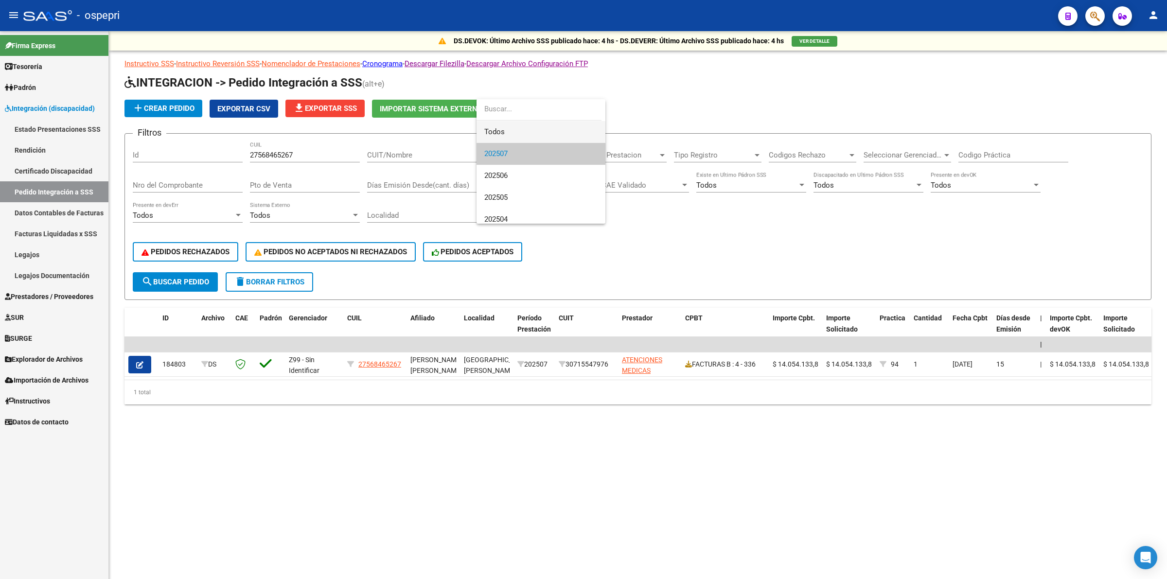
click at [499, 134] on span "Todos" at bounding box center [540, 132] width 113 height 22
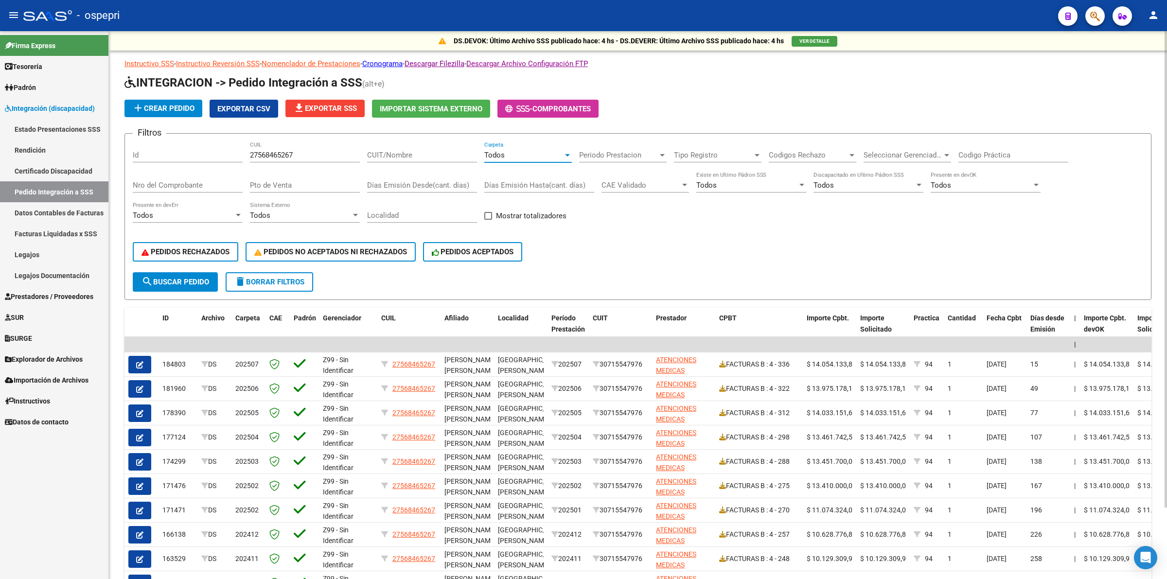
click at [1039, 154] on input "Codigo Práctica" at bounding box center [1014, 155] width 110 height 9
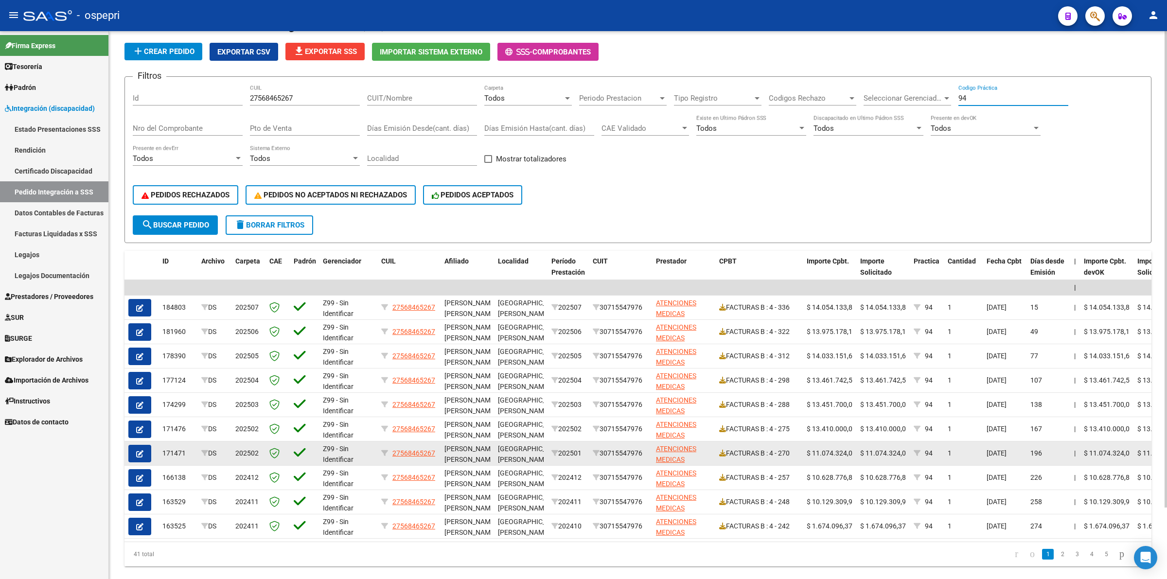
scroll to position [82, 0]
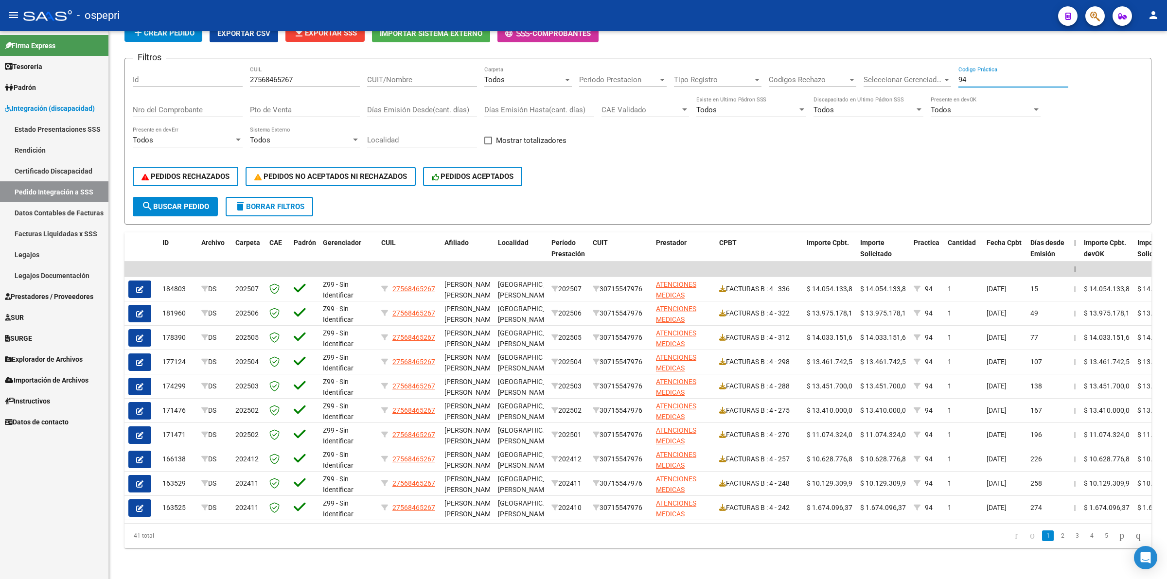
type input "94"
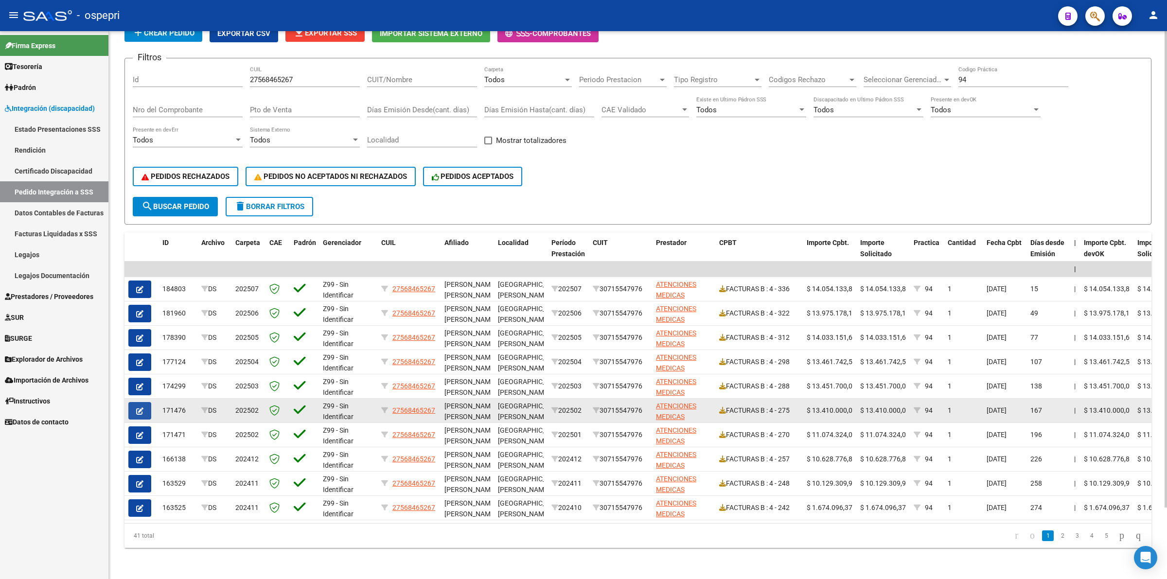
click at [146, 402] on button "button" at bounding box center [139, 411] width 23 height 18
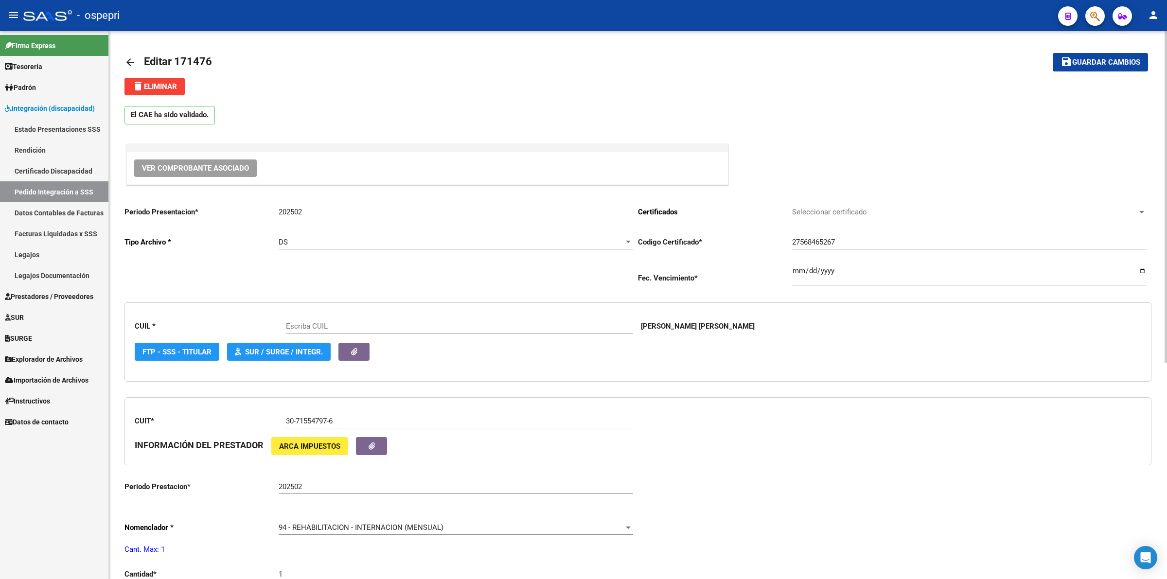
click at [224, 169] on span "Ver Comprobante Asociado" at bounding box center [195, 168] width 107 height 9
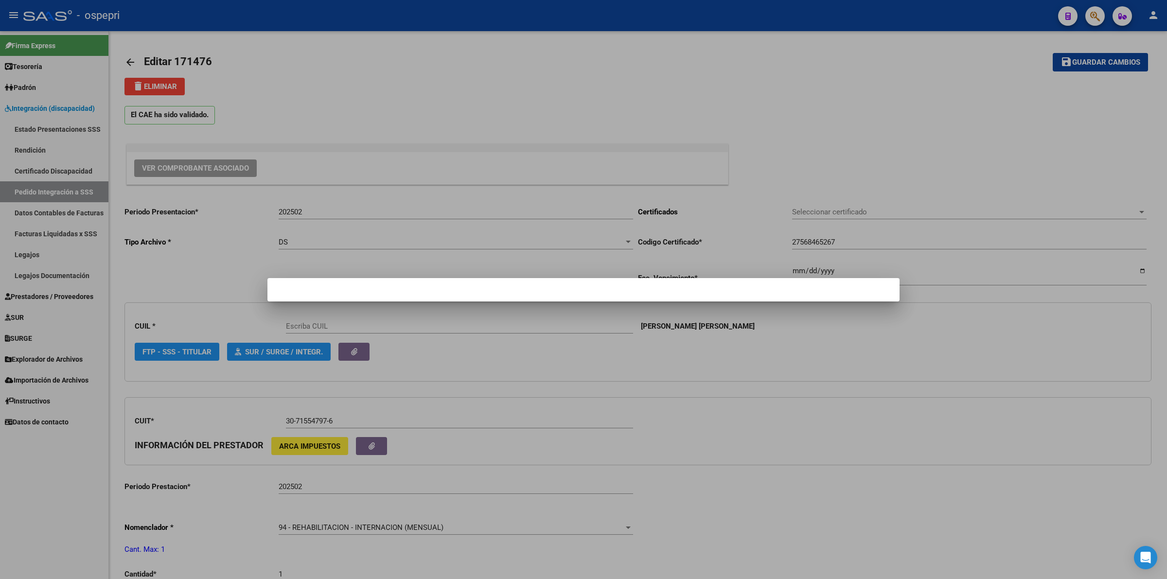
type input "27568465267"
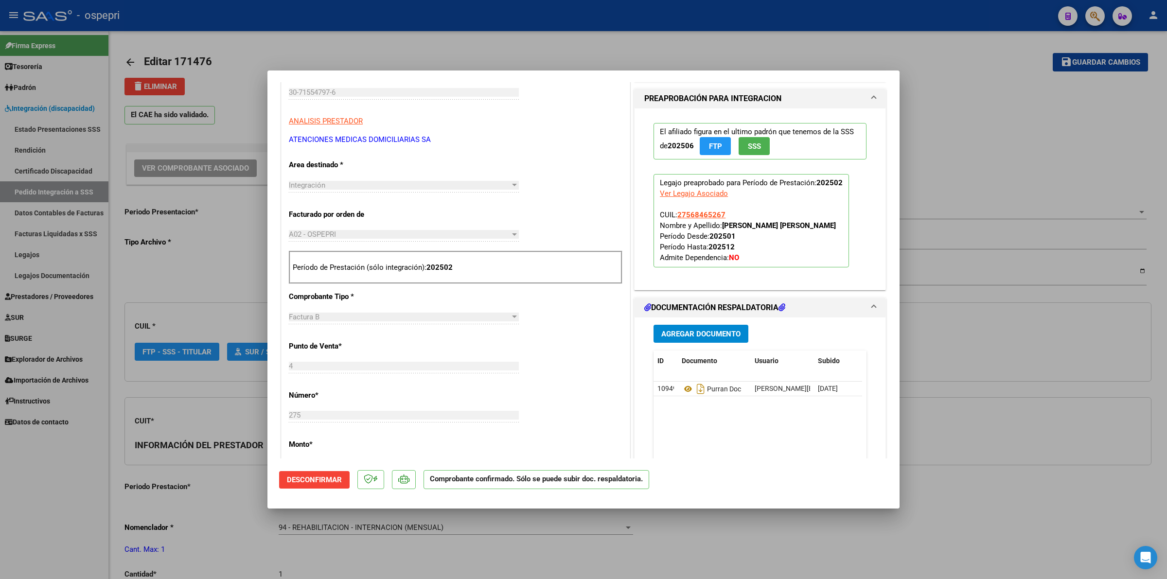
scroll to position [304, 0]
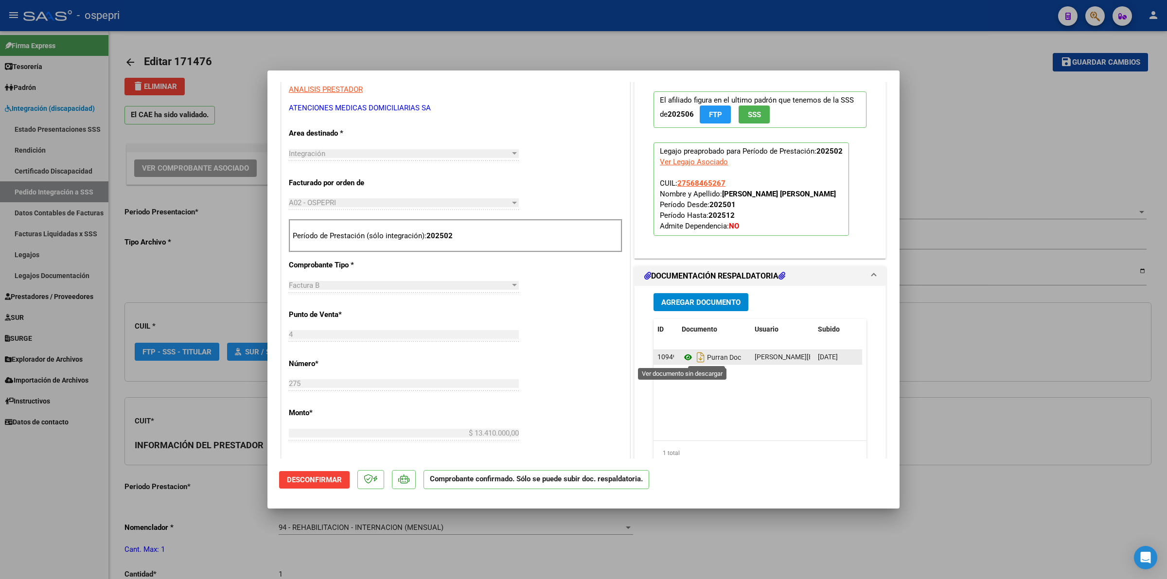
click at [682, 354] on icon at bounding box center [688, 358] width 13 height 12
type input "$ 0,00"
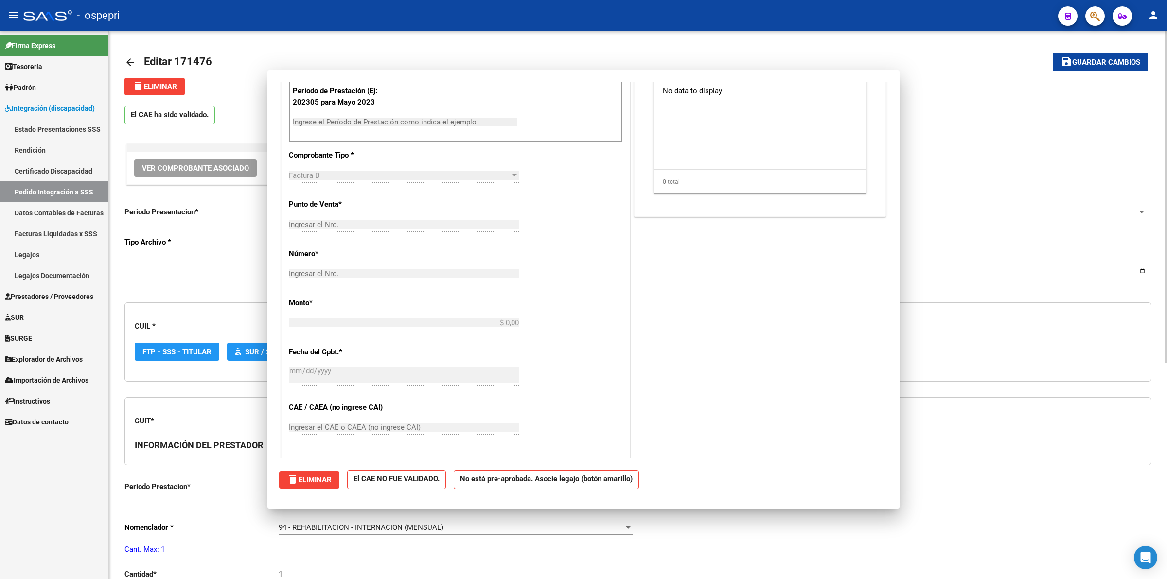
scroll to position [0, 0]
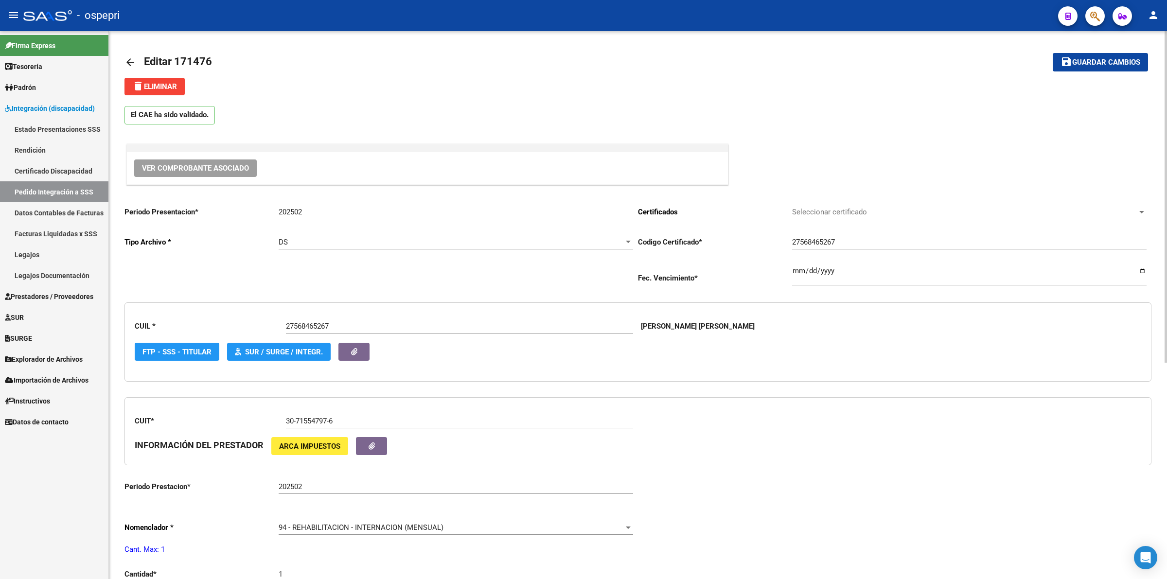
click at [130, 62] on mat-icon "arrow_back" at bounding box center [131, 62] width 12 height 12
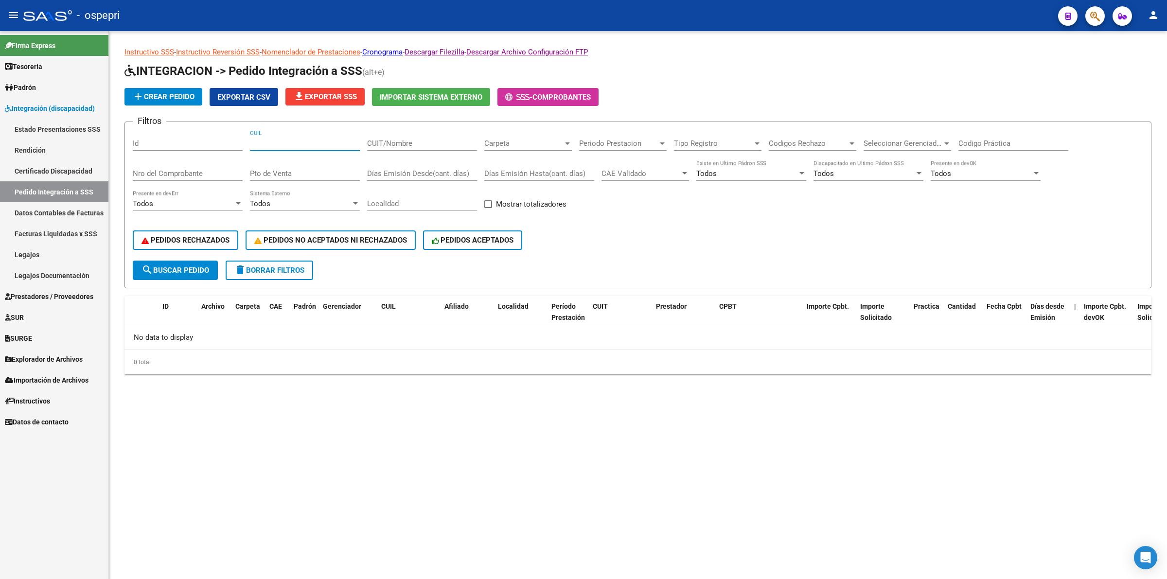
click at [316, 140] on input "CUIL" at bounding box center [305, 143] width 110 height 9
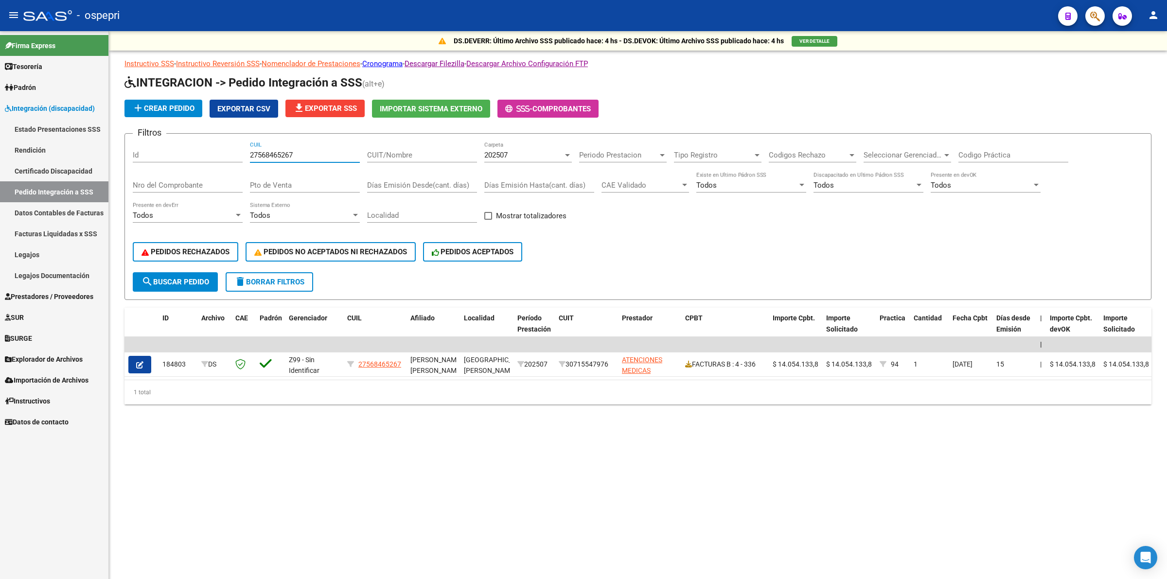
type input "27568465267"
click at [510, 156] on div "202507" at bounding box center [523, 155] width 79 height 9
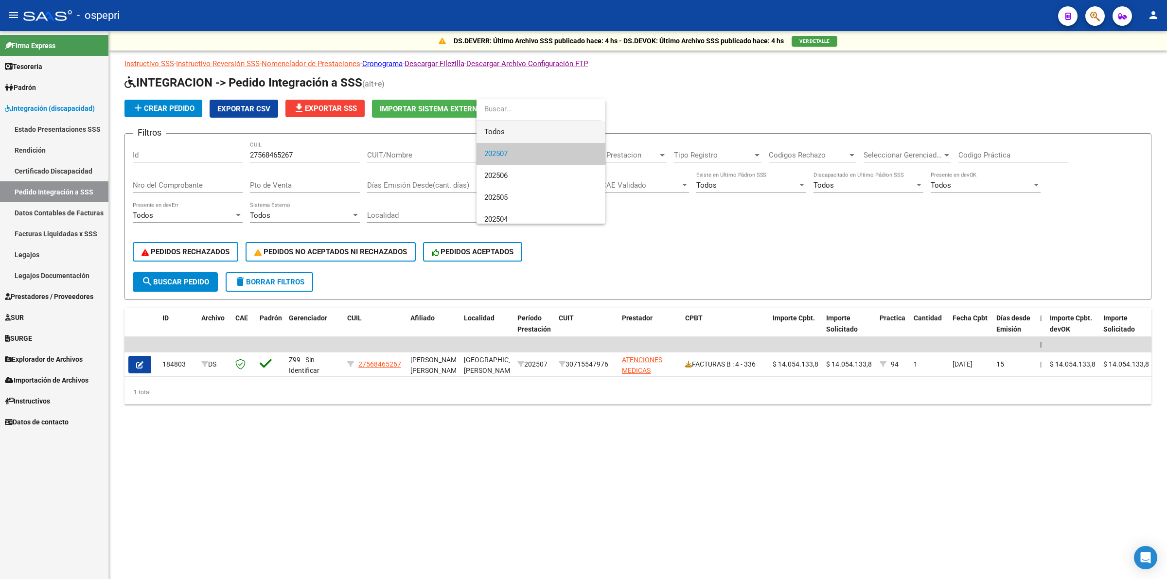
click at [517, 137] on span "Todos" at bounding box center [540, 132] width 113 height 22
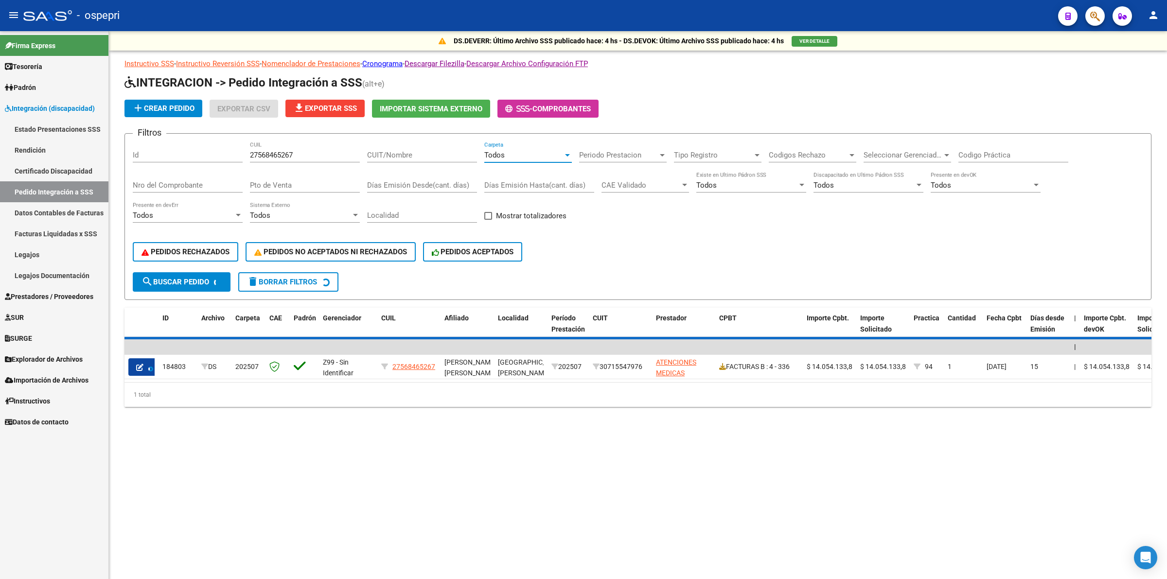
click at [988, 154] on input "Codigo Práctica" at bounding box center [1014, 155] width 110 height 9
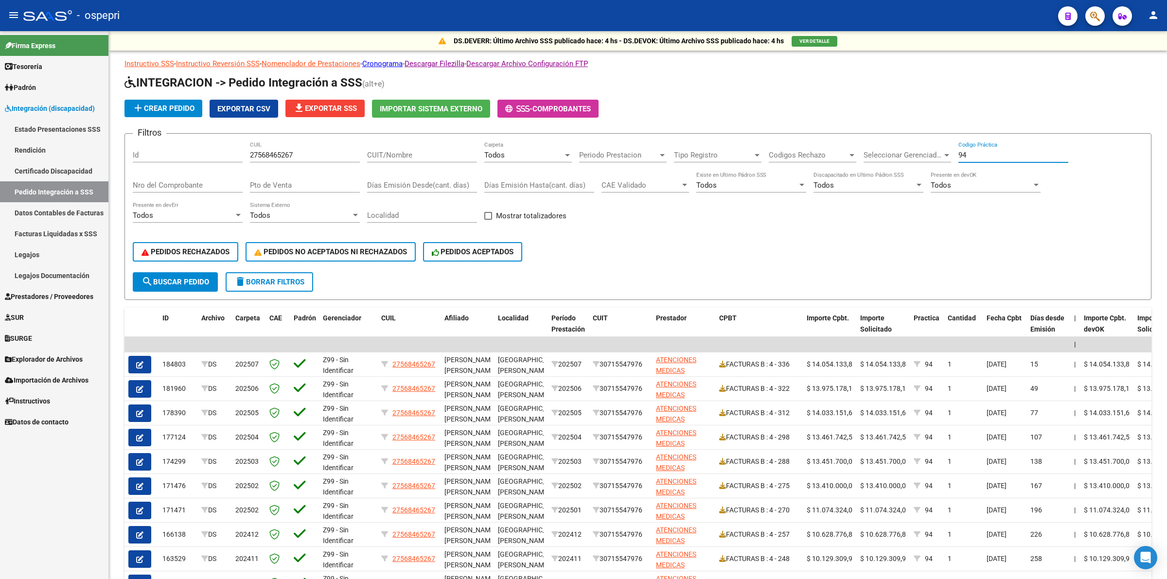
type input "94"
click at [140, 412] on button "button" at bounding box center [139, 414] width 23 height 18
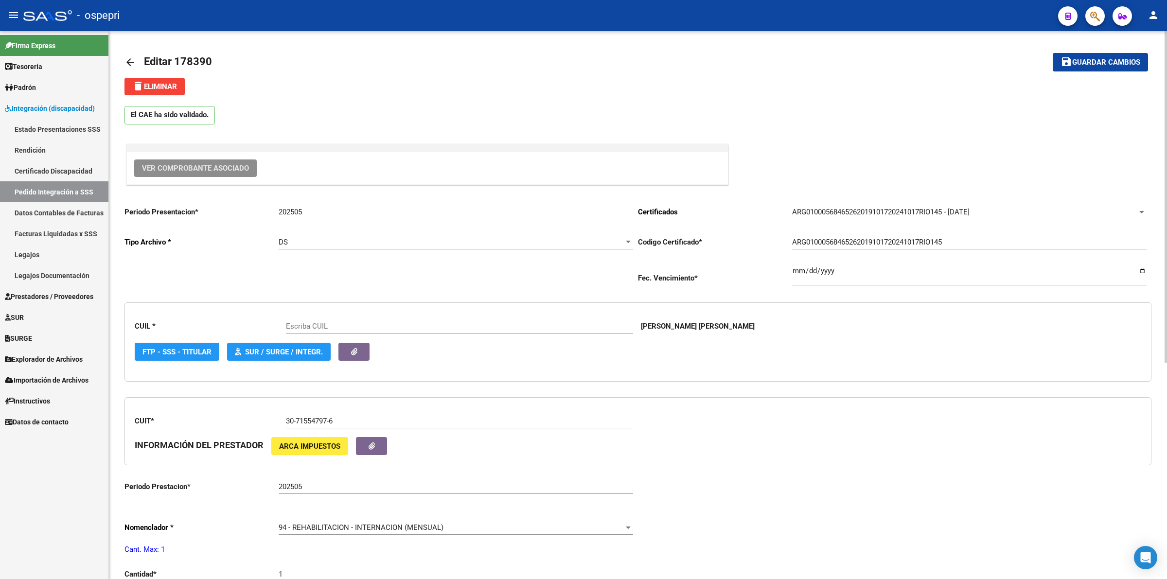
click at [186, 163] on button "Ver Comprobante Asociado" at bounding box center [195, 169] width 123 height 18
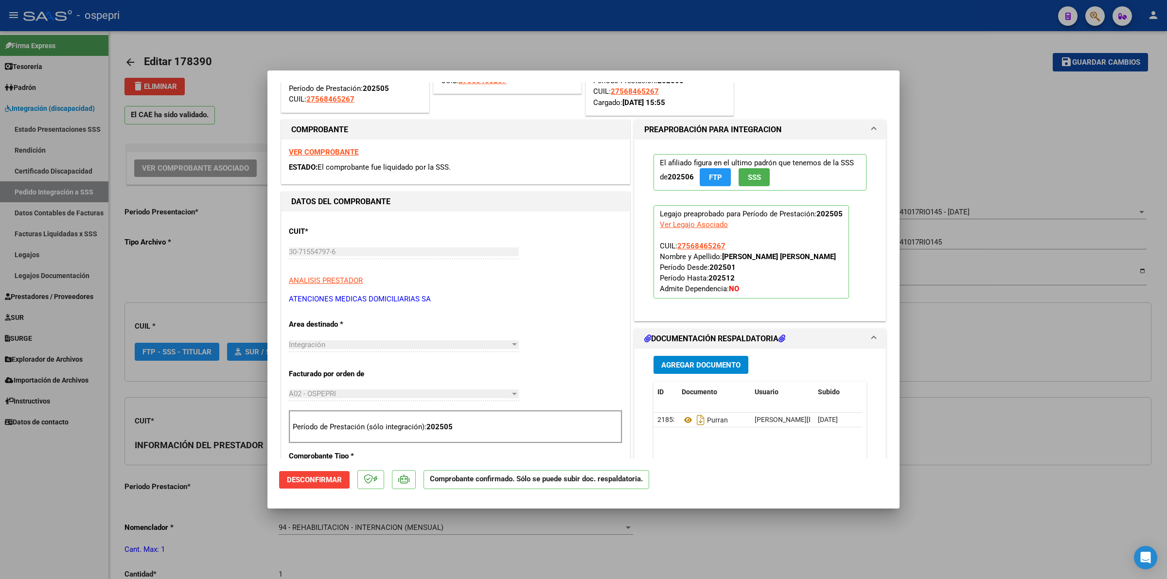
type input "27568465267"
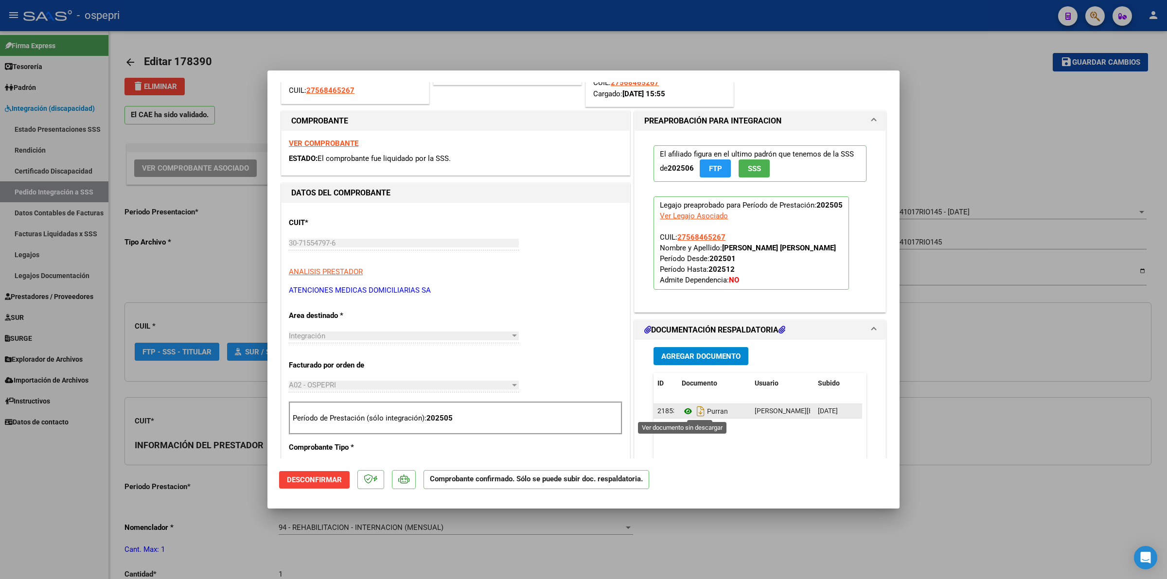
click at [682, 411] on icon at bounding box center [688, 412] width 13 height 12
type input "$ 0,00"
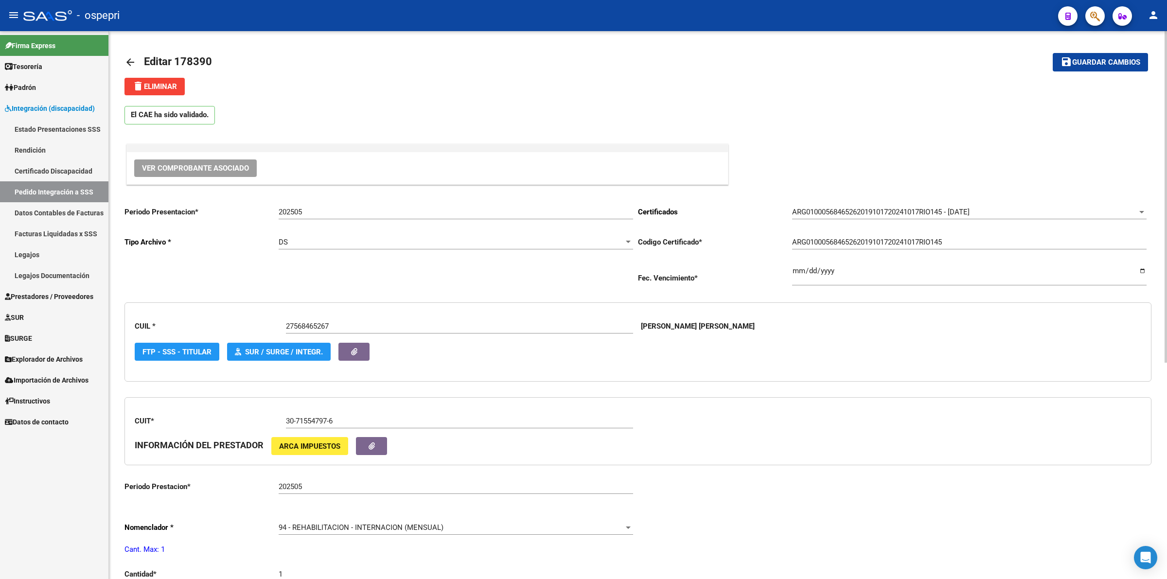
drag, startPoint x: 123, startPoint y: 59, endPoint x: 137, endPoint y: 63, distance: 14.6
click at [125, 59] on div "arrow_back Editar 178390 save Guardar cambios delete Eliminar El CAE ha sido va…" at bounding box center [638, 485] width 1058 height 909
click at [130, 62] on mat-icon "arrow_back" at bounding box center [131, 62] width 12 height 12
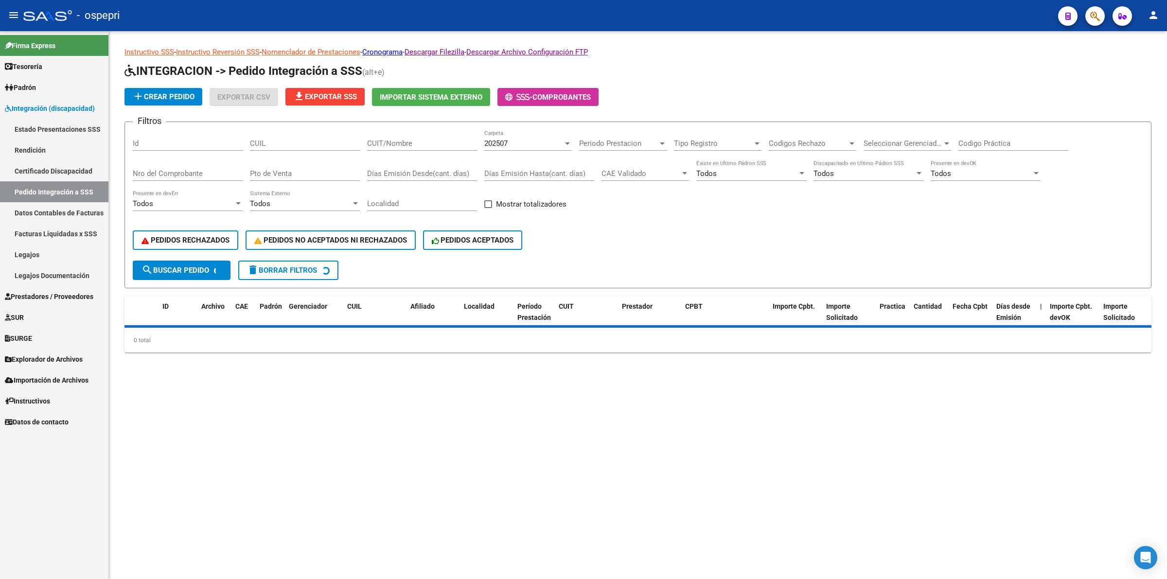
click at [303, 143] on div "CUIL" at bounding box center [305, 140] width 110 height 21
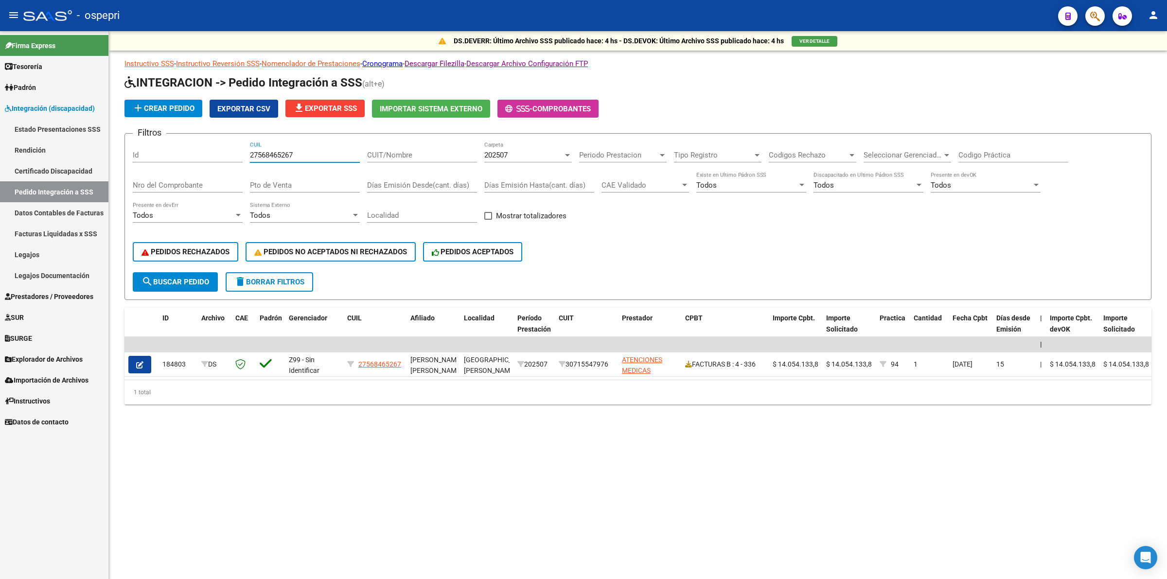
type input "27568465267"
click at [519, 165] on div "202507 Carpeta" at bounding box center [528, 157] width 88 height 30
click at [521, 159] on div "202507 Carpeta" at bounding box center [528, 152] width 88 height 21
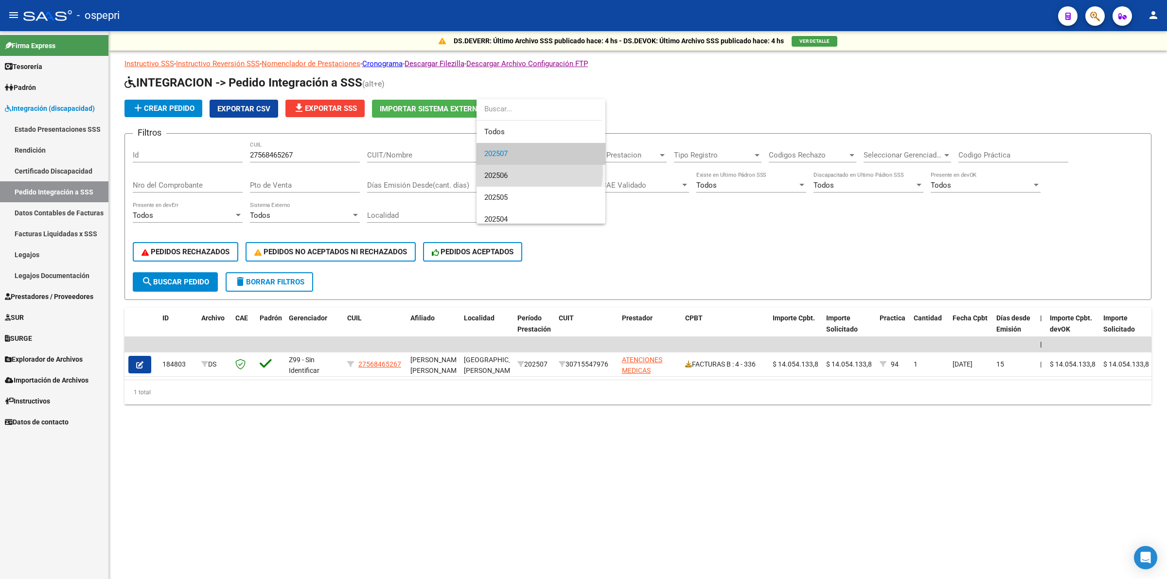
click at [514, 171] on span "202506" at bounding box center [540, 176] width 113 height 22
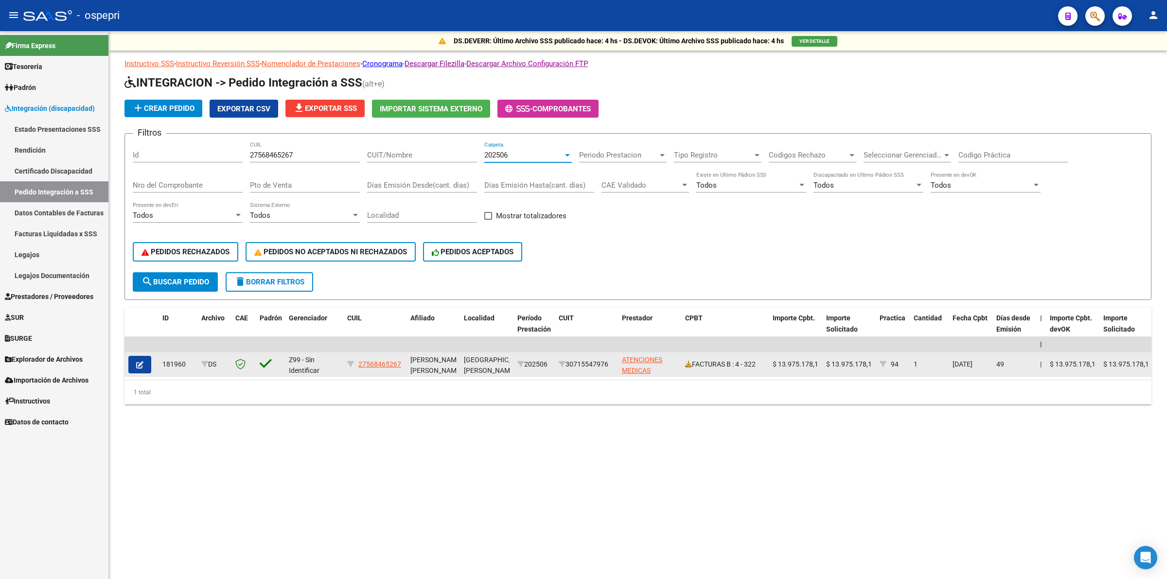
click at [142, 362] on icon "button" at bounding box center [139, 364] width 7 height 7
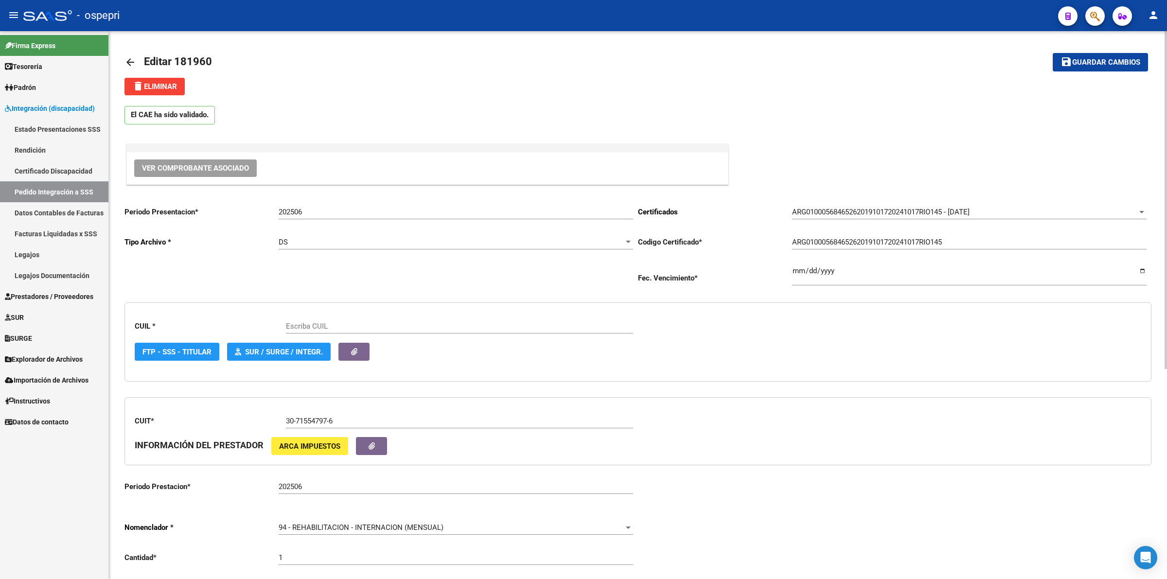
click at [237, 168] on span "Ver Comprobante Asociado" at bounding box center [195, 168] width 107 height 9
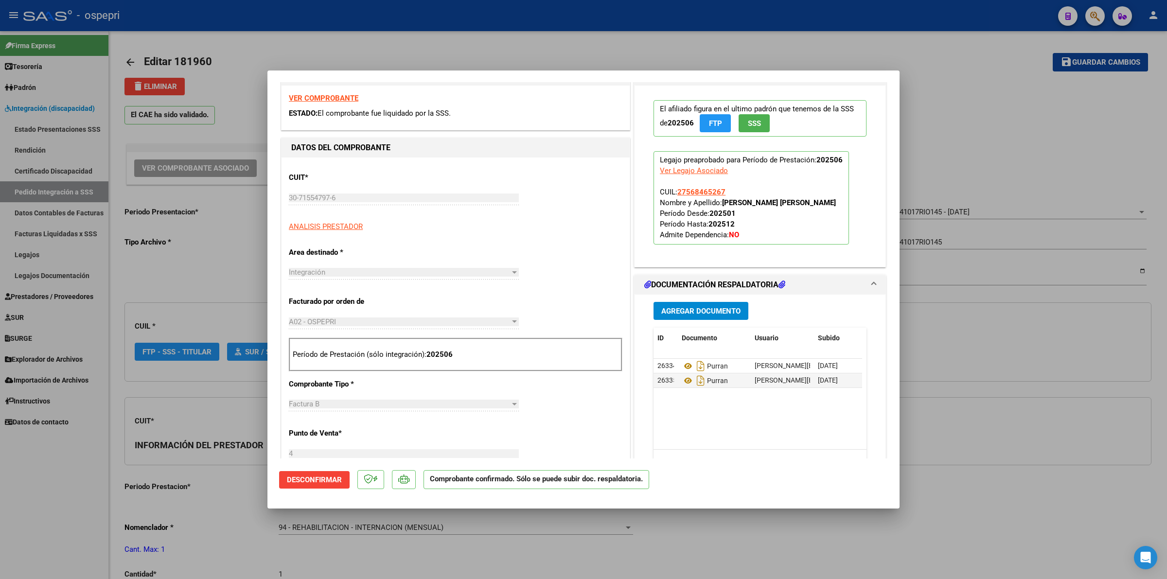
scroll to position [182, 0]
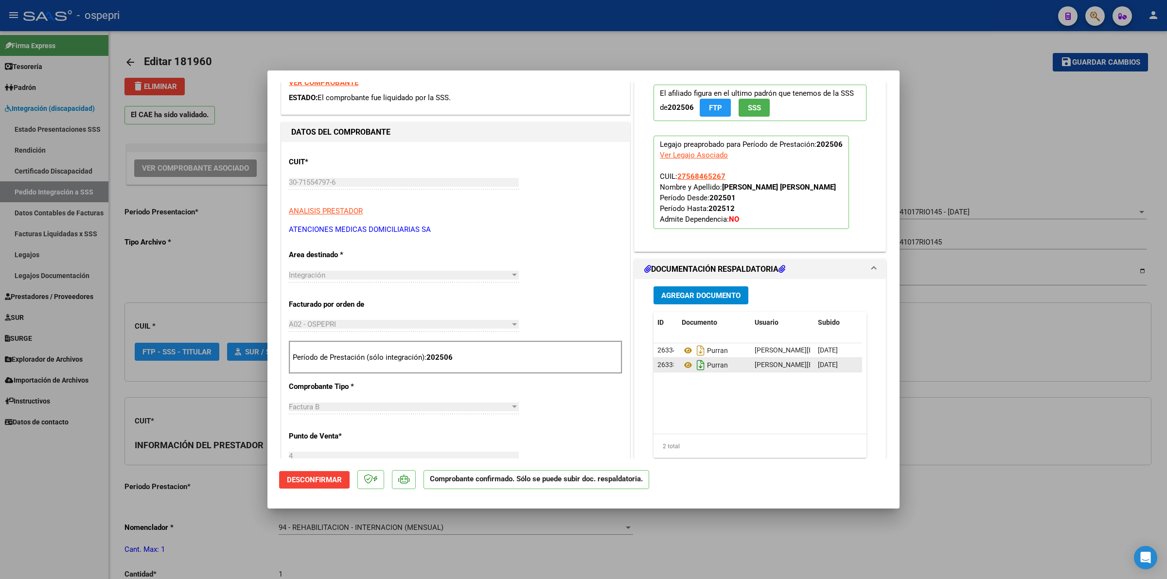
type input "27568465267"
click at [683, 350] on icon at bounding box center [688, 351] width 13 height 12
type input "$ 0,00"
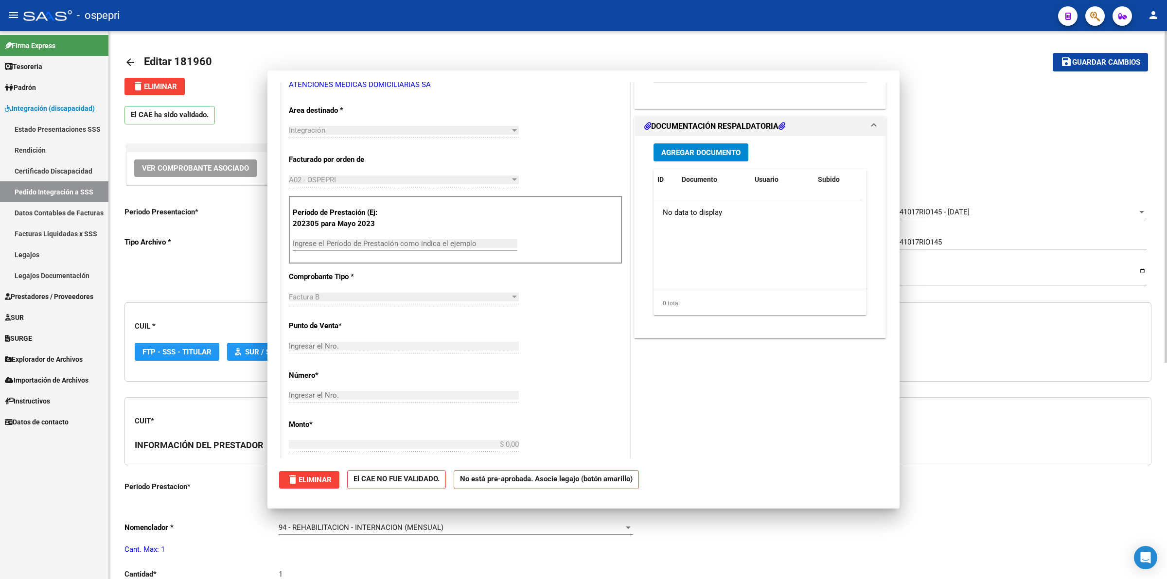
scroll to position [0, 0]
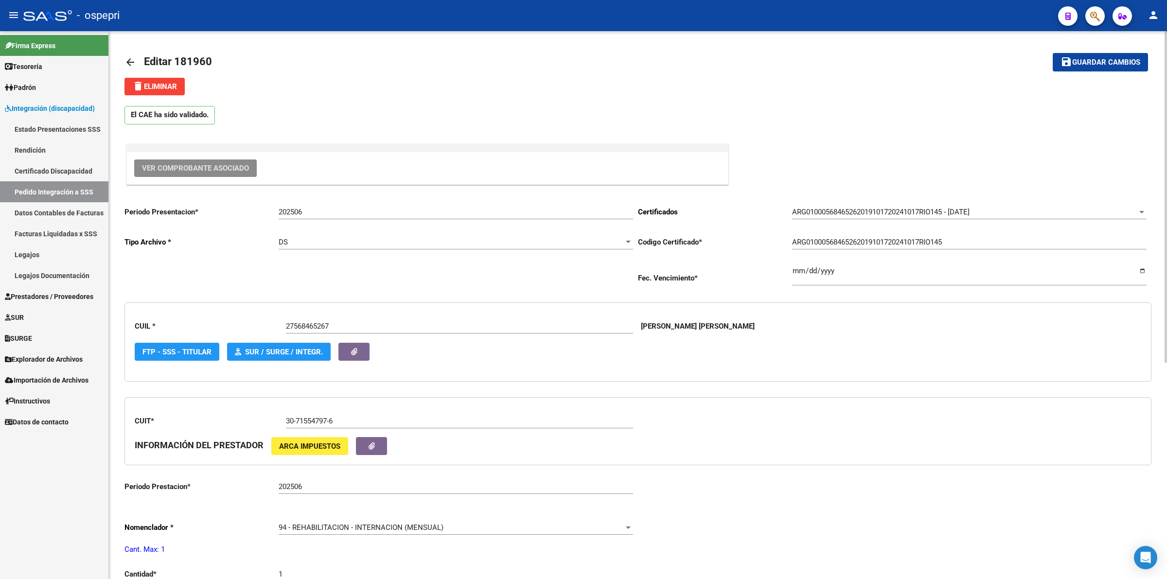
click at [126, 59] on mat-icon "arrow_back" at bounding box center [131, 62] width 12 height 12
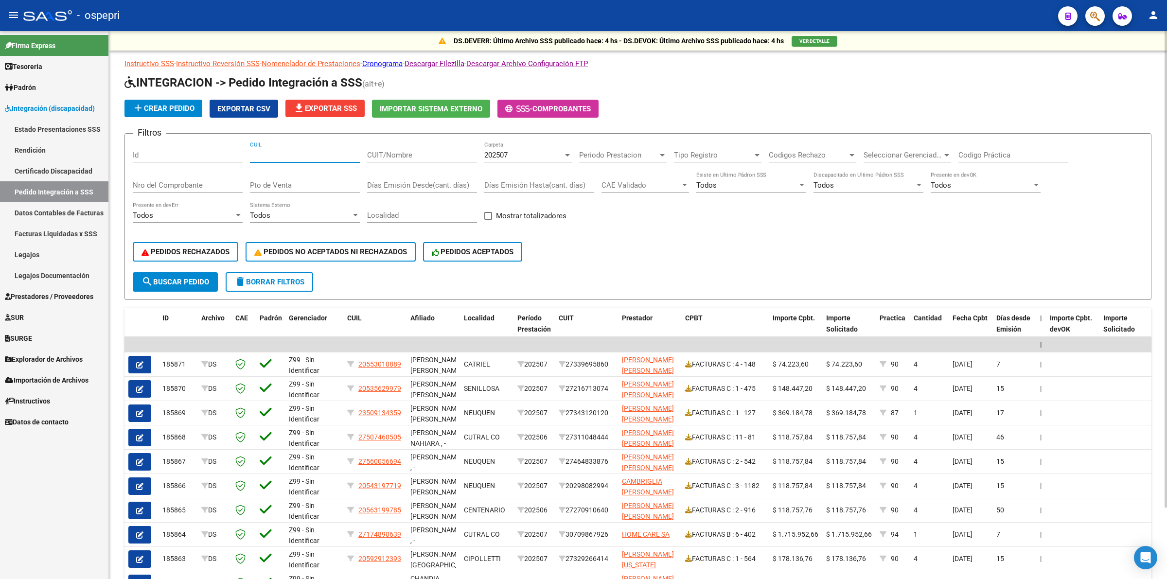
click at [303, 151] on input "CUIL" at bounding box center [305, 155] width 110 height 9
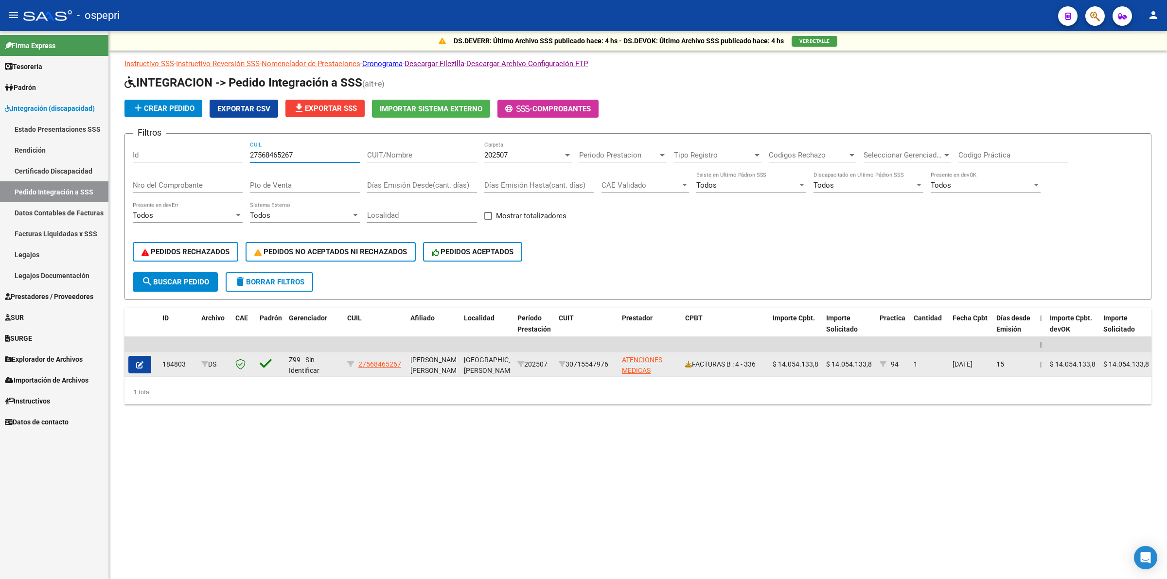
type input "27568465267"
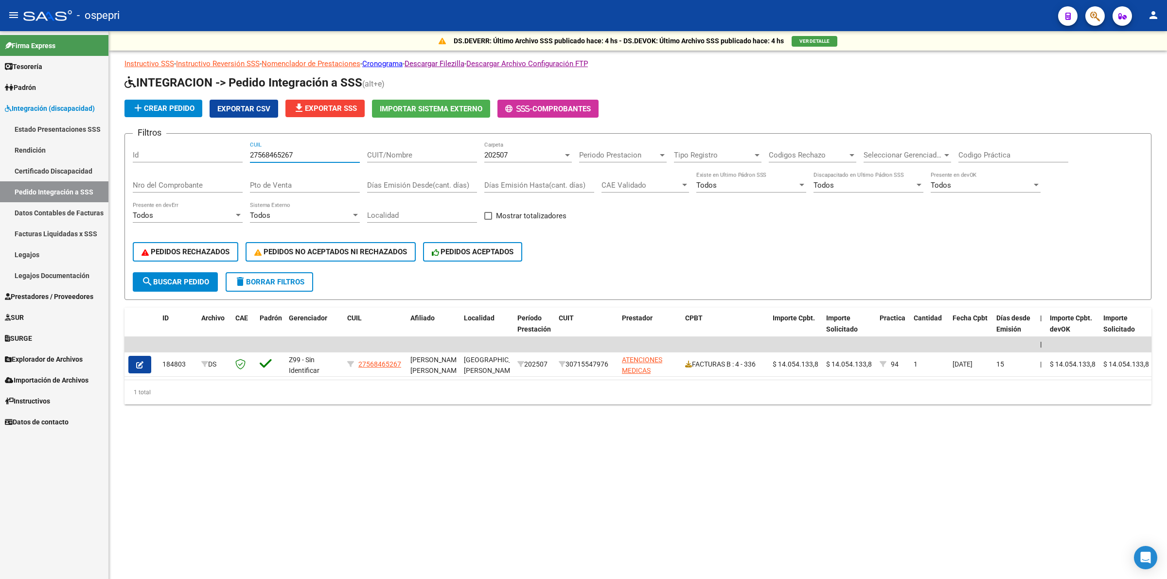
drag, startPoint x: 139, startPoint y: 360, endPoint x: 147, endPoint y: 360, distance: 7.8
click at [139, 361] on icon "button" at bounding box center [139, 364] width 7 height 7
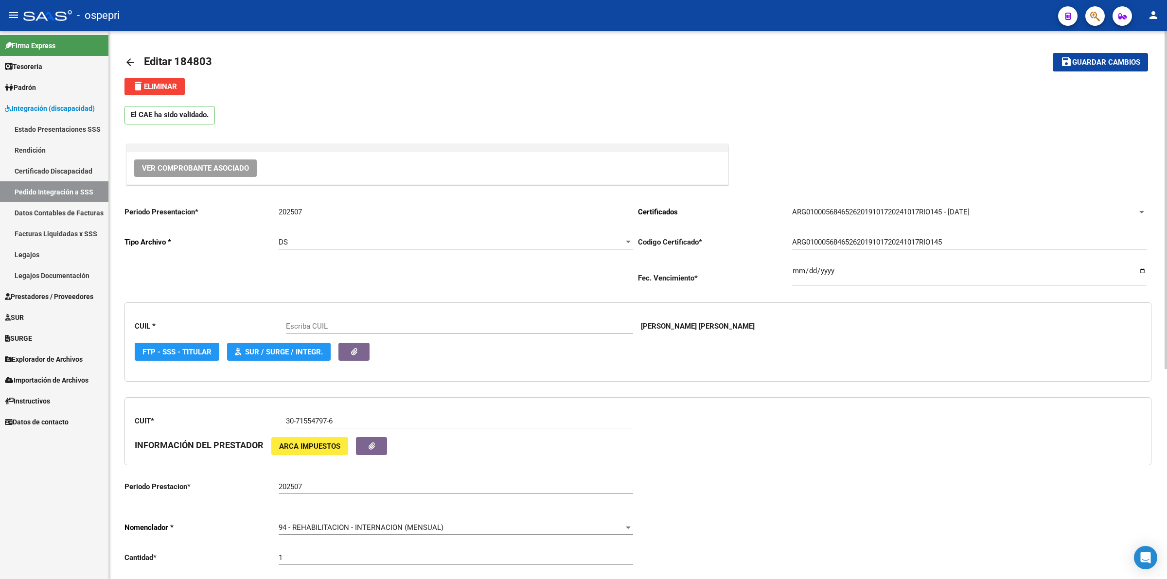
click at [237, 170] on span "Ver Comprobante Asociado" at bounding box center [195, 168] width 107 height 9
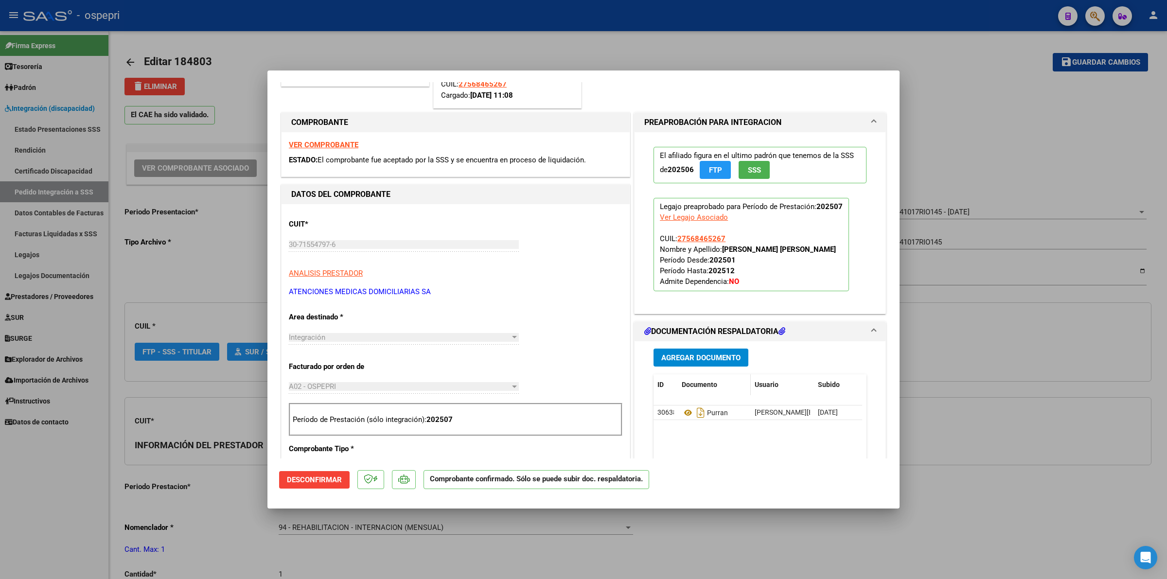
scroll to position [122, 0]
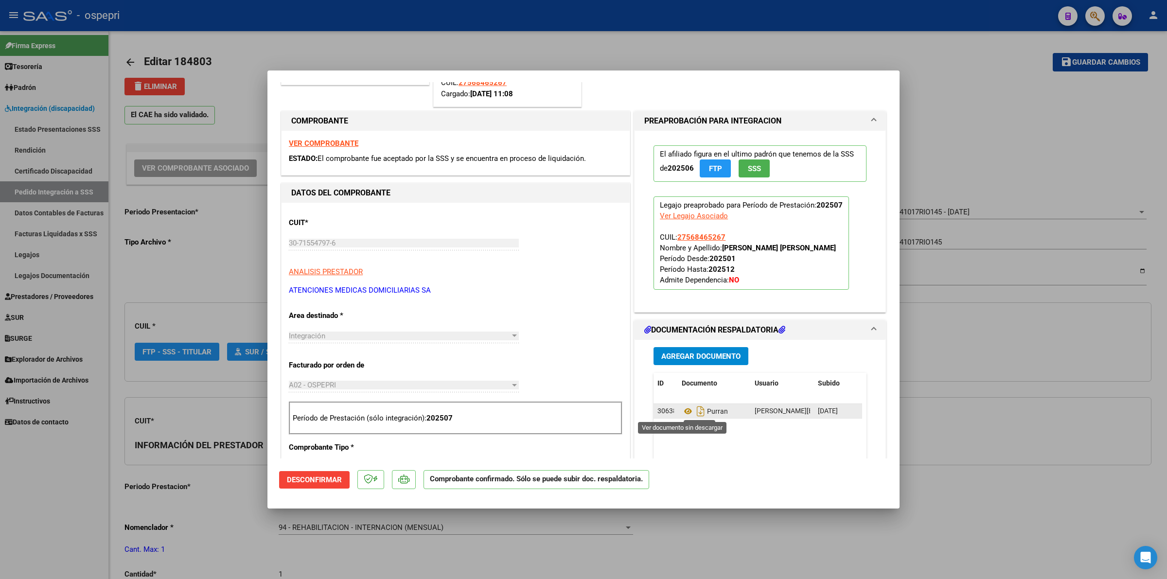
type input "27568465267"
click at [682, 416] on icon at bounding box center [688, 412] width 13 height 12
type input "$ 0,00"
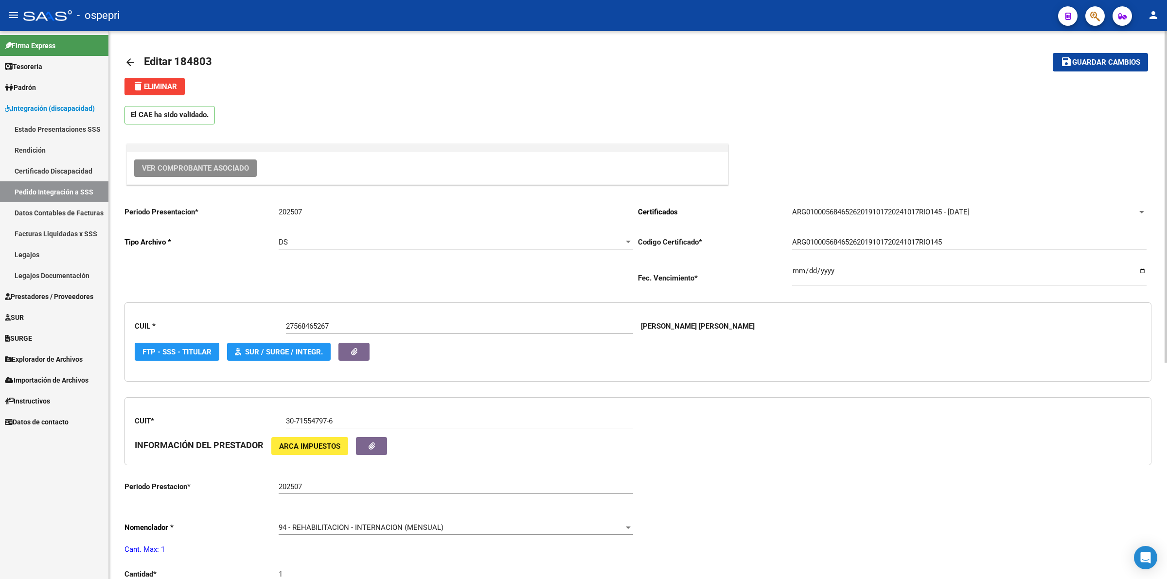
click at [125, 55] on link "arrow_back" at bounding box center [134, 62] width 19 height 23
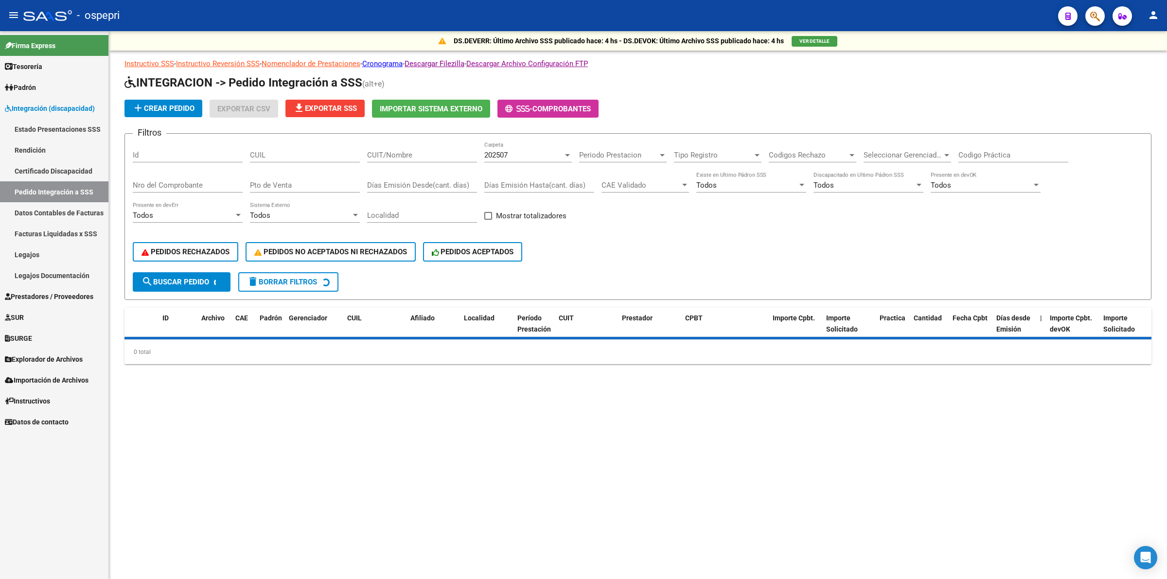
drag, startPoint x: 290, startPoint y: 142, endPoint x: 294, endPoint y: 160, distance: 18.0
click at [290, 144] on div "CUIL" at bounding box center [305, 152] width 110 height 21
click at [294, 160] on div "CUIL" at bounding box center [305, 152] width 110 height 21
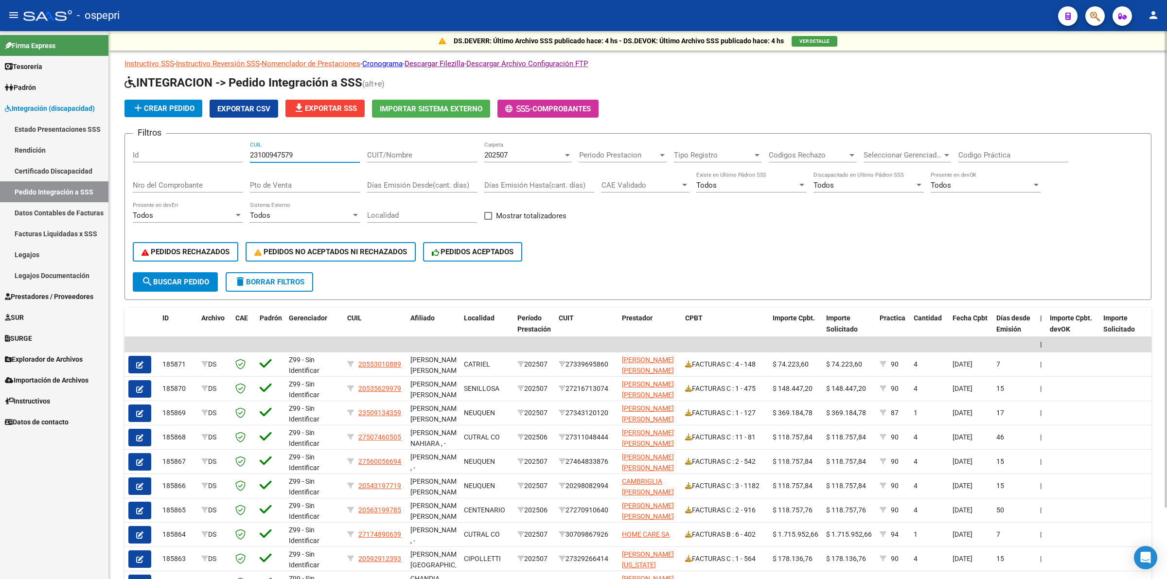
type input "23100947579"
click at [531, 153] on div "202507" at bounding box center [523, 155] width 79 height 9
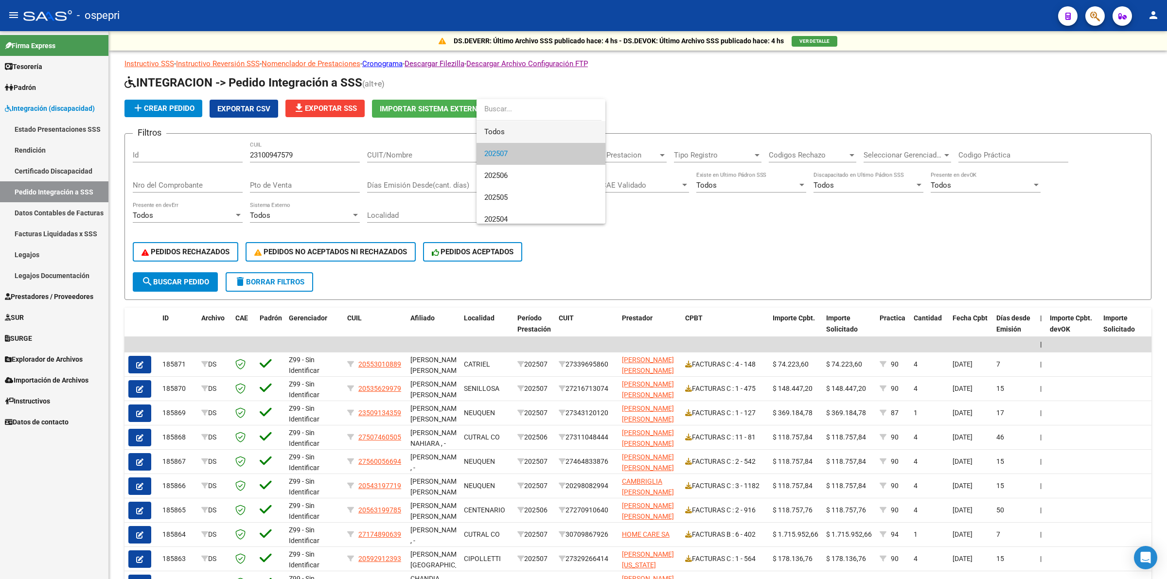
drag, startPoint x: 523, startPoint y: 134, endPoint x: 625, endPoint y: 135, distance: 102.6
click at [523, 134] on span "Todos" at bounding box center [540, 132] width 113 height 22
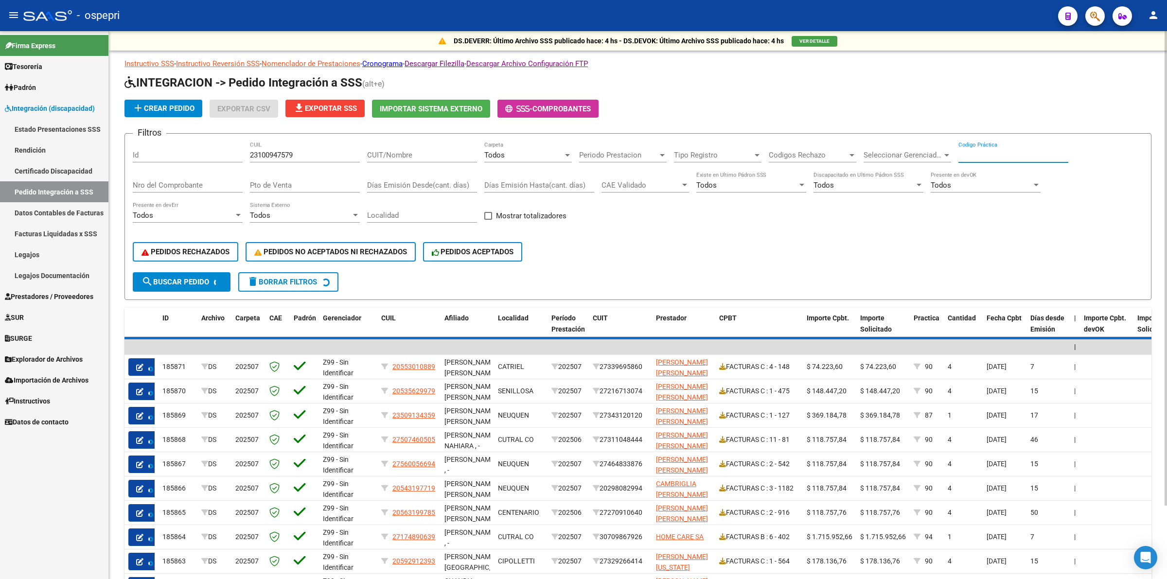
click at [959, 154] on input "Codigo Práctica" at bounding box center [1014, 155] width 110 height 9
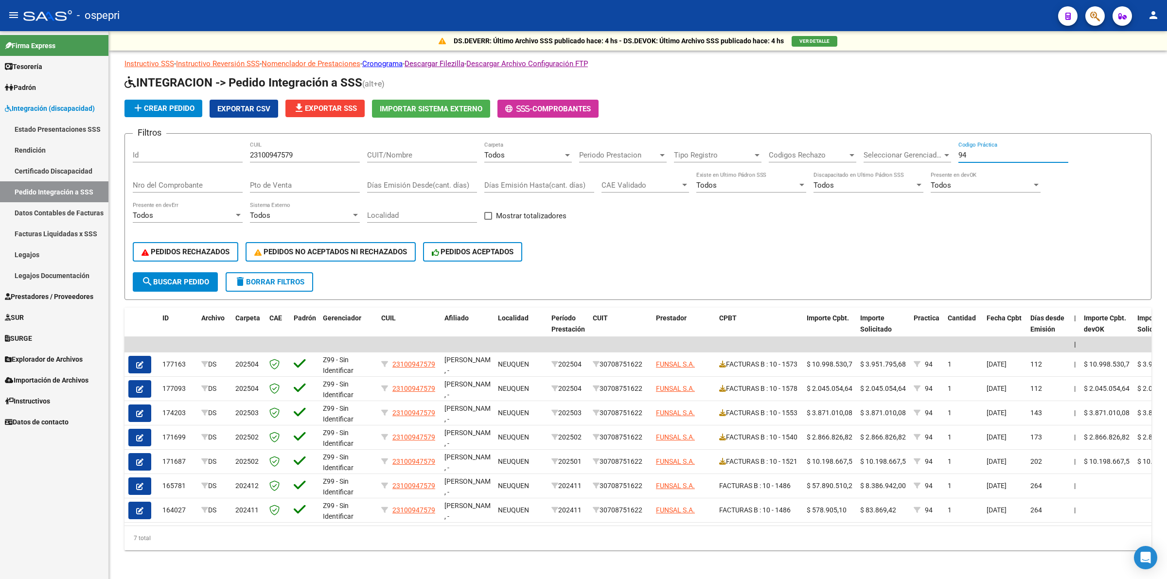
type input "94"
drag, startPoint x: 136, startPoint y: 432, endPoint x: 140, endPoint y: 422, distance: 10.3
click at [137, 434] on icon "button" at bounding box center [139, 437] width 7 height 7
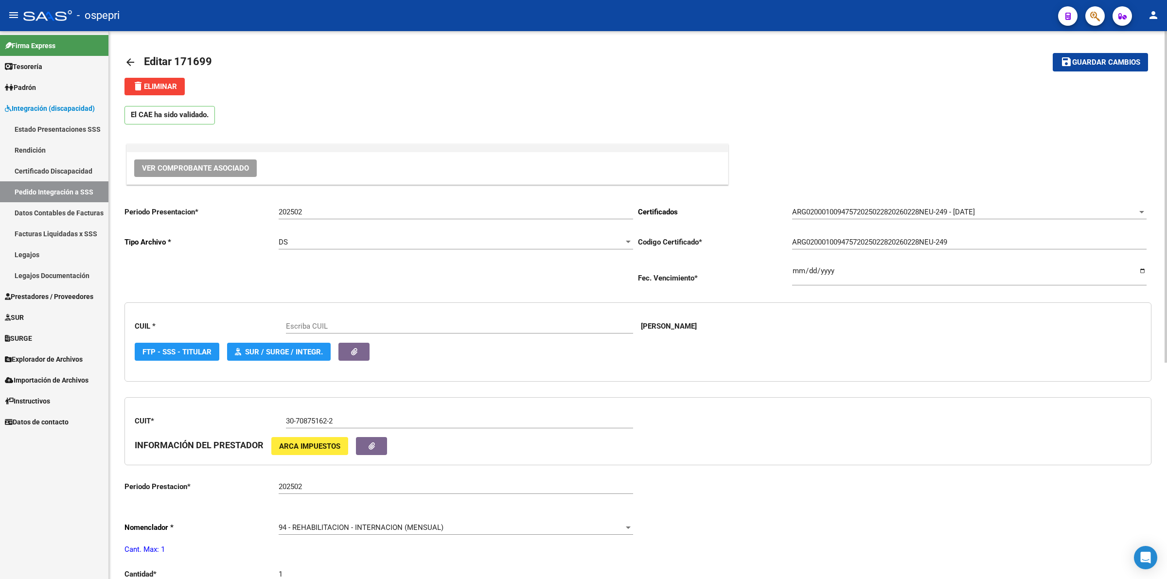
click at [217, 163] on button "Ver Comprobante Asociado" at bounding box center [195, 169] width 123 height 18
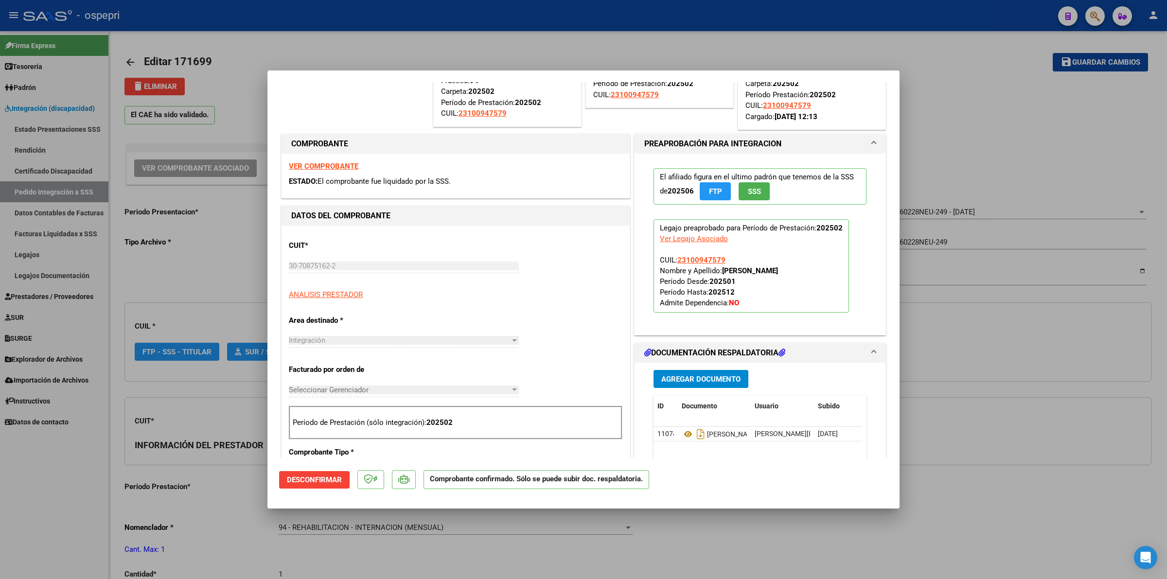
scroll to position [243, 0]
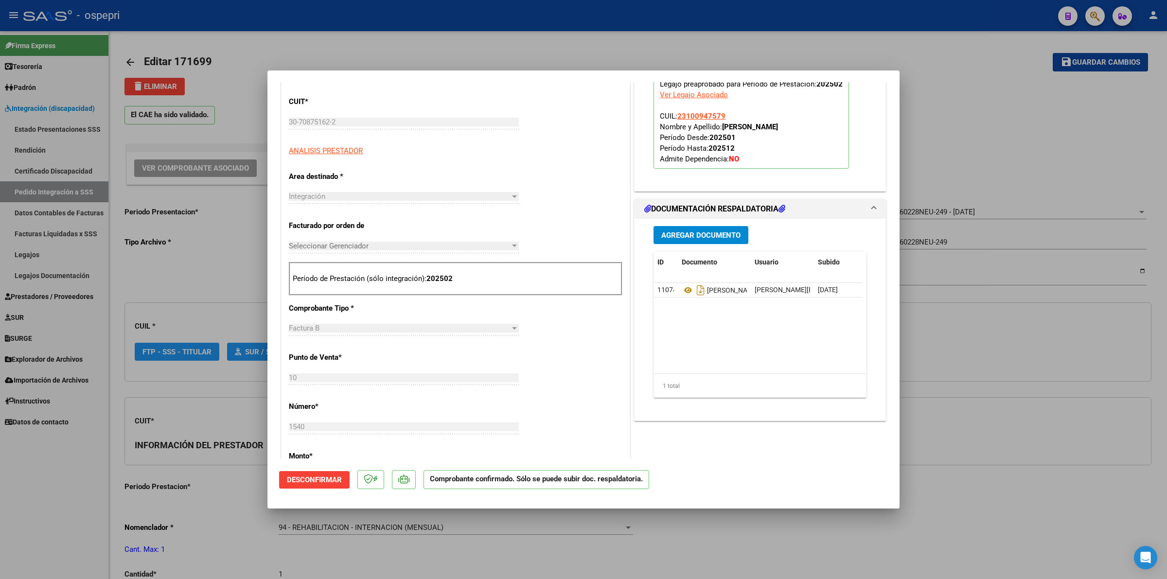
type input "23100947579"
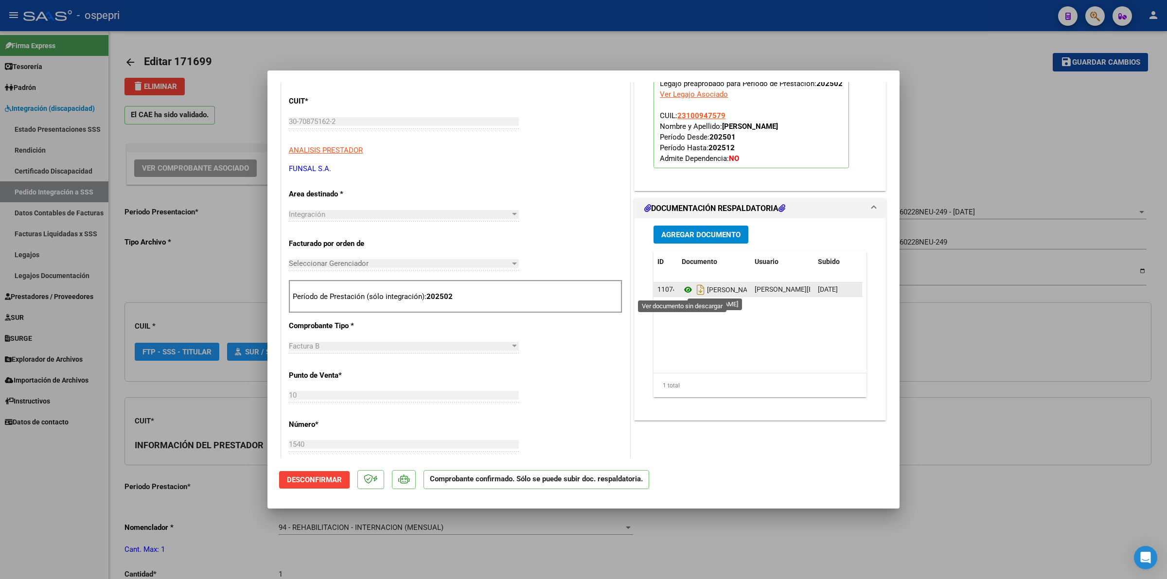
click at [686, 293] on icon at bounding box center [688, 290] width 13 height 12
type input "$ 0,00"
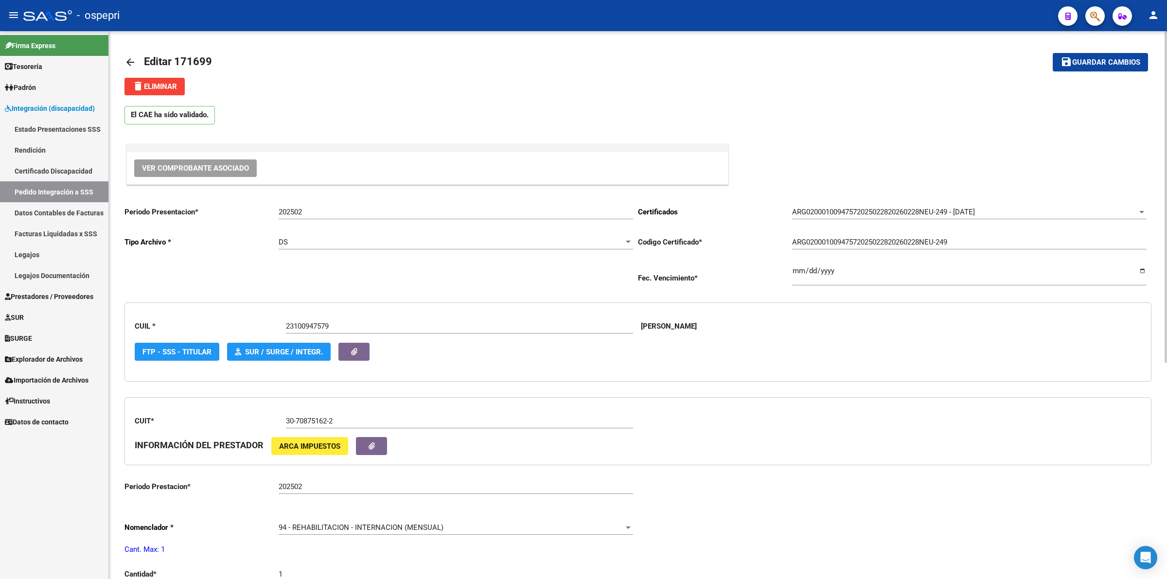
click at [128, 62] on mat-icon "arrow_back" at bounding box center [131, 62] width 12 height 12
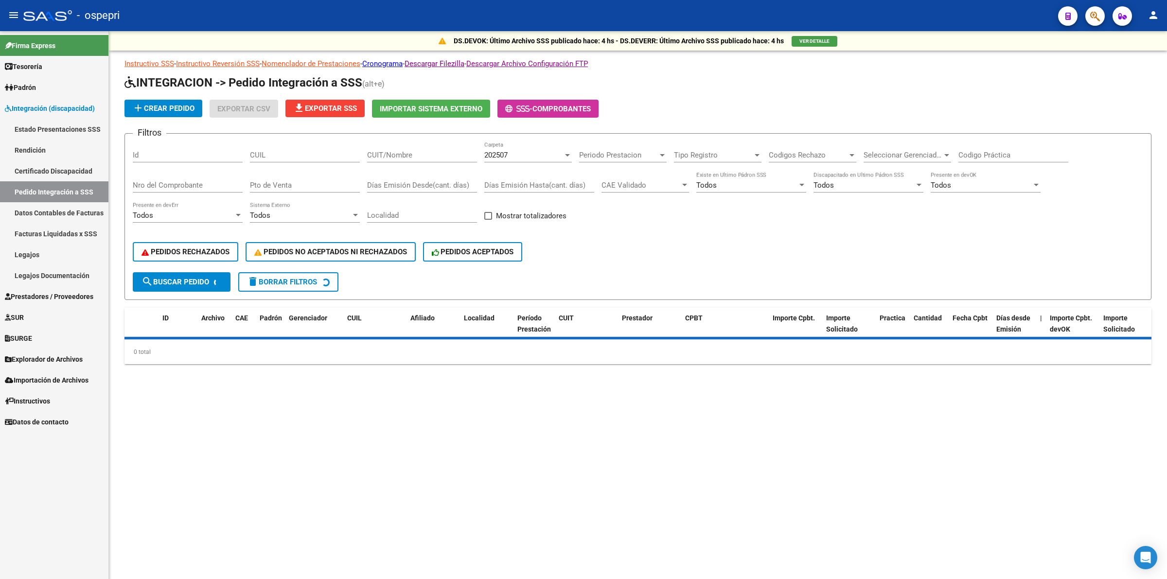
click at [276, 154] on input "CUIL" at bounding box center [305, 155] width 110 height 9
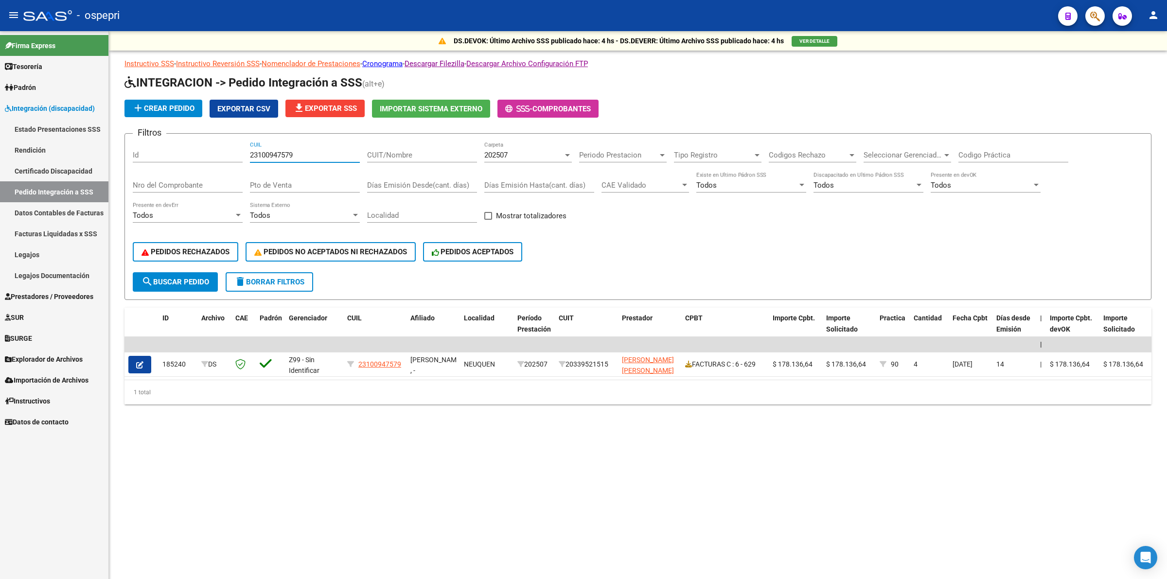
type input "23100947579"
drag, startPoint x: 482, startPoint y: 151, endPoint x: 487, endPoint y: 156, distance: 7.2
click at [485, 154] on div "Filtros Id 23100947579 CUIL CUIT/Nombre 202507 Carpeta Periodo Prestacion Perio…" at bounding box center [638, 207] width 1011 height 131
click at [489, 156] on span "202507" at bounding box center [495, 155] width 23 height 9
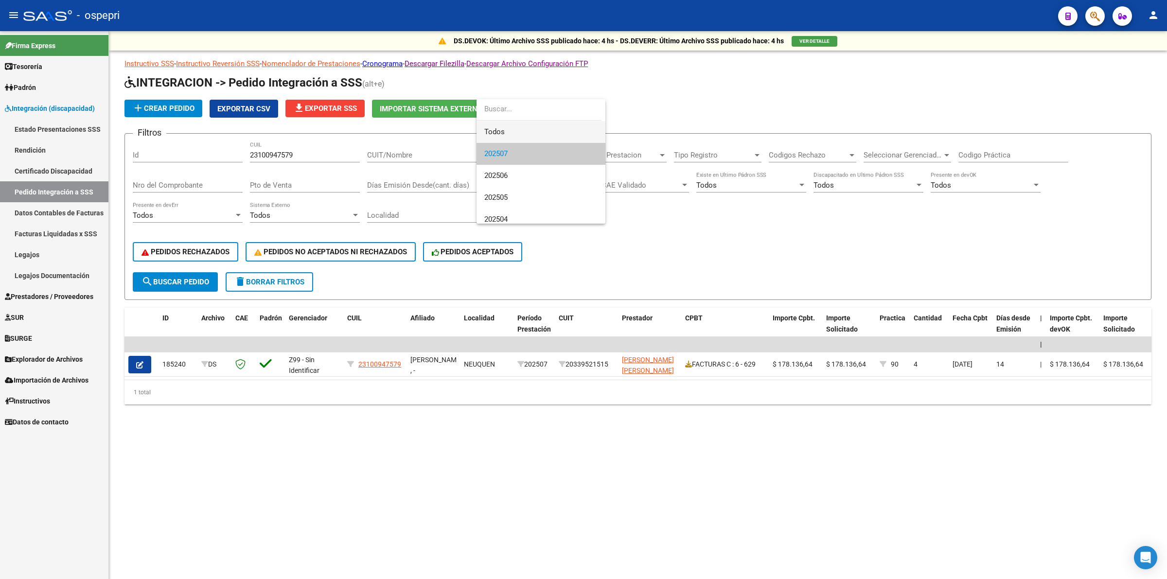
click at [494, 140] on span "Todos" at bounding box center [540, 132] width 113 height 22
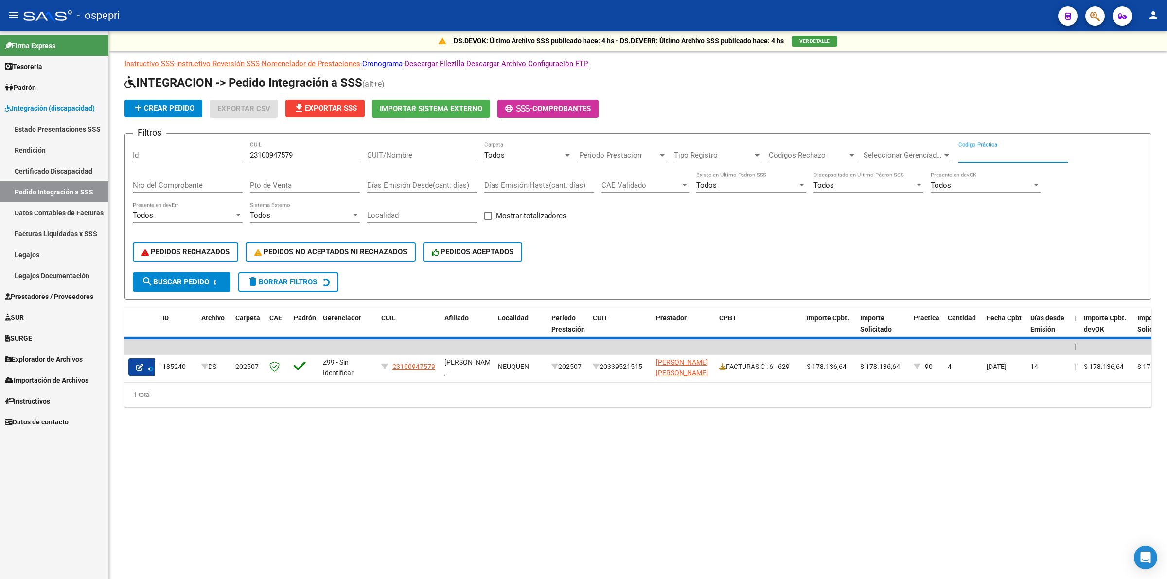
click at [988, 151] on input "Codigo Práctica" at bounding box center [1014, 155] width 110 height 9
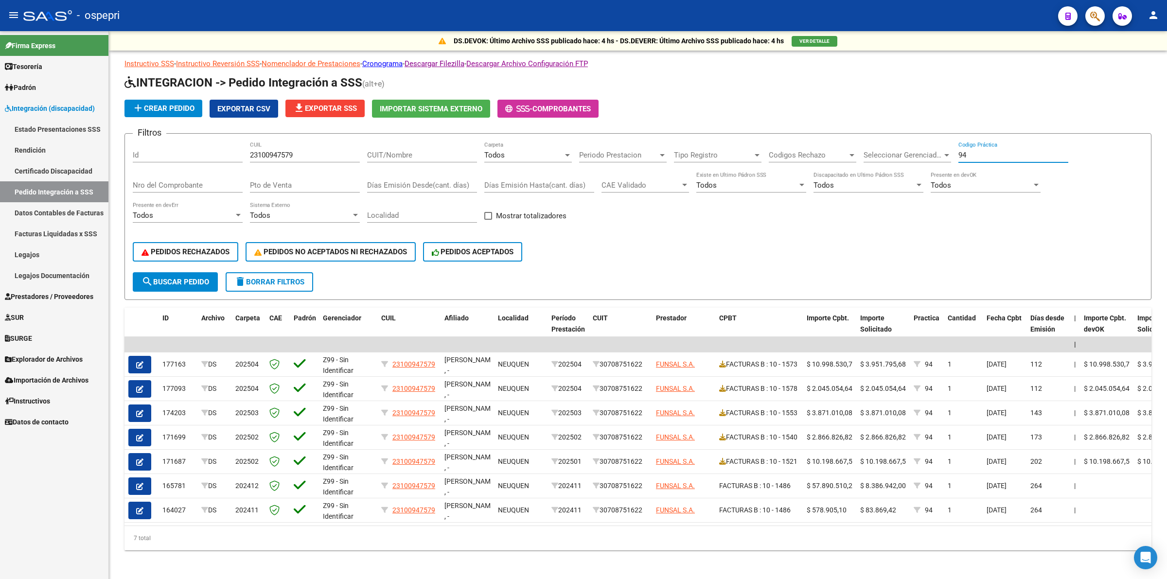
type input "94"
drag, startPoint x: 302, startPoint y: 152, endPoint x: 169, endPoint y: 152, distance: 132.8
click at [169, 152] on div "Filtros Id 23100947579 CUIL CUIT/Nombre Todos Carpeta Periodo Prestacion Period…" at bounding box center [638, 207] width 1011 height 131
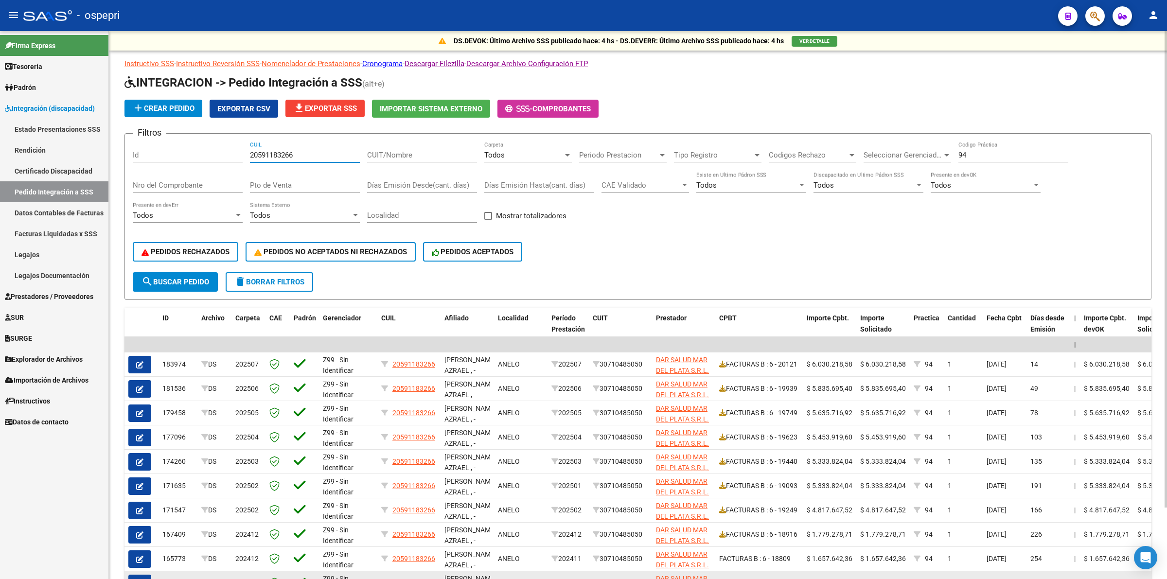
type input "20591183266"
